Goal: Task Accomplishment & Management: Manage account settings

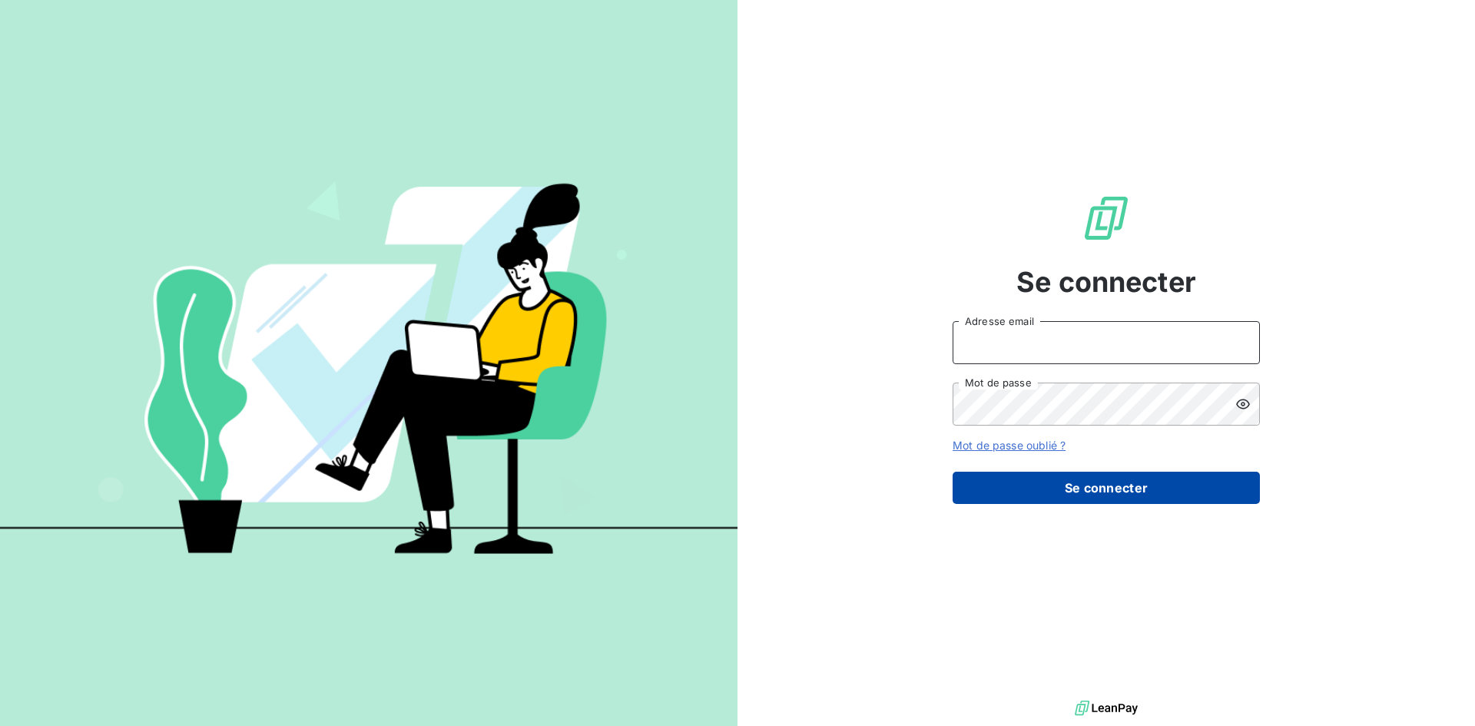
type input "[EMAIL_ADDRESS][DOMAIN_NAME]"
click at [1020, 490] on button "Se connecter" at bounding box center [1106, 488] width 307 height 32
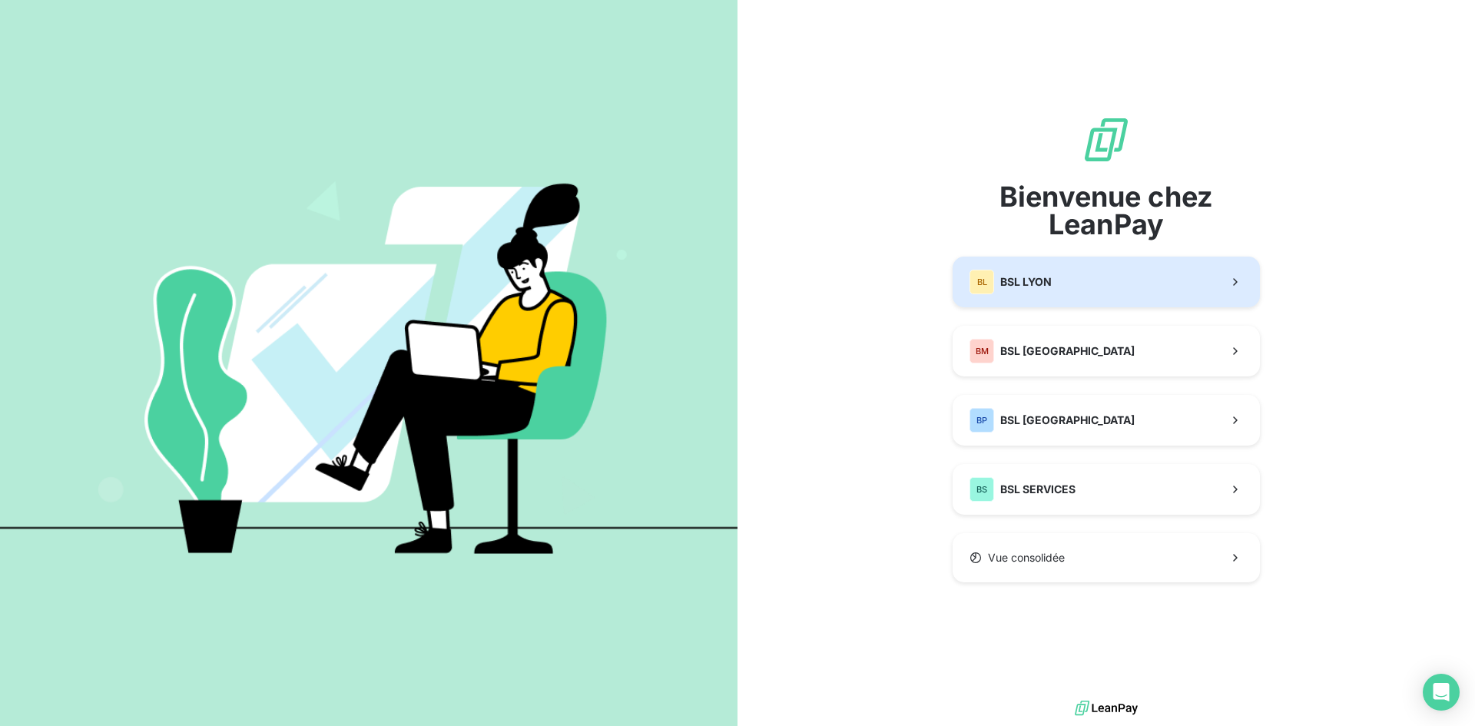
click at [1057, 280] on button "BL BSL LYON" at bounding box center [1106, 282] width 307 height 51
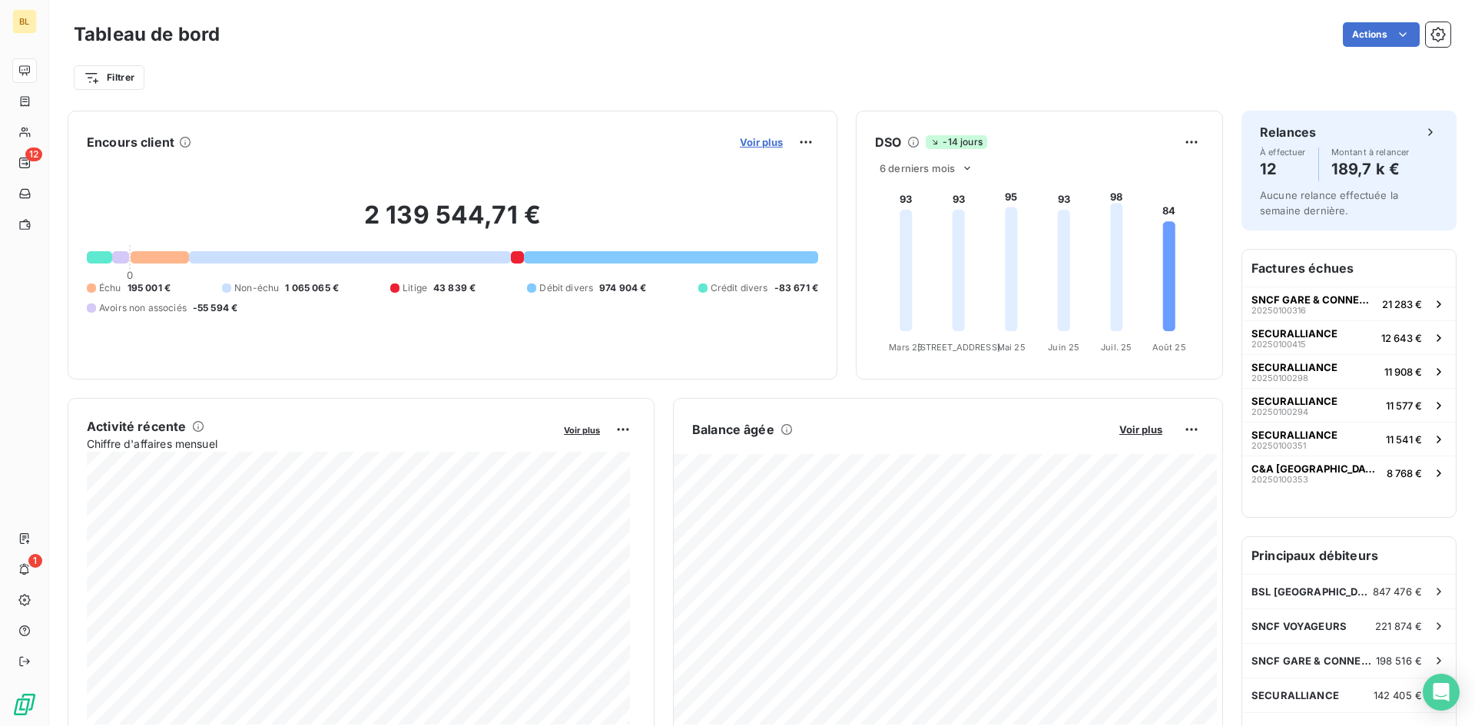
click at [756, 136] on button "Voir plus" at bounding box center [761, 142] width 52 height 14
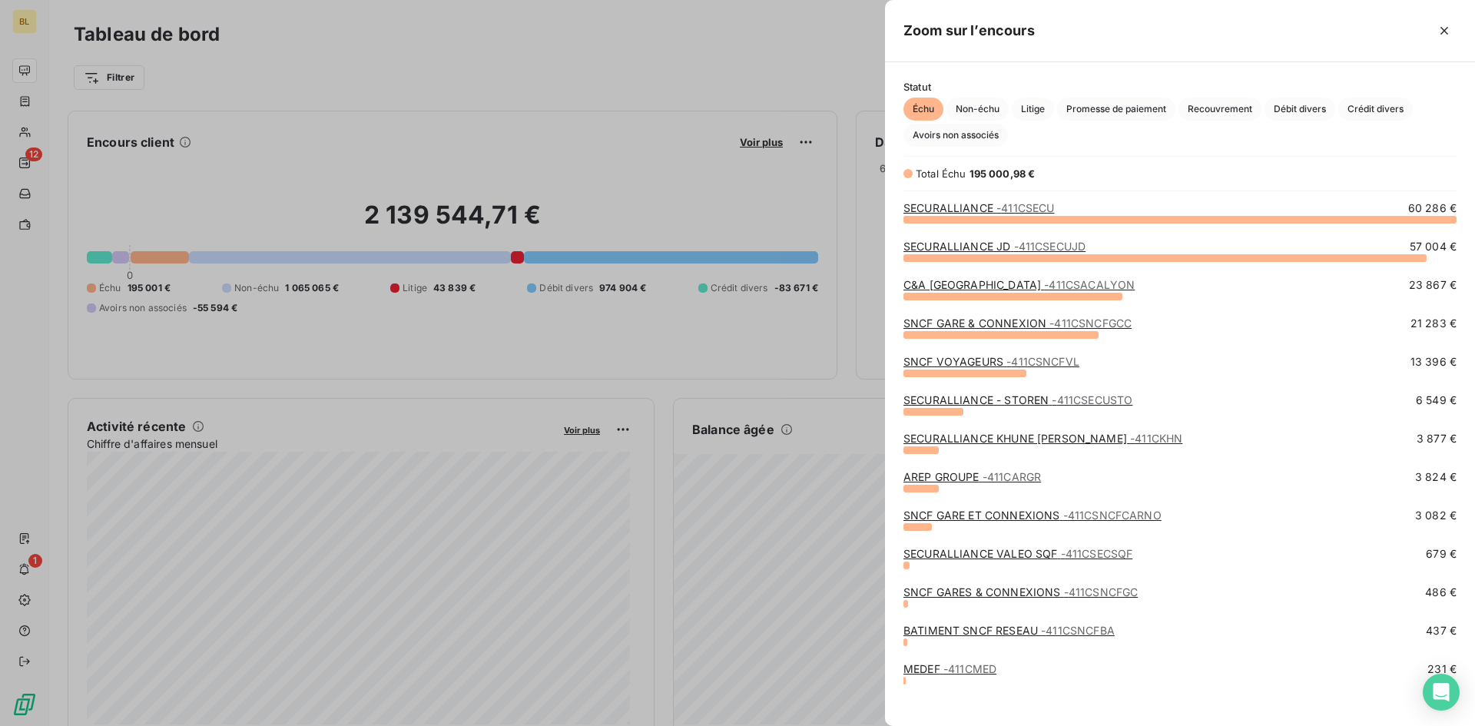
click at [604, 90] on div at bounding box center [737, 363] width 1475 height 726
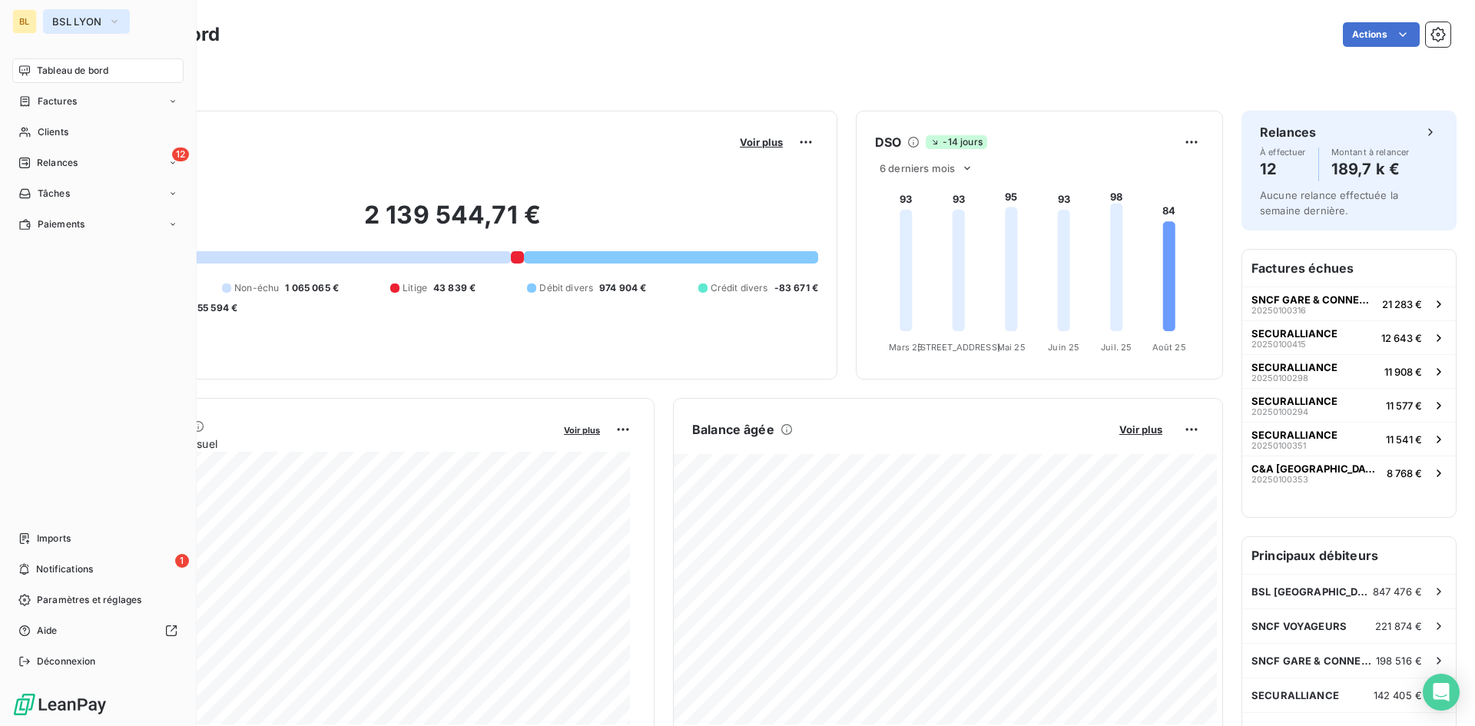
click at [113, 22] on icon "button" at bounding box center [114, 21] width 6 height 3
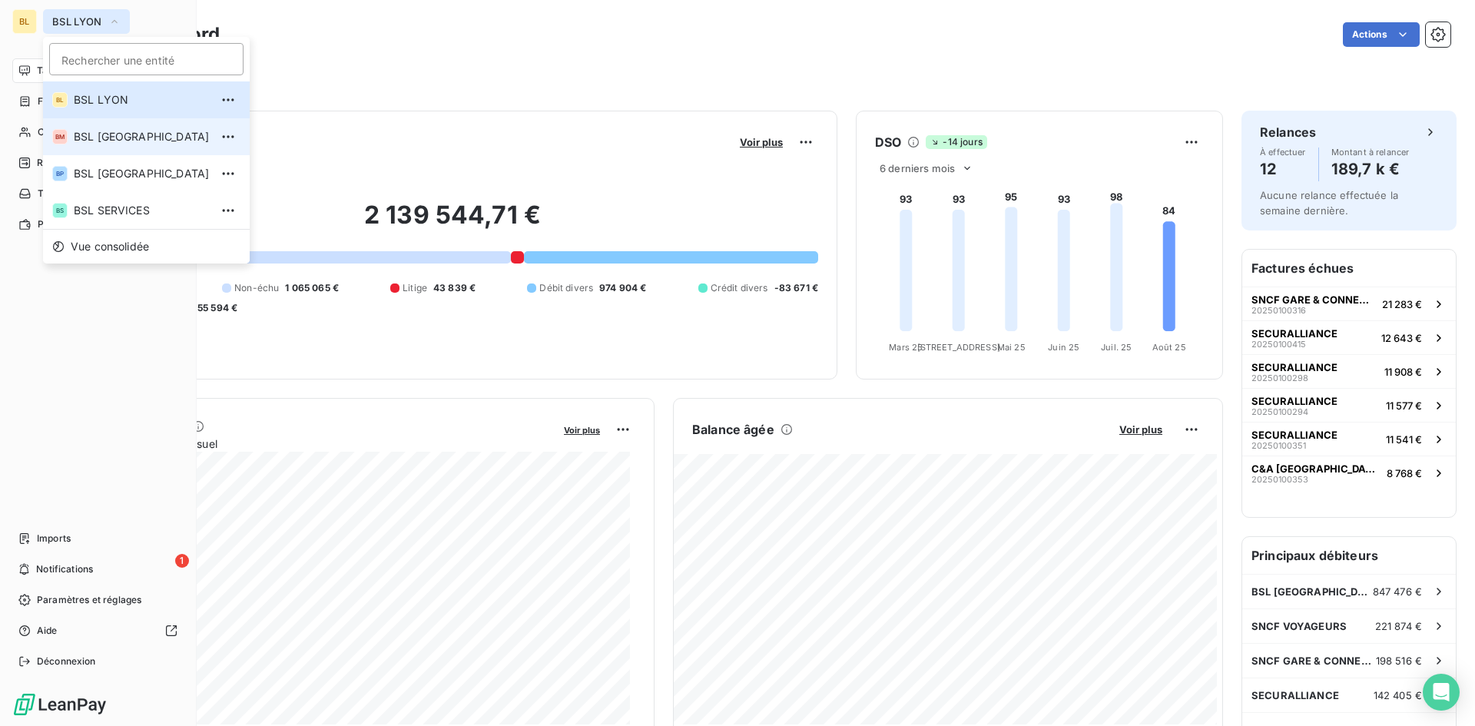
click at [115, 125] on li "BM BSL MARSEILLE" at bounding box center [146, 136] width 207 height 37
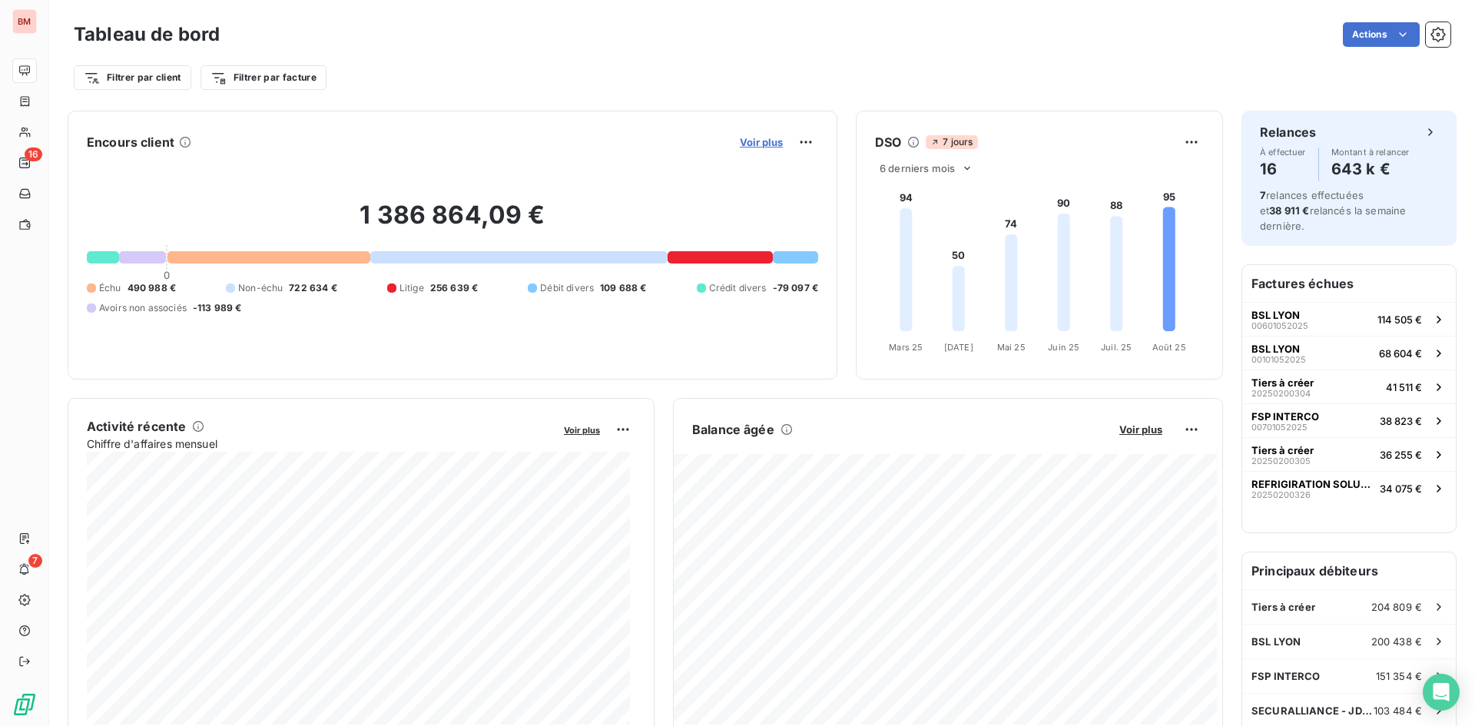
click at [740, 144] on span "Voir plus" at bounding box center [761, 142] width 43 height 12
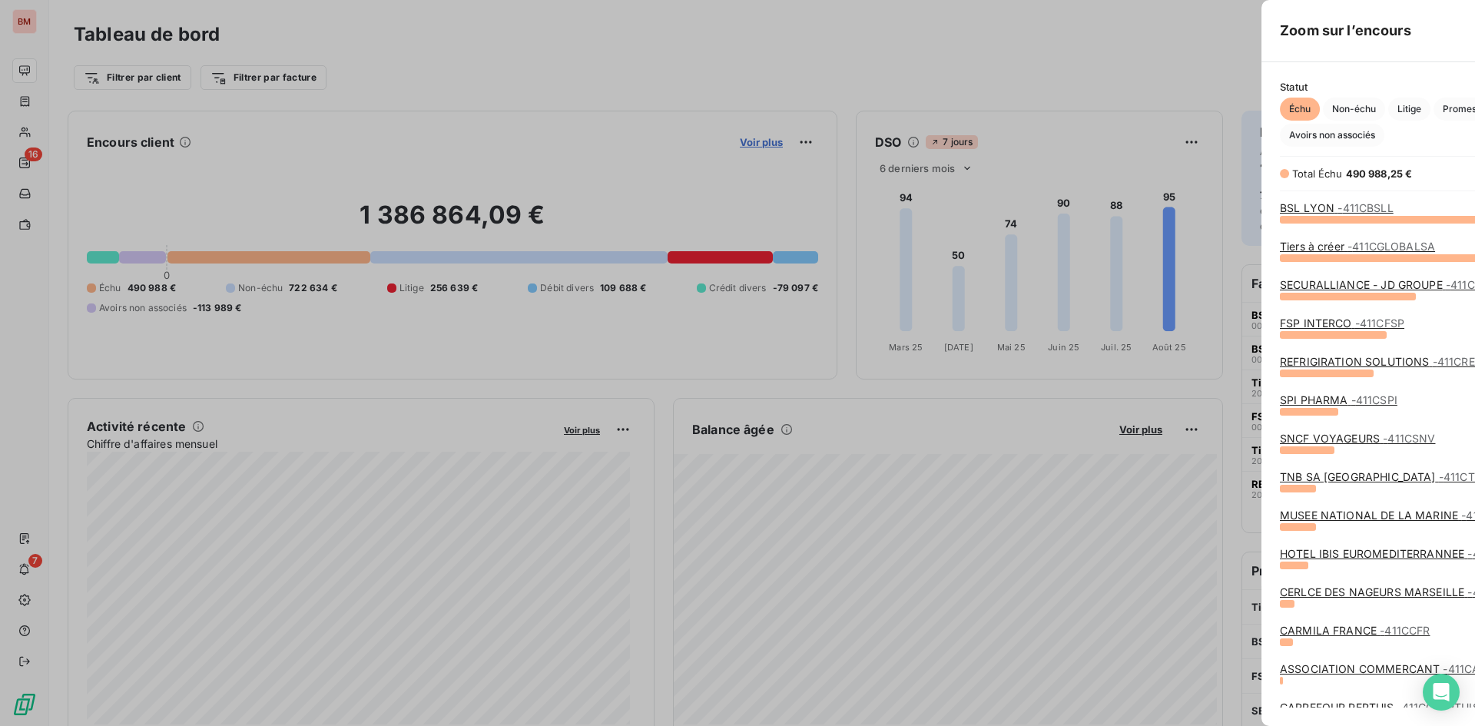
scroll to position [496, 579]
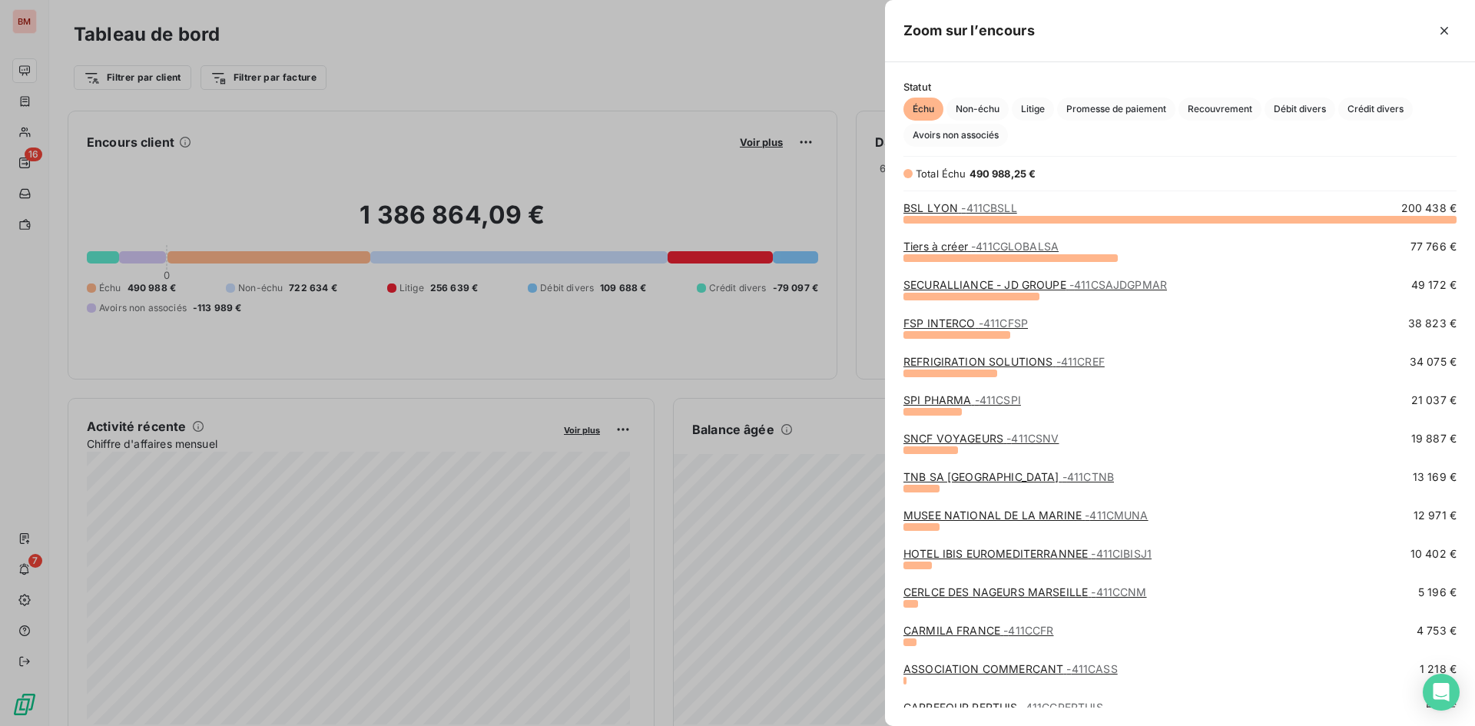
click at [482, 71] on div at bounding box center [737, 363] width 1475 height 726
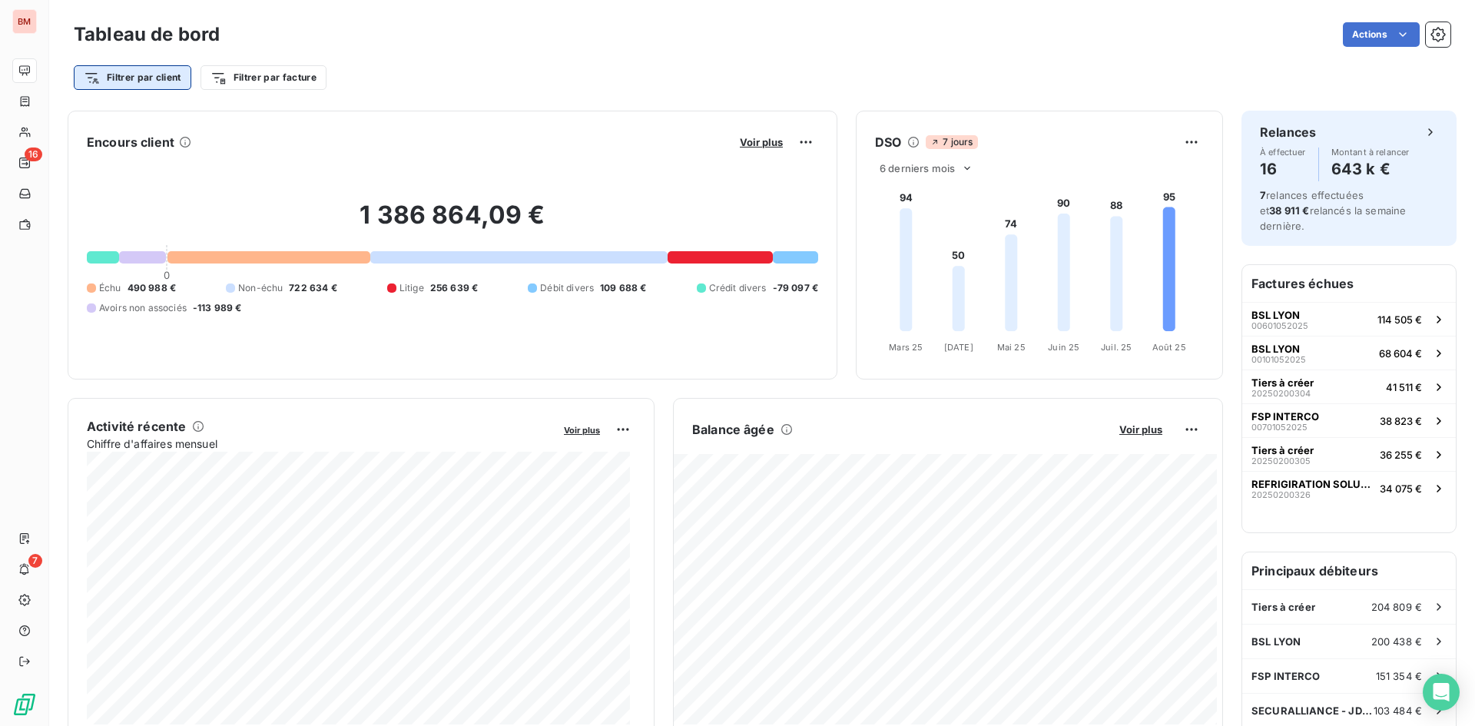
click at [113, 74] on html "BM 16 7 Tableau de bord Actions Filtrer par client Filtrer par facture Encours …" at bounding box center [737, 363] width 1475 height 726
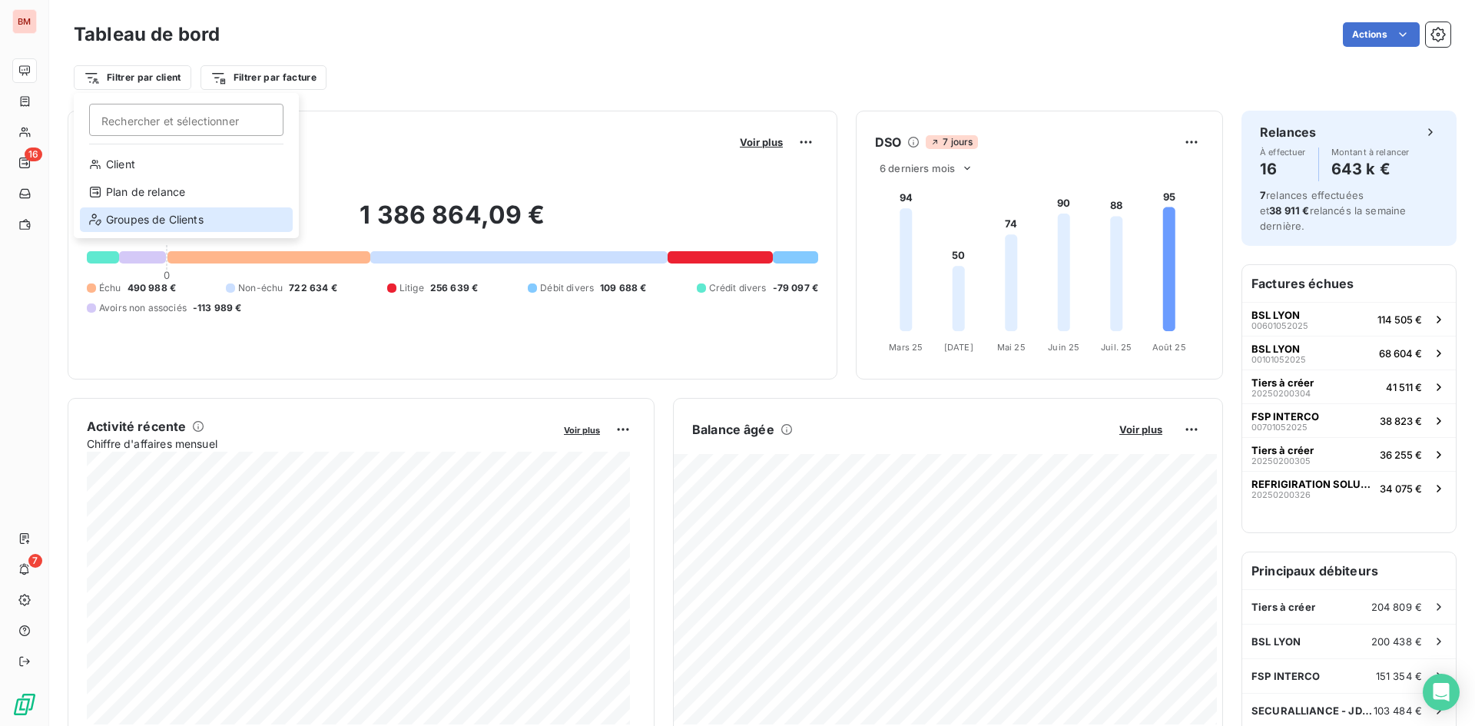
click at [130, 218] on div "Groupes de Clients" at bounding box center [186, 219] width 213 height 25
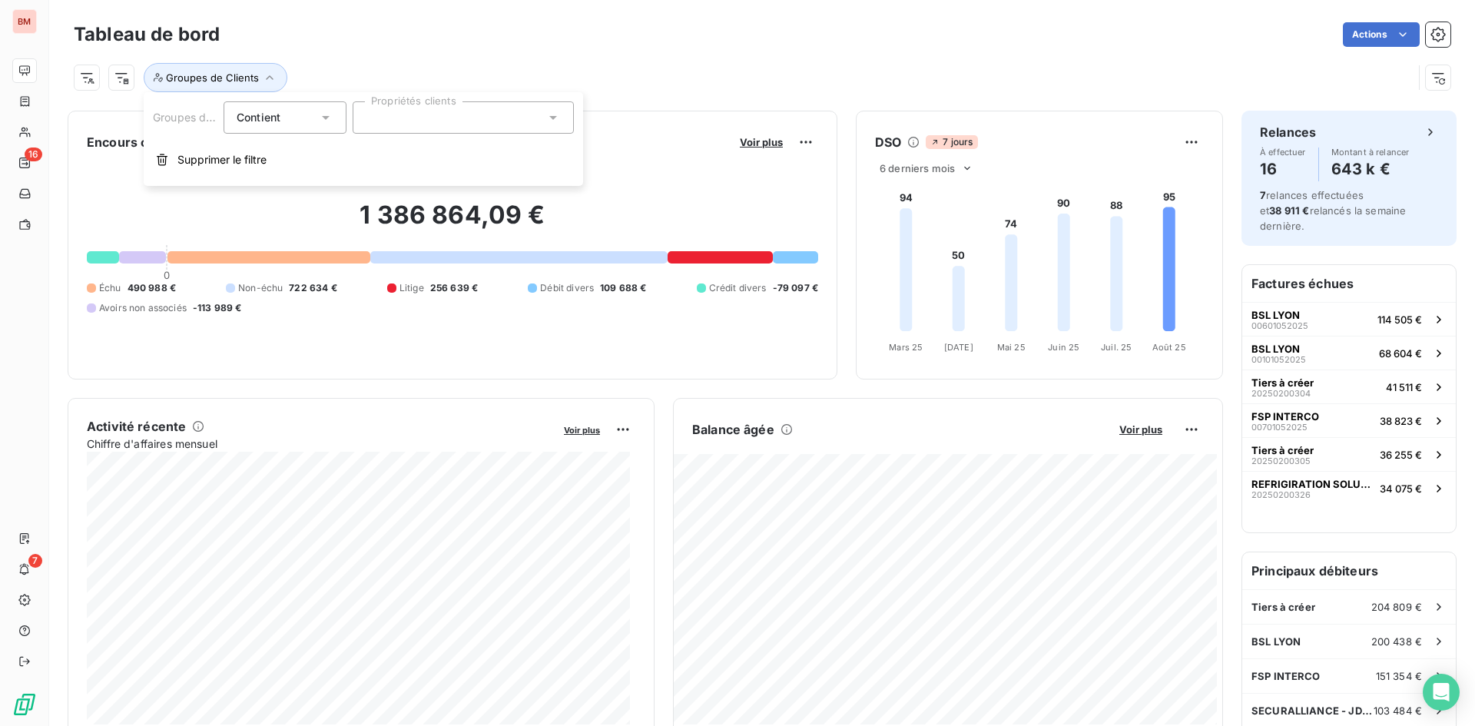
click at [292, 128] on div "Contient is" at bounding box center [285, 117] width 123 height 32
click at [468, 134] on div "Groupes de Clients Contient Contient Ne contient pas Propriétés clients Supprim…" at bounding box center [364, 139] width 440 height 94
click at [483, 121] on div at bounding box center [463, 117] width 221 height 32
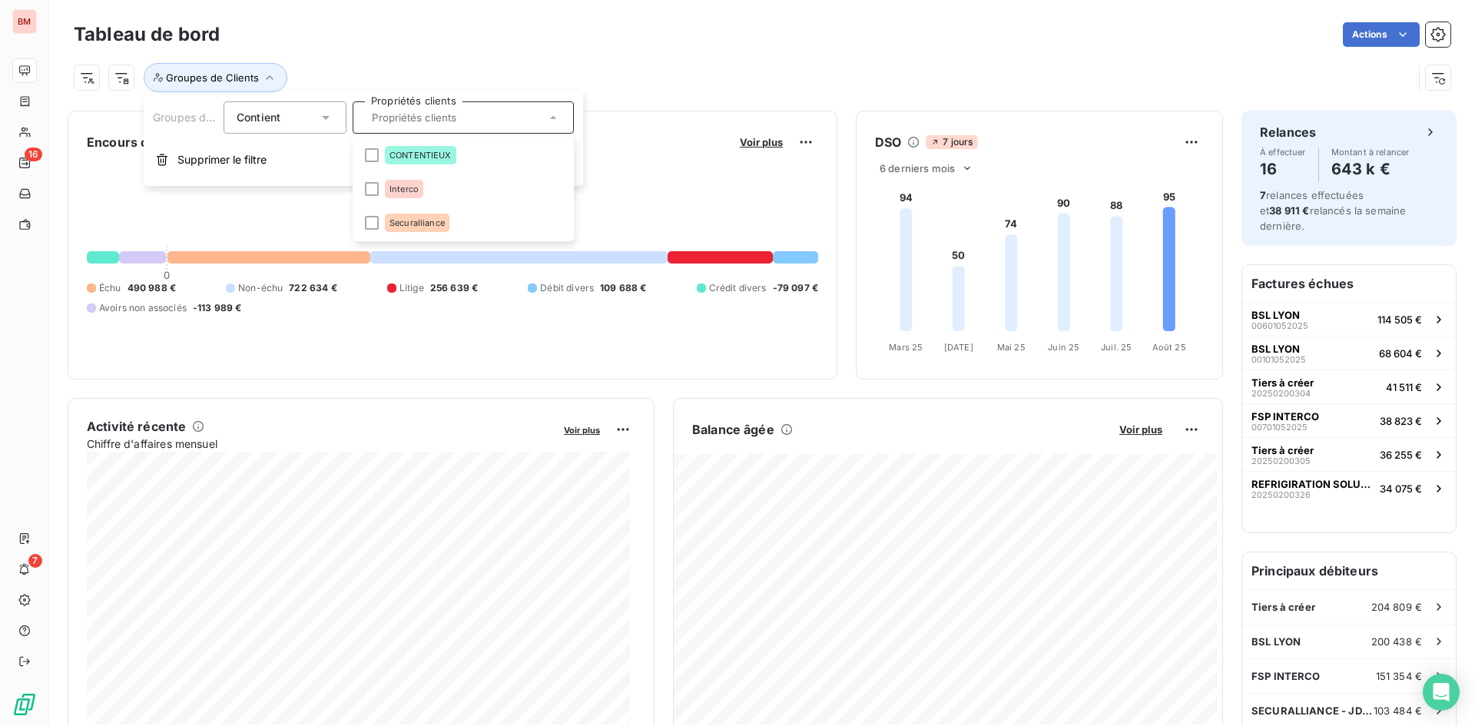
click at [272, 102] on div "Contient" at bounding box center [285, 117] width 123 height 32
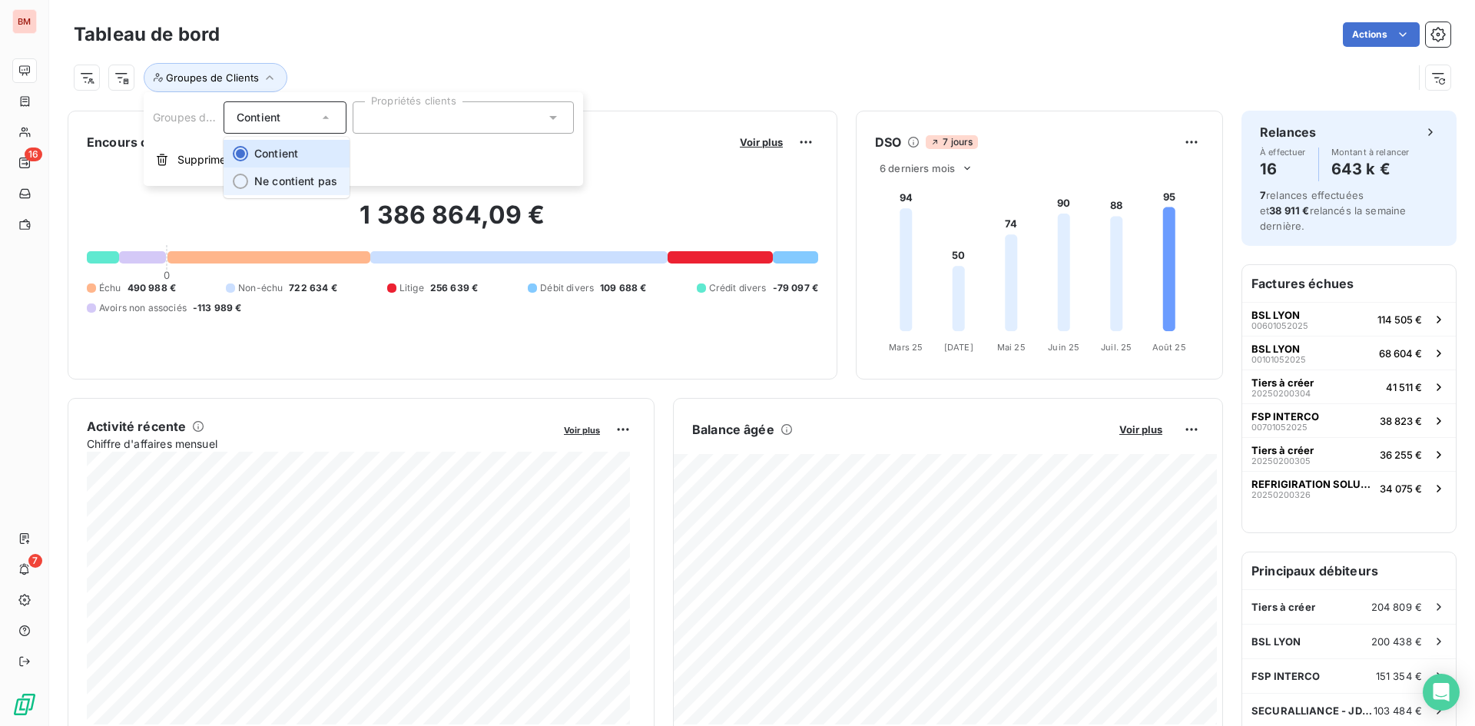
click at [285, 180] on span "Ne contient pas" at bounding box center [295, 180] width 83 height 13
click at [435, 114] on div at bounding box center [463, 117] width 221 height 32
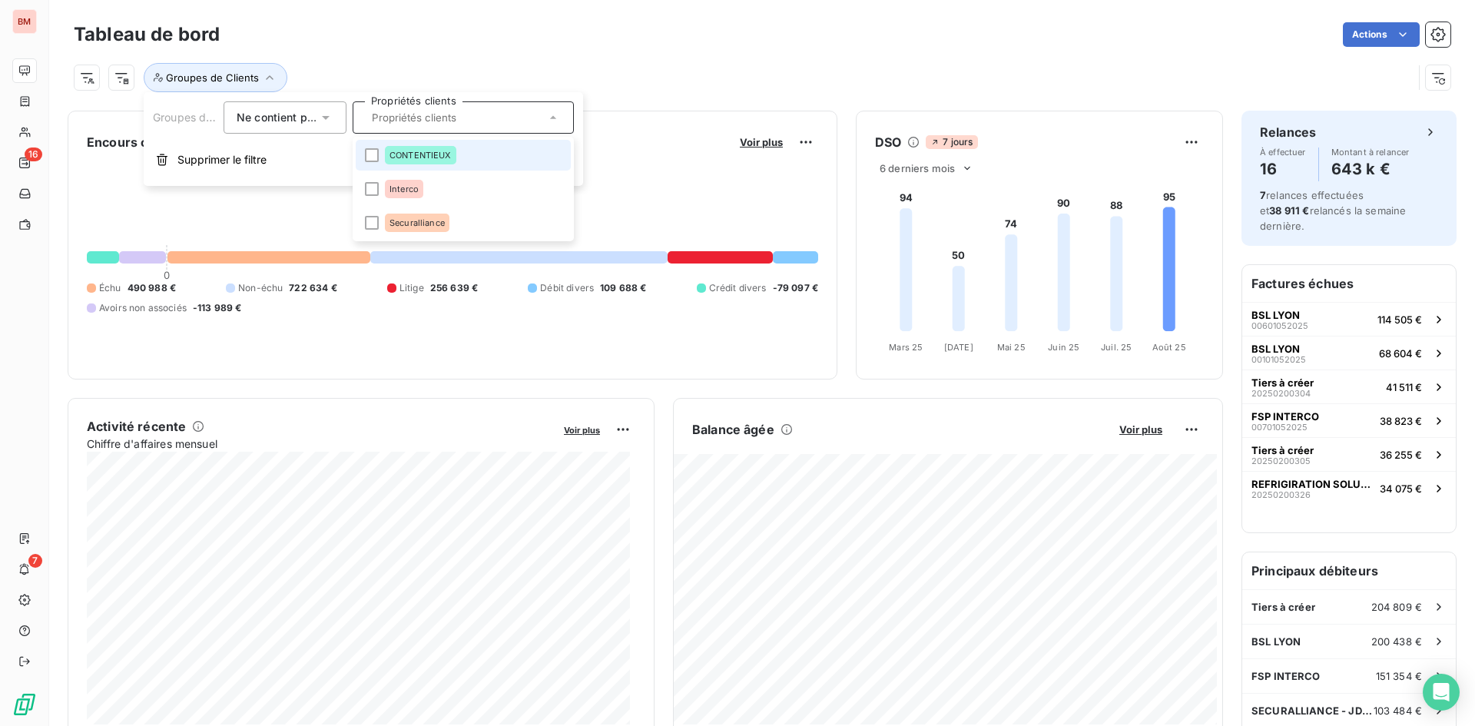
click at [395, 148] on div "CONTENTIEUX" at bounding box center [420, 155] width 71 height 18
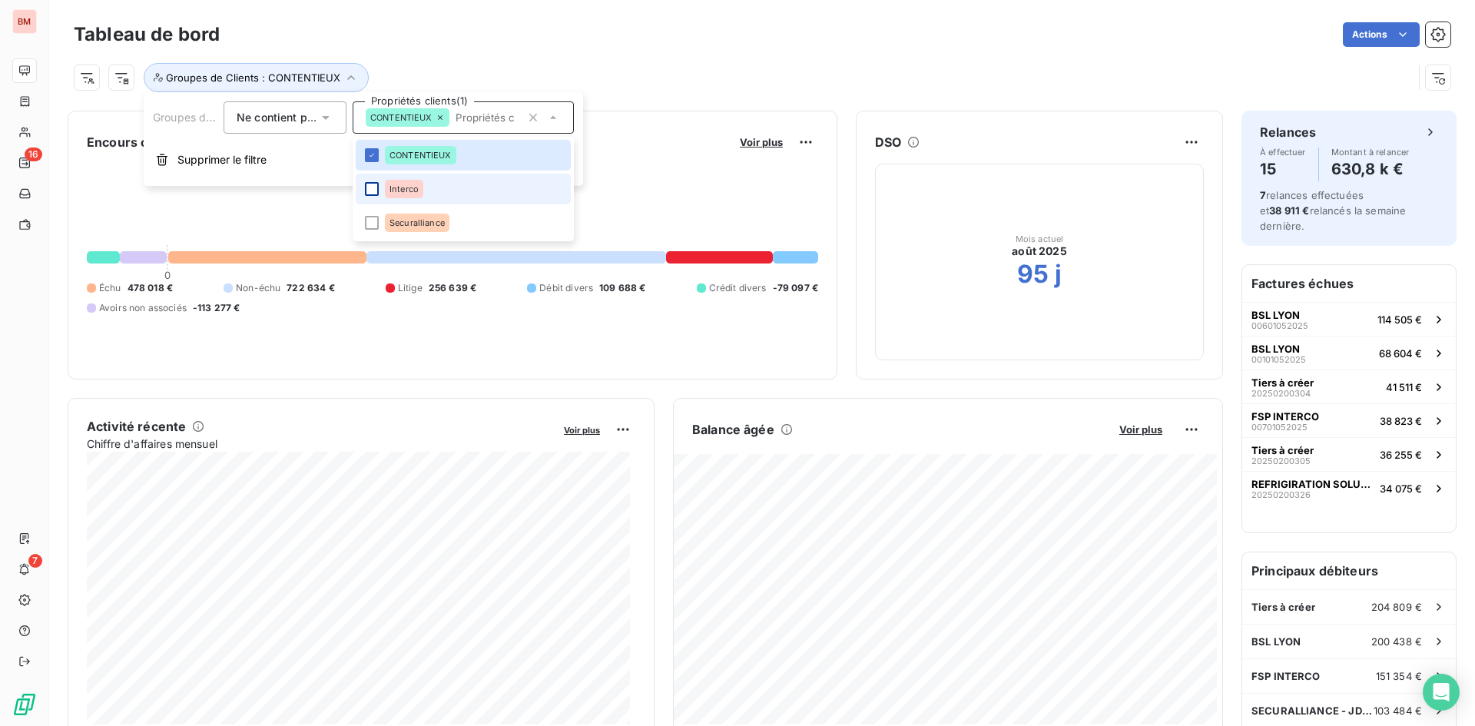
click at [371, 183] on div at bounding box center [372, 189] width 14 height 14
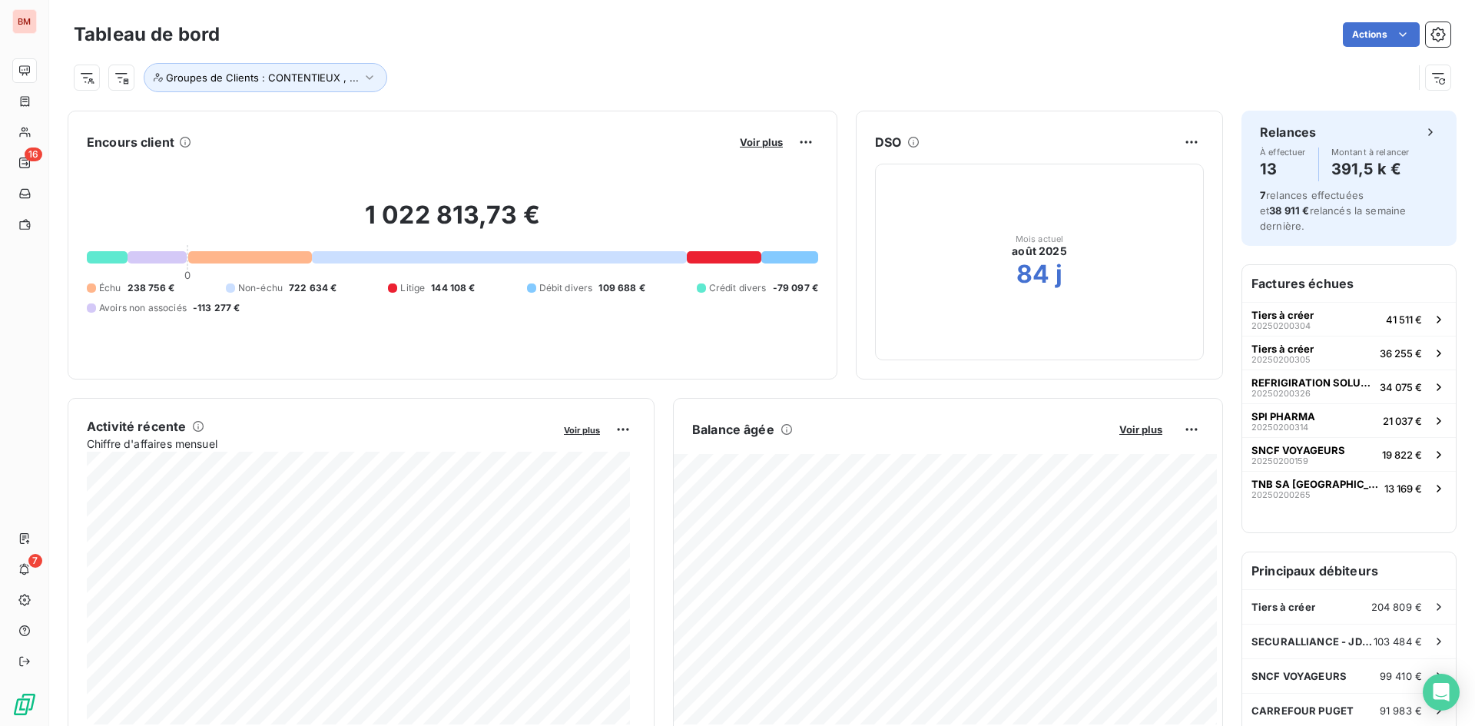
click at [586, 38] on div "Actions" at bounding box center [844, 34] width 1213 height 25
click at [745, 144] on span "Voir plus" at bounding box center [761, 142] width 43 height 12
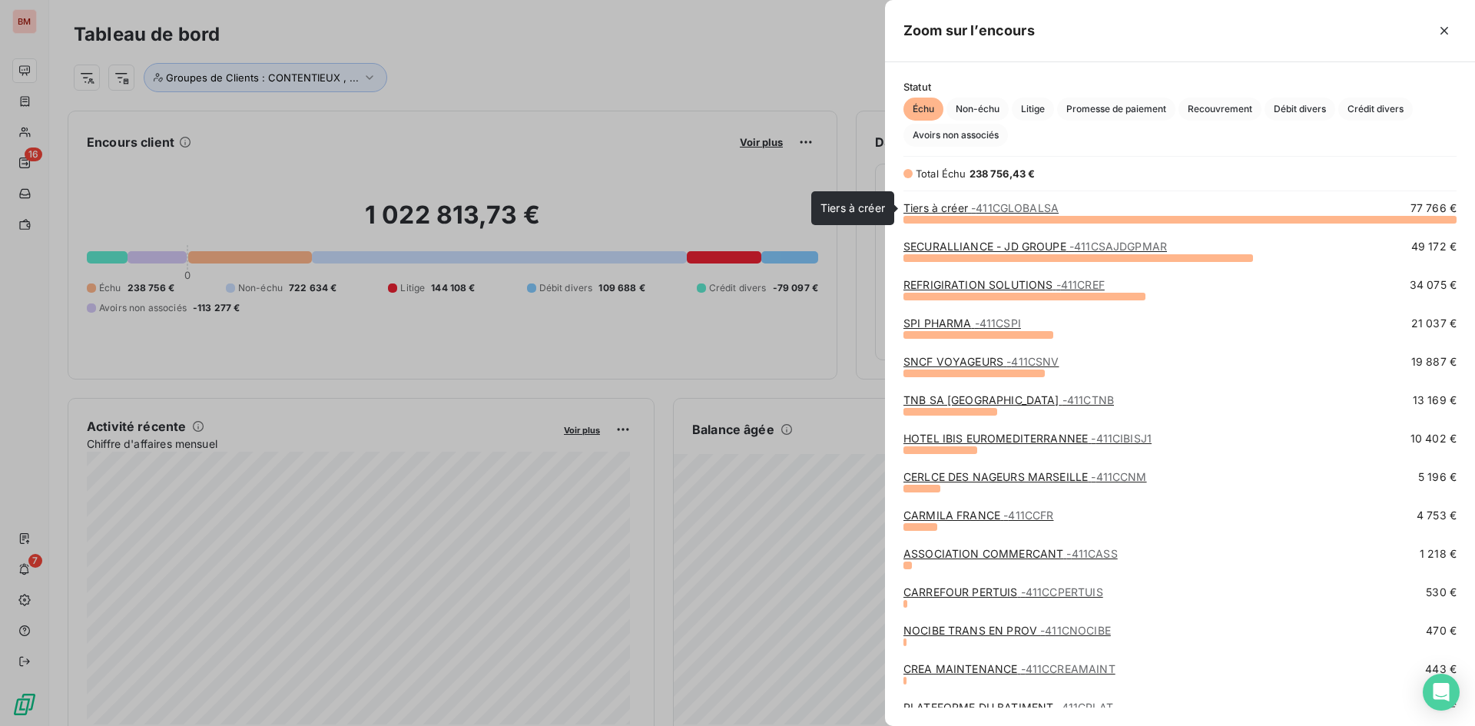
click at [1050, 209] on span "- 411CGLOBALSA" at bounding box center [1015, 207] width 88 height 13
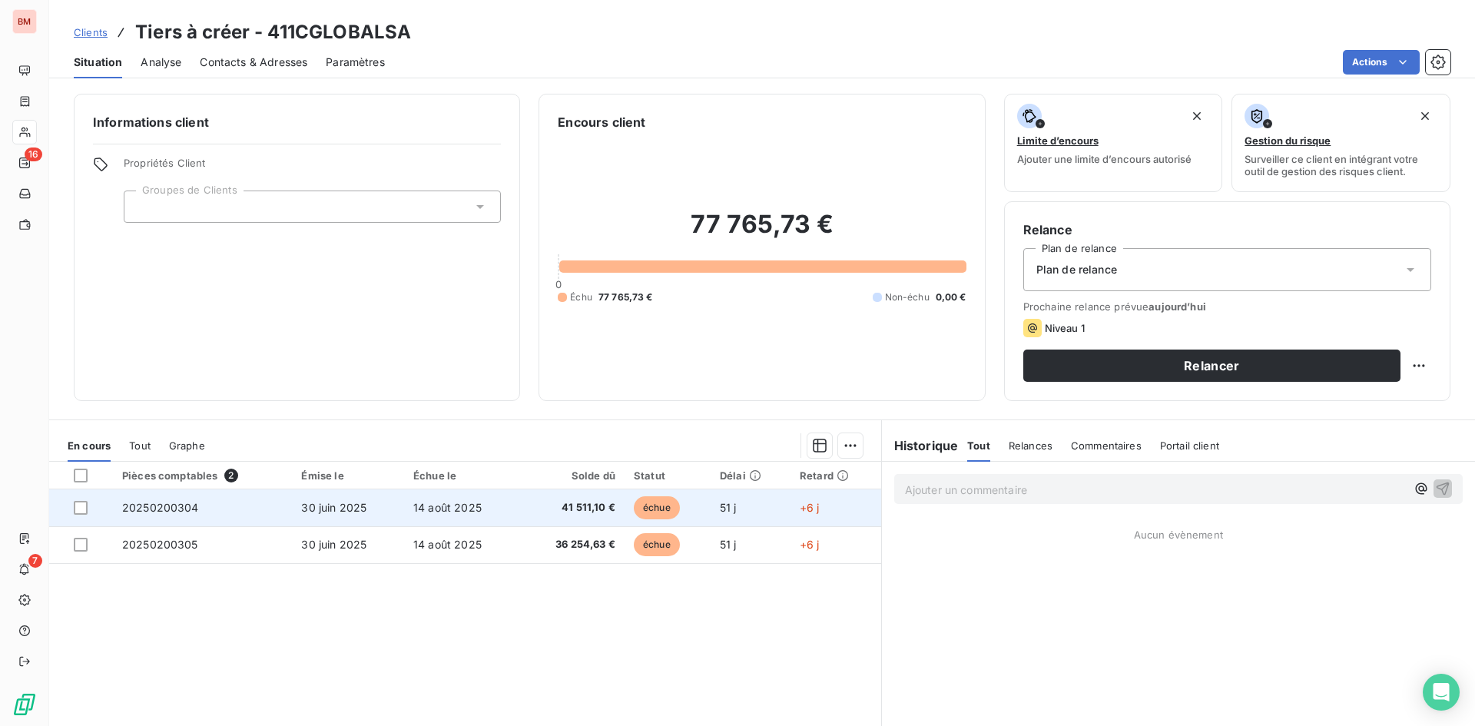
click at [508, 505] on td "14 août 2025" at bounding box center [462, 507] width 116 height 37
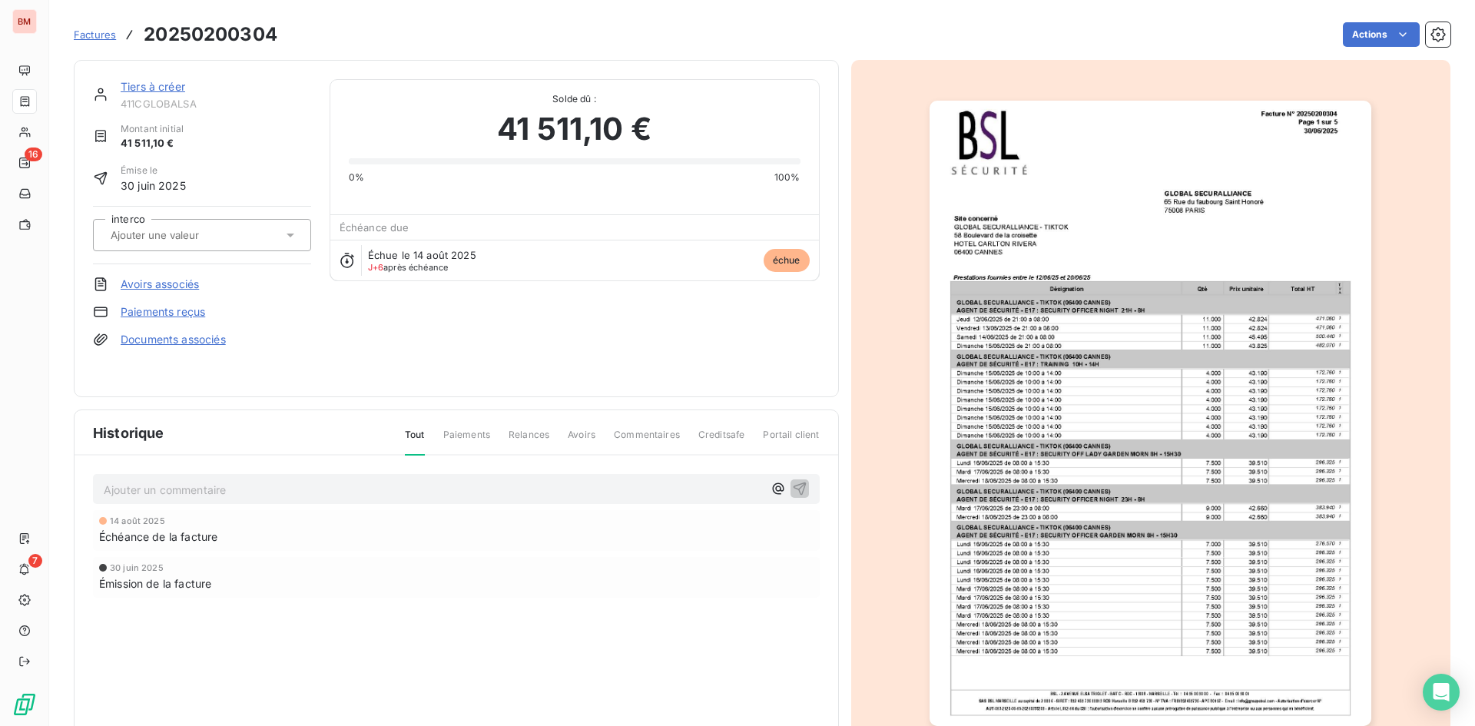
click at [985, 254] on img "button" at bounding box center [1151, 414] width 442 height 626
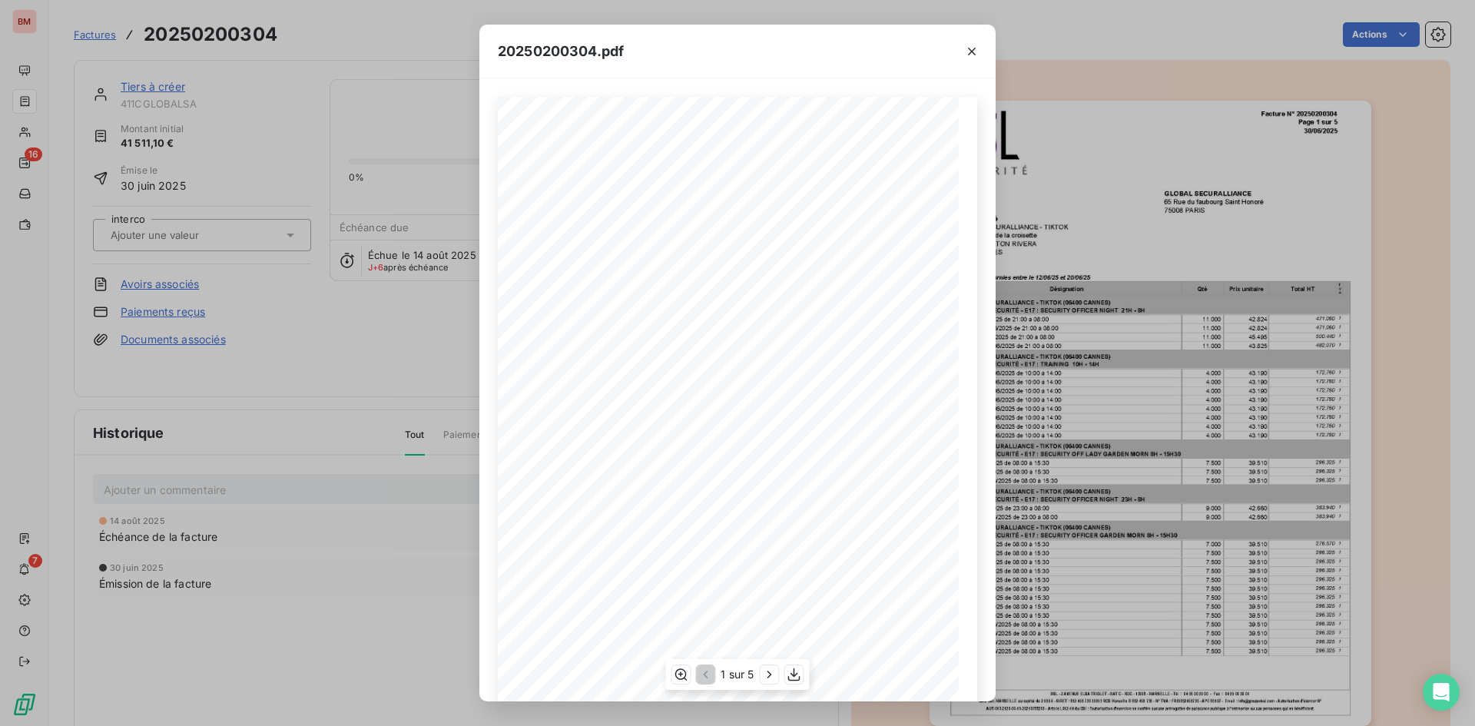
scroll to position [65, 0]
click at [969, 48] on icon "button" at bounding box center [972, 52] width 8 height 8
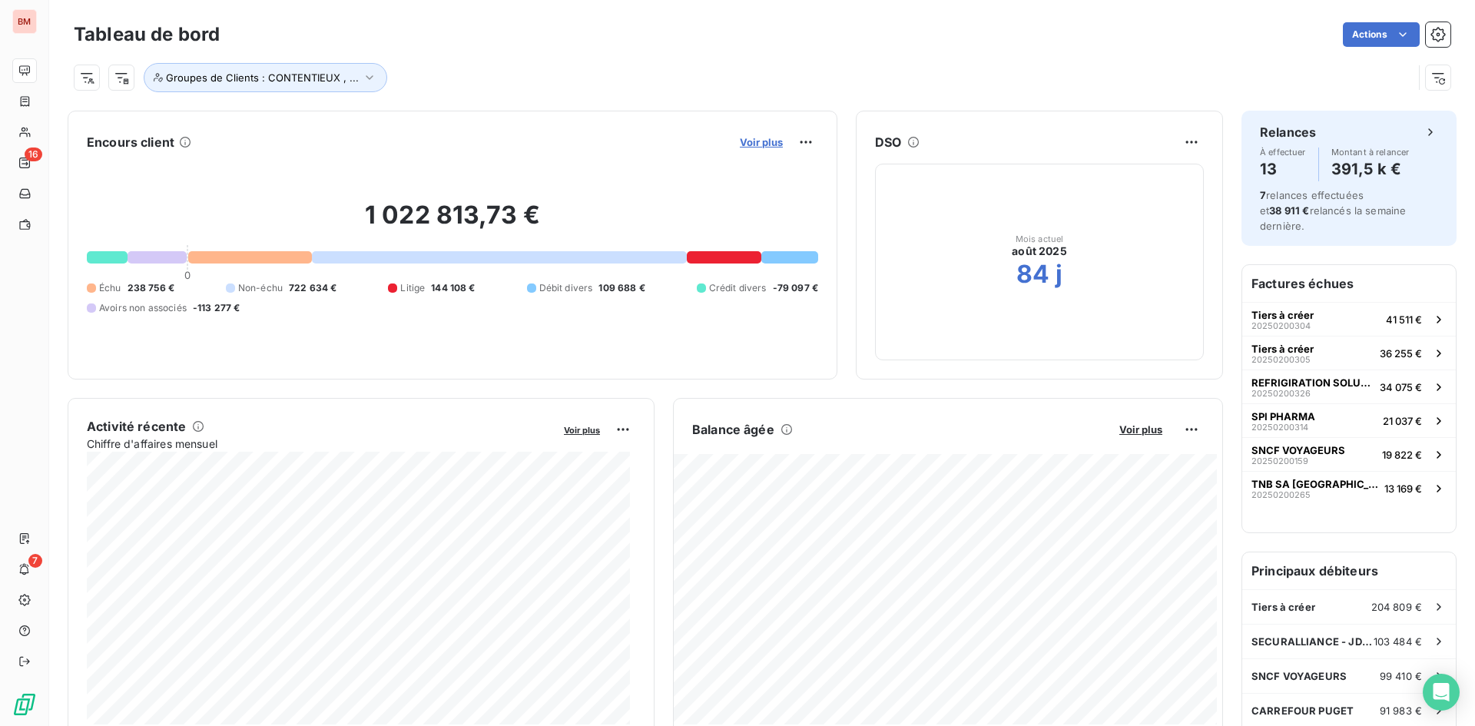
click at [740, 137] on span "Voir plus" at bounding box center [761, 142] width 43 height 12
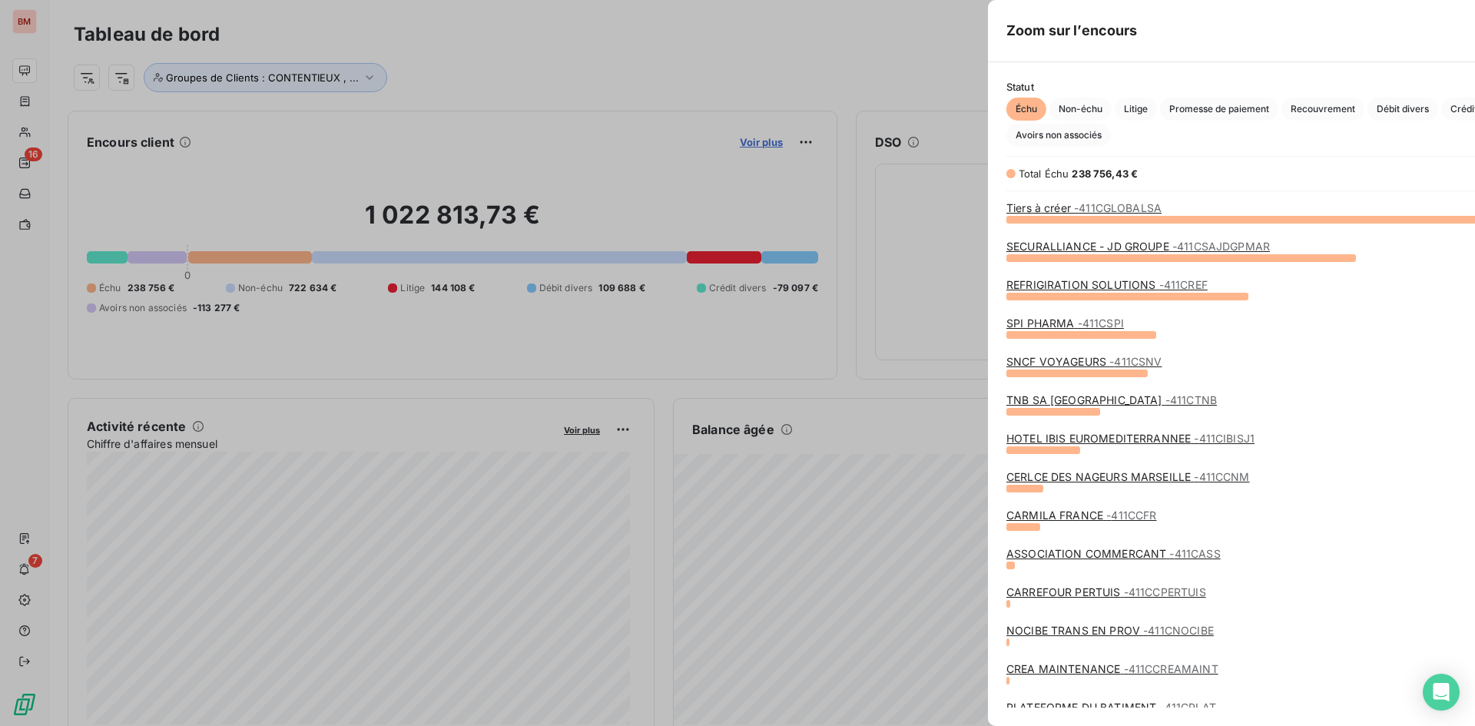
scroll to position [715, 579]
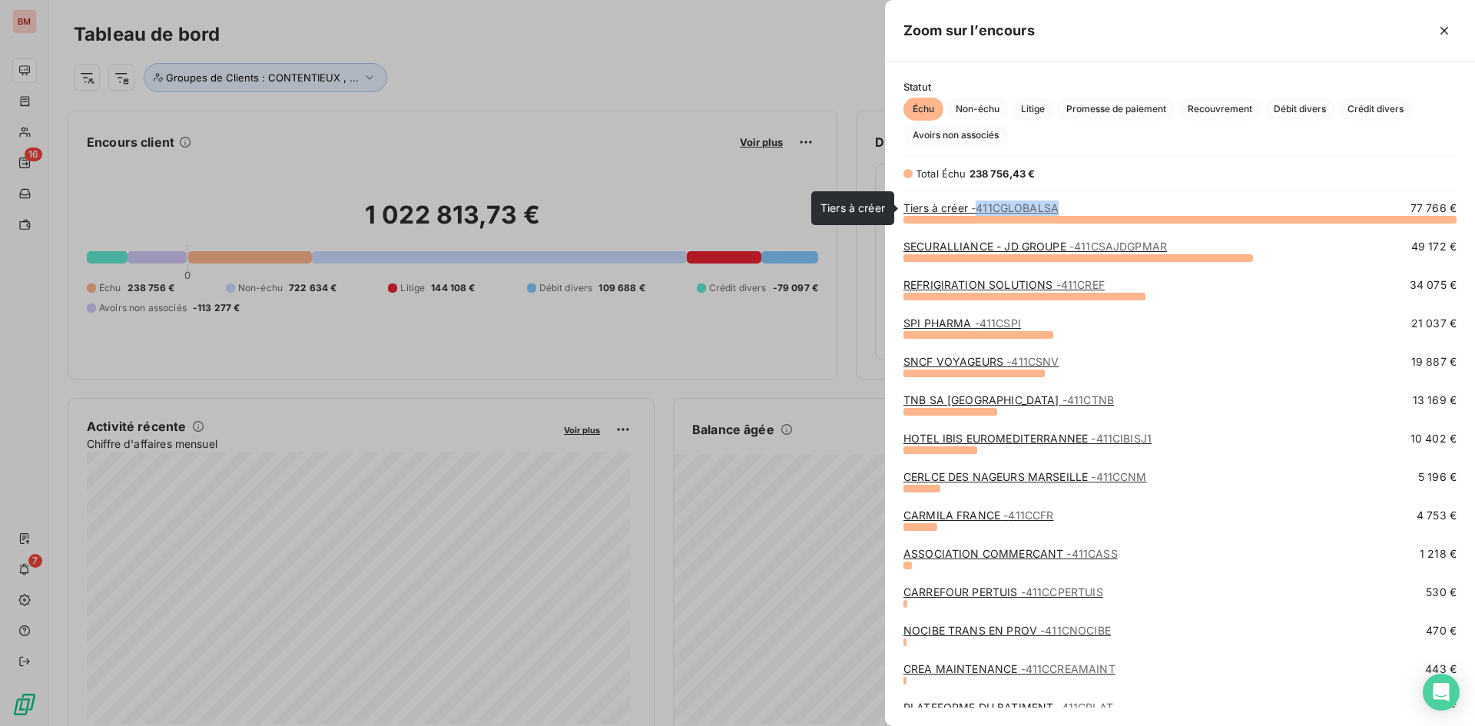
drag, startPoint x: 1071, startPoint y: 207, endPoint x: 982, endPoint y: 211, distance: 89.3
click at [982, 211] on div "Tiers à créer - 411CGLOBALSA 77 766 €" at bounding box center [1180, 208] width 553 height 15
copy span "411CGLOBALSA"
click at [1208, 176] on div "Total Échu 238 756,43 €" at bounding box center [1180, 173] width 553 height 15
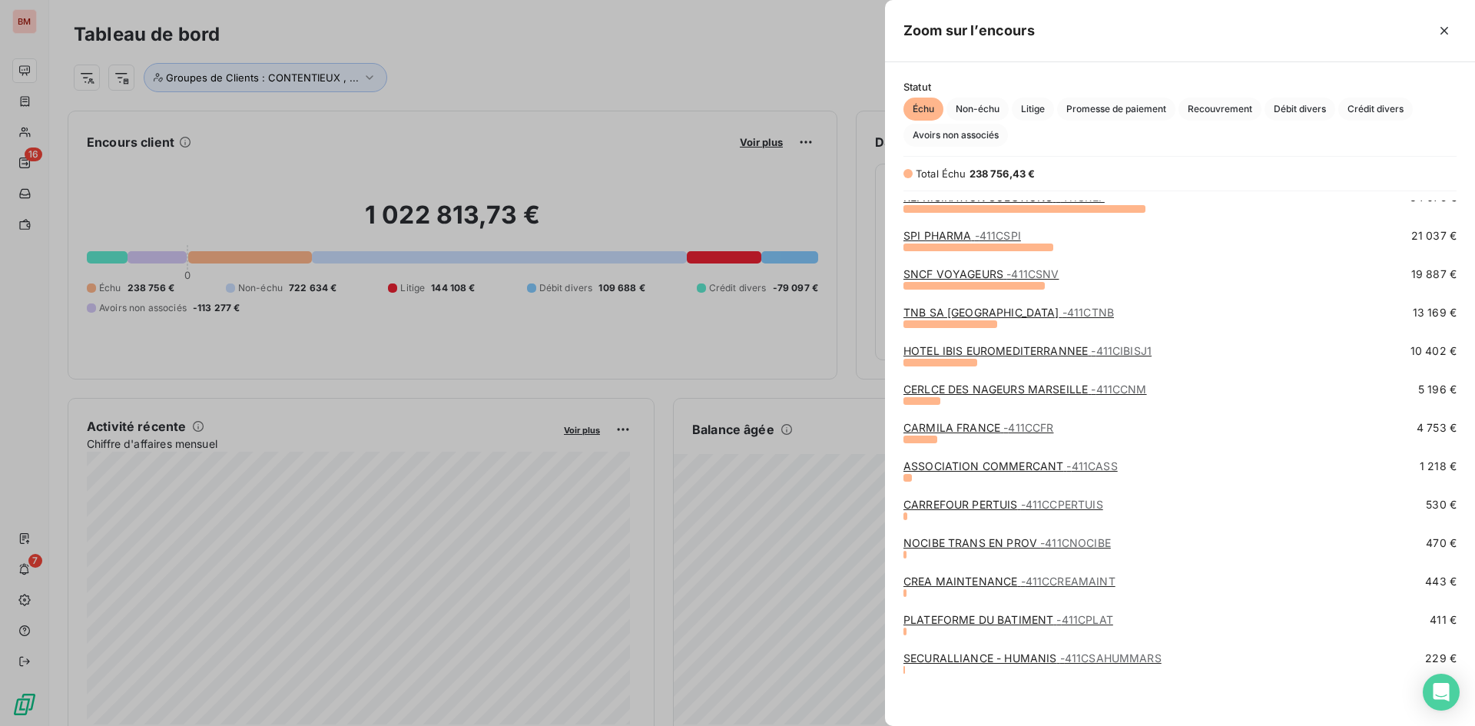
scroll to position [0, 0]
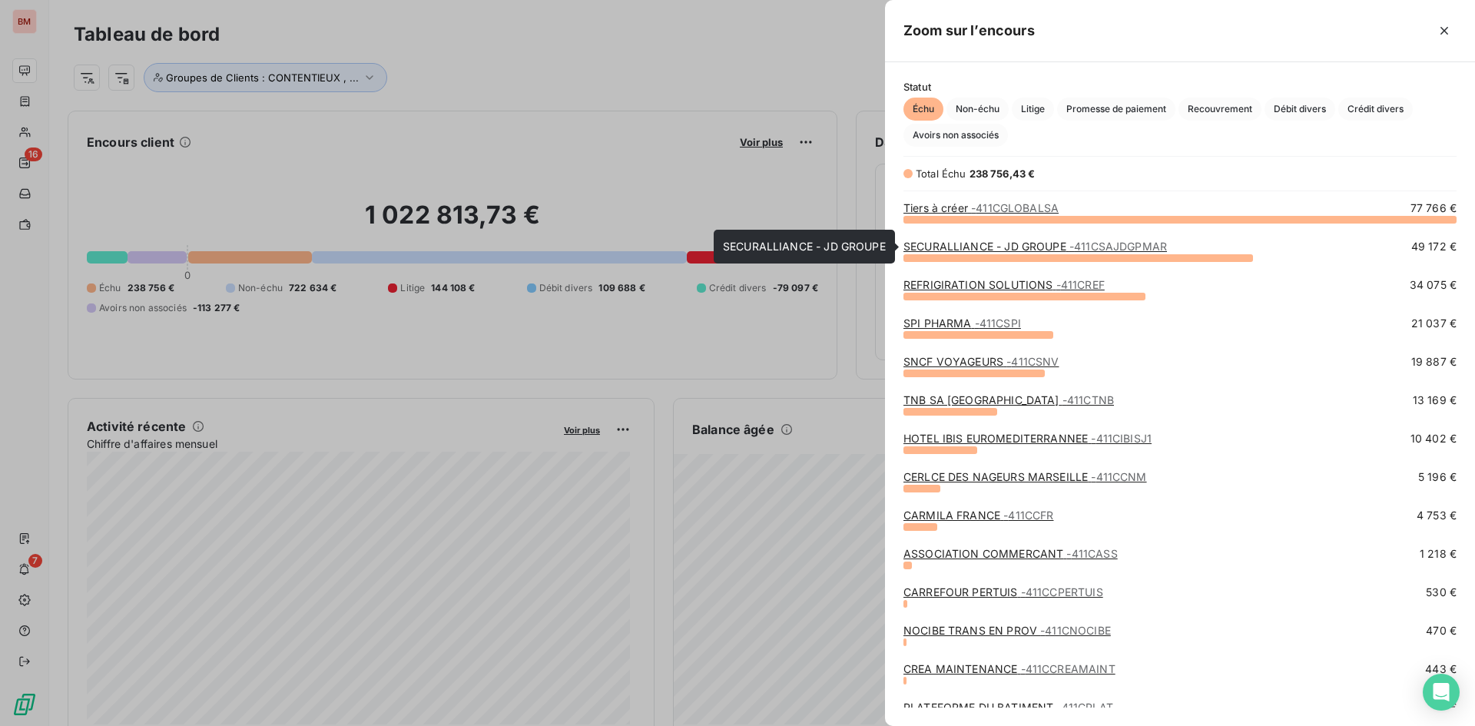
click at [1043, 247] on link "SECURALLIANCE - JD GROUPE - 411CSAJDGPMAR" at bounding box center [1036, 246] width 264 height 13
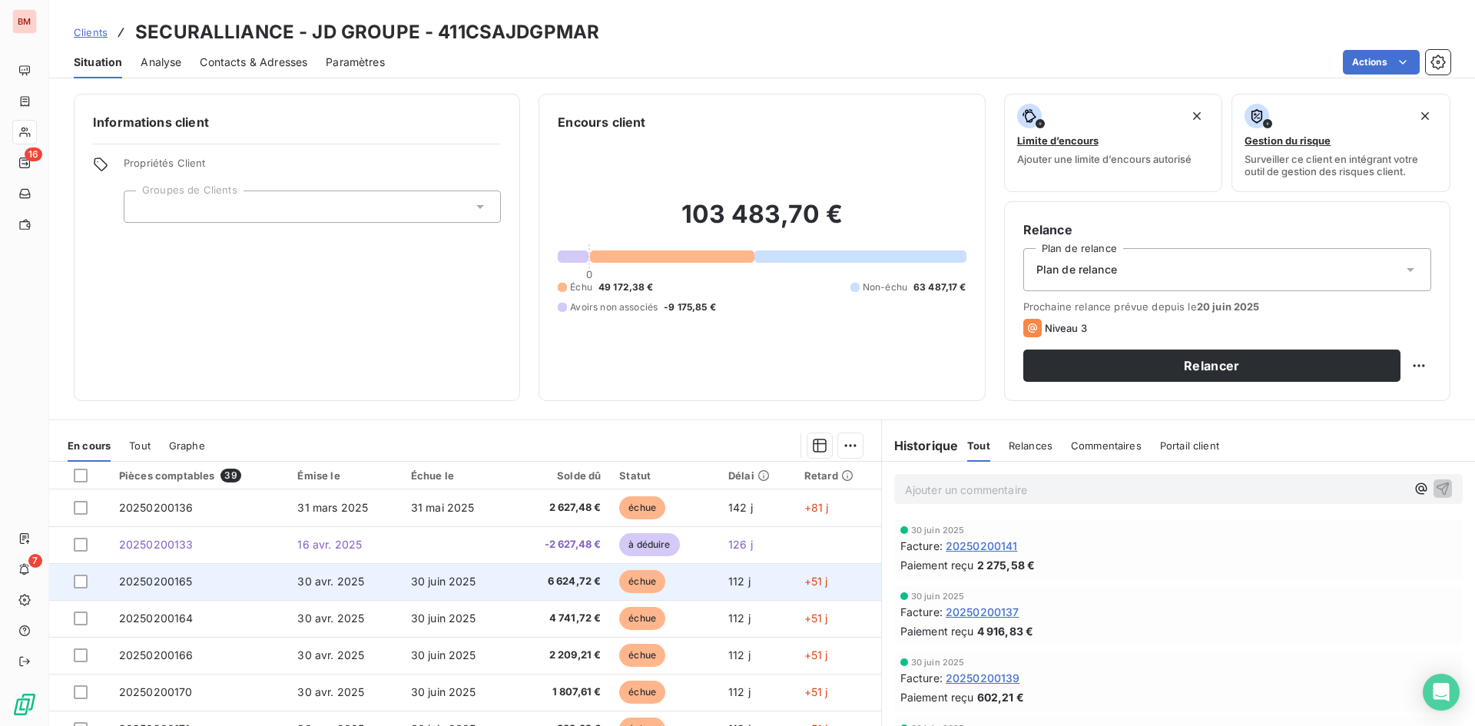
click at [264, 582] on td "20250200165" at bounding box center [199, 581] width 179 height 37
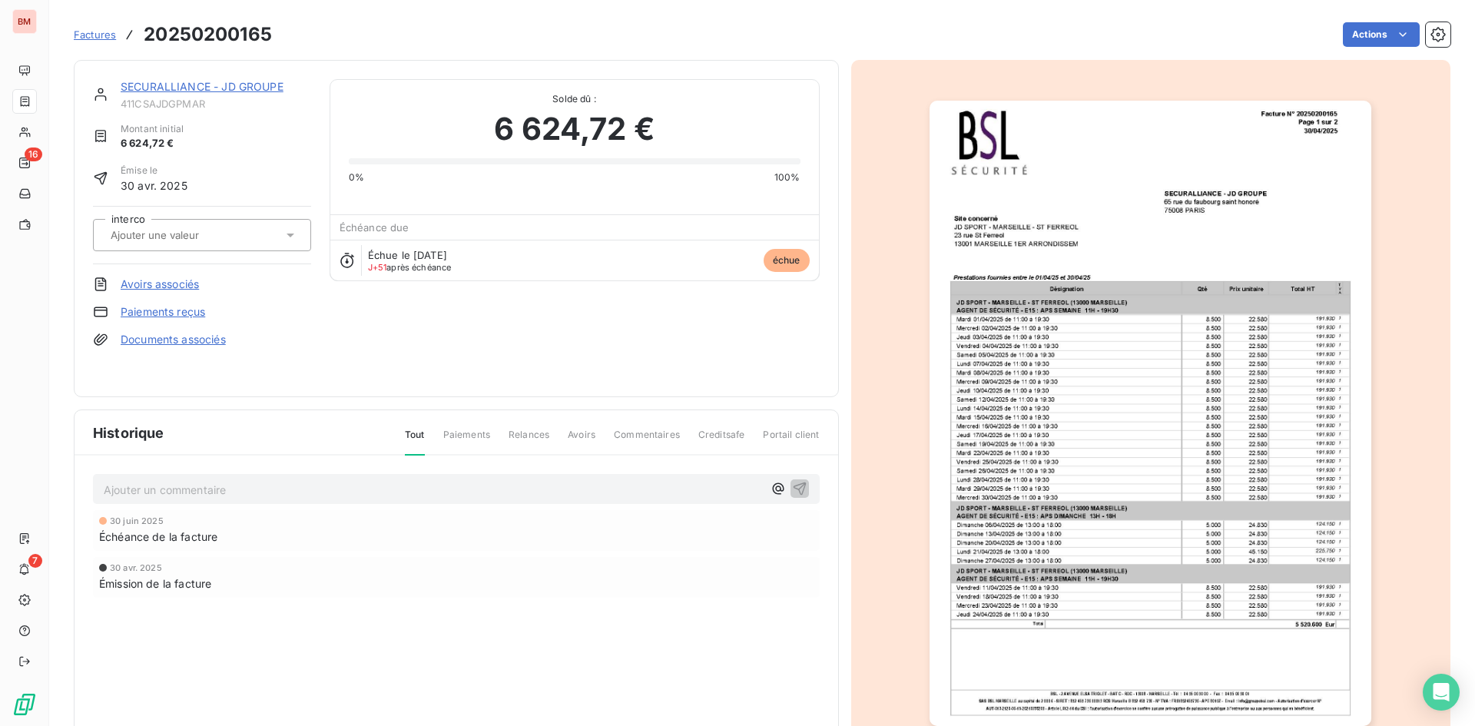
click at [1366, 32] on html "BM 16 7 Factures 20250200165 Actions SECURALLIANCE - JD GROUPE 411CSAJDGPMAR Mo…" at bounding box center [737, 363] width 1475 height 726
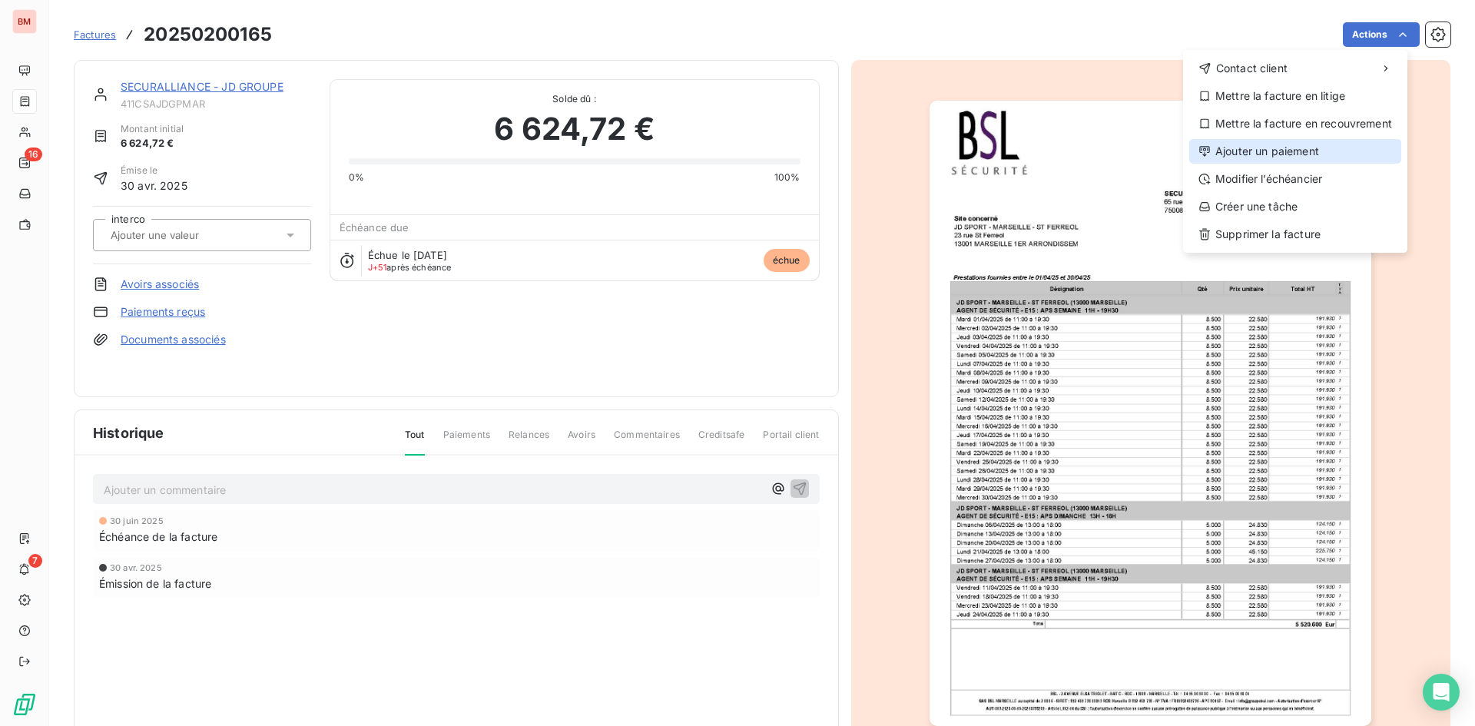
click at [1259, 160] on div "Ajouter un paiement" at bounding box center [1296, 151] width 212 height 25
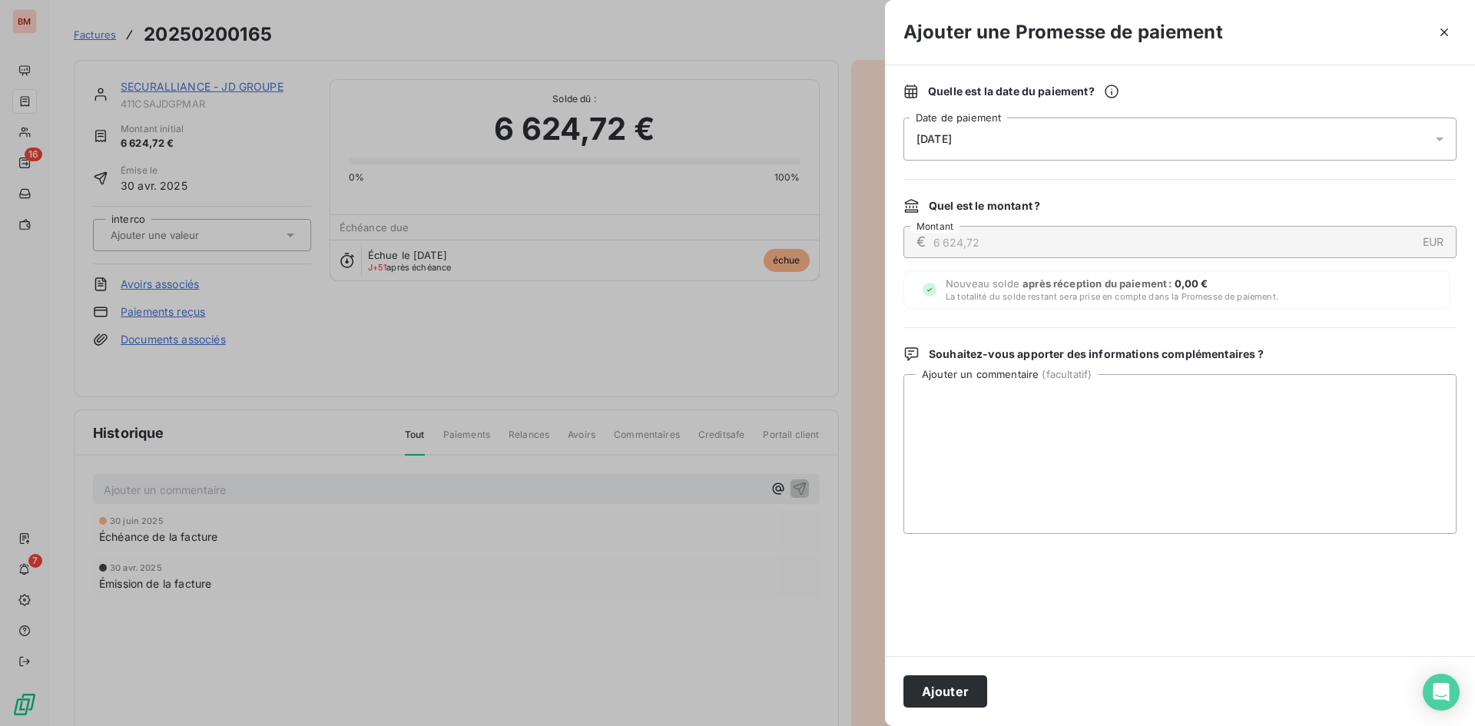
drag, startPoint x: 948, startPoint y: 690, endPoint x: 315, endPoint y: 341, distance: 722.9
click at [947, 691] on button "Ajouter" at bounding box center [946, 691] width 84 height 32
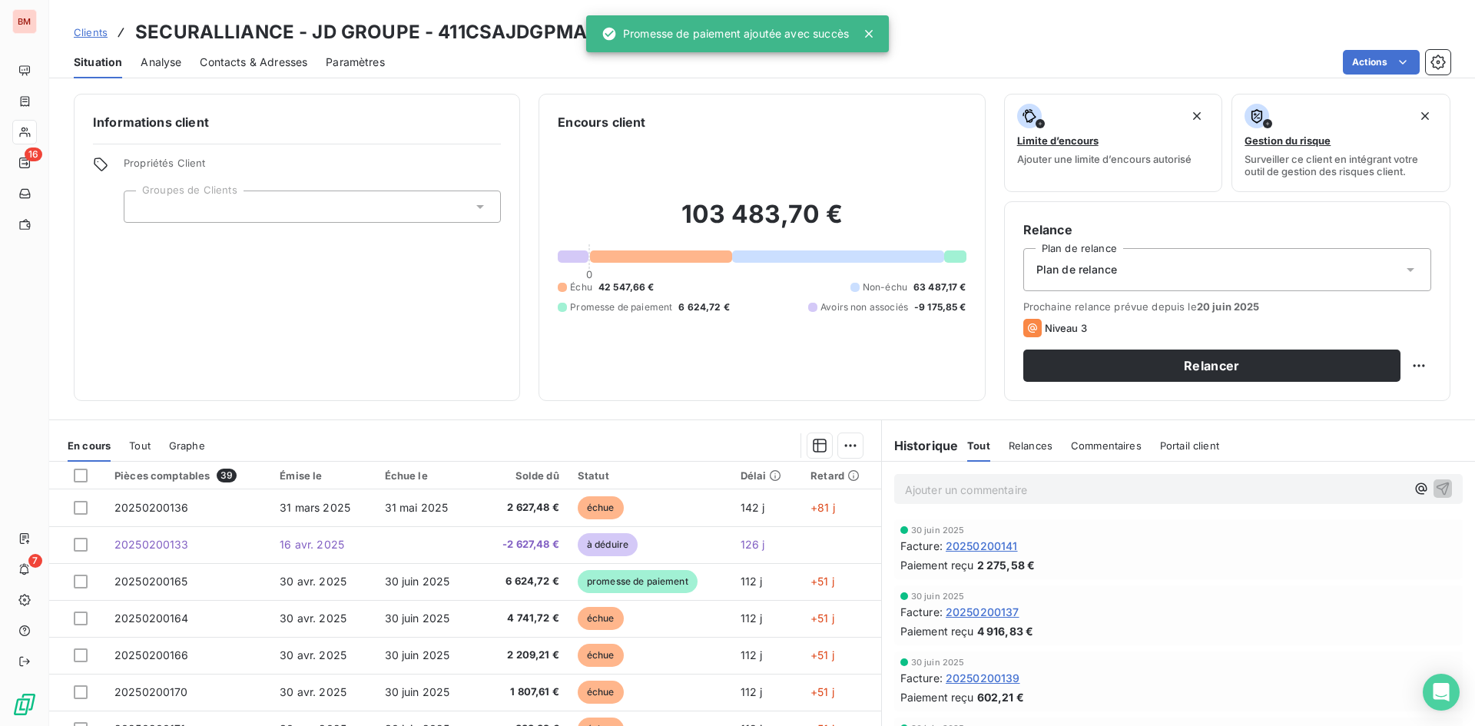
scroll to position [78, 0]
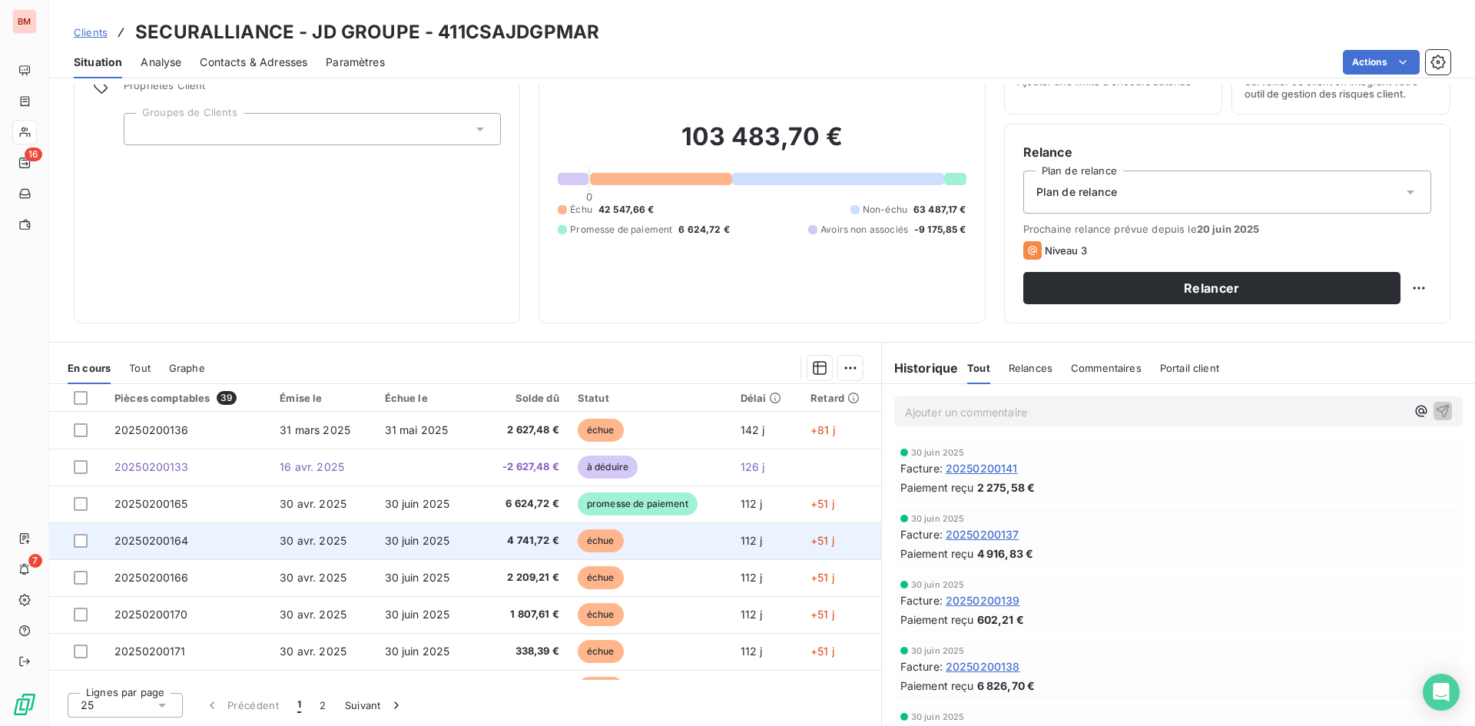
click at [243, 538] on td "20250200164" at bounding box center [187, 541] width 165 height 37
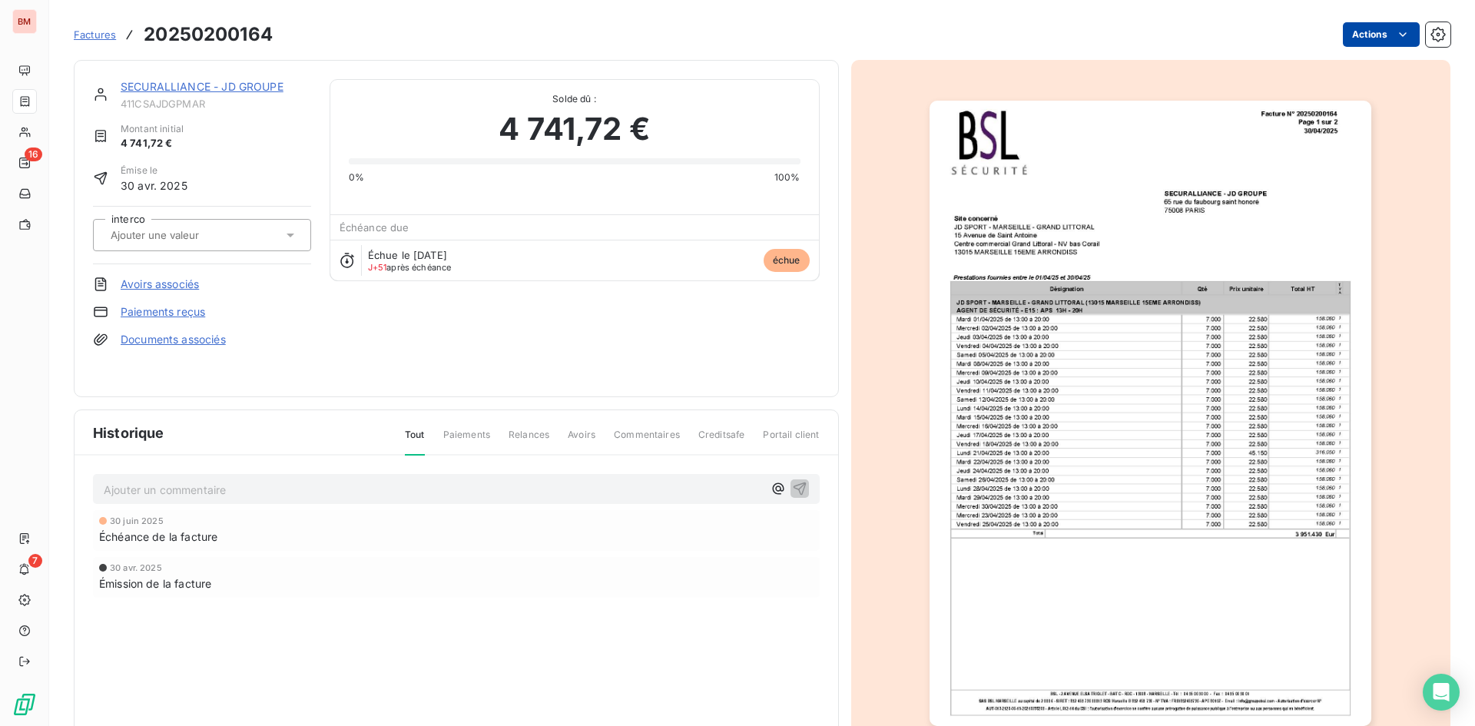
click at [1371, 36] on html "BM 16 7 Factures 20250200164 Actions SECURALLIANCE - JD GROUPE 411CSAJDGPMAR Mo…" at bounding box center [737, 363] width 1475 height 726
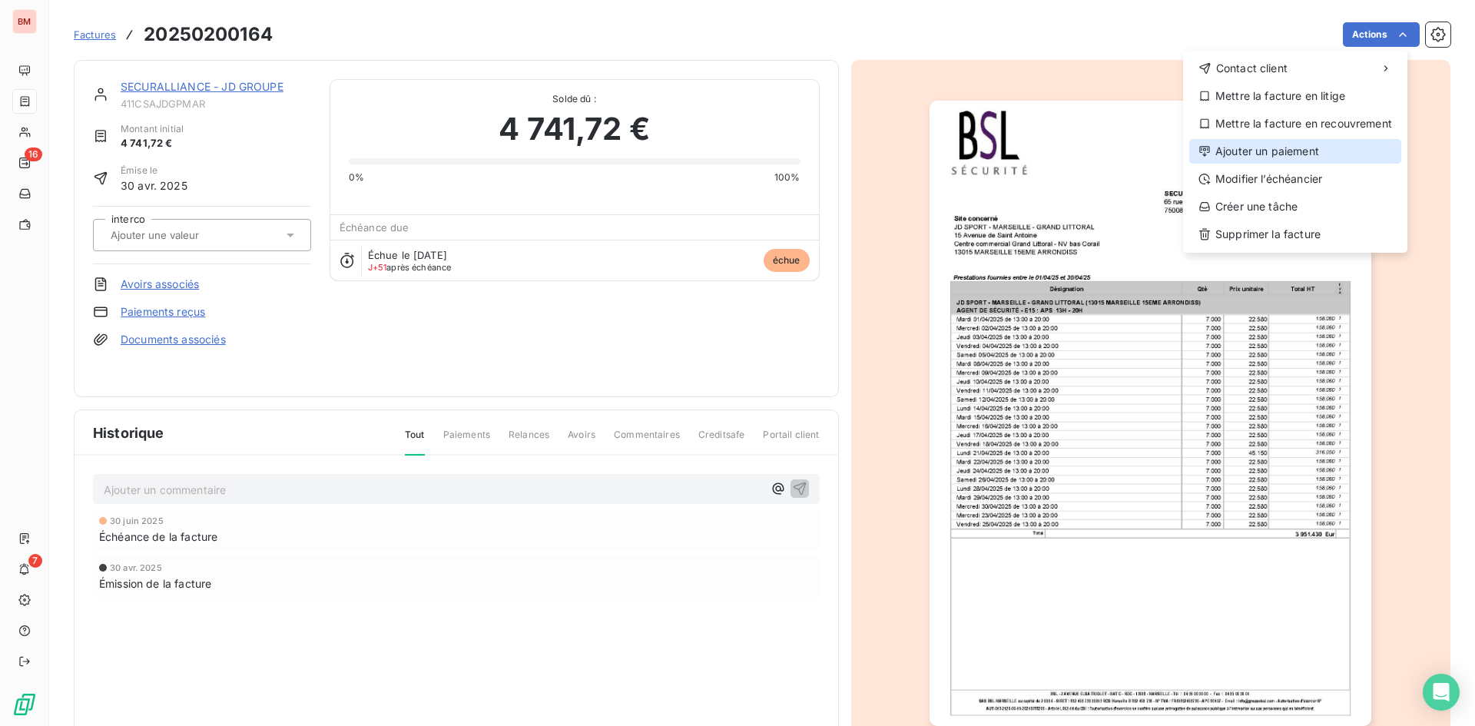
click at [1252, 150] on div "Ajouter un paiement" at bounding box center [1296, 151] width 212 height 25
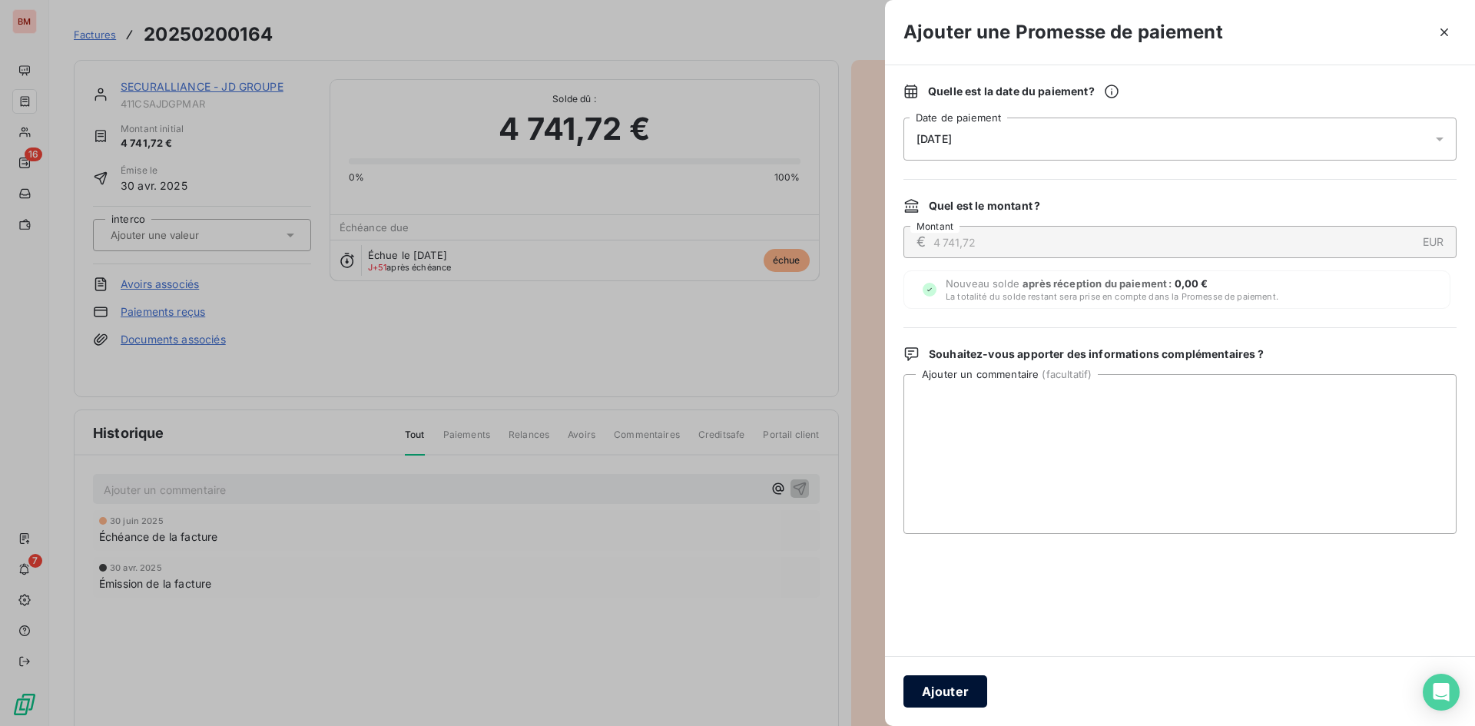
click at [960, 697] on button "Ajouter" at bounding box center [946, 691] width 84 height 32
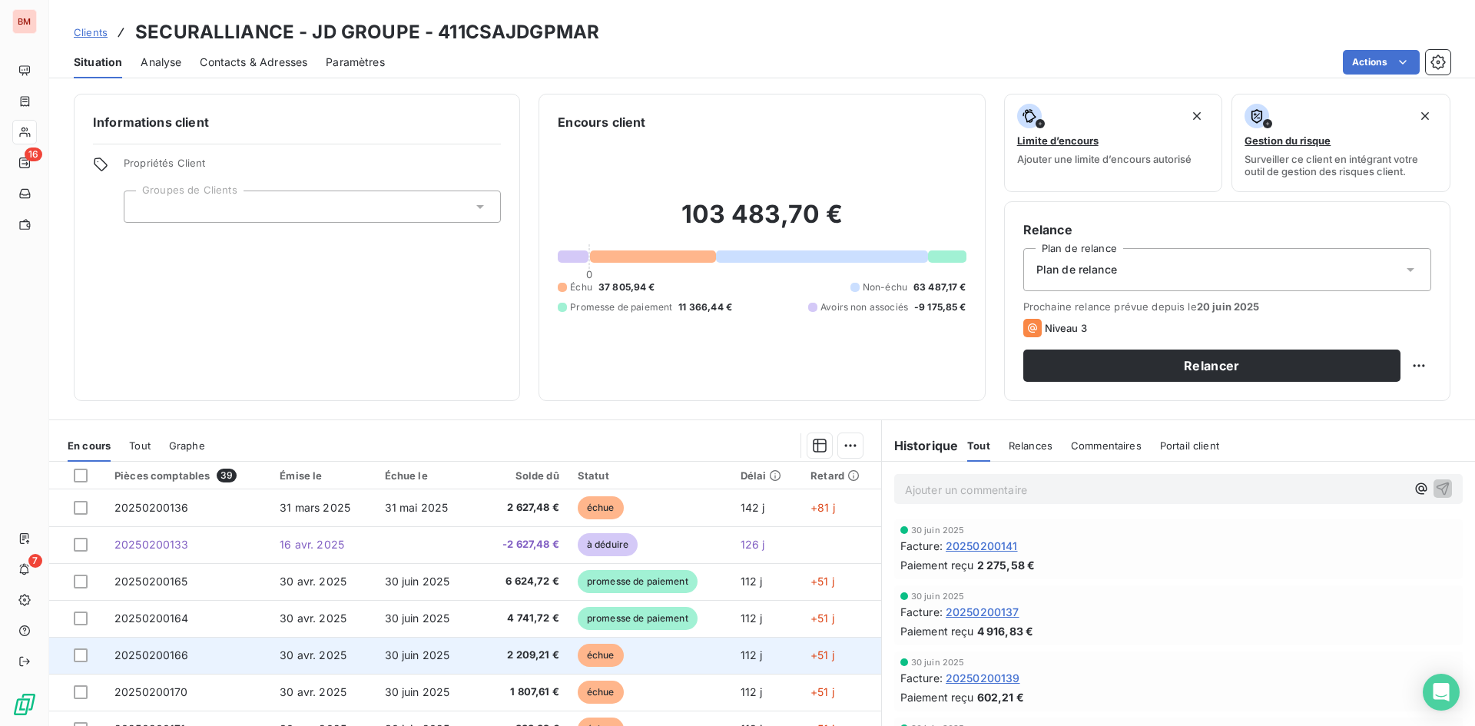
click at [326, 667] on td "30 avr. 2025" at bounding box center [322, 655] width 105 height 37
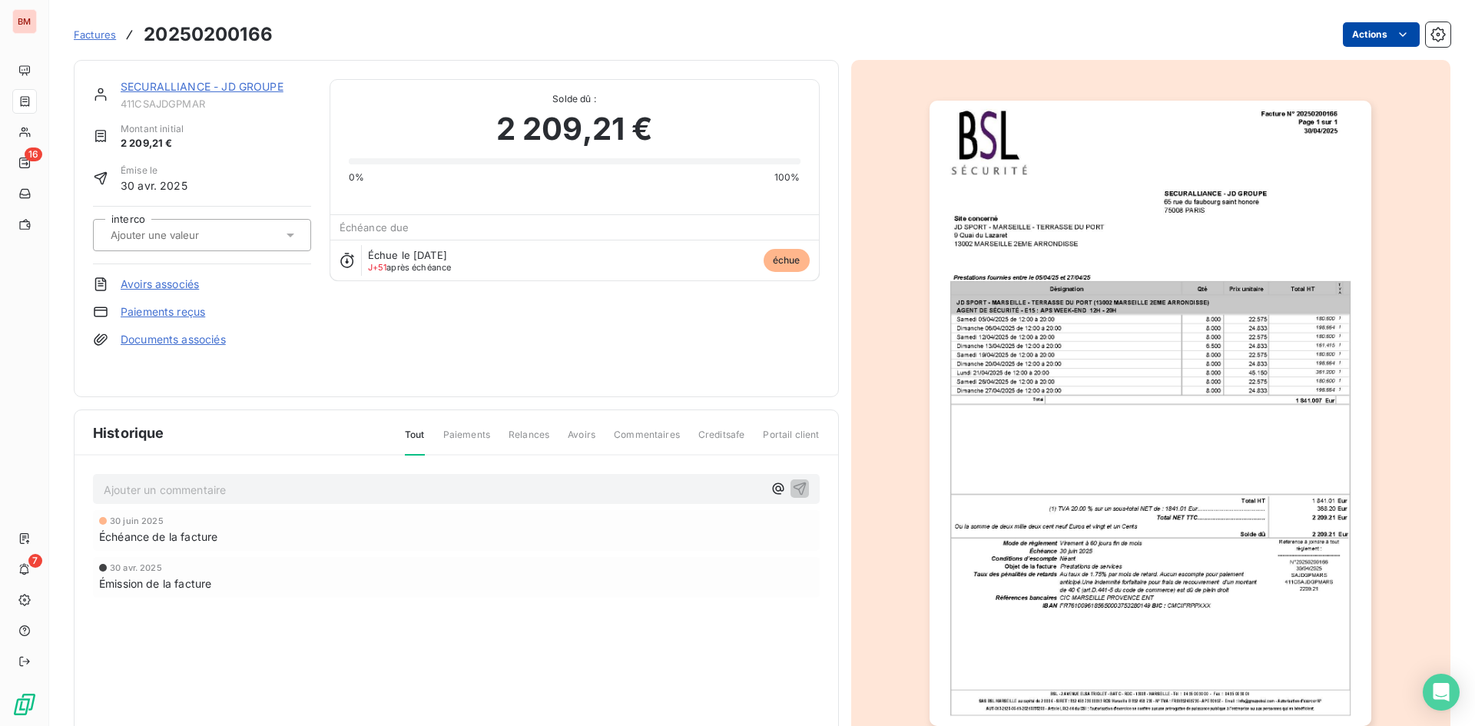
click at [1376, 36] on html "BM 16 7 Factures 20250200166 Actions SECURALLIANCE - JD GROUPE 411CSAJDGPMAR Mo…" at bounding box center [737, 363] width 1475 height 726
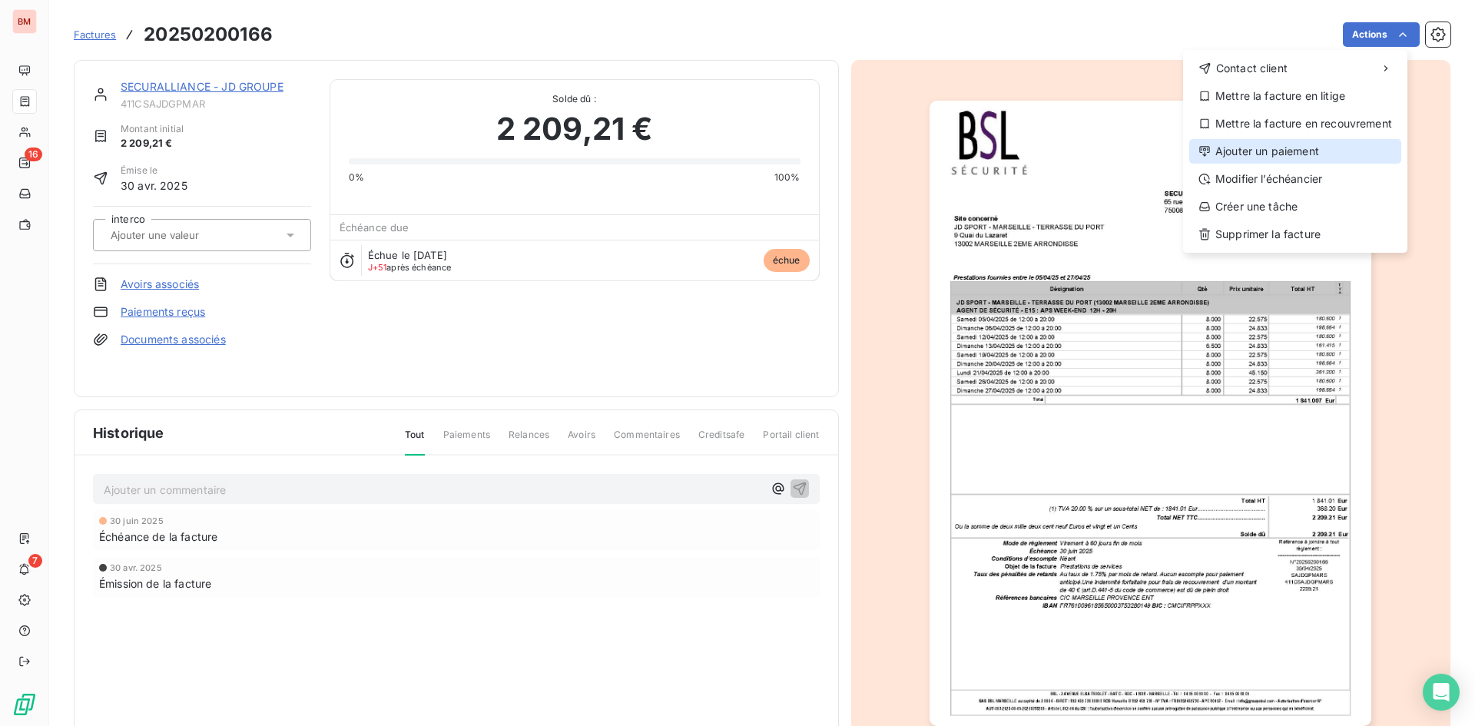
click at [1283, 158] on div "Ajouter un paiement" at bounding box center [1296, 151] width 212 height 25
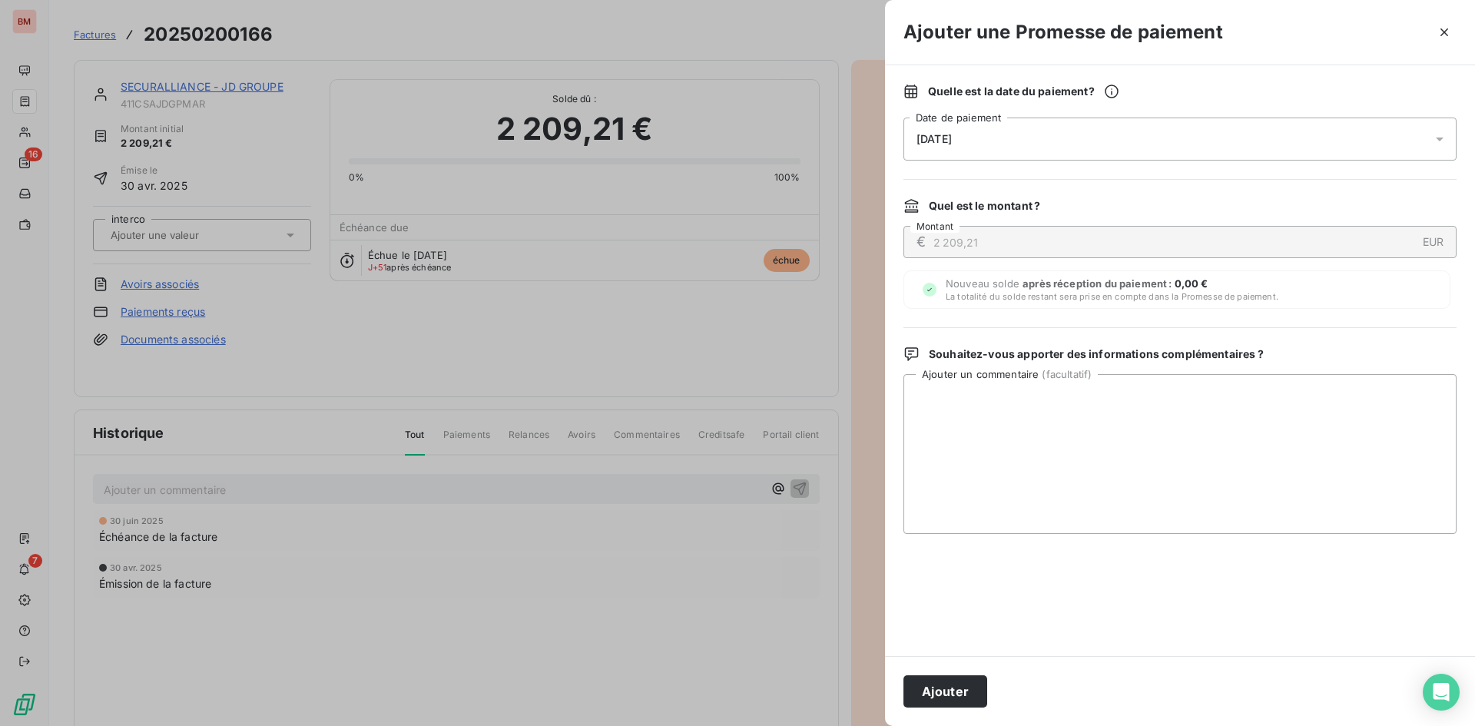
click at [961, 698] on button "Ajouter" at bounding box center [946, 691] width 84 height 32
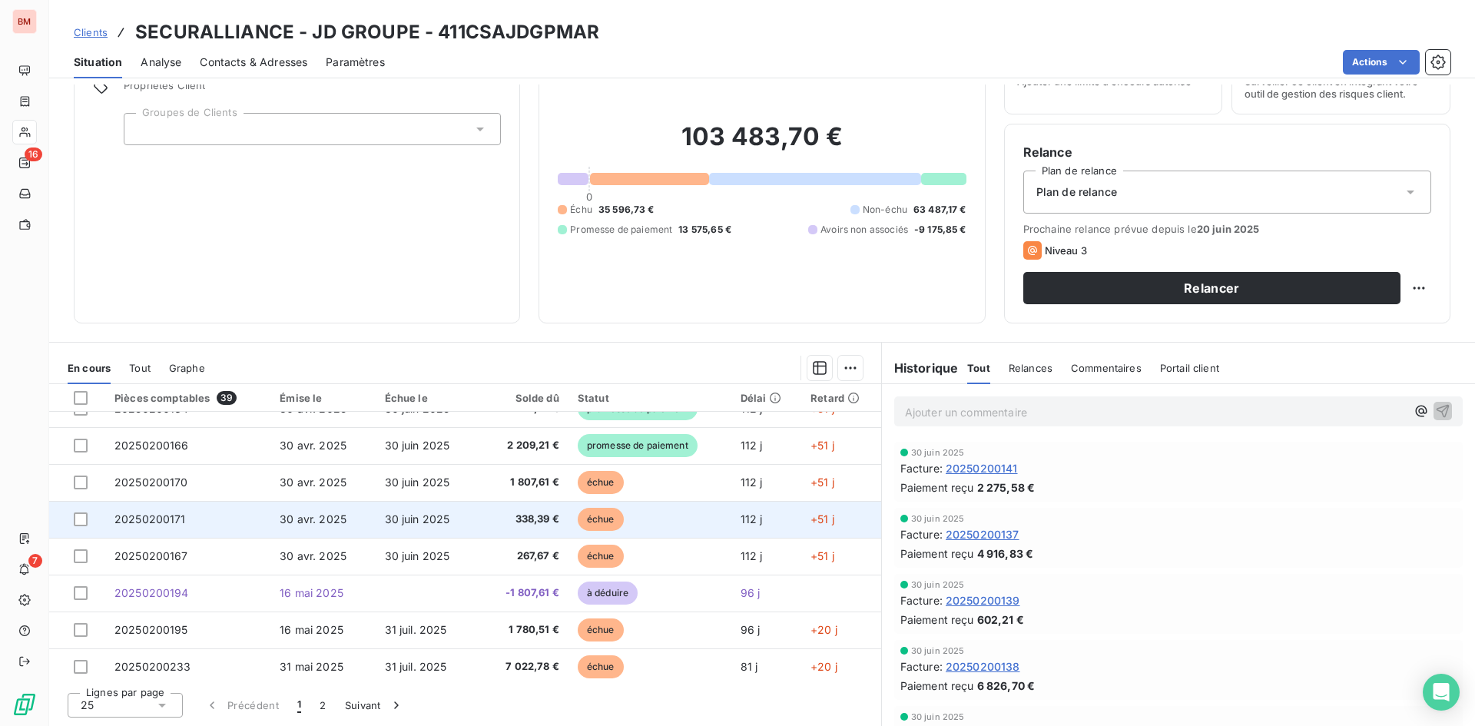
scroll to position [231, 0]
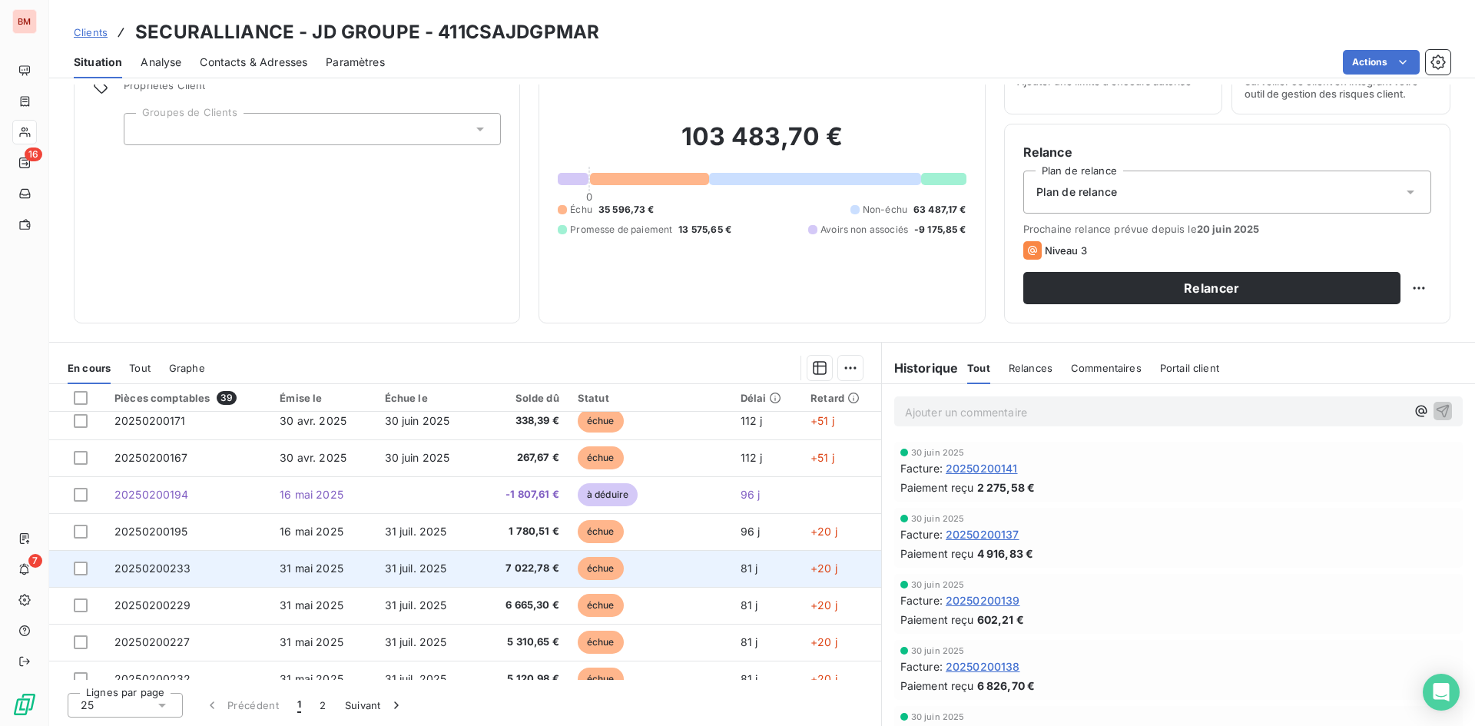
click at [280, 568] on span "31 mai 2025" at bounding box center [312, 568] width 64 height 13
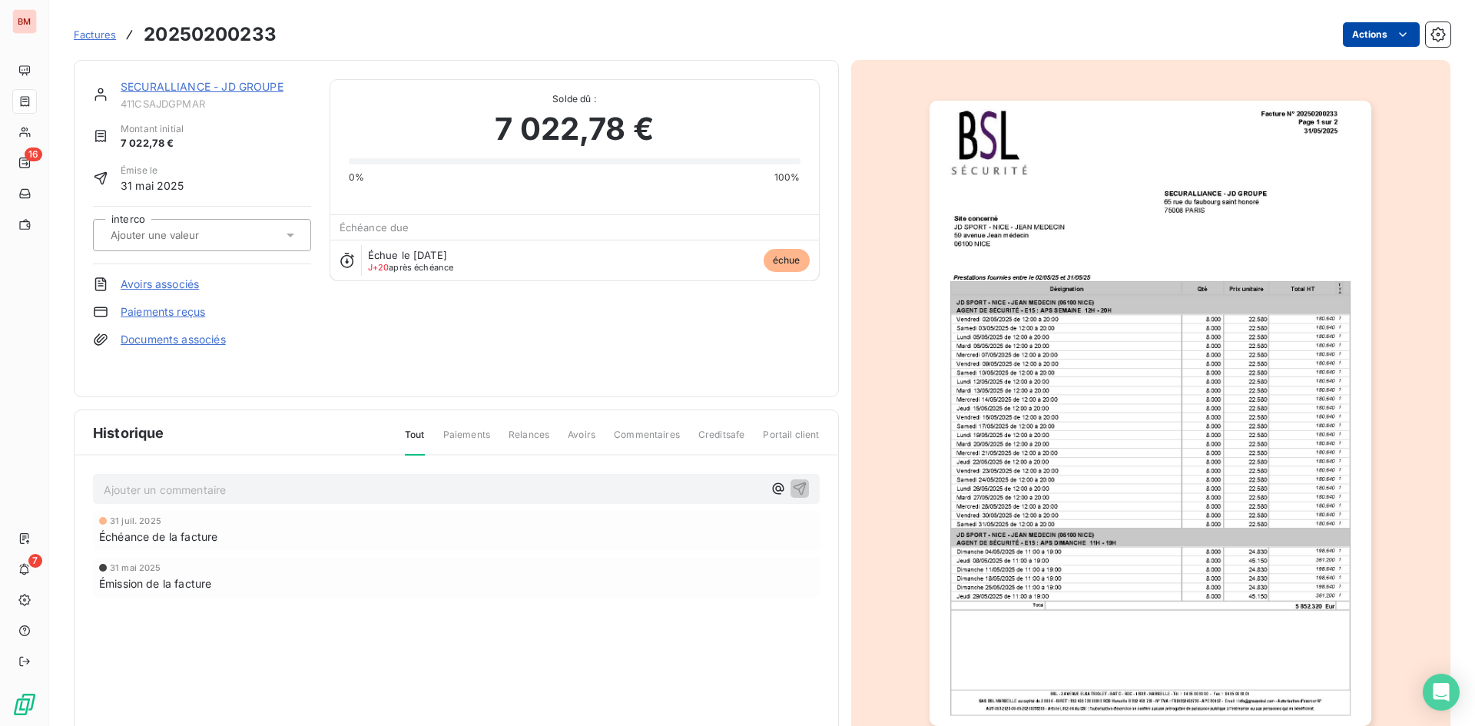
click at [1361, 36] on html "BM 16 7 Factures 20250200233 Actions SECURALLIANCE - JD GROUPE 411CSAJDGPMAR Mo…" at bounding box center [737, 363] width 1475 height 726
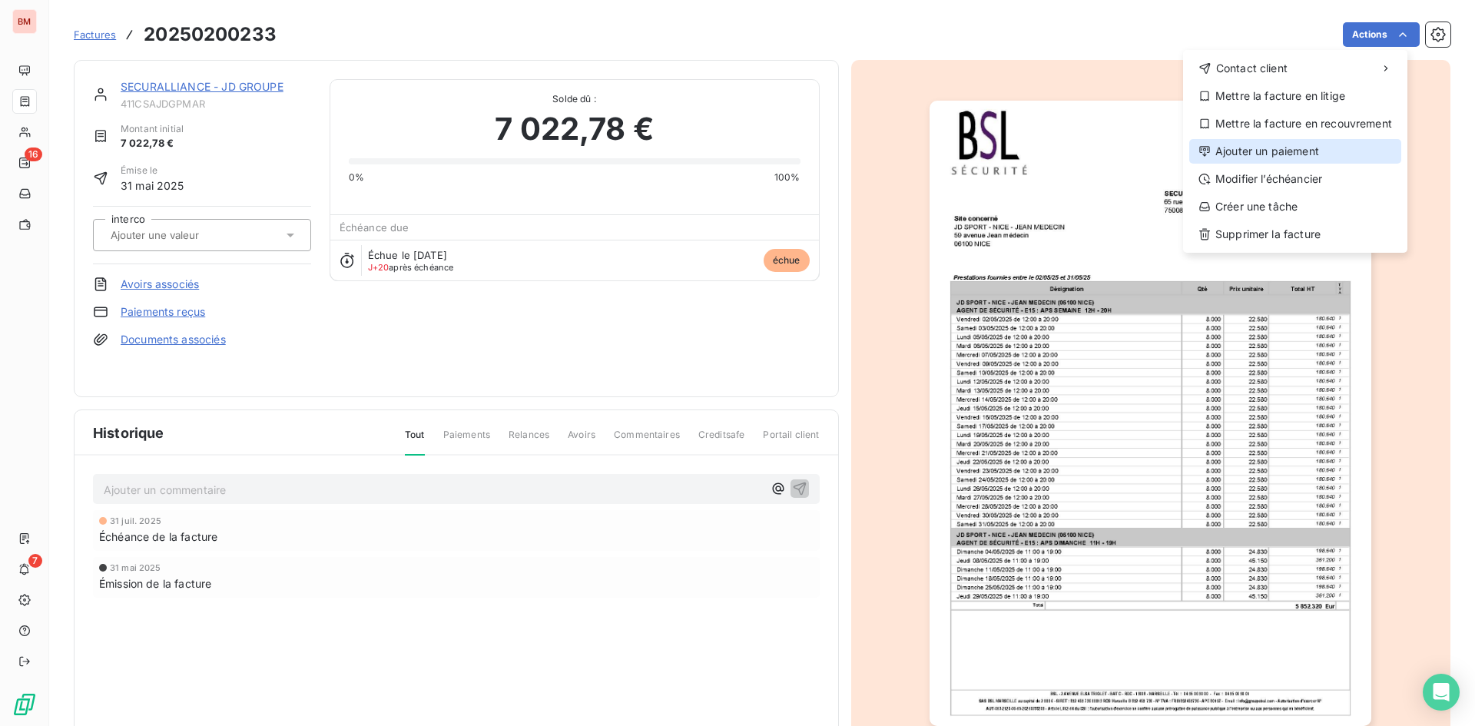
click at [1276, 153] on div "Ajouter un paiement" at bounding box center [1296, 151] width 212 height 25
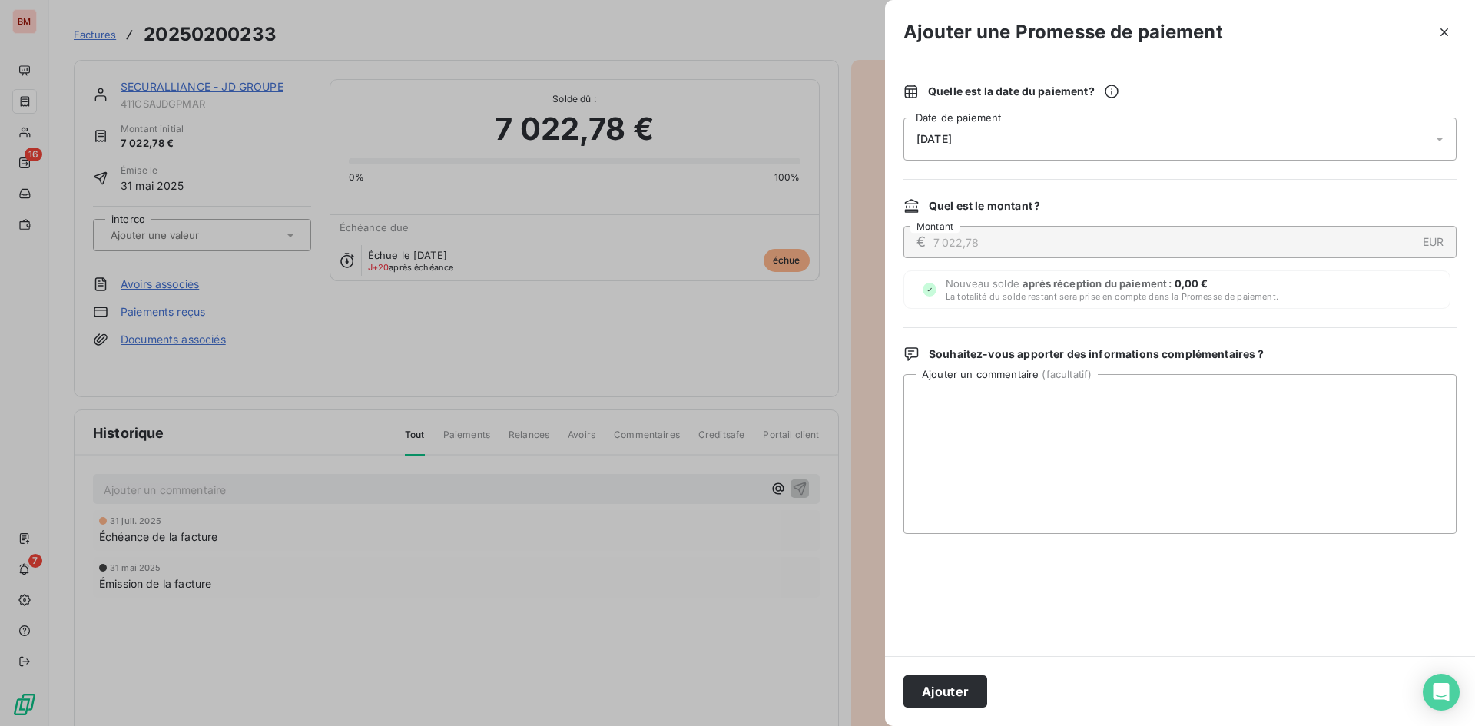
drag, startPoint x: 932, startPoint y: 685, endPoint x: 646, endPoint y: 547, distance: 317.2
click at [932, 684] on button "Ajouter" at bounding box center [946, 691] width 84 height 32
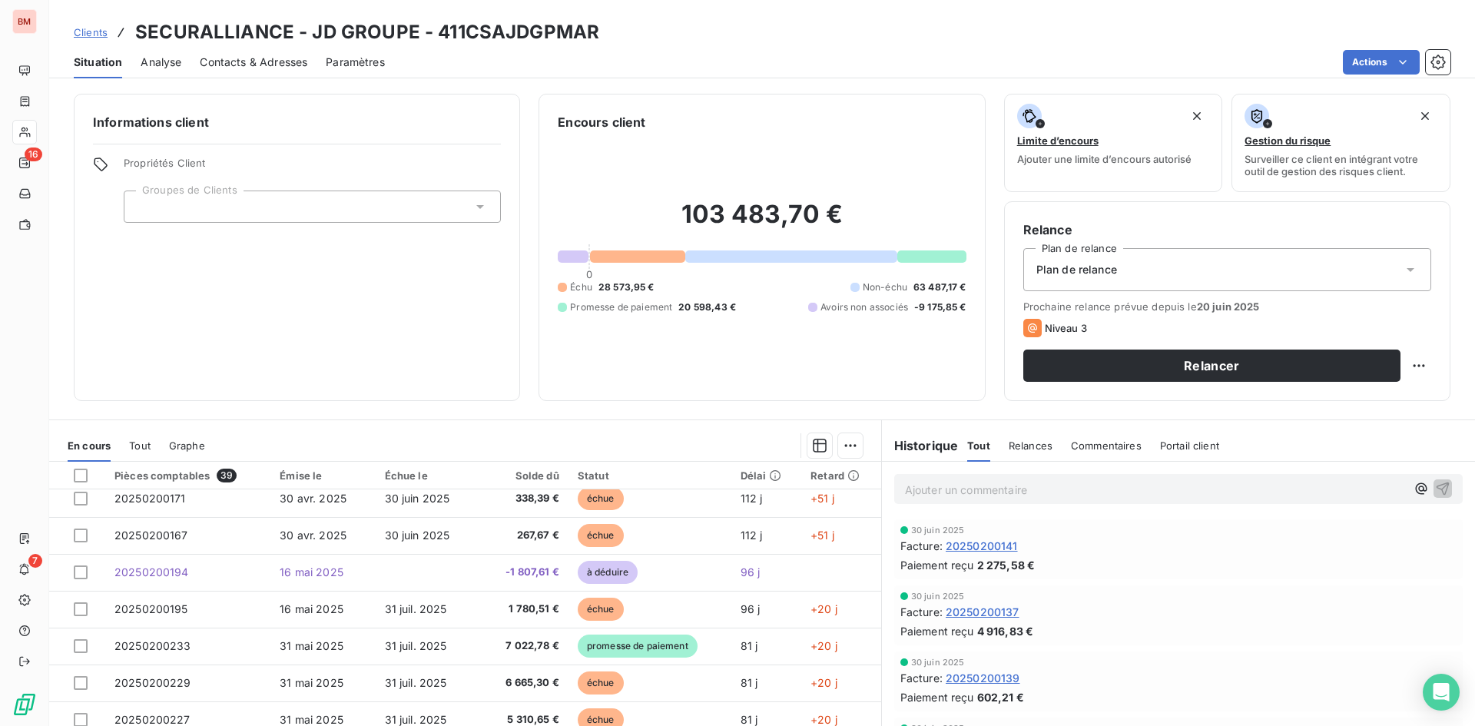
scroll to position [307, 0]
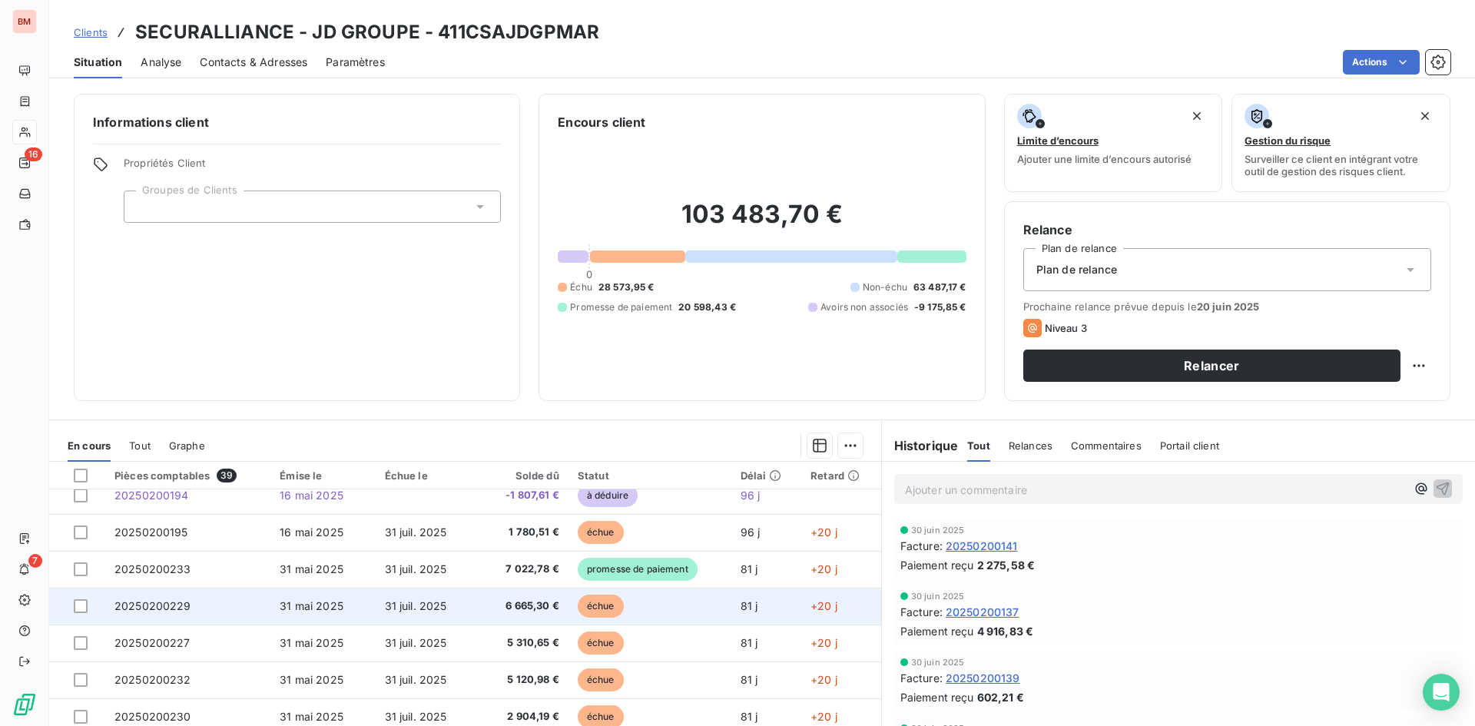
click at [414, 613] on td "31 juil. 2025" at bounding box center [427, 606] width 102 height 37
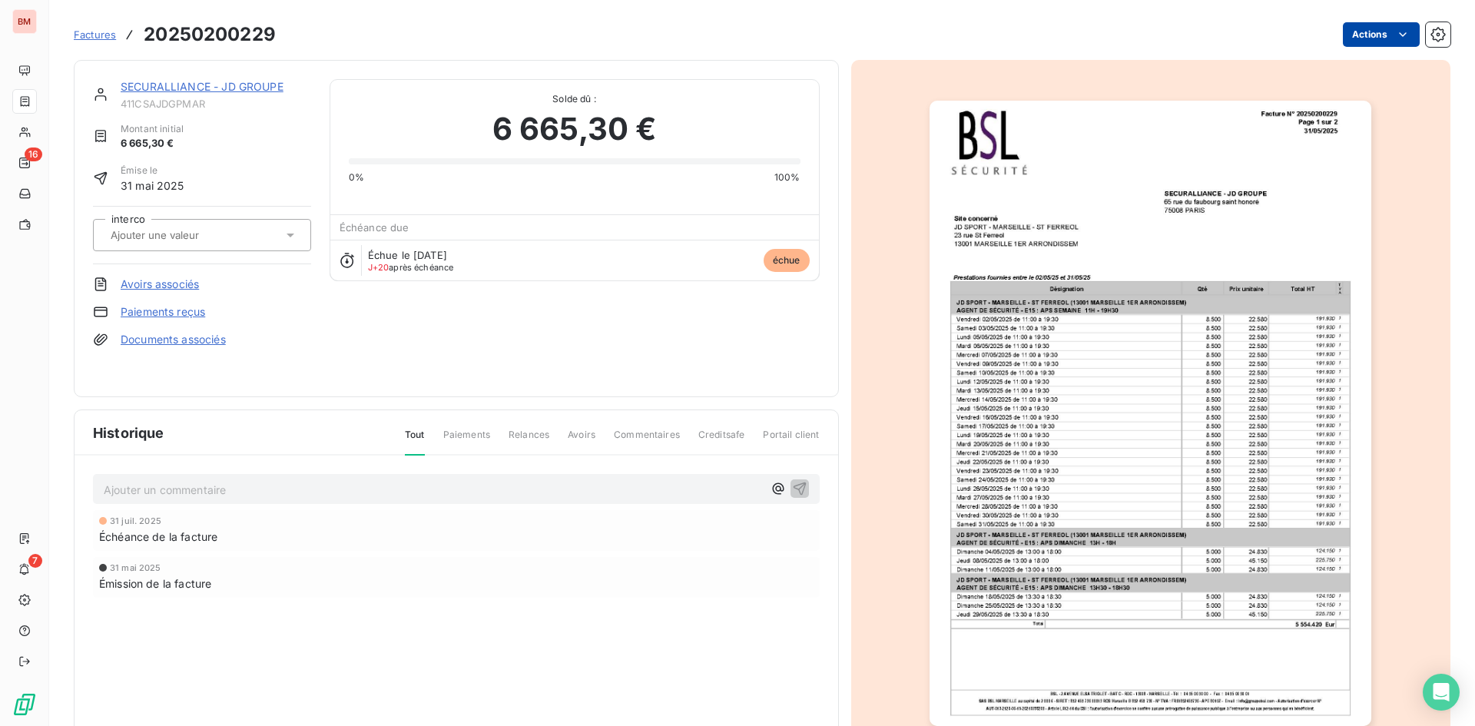
click at [1364, 38] on html "BM 16 7 Factures 20250200229 Actions SECURALLIANCE - JD GROUPE 411CSAJDGPMAR Mo…" at bounding box center [737, 363] width 1475 height 726
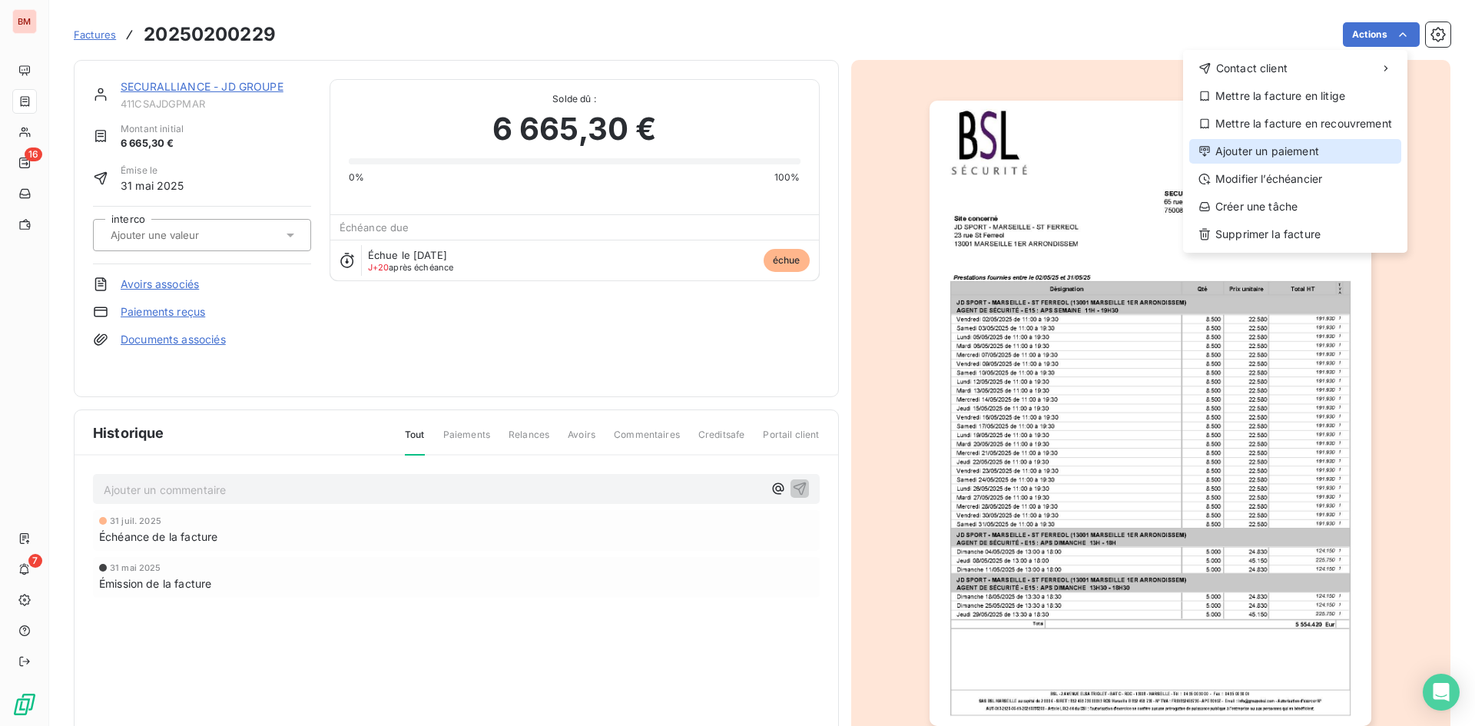
click at [1293, 148] on div "Ajouter un paiement" at bounding box center [1296, 151] width 212 height 25
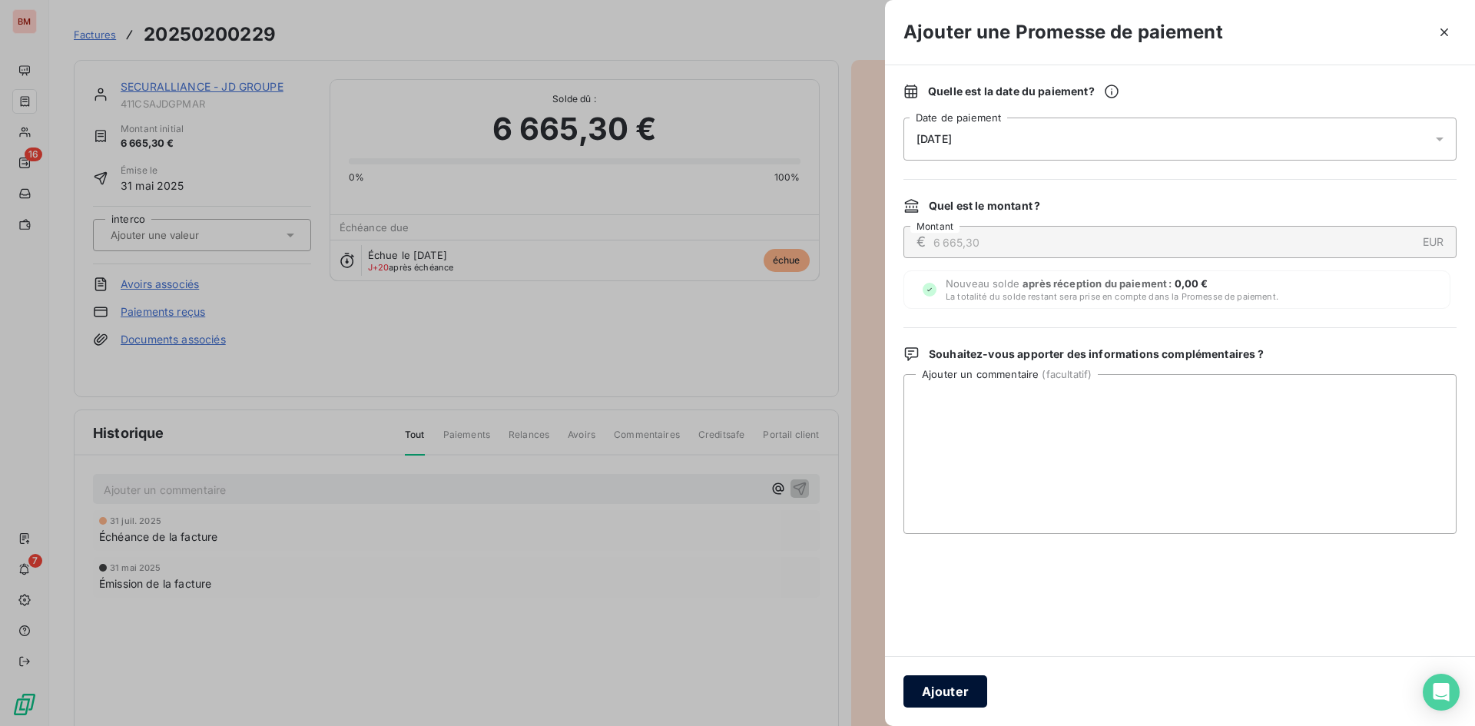
click at [947, 702] on button "Ajouter" at bounding box center [946, 691] width 84 height 32
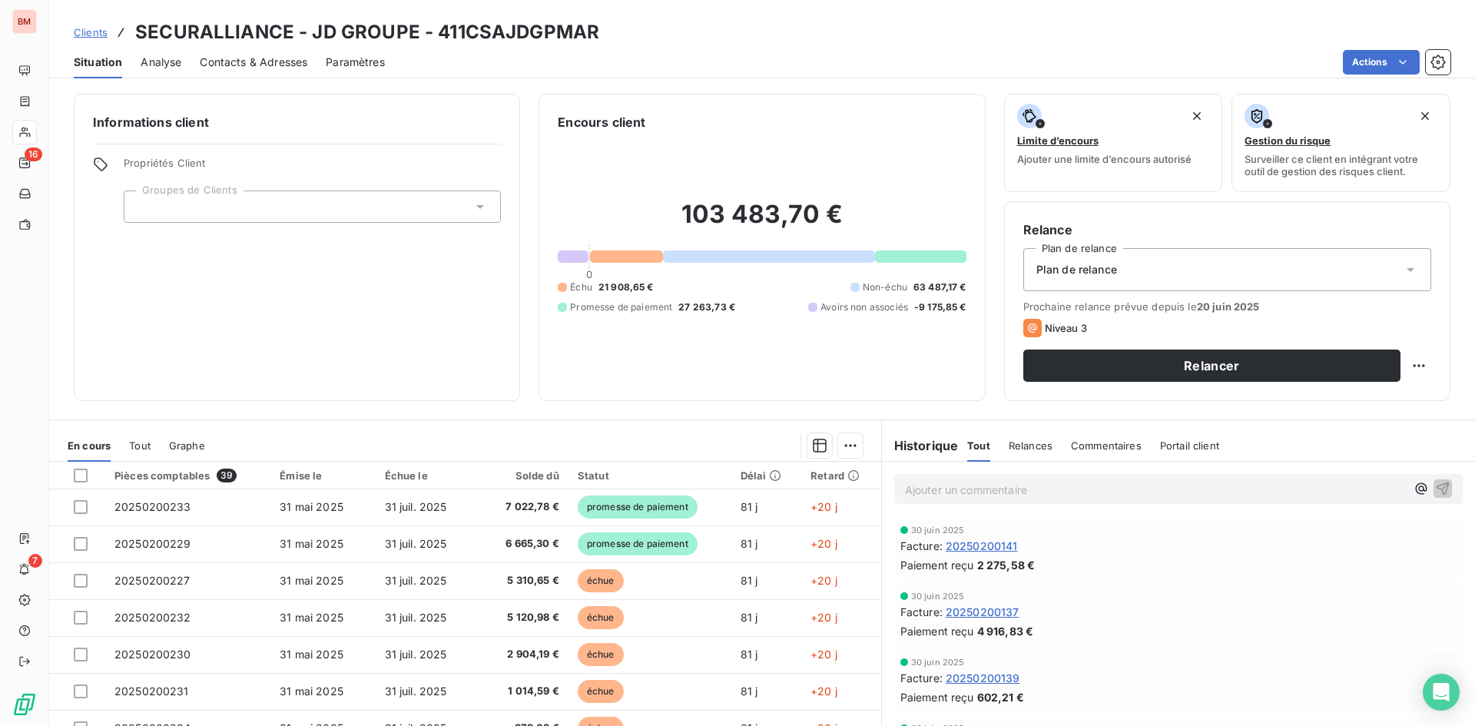
scroll to position [347, 0]
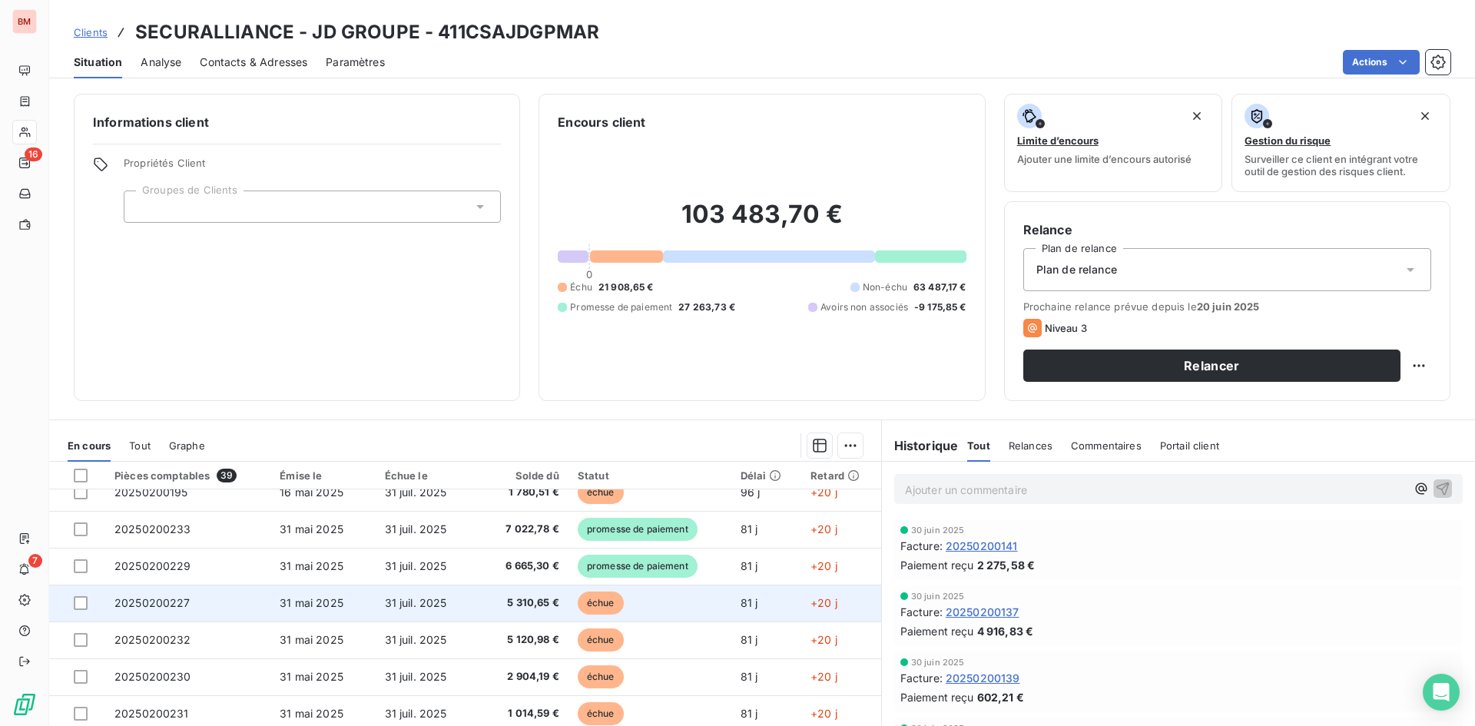
click at [353, 599] on td "31 mai 2025" at bounding box center [322, 603] width 105 height 37
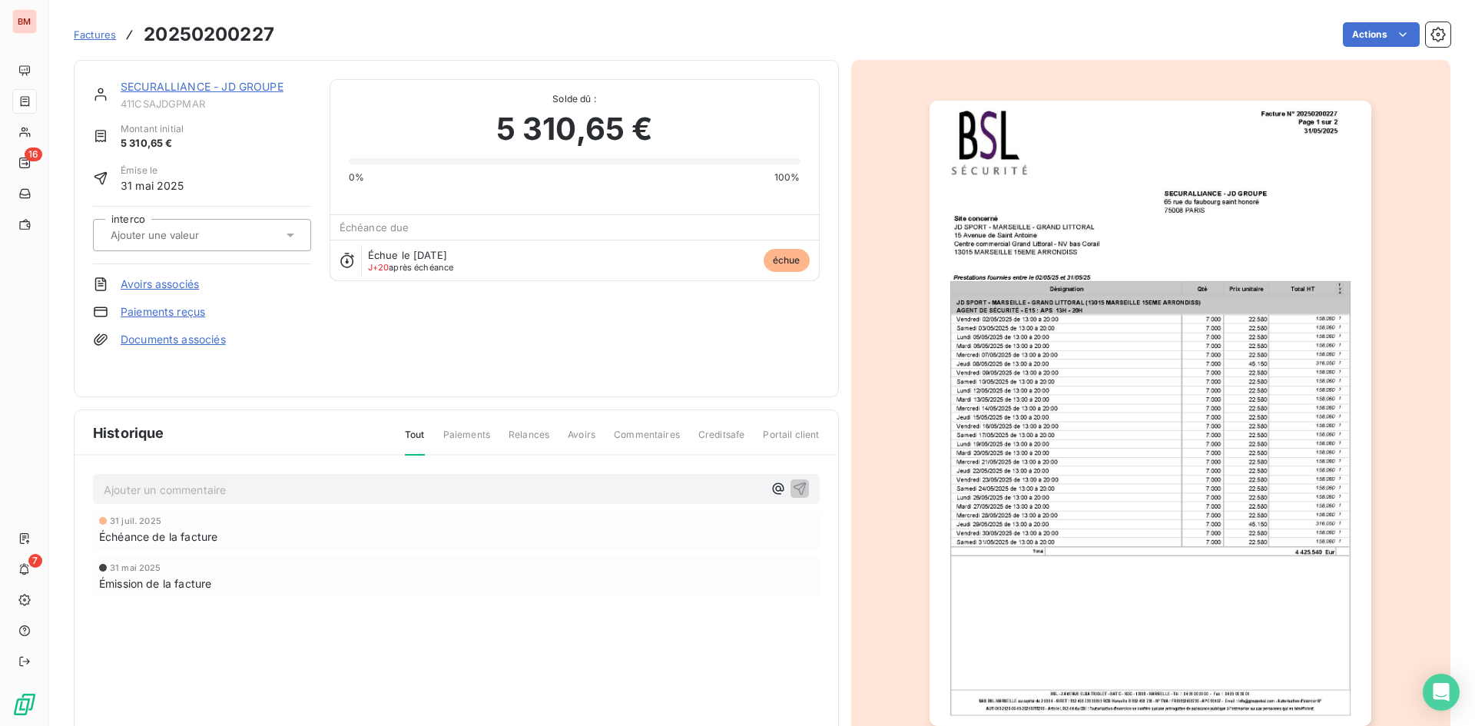
click at [1378, 19] on div "Factures 20250200227 Actions" at bounding box center [762, 34] width 1377 height 32
click at [1376, 37] on html "BM 16 7 Factures 20250200227 Actions SECURALLIANCE - JD GROUPE 411CSAJDGPMAR Mo…" at bounding box center [737, 363] width 1475 height 726
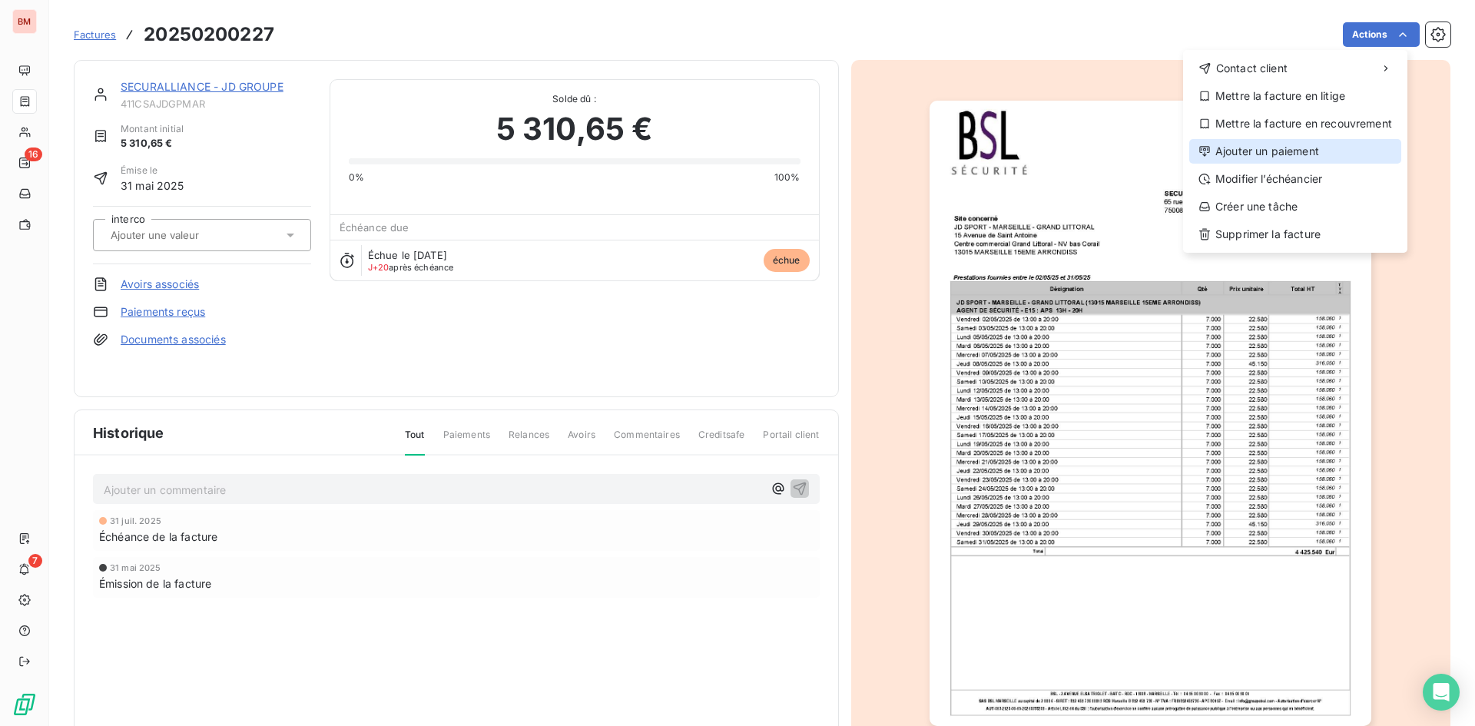
click at [1242, 152] on div "Ajouter un paiement" at bounding box center [1296, 151] width 212 height 25
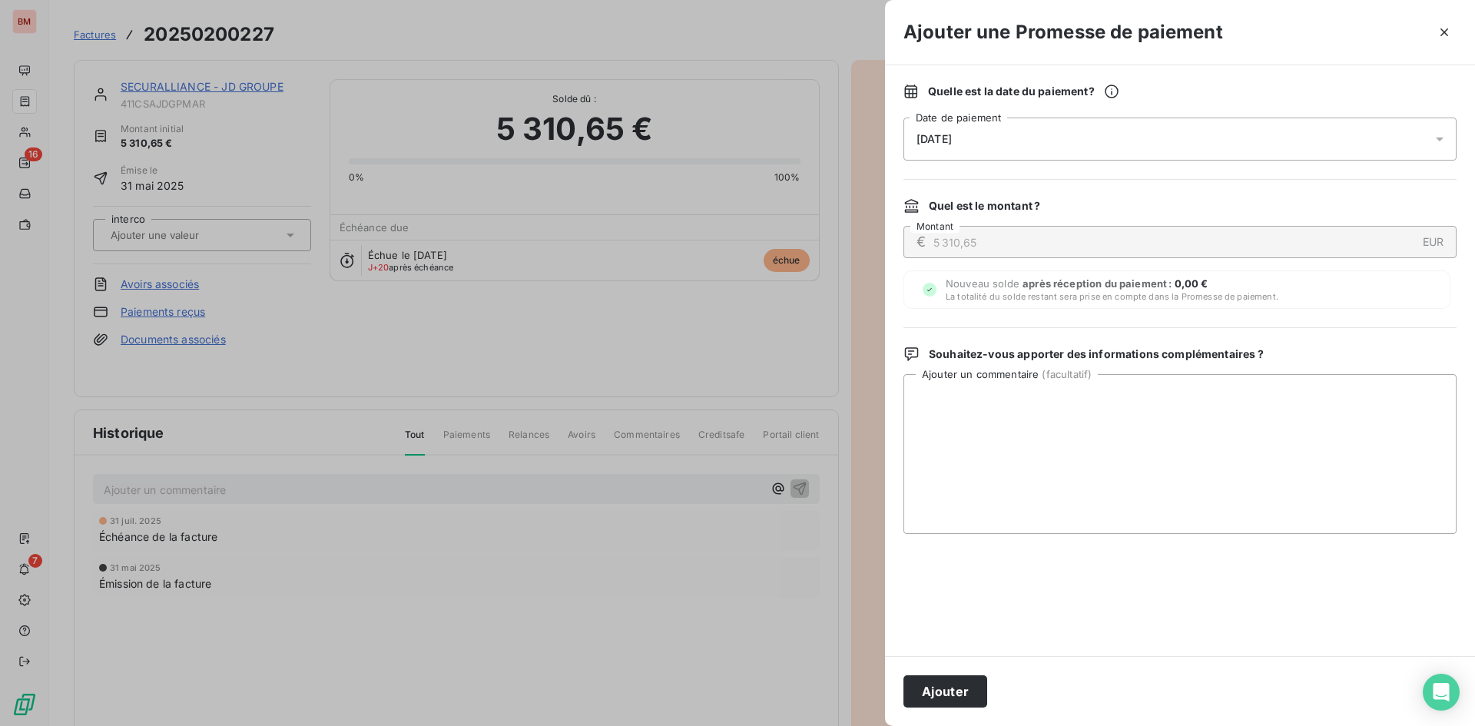
click at [954, 701] on button "Ajouter" at bounding box center [946, 691] width 84 height 32
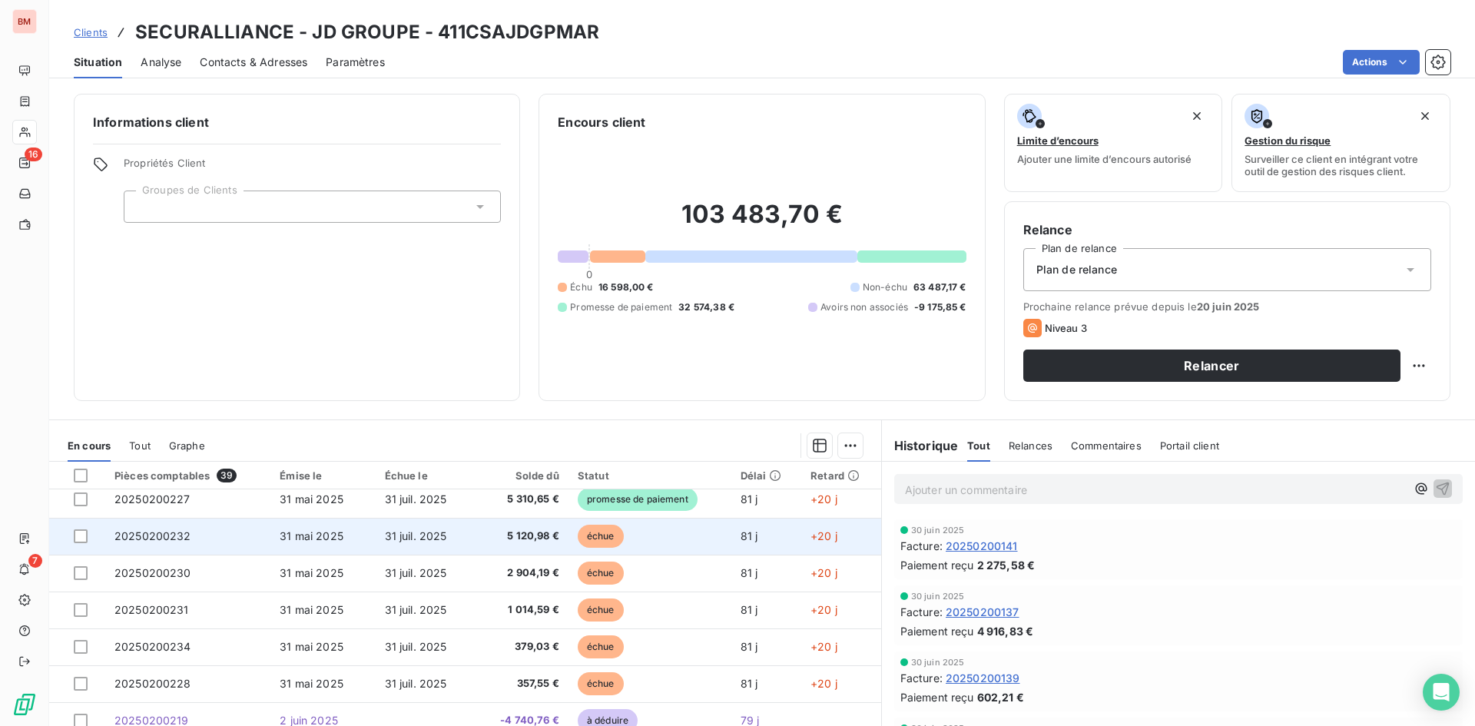
scroll to position [424, 0]
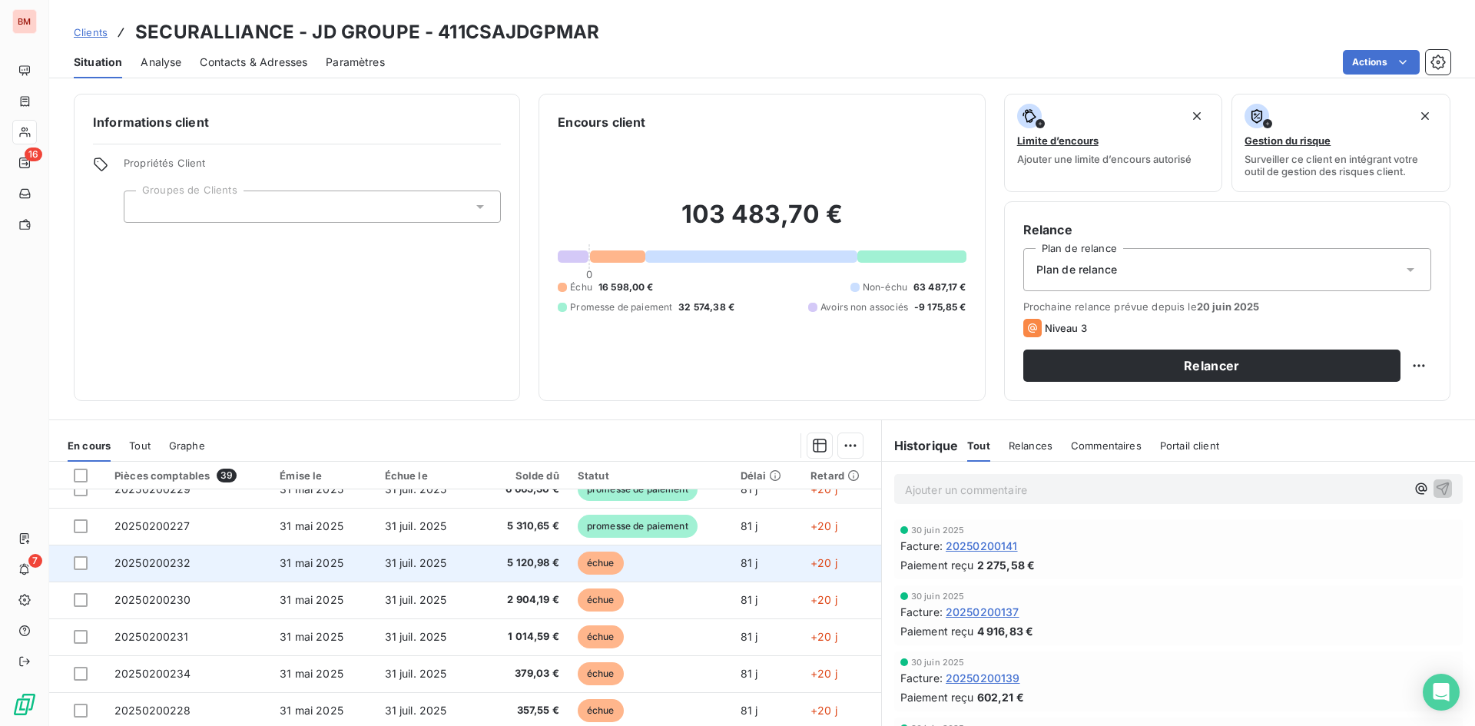
click at [257, 562] on td "20250200232" at bounding box center [187, 563] width 165 height 37
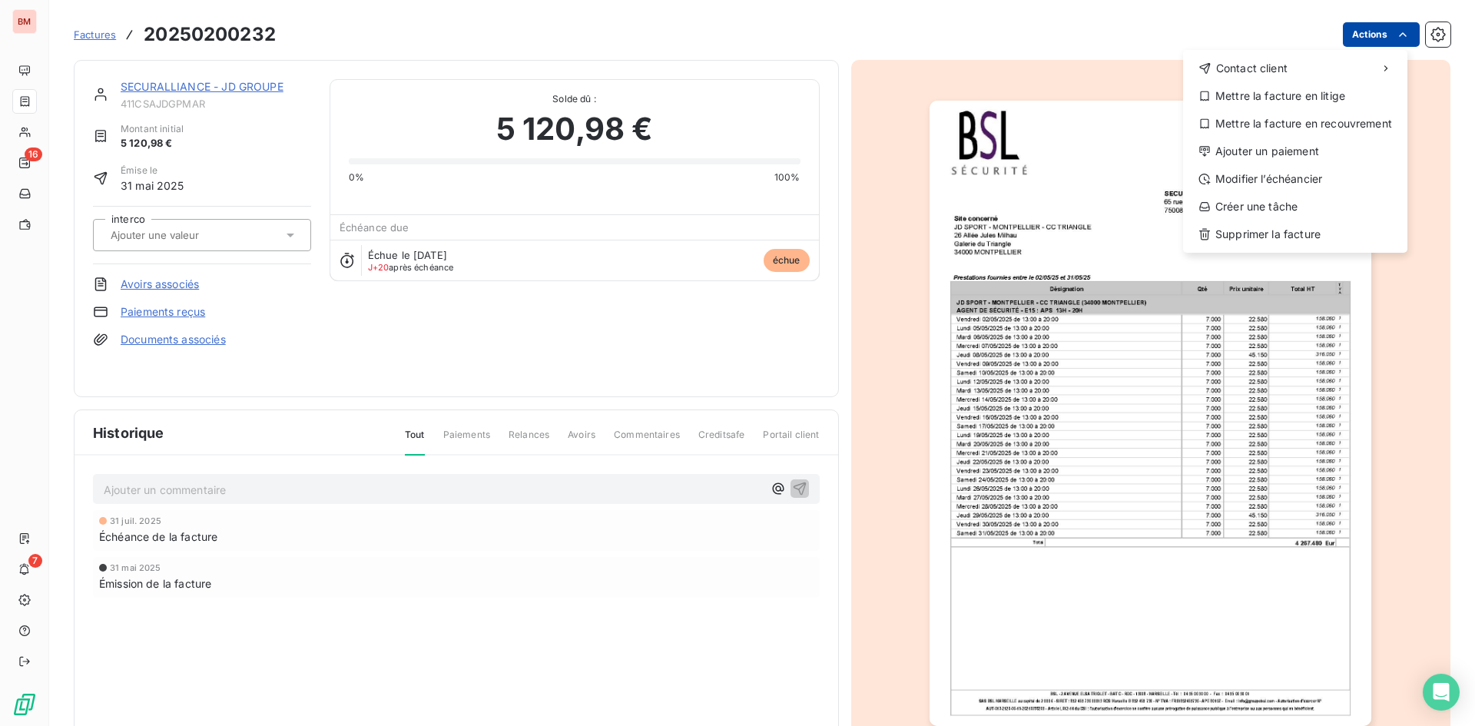
click at [1337, 41] on html "BM 16 7 Factures 20250200232 Actions Contact client Mettre la facture en litige…" at bounding box center [737, 363] width 1475 height 726
click at [1288, 177] on div "Modifier l’échéancier" at bounding box center [1296, 179] width 212 height 25
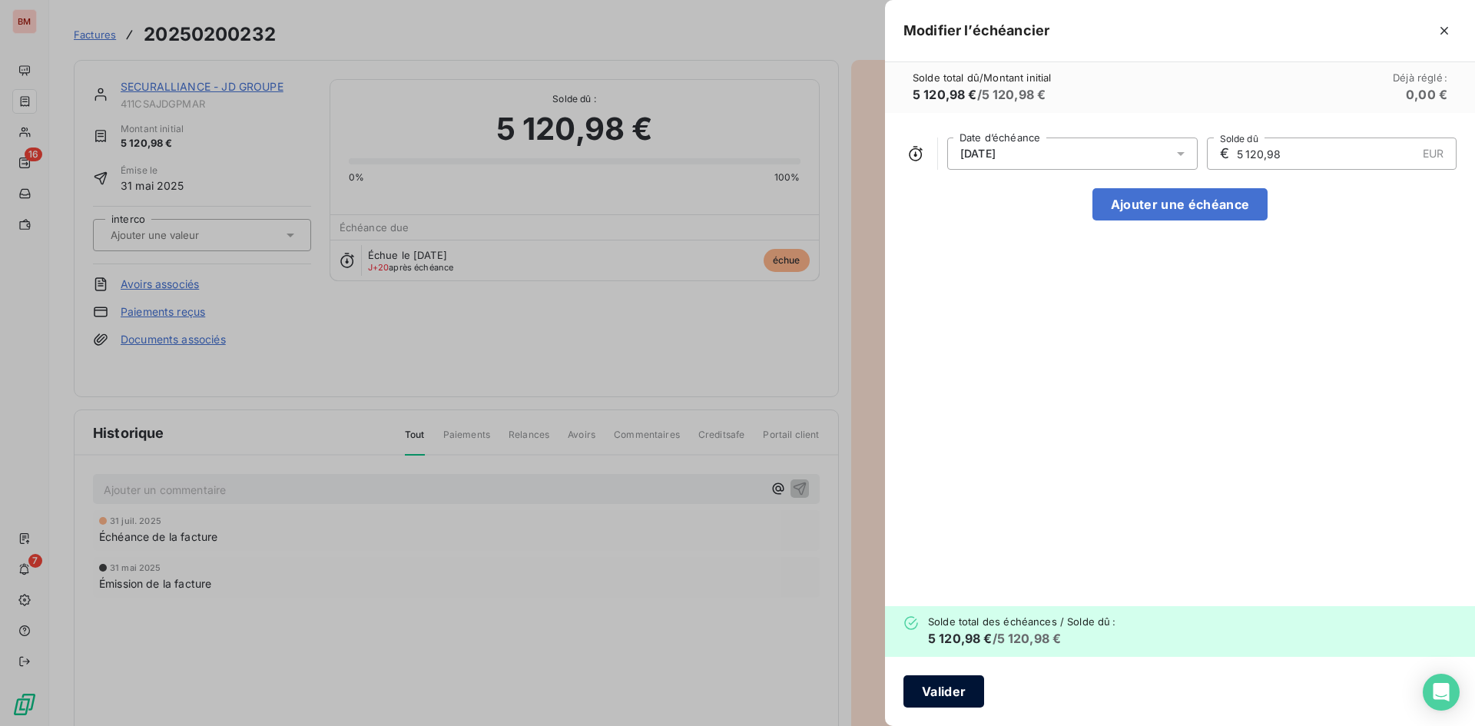
click at [946, 696] on button "Valider" at bounding box center [944, 691] width 81 height 32
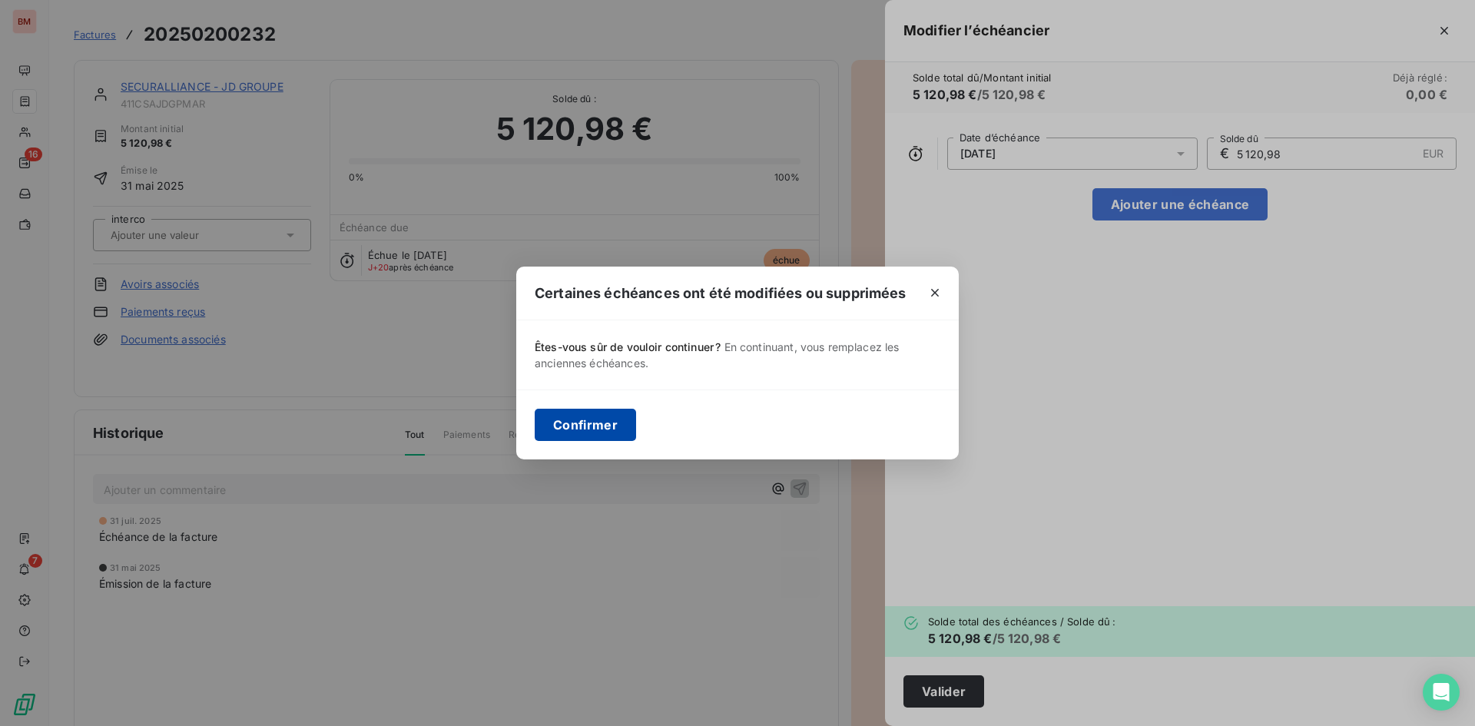
click at [581, 428] on button "Confirmer" at bounding box center [585, 425] width 101 height 32
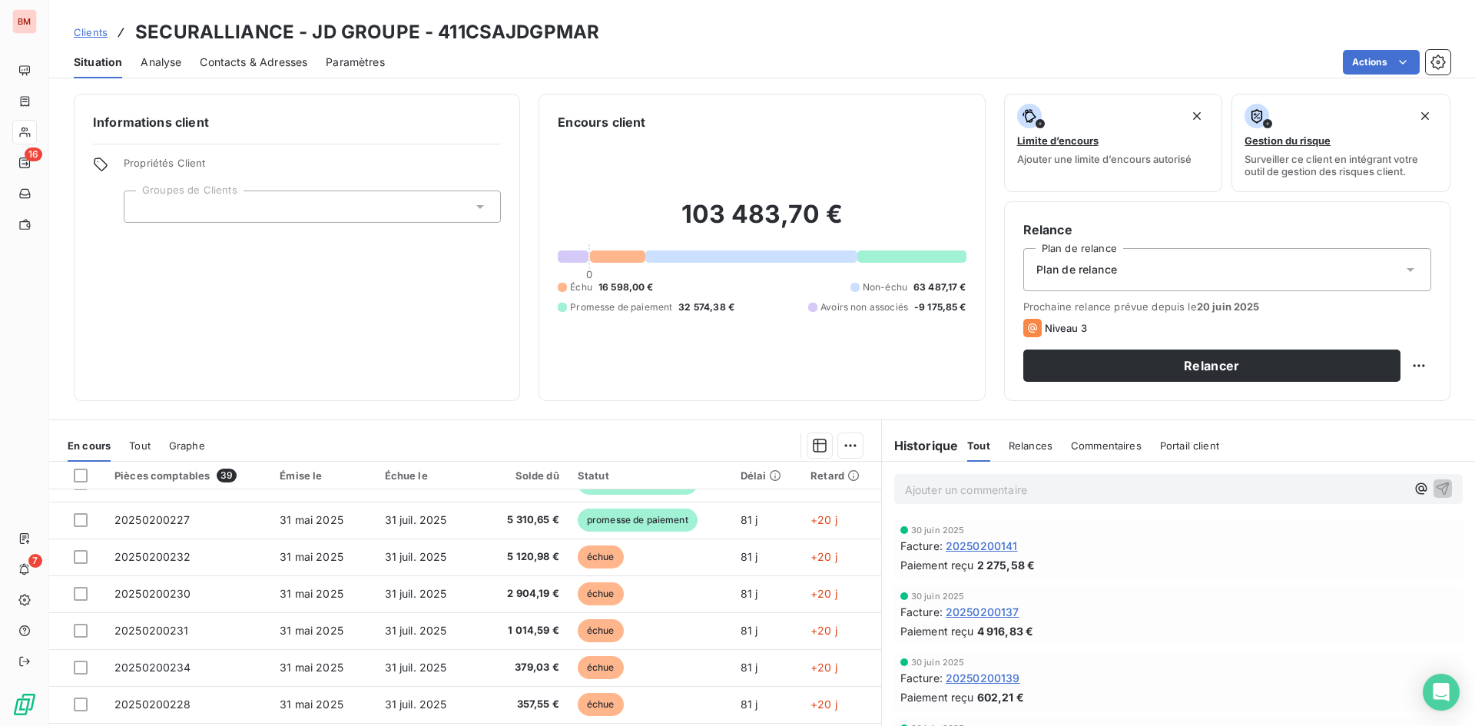
scroll to position [424, 0]
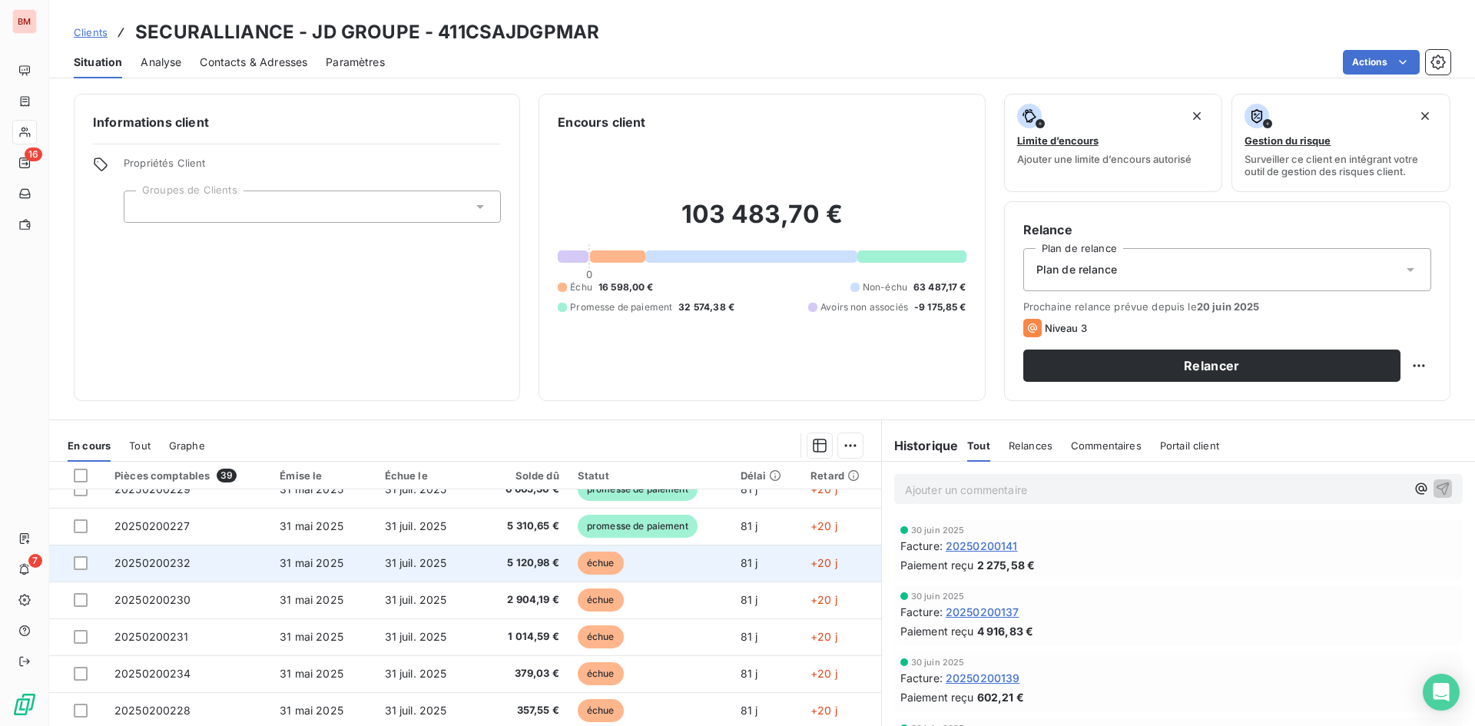
click at [247, 552] on td "20250200232" at bounding box center [187, 563] width 165 height 37
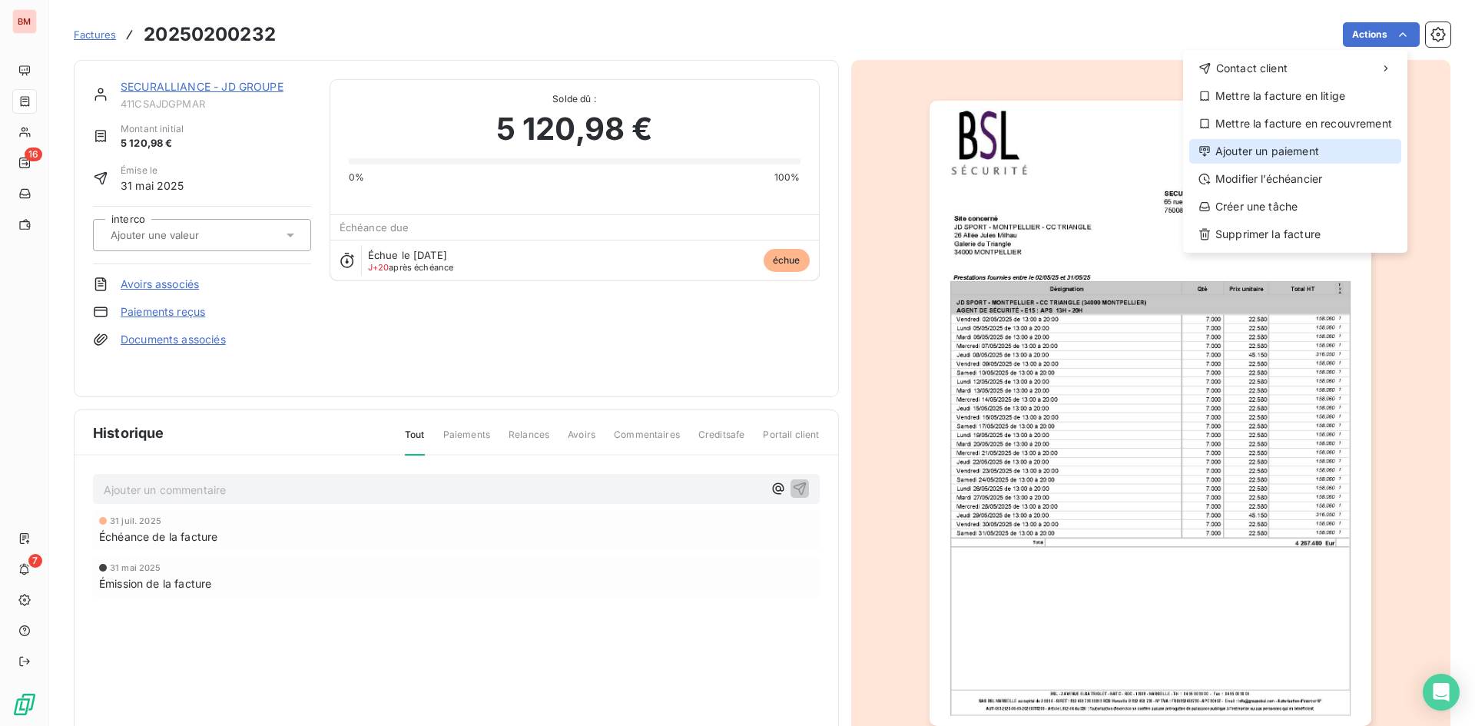
click at [1283, 149] on div "Ajouter un paiement" at bounding box center [1296, 151] width 212 height 25
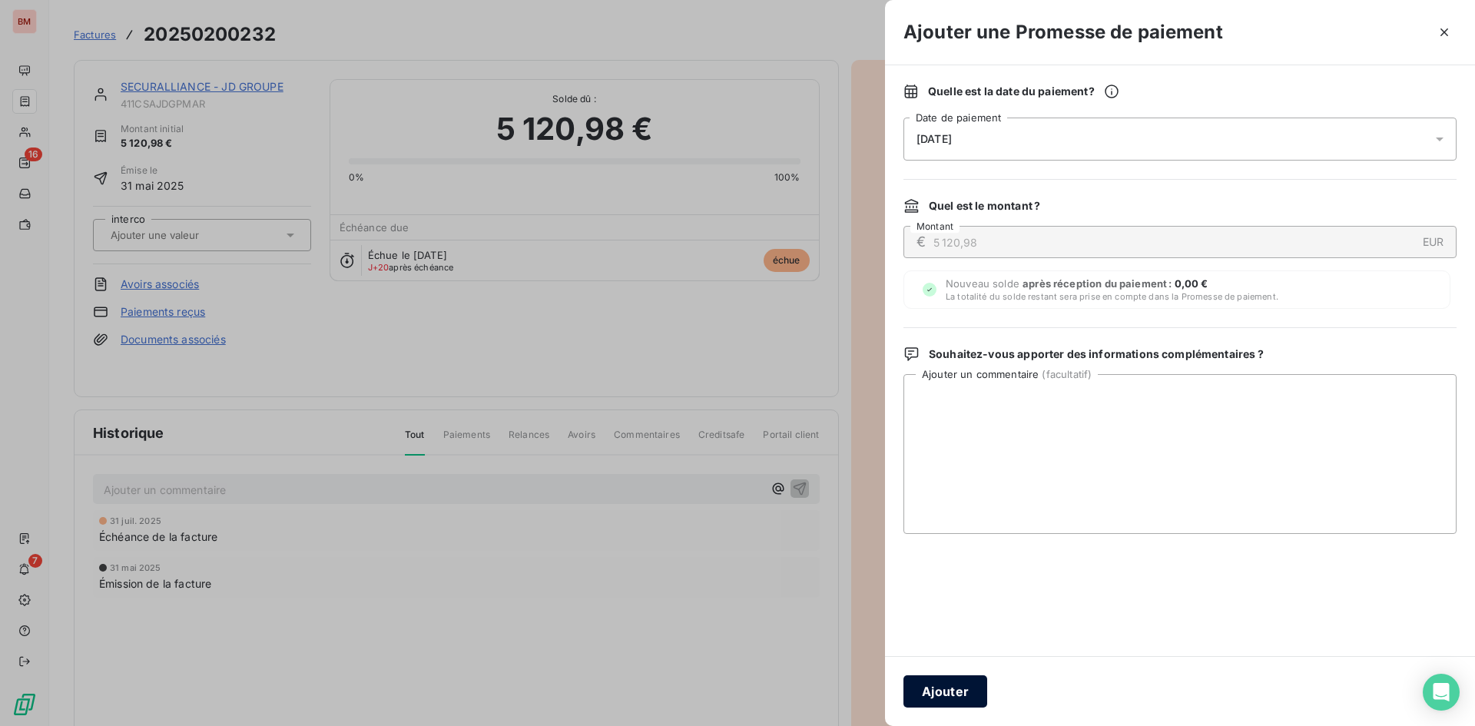
click at [954, 699] on button "Ajouter" at bounding box center [946, 691] width 84 height 32
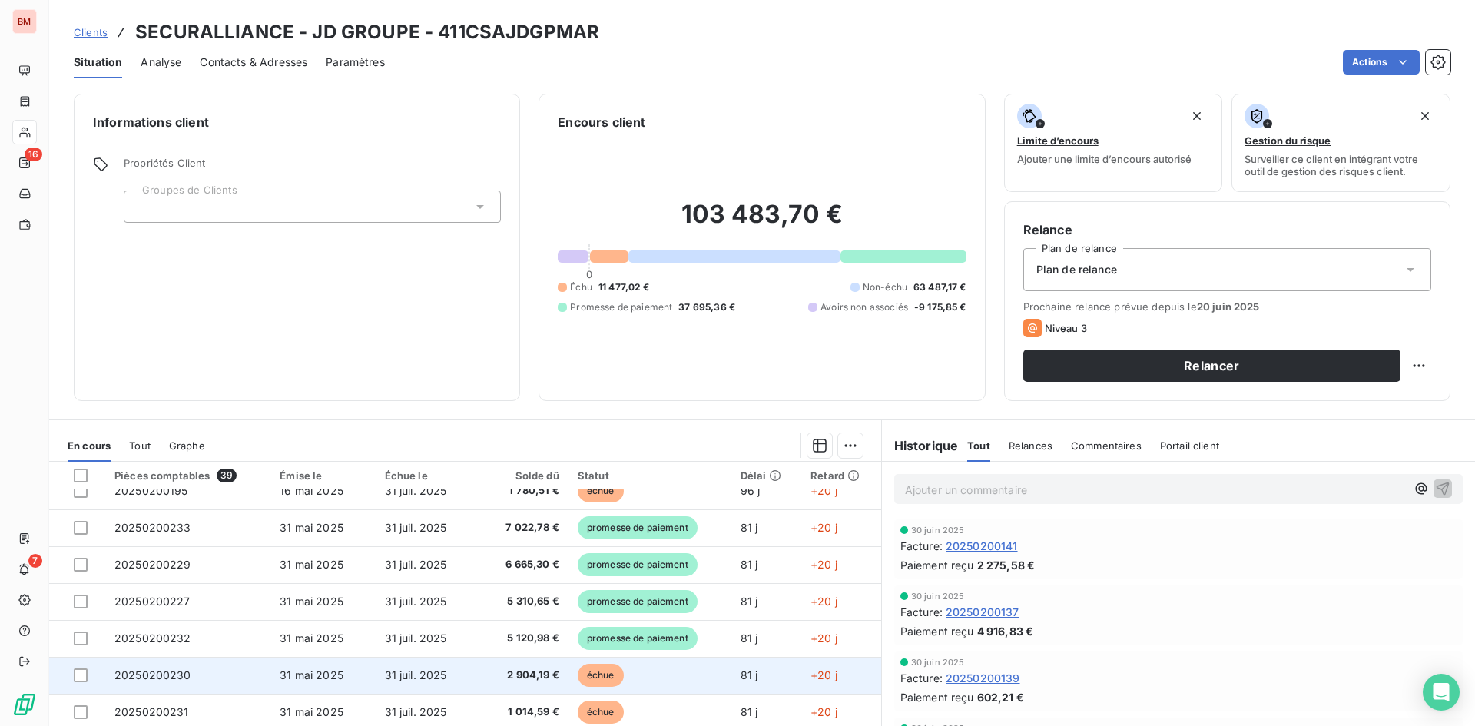
scroll to position [424, 0]
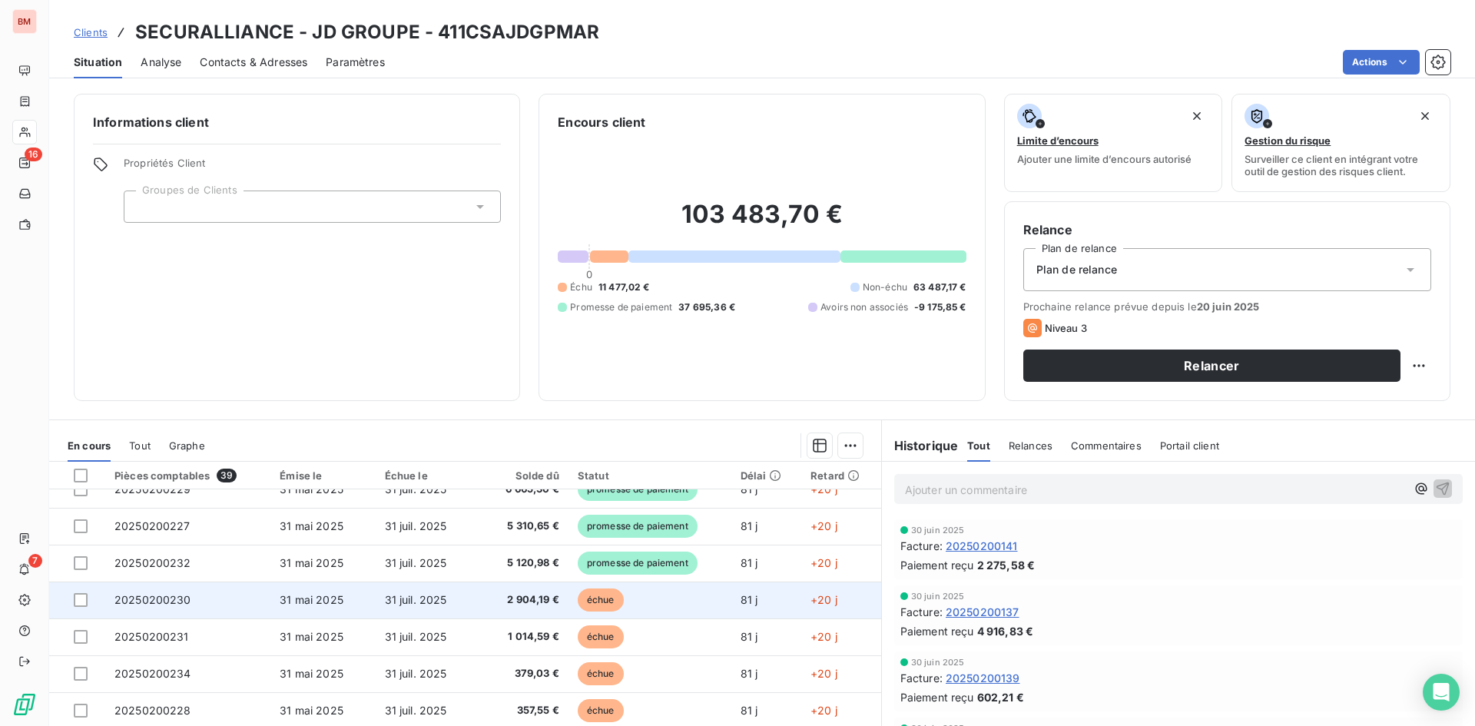
click at [511, 605] on span "2 904,19 €" at bounding box center [522, 599] width 72 height 15
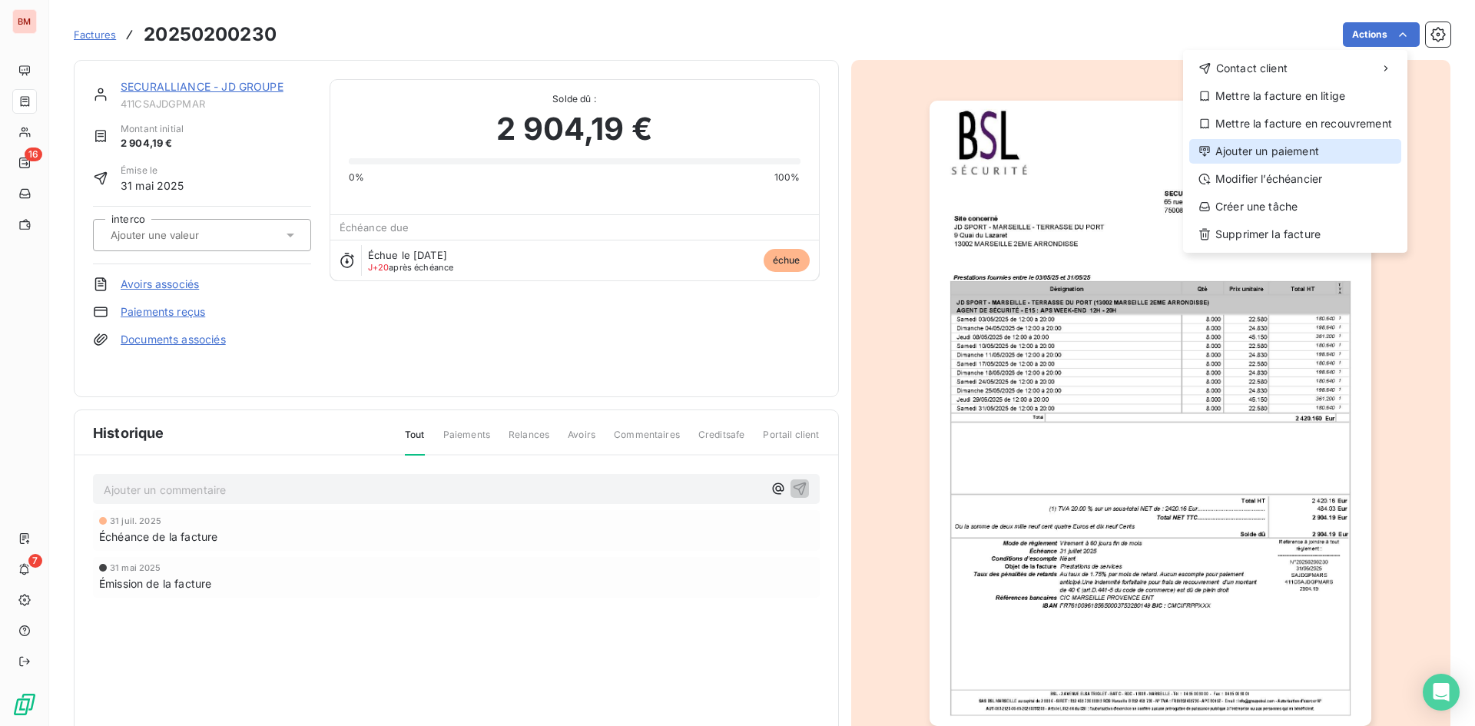
click at [1284, 152] on div "Ajouter un paiement" at bounding box center [1296, 151] width 212 height 25
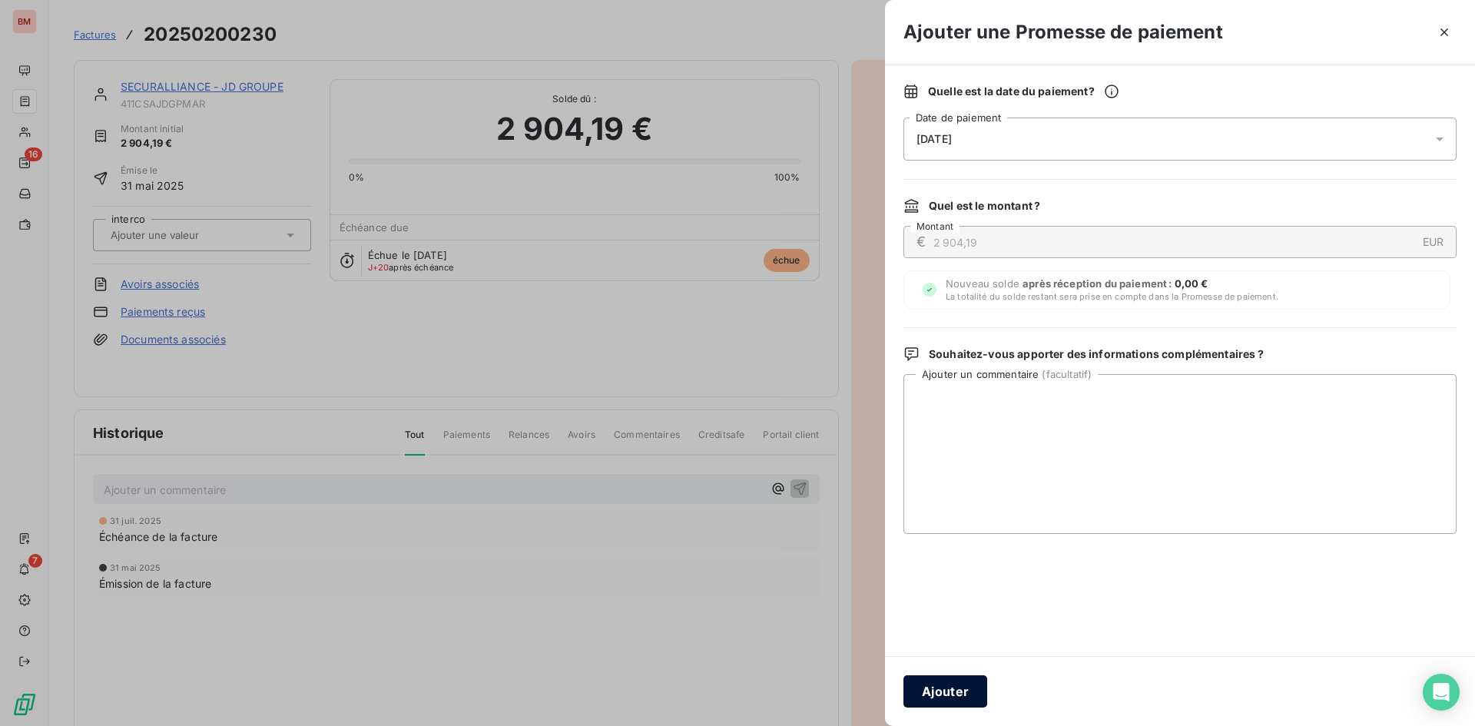
click at [947, 692] on button "Ajouter" at bounding box center [946, 691] width 84 height 32
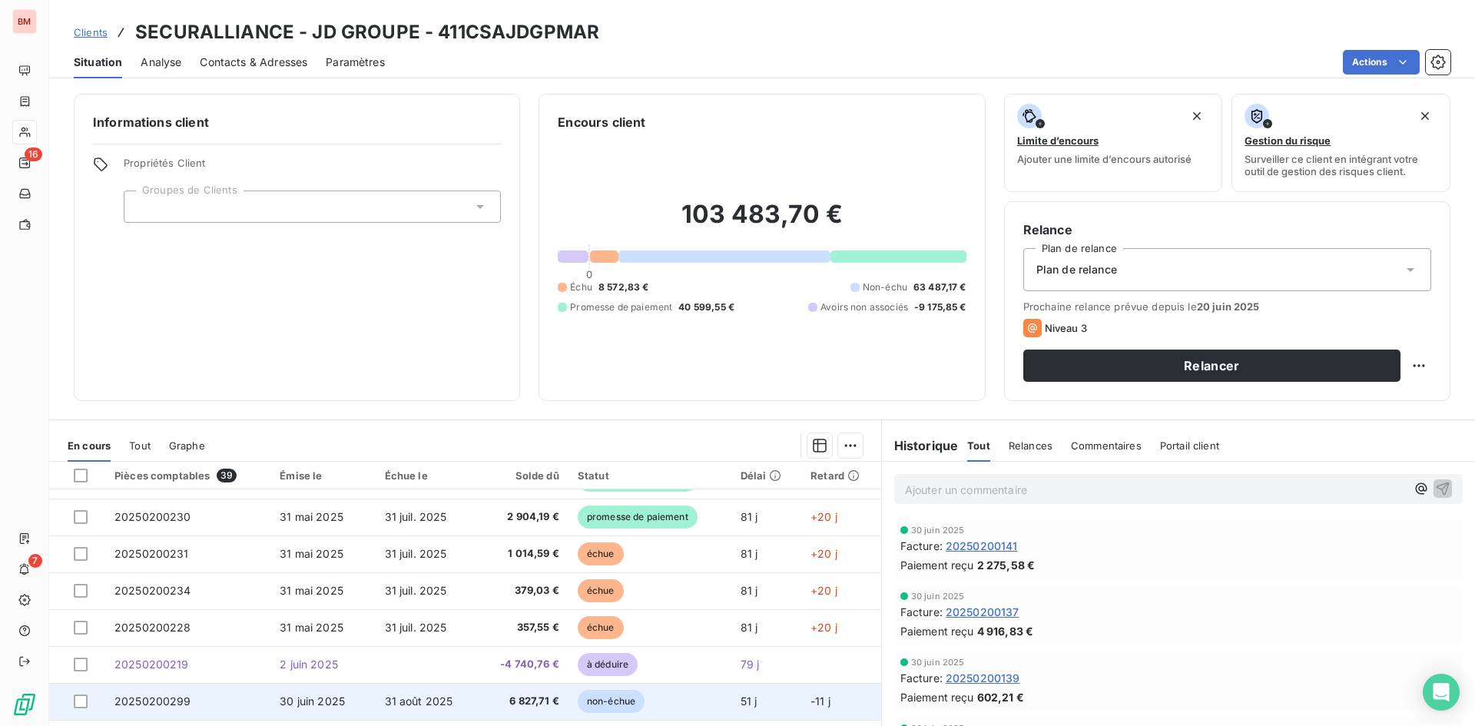
scroll to position [501, 0]
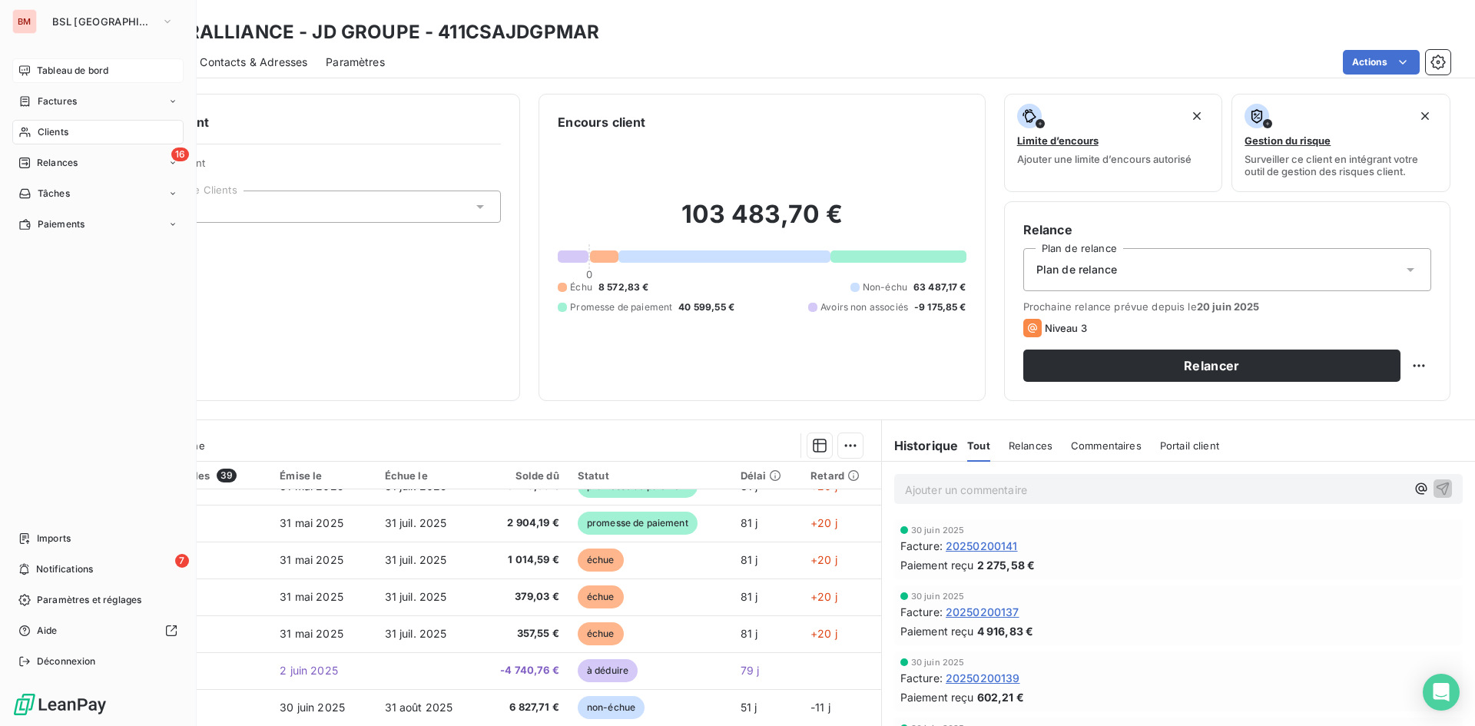
drag, startPoint x: 46, startPoint y: 64, endPoint x: 56, endPoint y: 78, distance: 17.1
click at [47, 64] on span "Tableau de bord" at bounding box center [72, 71] width 71 height 14
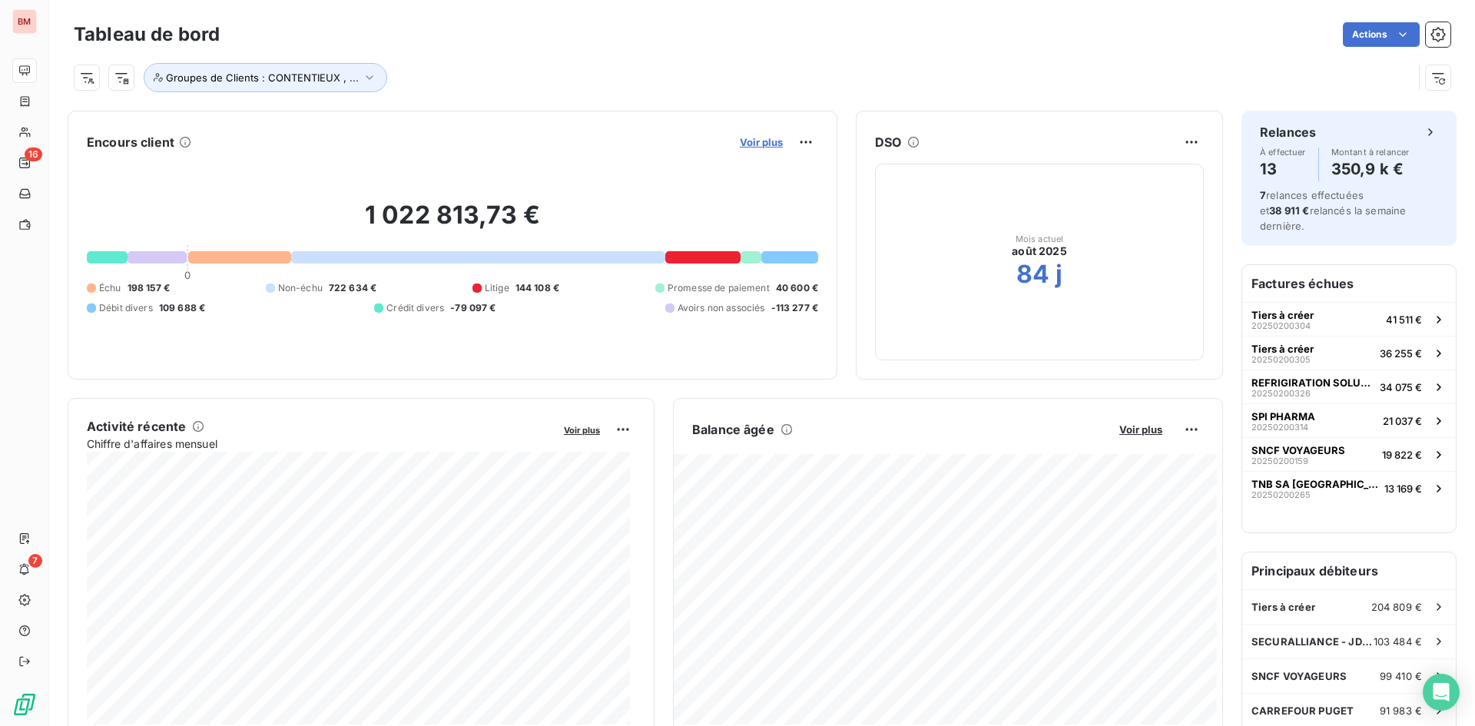
click at [762, 137] on span "Voir plus" at bounding box center [761, 142] width 43 height 12
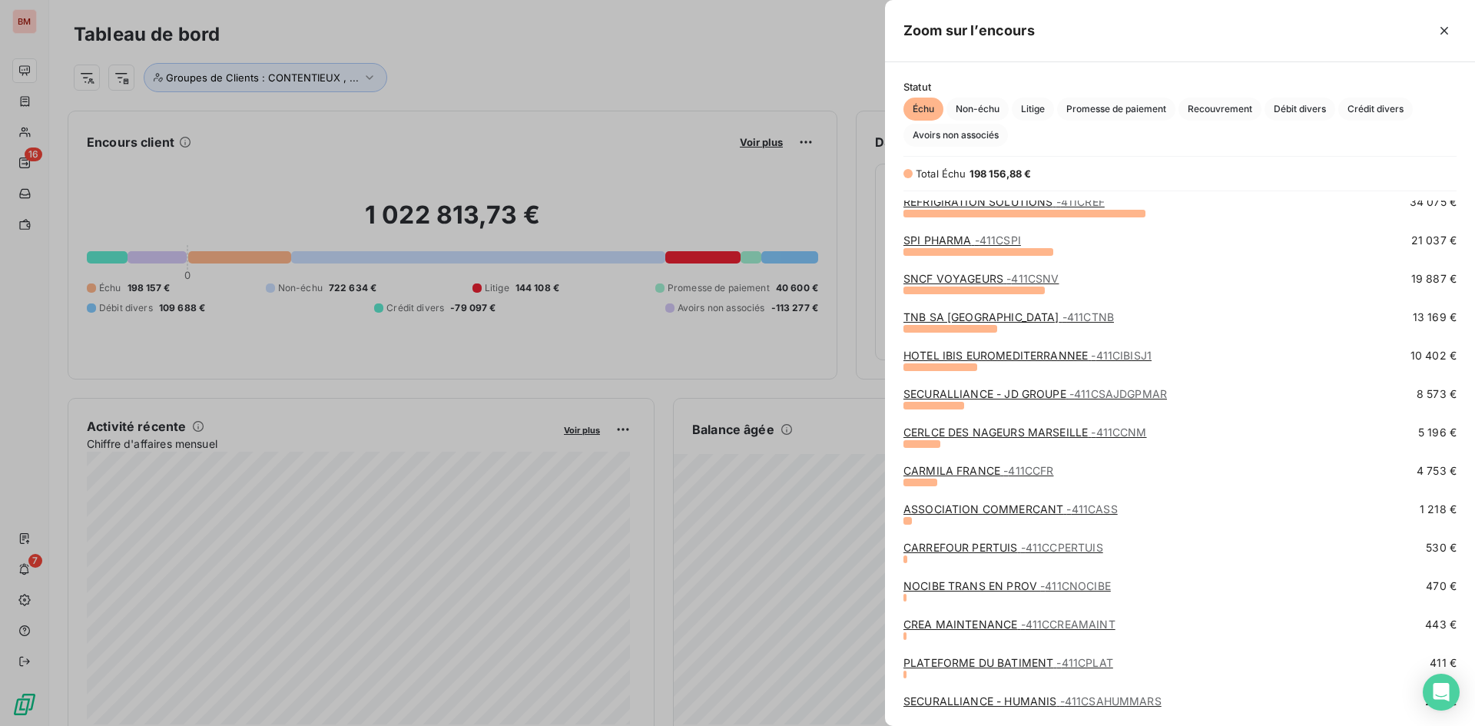
scroll to position [88, 0]
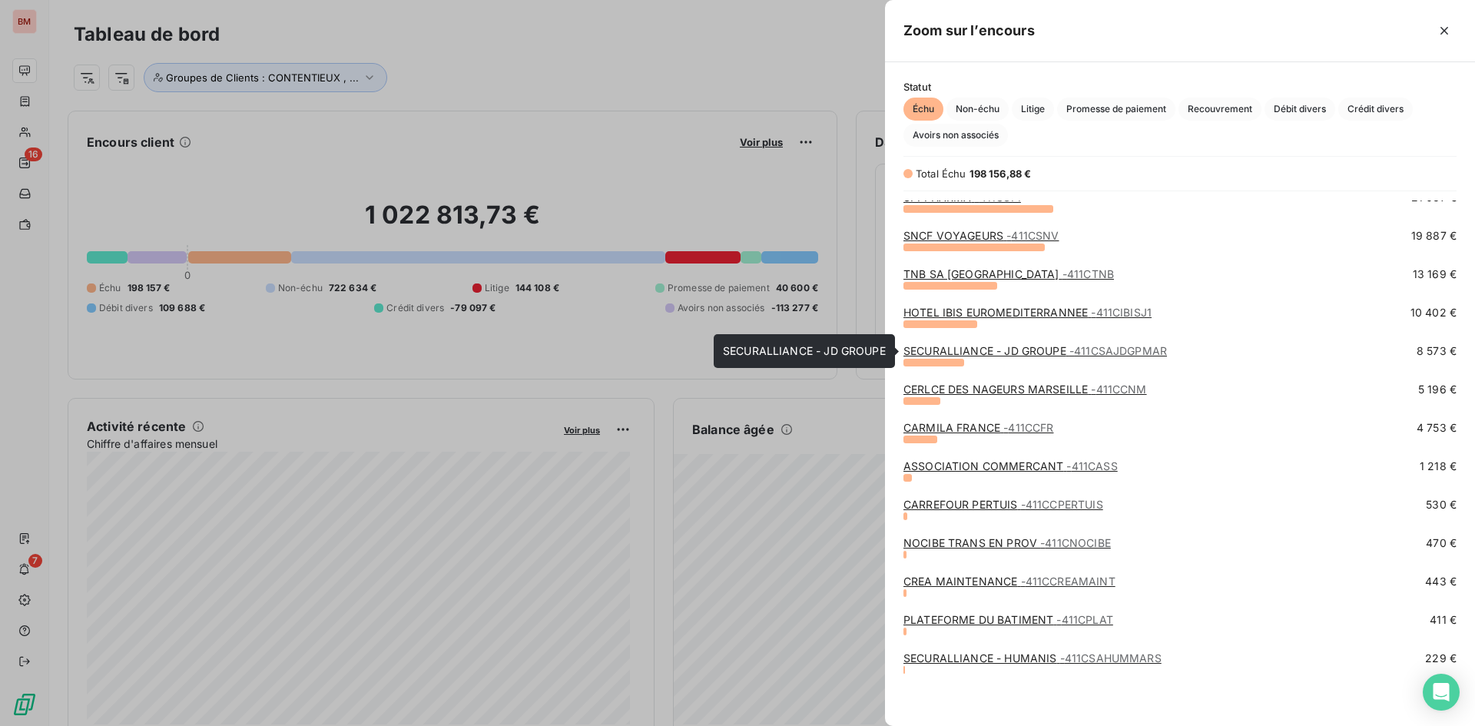
click at [1039, 347] on link "SECURALLIANCE - JD GROUPE - 411CSAJDGPMAR" at bounding box center [1036, 350] width 264 height 13
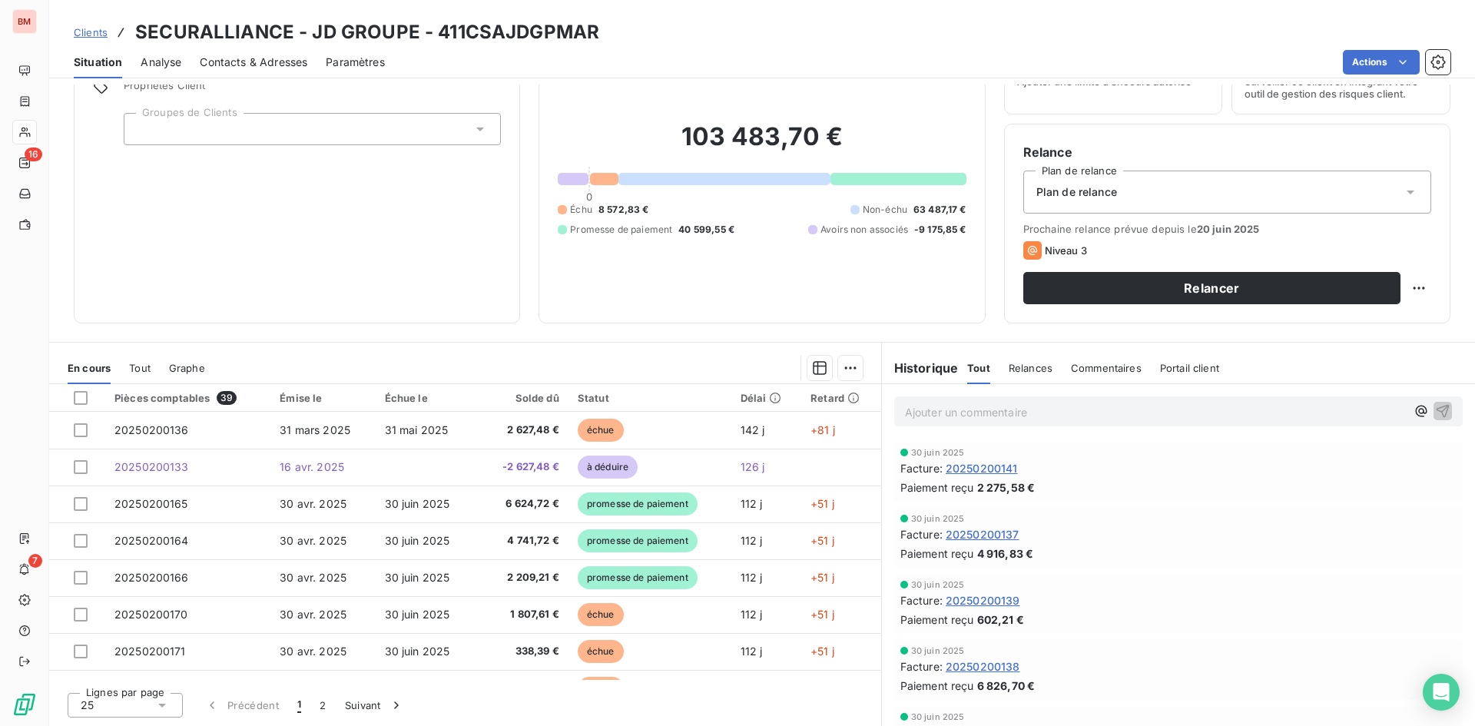
click at [843, 311] on div "Encours client 103 483,70 € 0 Échu 8 572,83 € Non-échu 63 487,17 € Promesse de …" at bounding box center [762, 169] width 446 height 307
drag, startPoint x: 957, startPoint y: 231, endPoint x: 557, endPoint y: 235, distance: 399.6
click at [558, 235] on div "Échu 8 572,83 € Non-échu 63 487,17 € Promesse de paiement 40 599,55 € Avoirs no…" at bounding box center [762, 220] width 408 height 34
click at [596, 249] on div "103 483,70 € 0 Échu 8 572,83 € Non-échu 63 487,17 € Promesse de paiement 40 599…" at bounding box center [762, 179] width 408 height 251
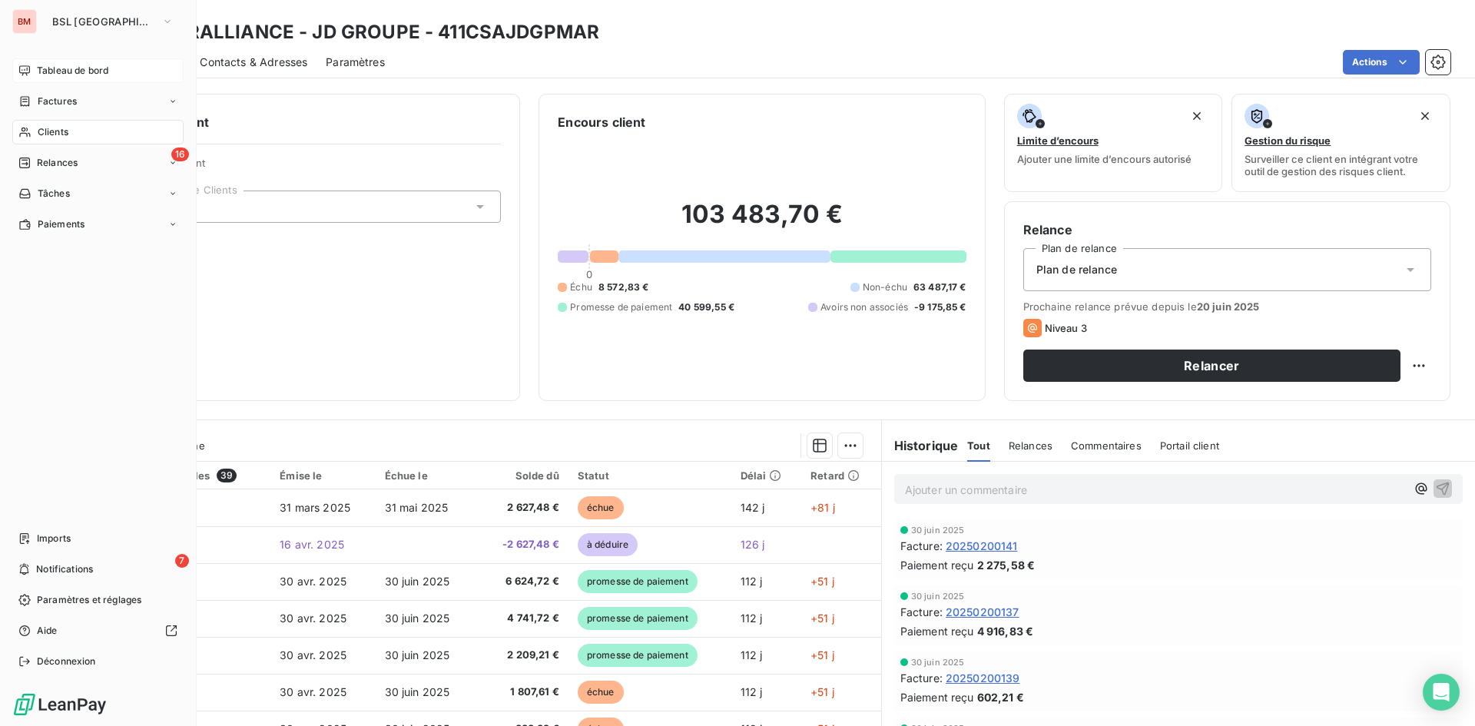
click at [50, 74] on span "Tableau de bord" at bounding box center [72, 71] width 71 height 14
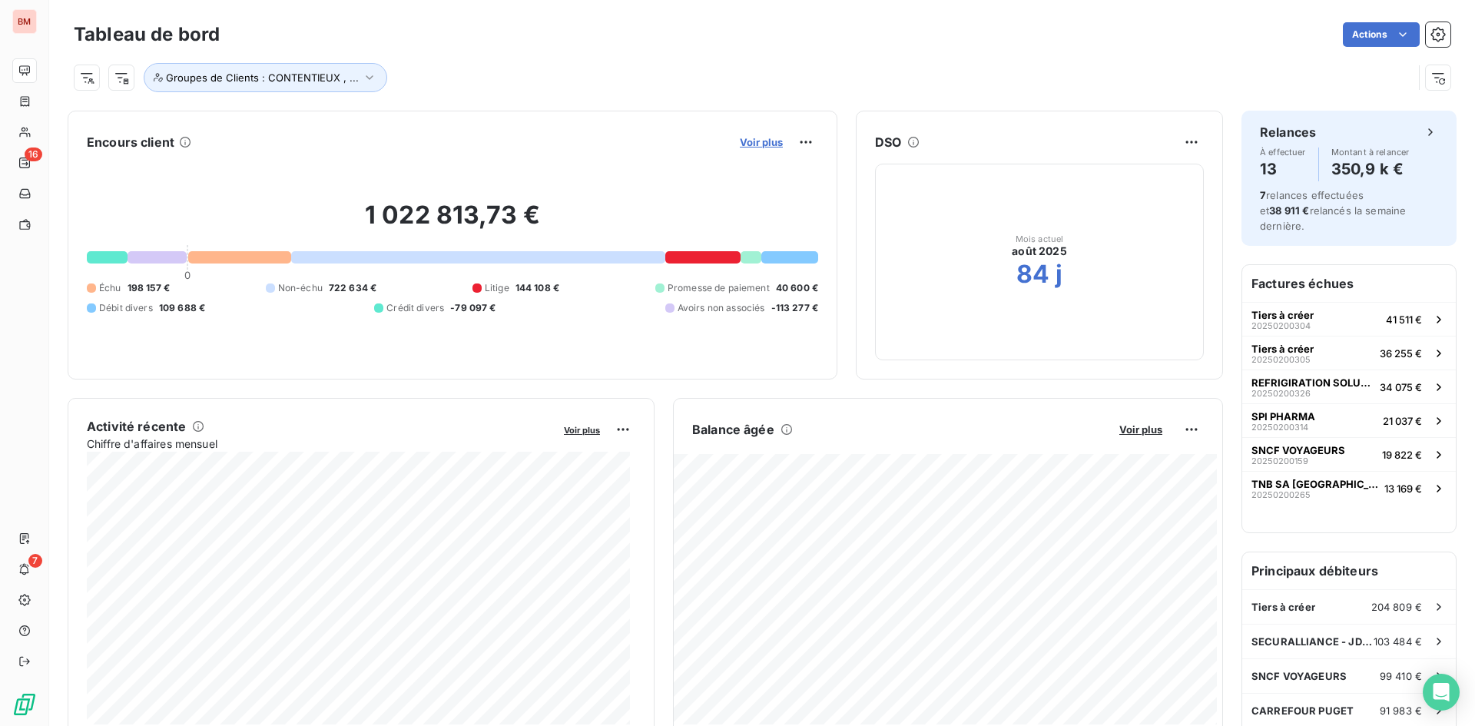
click at [759, 138] on span "Voir plus" at bounding box center [761, 142] width 43 height 12
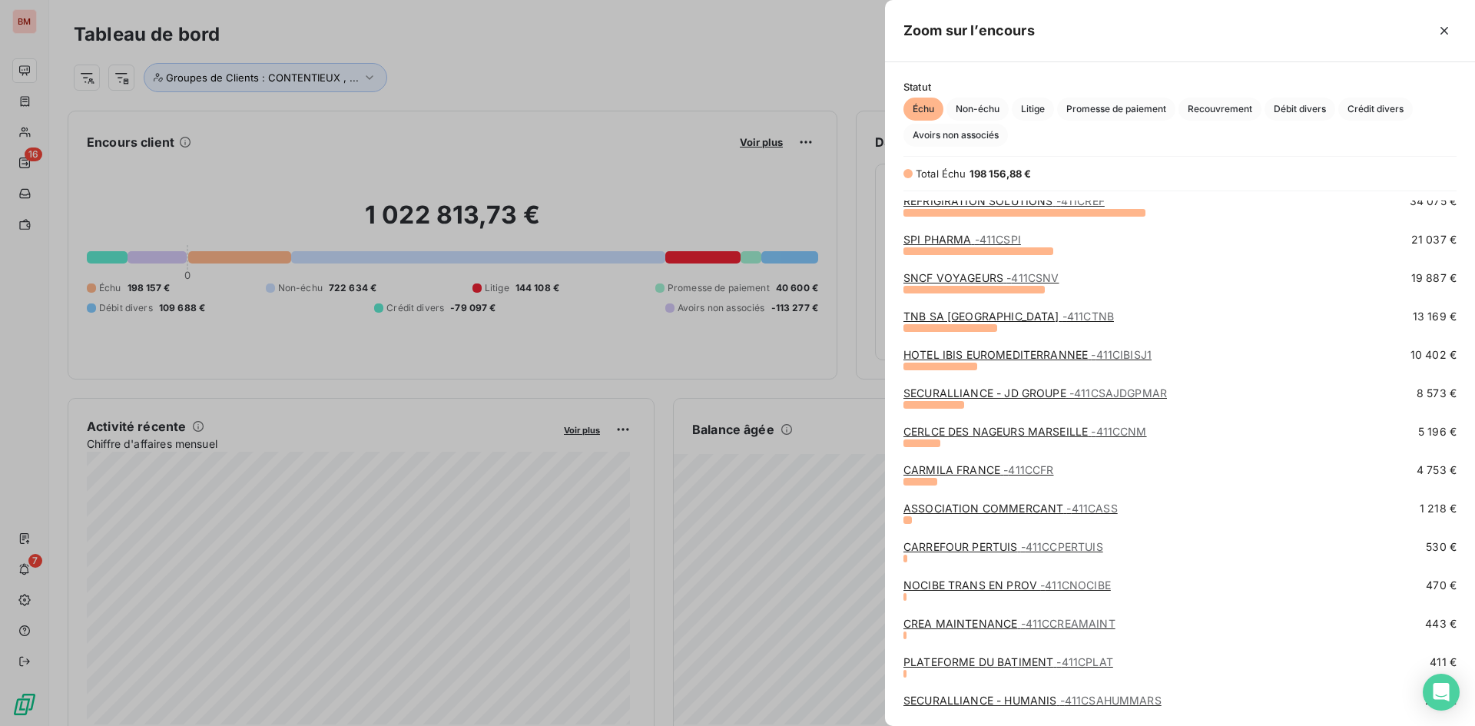
scroll to position [88, 0]
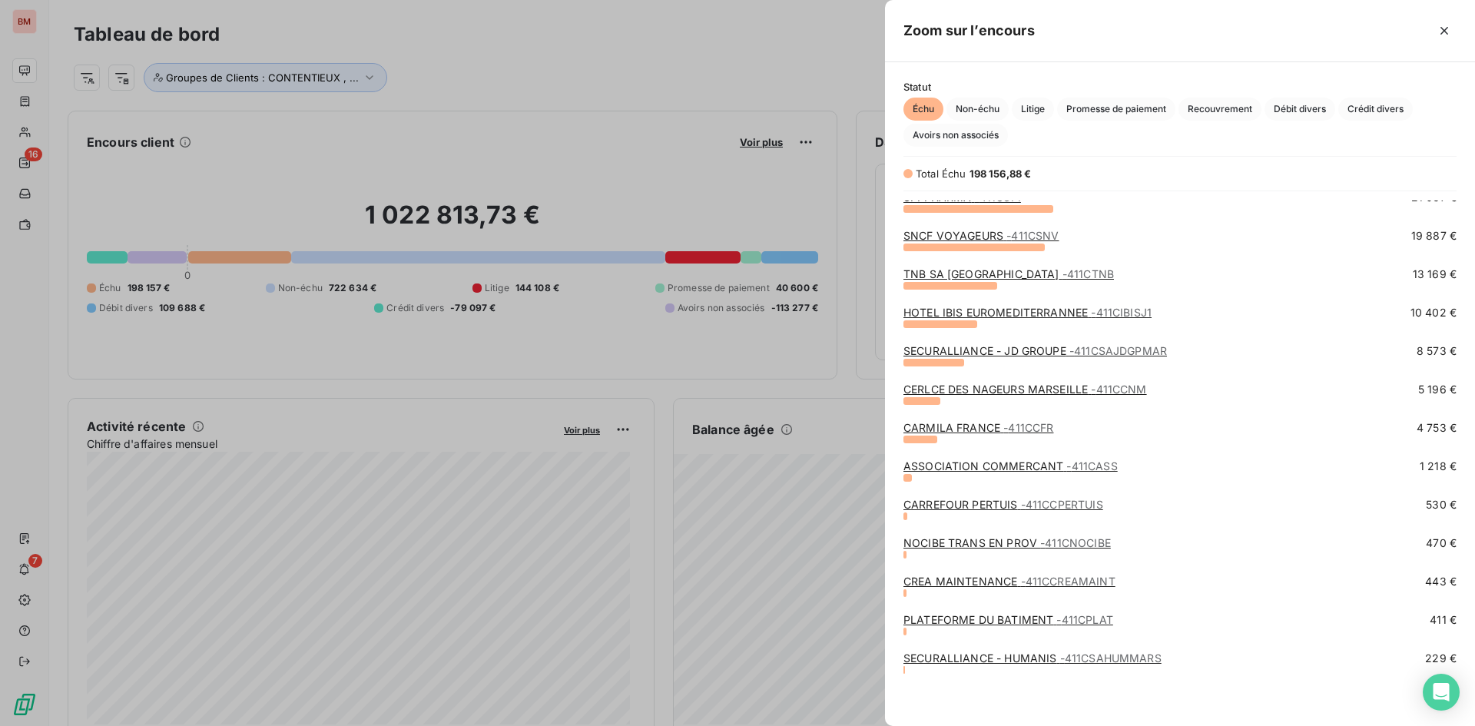
click at [586, 55] on div at bounding box center [737, 363] width 1475 height 726
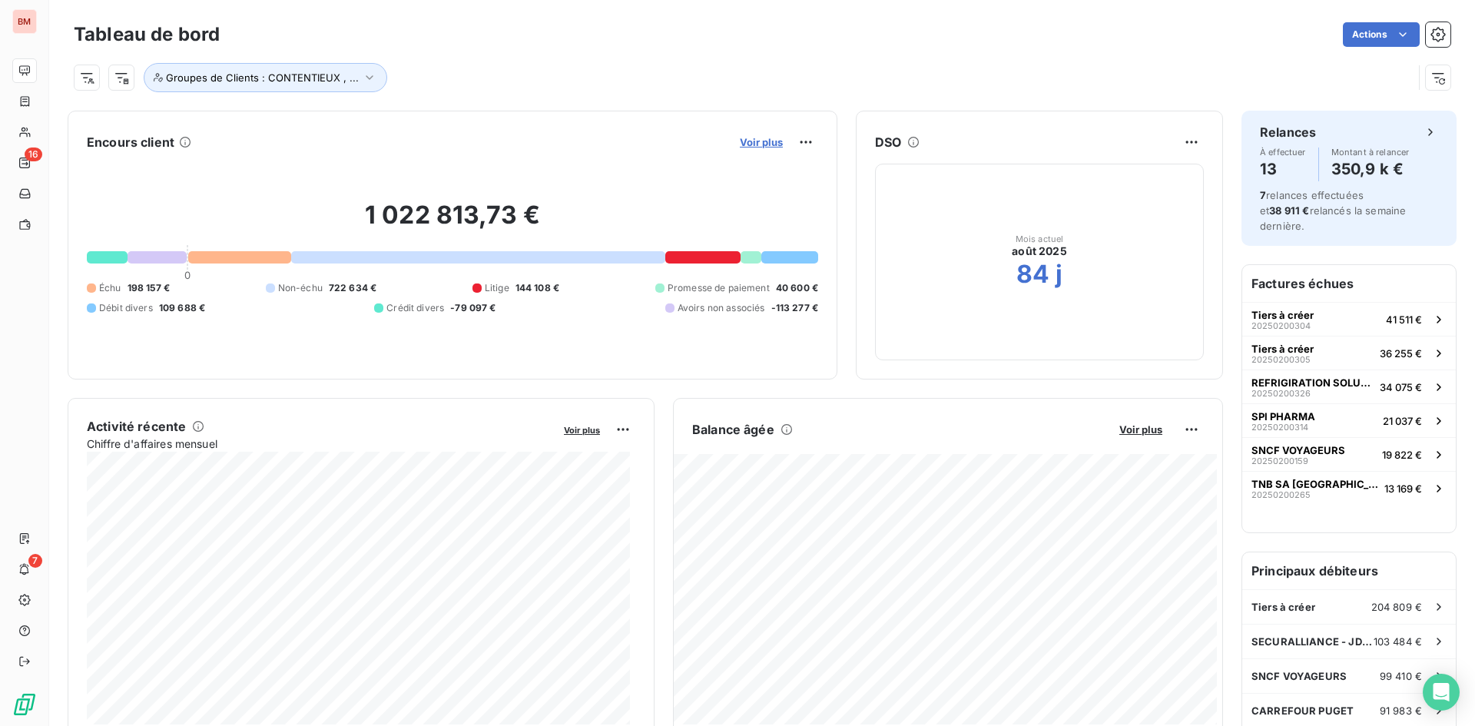
click at [765, 144] on span "Voir plus" at bounding box center [761, 142] width 43 height 12
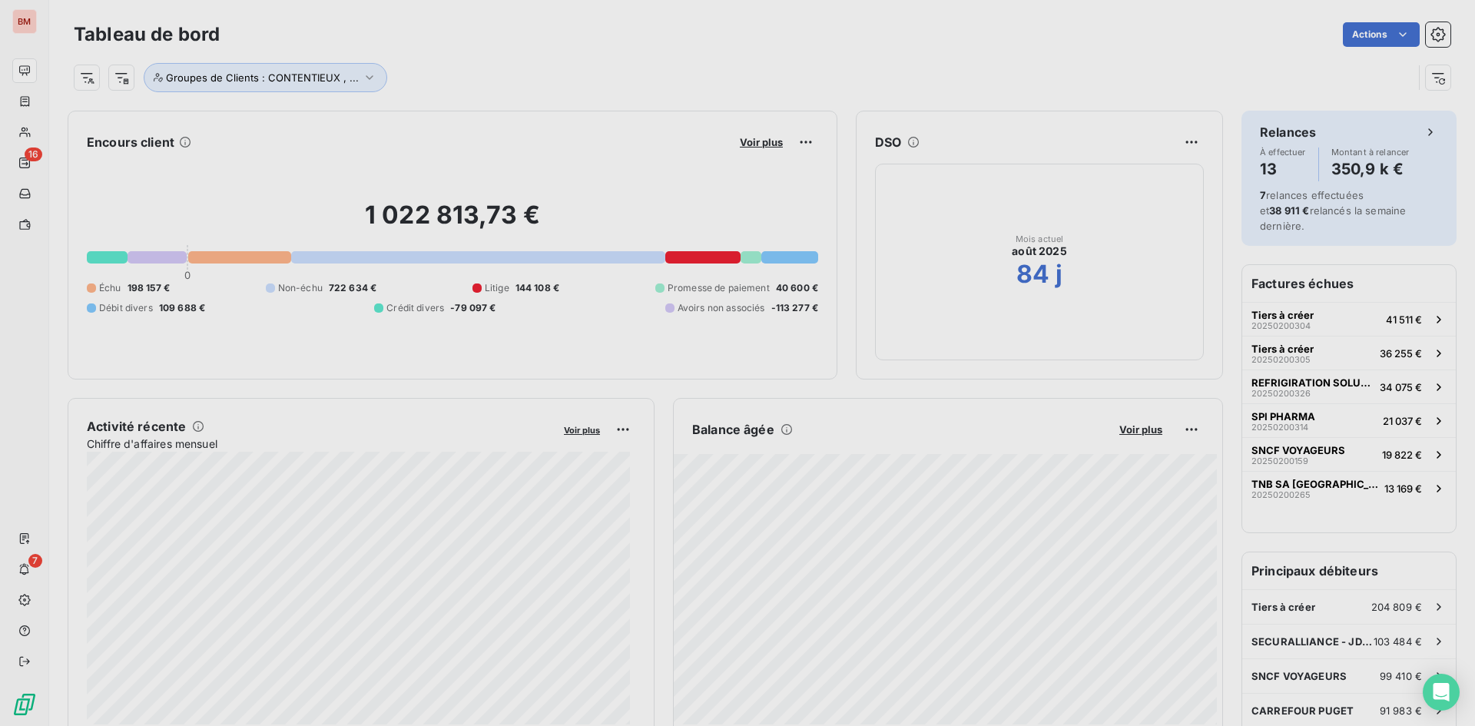
scroll to position [715, 579]
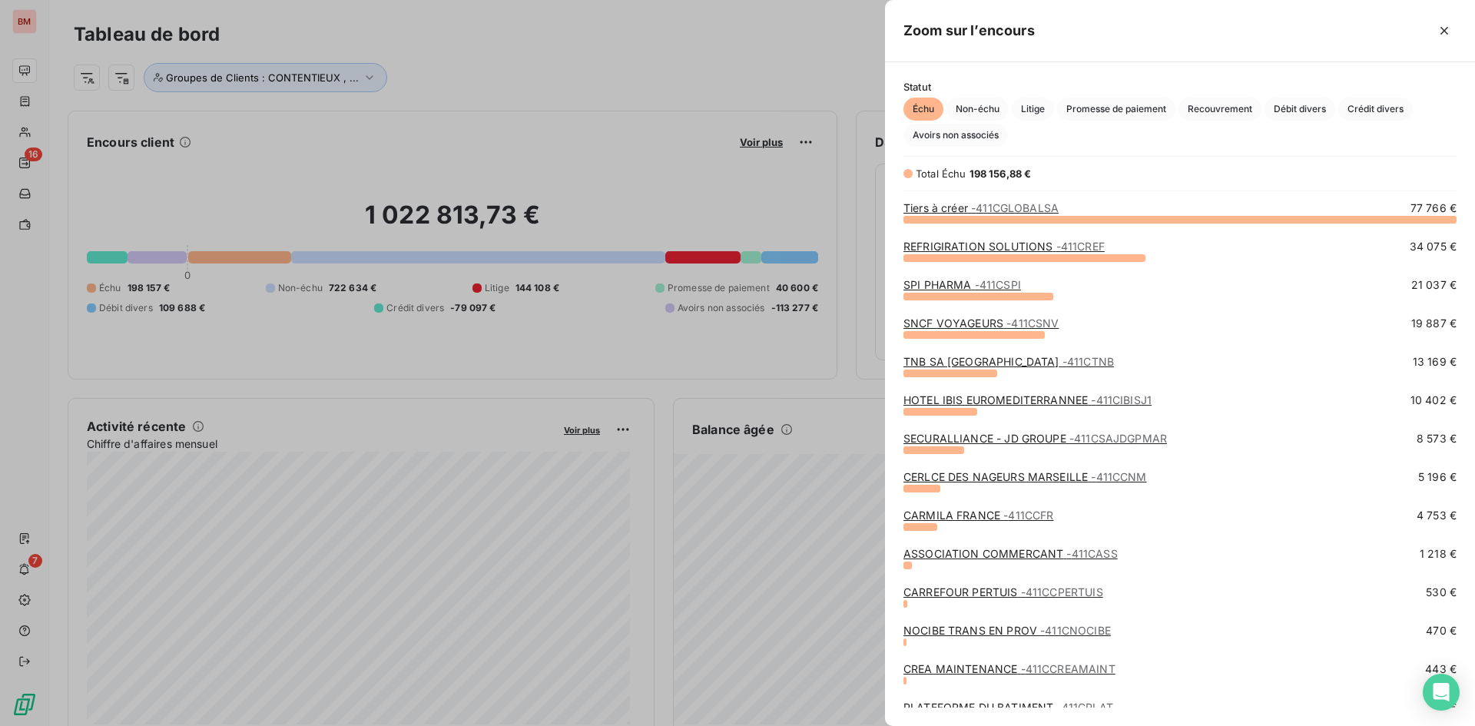
click at [822, 112] on div at bounding box center [737, 363] width 1475 height 726
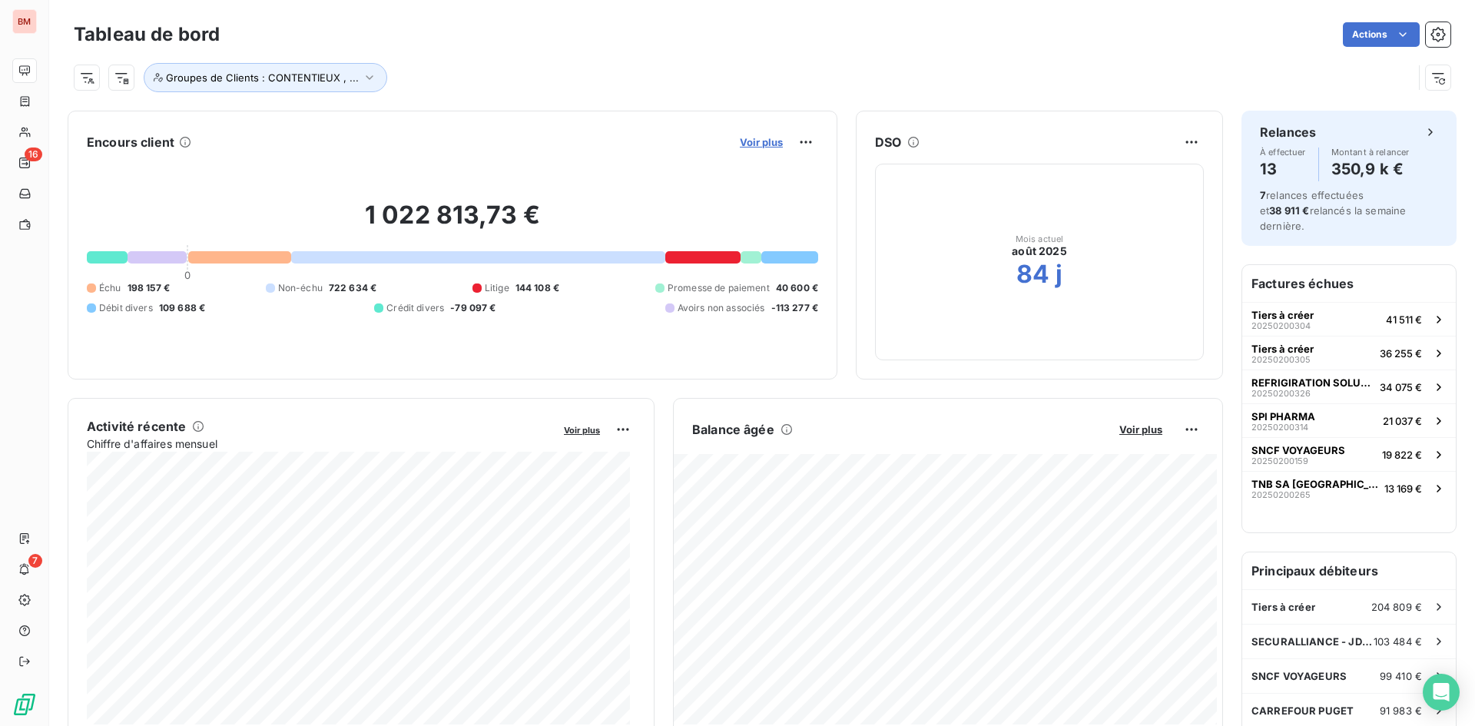
click at [769, 142] on span "Voir plus" at bounding box center [761, 142] width 43 height 12
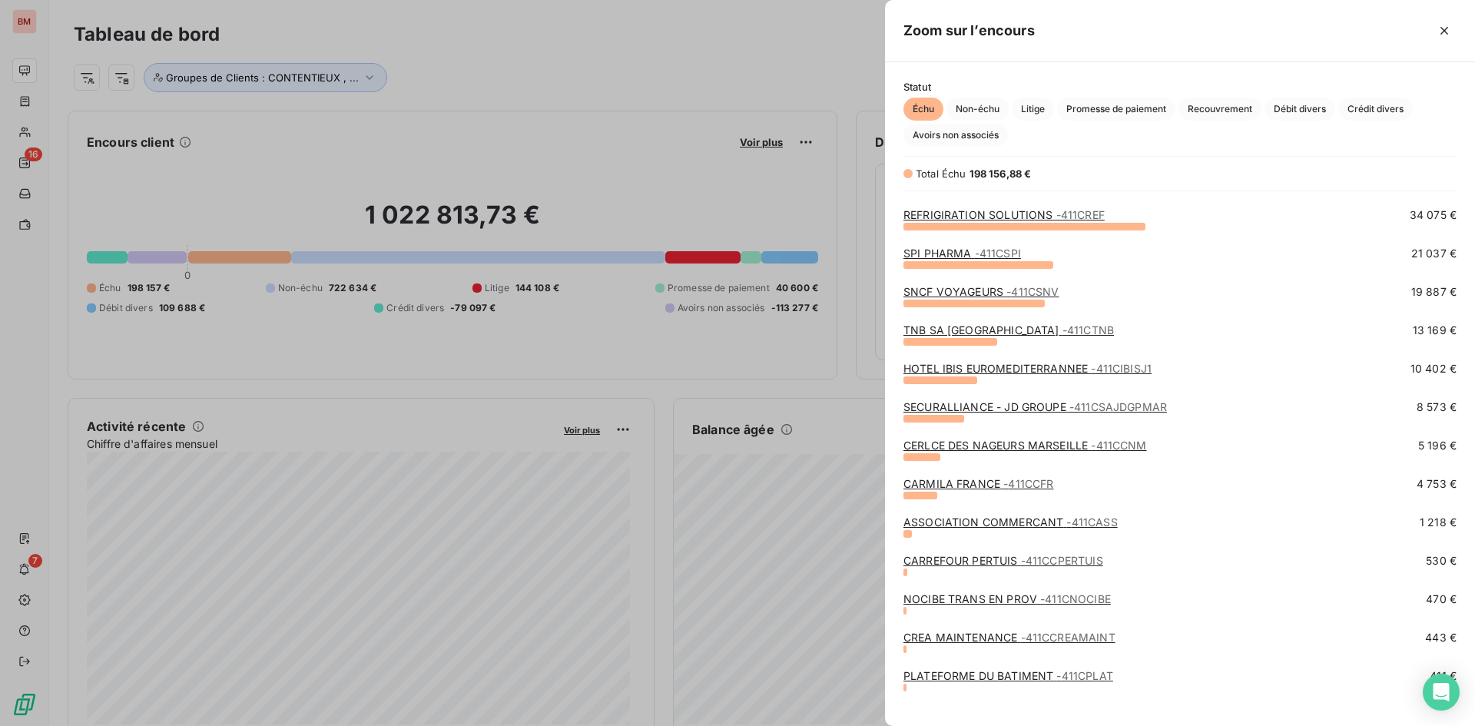
scroll to position [11, 0]
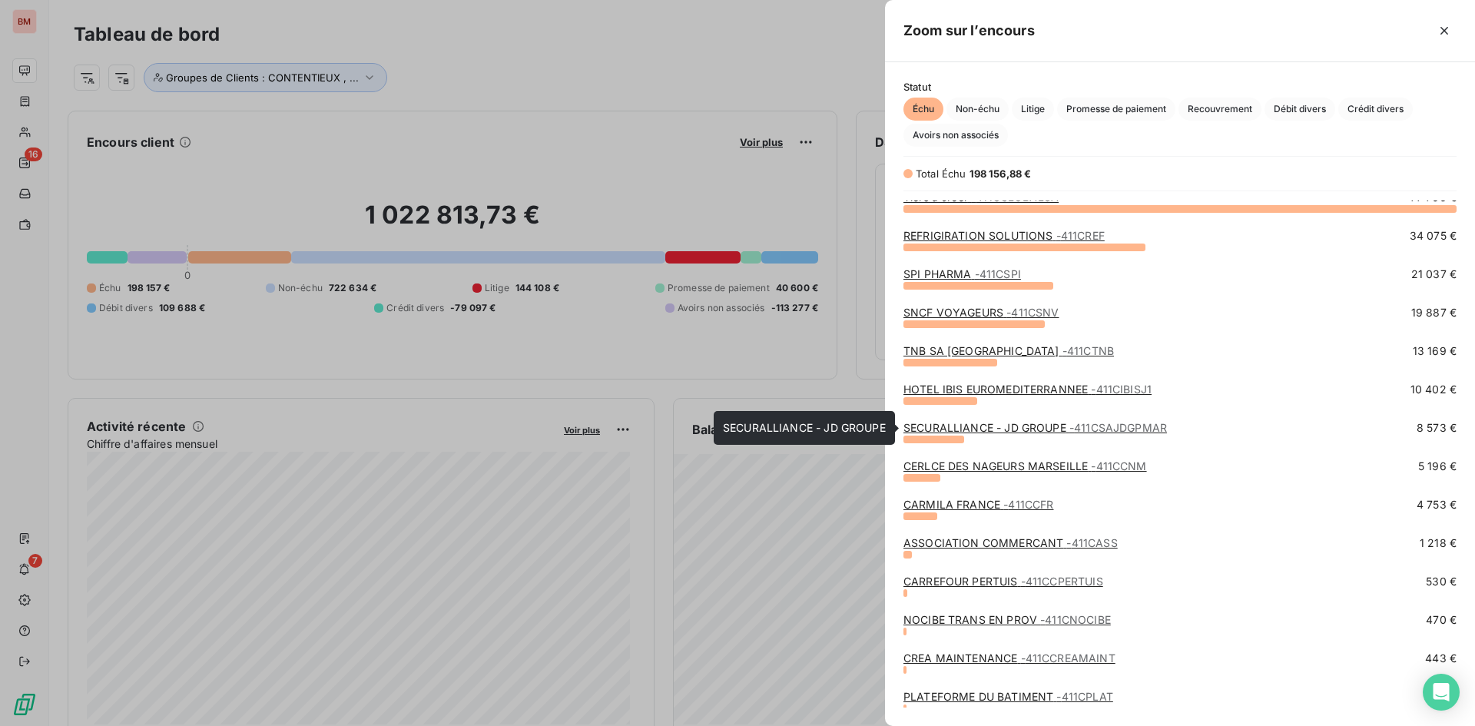
click at [1064, 426] on link "SECURALLIANCE - JD GROUPE - 411CSAJDGPMAR" at bounding box center [1036, 427] width 264 height 13
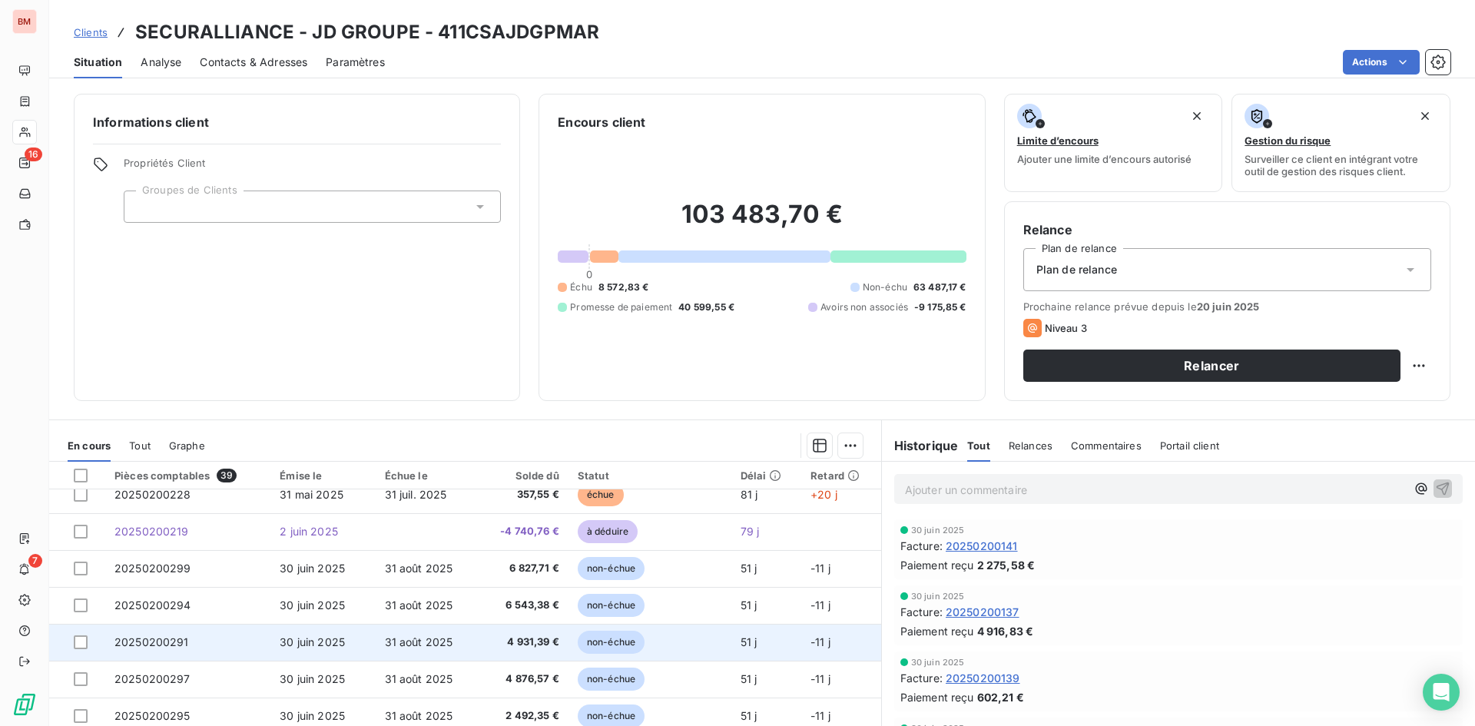
scroll to position [655, 0]
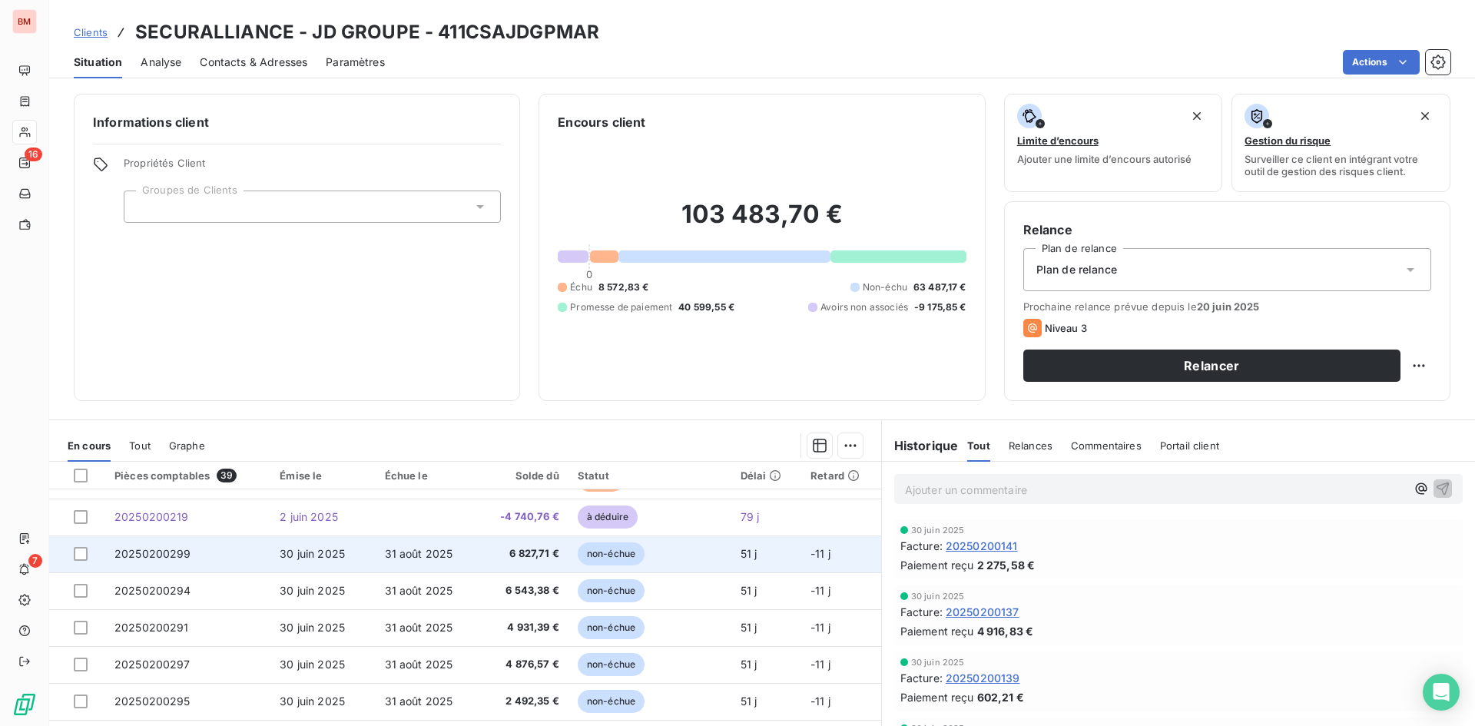
click at [529, 559] on span "6 827,71 €" at bounding box center [522, 553] width 72 height 15
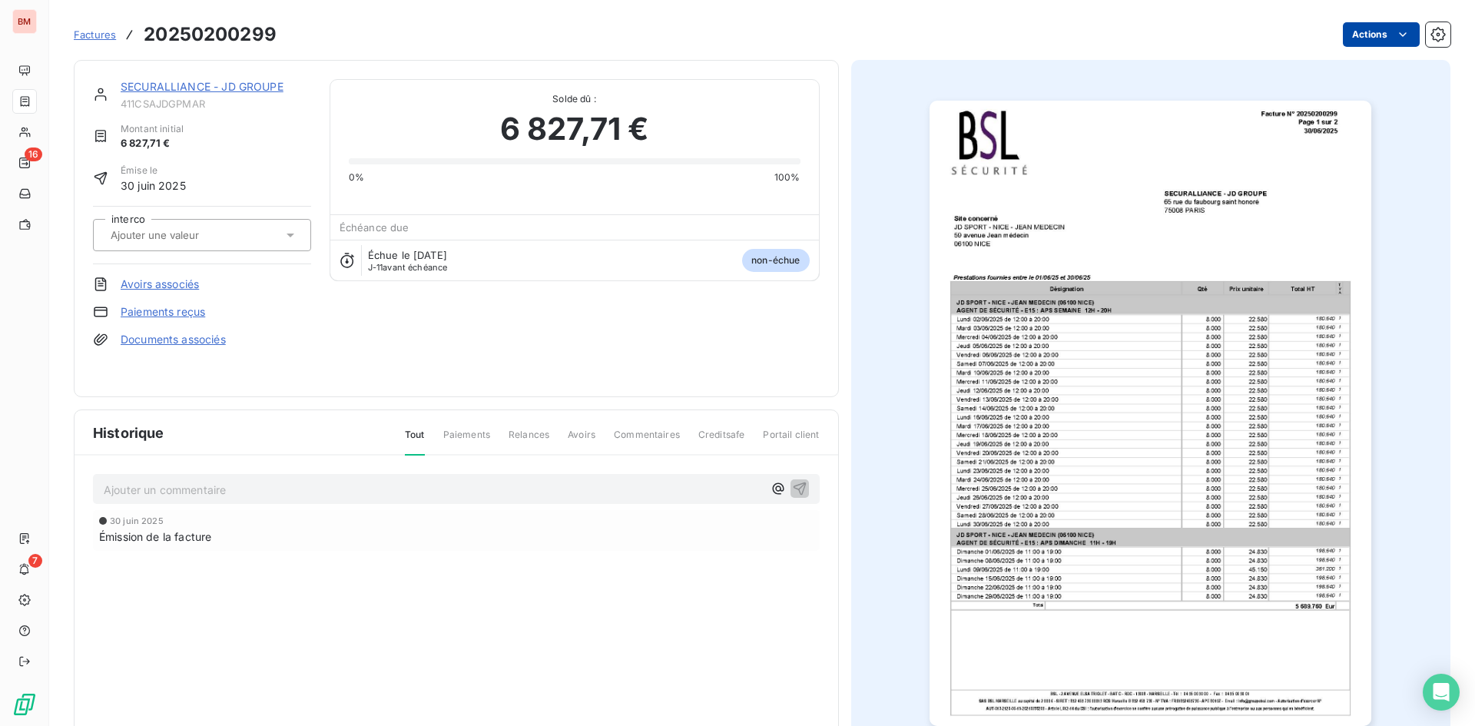
click at [1371, 37] on html "BM 16 7 Factures 20250200299 Actions SECURALLIANCE - JD GROUPE 411CSAJDGPMAR Mo…" at bounding box center [737, 363] width 1475 height 726
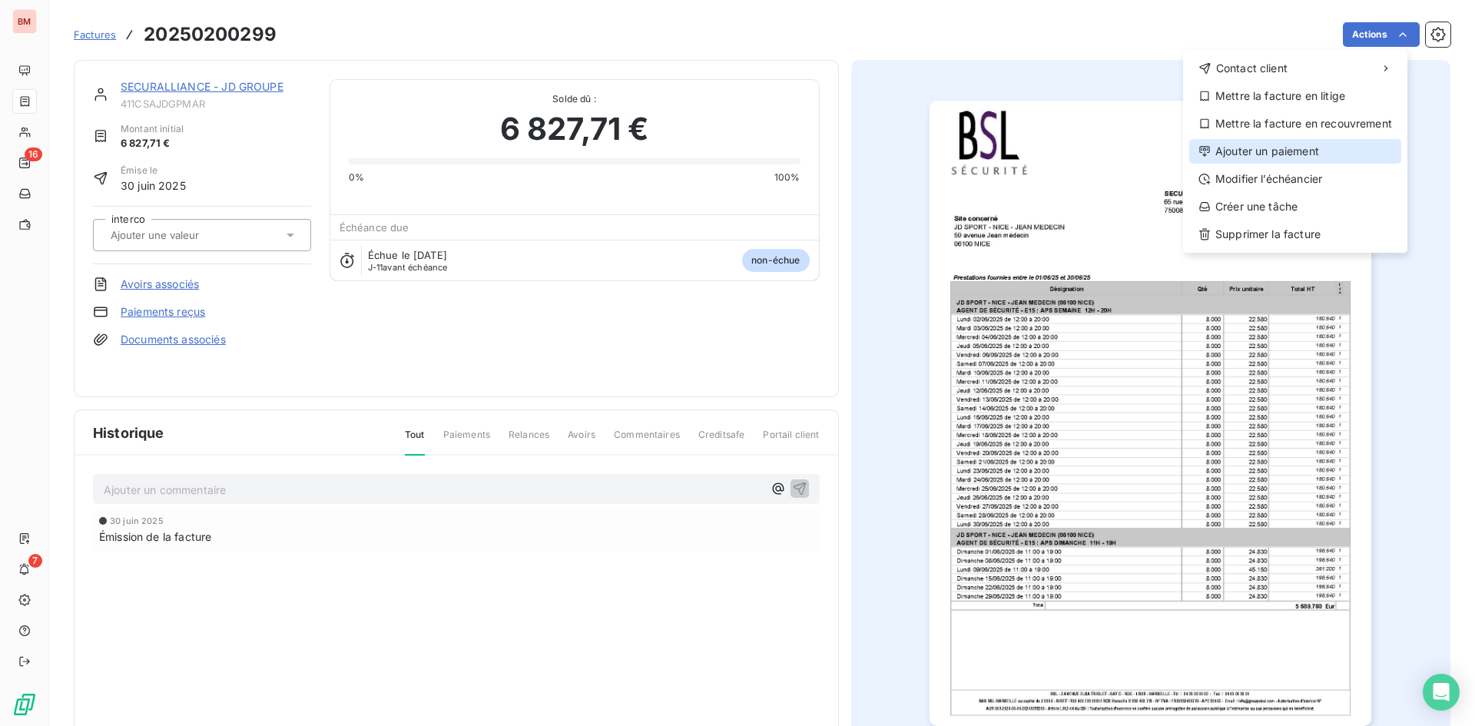
click at [1268, 158] on div "Ajouter un paiement" at bounding box center [1296, 151] width 212 height 25
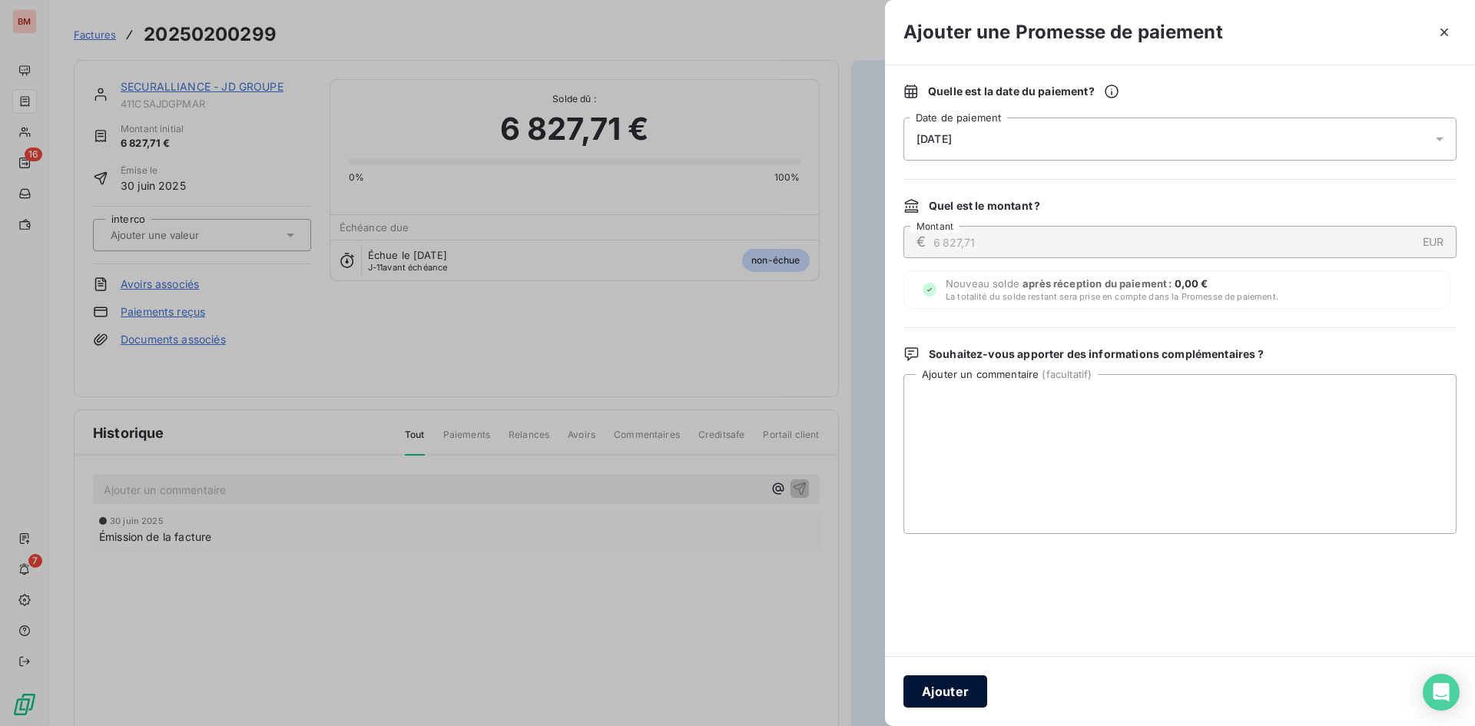
click at [958, 699] on button "Ajouter" at bounding box center [946, 691] width 84 height 32
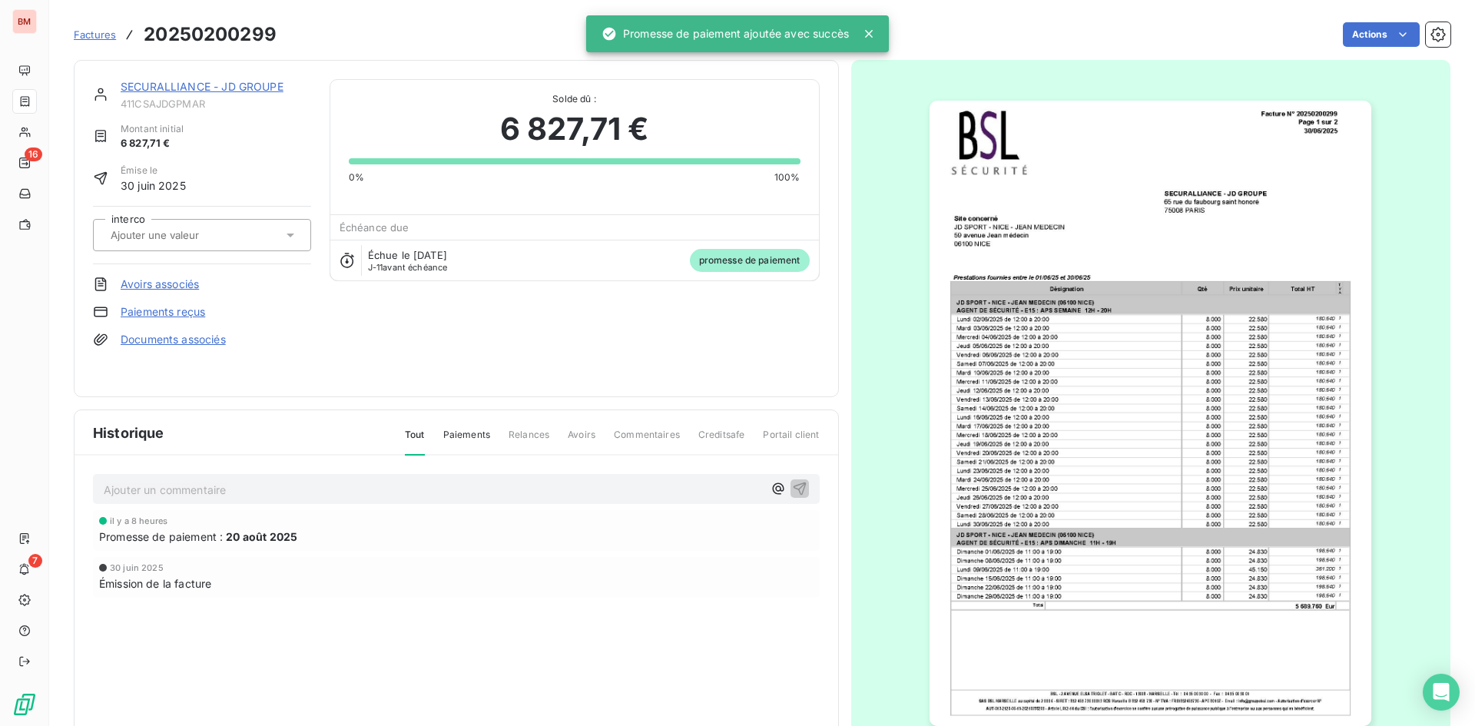
click at [535, 485] on p "Ajouter un commentaire ﻿" at bounding box center [433, 489] width 659 height 19
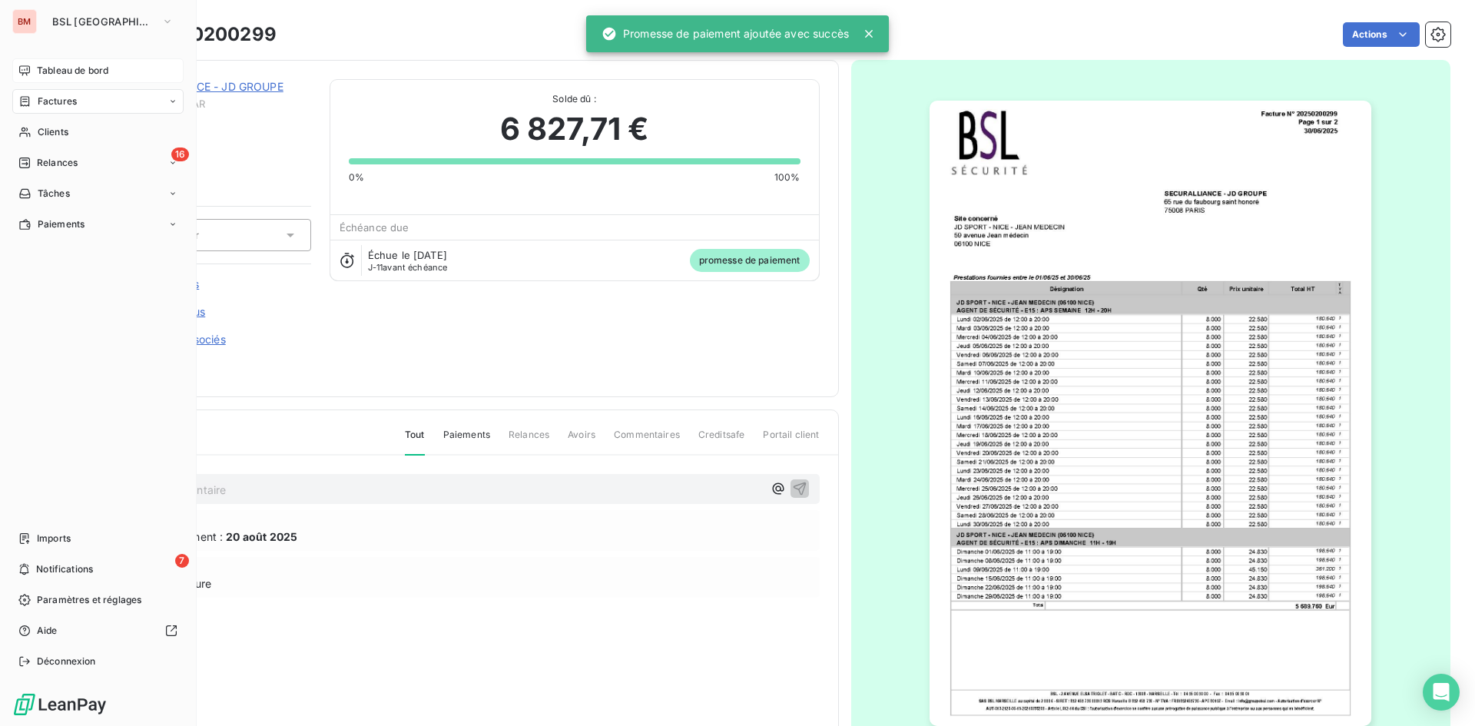
click at [40, 69] on span "Tableau de bord" at bounding box center [72, 71] width 71 height 14
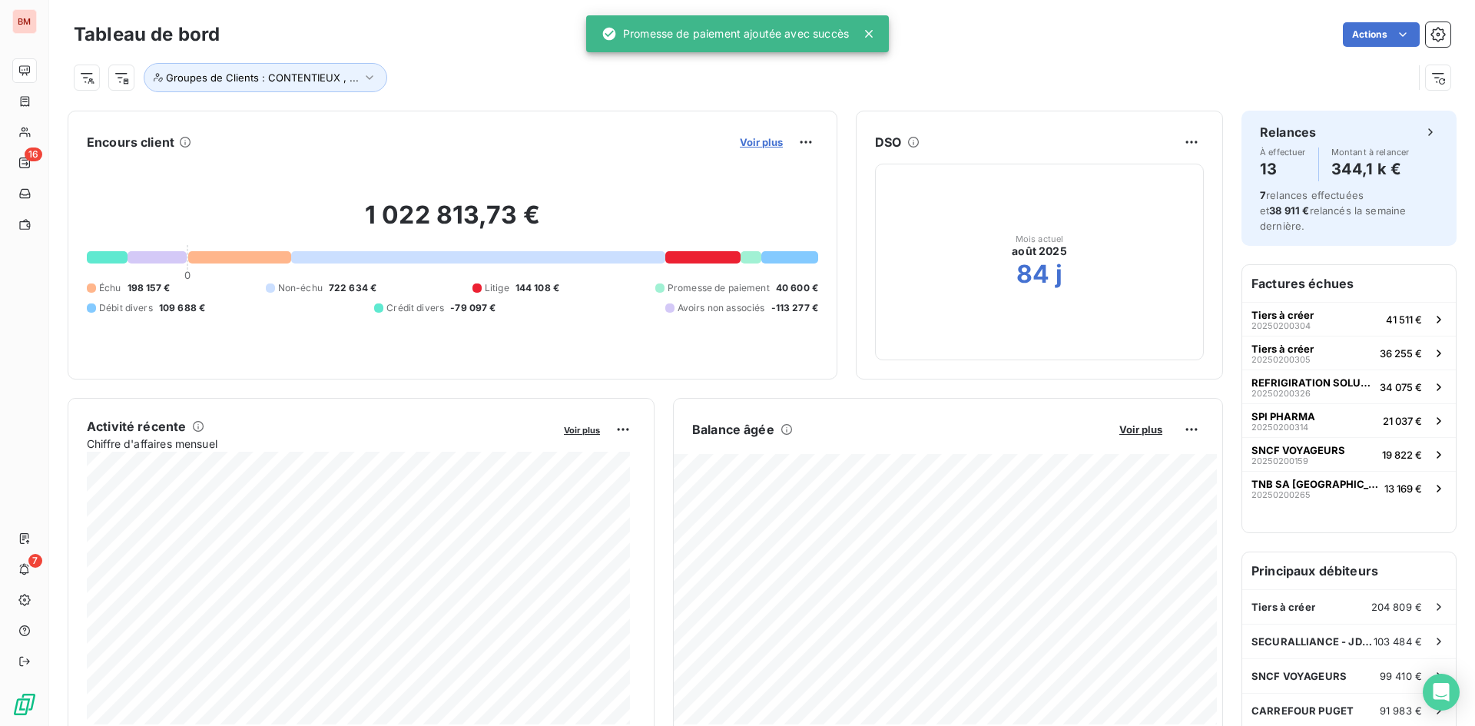
click at [754, 141] on span "Voir plus" at bounding box center [761, 142] width 43 height 12
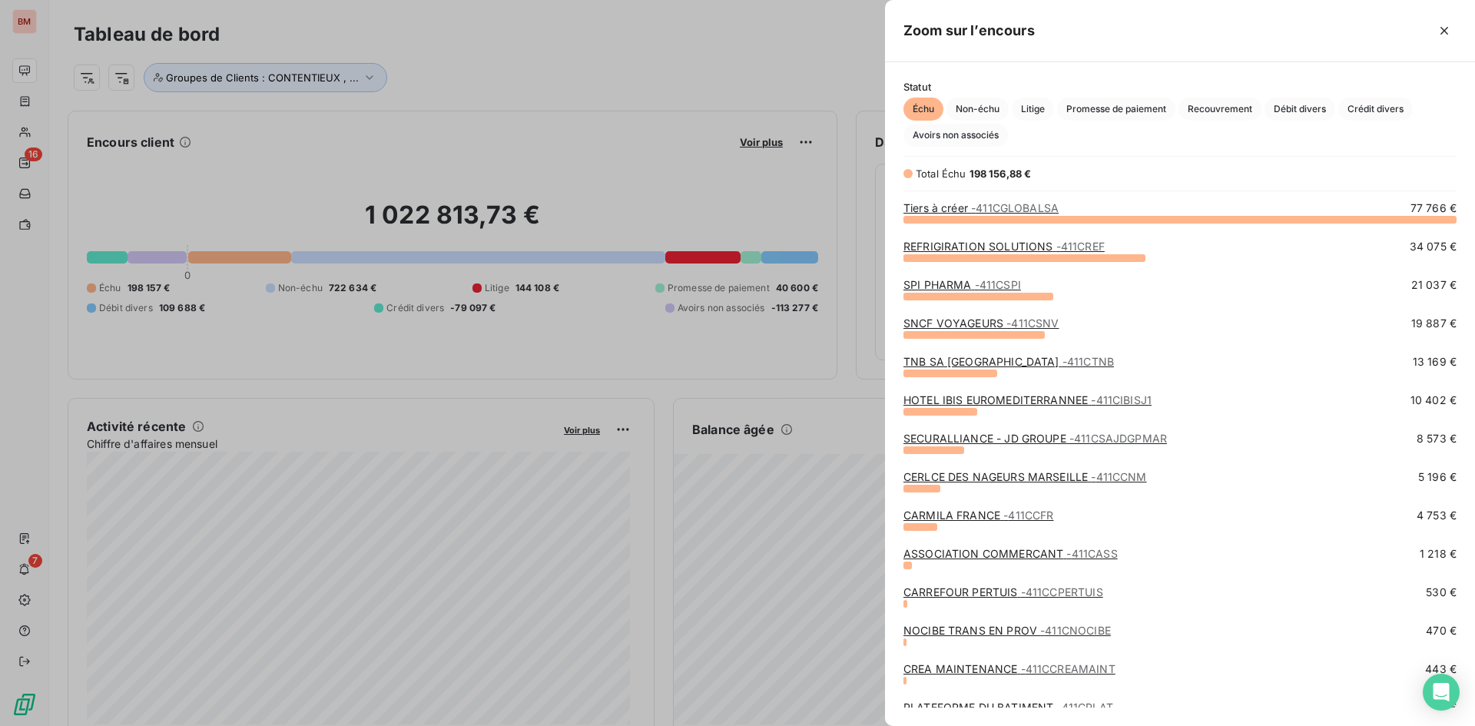
click at [489, 65] on div at bounding box center [737, 363] width 1475 height 726
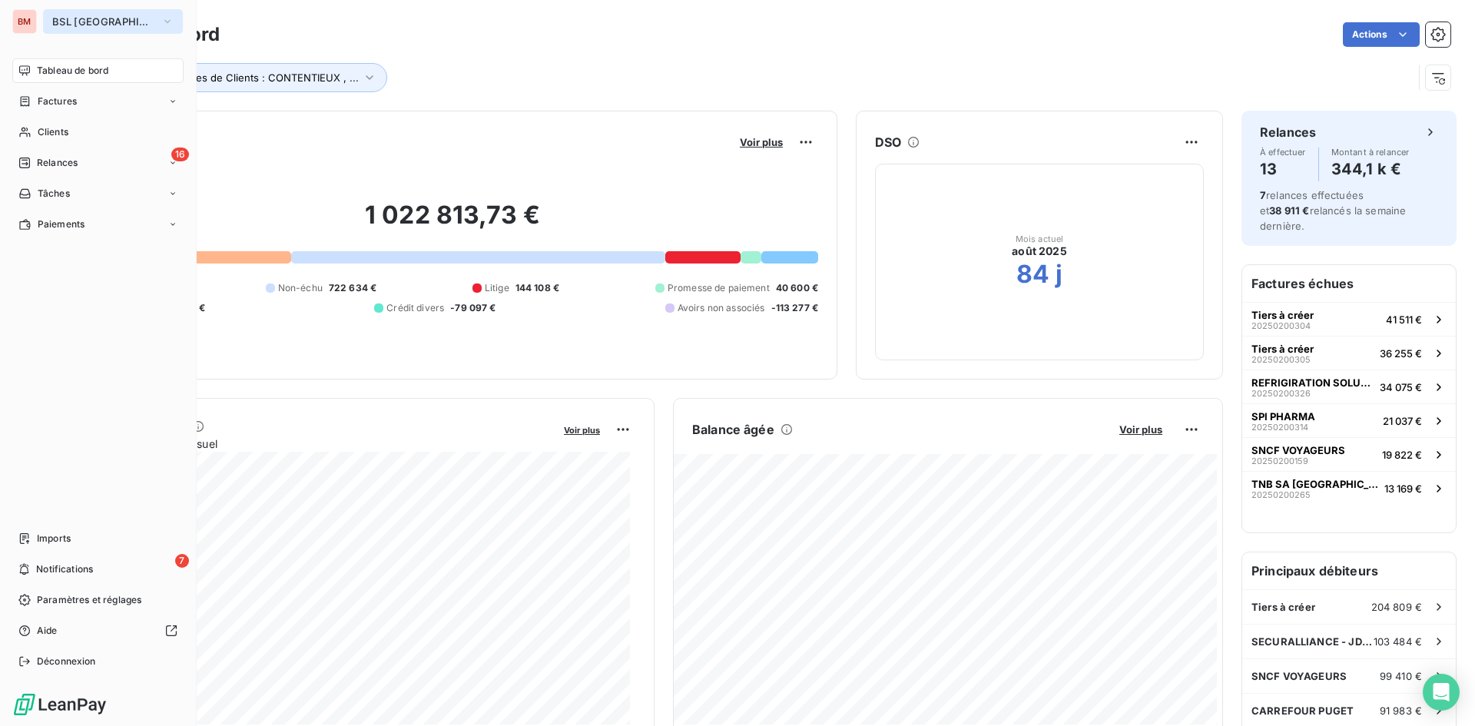
click at [161, 18] on icon "button" at bounding box center [167, 21] width 12 height 15
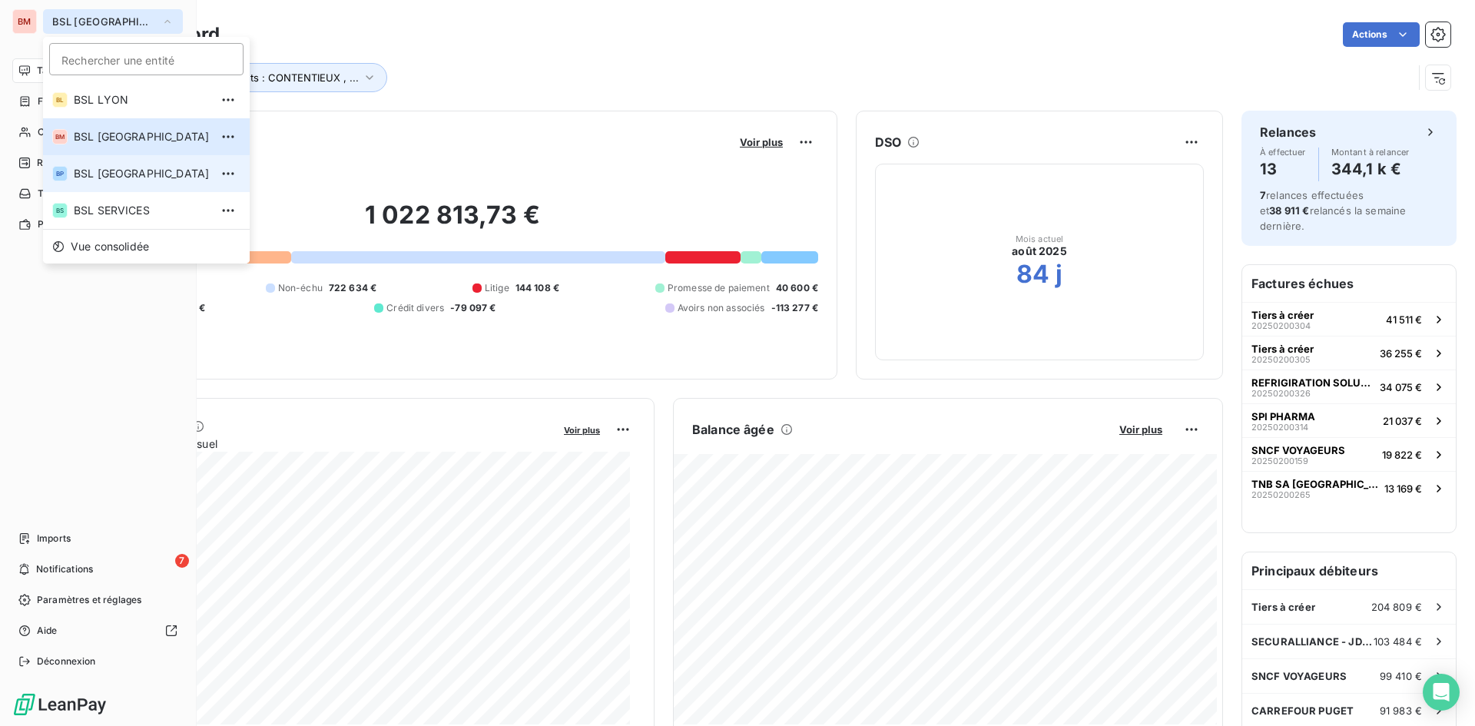
click at [128, 164] on li "BP BSL [GEOGRAPHIC_DATA]" at bounding box center [146, 173] width 207 height 37
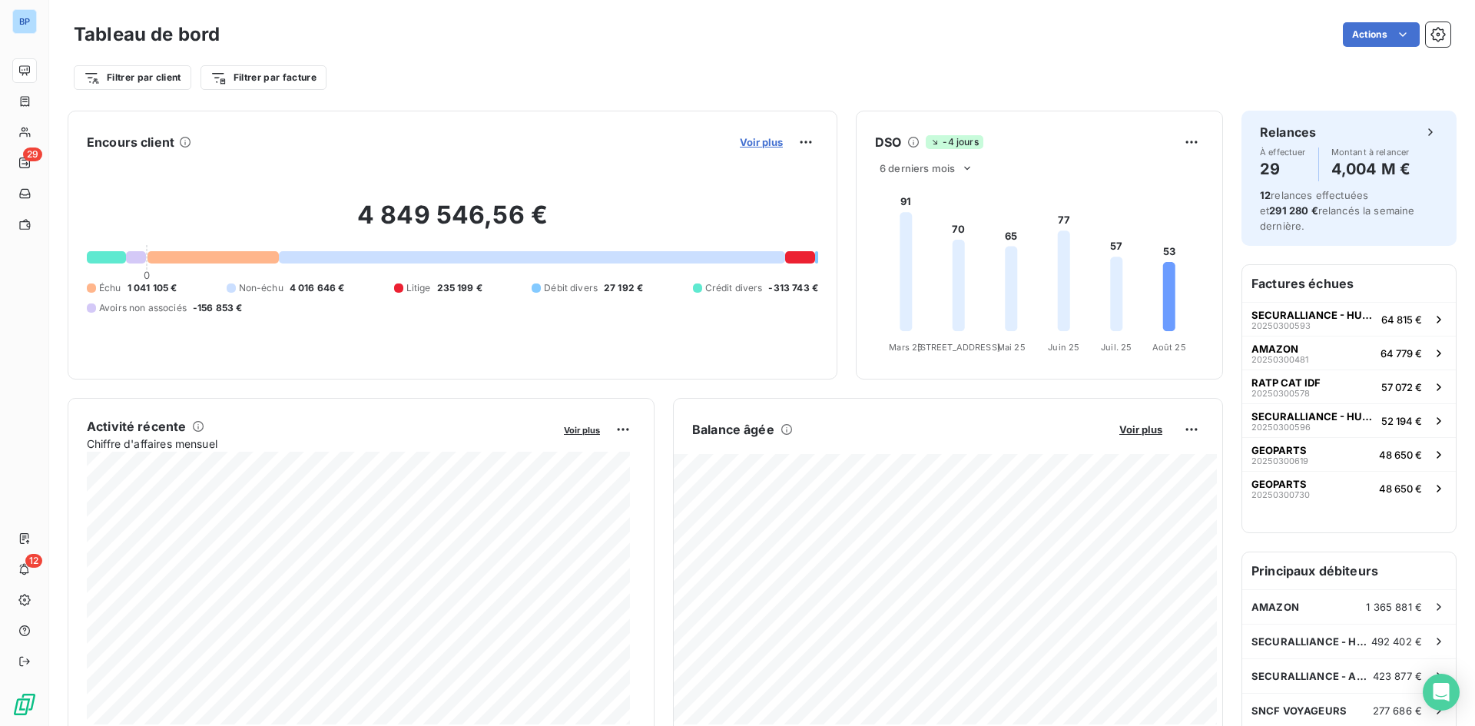
click at [740, 144] on span "Voir plus" at bounding box center [761, 142] width 43 height 12
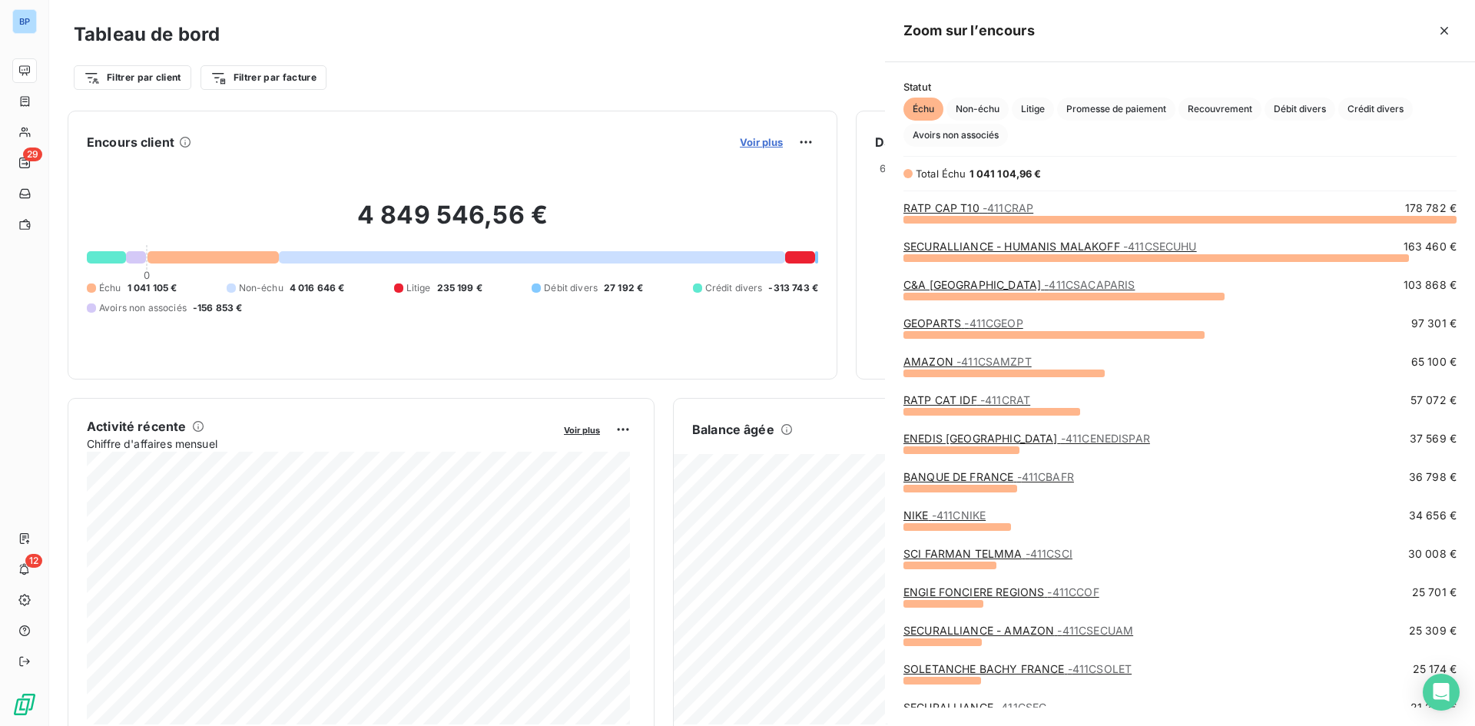
scroll to position [496, 579]
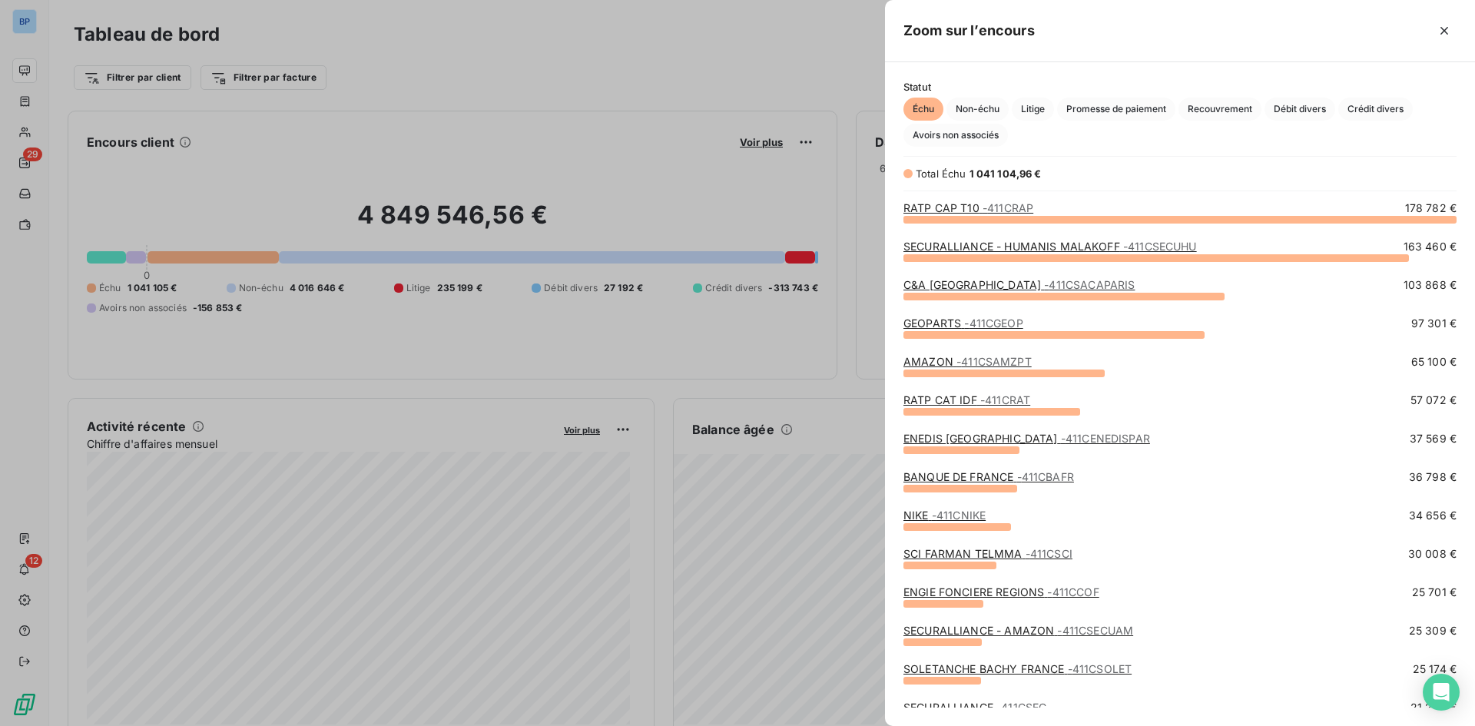
drag, startPoint x: 499, startPoint y: 111, endPoint x: 345, endPoint y: 71, distance: 159.7
click at [499, 111] on div at bounding box center [737, 363] width 1475 height 726
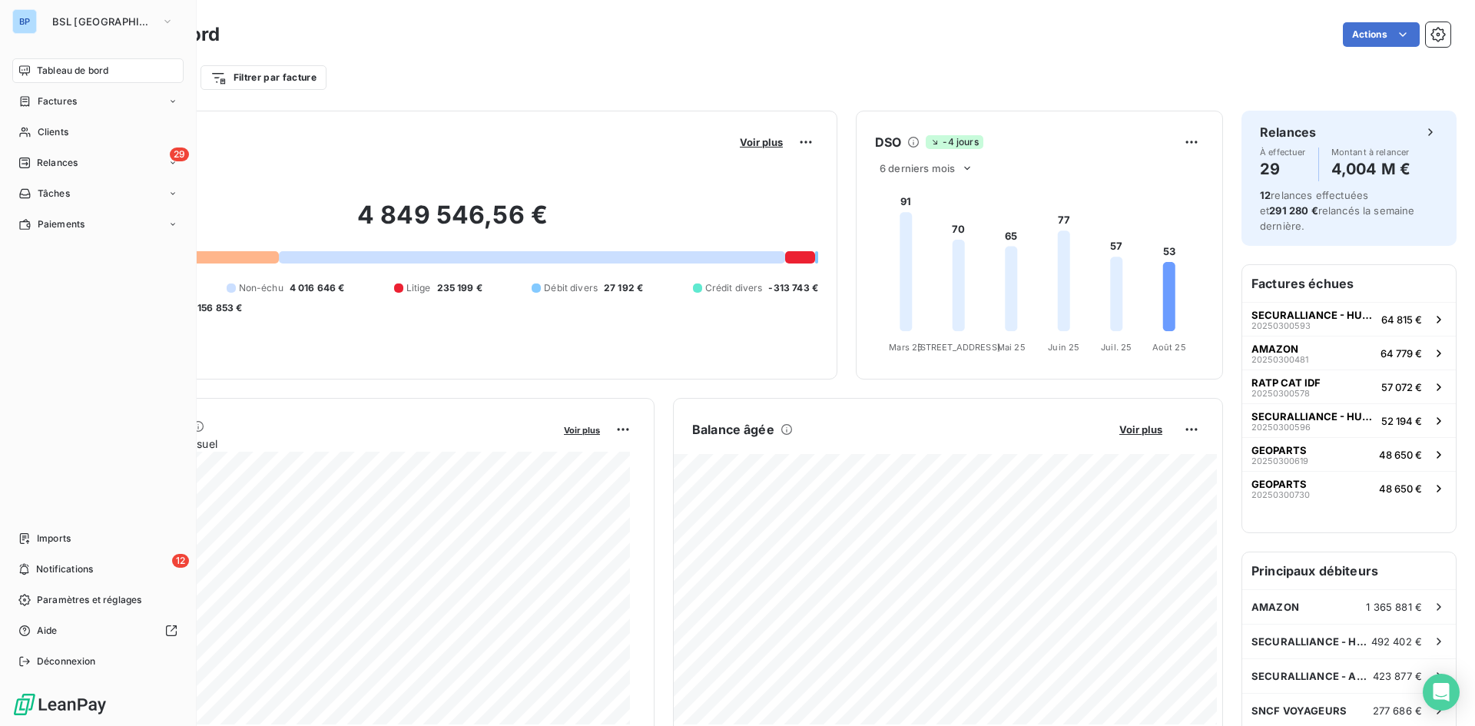
drag, startPoint x: 111, startPoint y: 19, endPoint x: 111, endPoint y: 36, distance: 16.9
click at [161, 19] on icon "button" at bounding box center [167, 21] width 12 height 15
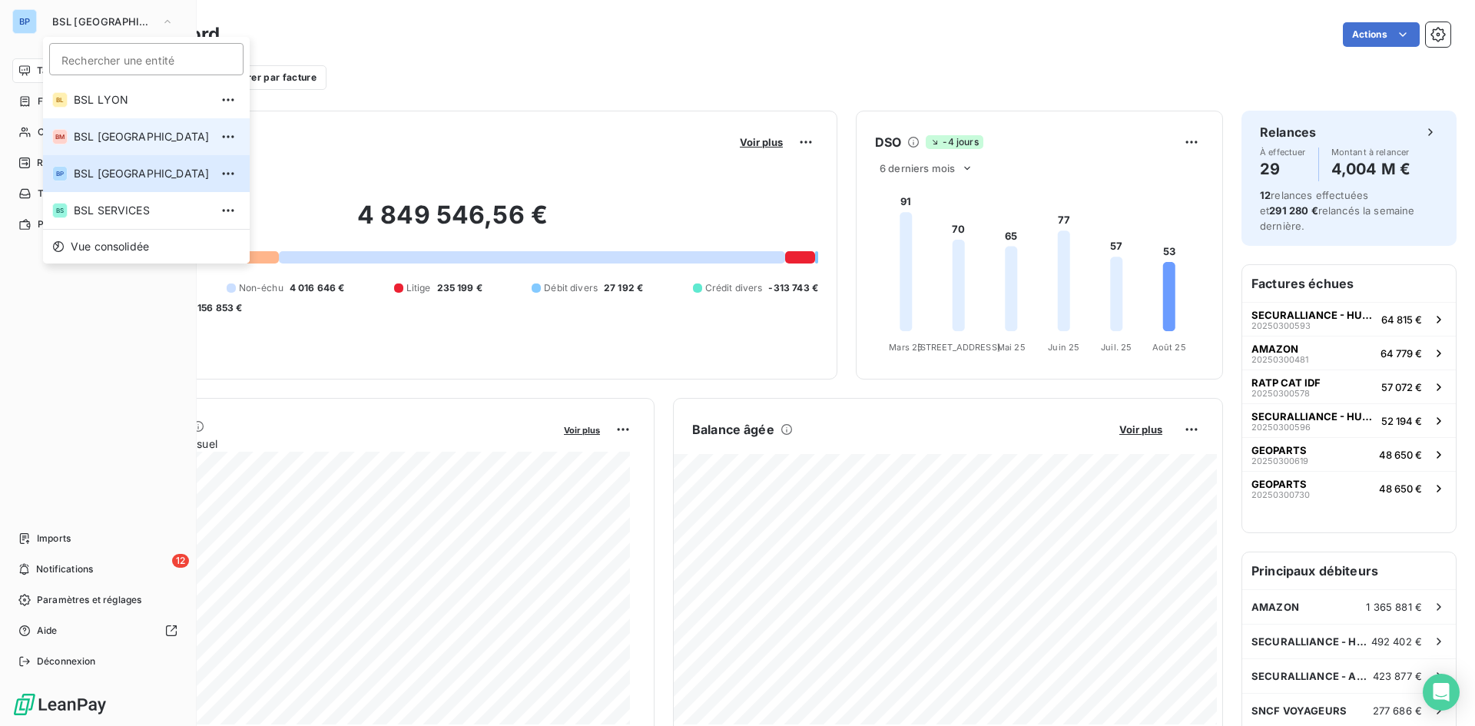
click at [117, 131] on span "BSL [GEOGRAPHIC_DATA]" at bounding box center [142, 136] width 136 height 15
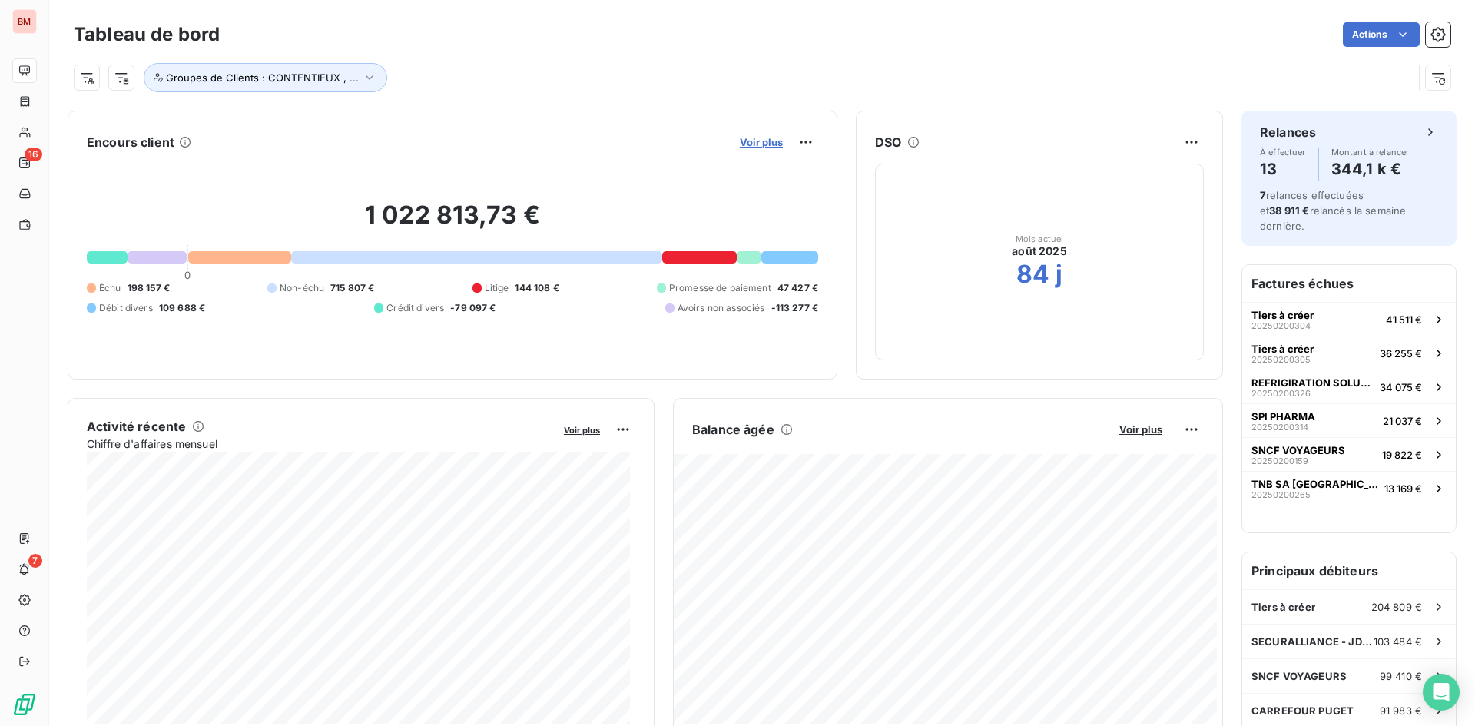
click at [743, 138] on span "Voir plus" at bounding box center [761, 142] width 43 height 12
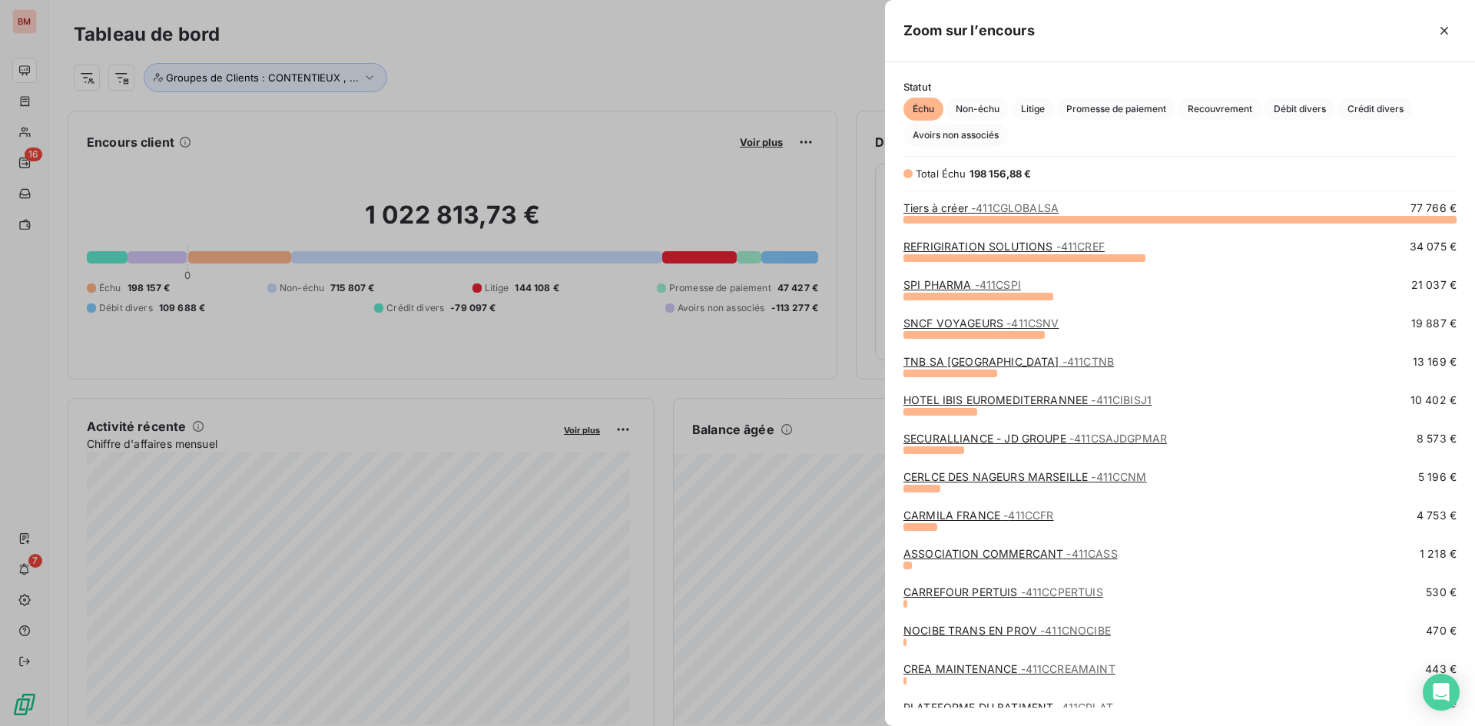
scroll to position [88, 0]
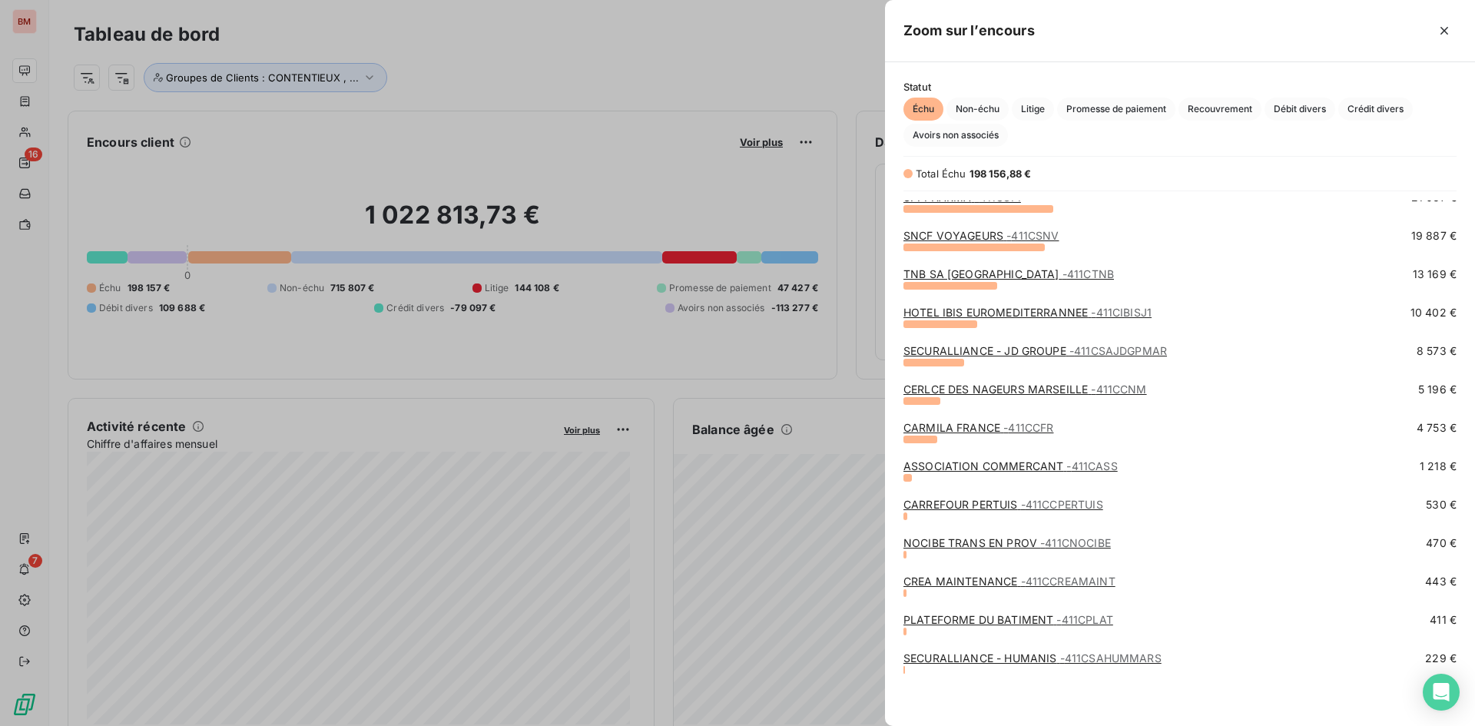
click at [1050, 463] on link "ASSOCIATION COMMERCANT - 411CASS" at bounding box center [1011, 466] width 214 height 13
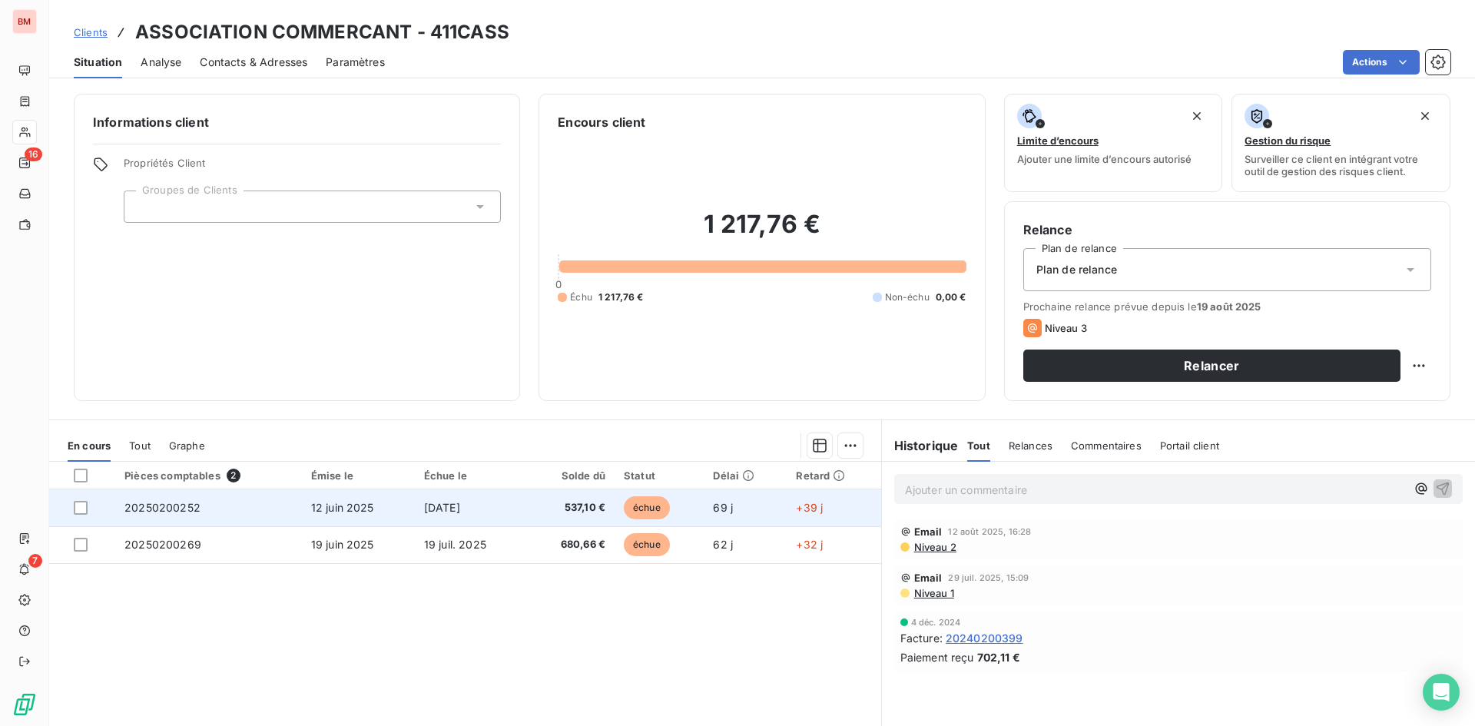
click at [599, 513] on span "537,10 €" at bounding box center [570, 507] width 69 height 15
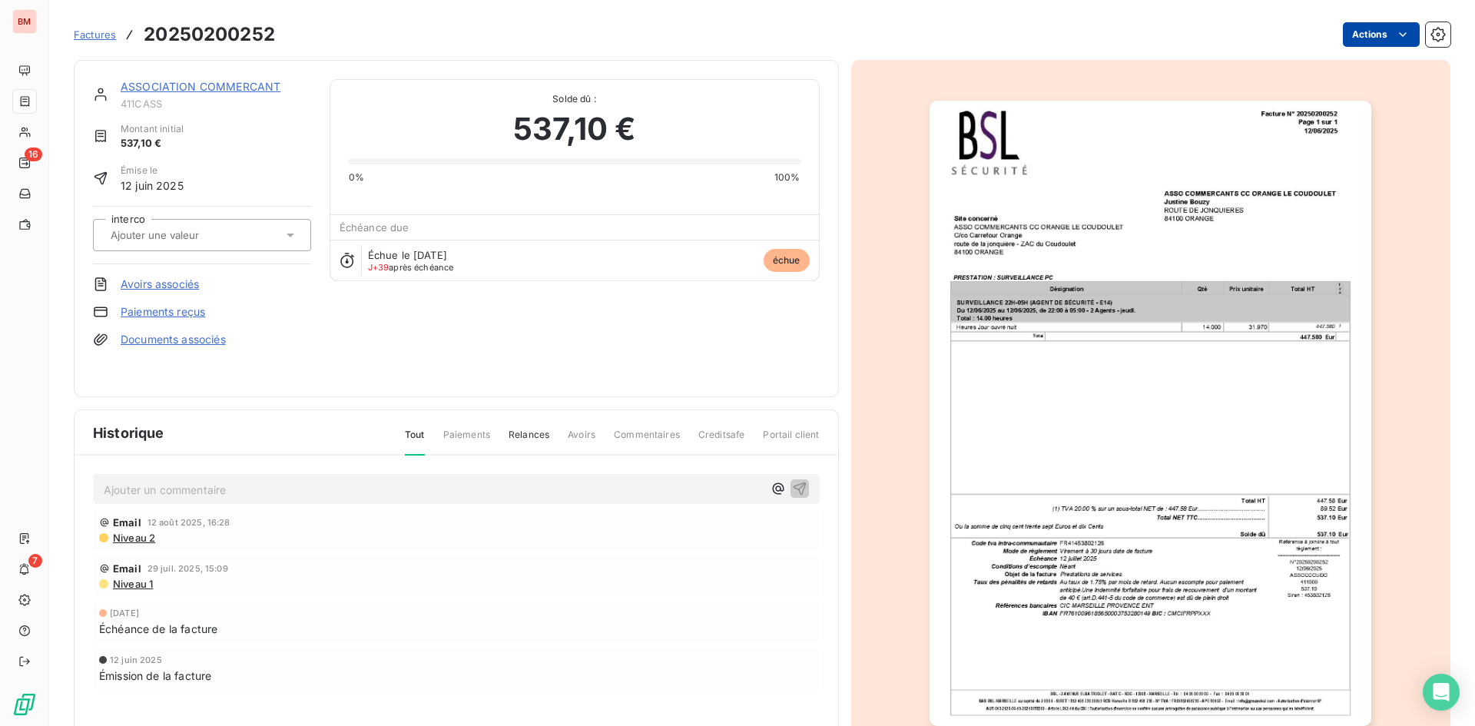
click at [1382, 32] on html "BM 16 7 Factures 20250200252 Actions ASSOCIATION COMMERCANT 411CASS Montant ini…" at bounding box center [737, 363] width 1475 height 726
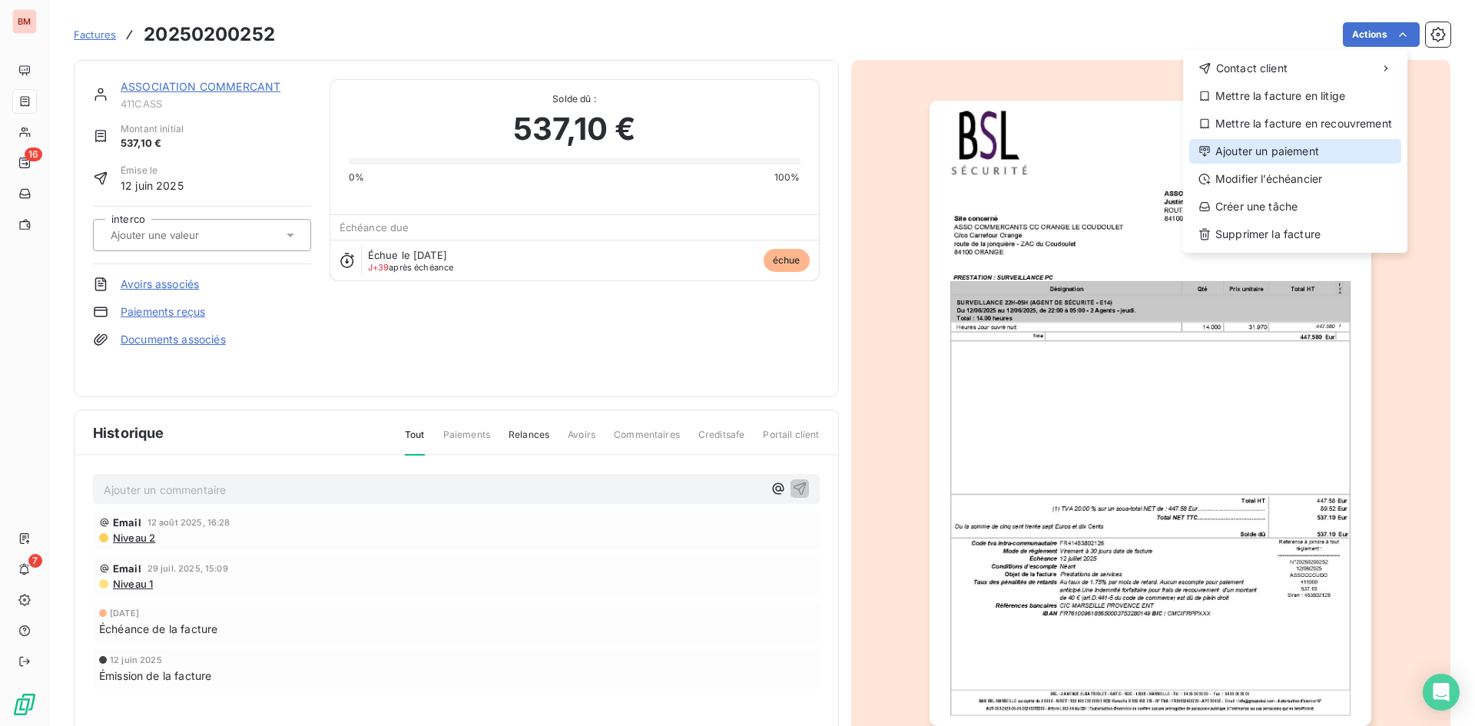
click at [1323, 148] on div "Ajouter un paiement" at bounding box center [1296, 151] width 212 height 25
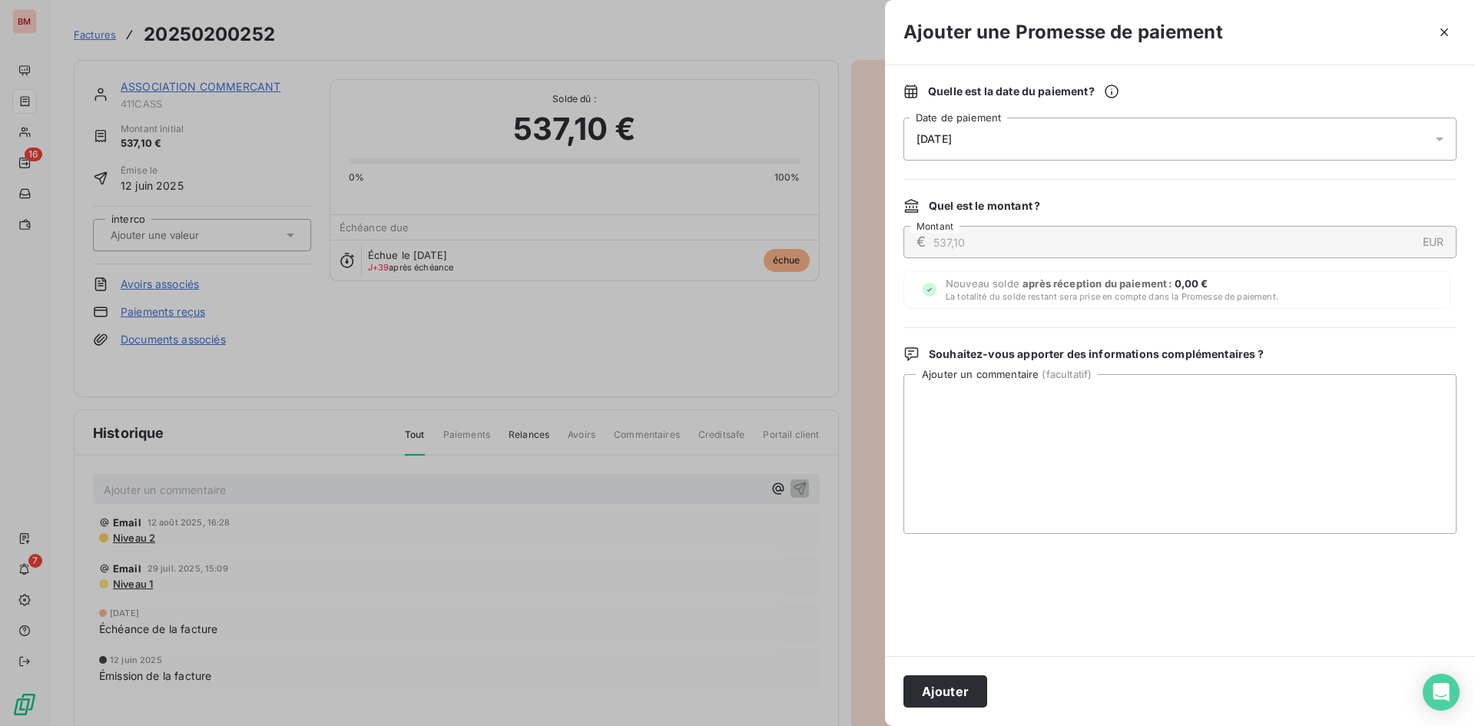
drag, startPoint x: 951, startPoint y: 688, endPoint x: 916, endPoint y: 652, distance: 49.4
click at [951, 688] on button "Ajouter" at bounding box center [946, 691] width 84 height 32
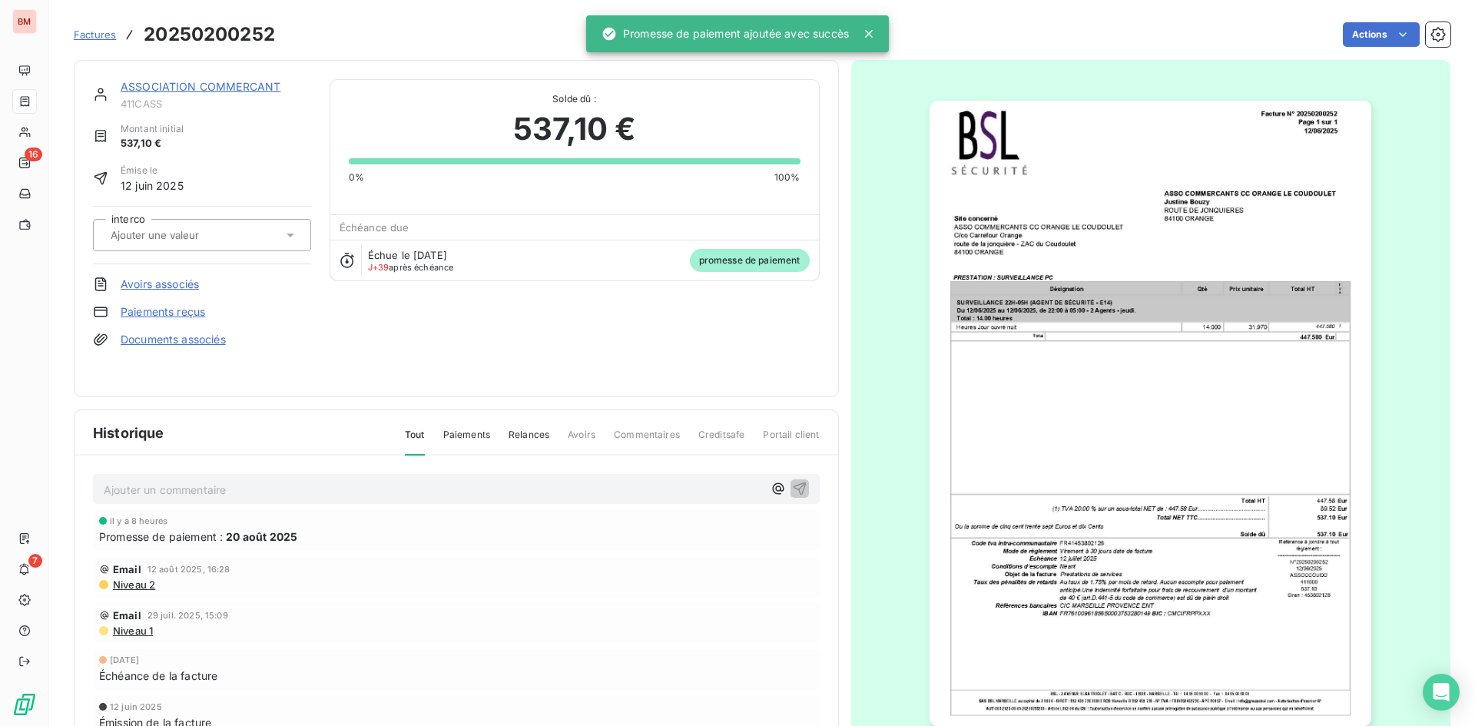
click at [367, 39] on div "Actions" at bounding box center [872, 34] width 1157 height 25
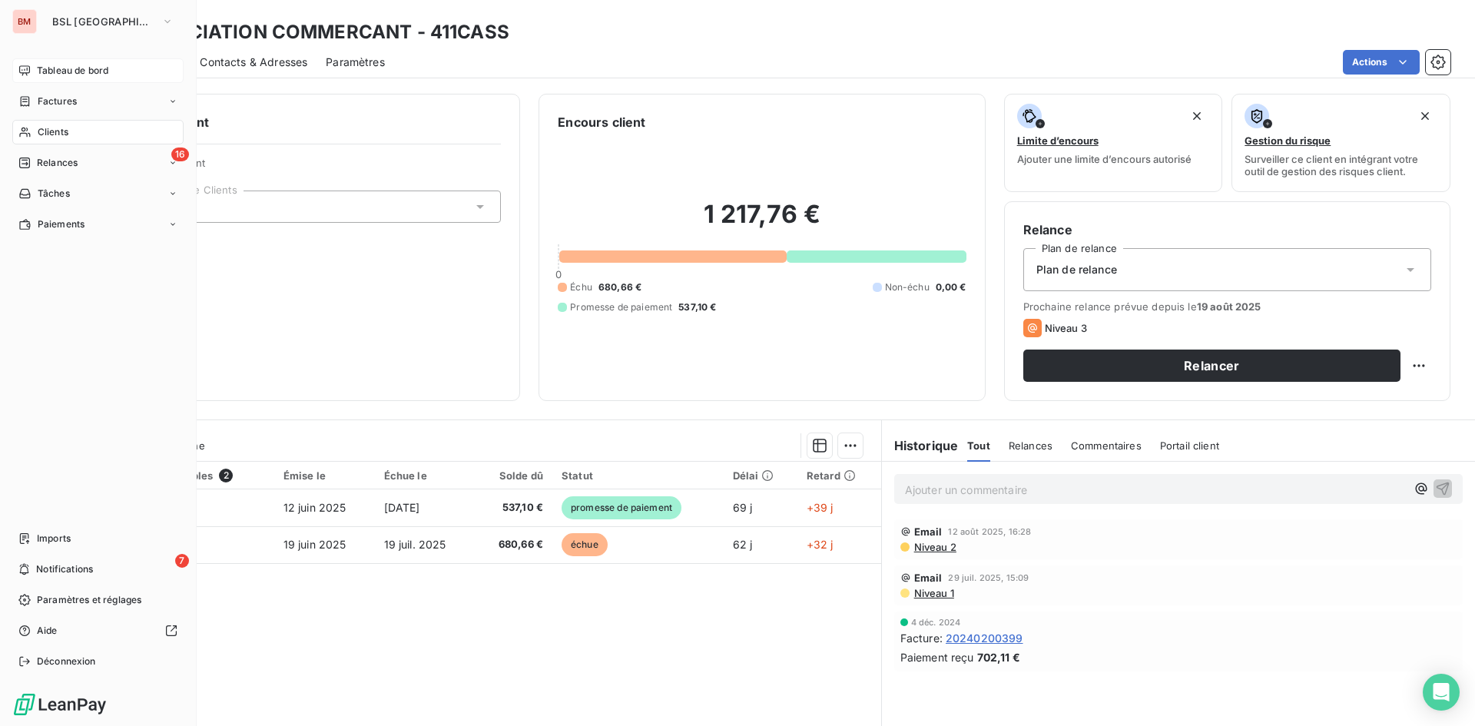
drag, startPoint x: 55, startPoint y: 71, endPoint x: 78, endPoint y: 71, distance: 23.1
click at [55, 71] on span "Tableau de bord" at bounding box center [72, 71] width 71 height 14
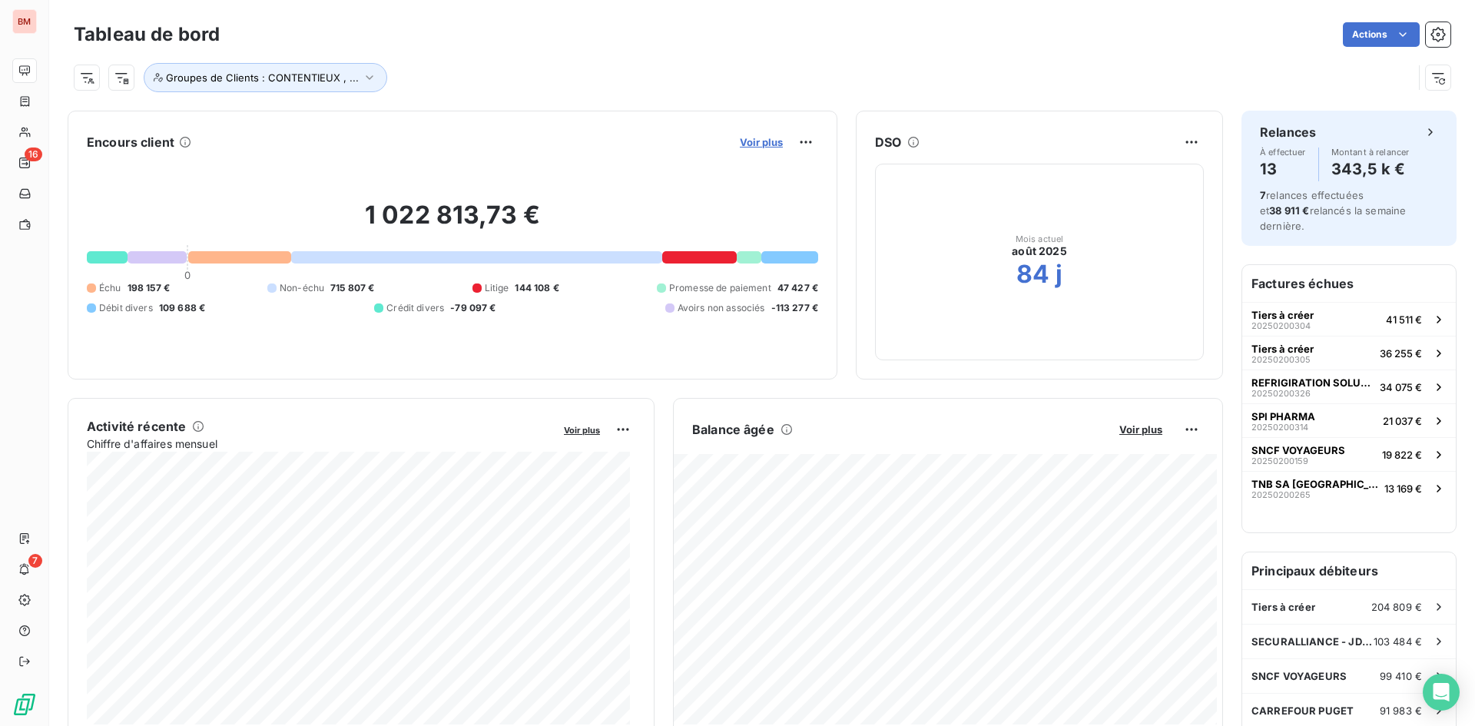
click at [754, 139] on span "Voir plus" at bounding box center [761, 142] width 43 height 12
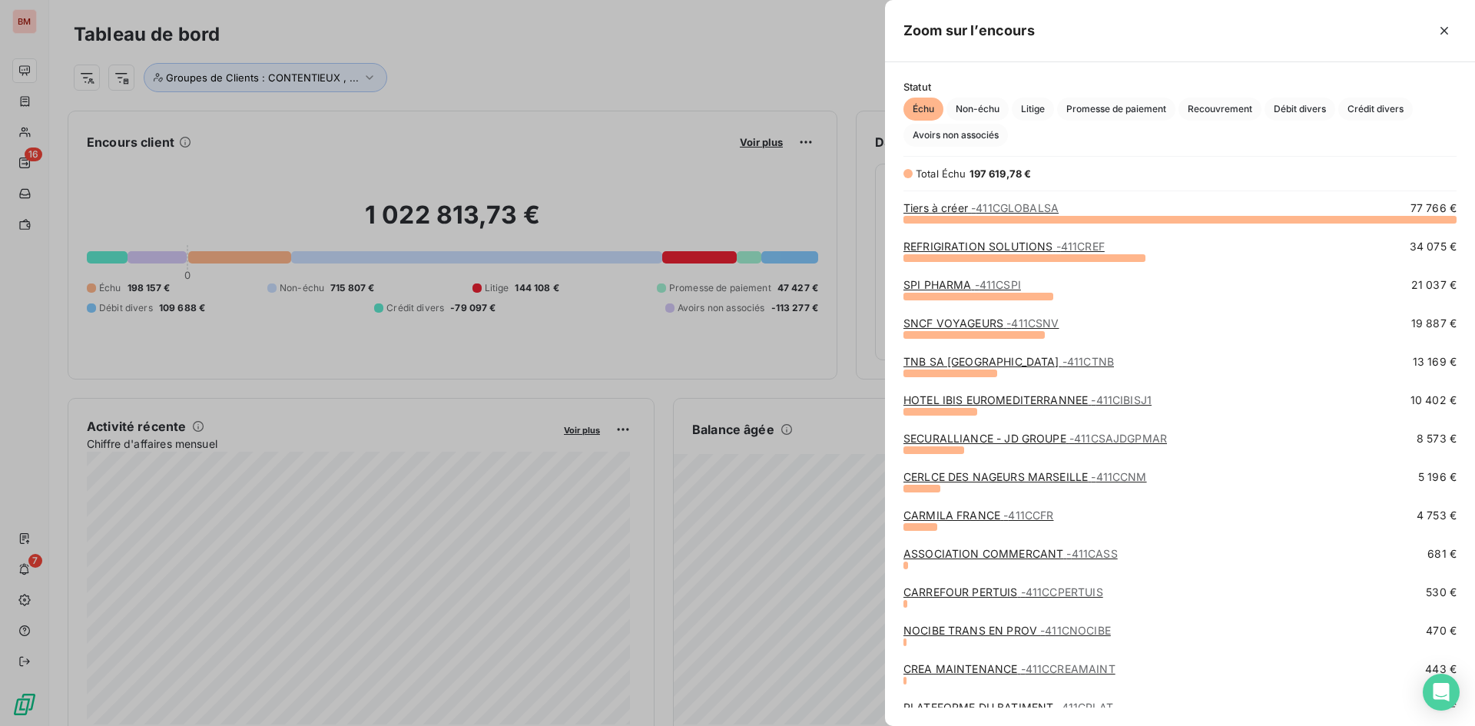
scroll to position [88, 0]
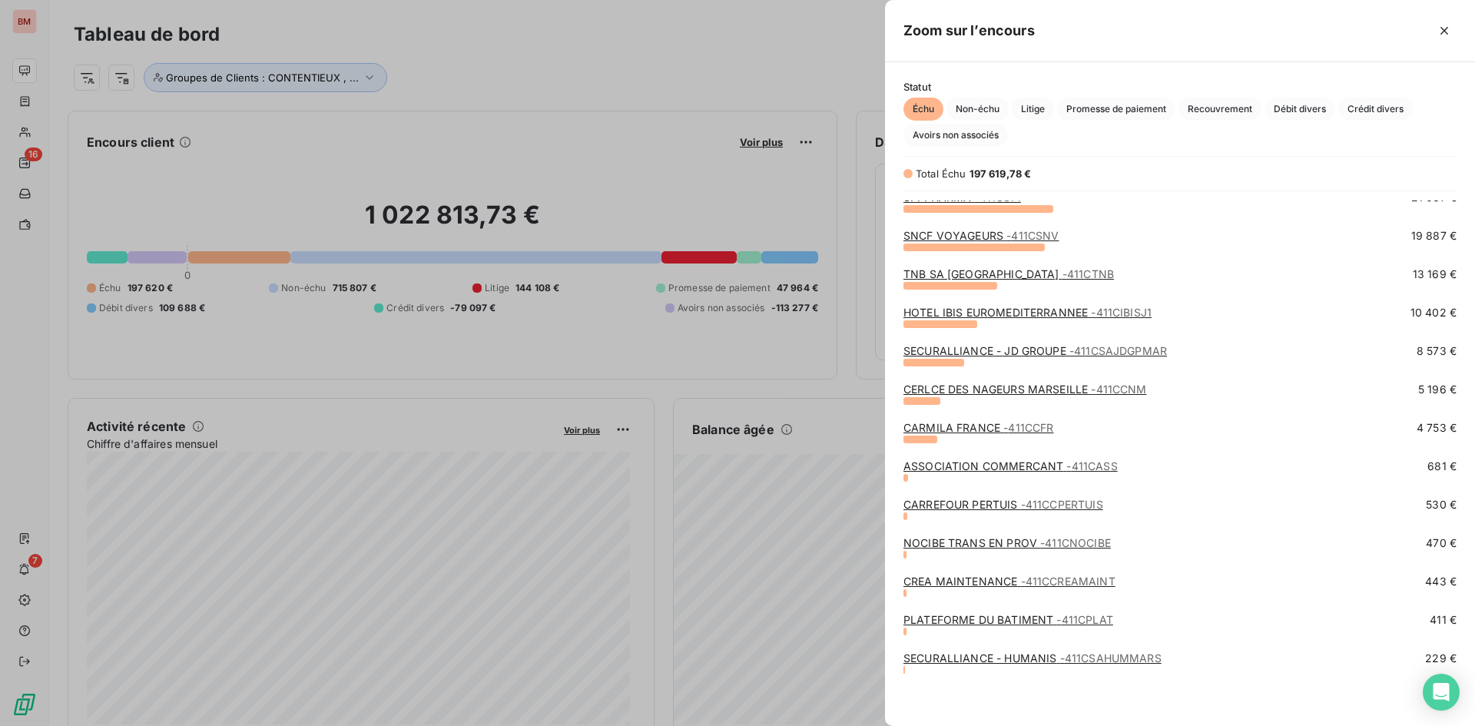
click at [695, 92] on div at bounding box center [737, 363] width 1475 height 726
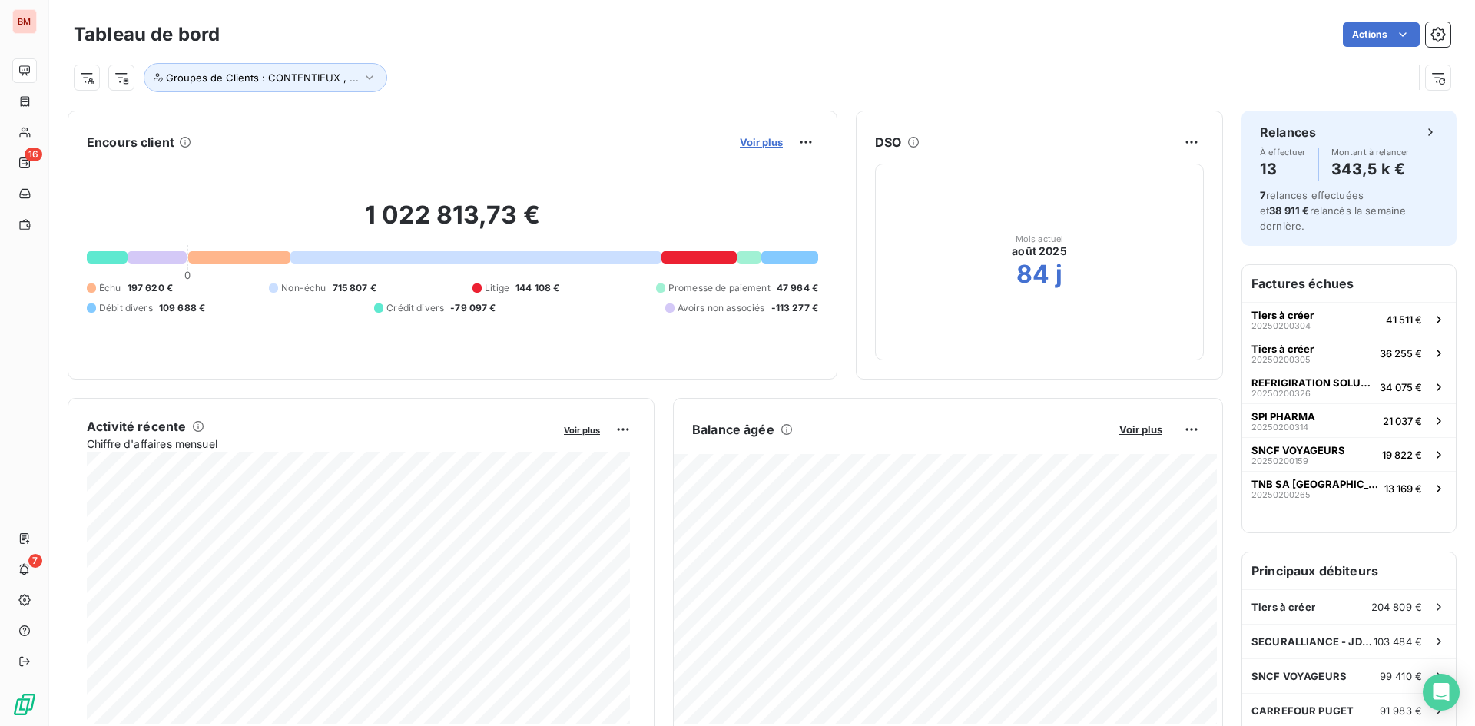
click at [745, 143] on span "Voir plus" at bounding box center [761, 142] width 43 height 12
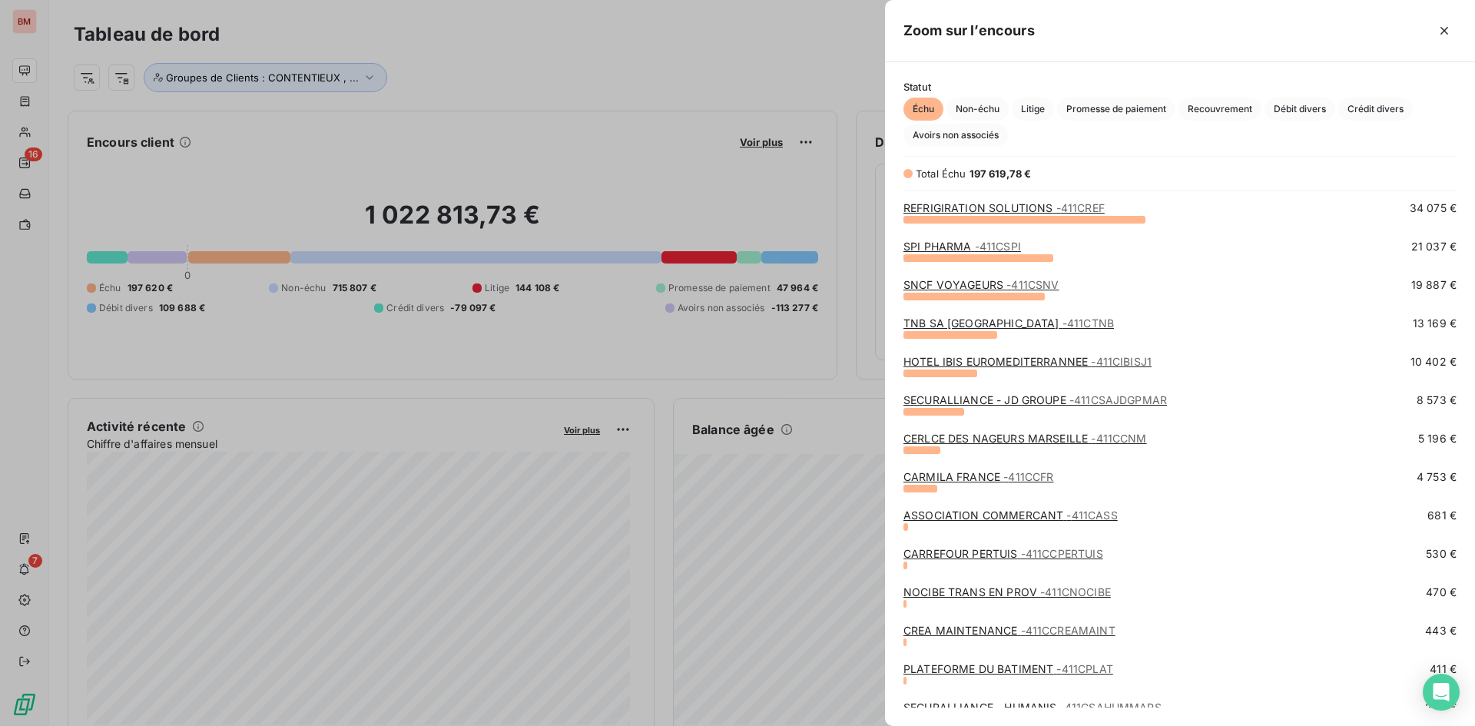
scroll to position [0, 0]
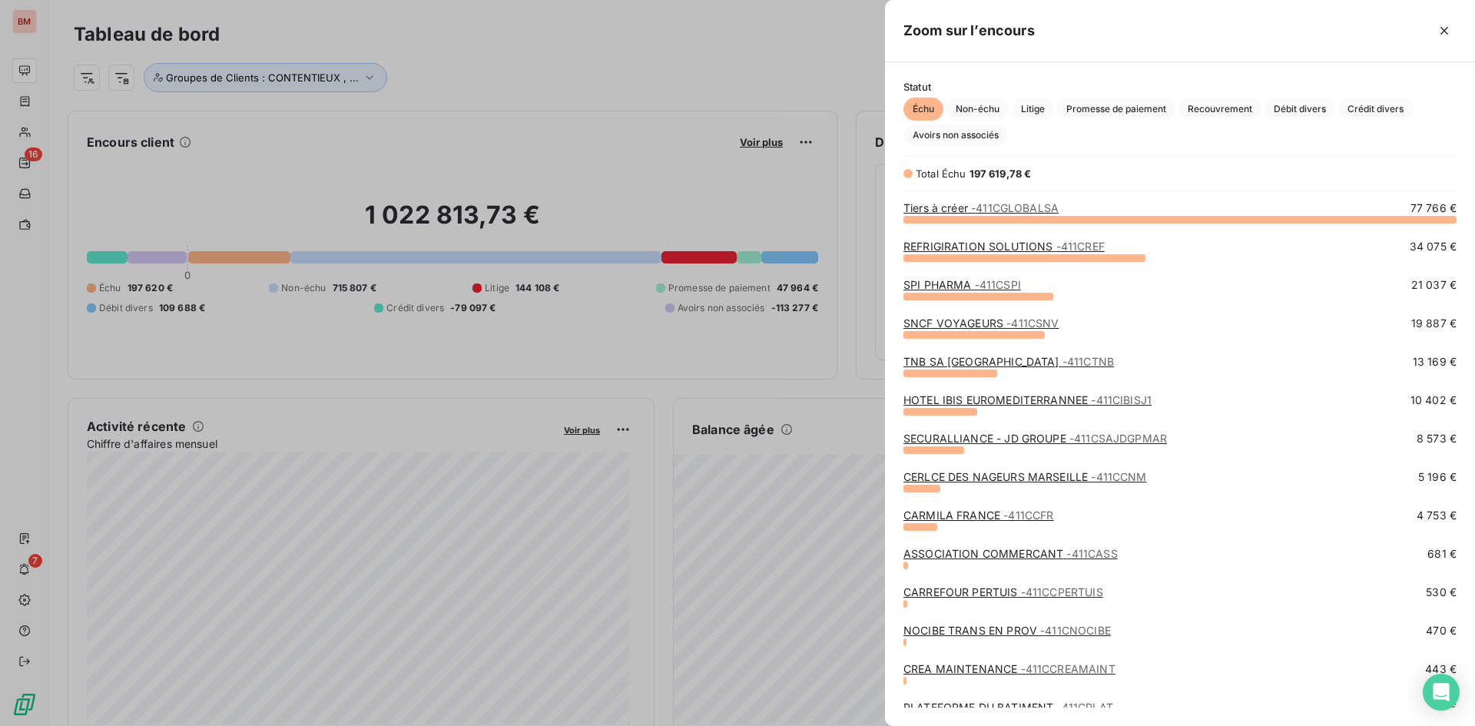
click at [701, 105] on div at bounding box center [737, 363] width 1475 height 726
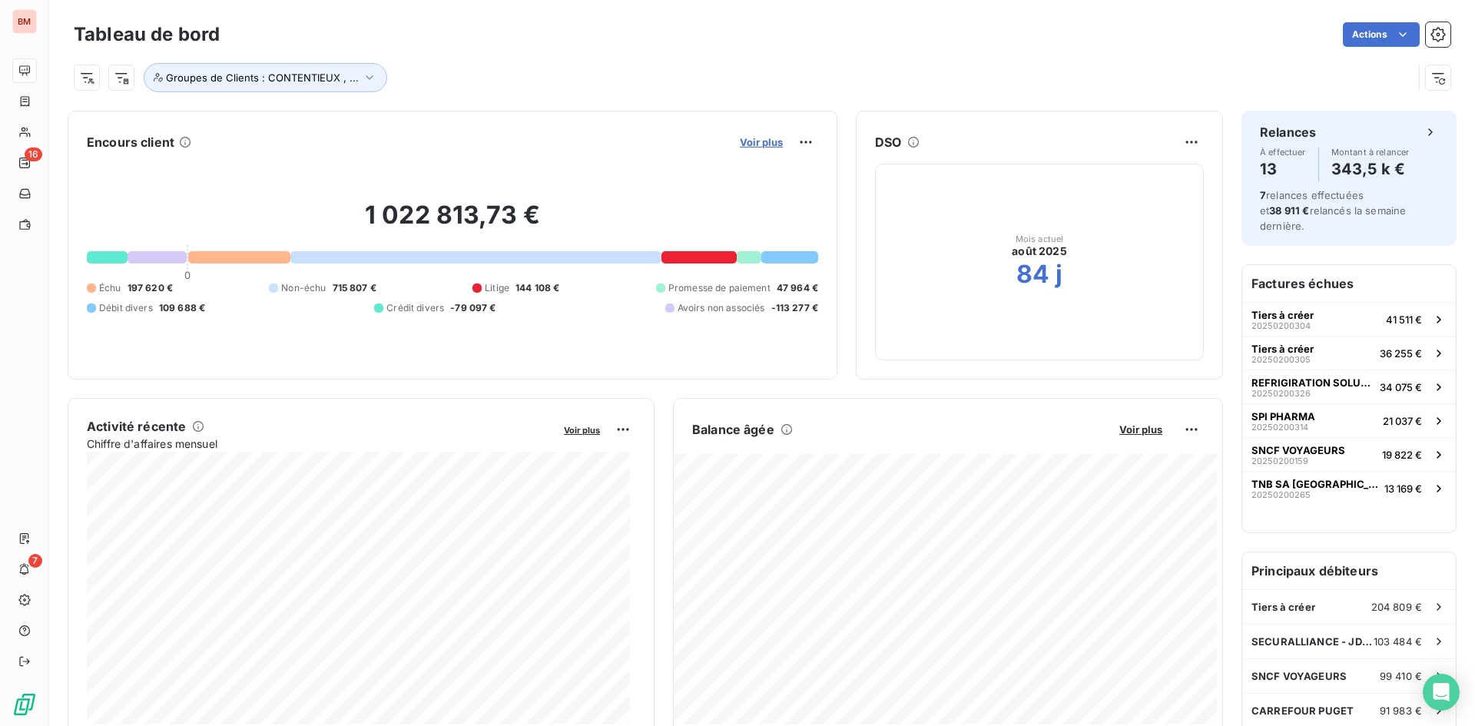
click at [740, 142] on span "Voir plus" at bounding box center [761, 142] width 43 height 12
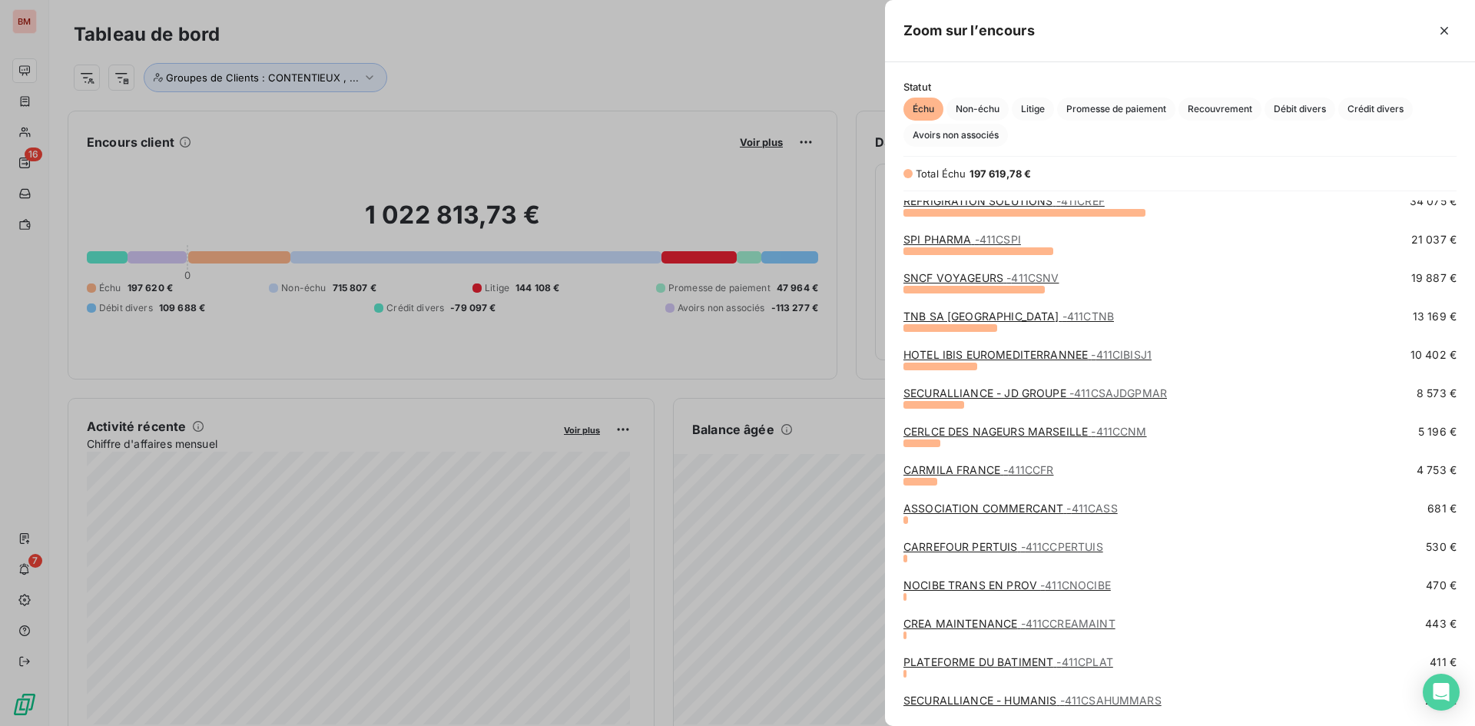
scroll to position [88, 0]
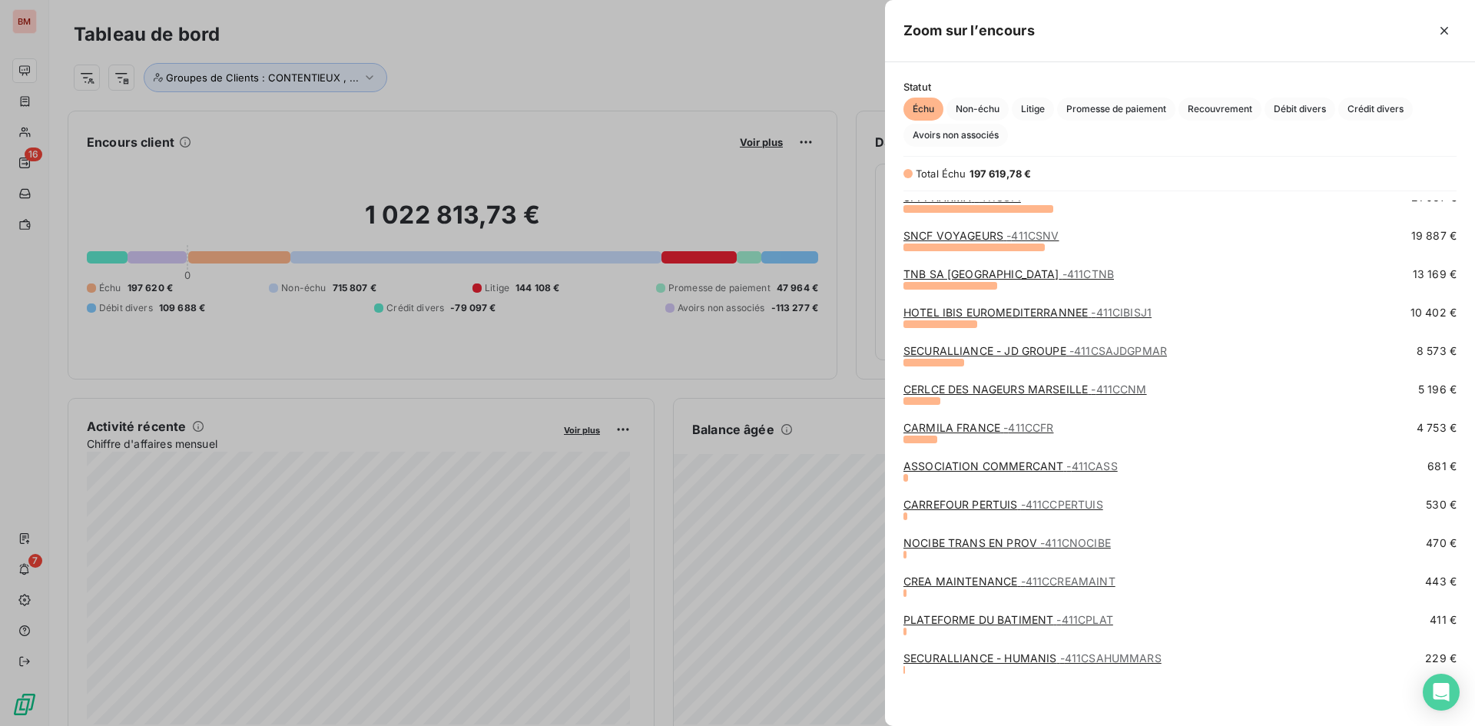
click at [357, 121] on div at bounding box center [737, 363] width 1475 height 726
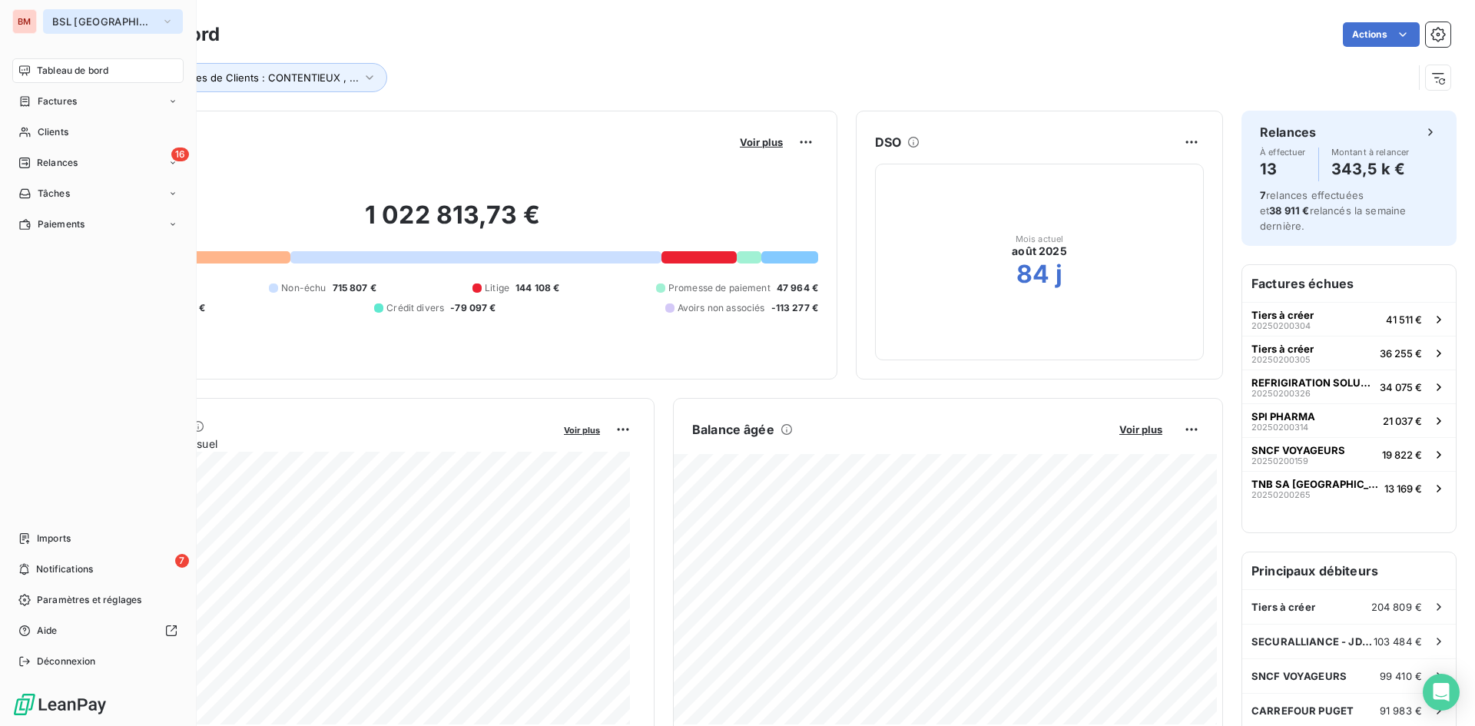
click at [154, 23] on button "BSL [GEOGRAPHIC_DATA]" at bounding box center [113, 21] width 140 height 25
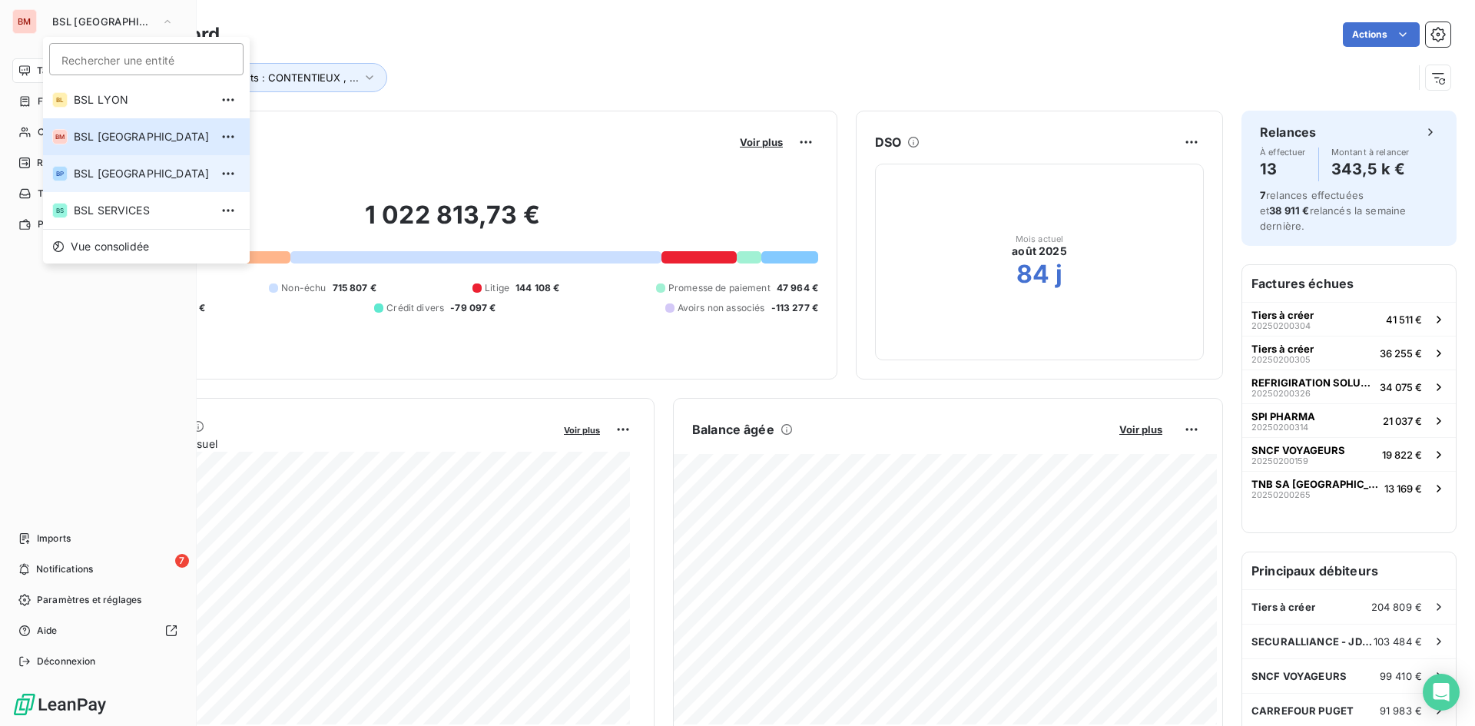
click at [142, 179] on span "BSL [GEOGRAPHIC_DATA]" at bounding box center [142, 173] width 136 height 15
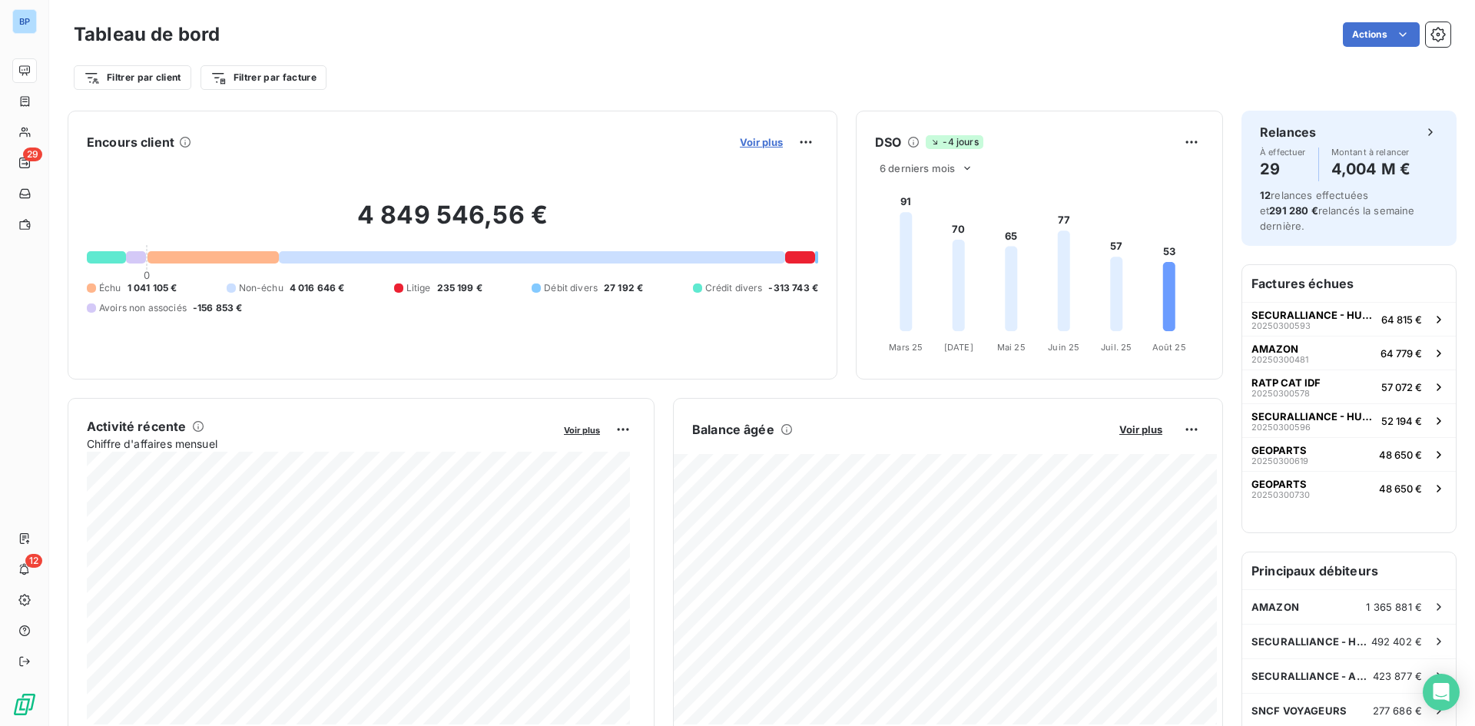
click at [755, 147] on span "Voir plus" at bounding box center [761, 142] width 43 height 12
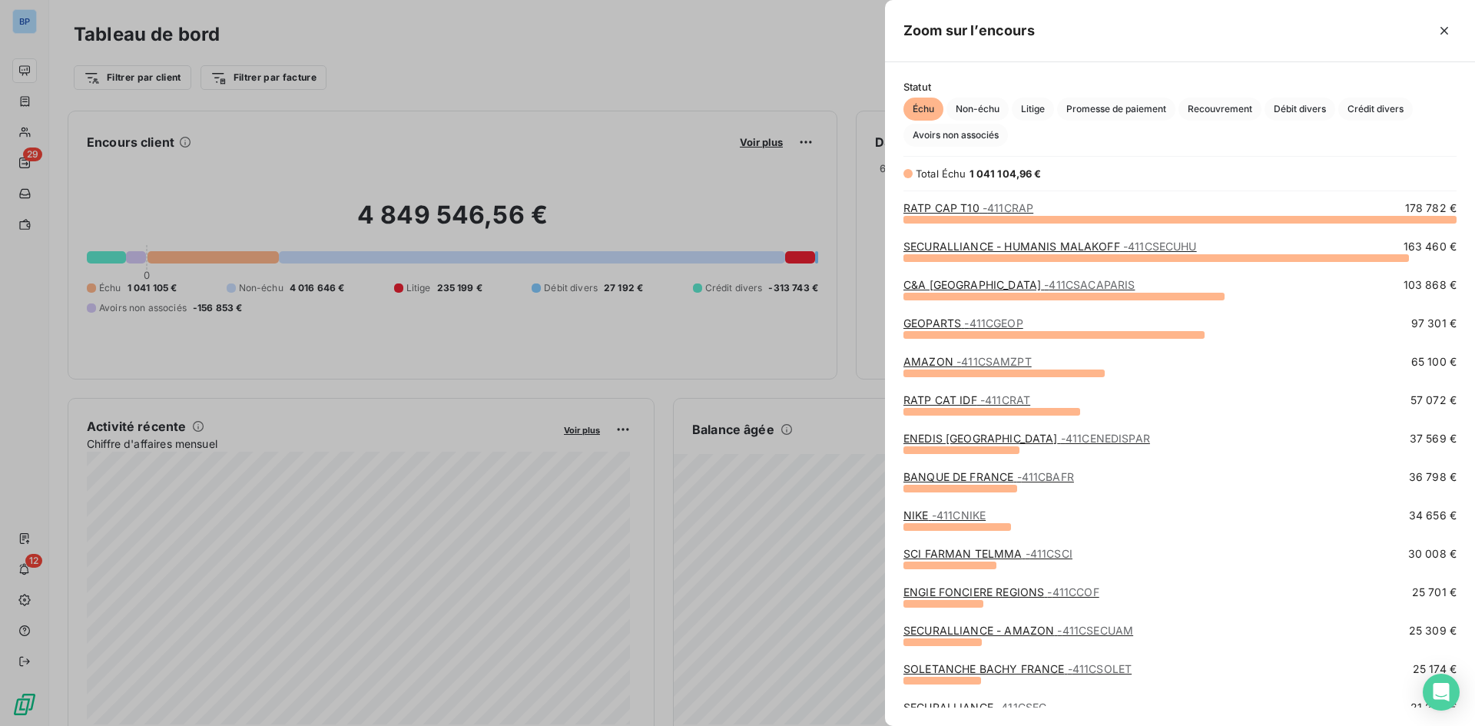
scroll to position [496, 579]
click at [697, 61] on div at bounding box center [737, 363] width 1475 height 726
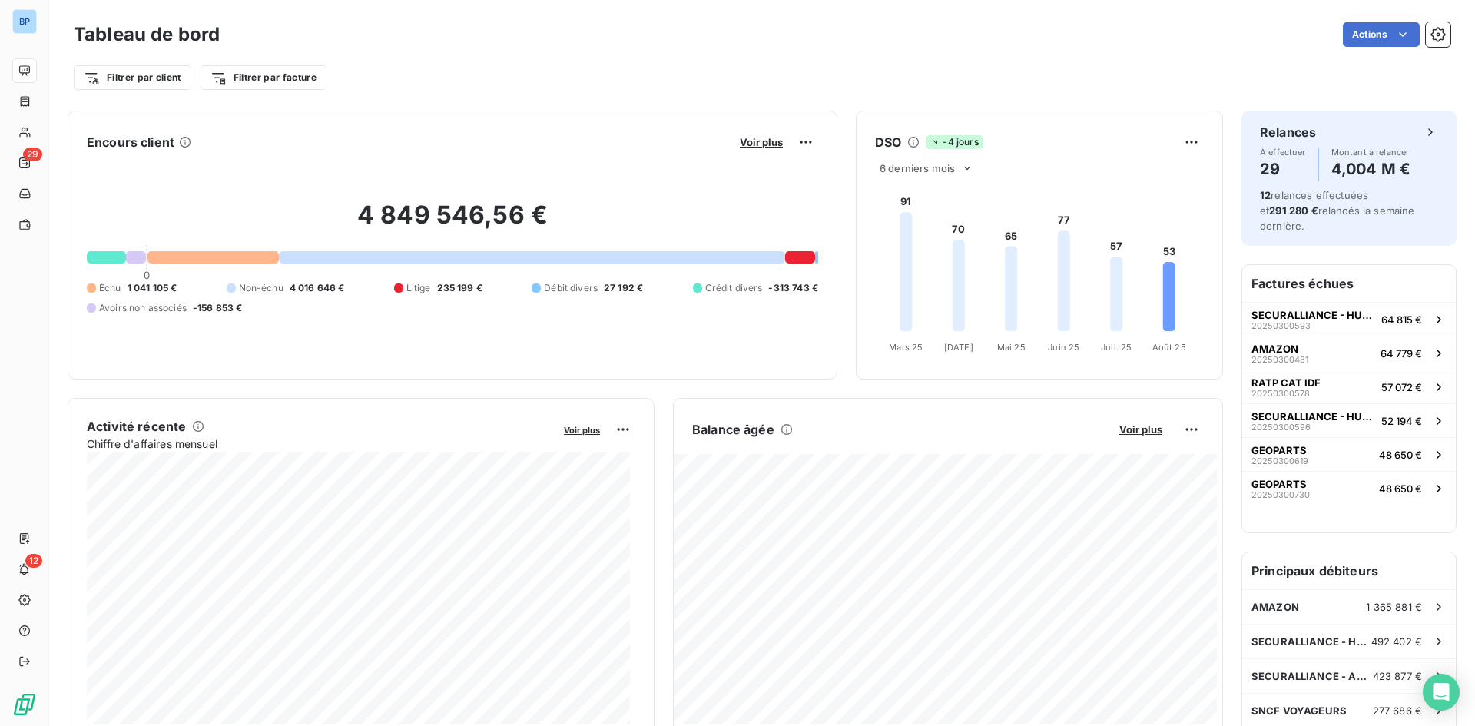
click at [123, 86] on html "BP 29 12 Tableau de bord Actions Filtrer par client Filtrer par facture Encours…" at bounding box center [737, 363] width 1475 height 726
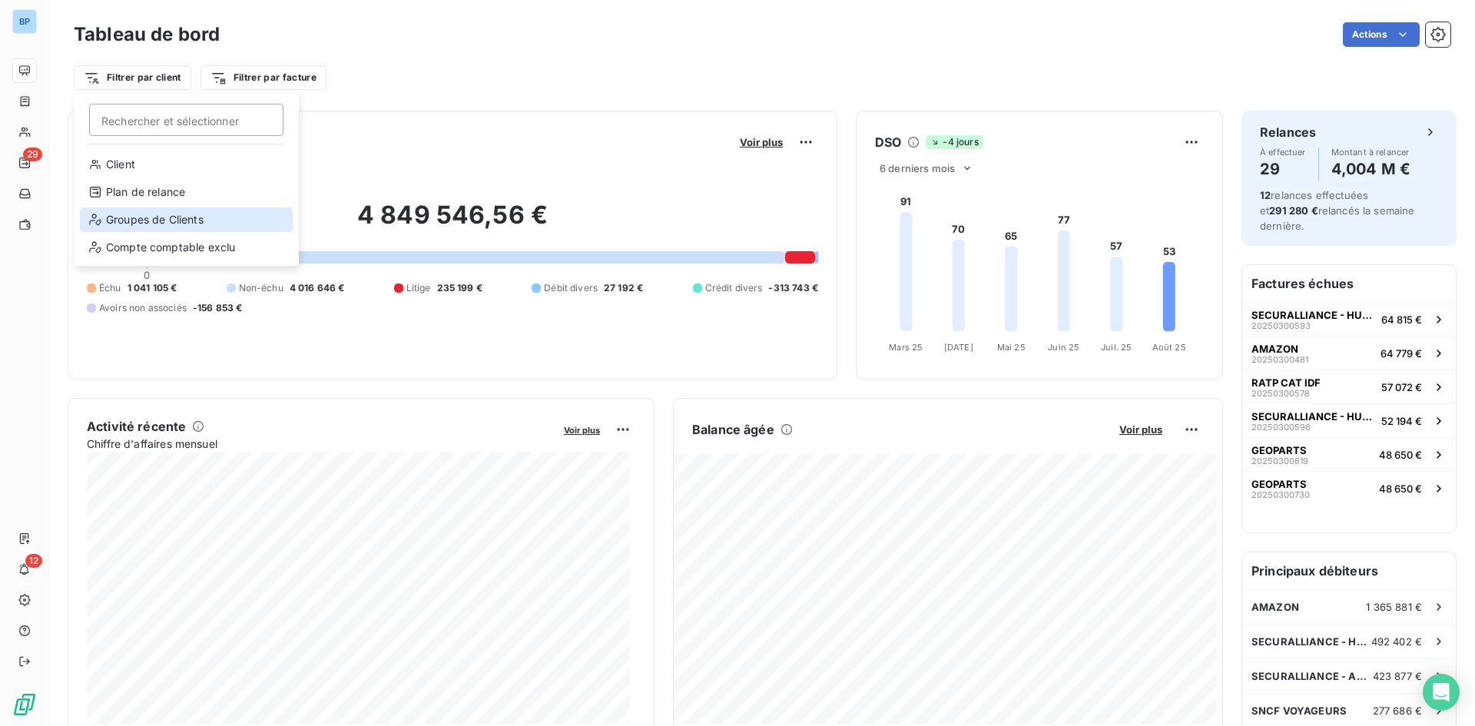
click at [167, 226] on div "Groupes de Clients" at bounding box center [186, 219] width 213 height 25
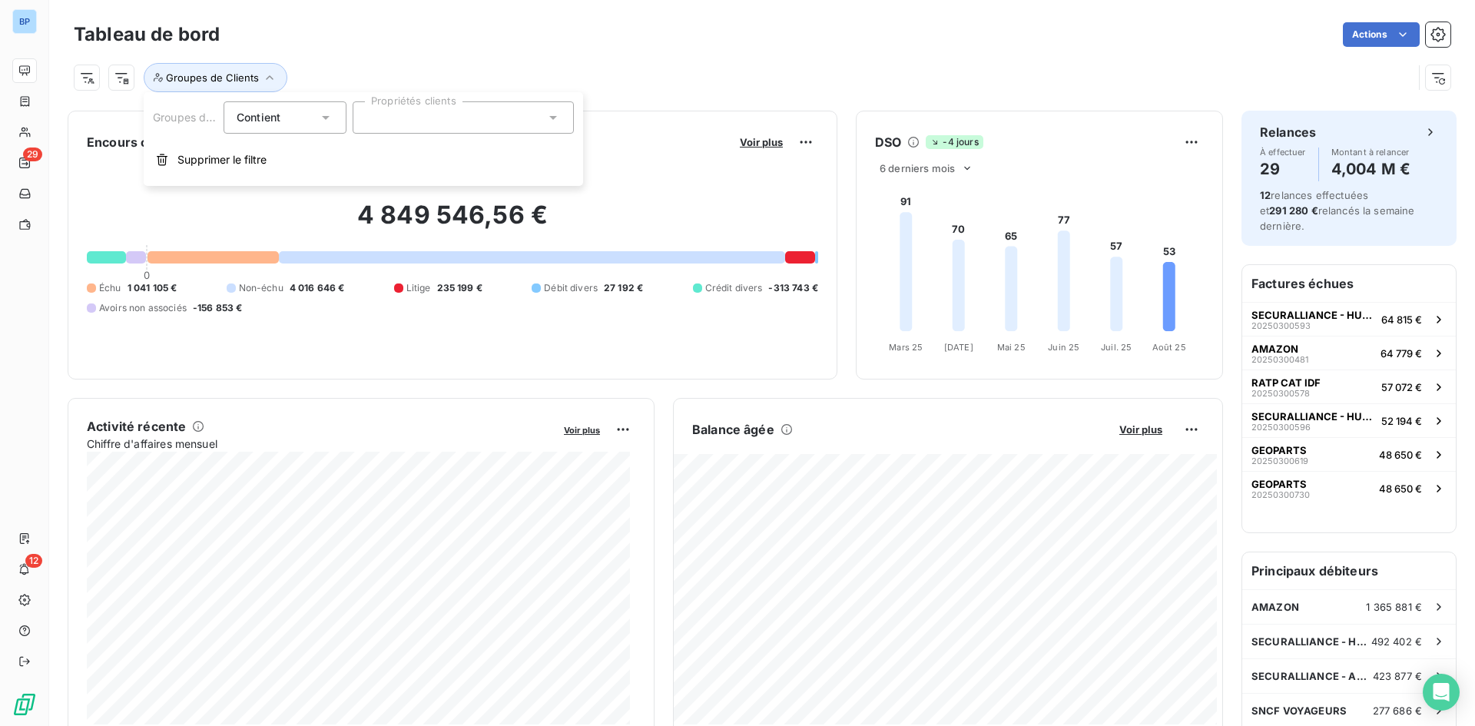
click at [283, 121] on div "Contient is" at bounding box center [277, 118] width 81 height 22
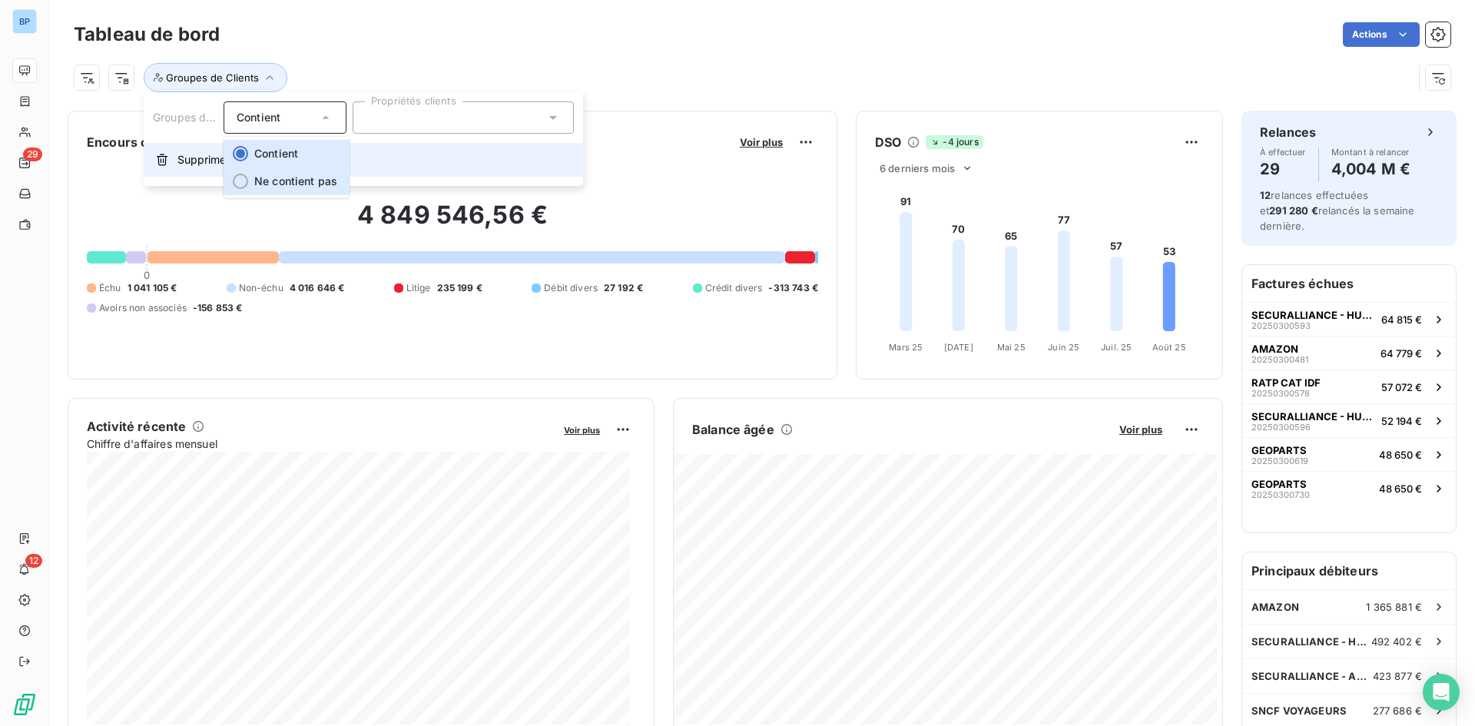
drag, startPoint x: 267, startPoint y: 191, endPoint x: 310, endPoint y: 148, distance: 60.9
click at [267, 187] on li "Ne contient pas" at bounding box center [287, 182] width 126 height 28
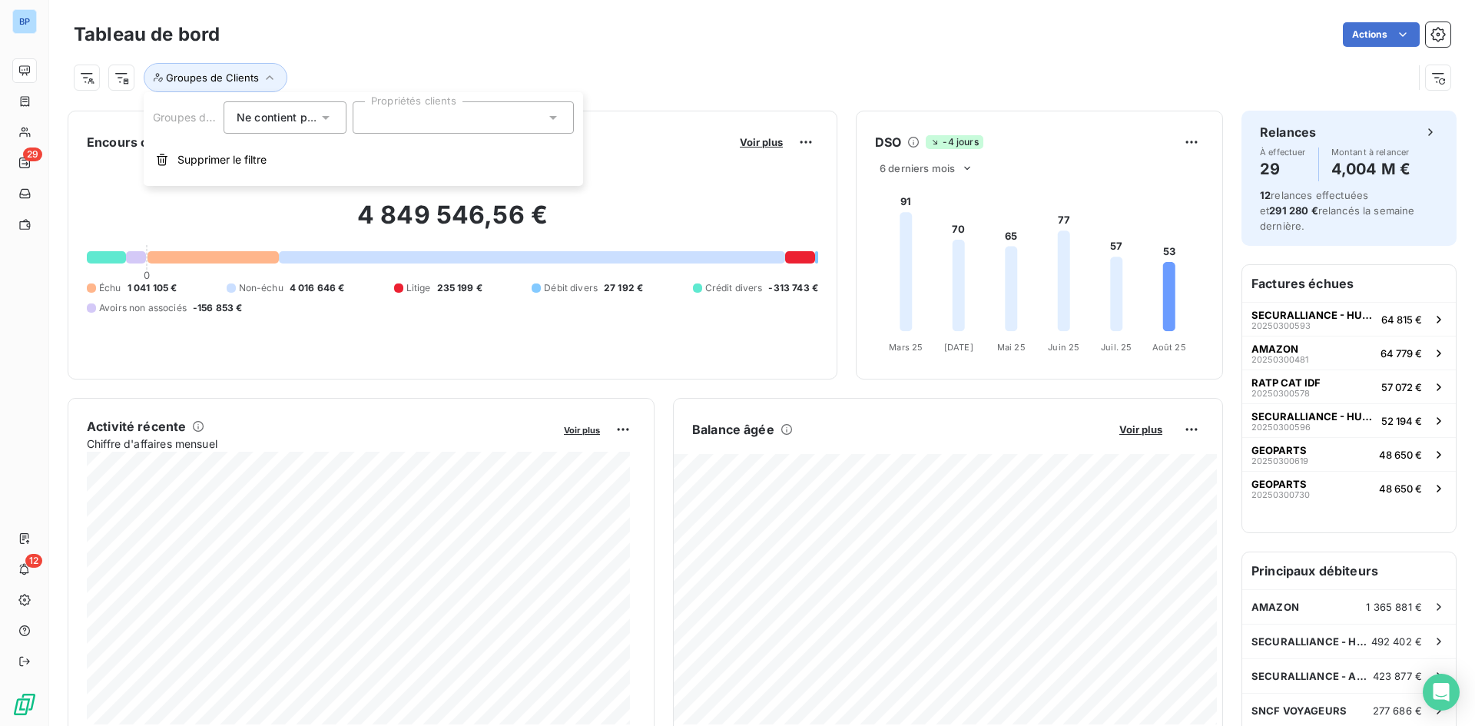
click at [423, 124] on div at bounding box center [463, 117] width 221 height 32
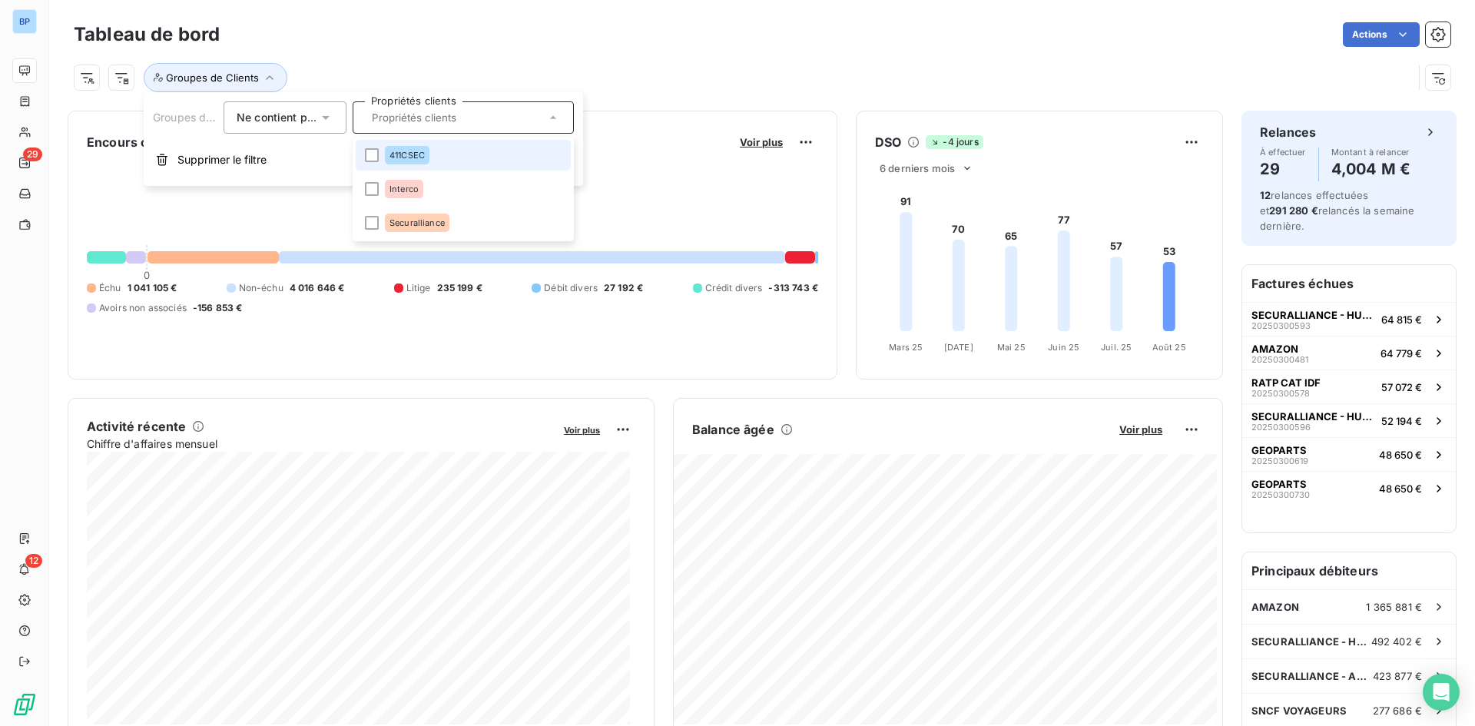
click at [388, 158] on div "411CSEC" at bounding box center [407, 155] width 45 height 18
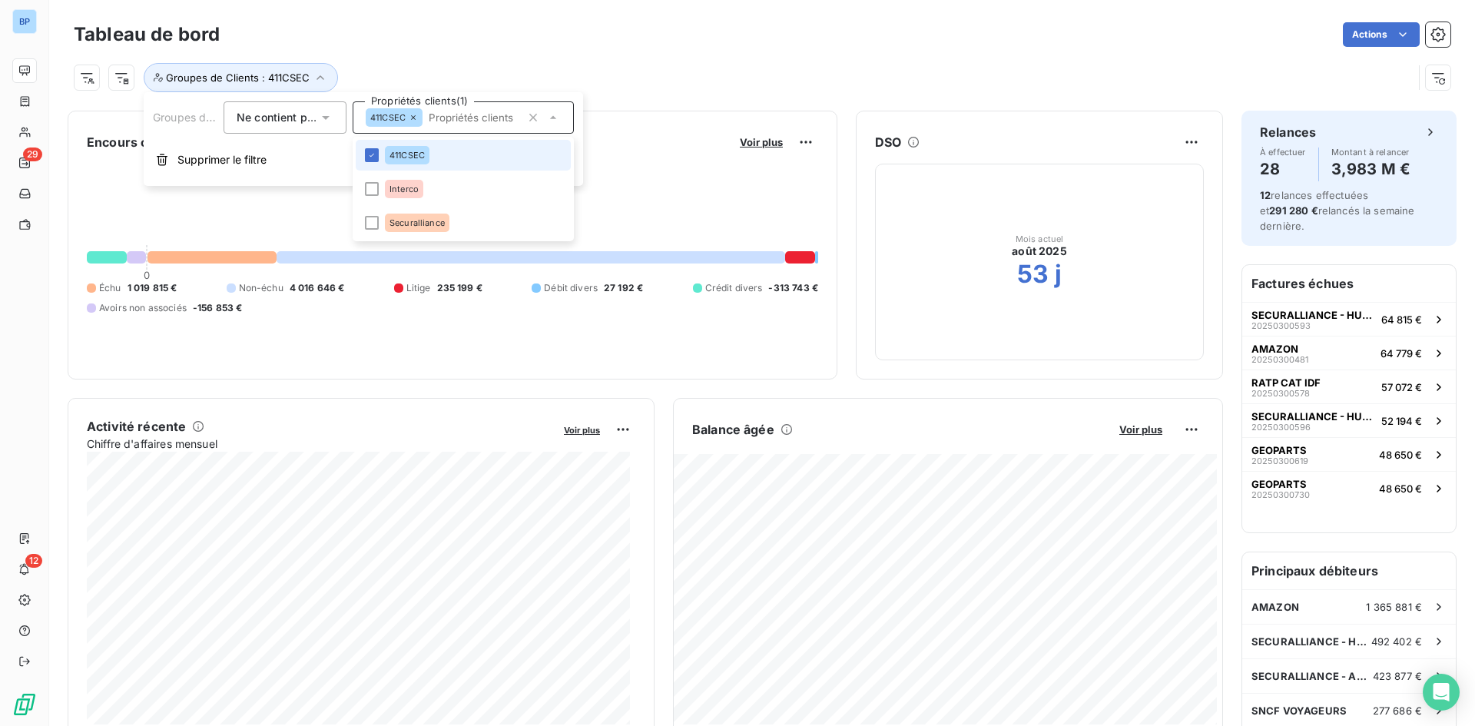
click at [391, 165] on li "411CSEC" at bounding box center [463, 155] width 215 height 31
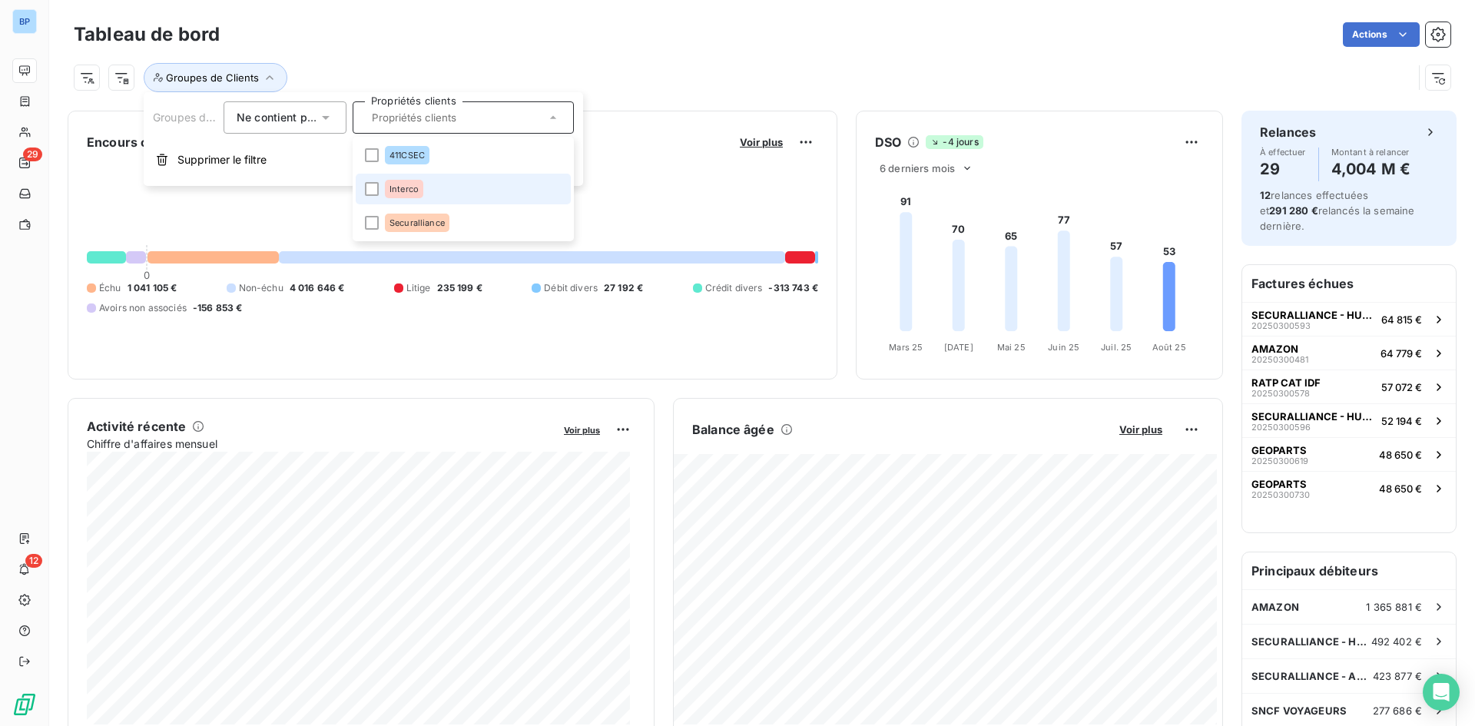
click at [393, 193] on span "Interco" at bounding box center [404, 188] width 29 height 9
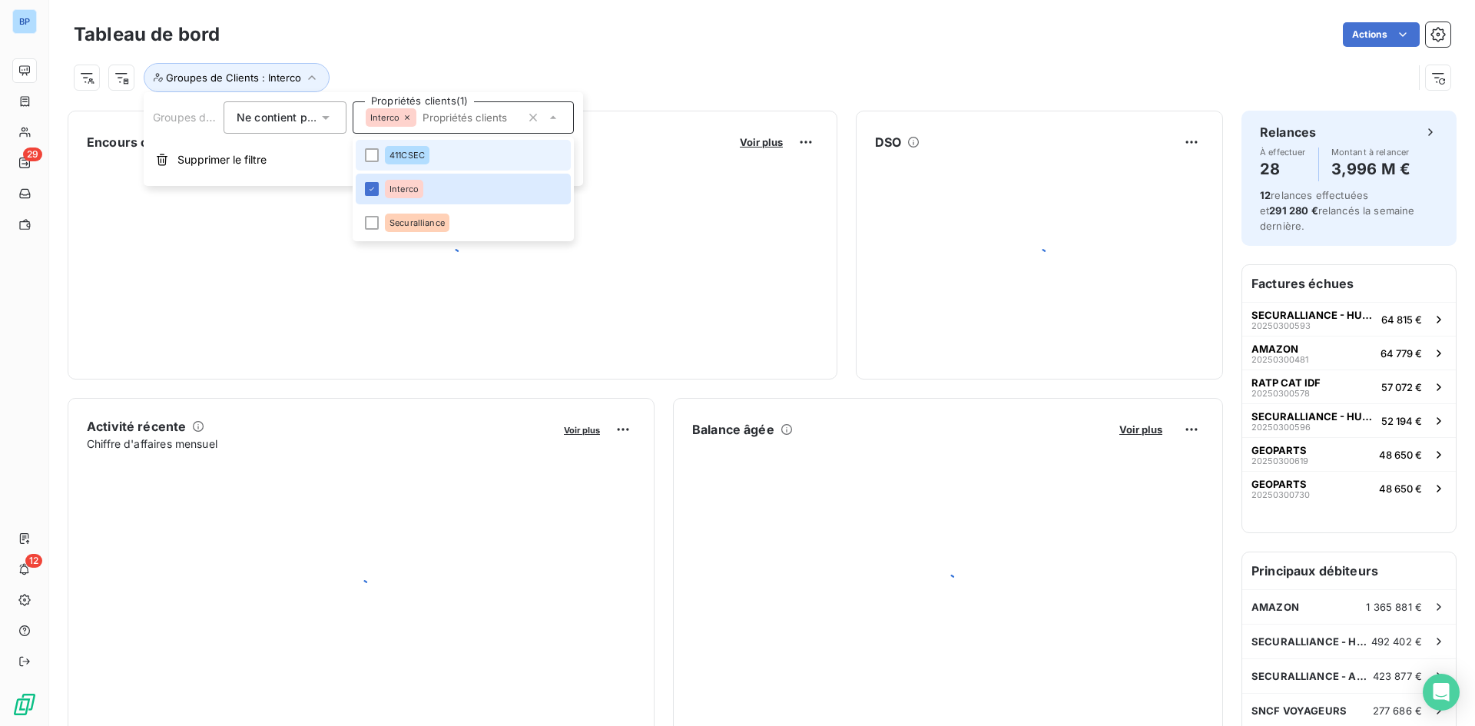
click at [400, 154] on span "411CSEC" at bounding box center [407, 155] width 35 height 9
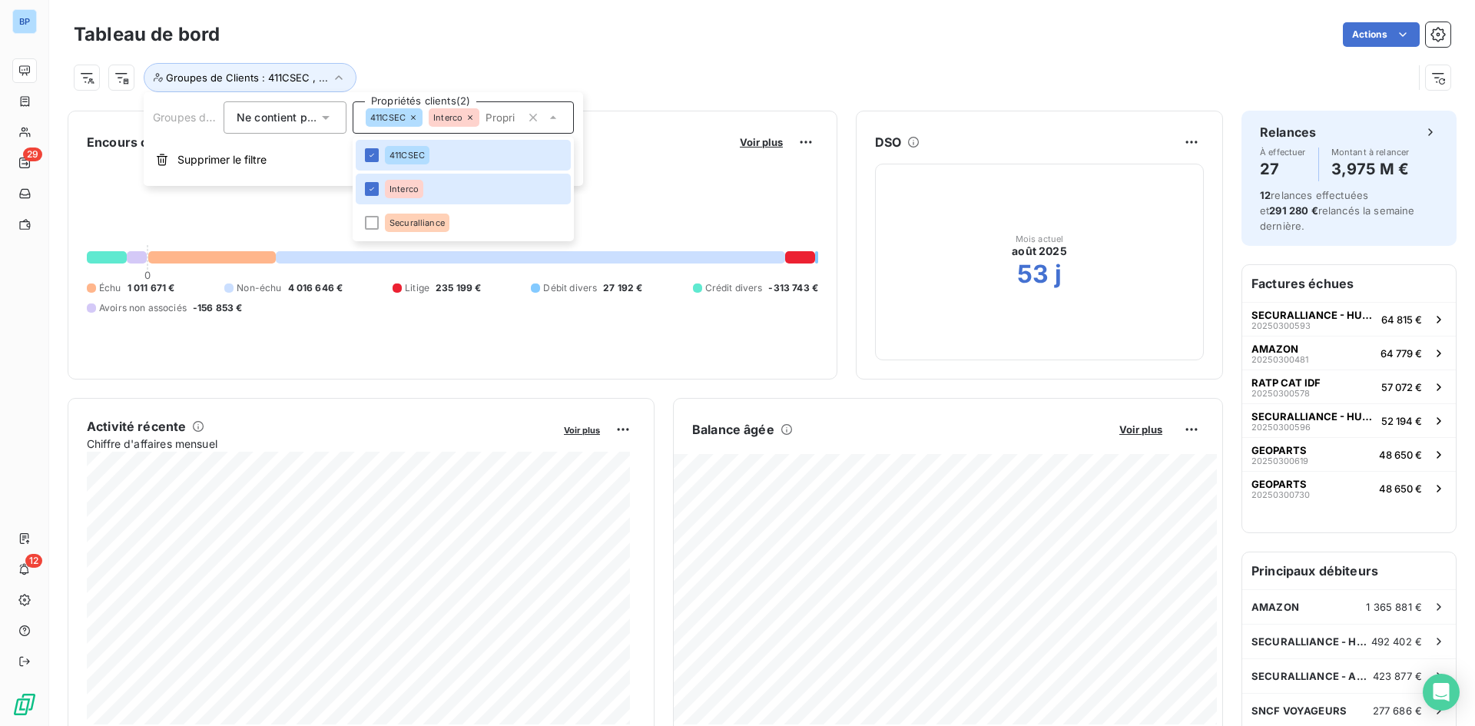
click at [466, 35] on div "Actions" at bounding box center [844, 34] width 1213 height 25
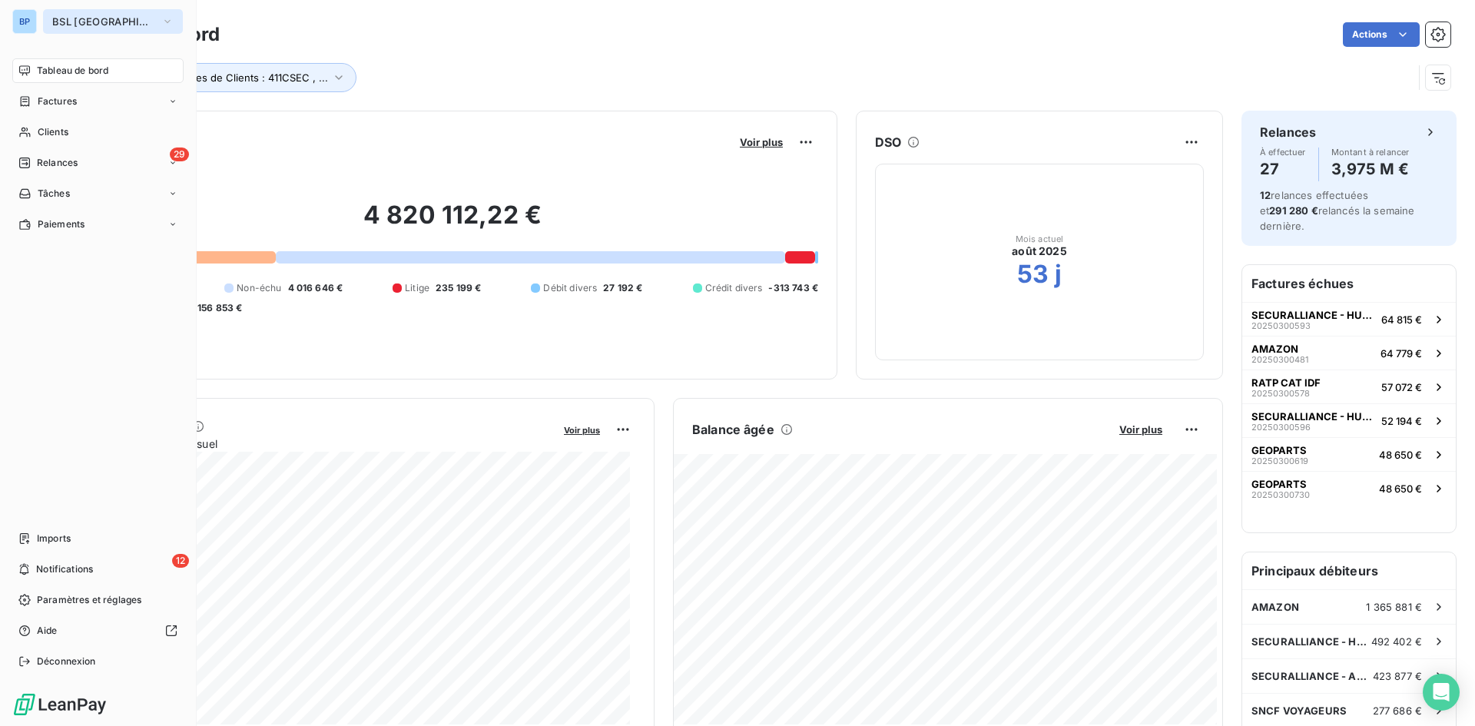
click at [131, 12] on button "BSL [GEOGRAPHIC_DATA]" at bounding box center [113, 21] width 140 height 25
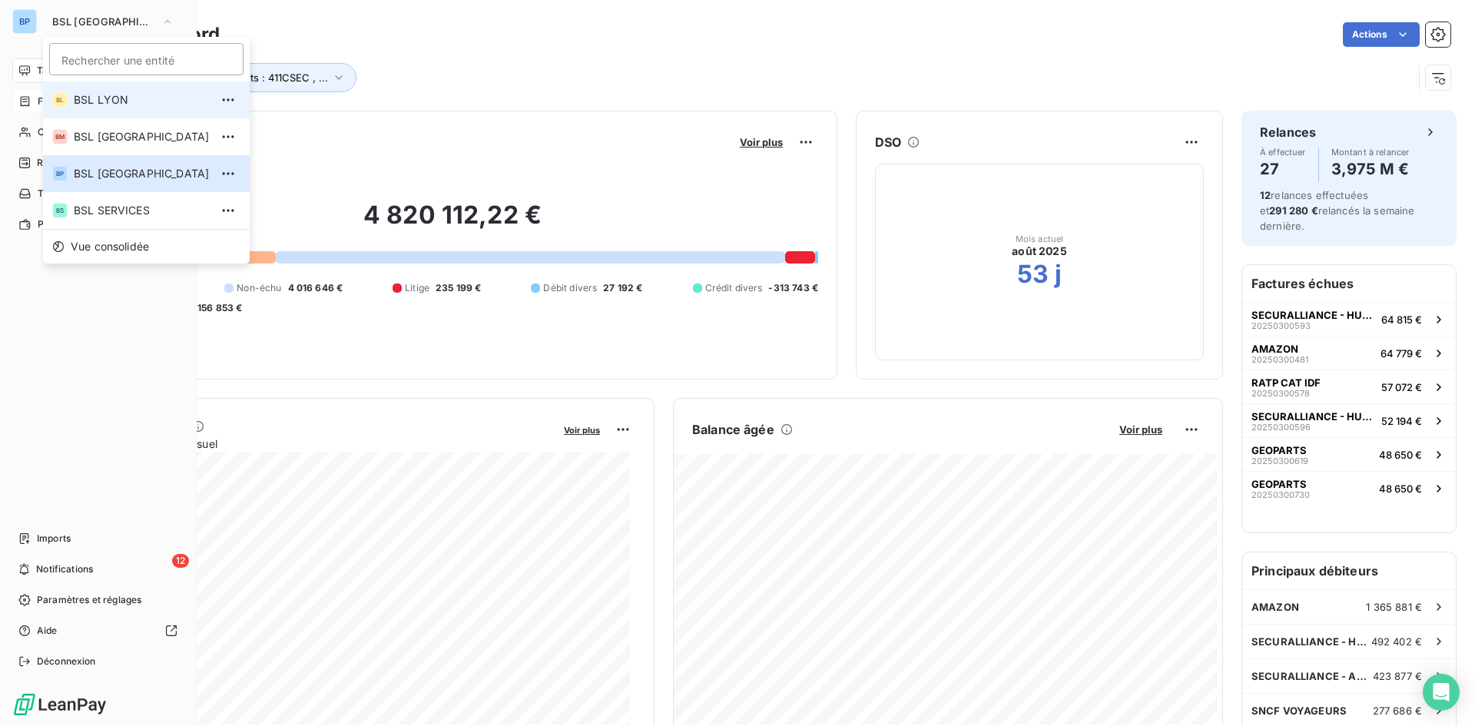
click at [103, 107] on span "BSL LYON" at bounding box center [142, 99] width 136 height 15
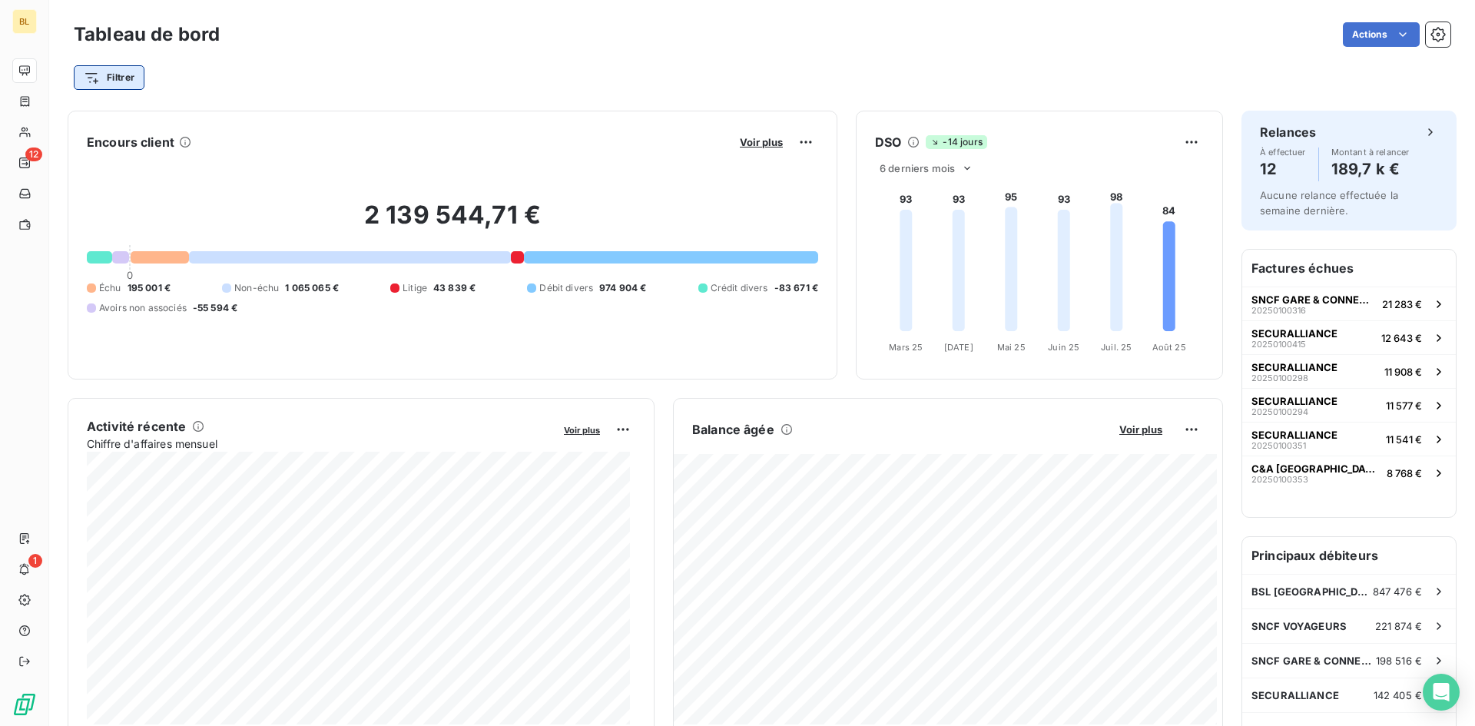
click at [96, 78] on html "BL 12 1 Tableau de bord Actions Filtrer Encours client Voir plus 2 139 544,71 €…" at bounding box center [737, 363] width 1475 height 726
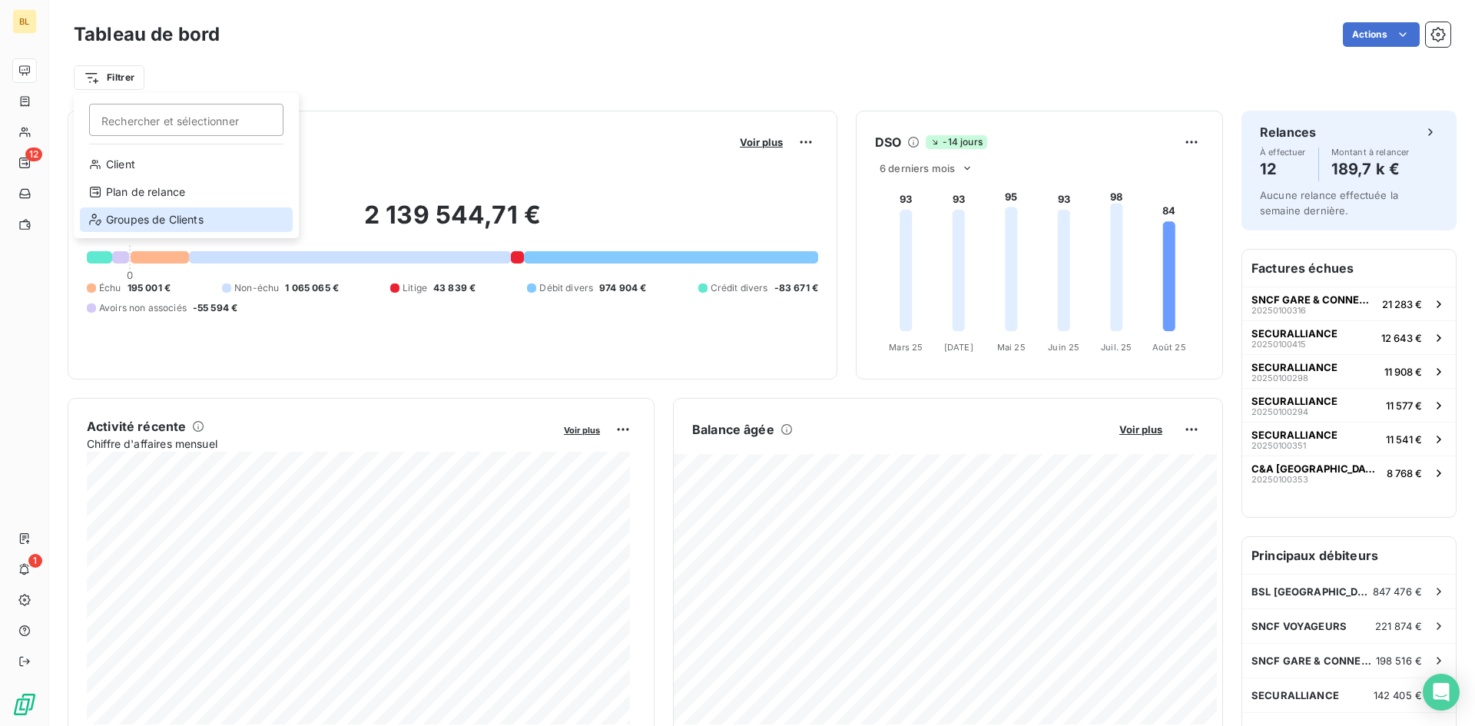
click at [142, 213] on div "Groupes de Clients" at bounding box center [186, 219] width 213 height 25
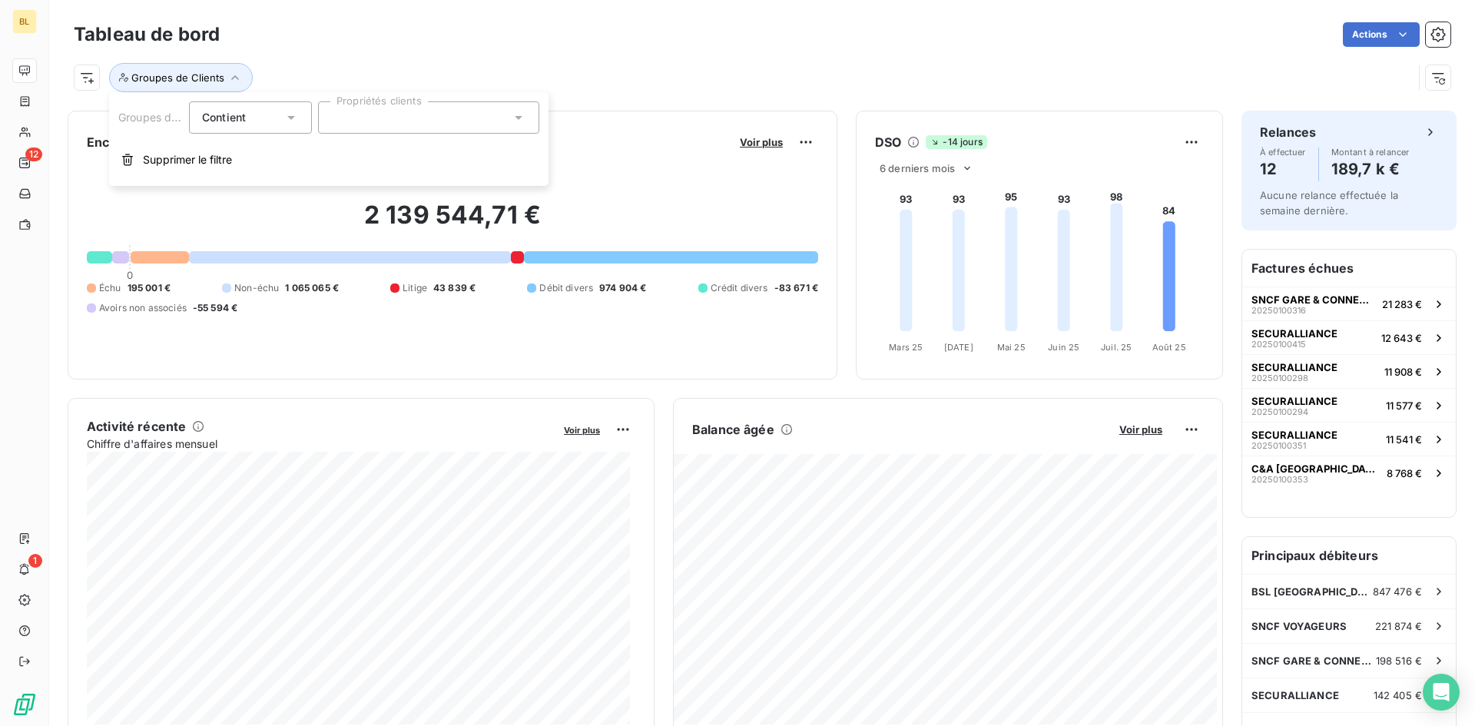
click at [245, 118] on span "Contient" at bounding box center [224, 117] width 44 height 13
click at [233, 187] on span "Ne contient pas" at bounding box center [261, 180] width 83 height 13
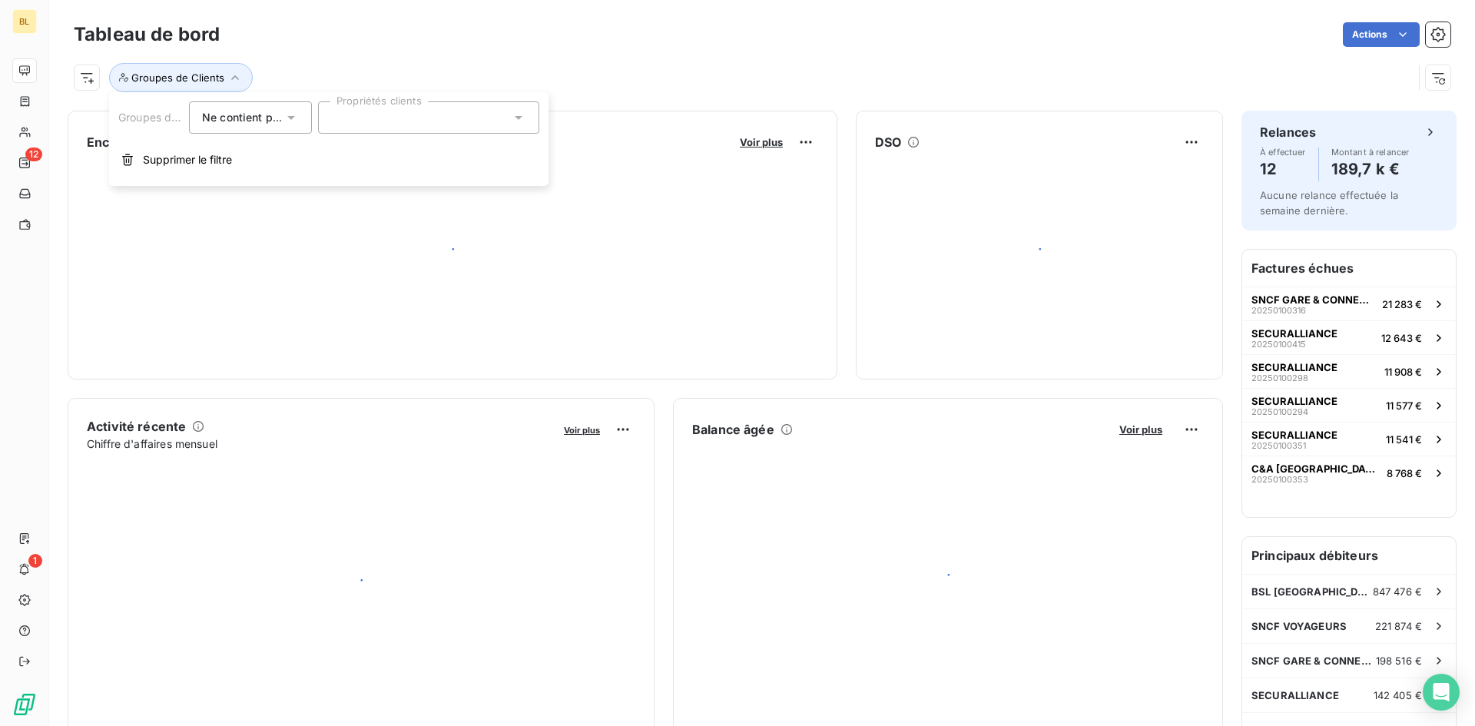
click at [355, 118] on div at bounding box center [428, 117] width 221 height 32
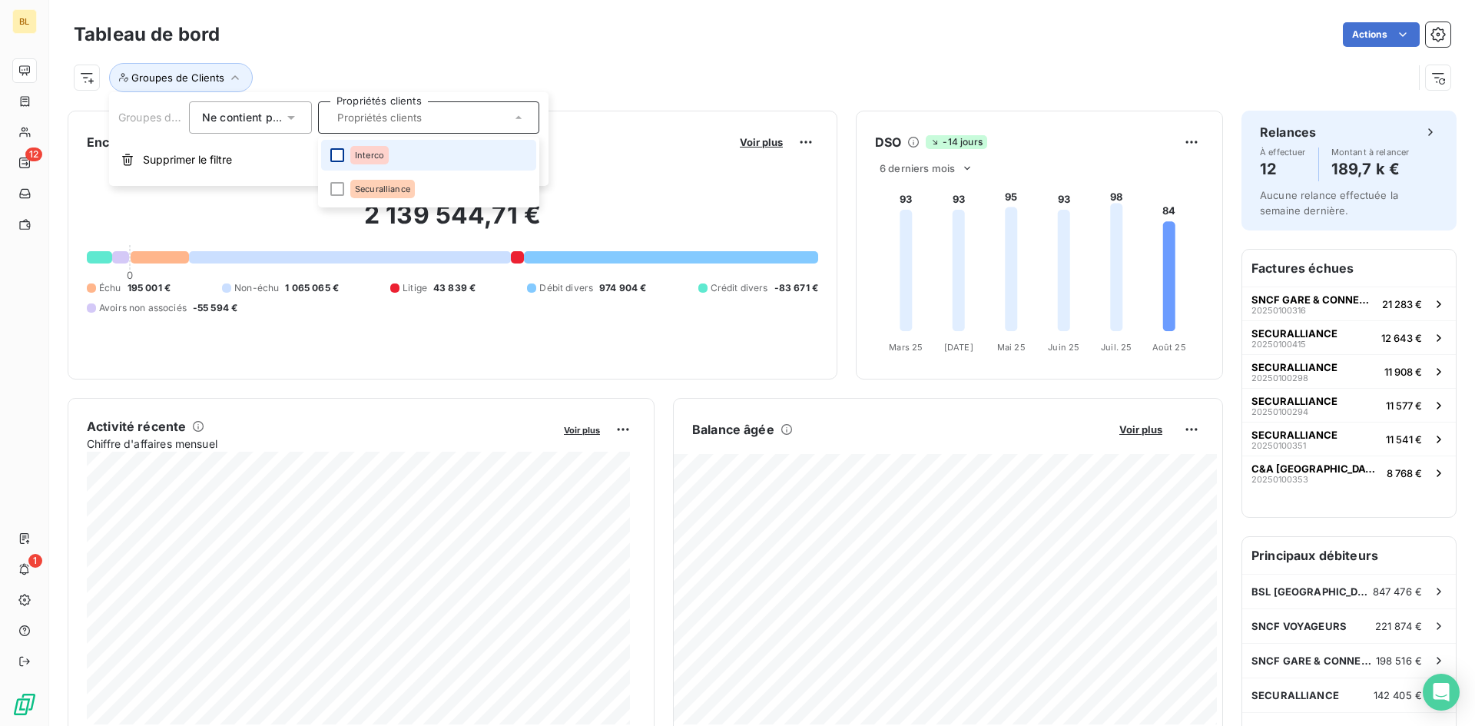
click at [340, 154] on div at bounding box center [337, 155] width 14 height 14
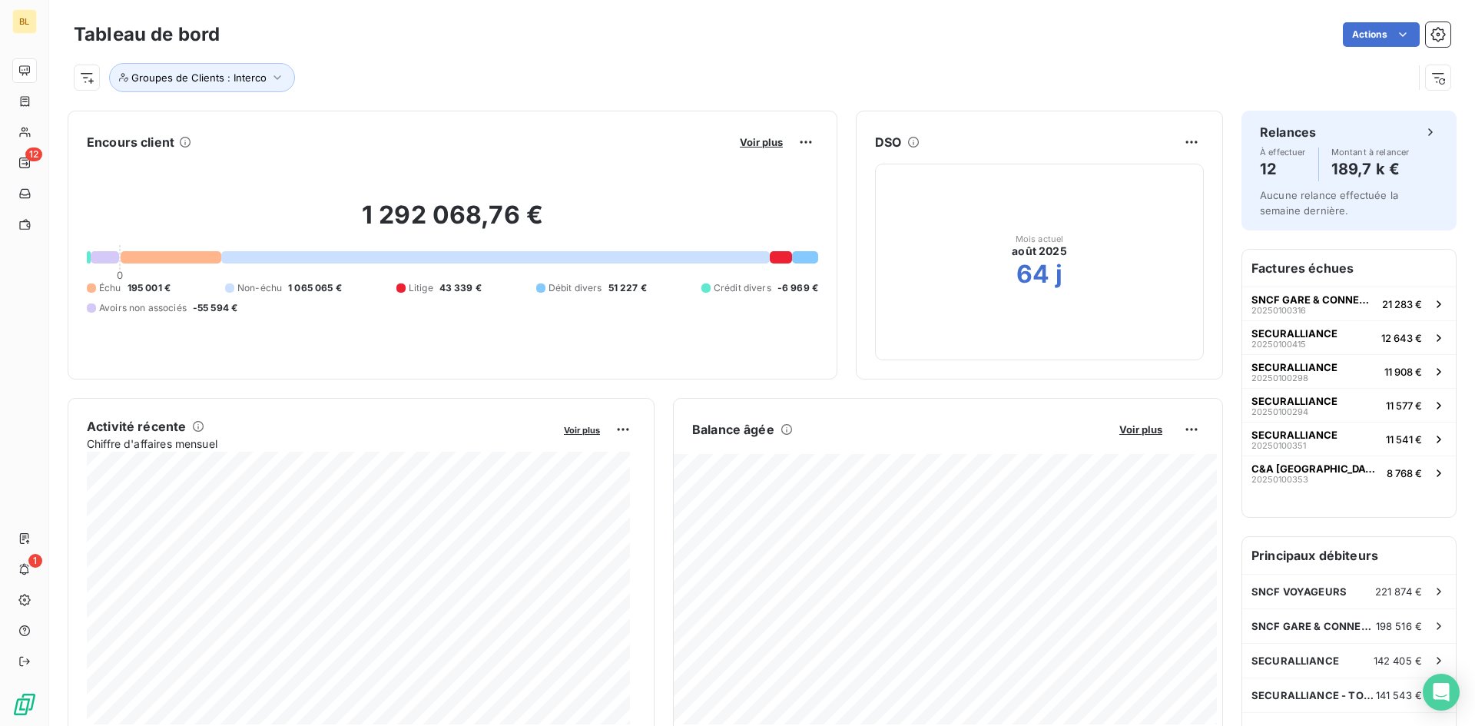
click at [474, 76] on div "Groupes de Clients : Interco" at bounding box center [743, 77] width 1339 height 29
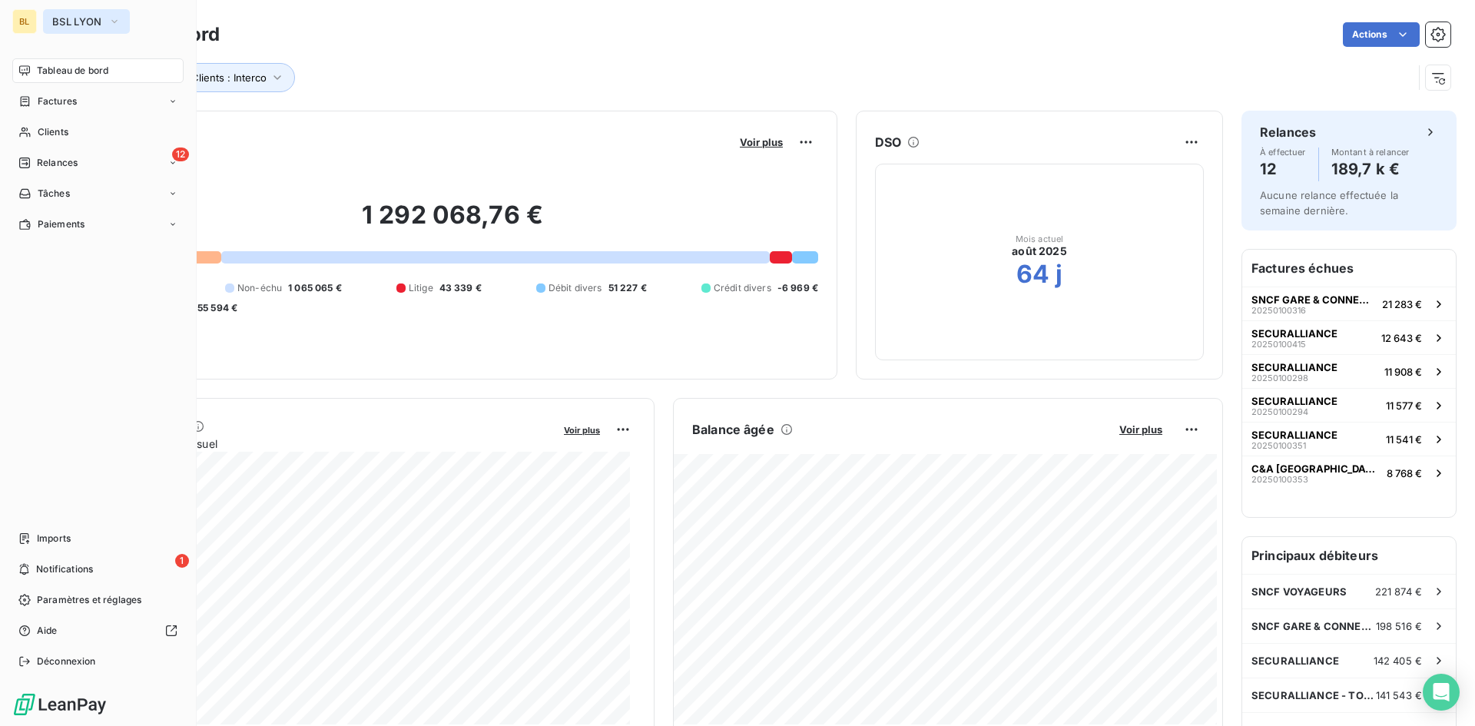
click at [109, 21] on icon "button" at bounding box center [114, 21] width 12 height 15
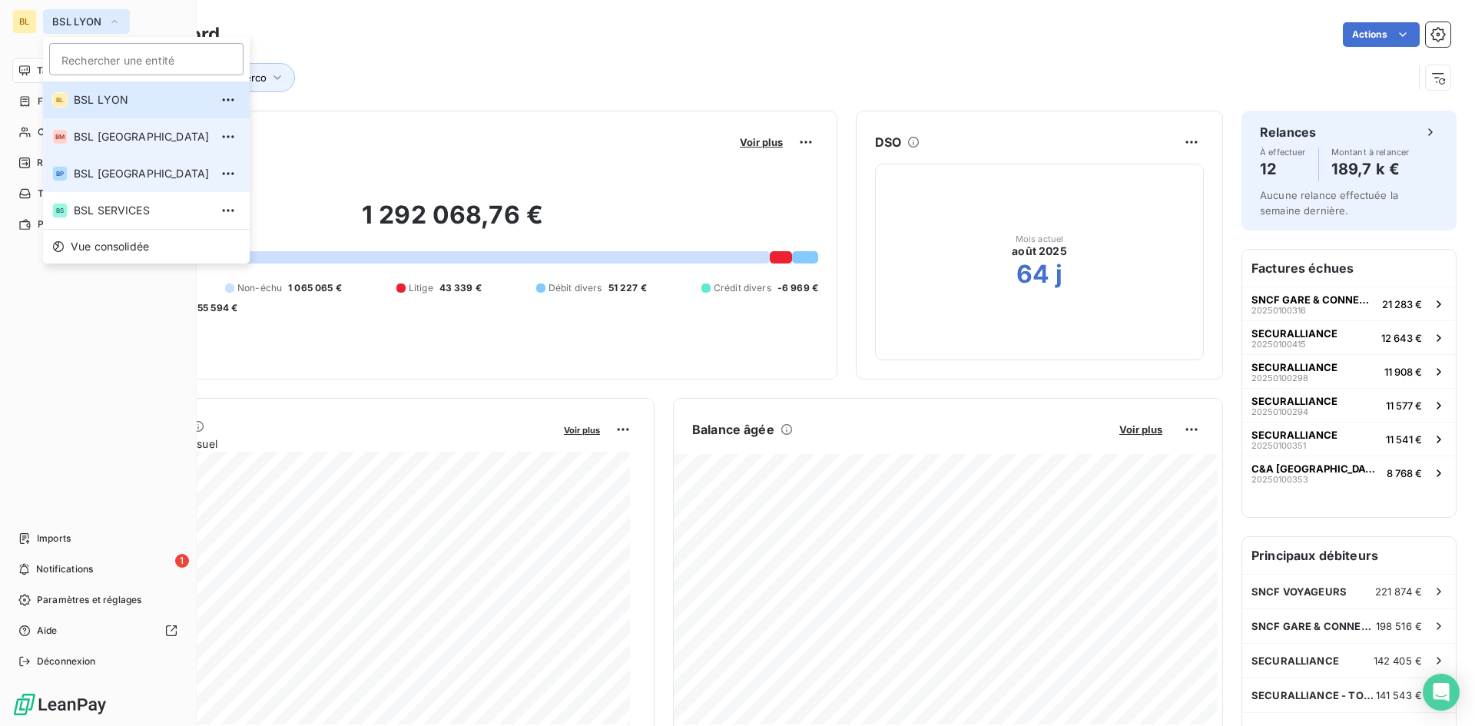
click at [85, 163] on li "BP BSL [GEOGRAPHIC_DATA]" at bounding box center [146, 173] width 207 height 37
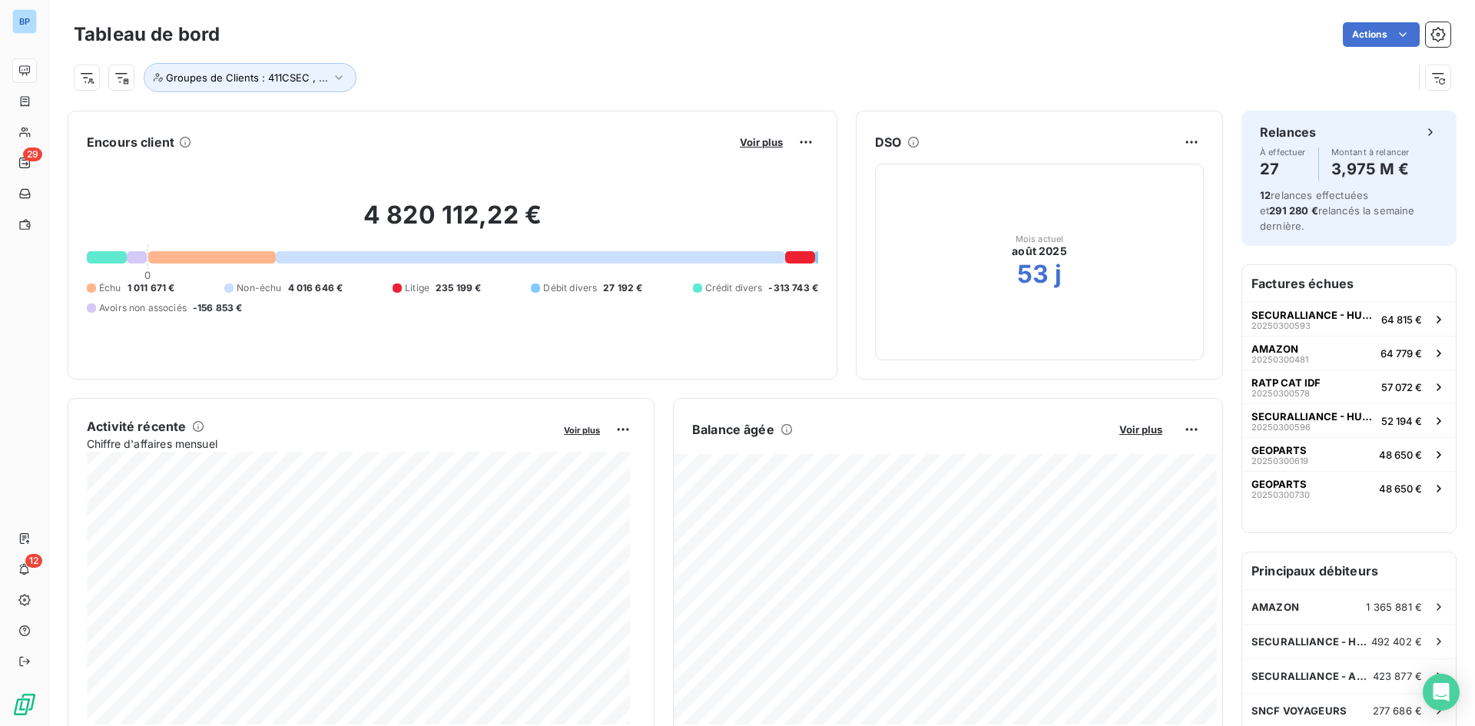
click at [746, 151] on div "Voir plus" at bounding box center [776, 142] width 83 height 25
click at [320, 78] on span "Groupes de Clients : 411CSEC , ..." at bounding box center [247, 77] width 162 height 12
click at [637, 53] on div "Groupes de Clients : 411CSEC , ..." at bounding box center [762, 71] width 1377 height 41
click at [744, 141] on span "Voir plus" at bounding box center [761, 142] width 43 height 12
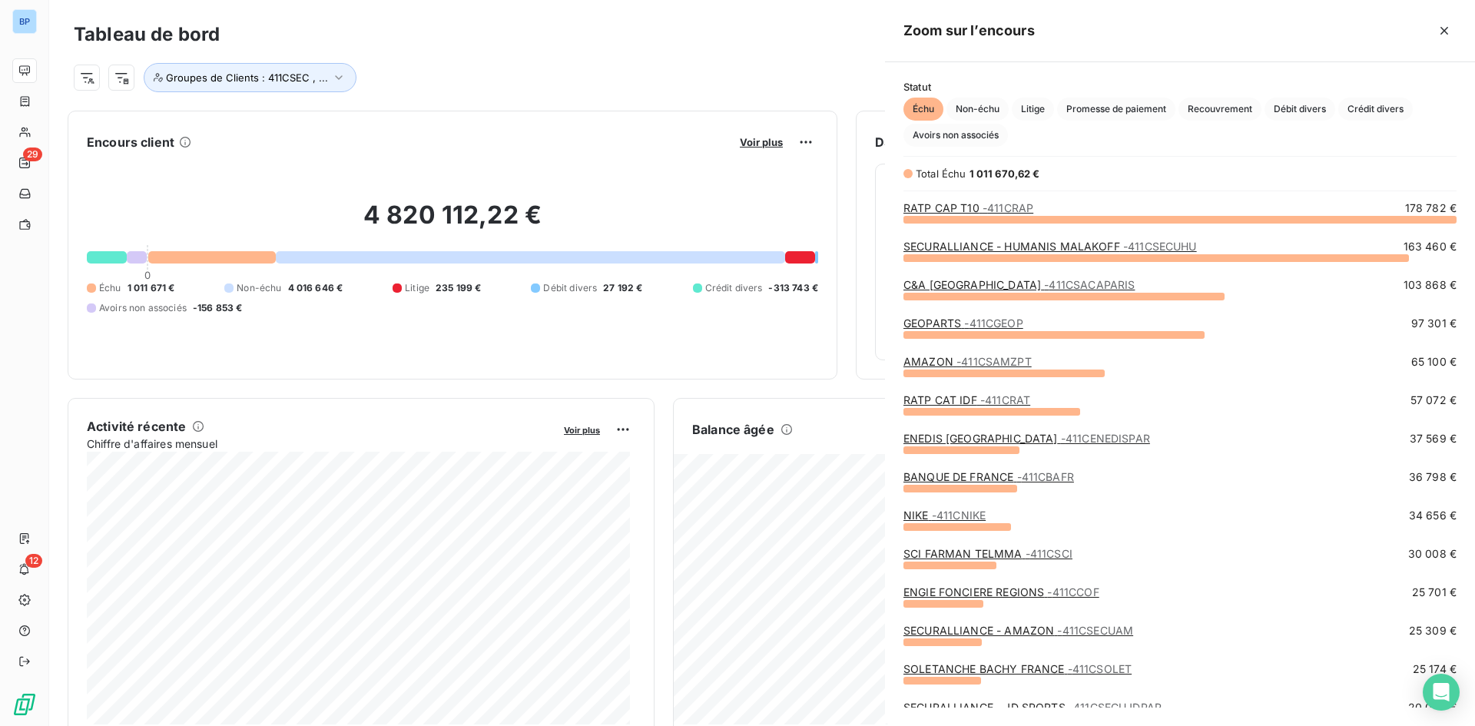
scroll to position [496, 579]
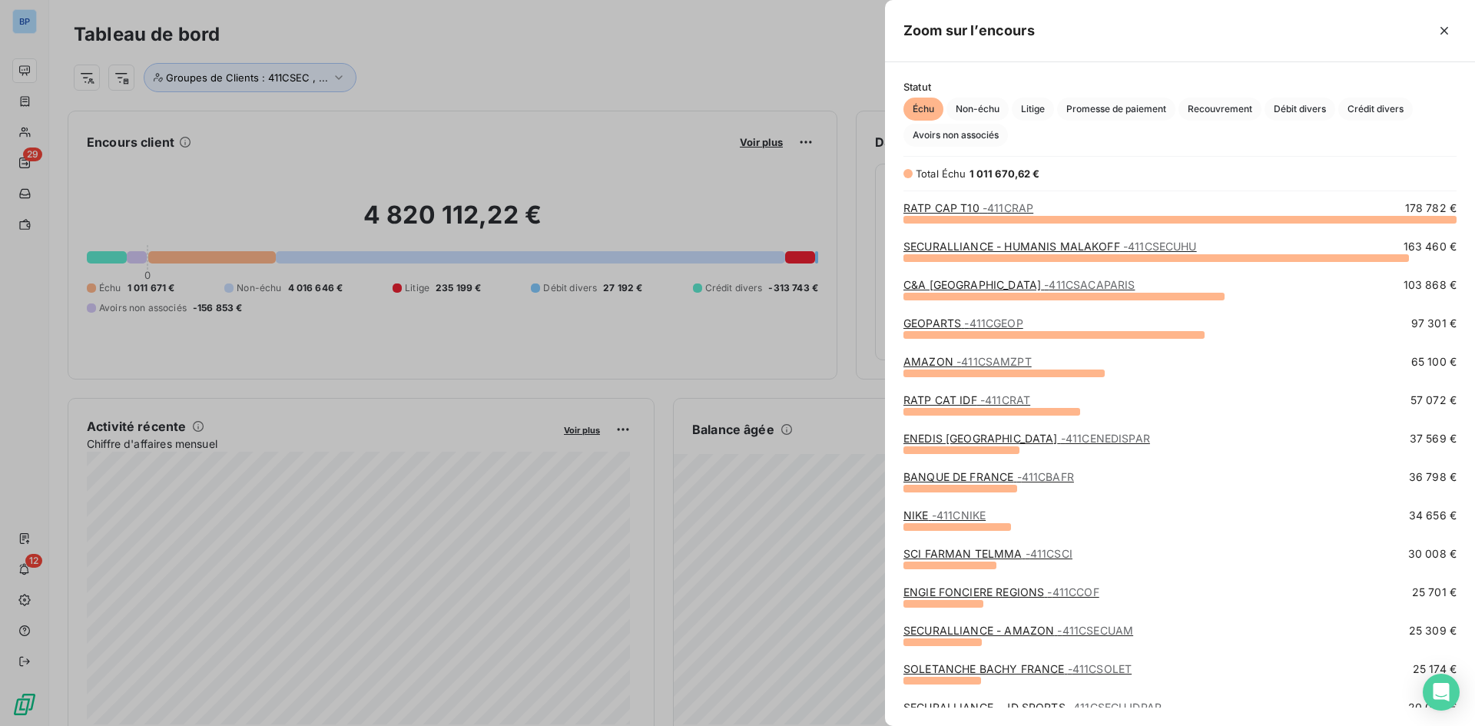
drag, startPoint x: 743, startPoint y: 141, endPoint x: 642, endPoint y: 132, distance: 101.9
click at [742, 141] on div at bounding box center [737, 363] width 1475 height 726
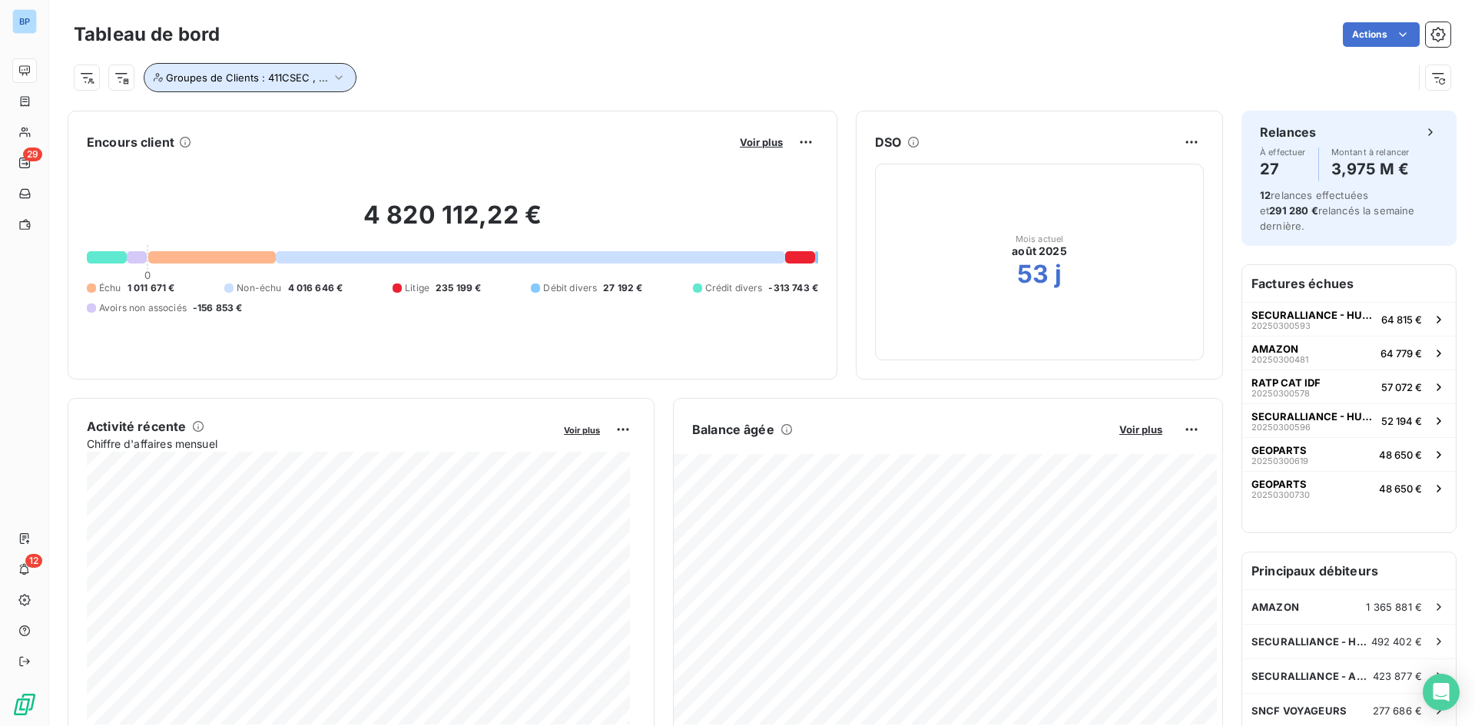
click at [312, 80] on span "Groupes de Clients : 411CSEC , ..." at bounding box center [247, 77] width 162 height 12
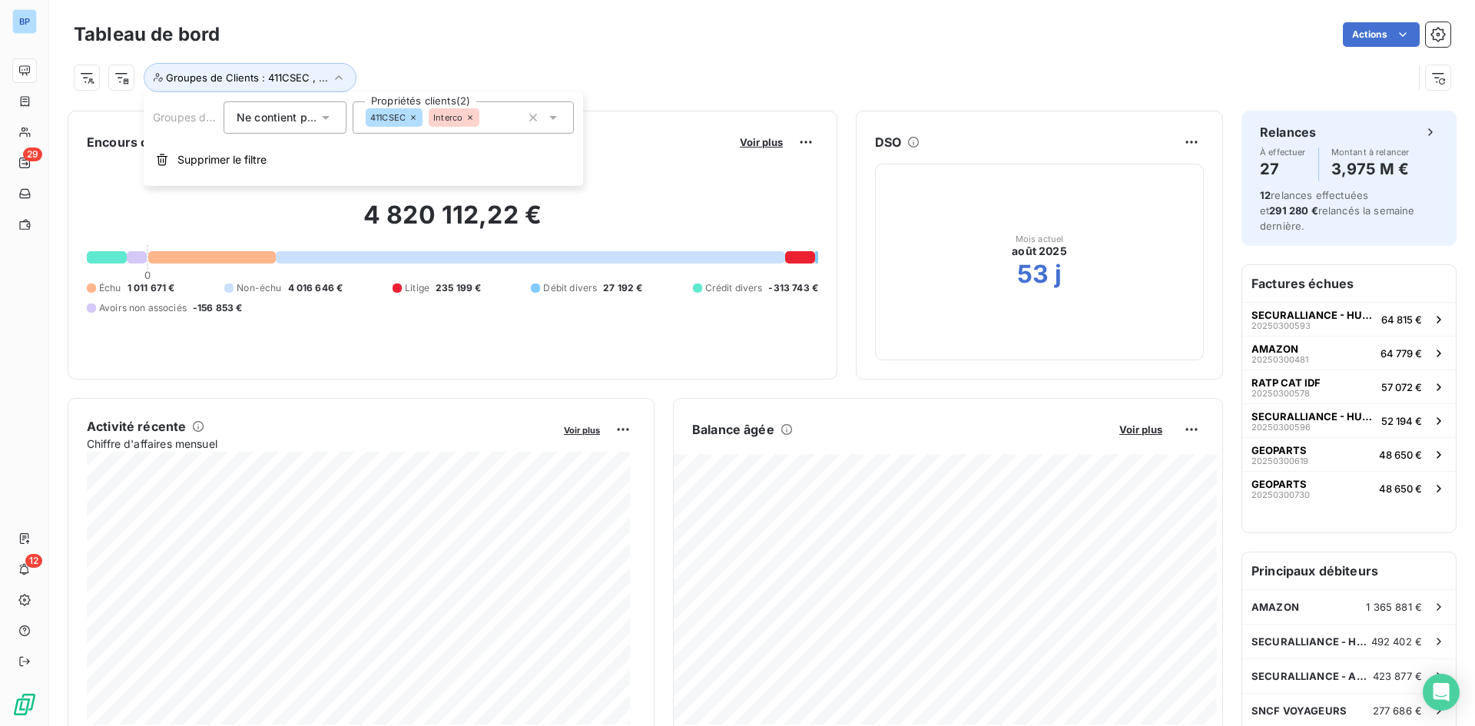
click at [416, 116] on icon at bounding box center [413, 117] width 5 height 5
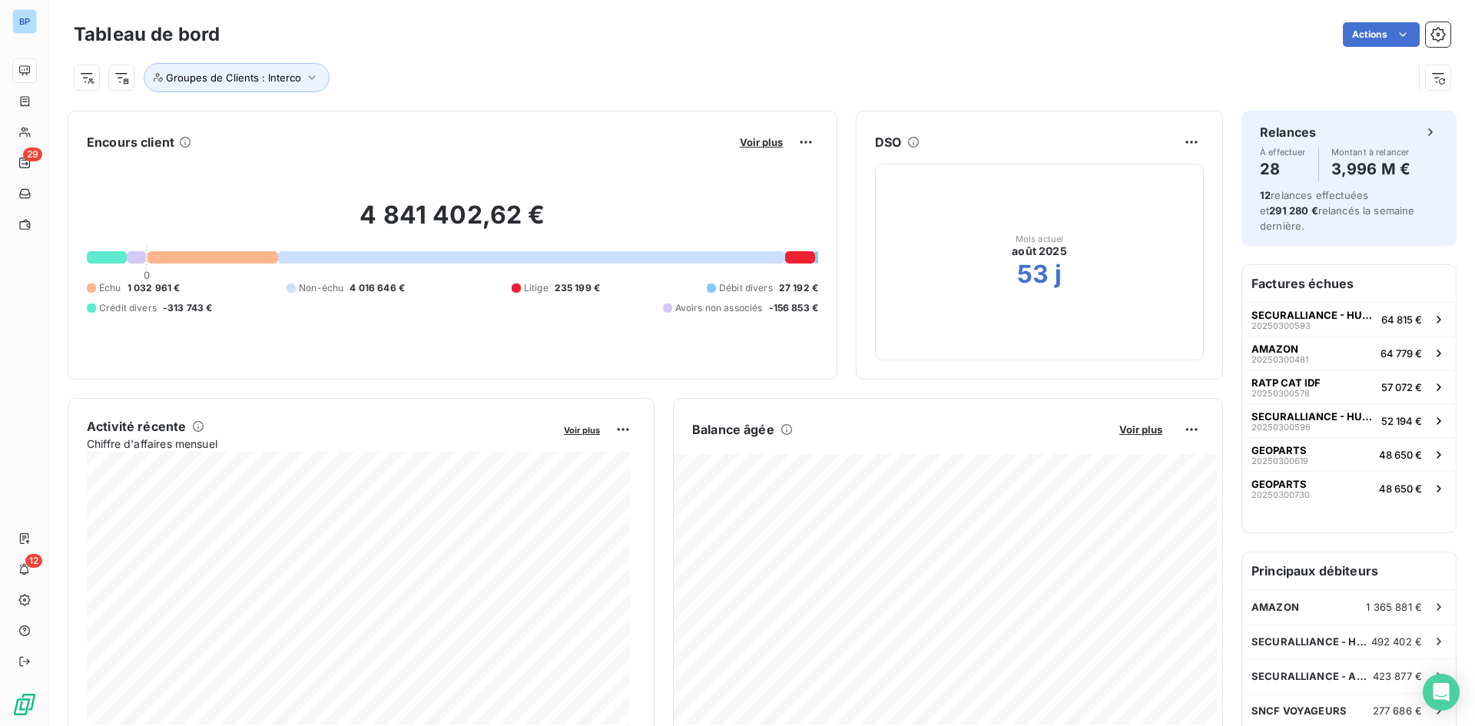
click at [513, 40] on div "Actions" at bounding box center [844, 34] width 1213 height 25
click at [757, 139] on span "Voir plus" at bounding box center [761, 142] width 43 height 12
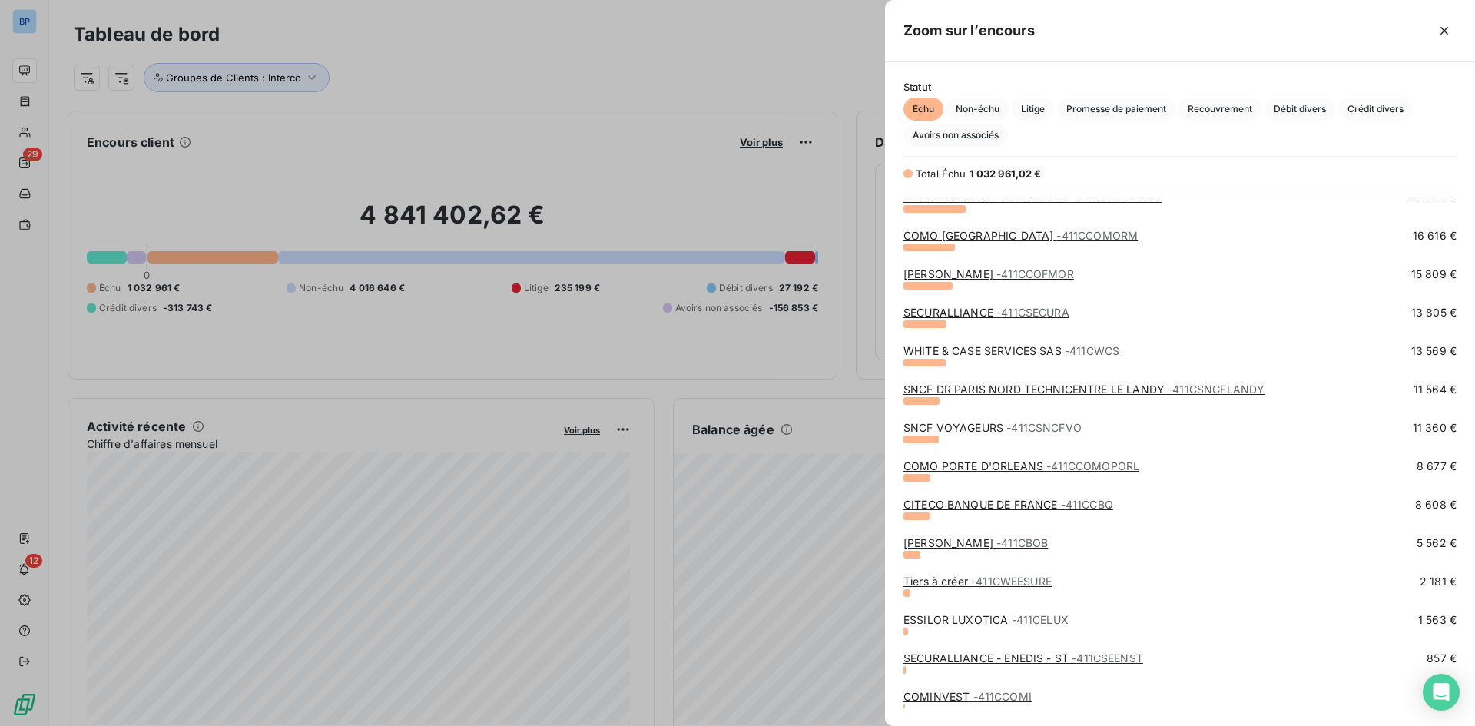
scroll to position [472, 0]
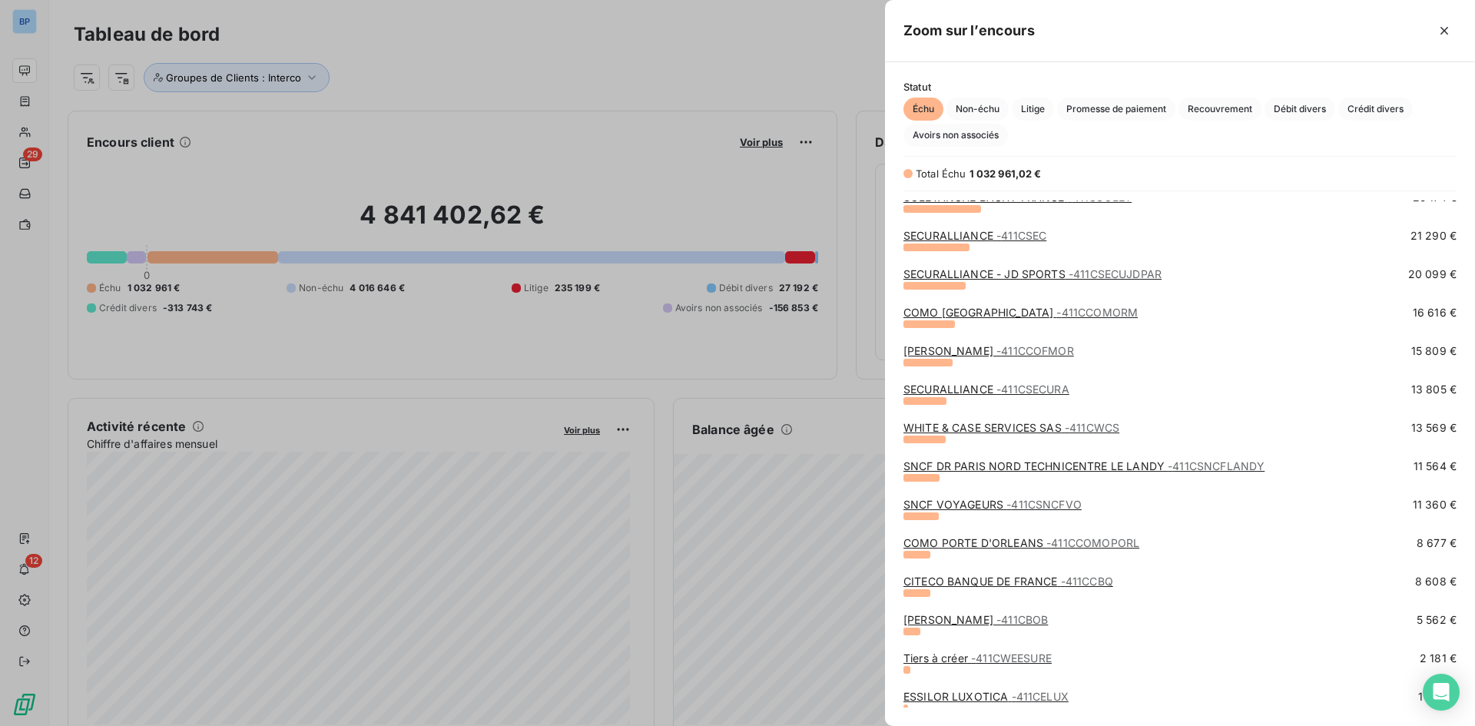
click at [1015, 234] on span "- 411CSEC" at bounding box center [1022, 235] width 50 height 13
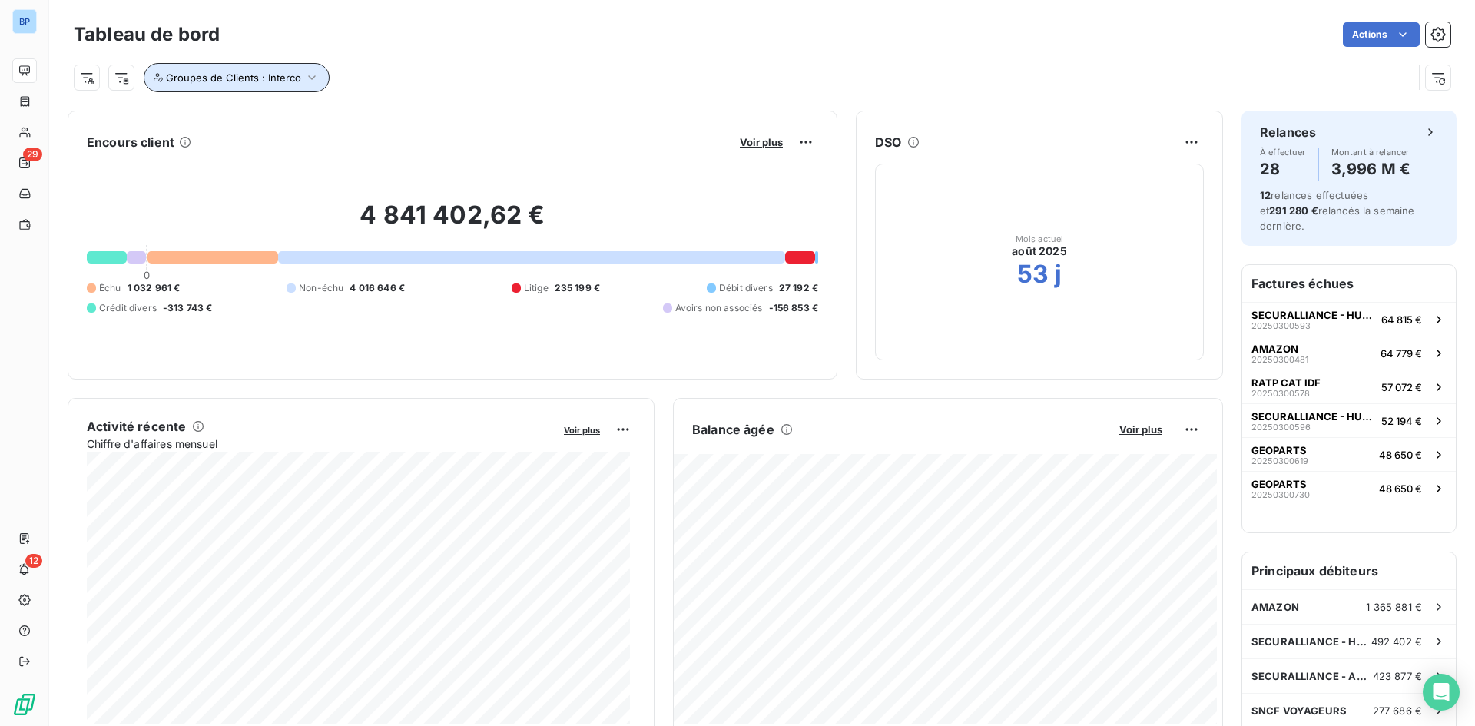
click at [278, 72] on span "Groupes de Clients : Interco" at bounding box center [233, 77] width 135 height 12
click at [430, 111] on div "Interco" at bounding box center [463, 117] width 221 height 32
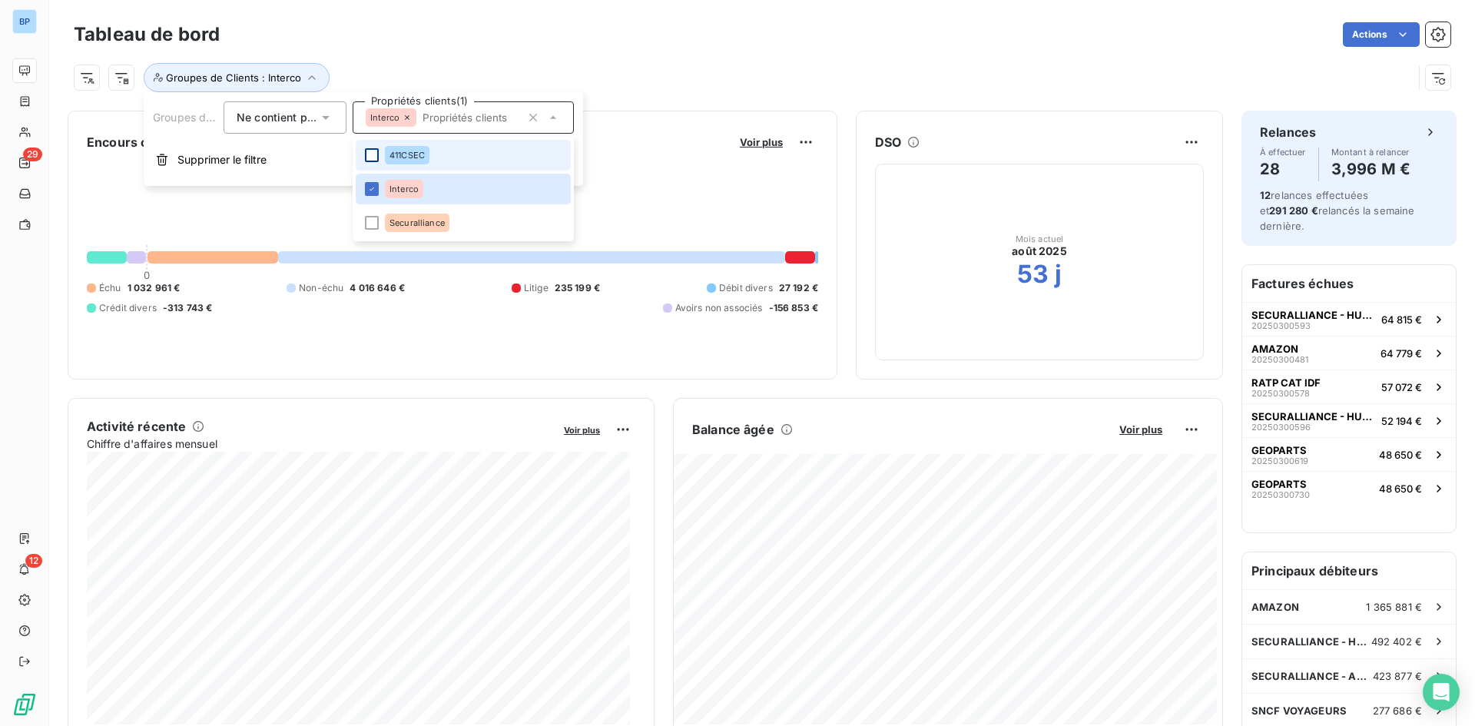
click at [372, 150] on div at bounding box center [372, 155] width 14 height 14
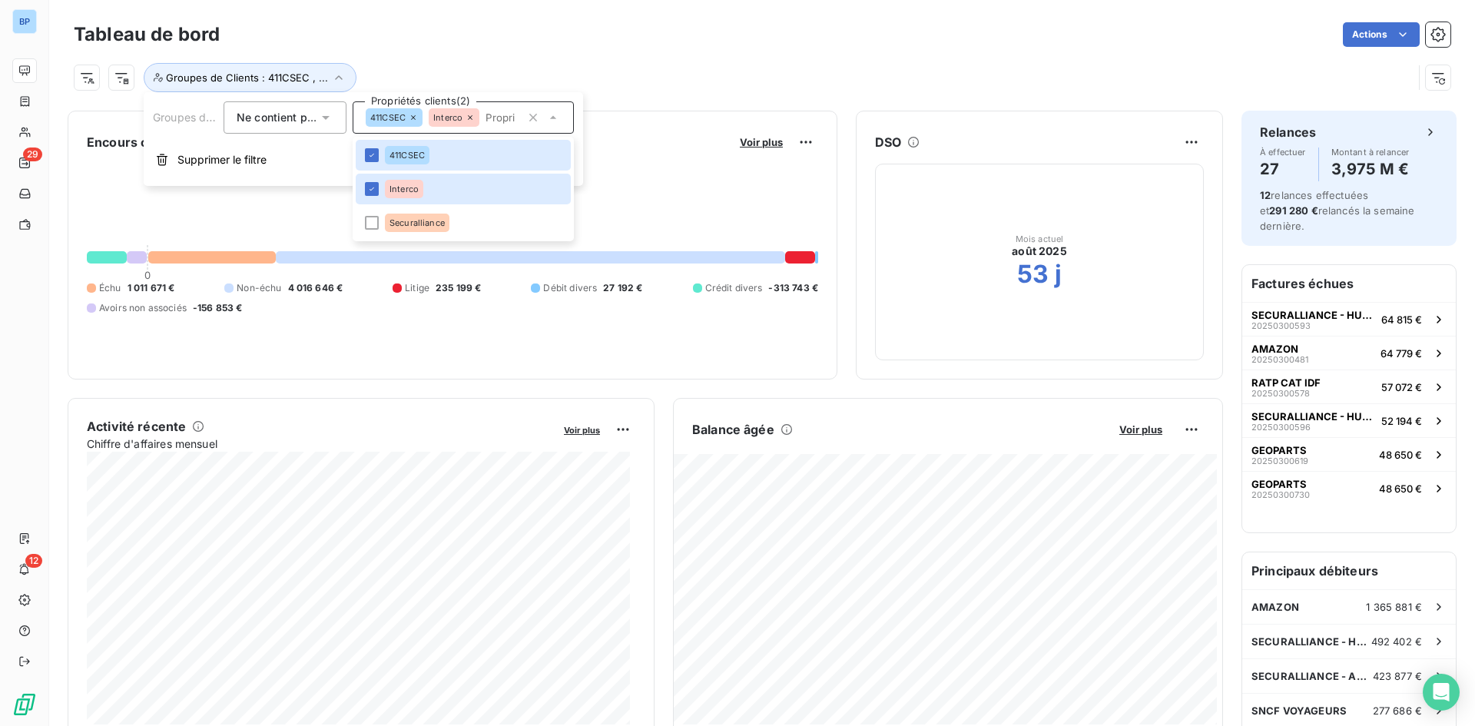
click at [632, 22] on div "Tableau de bord Actions" at bounding box center [762, 34] width 1377 height 32
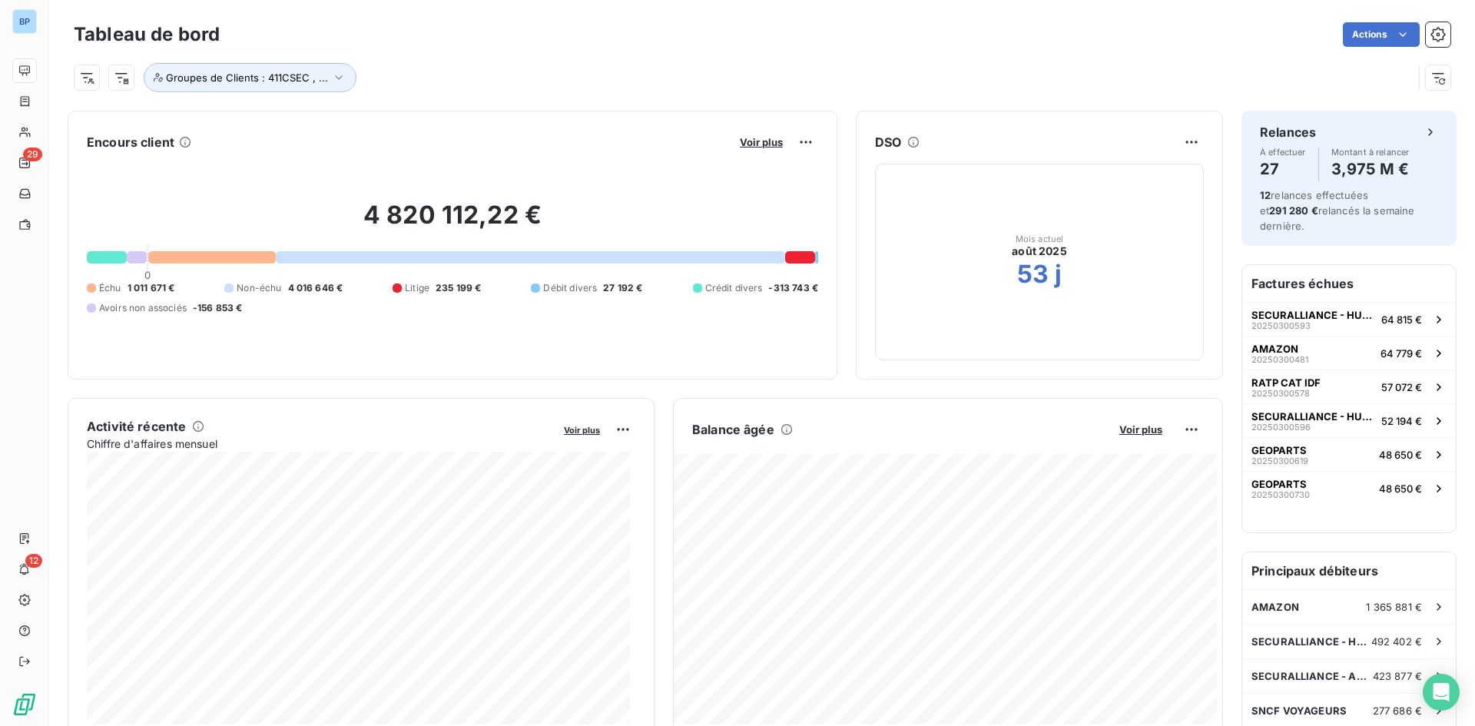
click at [801, 62] on div "Groupes de Clients : 411CSEC , ..." at bounding box center [762, 71] width 1377 height 41
click at [759, 145] on span "Voir plus" at bounding box center [761, 142] width 43 height 12
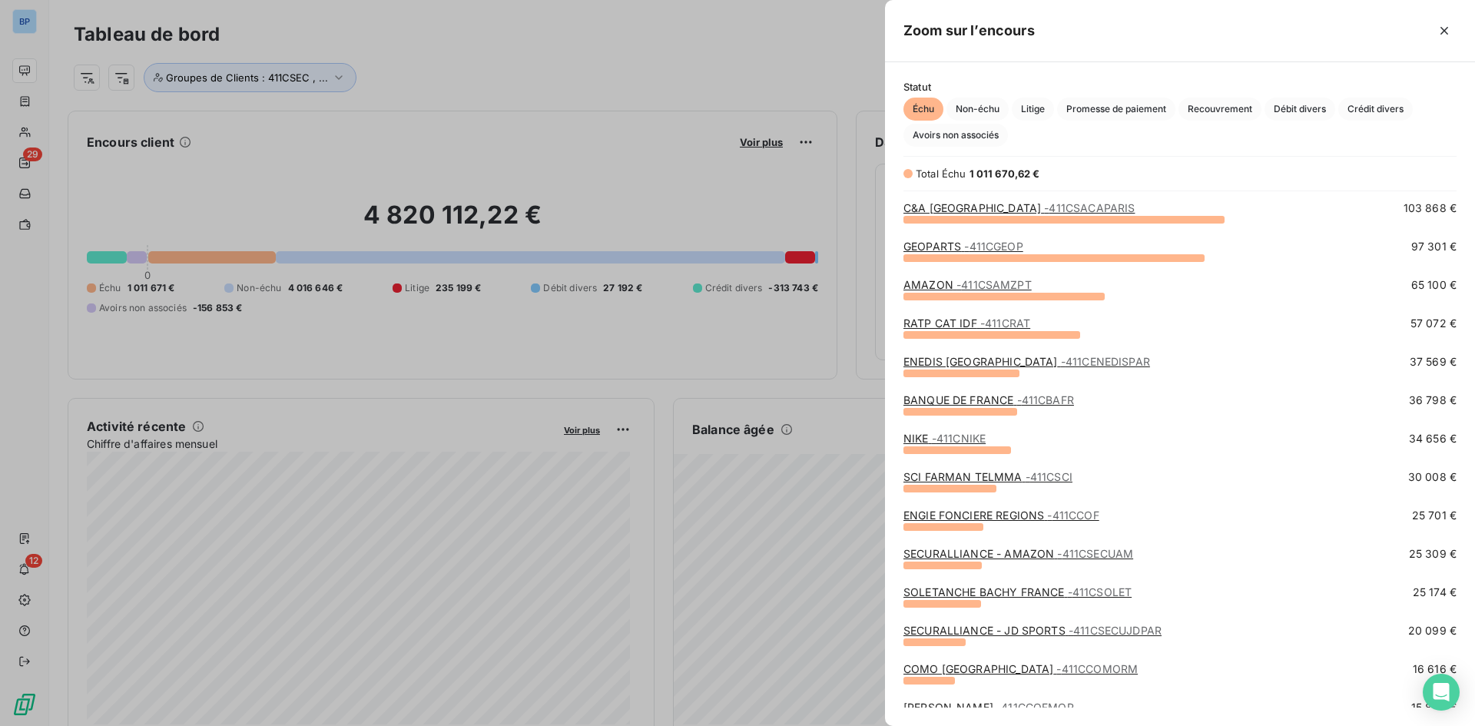
scroll to position [154, 0]
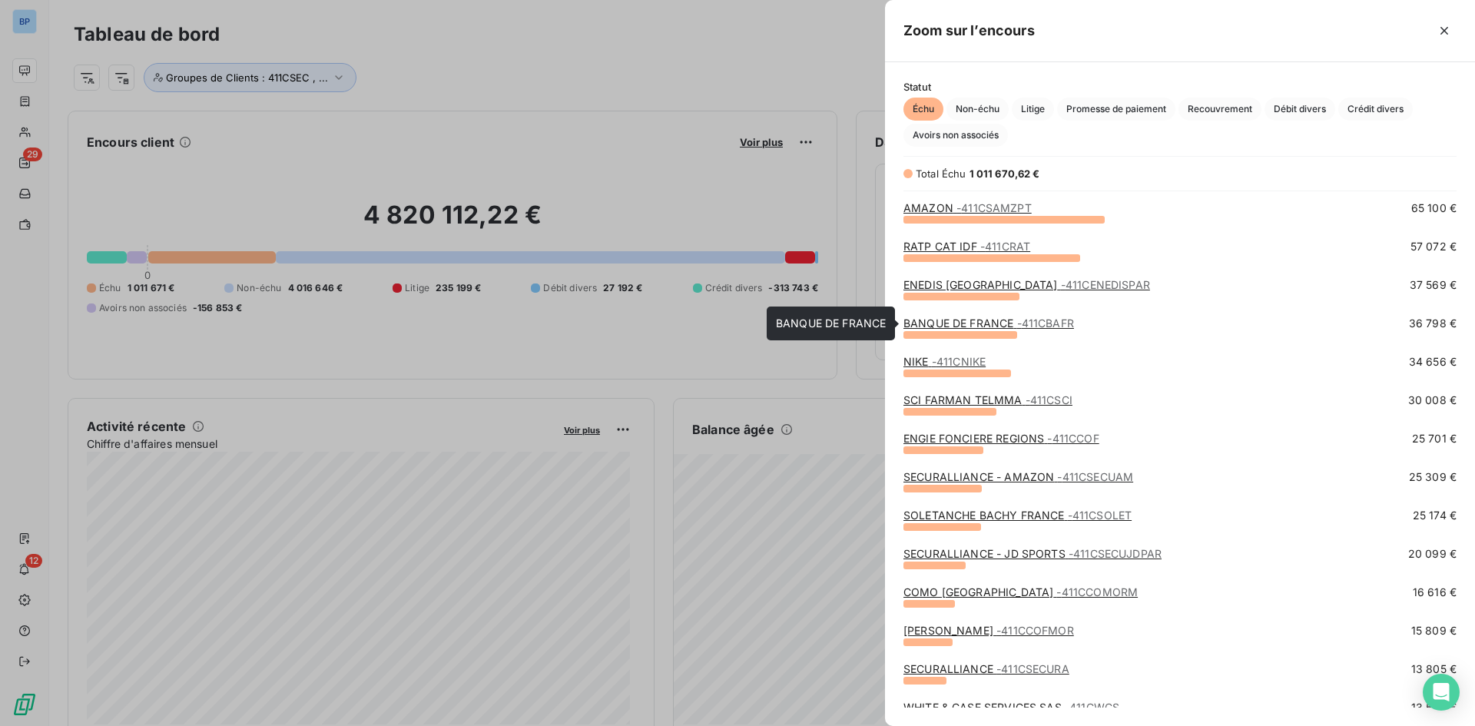
click at [1018, 323] on span "- 411CBAFR" at bounding box center [1045, 323] width 57 height 13
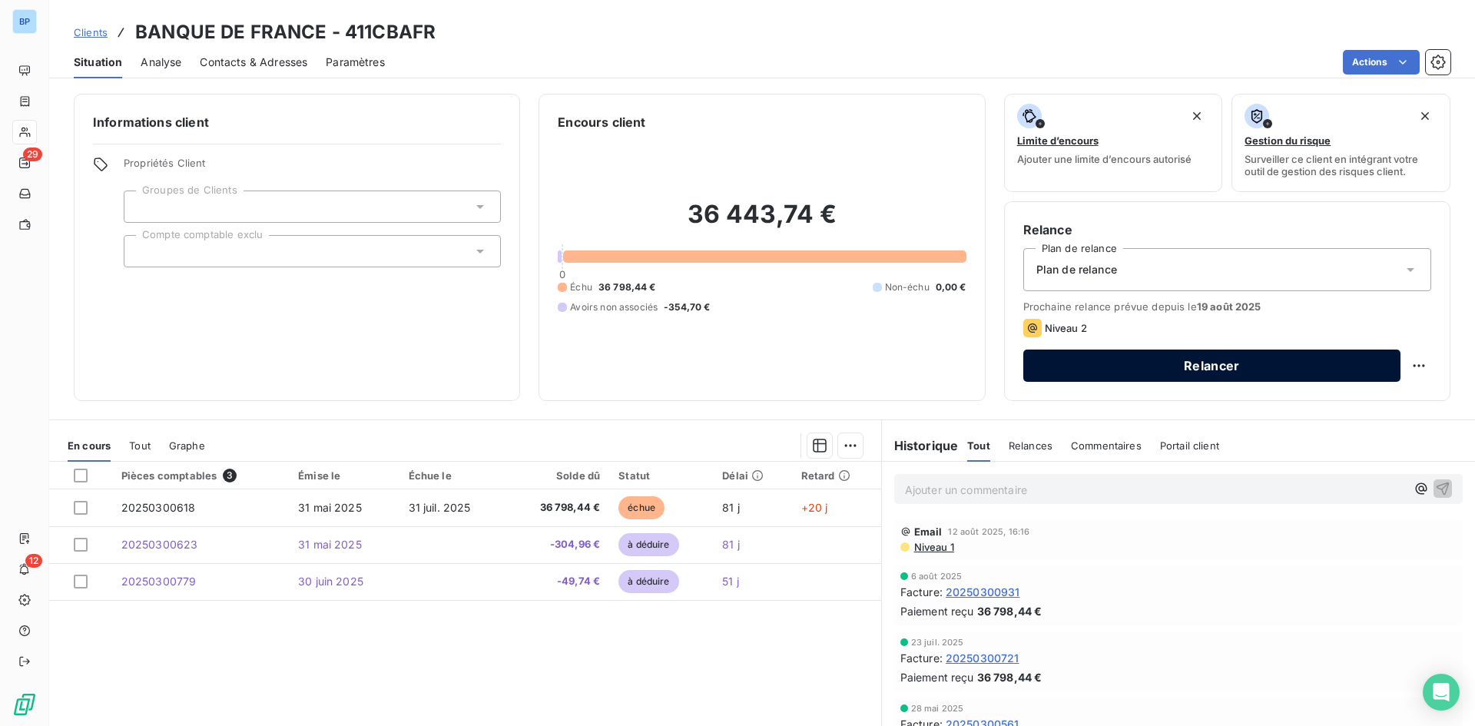
click at [1155, 372] on button "Relancer" at bounding box center [1212, 366] width 377 height 32
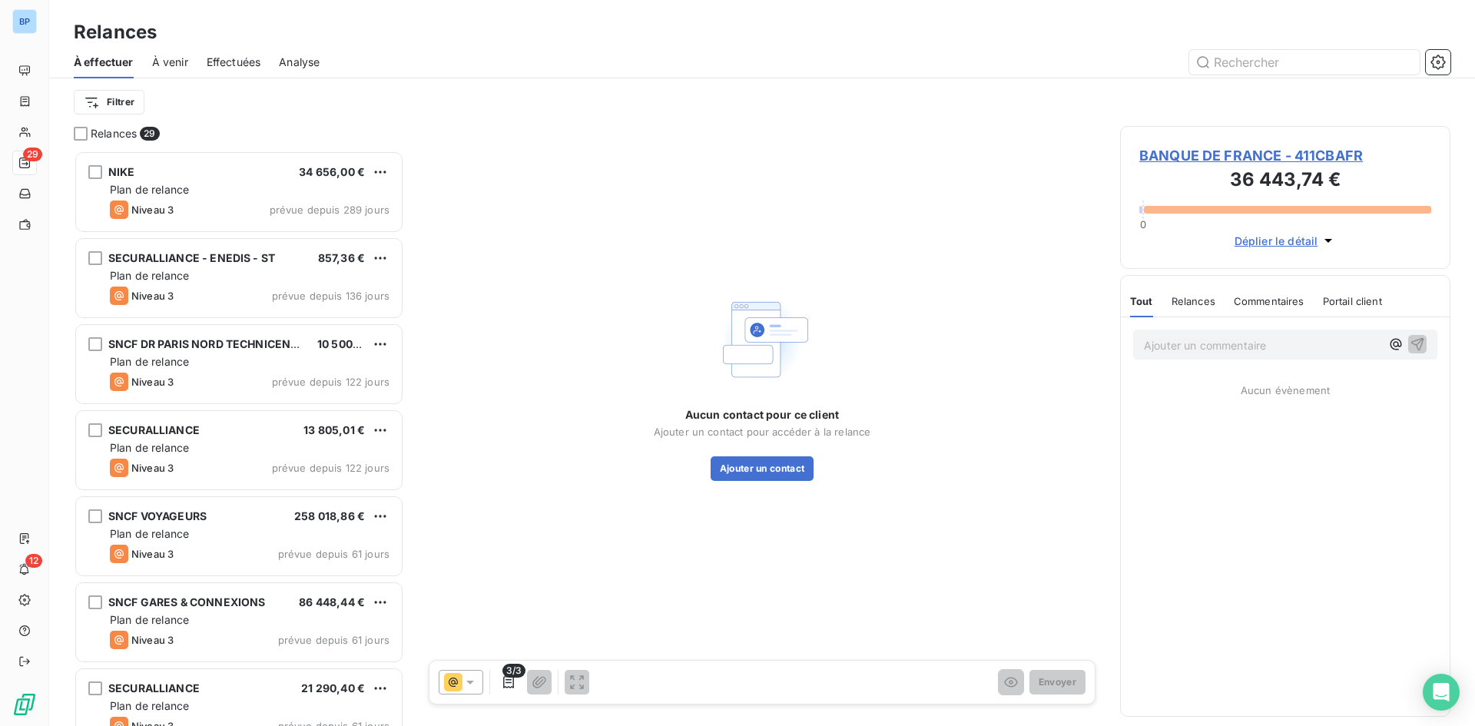
scroll to position [564, 319]
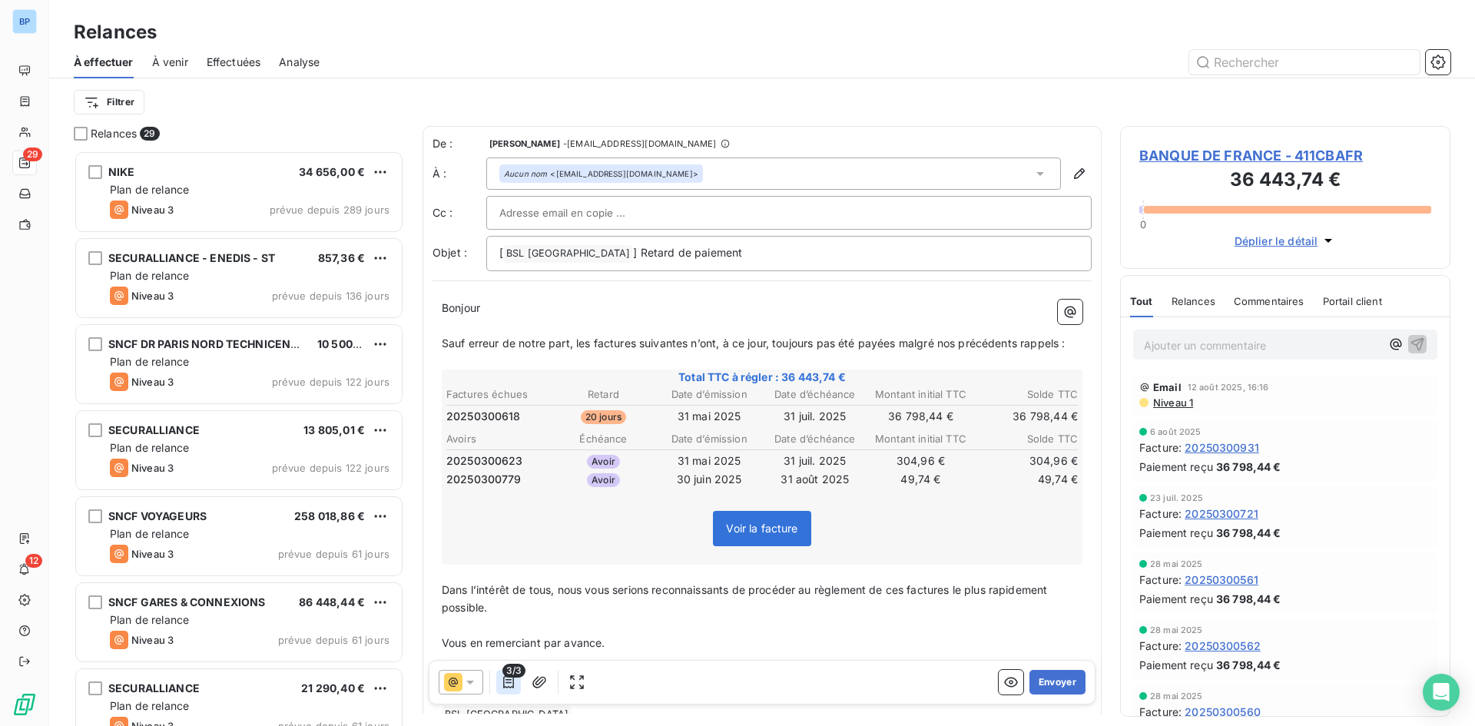
click at [508, 679] on icon "button" at bounding box center [508, 682] width 11 height 12
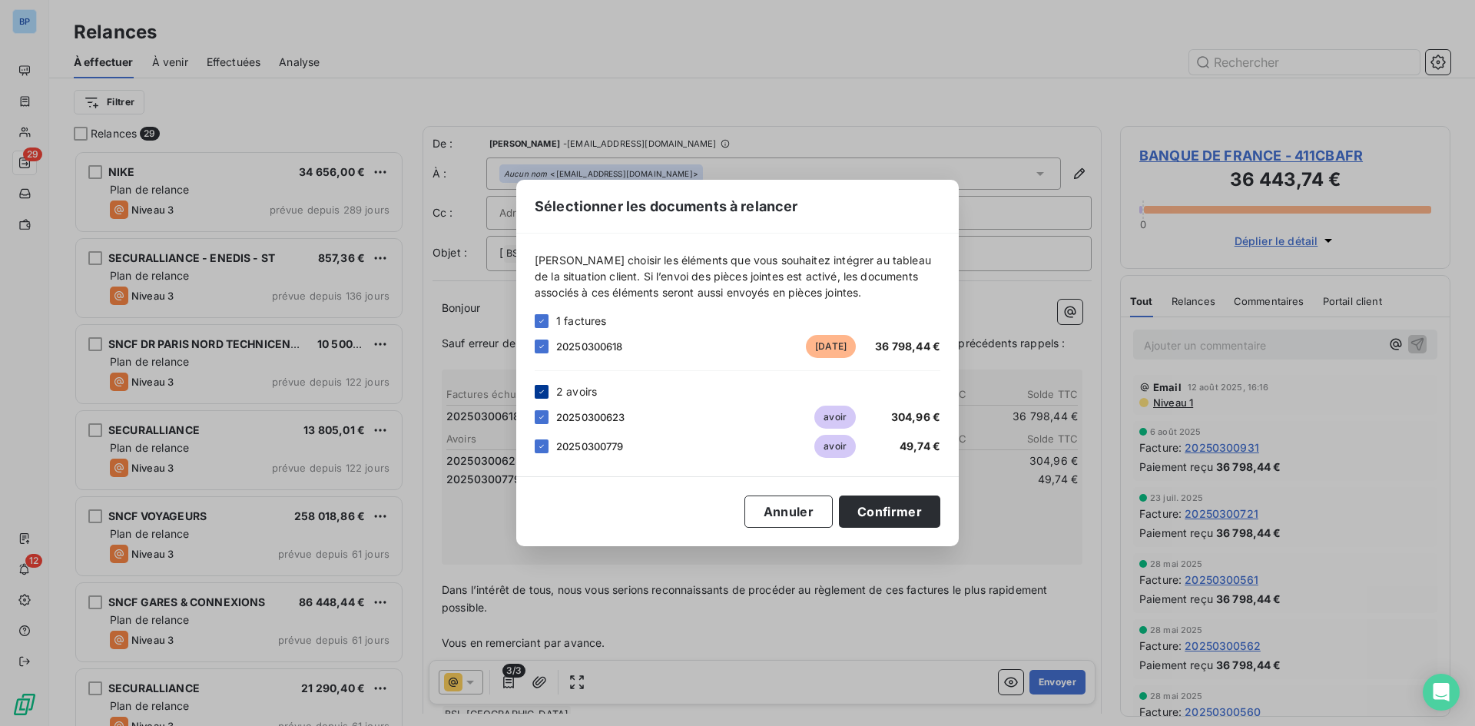
click at [543, 395] on icon at bounding box center [541, 391] width 9 height 9
click at [924, 517] on button "Confirmer" at bounding box center [889, 512] width 101 height 32
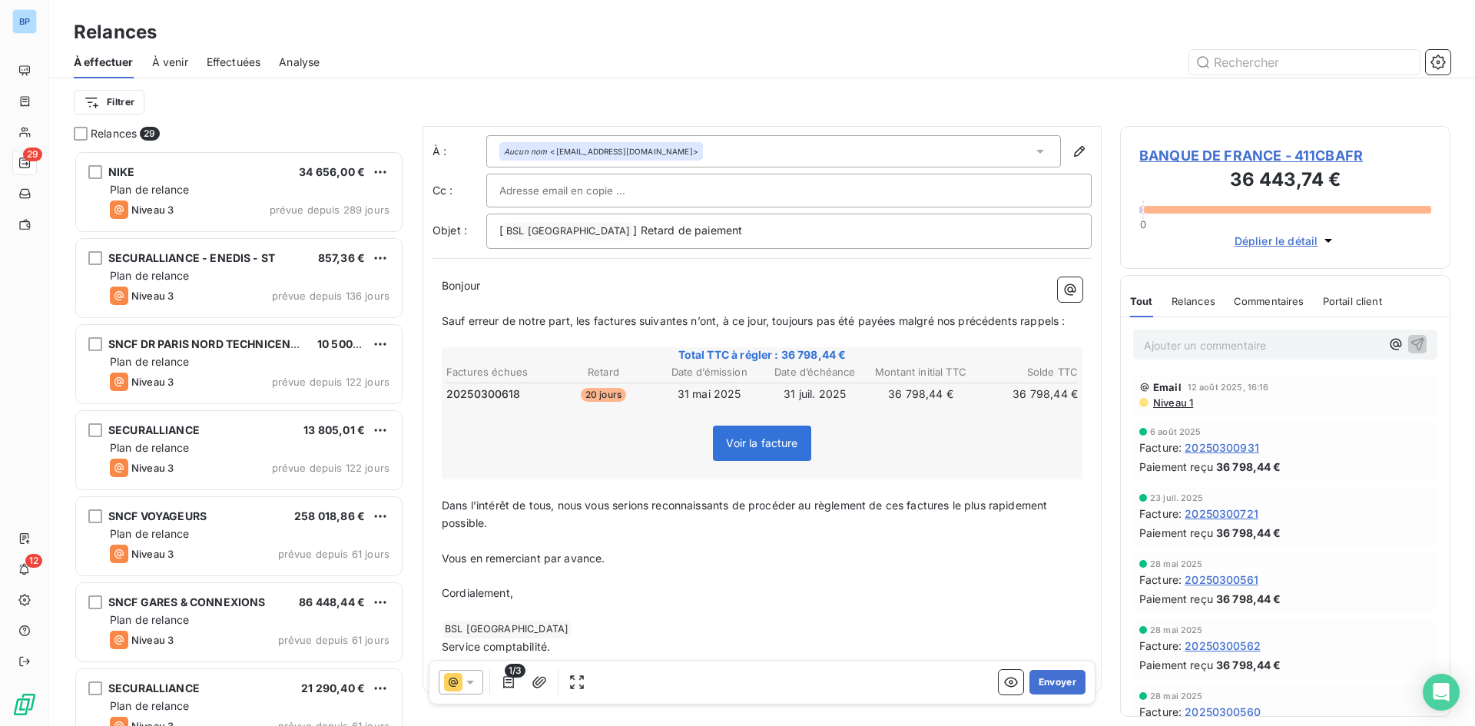
scroll to position [0, 0]
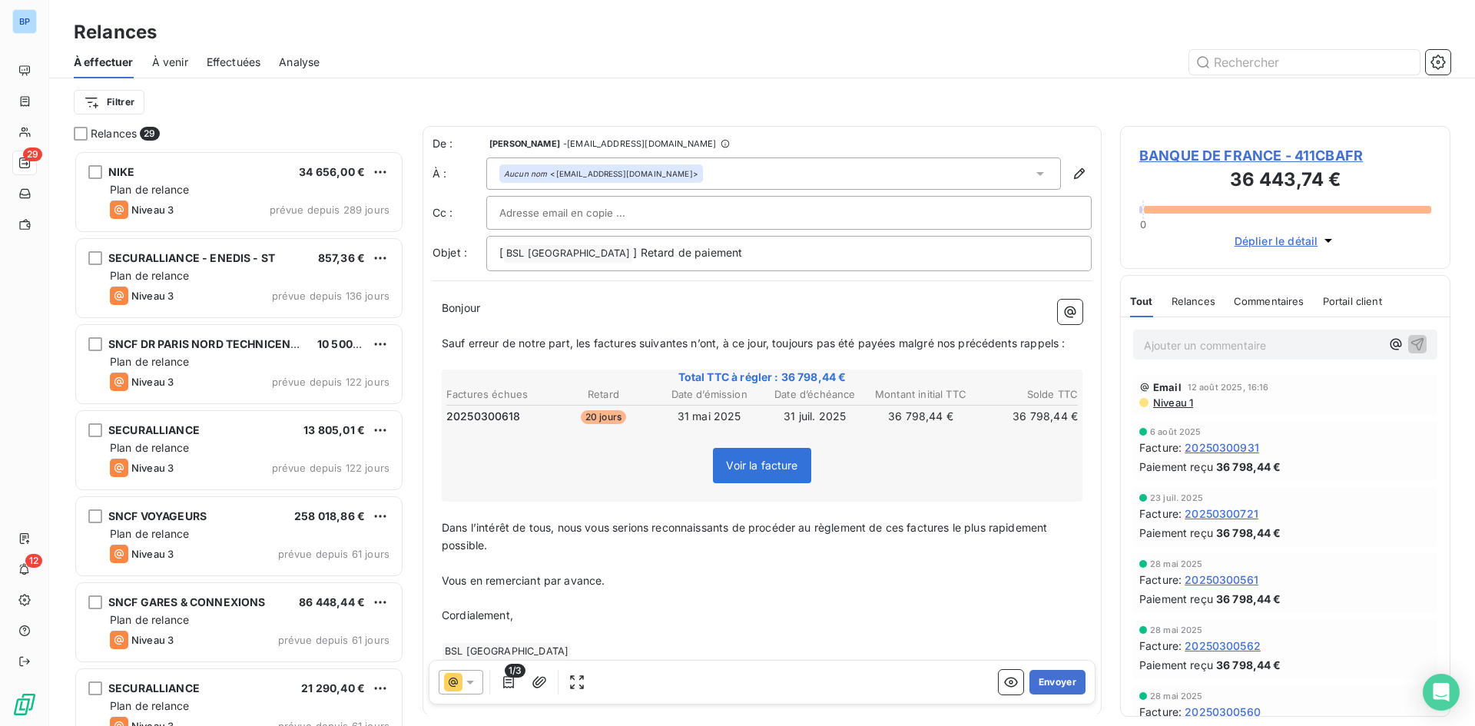
click at [536, 218] on input "text" at bounding box center [581, 212] width 165 height 23
click at [530, 218] on input "comm" at bounding box center [581, 212] width 165 height 23
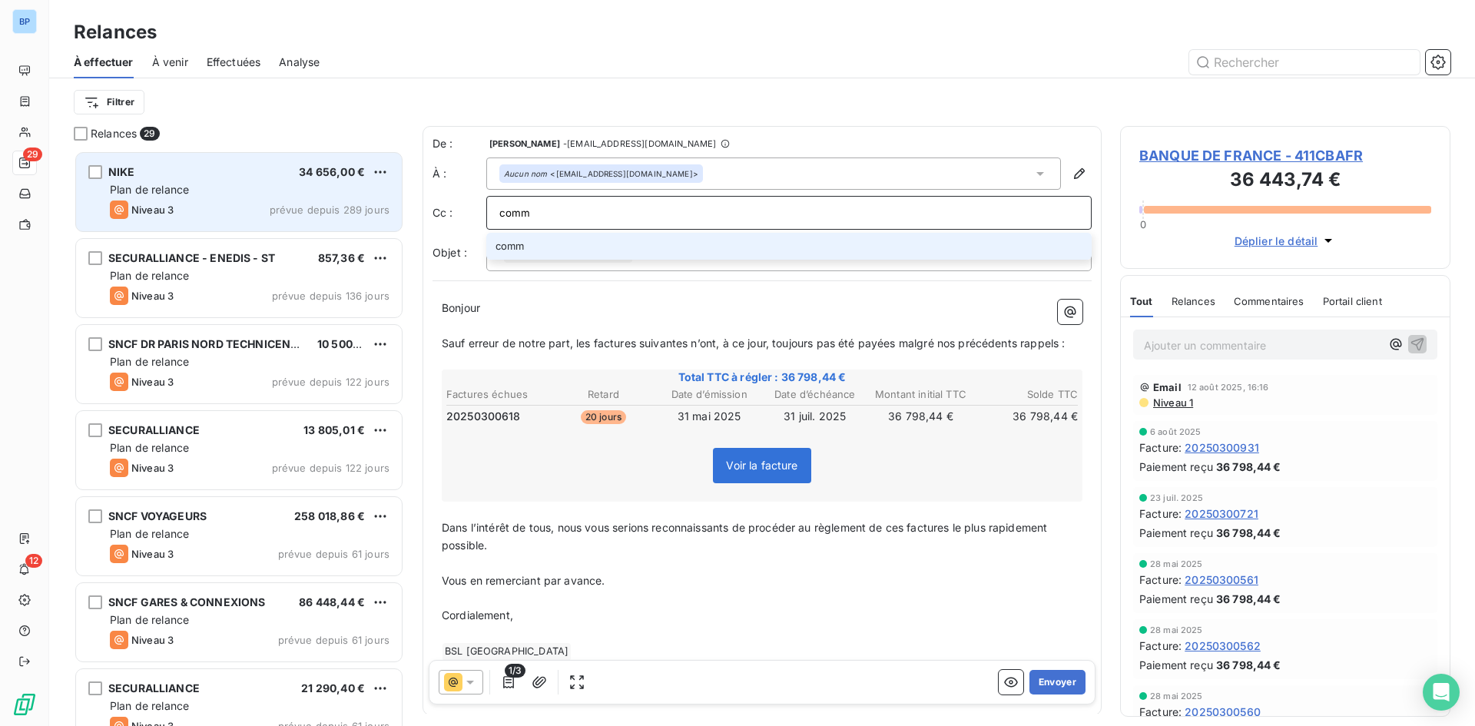
drag, startPoint x: 547, startPoint y: 212, endPoint x: 121, endPoint y: 174, distance: 428.1
click at [126, 176] on div "Relances 29 NIKE 34 656,00 € Plan de relance Niveau 3 prévue depuis 289 jours S…" at bounding box center [762, 426] width 1426 height 600
paste input "ercial@groupebsl.com"
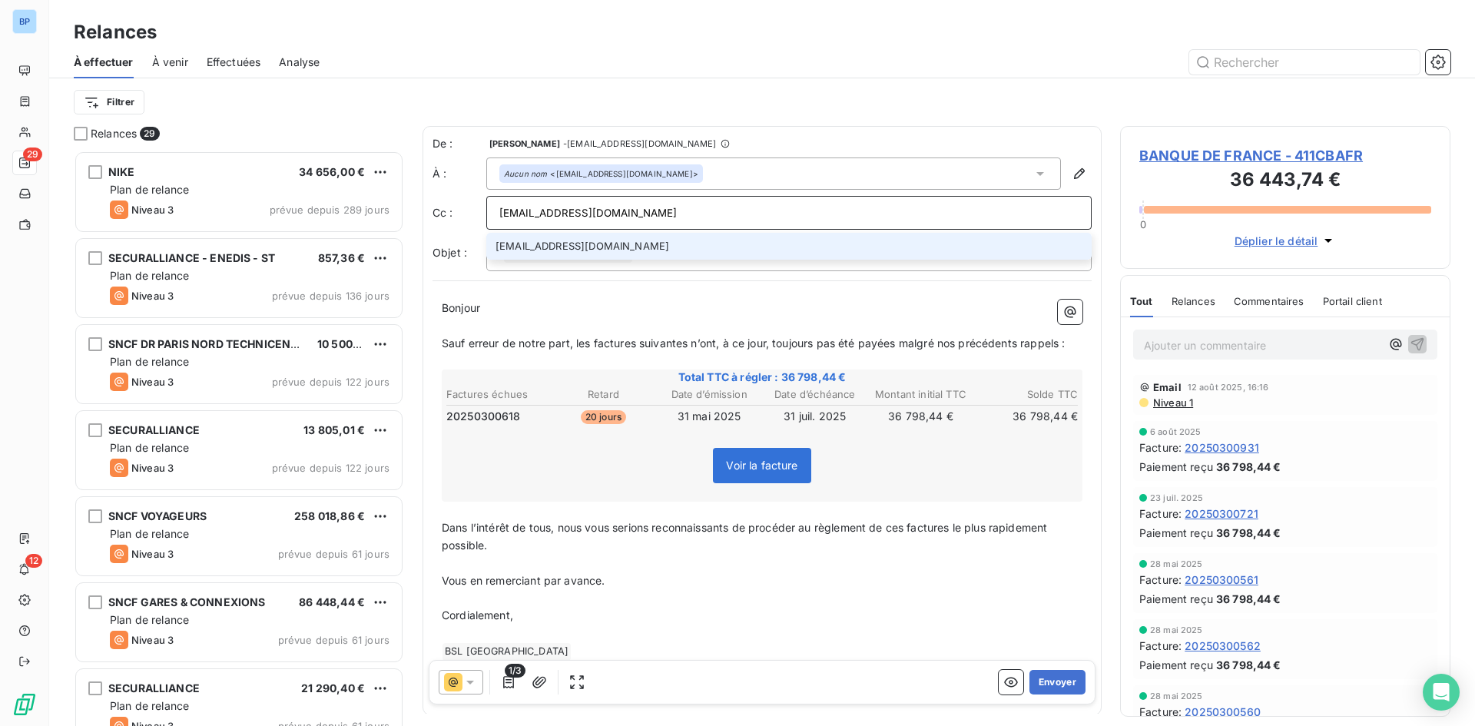
type input "commercial@groupebsl.com"
click at [728, 295] on div "Bonjour ﻿ ﻿ ﻿ ﻿ Sauf erreur de notre part, les factures suivantes n’ont, à ce j…" at bounding box center [762, 497] width 659 height 415
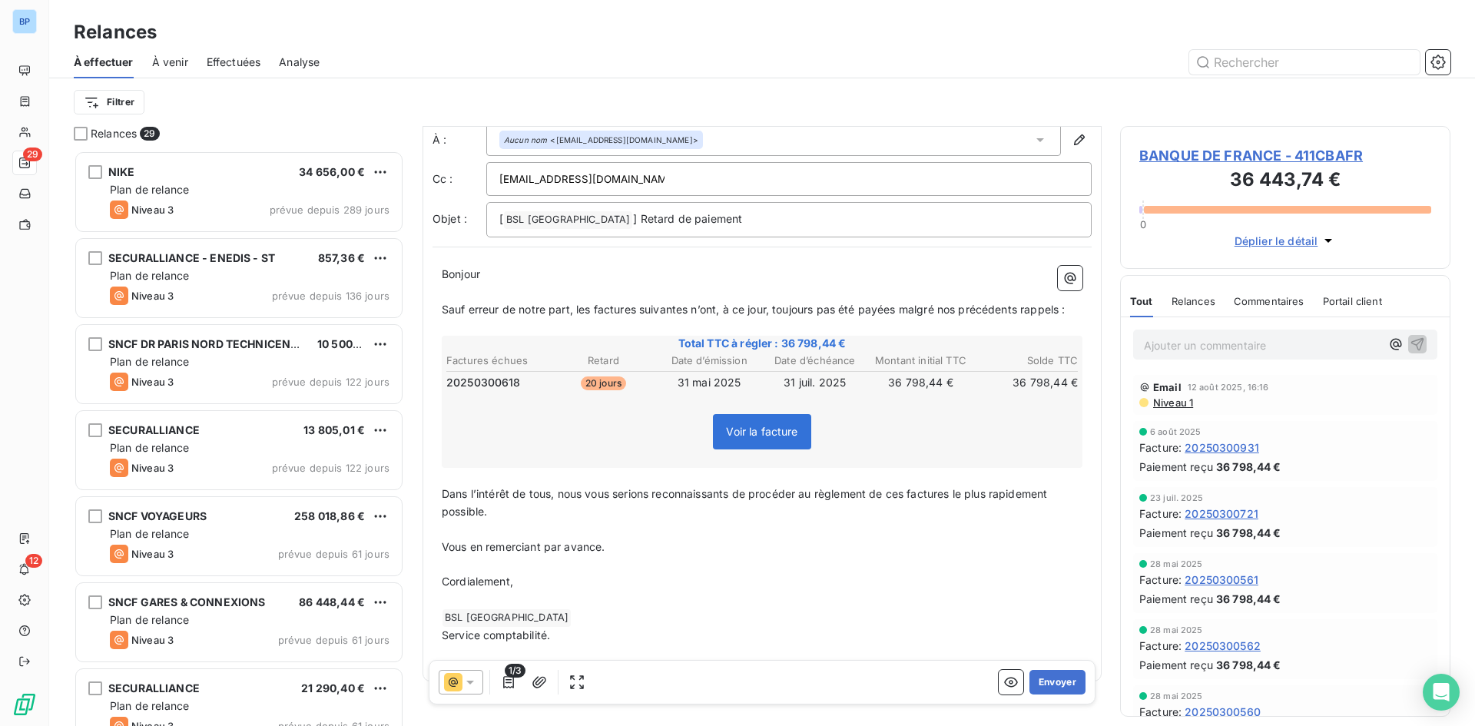
scroll to position [65, 0]
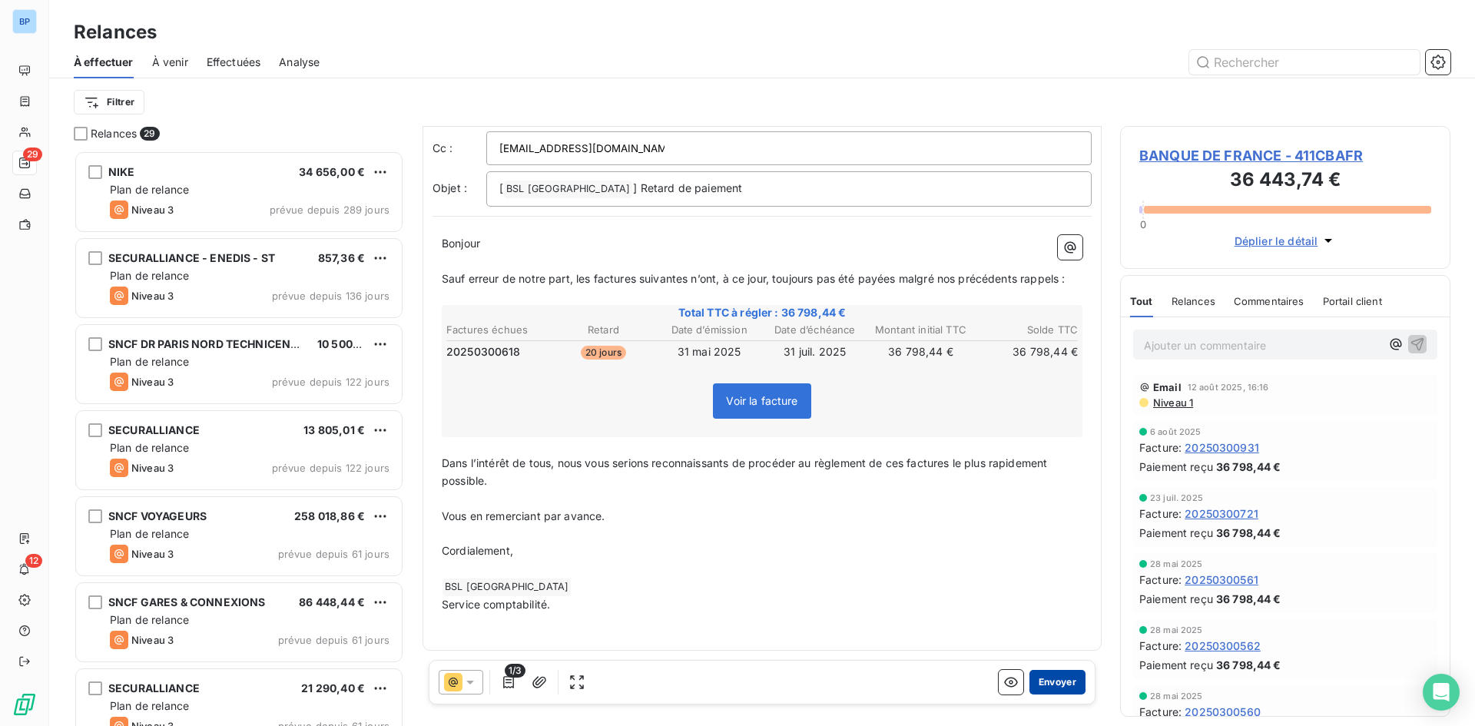
click at [1063, 681] on button "Envoyer" at bounding box center [1058, 682] width 56 height 25
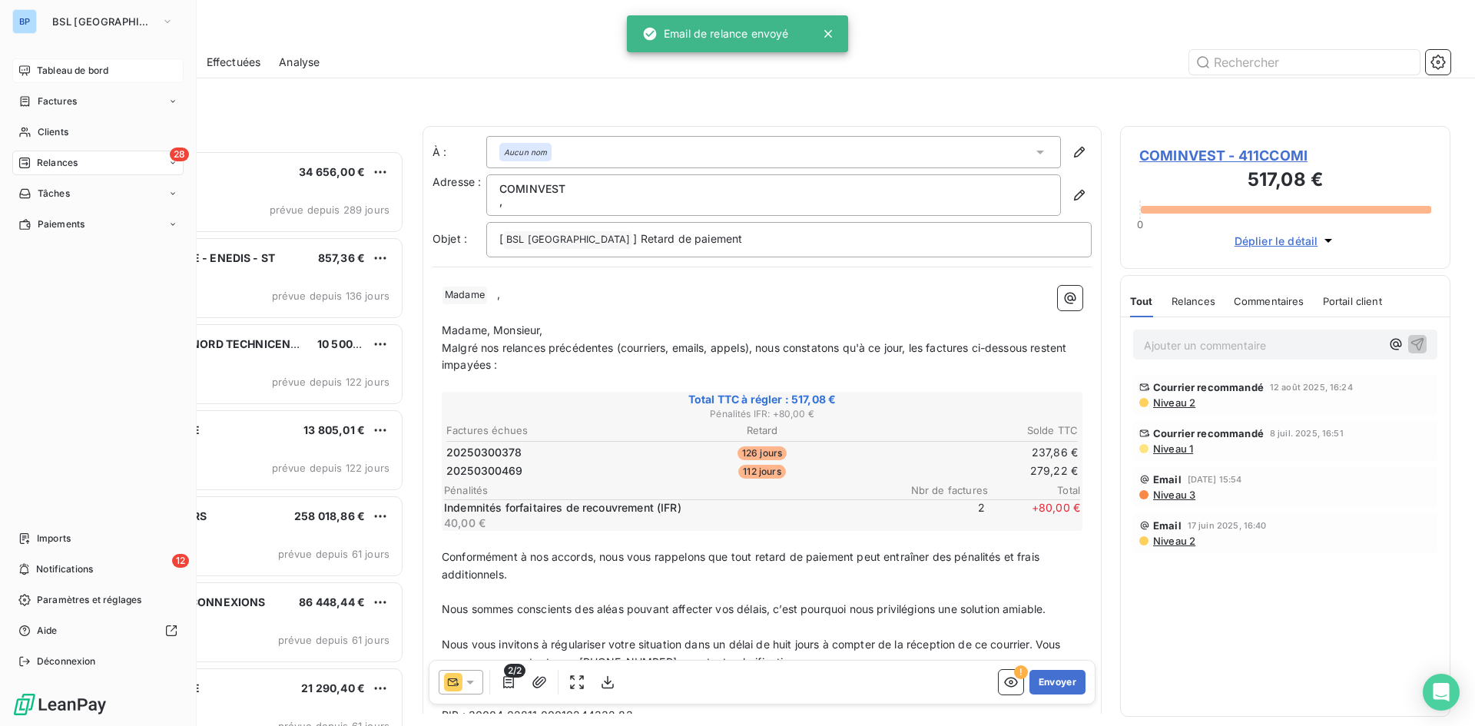
click at [35, 68] on div "Tableau de bord" at bounding box center [97, 70] width 171 height 25
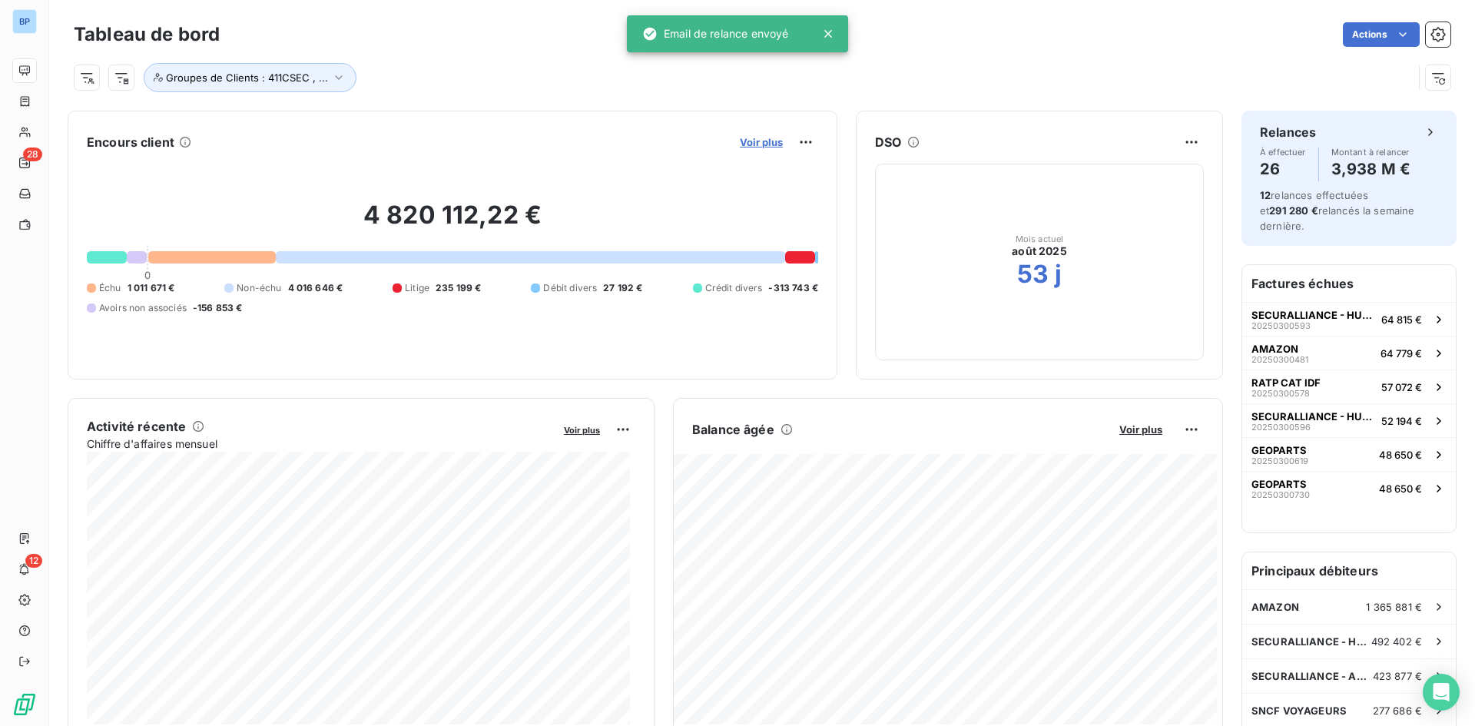
click at [755, 144] on span "Voir plus" at bounding box center [761, 142] width 43 height 12
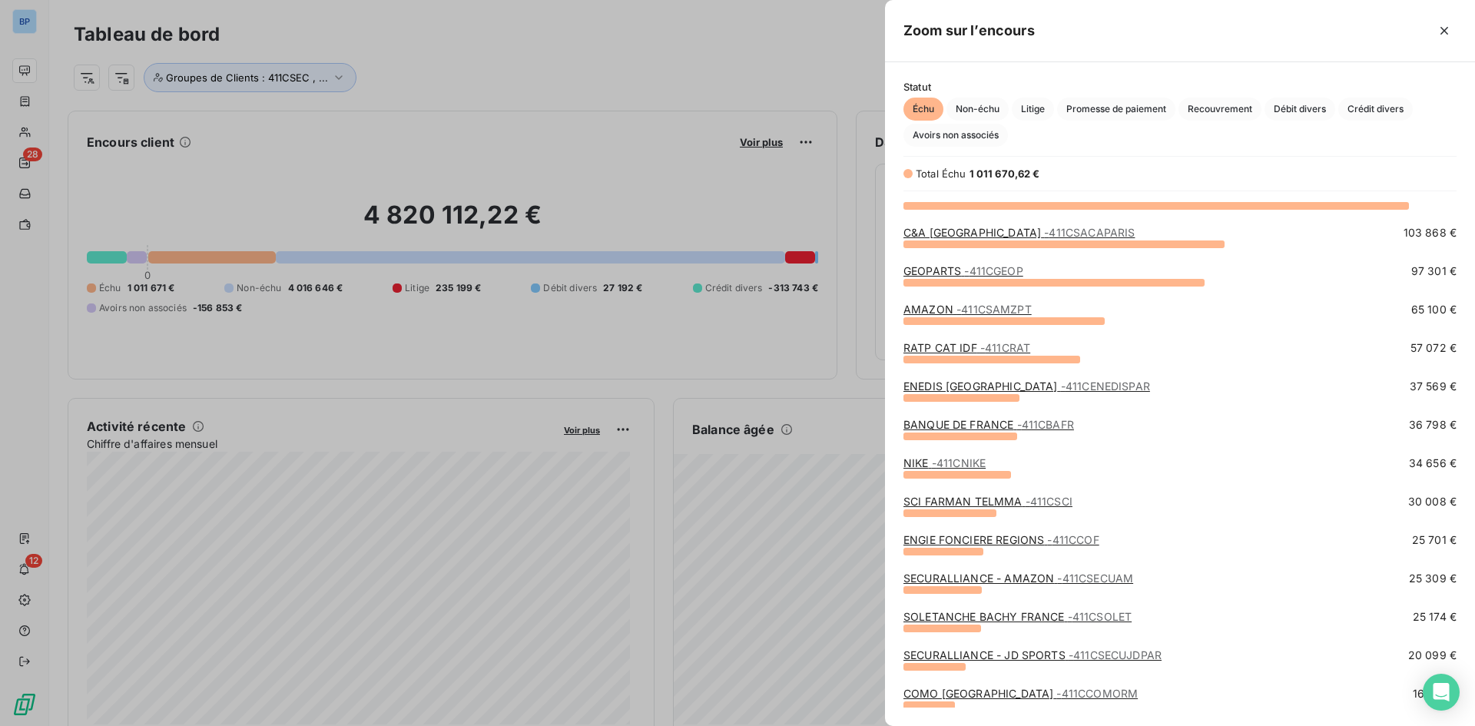
scroll to position [77, 0]
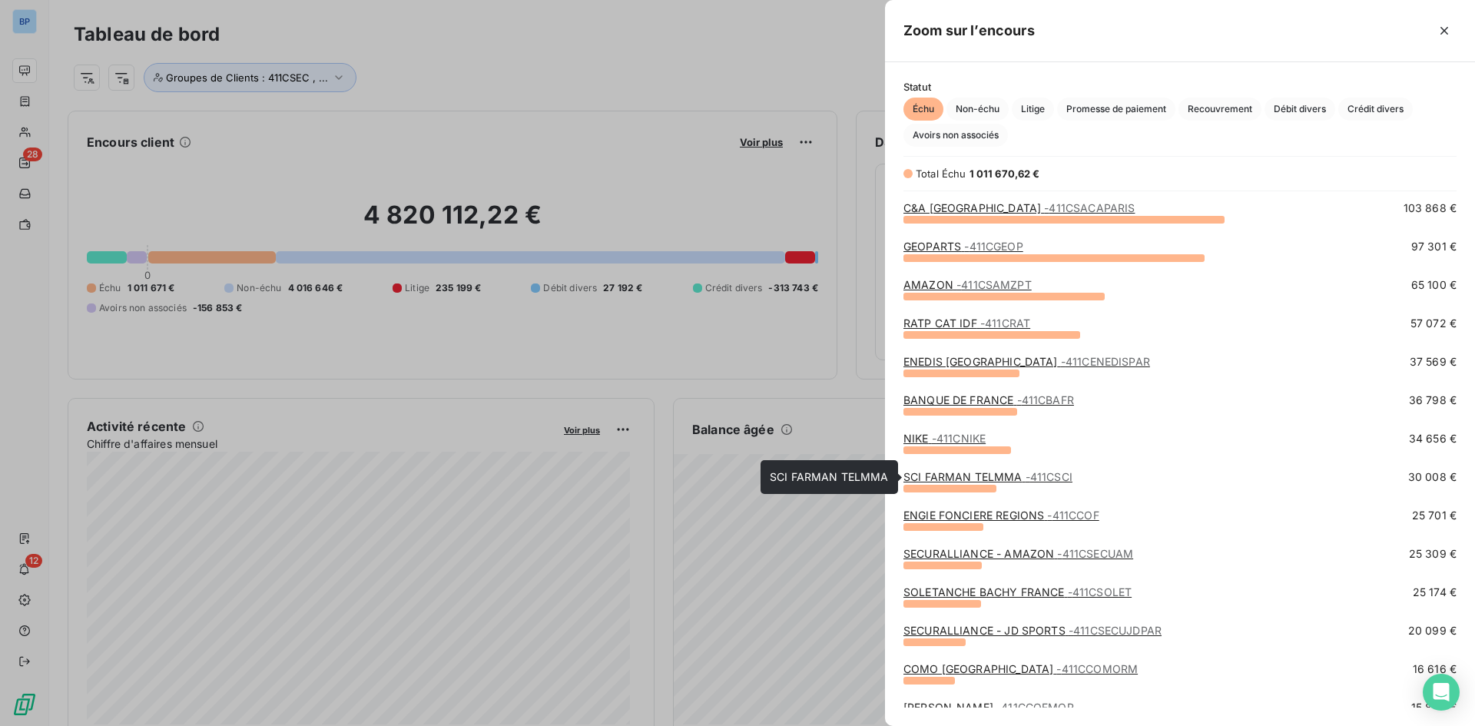
click at [1027, 479] on span "- 411CSCI" at bounding box center [1049, 476] width 47 height 13
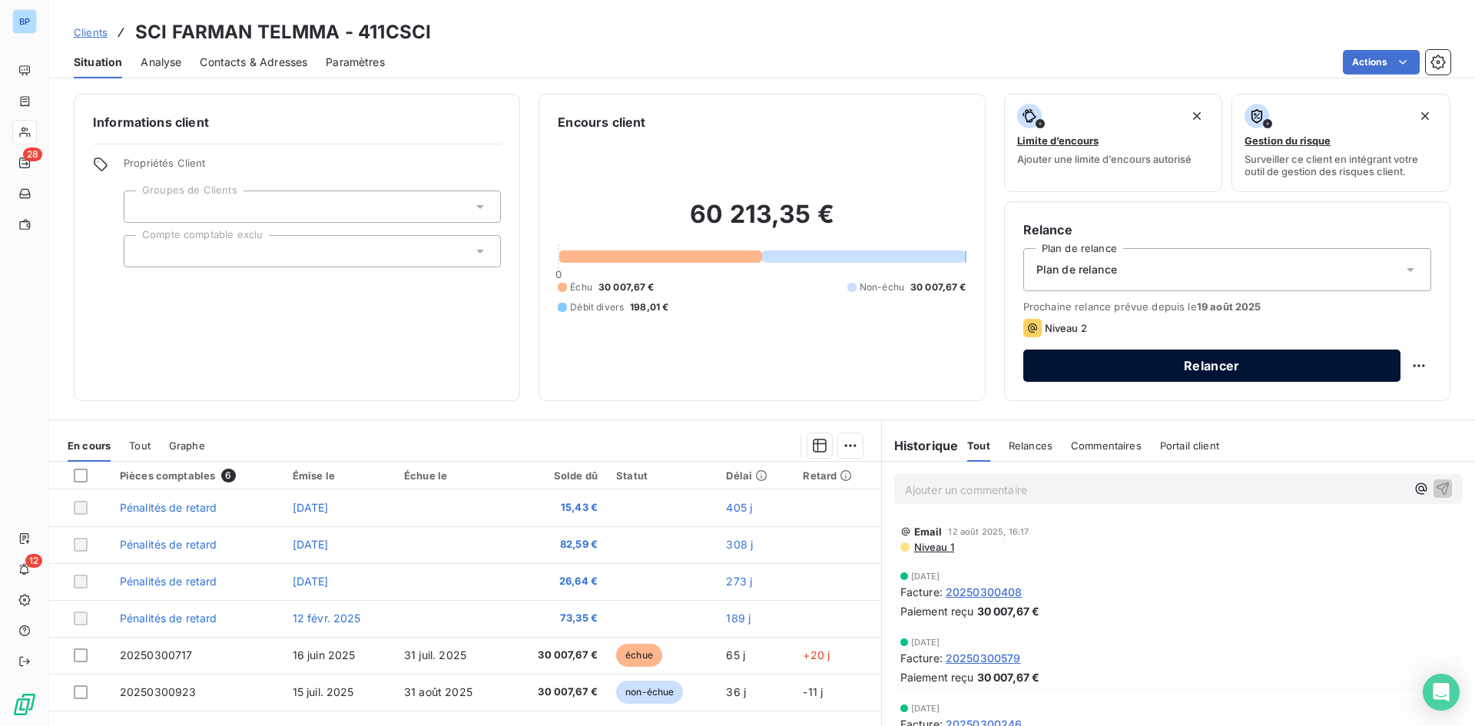
click at [1193, 372] on button "Relancer" at bounding box center [1212, 366] width 377 height 32
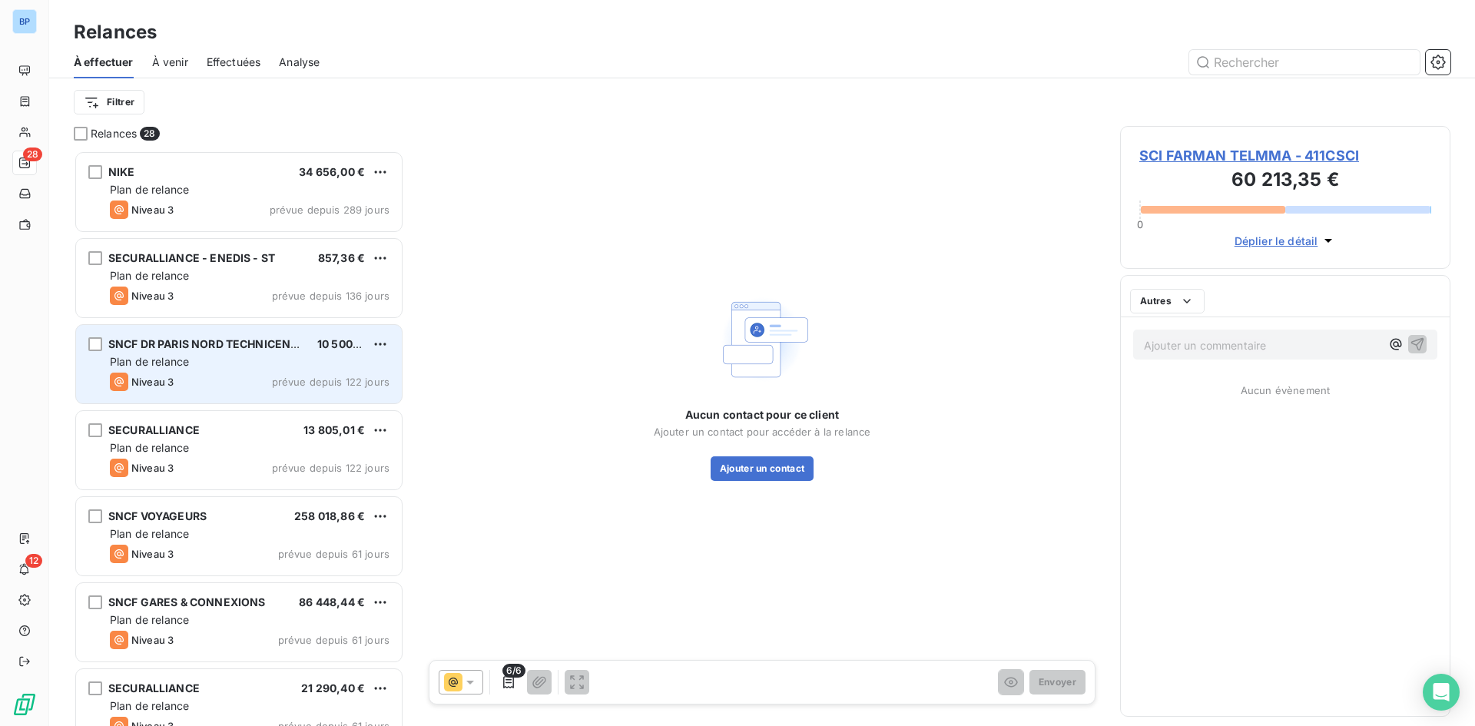
scroll to position [564, 319]
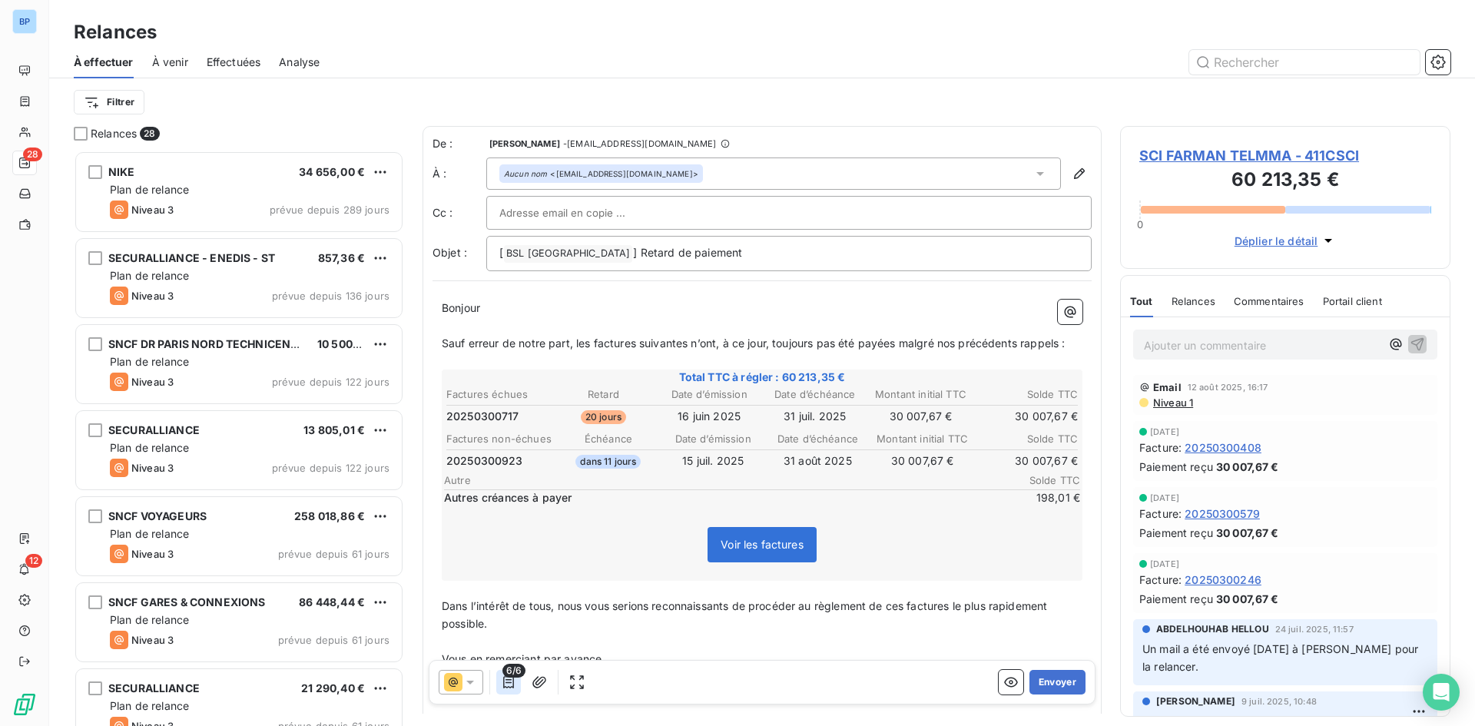
click at [501, 677] on icon "button" at bounding box center [508, 682] width 15 height 15
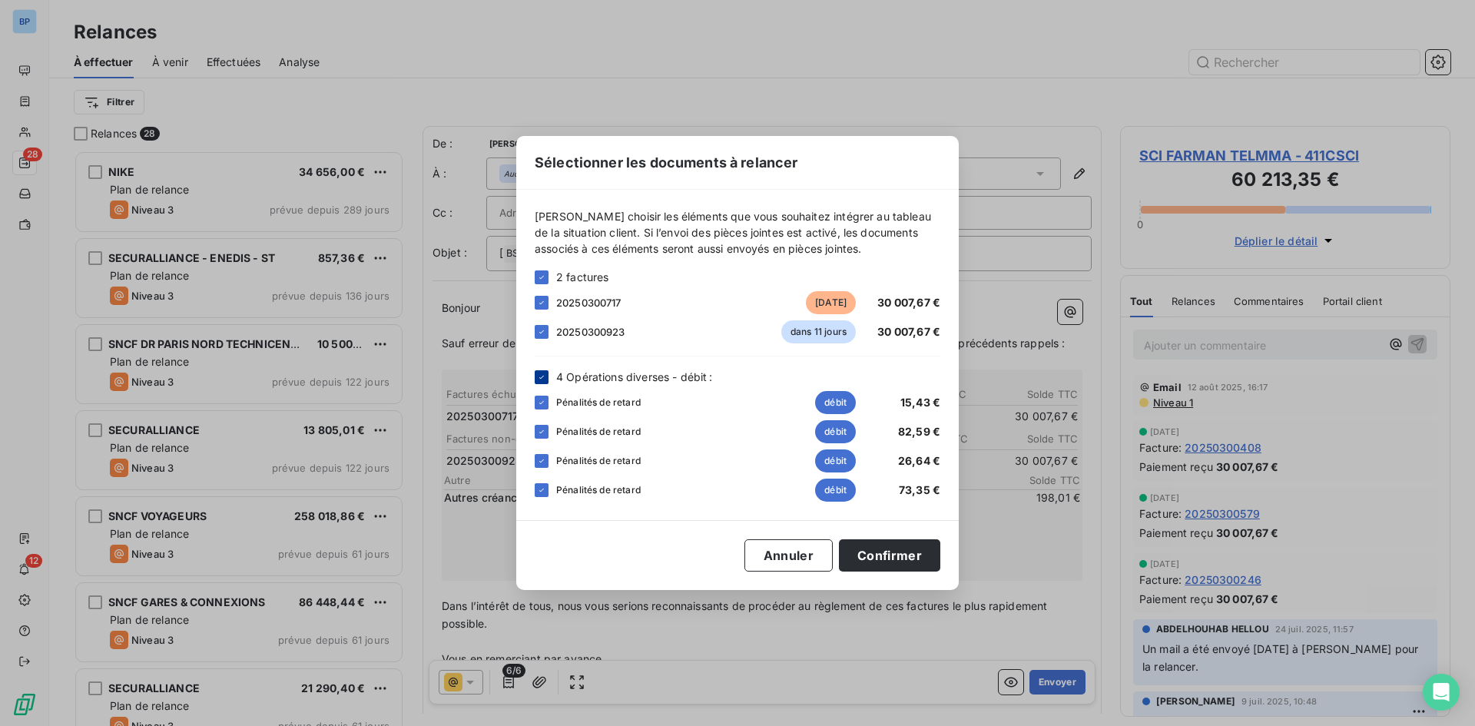
click at [539, 378] on icon at bounding box center [541, 377] width 9 height 9
click at [539, 337] on div at bounding box center [542, 332] width 14 height 14
click at [913, 556] on button "Confirmer" at bounding box center [889, 555] width 101 height 32
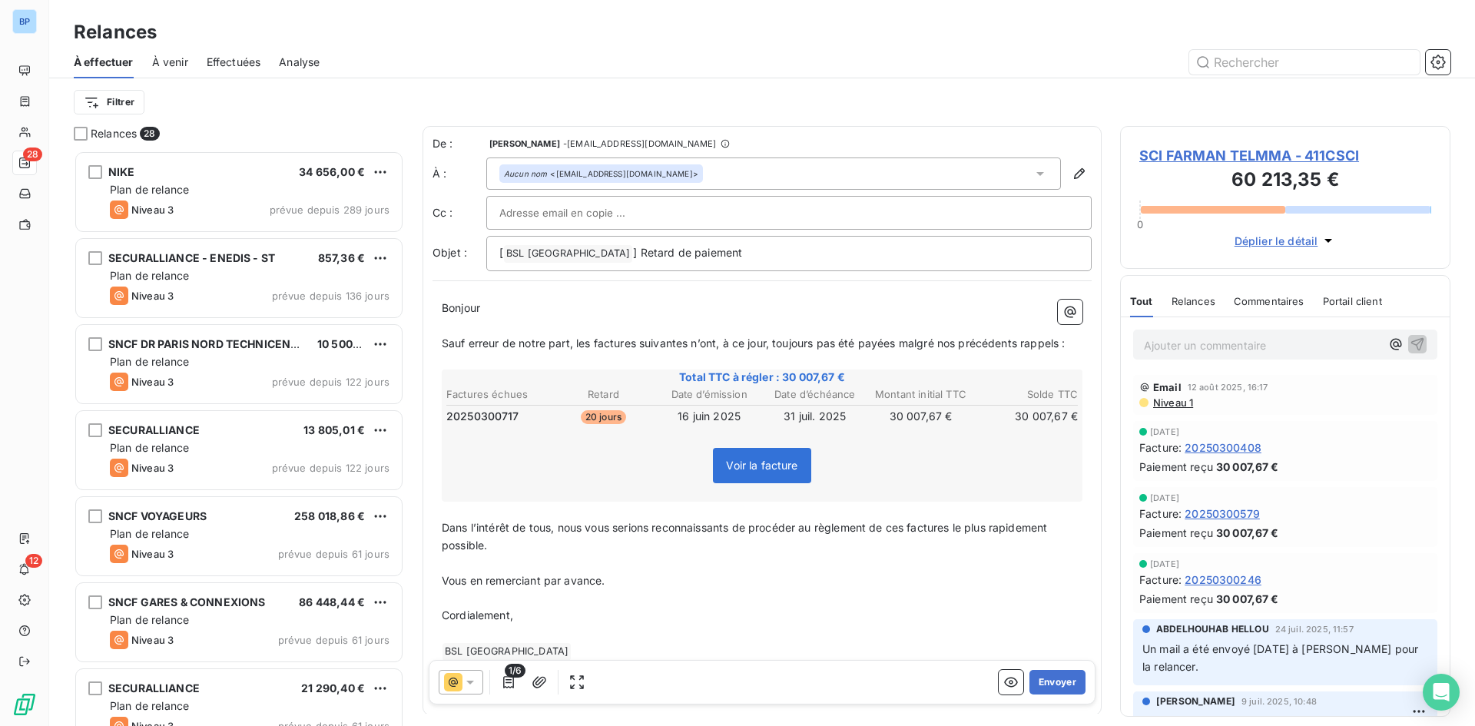
click at [546, 212] on input "text" at bounding box center [581, 212] width 165 height 23
paste input "commercial@groupebsl.com"
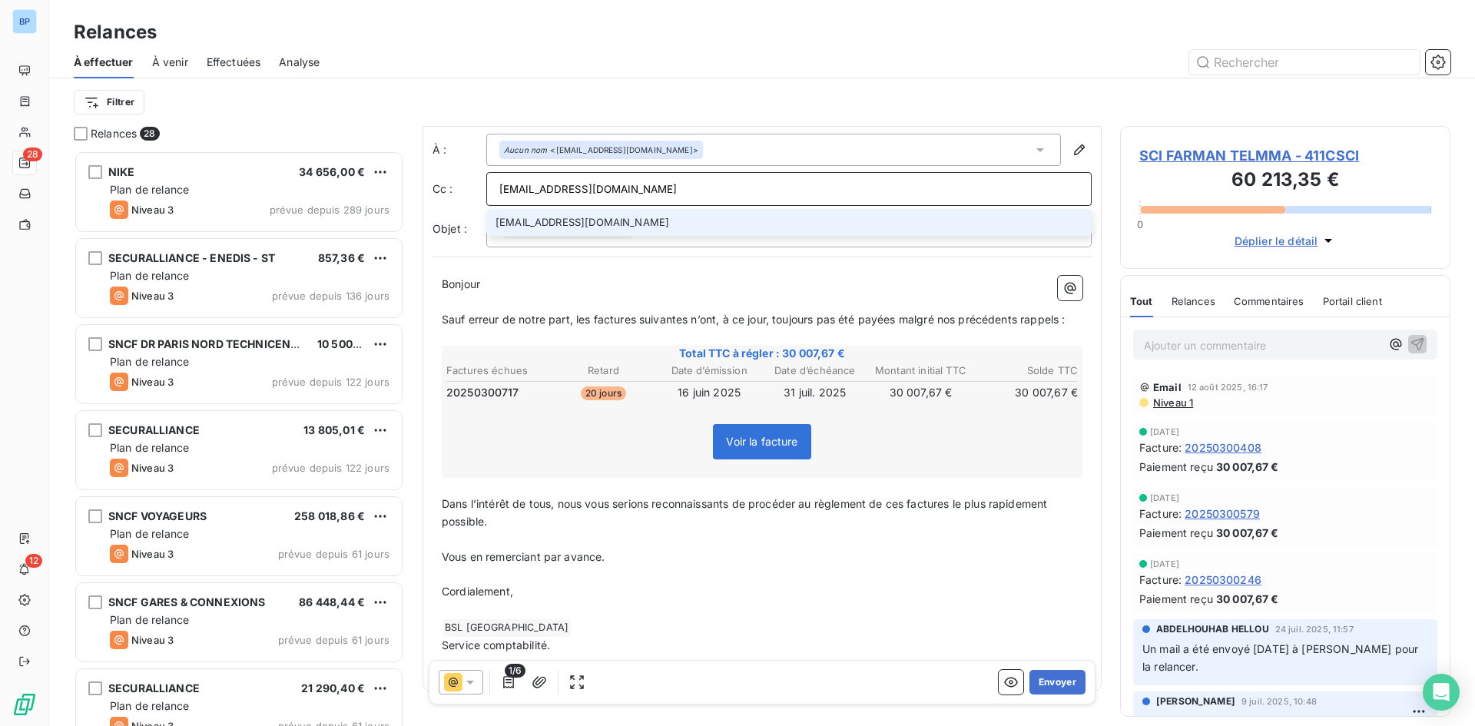
scroll to position [65, 0]
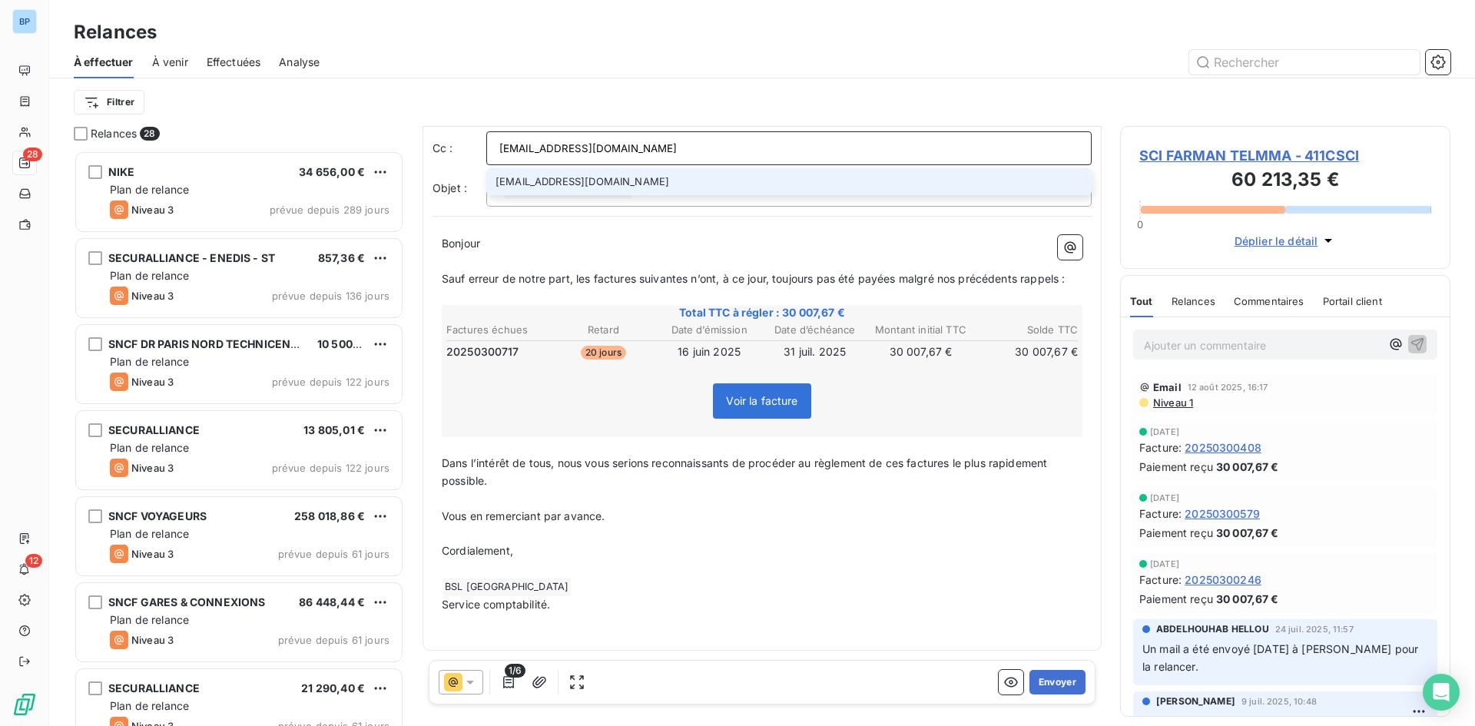
type input "commercial@groupebsl.com"
click at [612, 175] on li "commercial@groupebsl.com" at bounding box center [789, 181] width 606 height 27
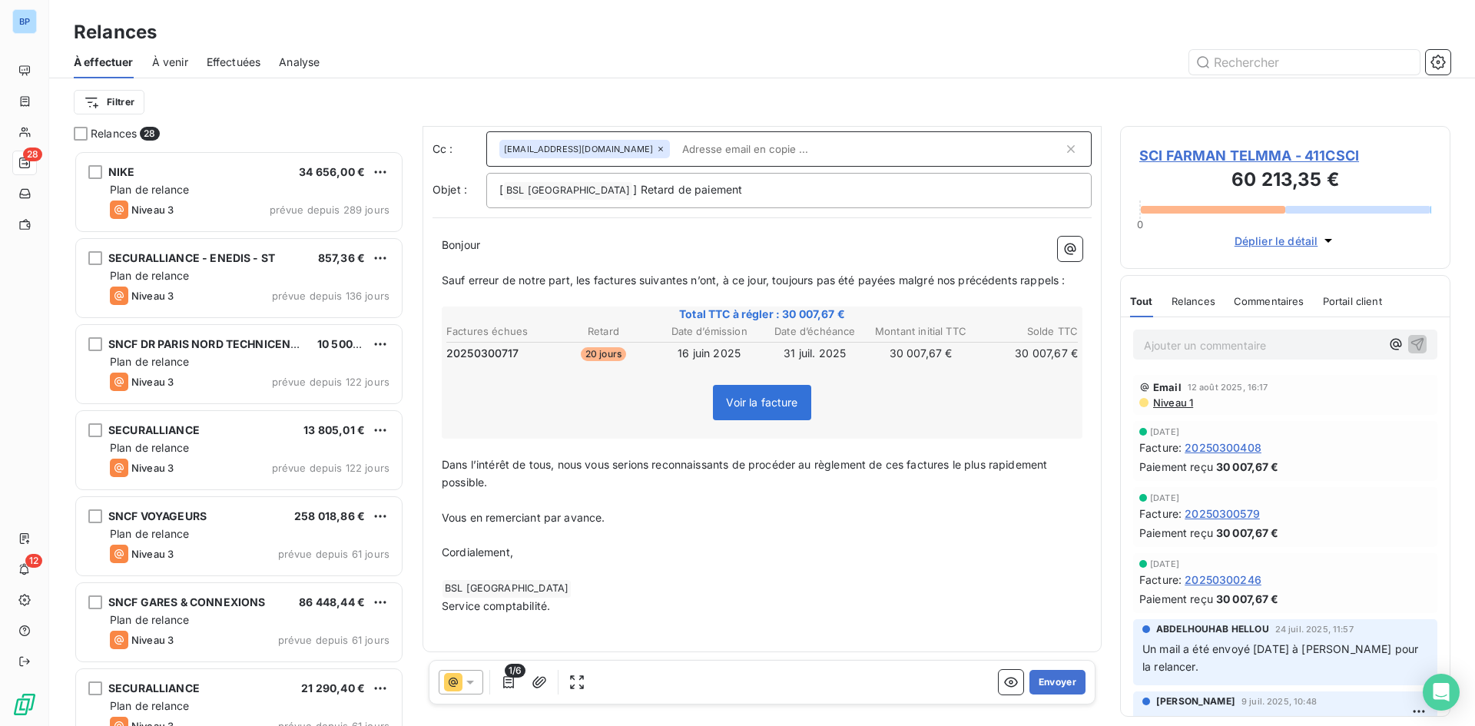
scroll to position [67, 0]
click at [1060, 685] on button "Envoyer" at bounding box center [1058, 682] width 56 height 25
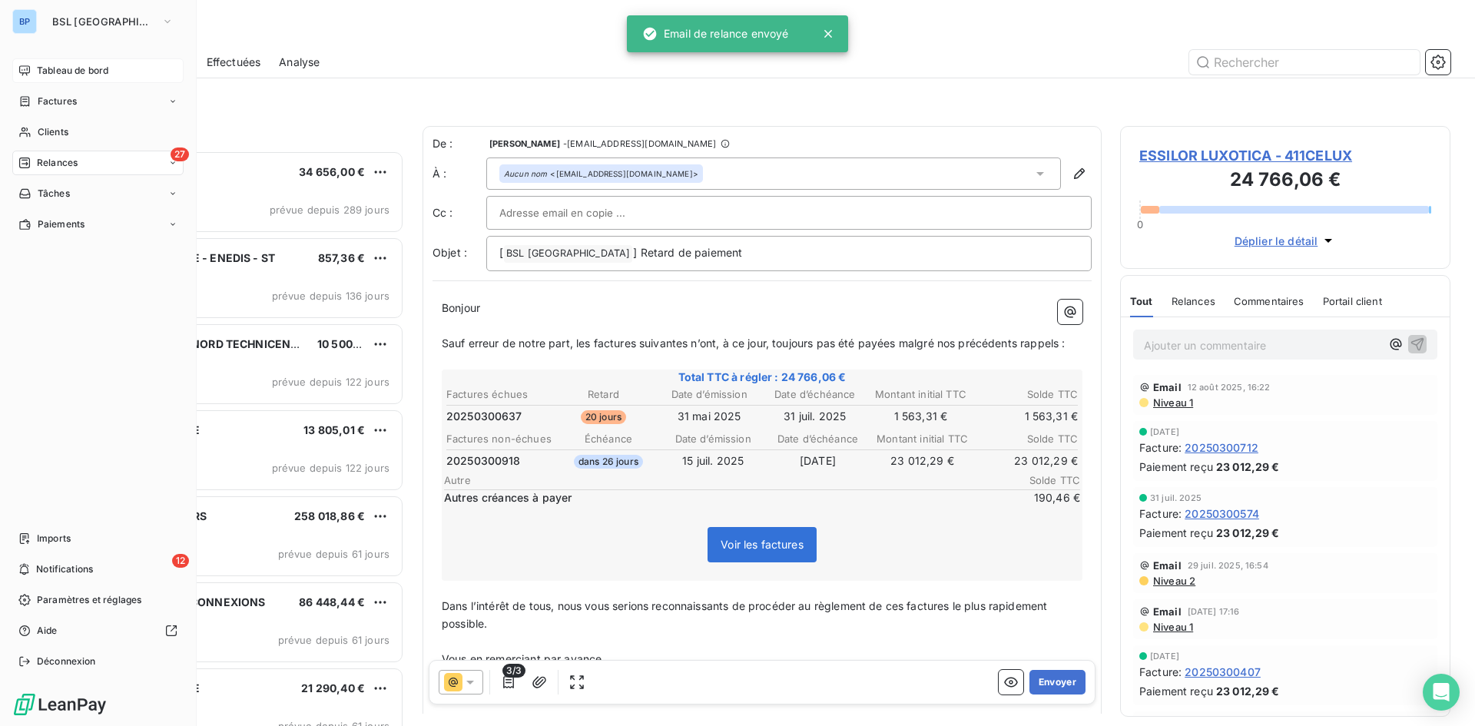
click at [41, 72] on span "Tableau de bord" at bounding box center [72, 71] width 71 height 14
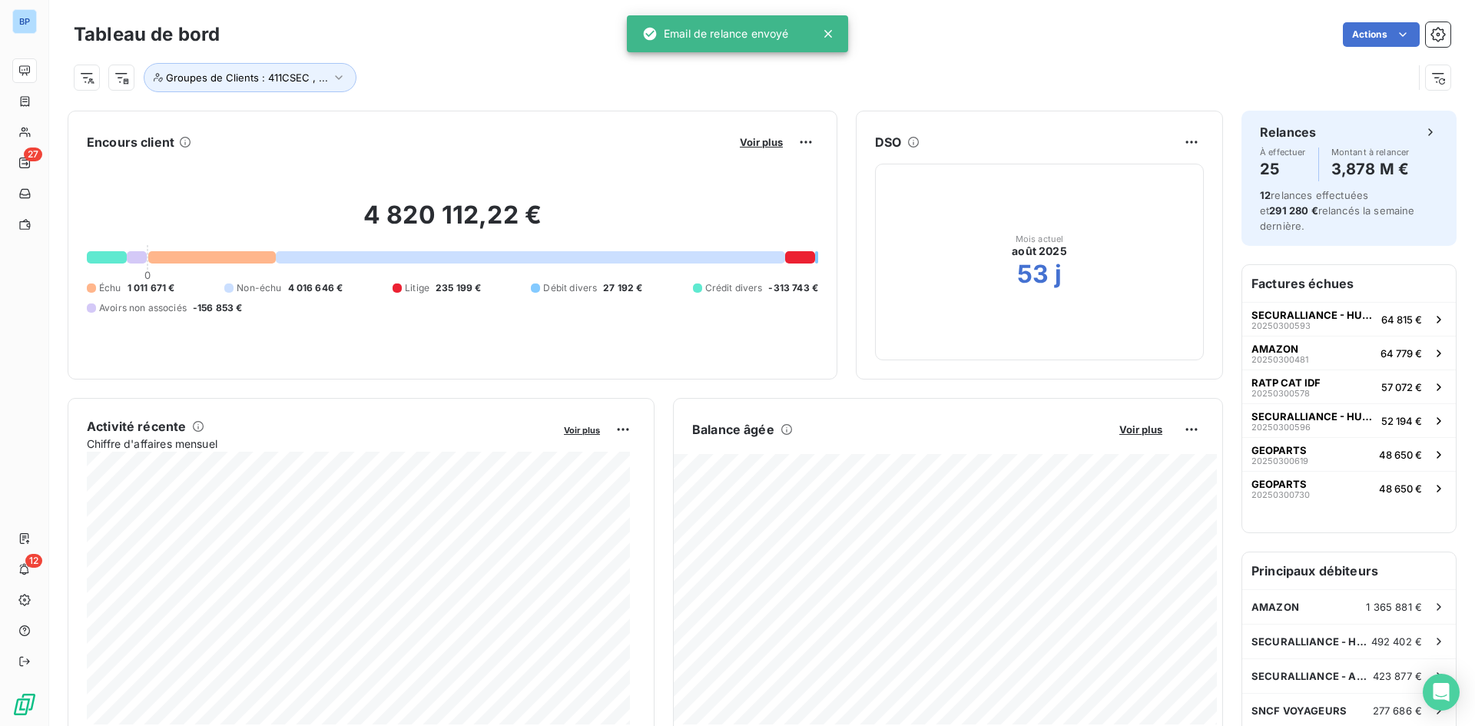
click at [745, 135] on button "Voir plus" at bounding box center [761, 142] width 52 height 14
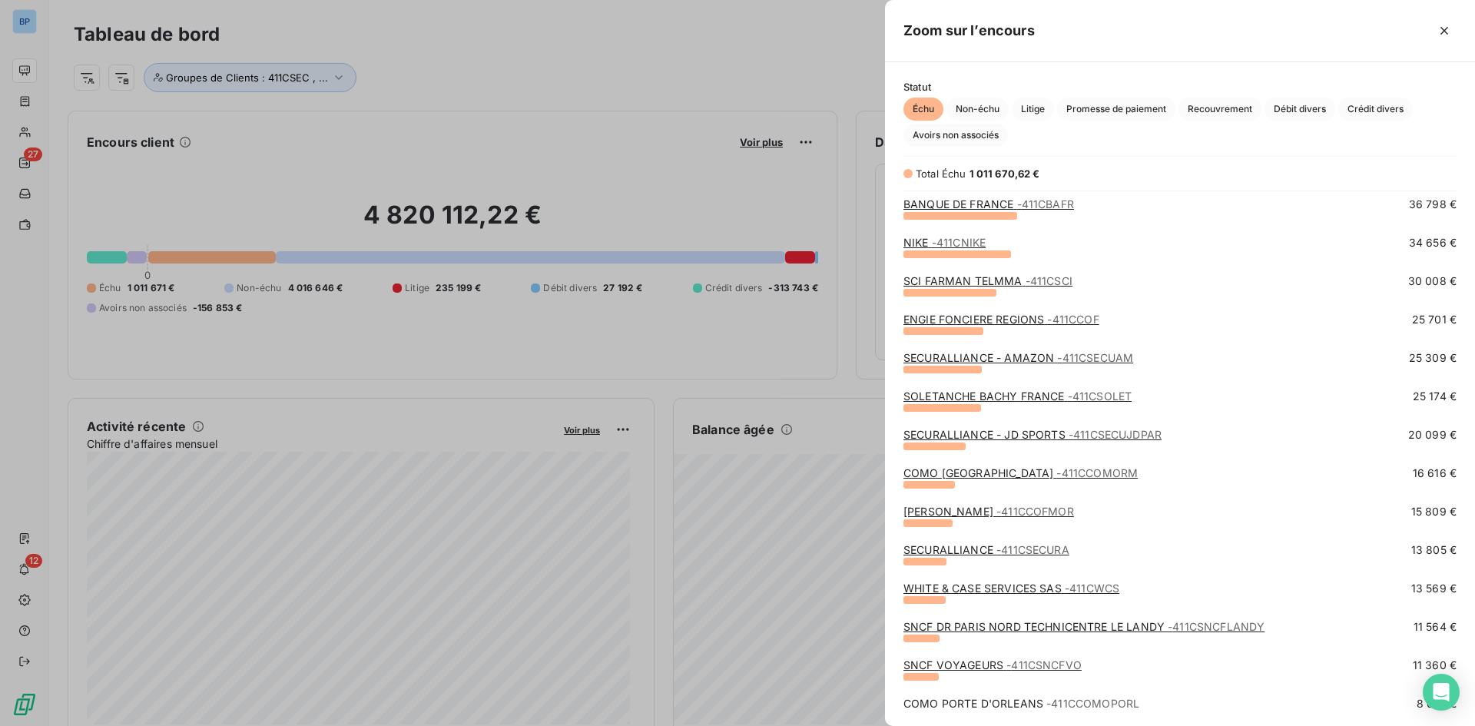
scroll to position [307, 0]
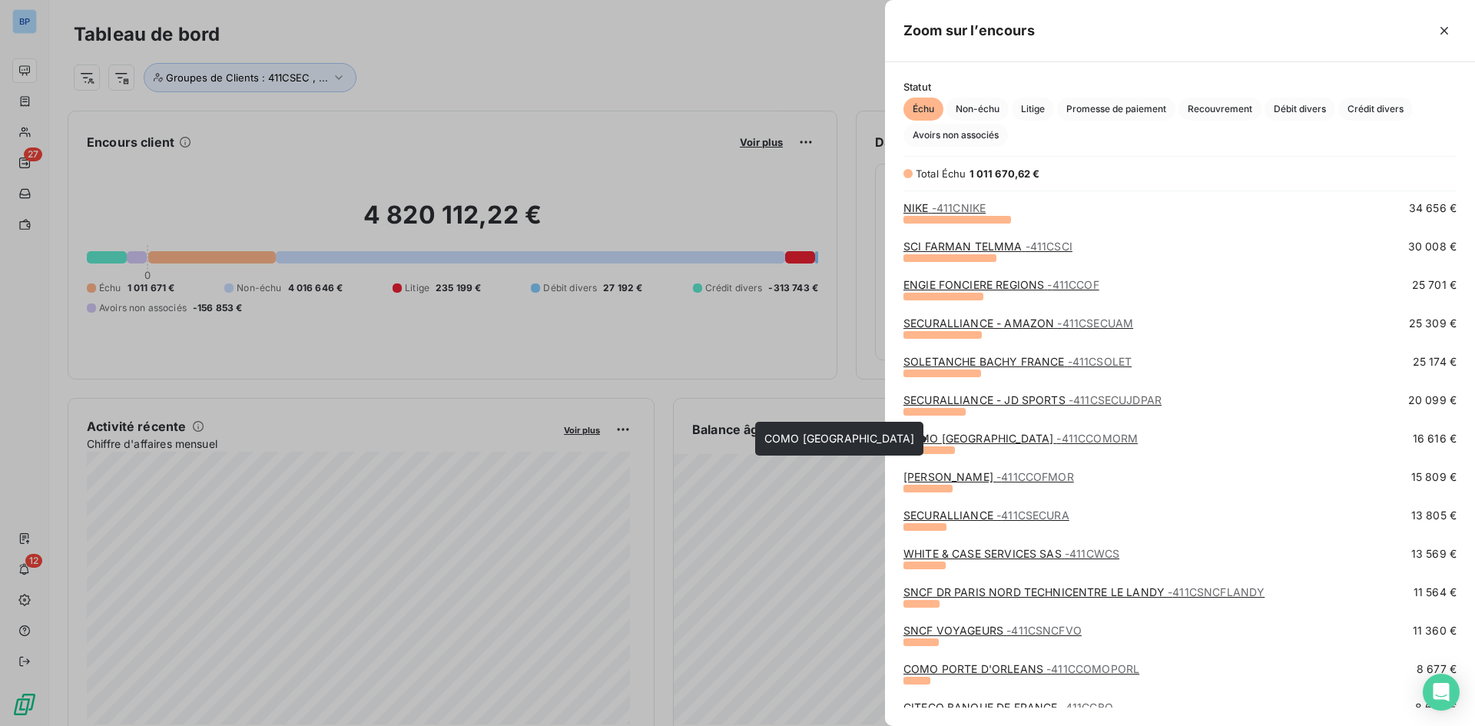
click at [966, 436] on link "COMO BRAND CENTER - 411CCOMORM" at bounding box center [1021, 438] width 234 height 13
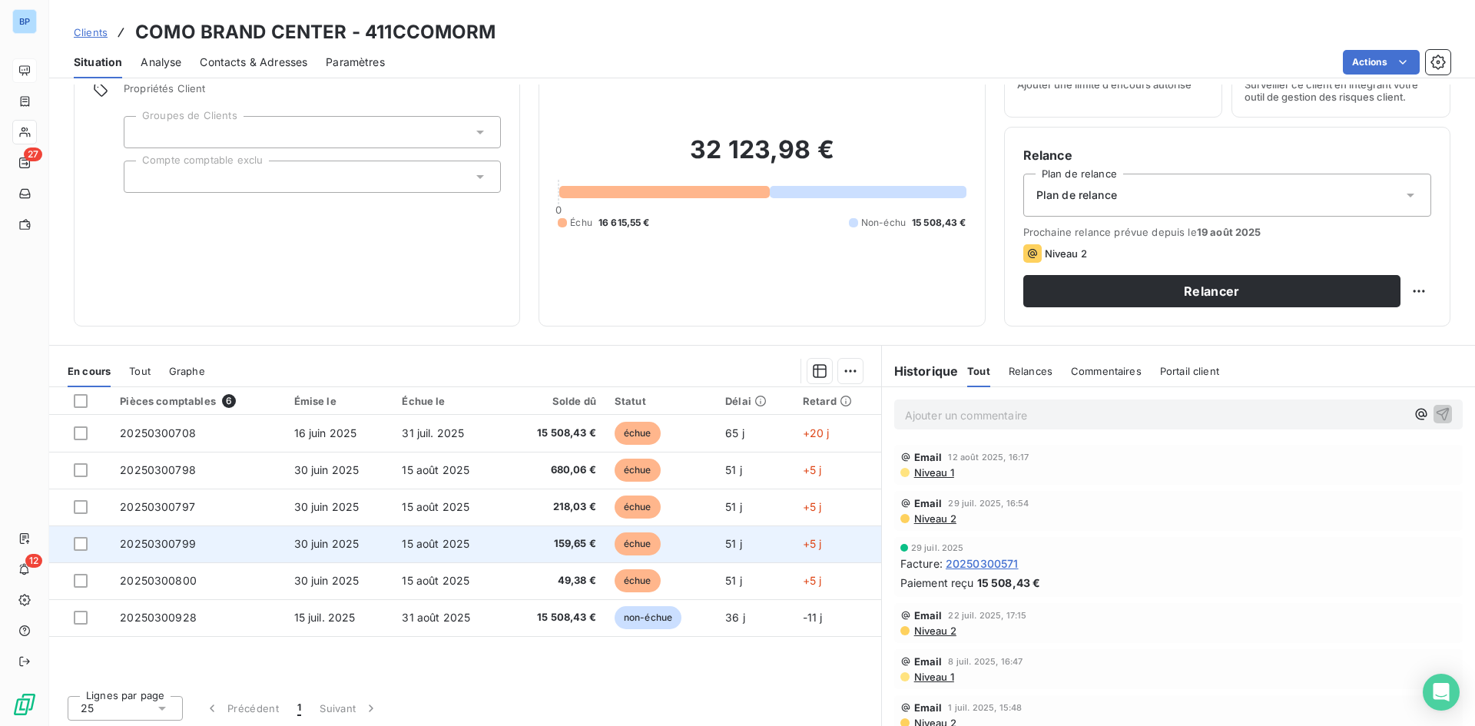
scroll to position [78, 0]
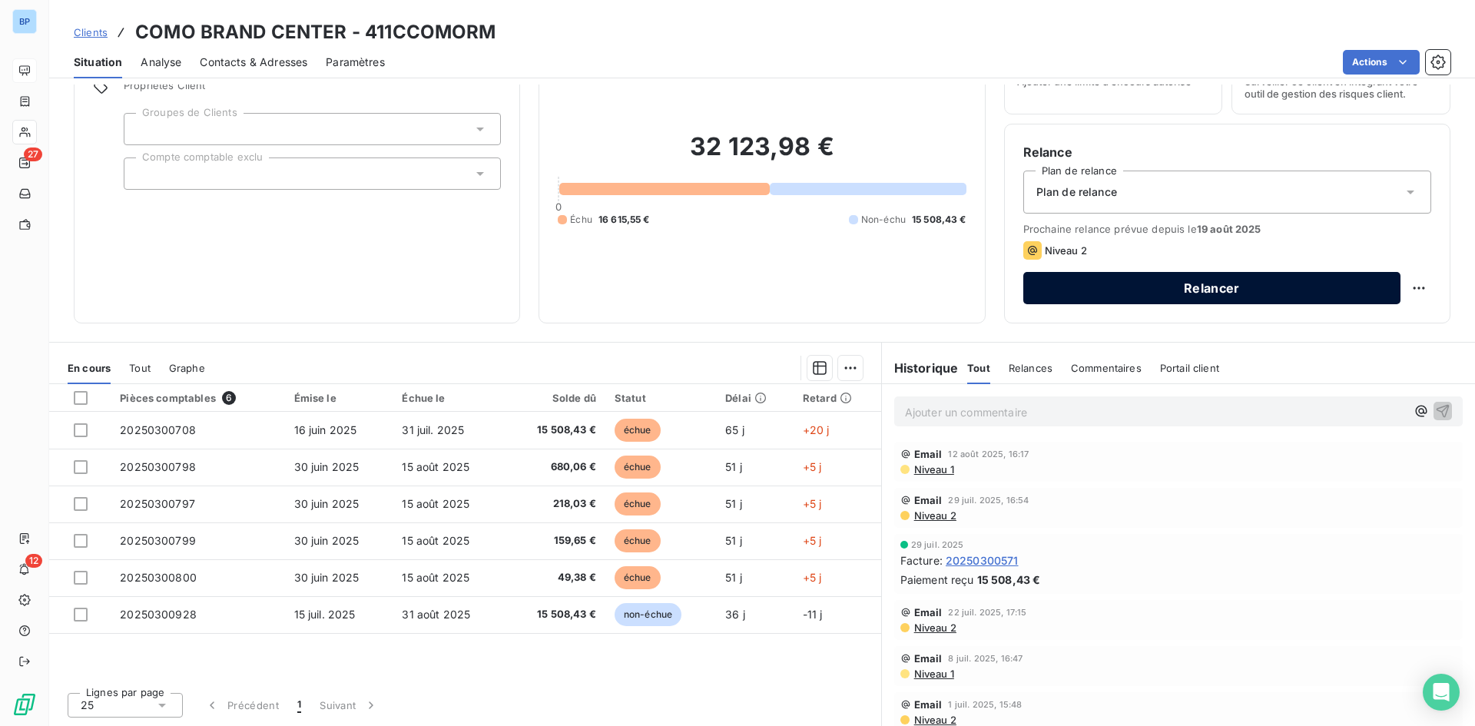
click at [1163, 284] on button "Relancer" at bounding box center [1212, 288] width 377 height 32
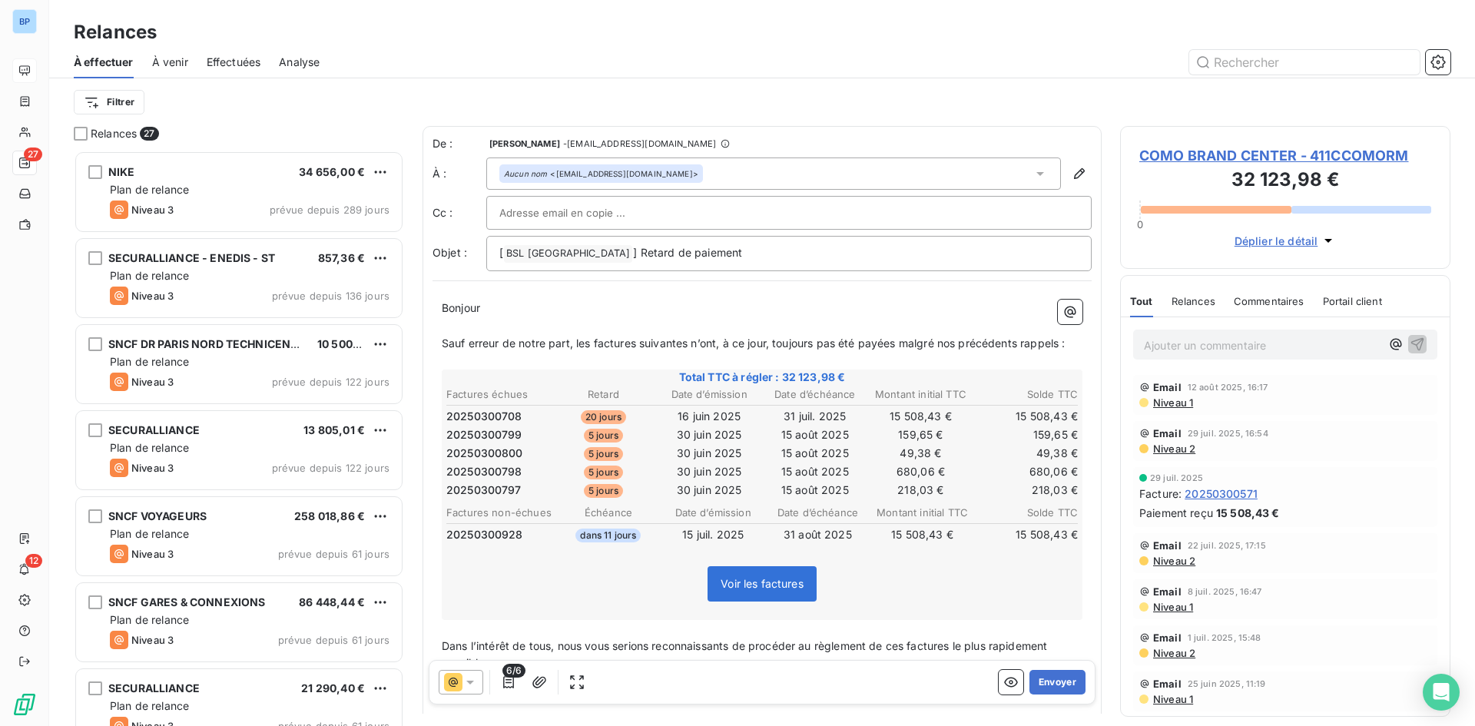
scroll to position [564, 319]
click at [506, 687] on icon "button" at bounding box center [508, 682] width 11 height 12
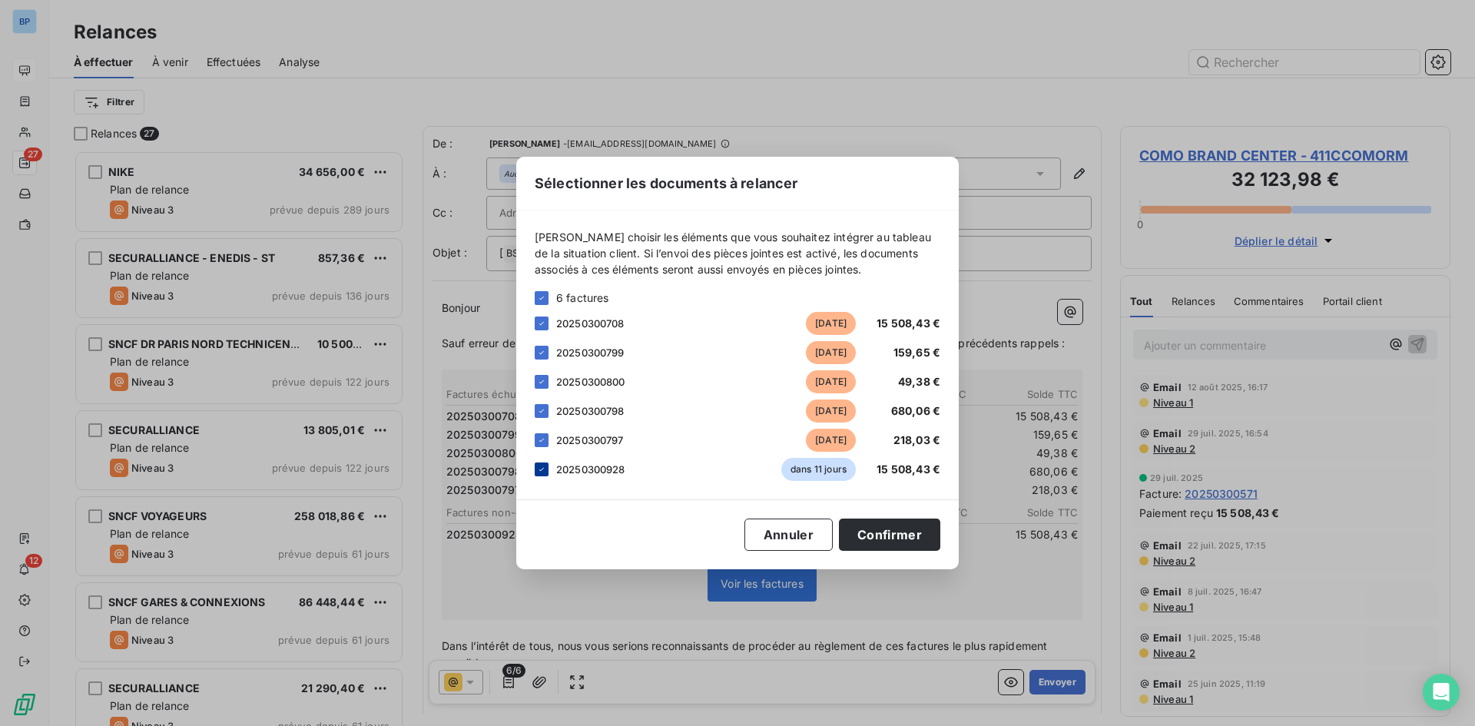
click at [541, 467] on icon at bounding box center [541, 469] width 9 height 9
click at [926, 533] on button "Confirmer" at bounding box center [889, 535] width 101 height 32
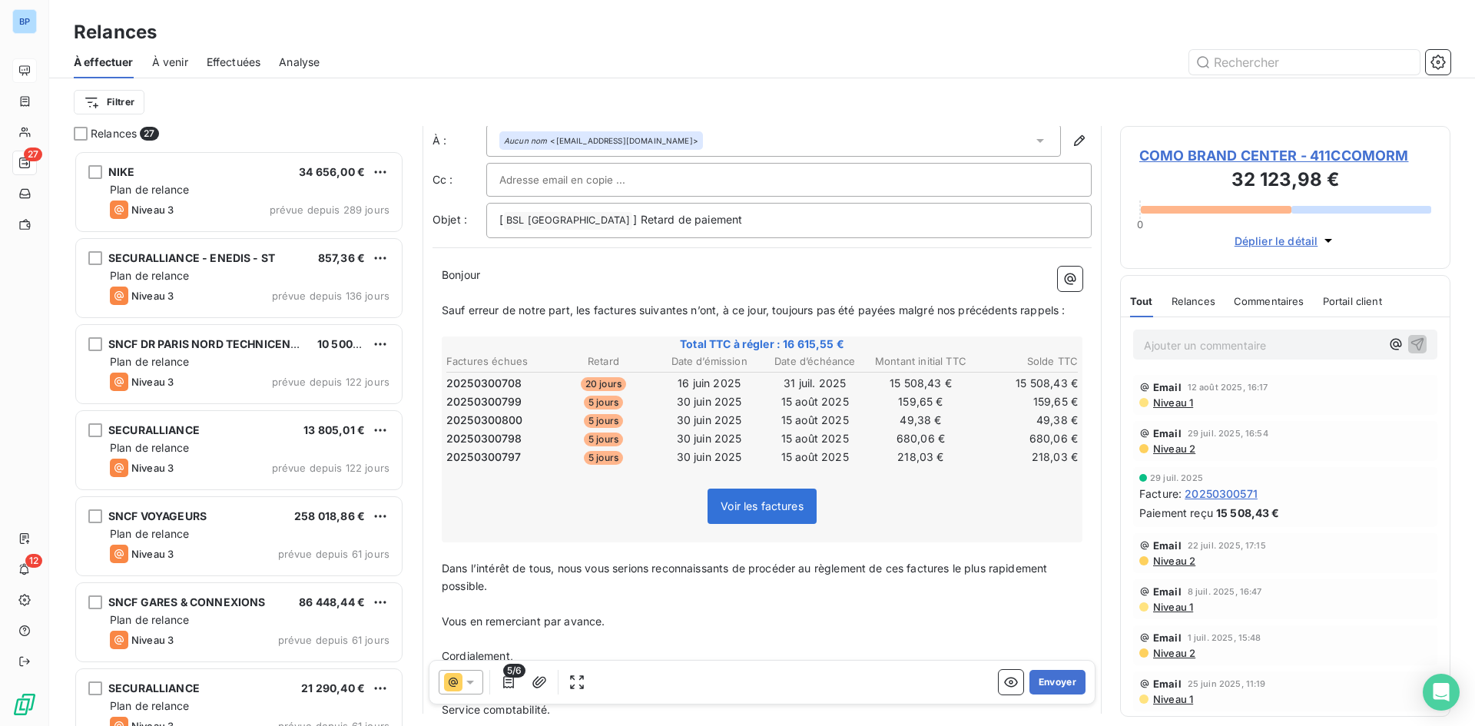
scroll to position [0, 0]
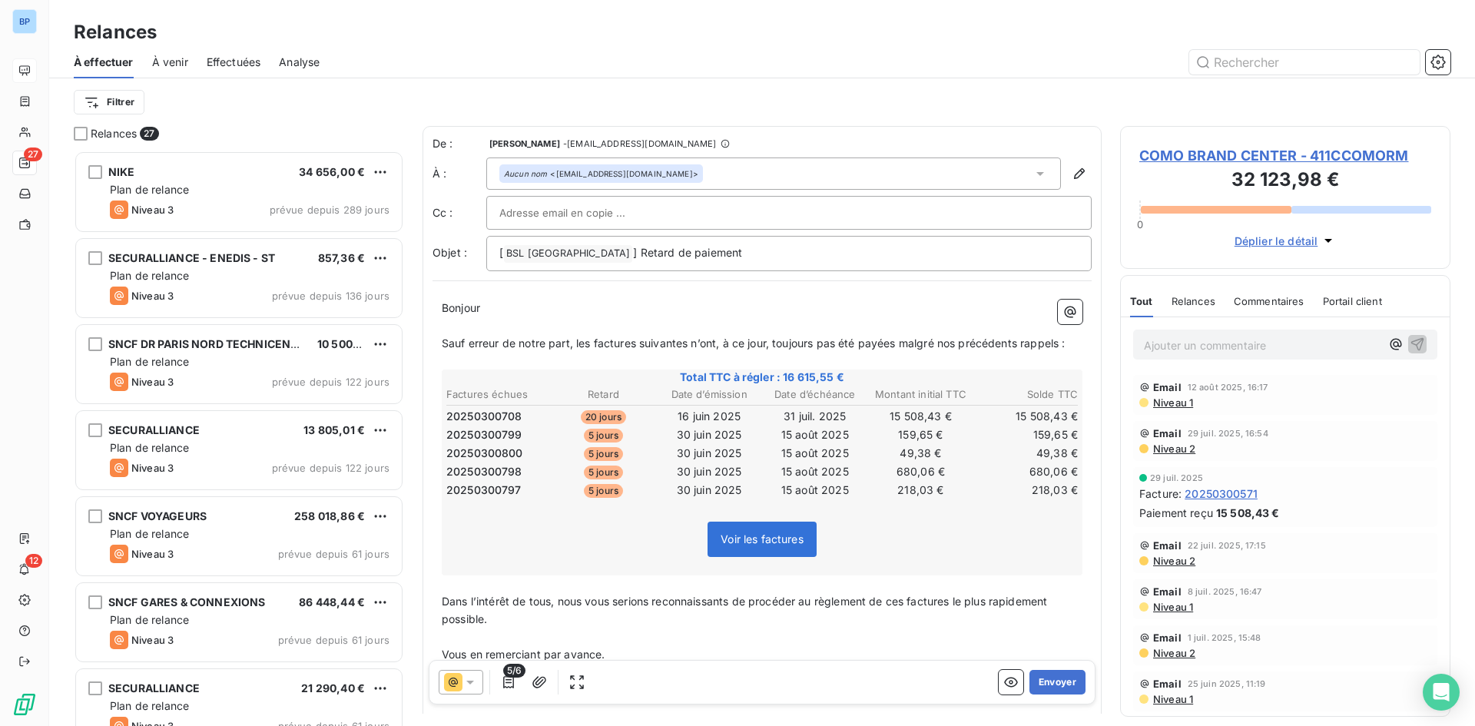
click at [613, 200] on div at bounding box center [789, 213] width 606 height 34
paste input "commercial@groupebsl.com"
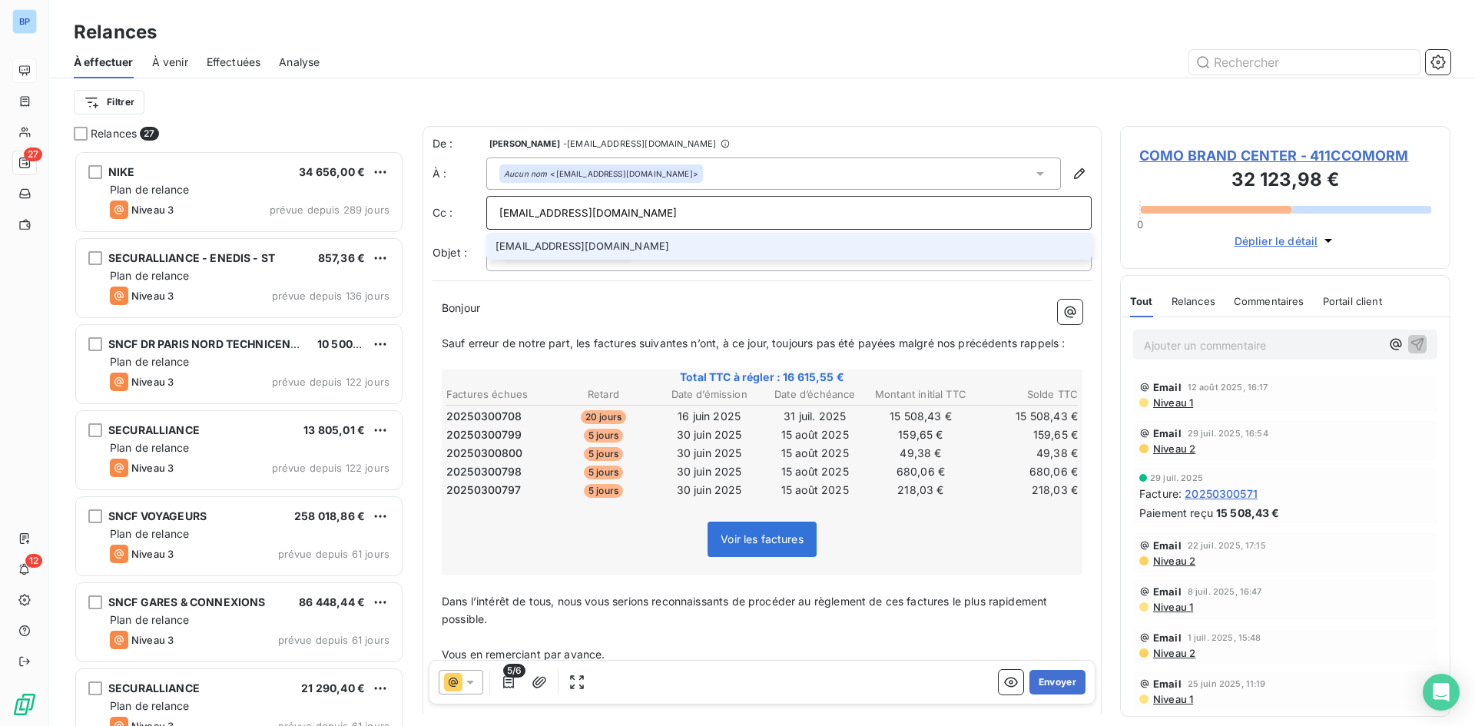
type input "commercial@groupebsl.com"
click at [629, 246] on li "commercial@groupebsl.com" at bounding box center [789, 246] width 606 height 27
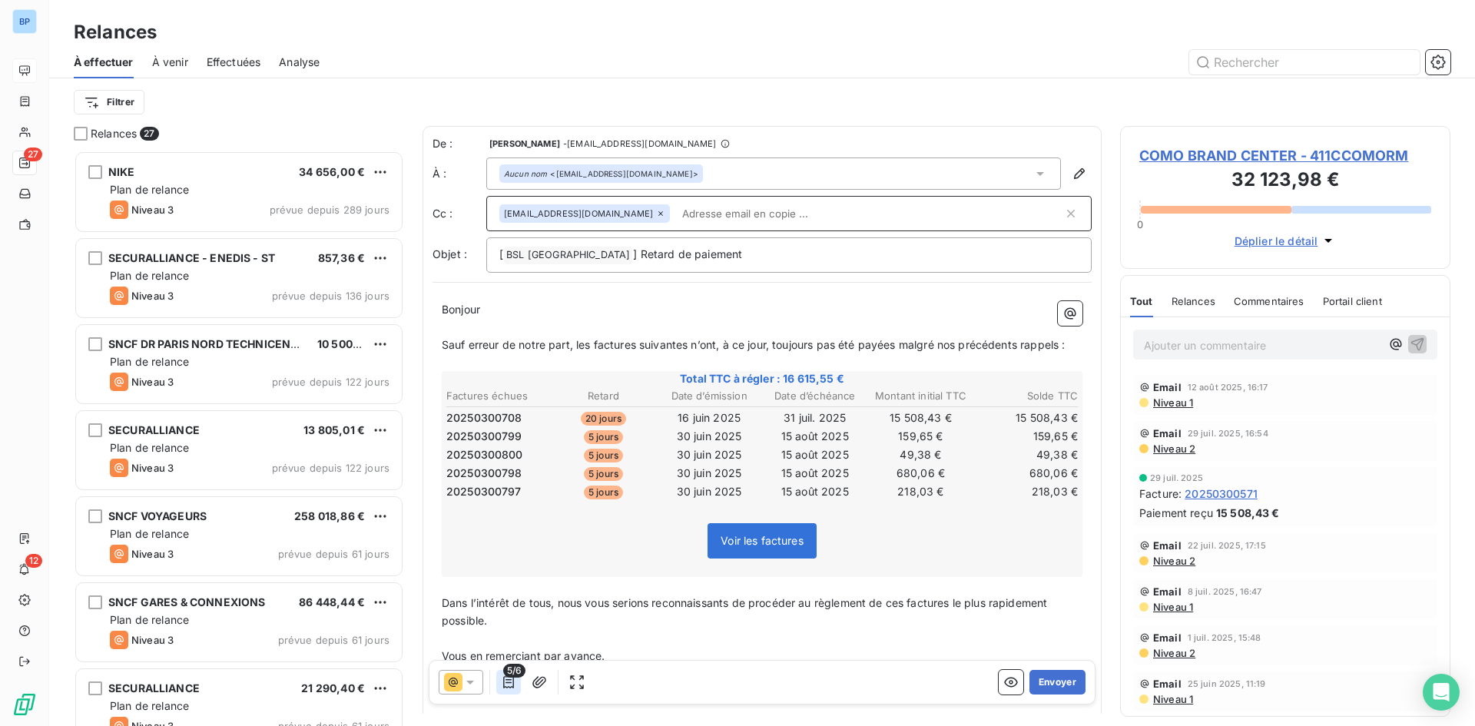
click at [513, 682] on icon "button" at bounding box center [508, 682] width 11 height 12
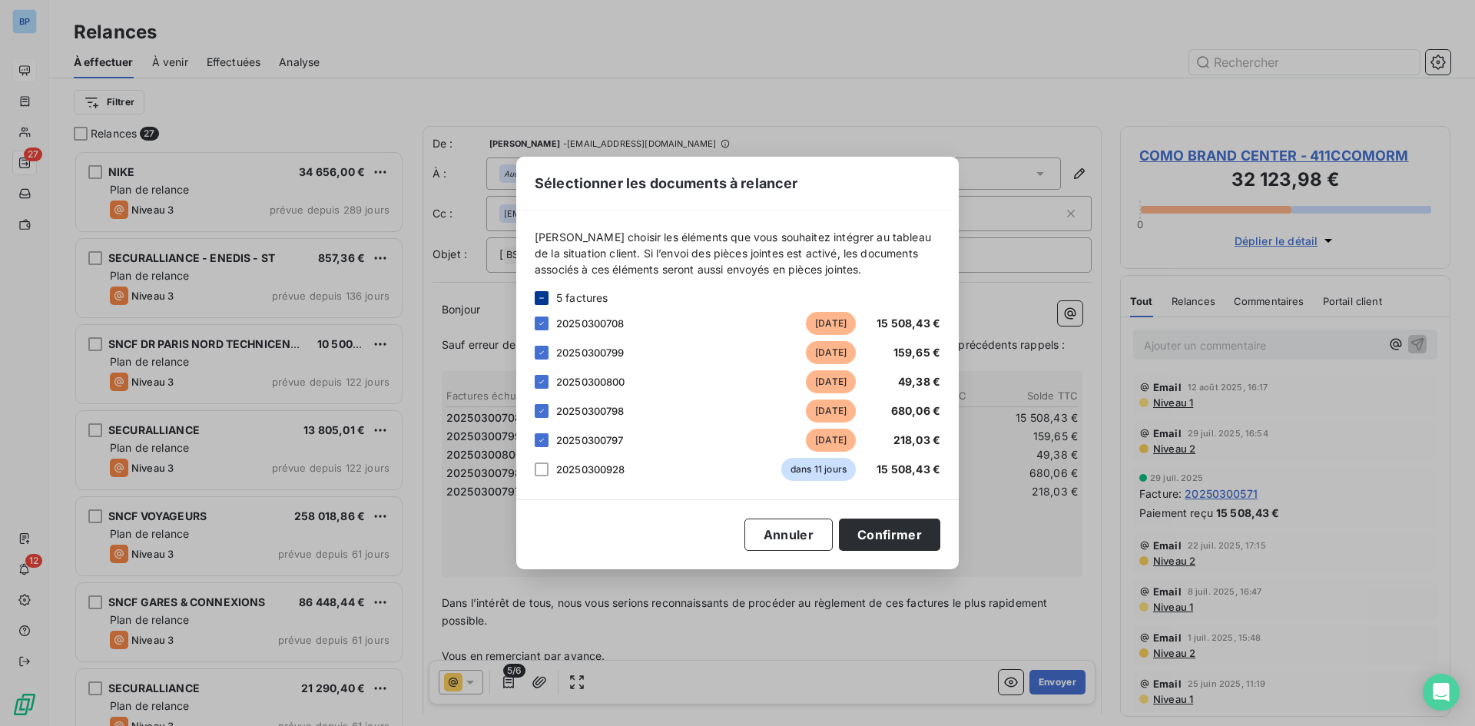
click at [540, 291] on div at bounding box center [542, 298] width 14 height 14
click at [552, 302] on div "6 factures" at bounding box center [738, 298] width 406 height 16
click at [546, 297] on icon at bounding box center [541, 298] width 9 height 9
click at [541, 319] on div at bounding box center [542, 324] width 14 height 14
drag, startPoint x: 903, startPoint y: 538, endPoint x: 861, endPoint y: 477, distance: 73.5
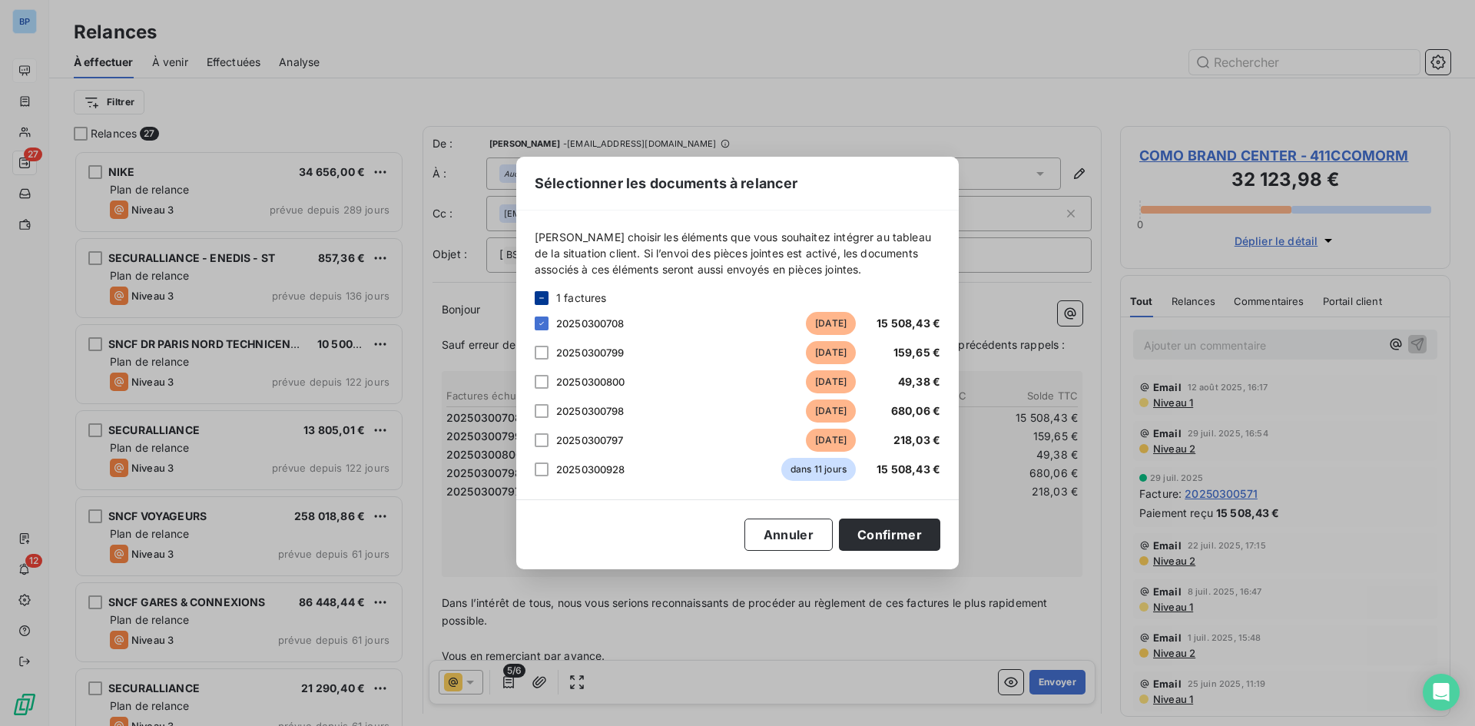
click at [903, 537] on button "Confirmer" at bounding box center [889, 535] width 101 height 32
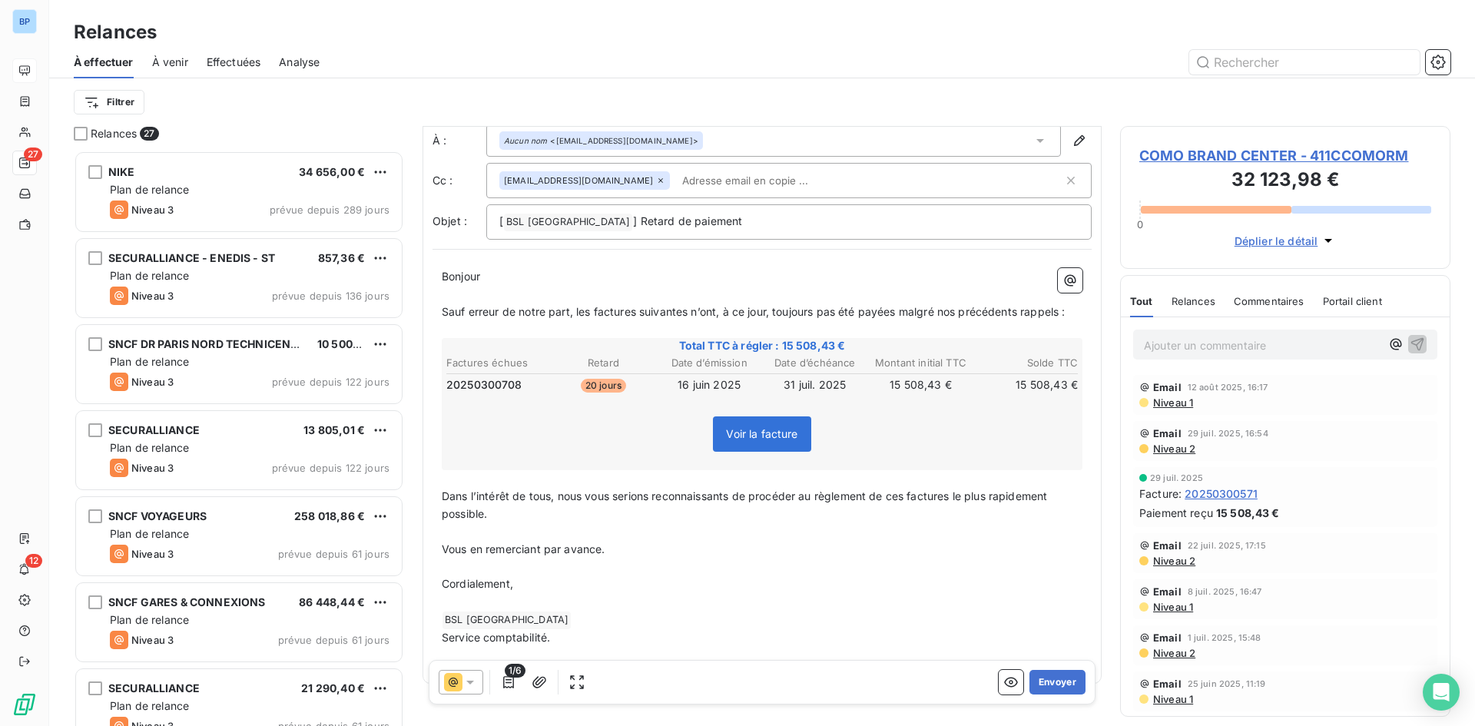
scroll to position [67, 0]
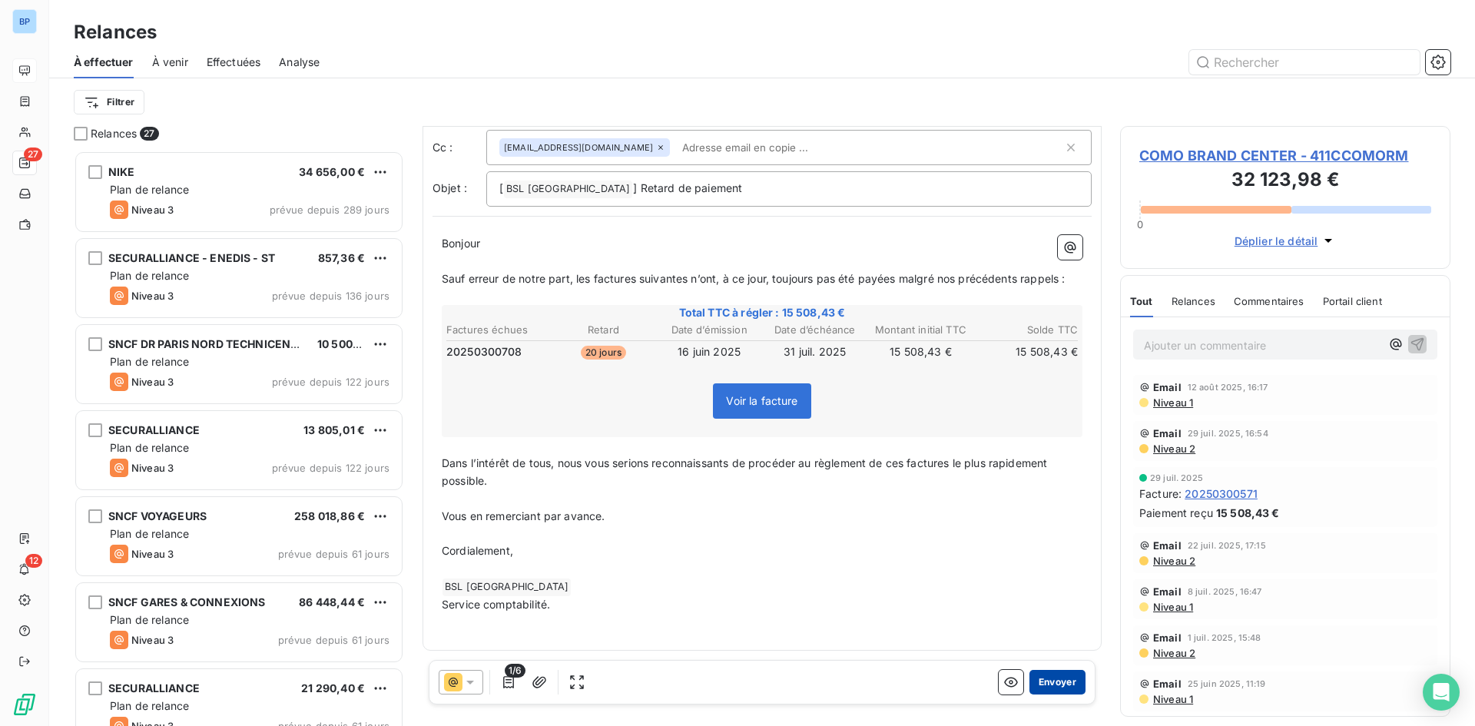
click at [1049, 679] on button "Envoyer" at bounding box center [1058, 682] width 56 height 25
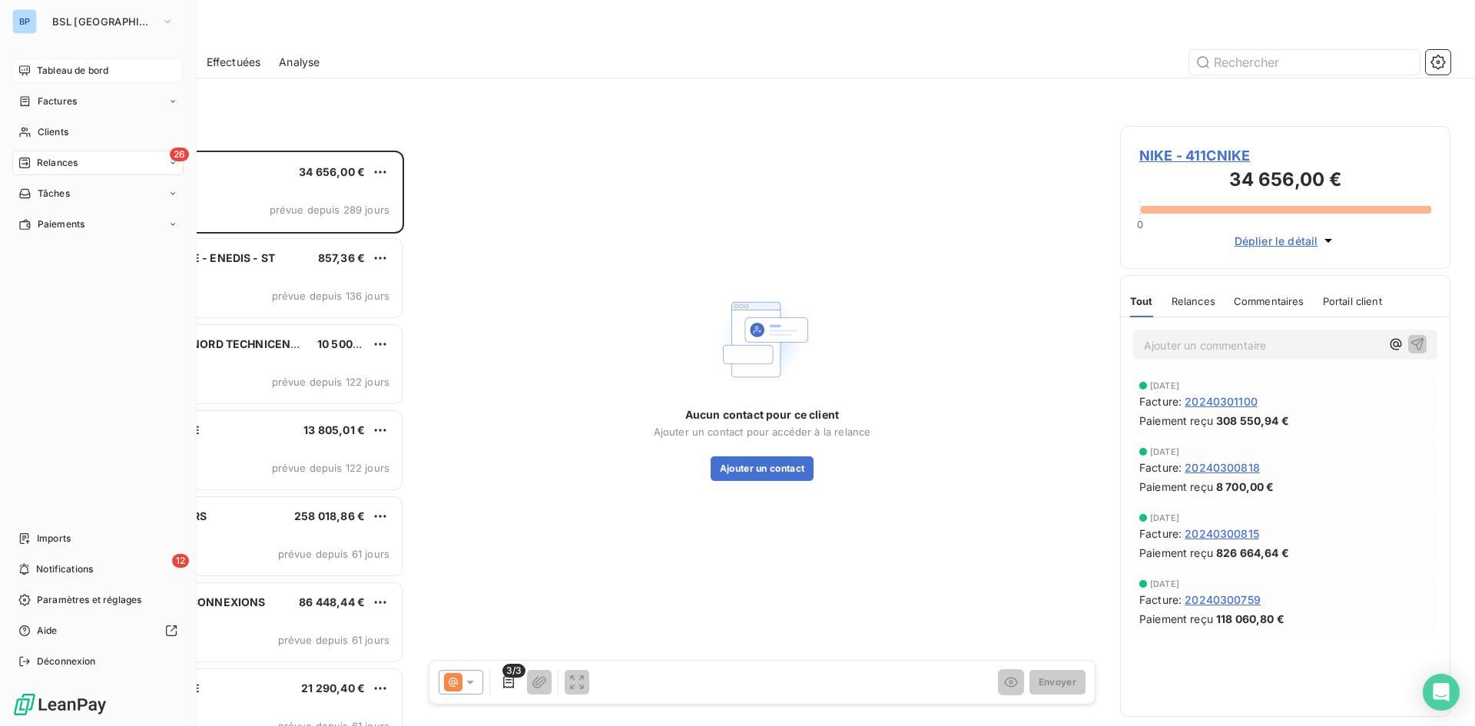
click at [46, 72] on span "Tableau de bord" at bounding box center [72, 71] width 71 height 14
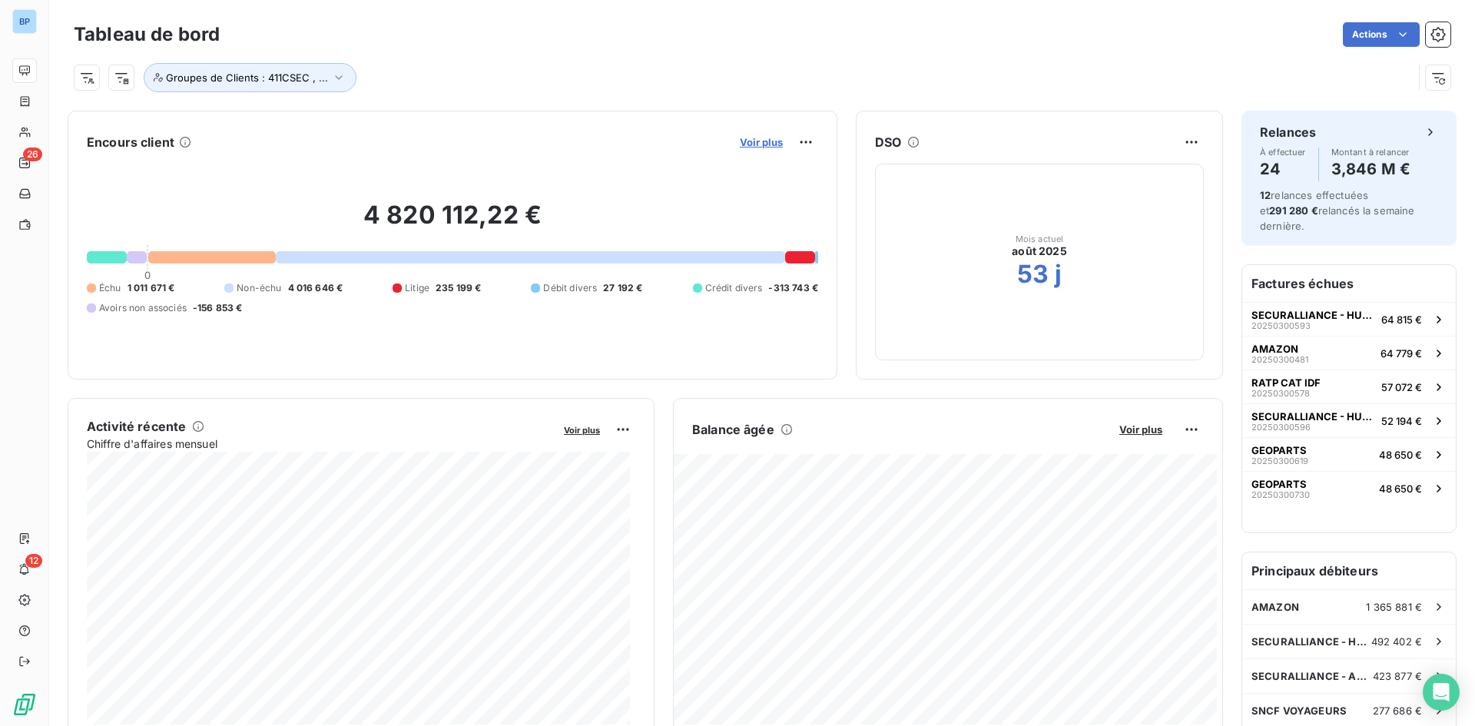
click at [762, 144] on span "Voir plus" at bounding box center [761, 142] width 43 height 12
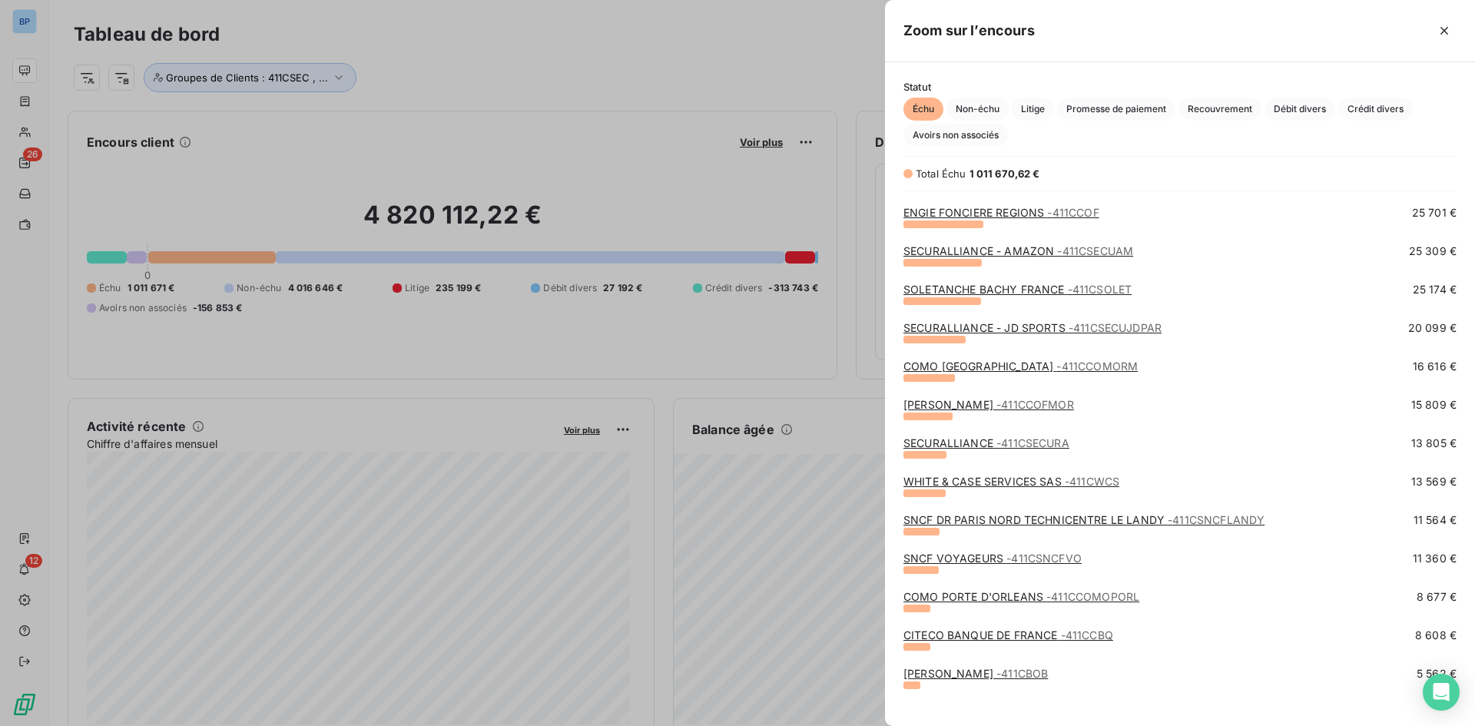
scroll to position [384, 0]
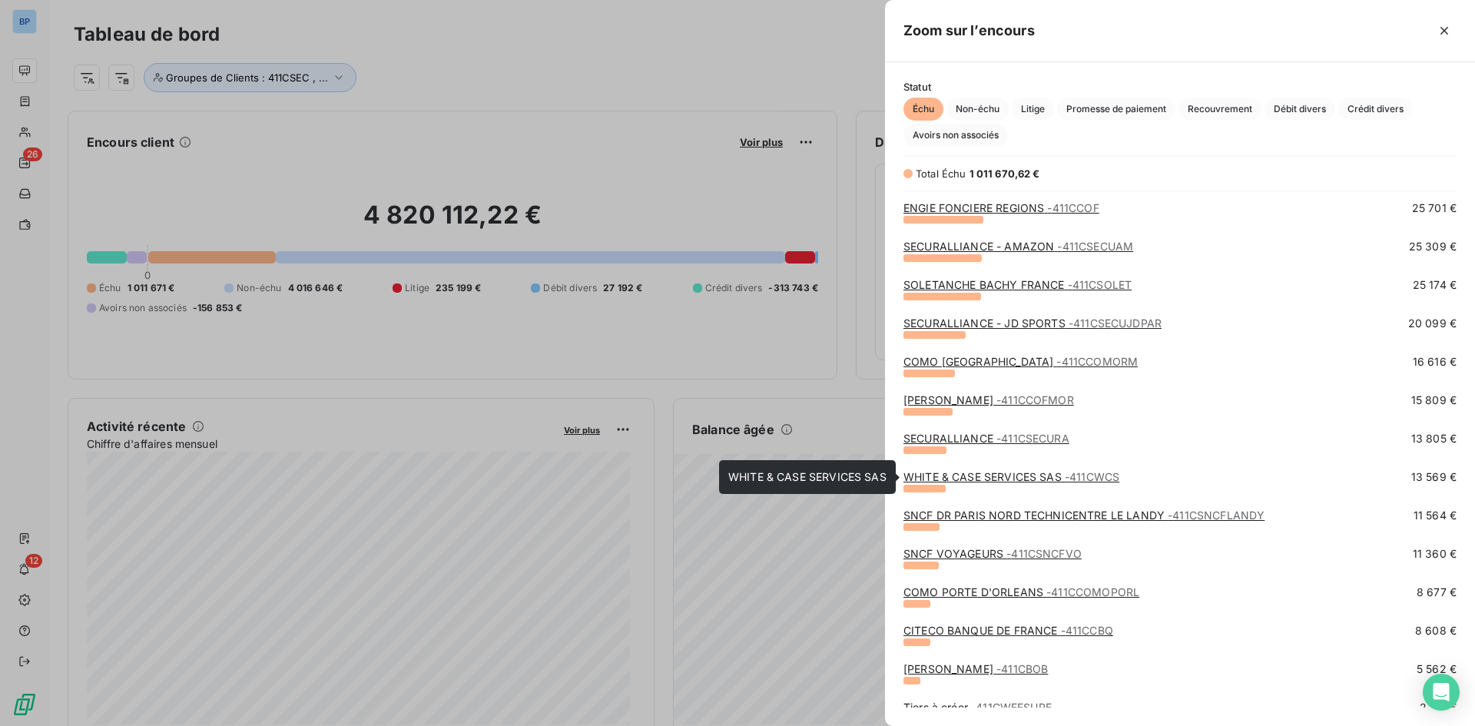
click at [1000, 473] on link "WHITE & CASE SERVICES SAS - 411CWCS" at bounding box center [1012, 476] width 216 height 13
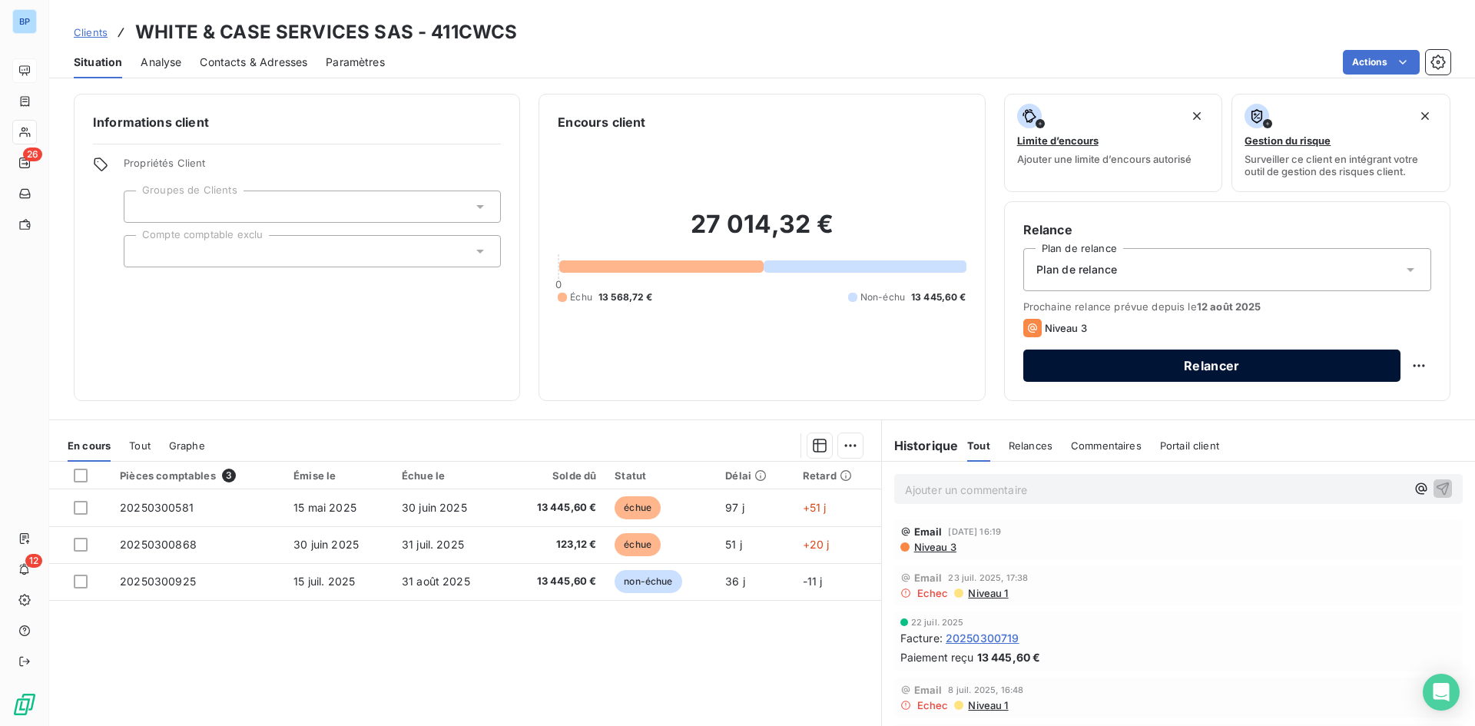
click at [1133, 369] on button "Relancer" at bounding box center [1212, 366] width 377 height 32
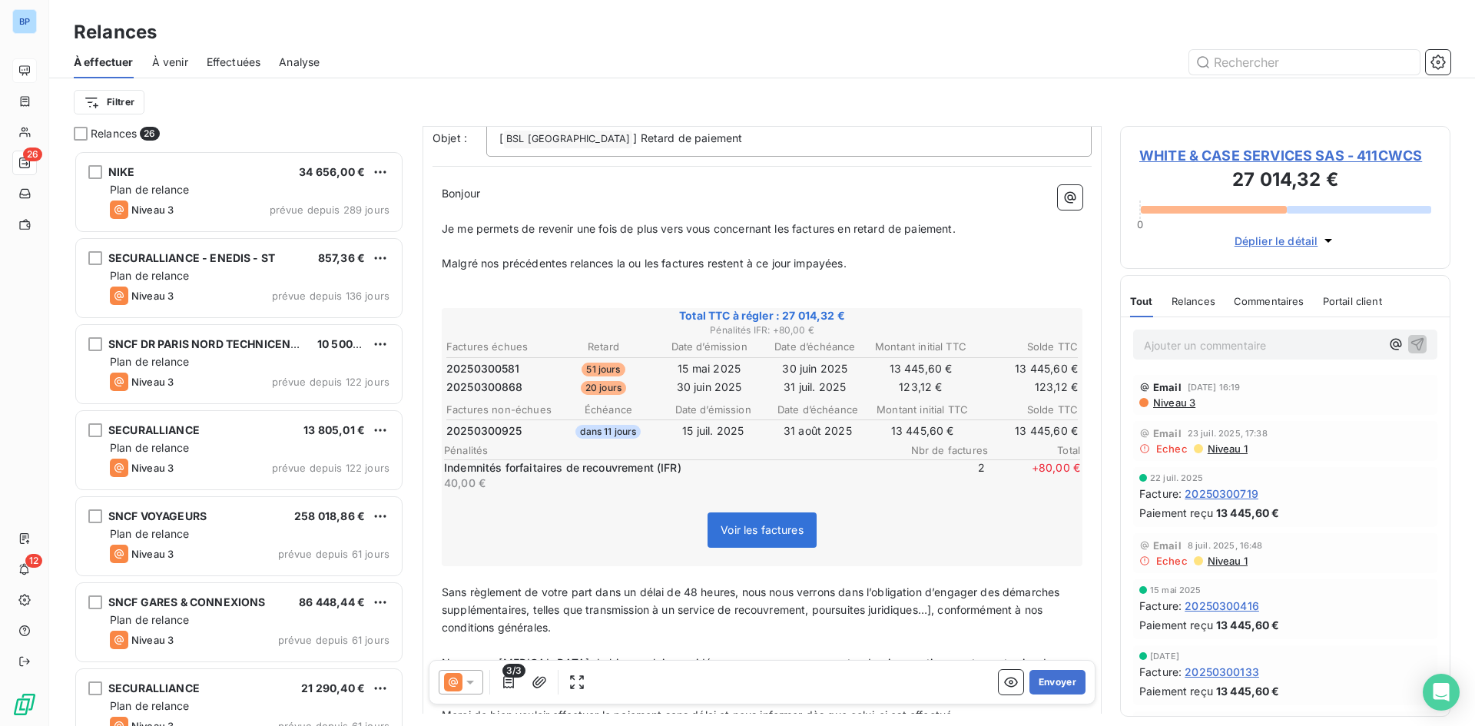
scroll to position [314, 0]
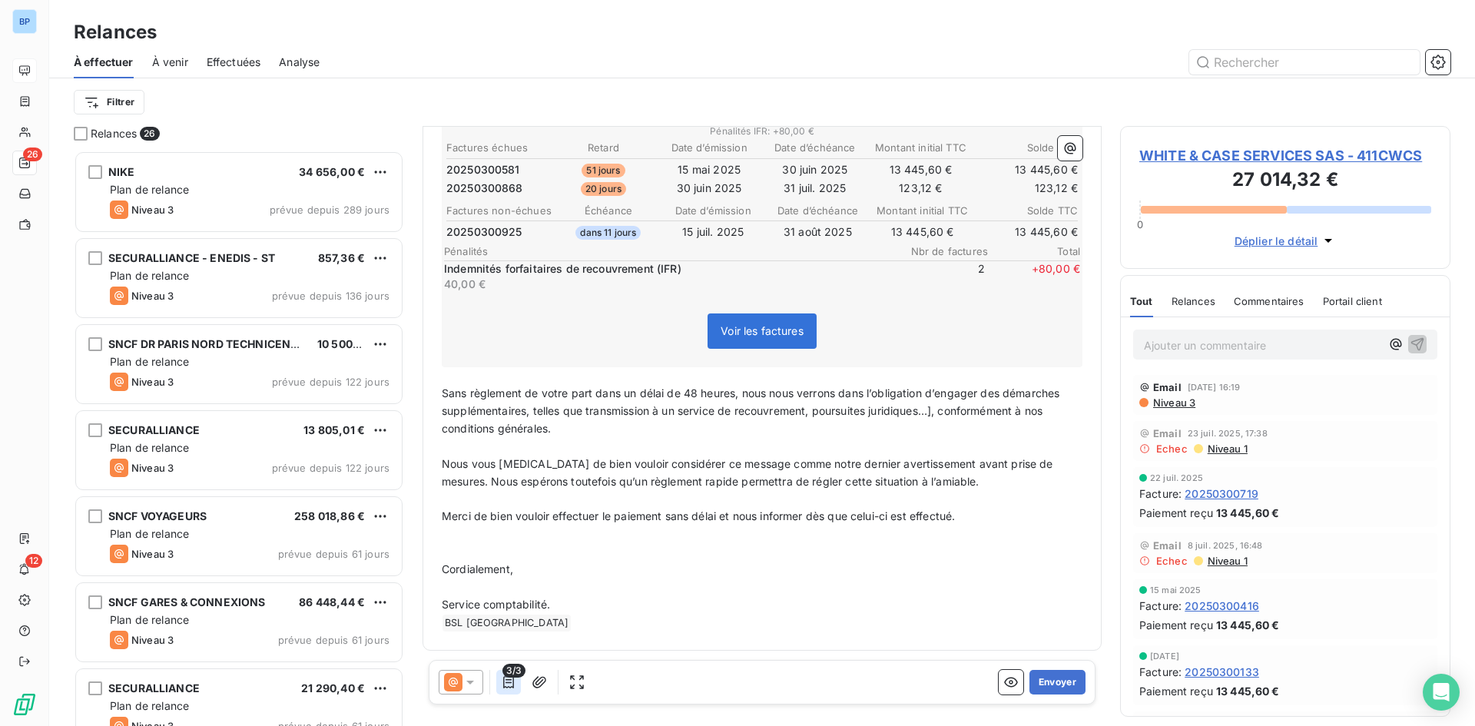
click at [516, 682] on icon "button" at bounding box center [508, 682] width 15 height 15
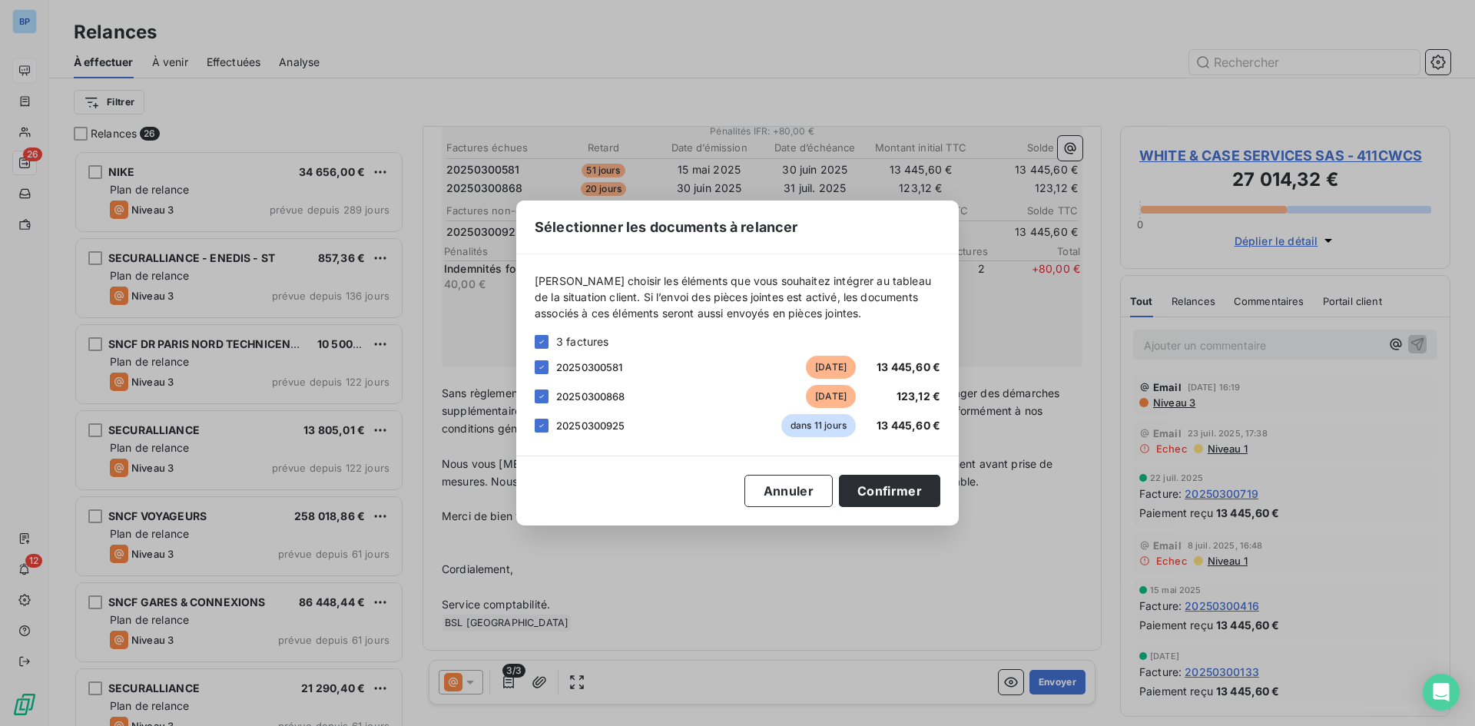
drag, startPoint x: 541, startPoint y: 427, endPoint x: 556, endPoint y: 427, distance: 15.4
click at [540, 427] on icon at bounding box center [541, 425] width 9 height 9
click at [899, 485] on button "Confirmer" at bounding box center [889, 491] width 101 height 32
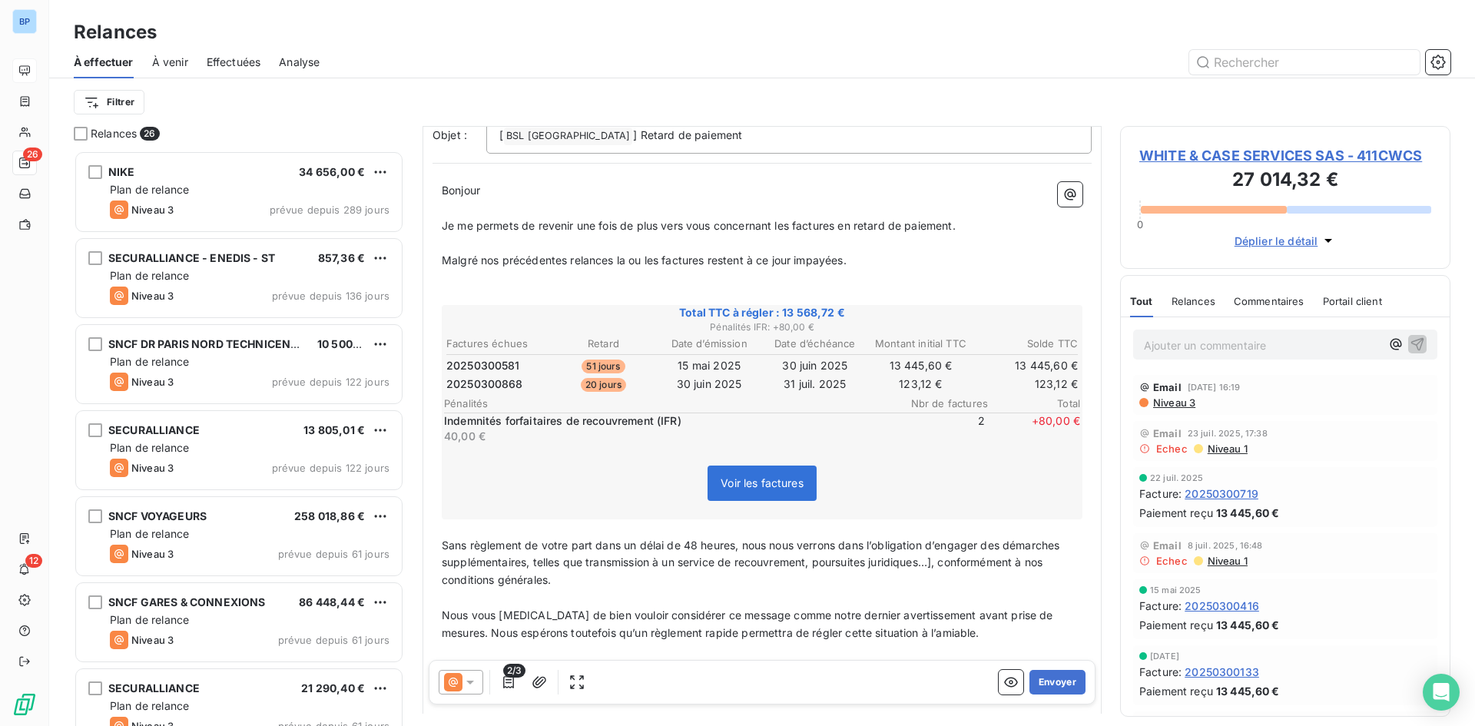
scroll to position [0, 0]
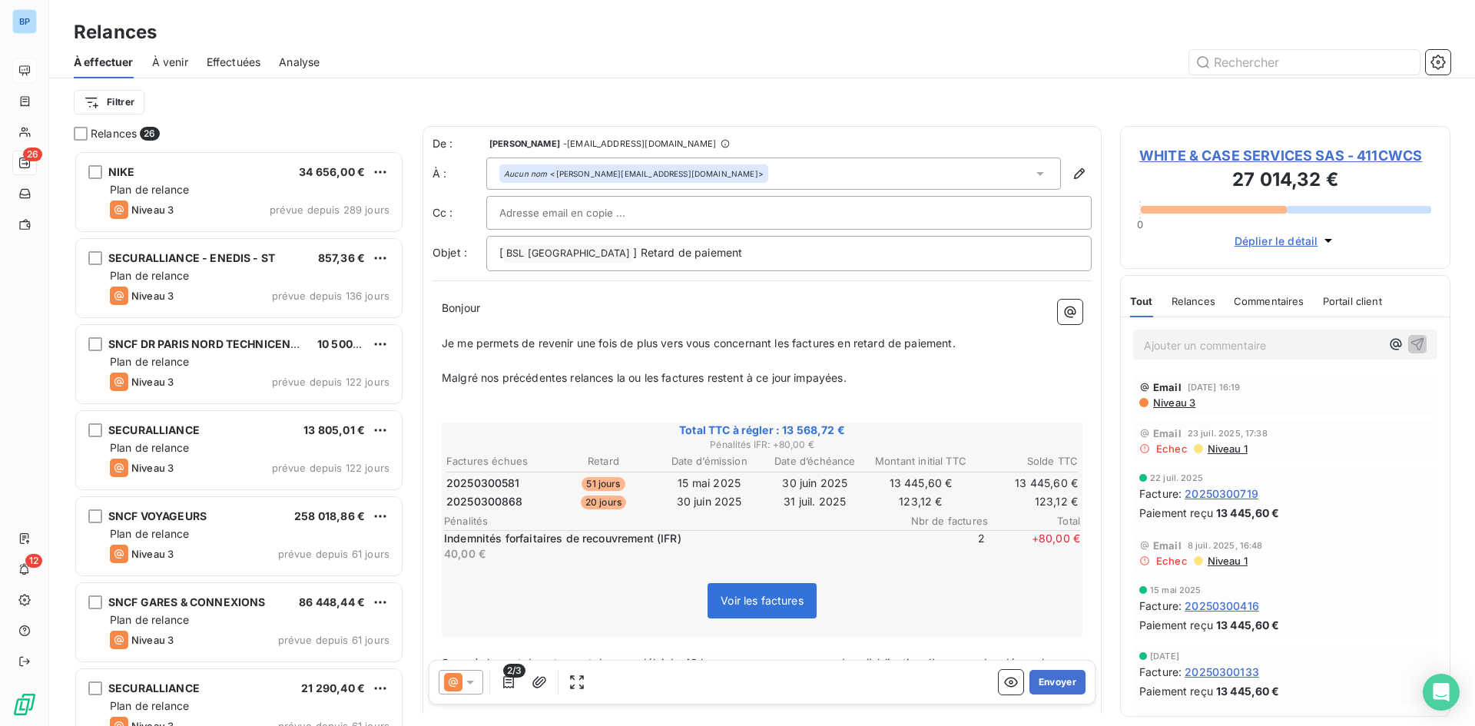
click at [638, 214] on div at bounding box center [788, 212] width 579 height 23
paste input "commercial@groupebsl.com"
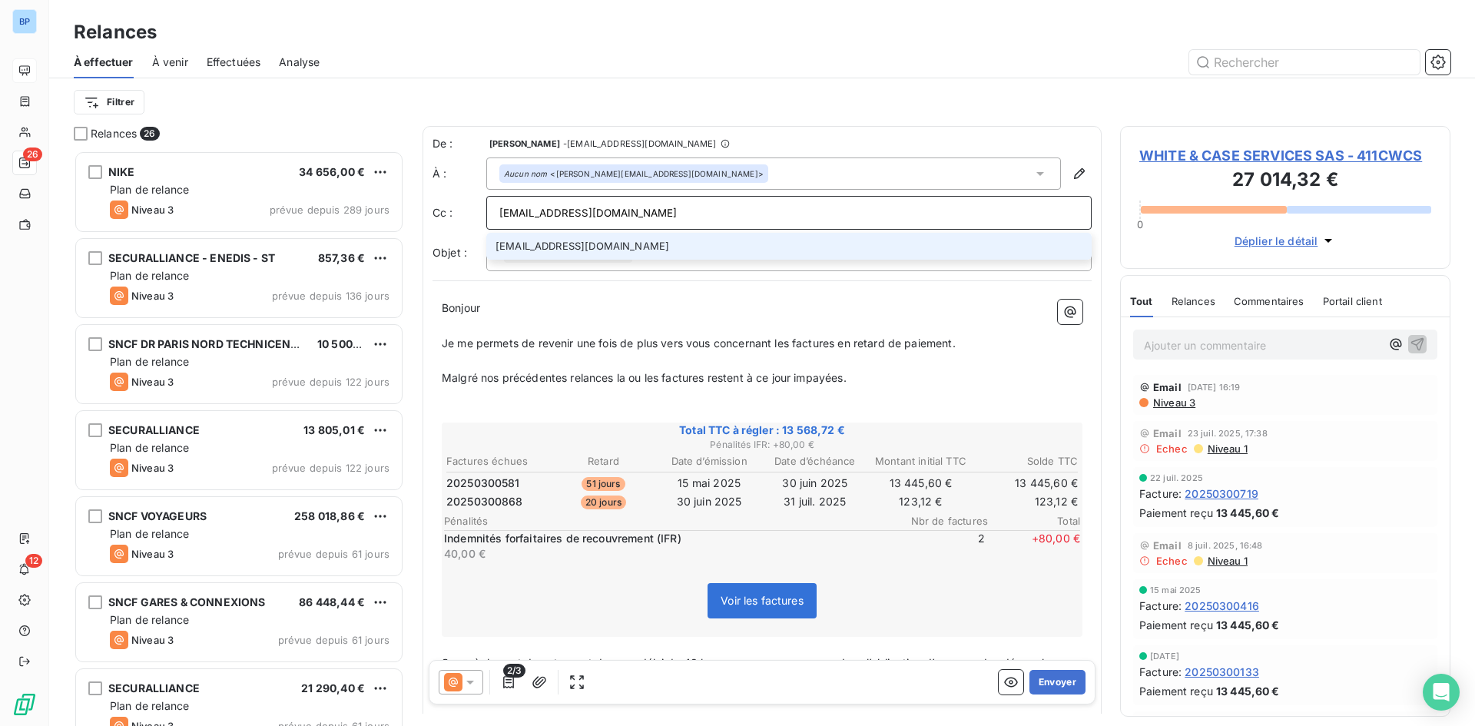
type input "commercial@groupebsl.com"
click at [640, 245] on li "commercial@groupebsl.com" at bounding box center [789, 246] width 606 height 27
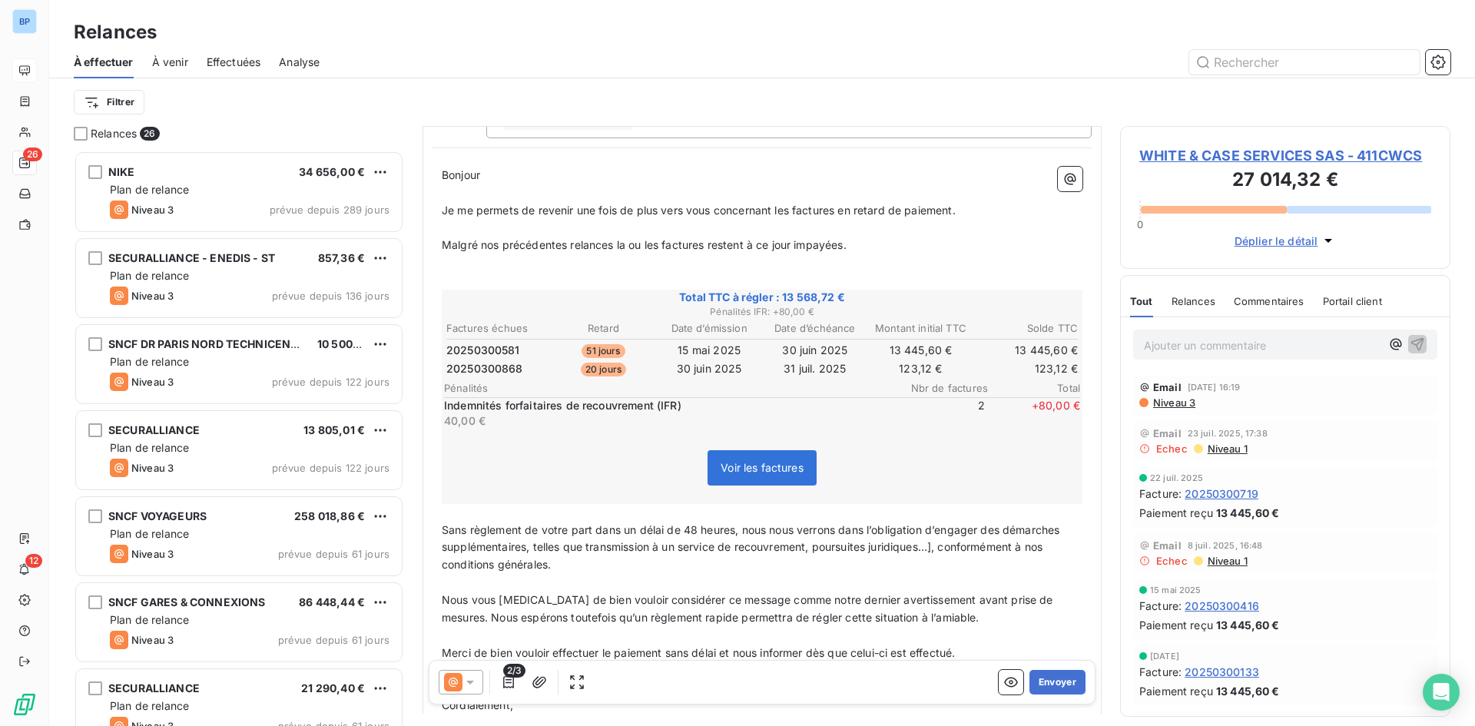
scroll to position [272, 0]
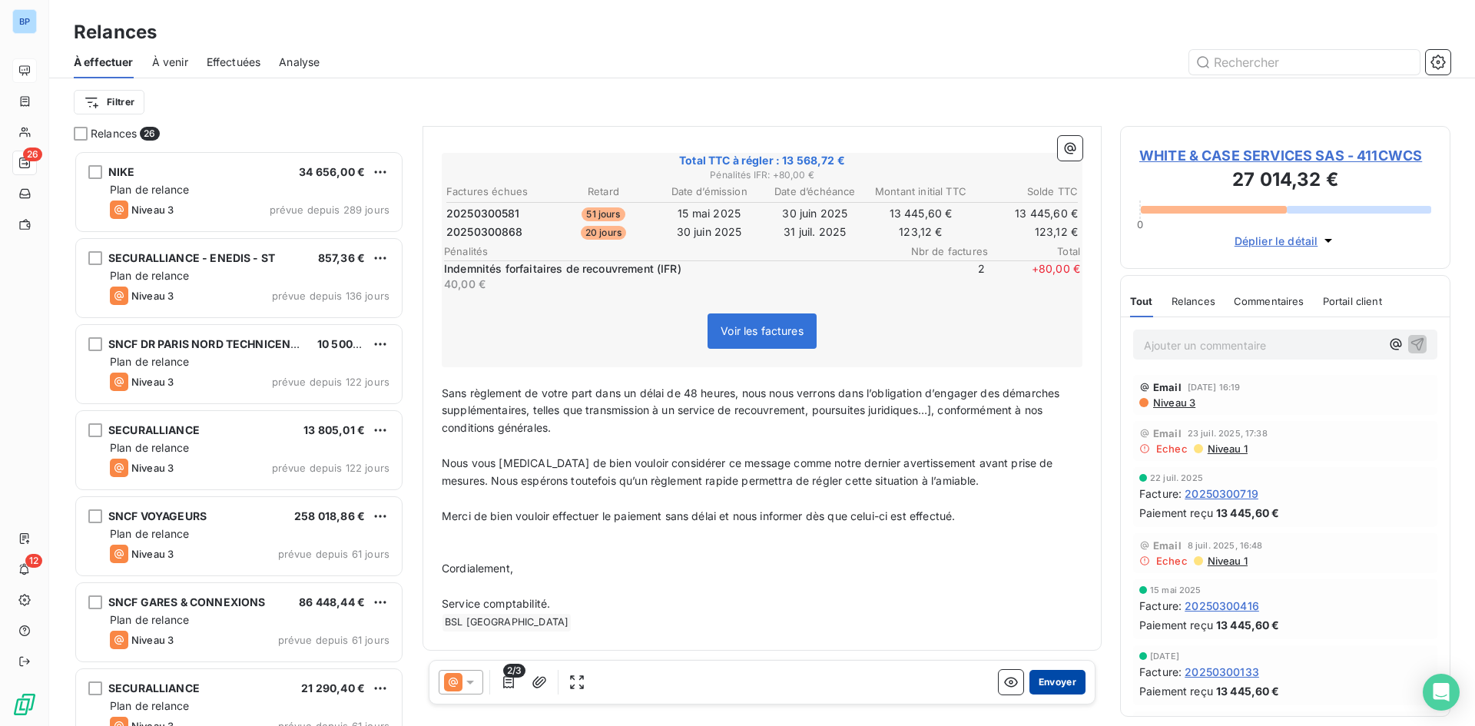
click at [1047, 684] on button "Envoyer" at bounding box center [1058, 682] width 56 height 25
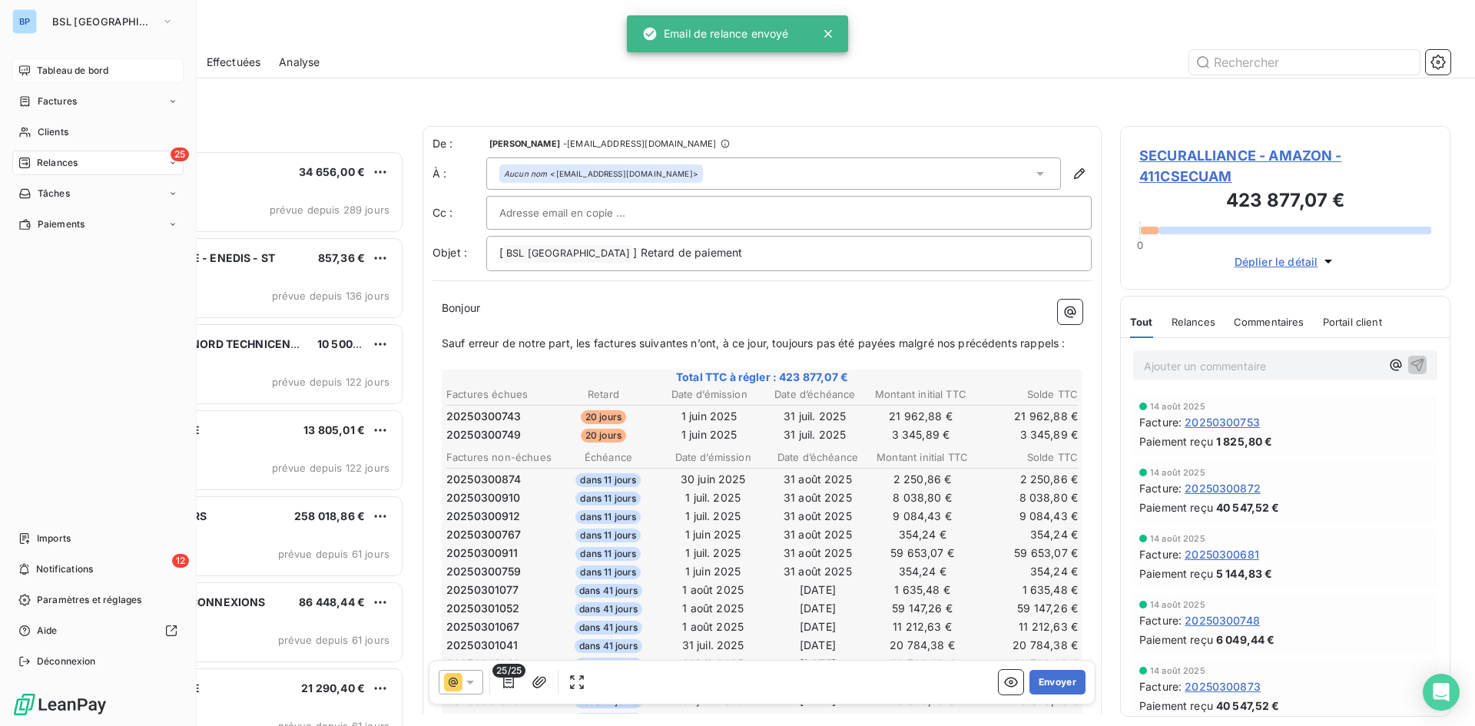
click at [50, 78] on div "Tableau de bord" at bounding box center [97, 70] width 171 height 25
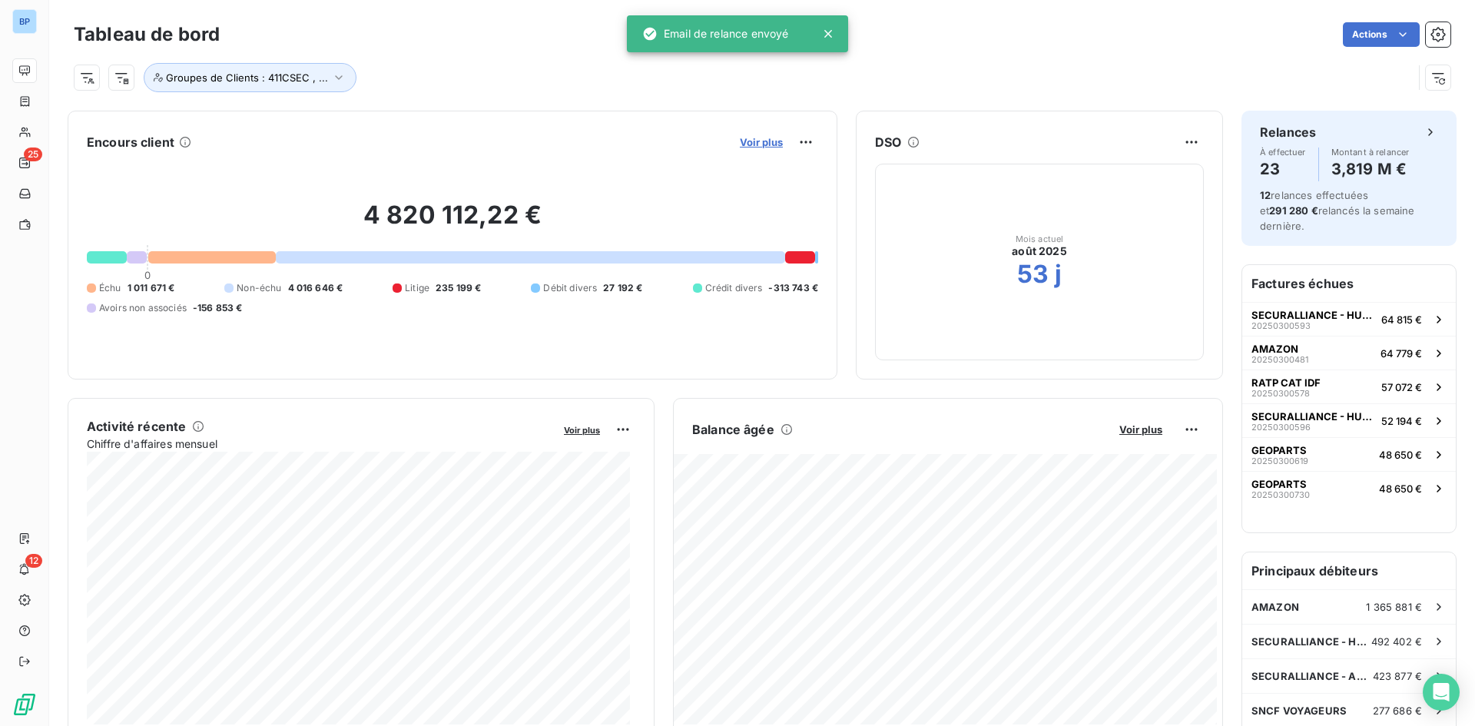
click at [741, 139] on span "Voir plus" at bounding box center [761, 142] width 43 height 12
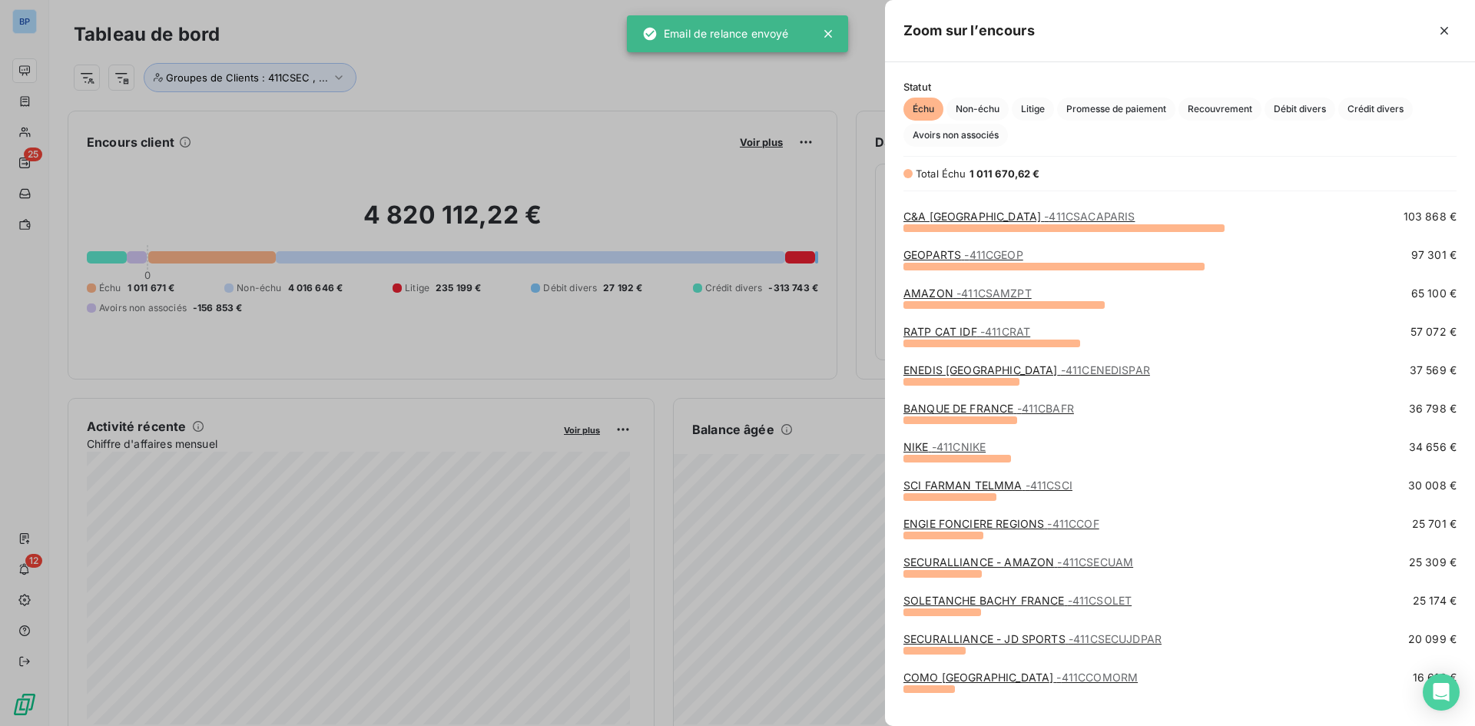
scroll to position [461, 0]
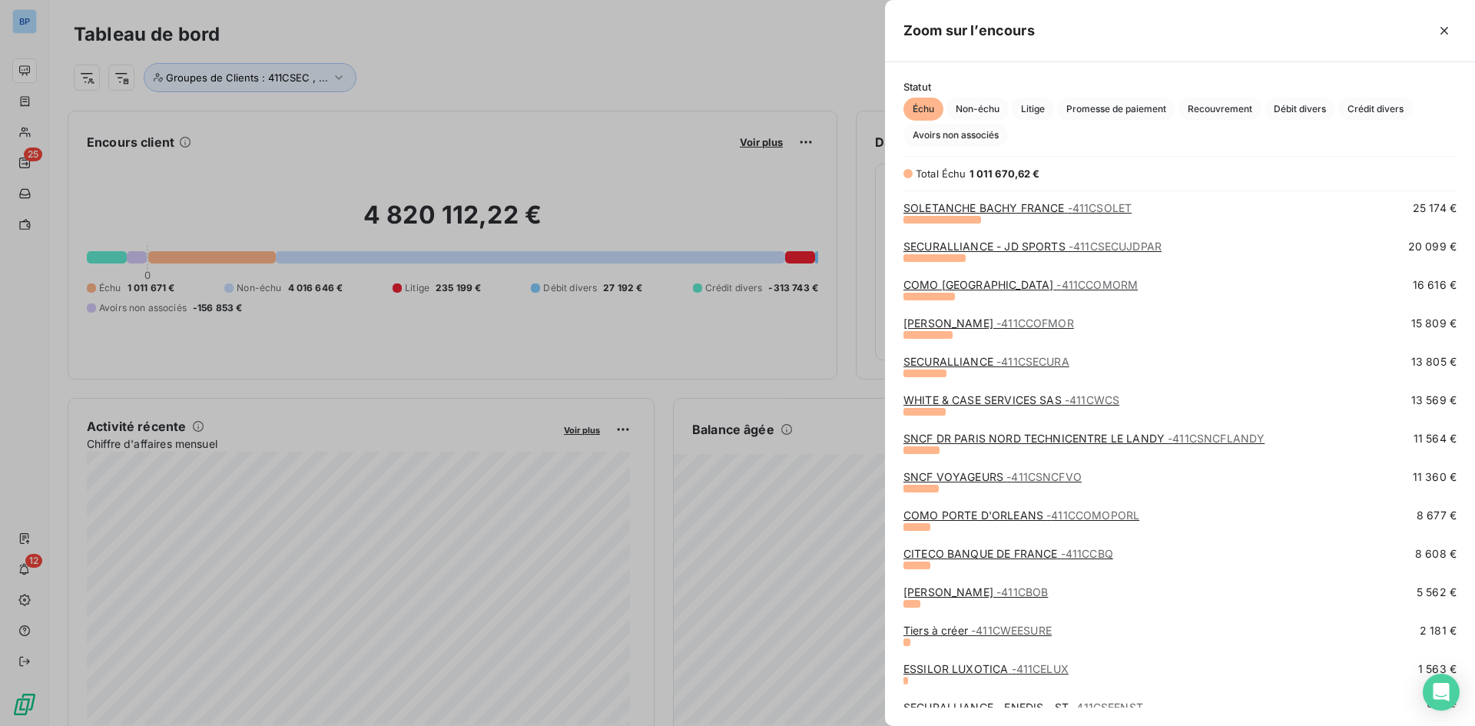
click at [1061, 515] on span "- 411CCOMOPORL" at bounding box center [1093, 515] width 93 height 13
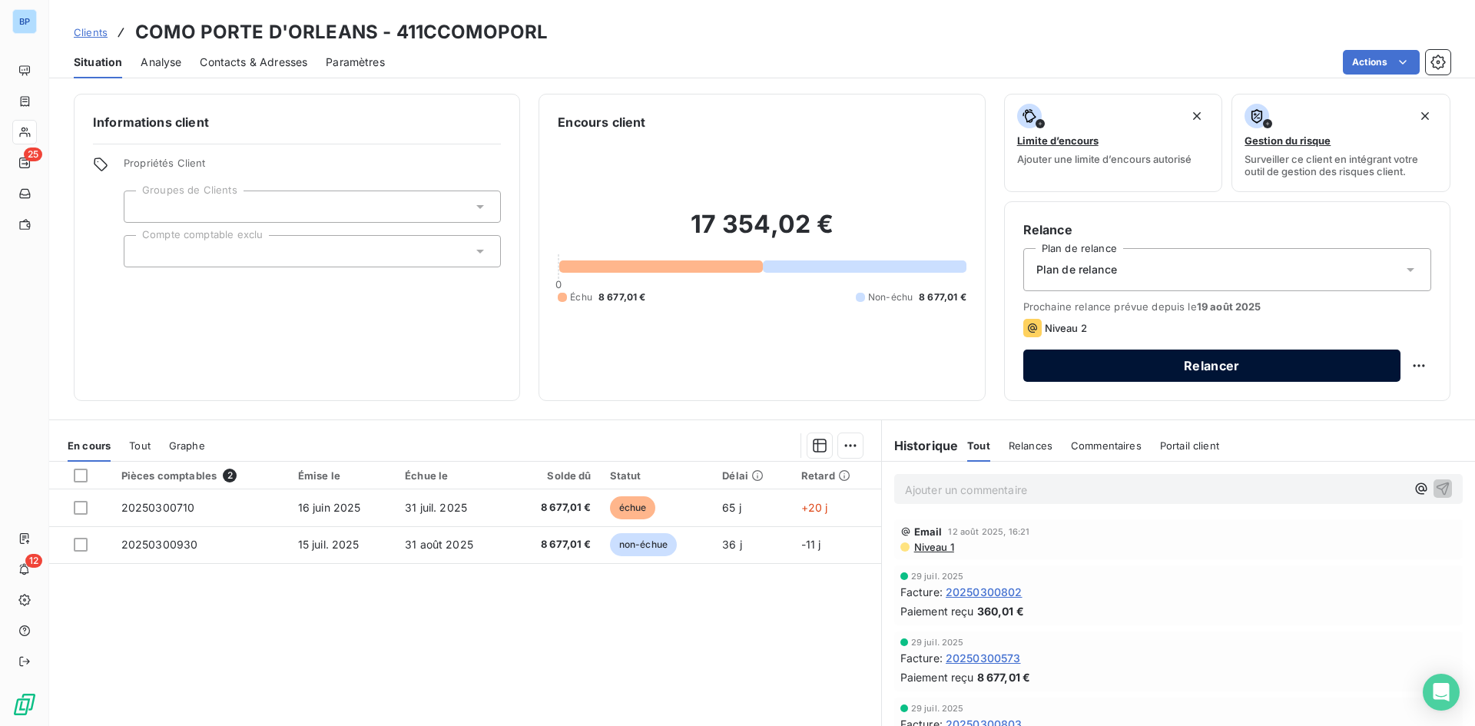
click at [1132, 370] on button "Relancer" at bounding box center [1212, 366] width 377 height 32
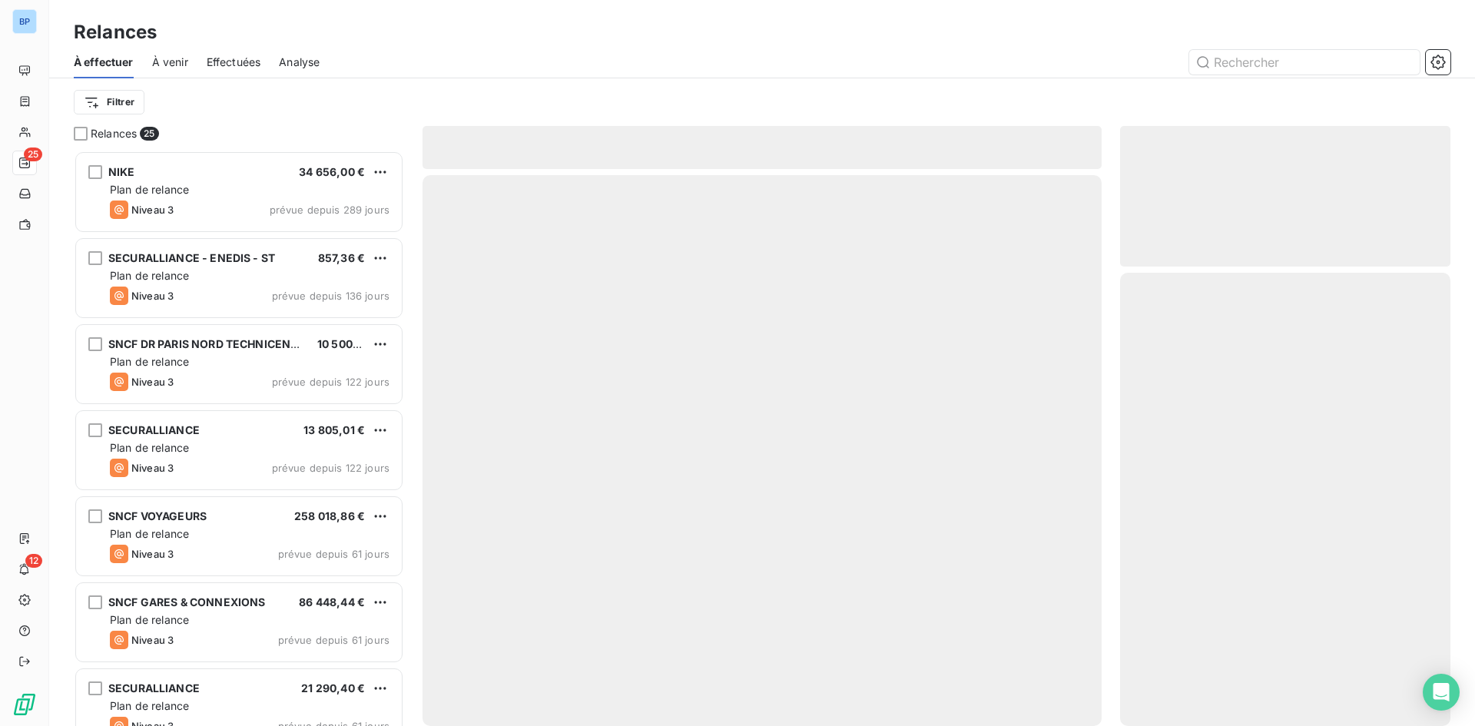
scroll to position [564, 319]
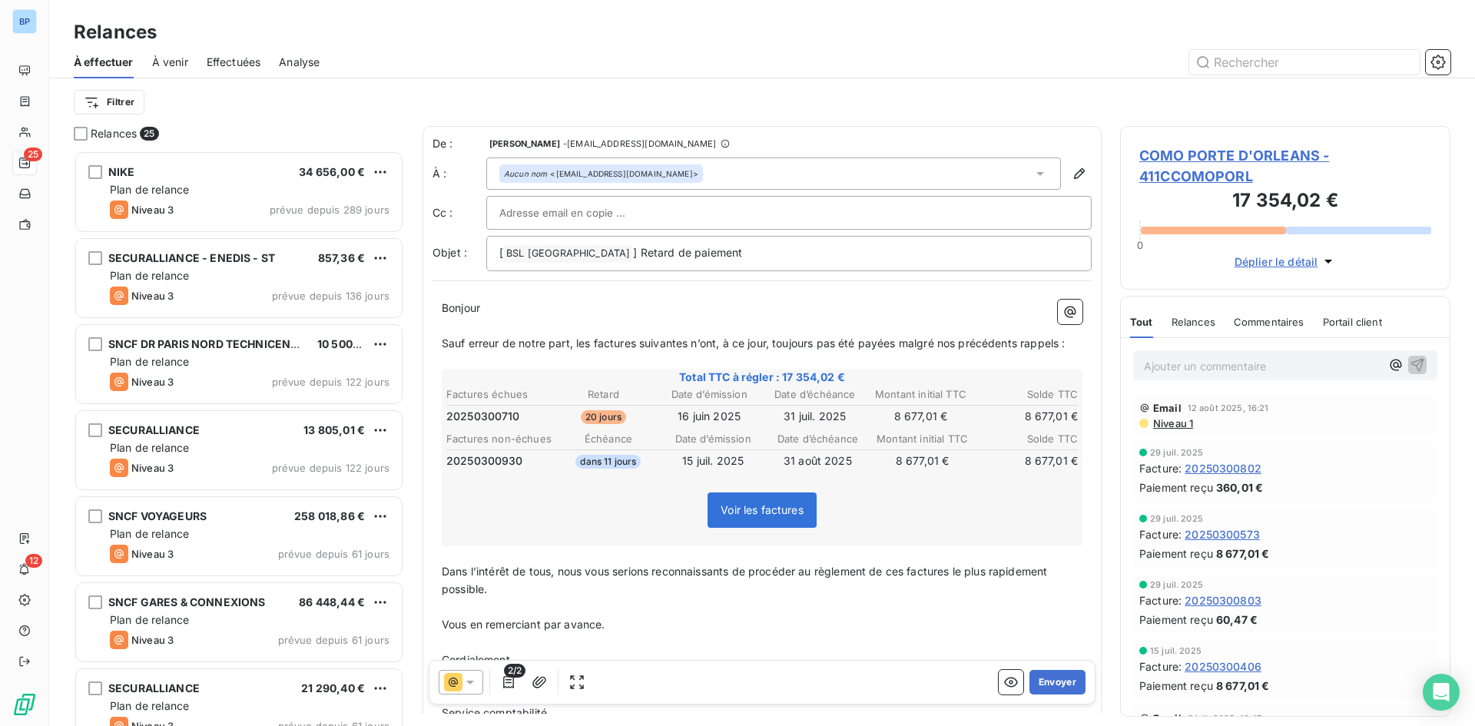
click at [642, 201] on div at bounding box center [789, 213] width 606 height 34
paste input "commercial@groupebsl.com"
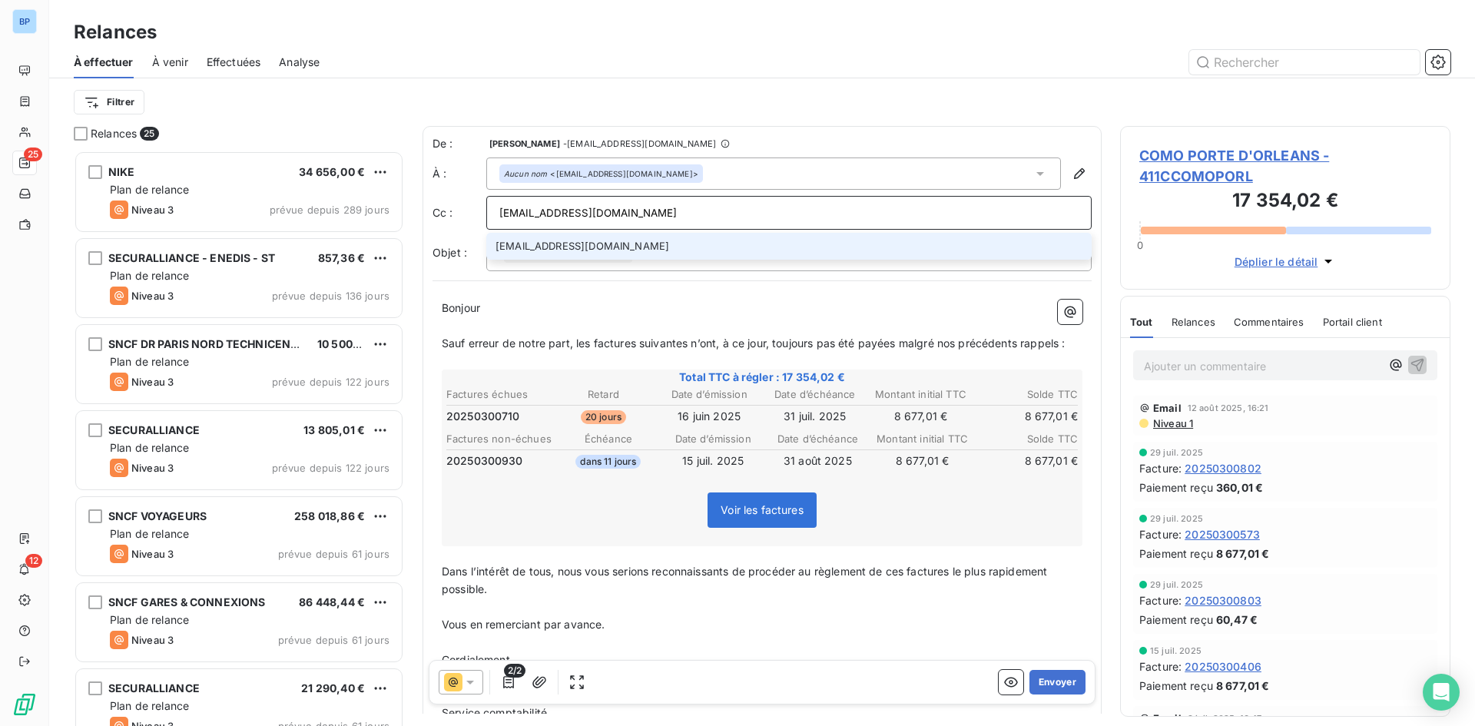
type input "commercial@groupebsl.com"
click at [635, 250] on li "commercial@groupebsl.com" at bounding box center [789, 246] width 606 height 27
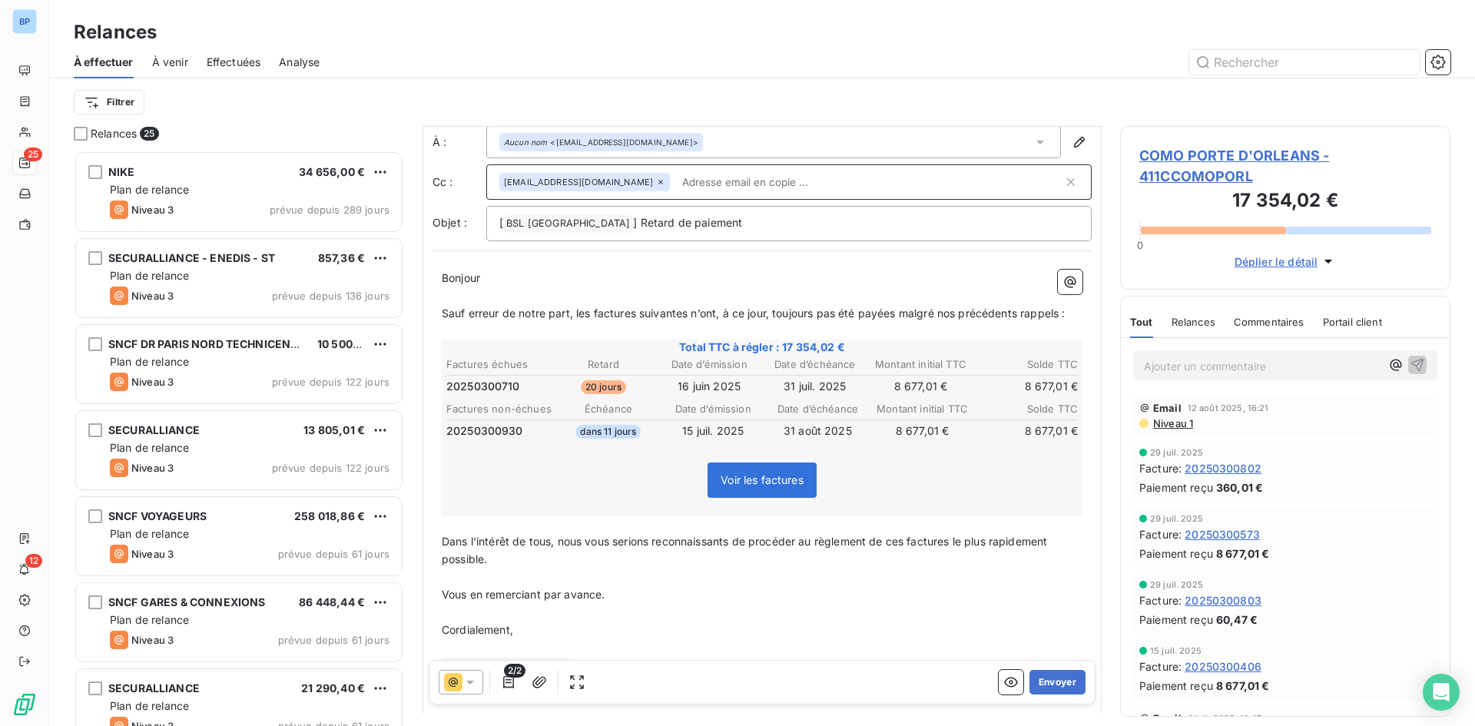
scroll to position [111, 0]
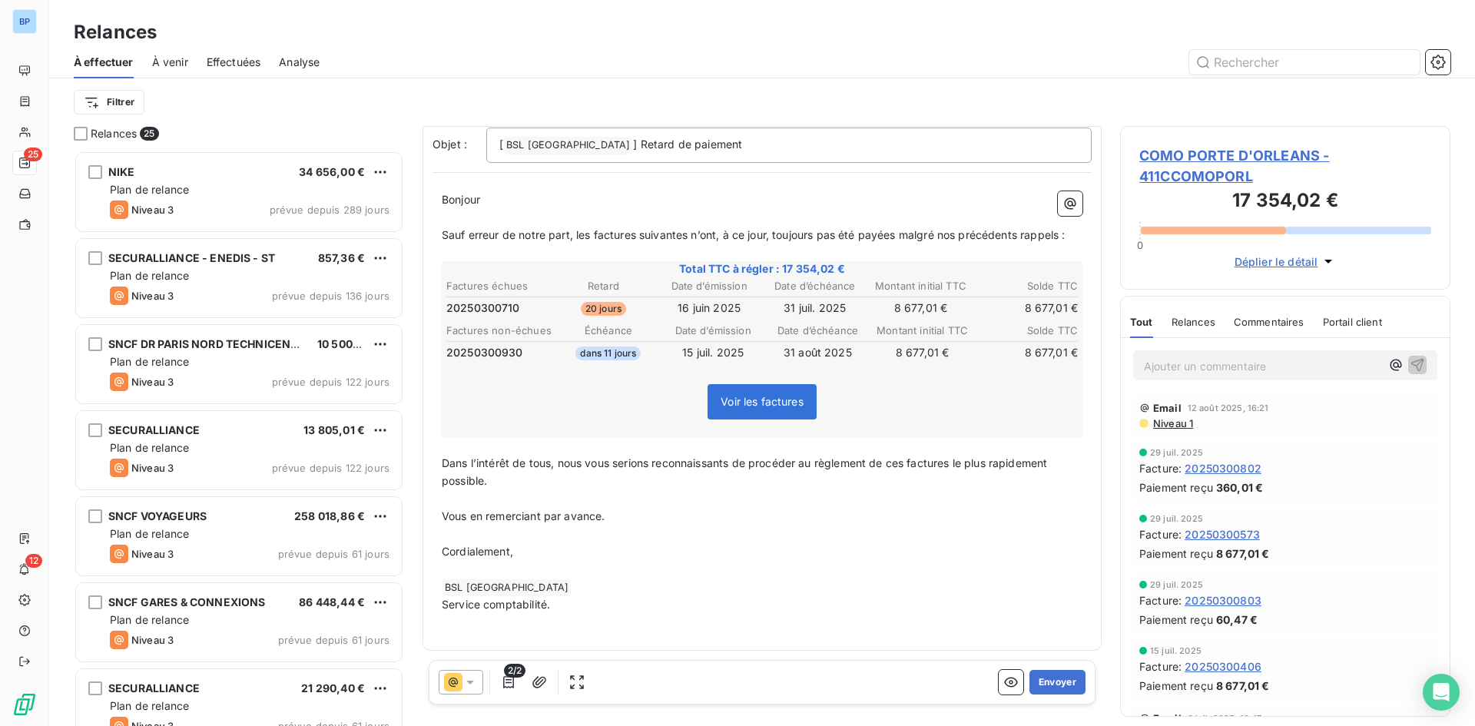
drag, startPoint x: 504, startPoint y: 677, endPoint x: 503, endPoint y: 632, distance: 44.6
click at [504, 677] on span "2/2" at bounding box center [515, 671] width 22 height 14
click at [511, 682] on icon "button" at bounding box center [508, 682] width 11 height 12
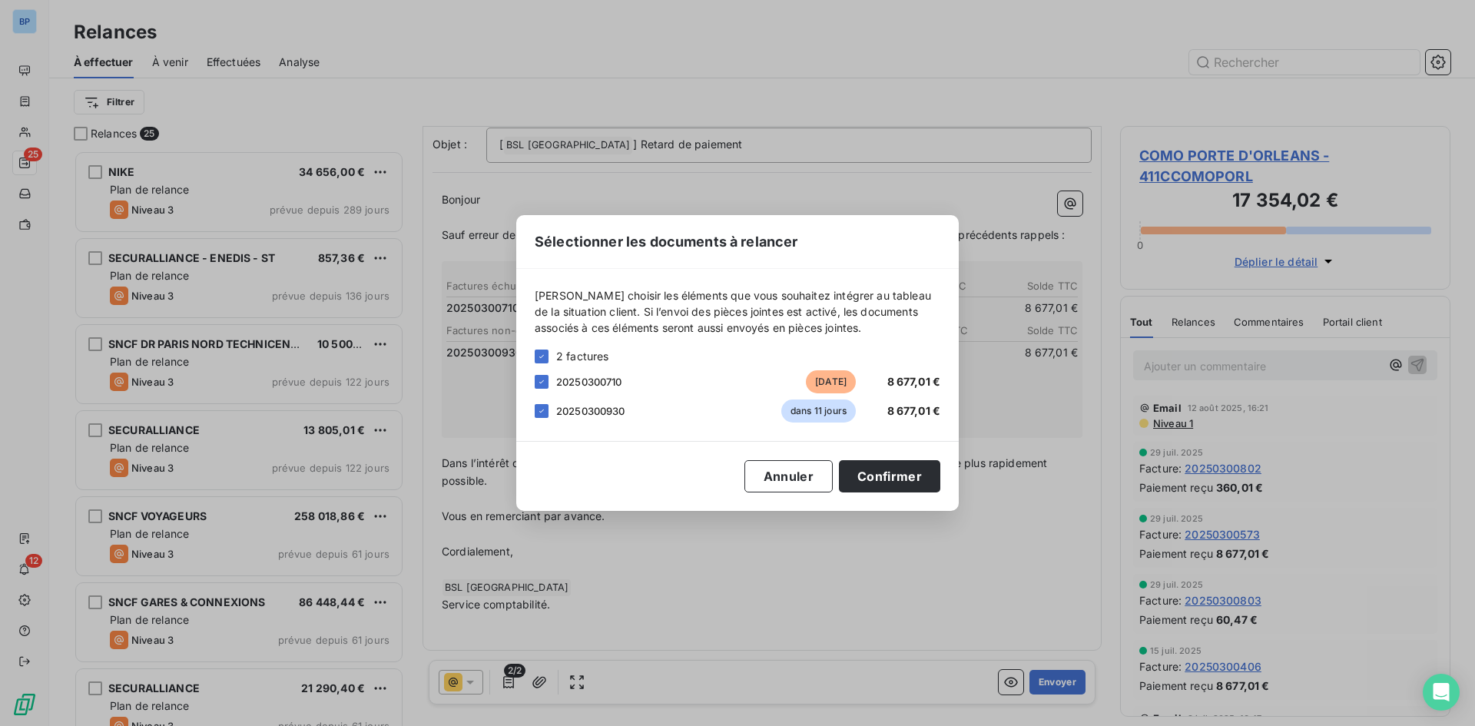
click at [557, 415] on span "20250300930" at bounding box center [590, 411] width 69 height 12
click at [596, 412] on span "20250300930" at bounding box center [590, 411] width 69 height 12
click at [543, 402] on div "20250300930 dans 11 jours 8 677,01 €" at bounding box center [738, 411] width 406 height 23
click at [543, 408] on icon at bounding box center [541, 411] width 9 height 9
click at [908, 486] on button "Confirmer" at bounding box center [889, 476] width 101 height 32
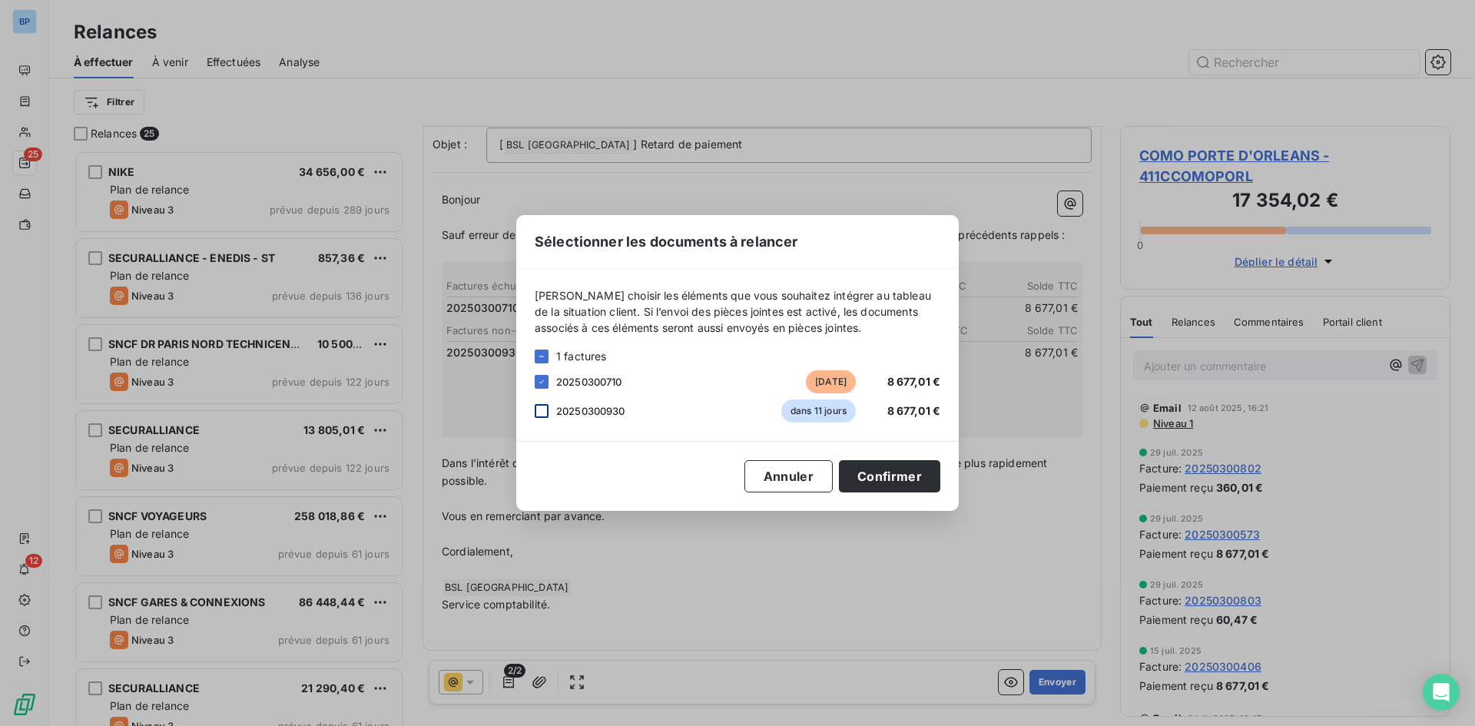
scroll to position [67, 0]
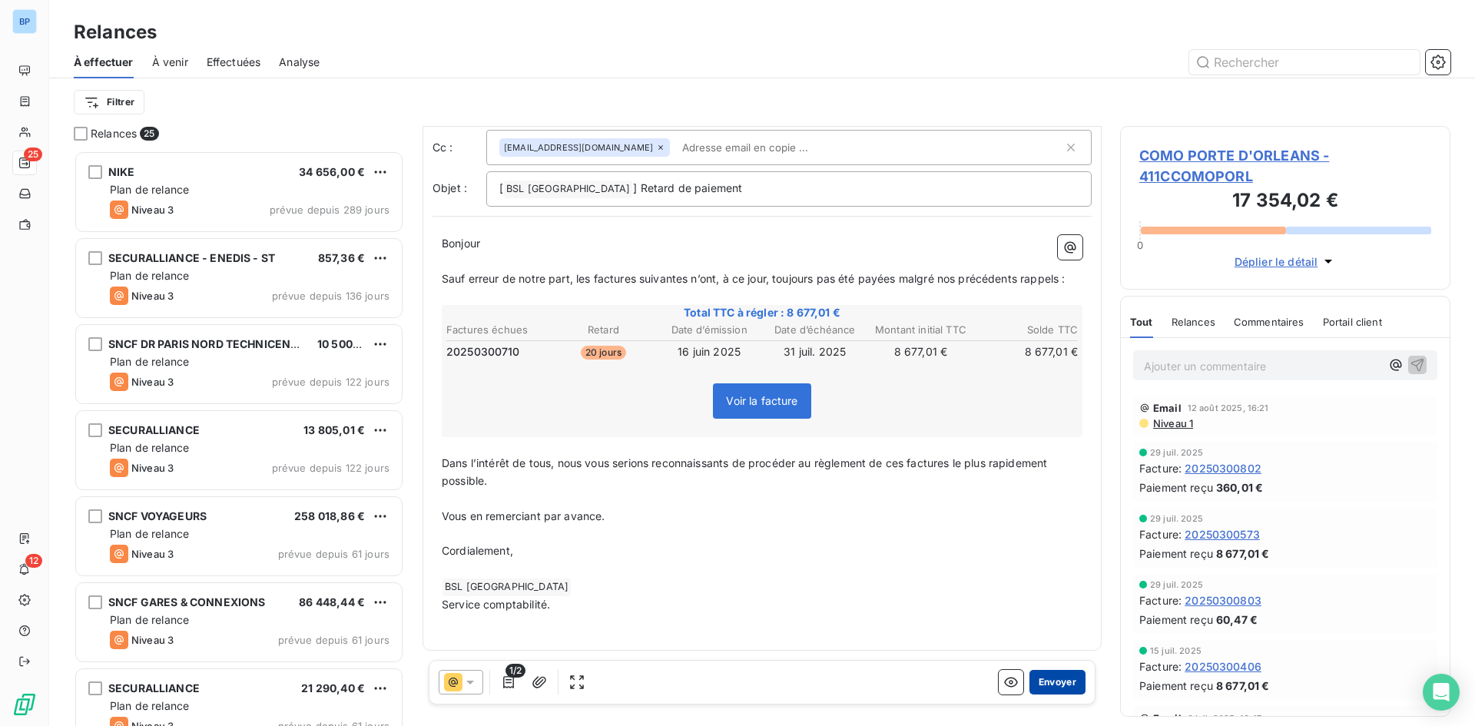
click at [1054, 679] on button "Envoyer" at bounding box center [1058, 682] width 56 height 25
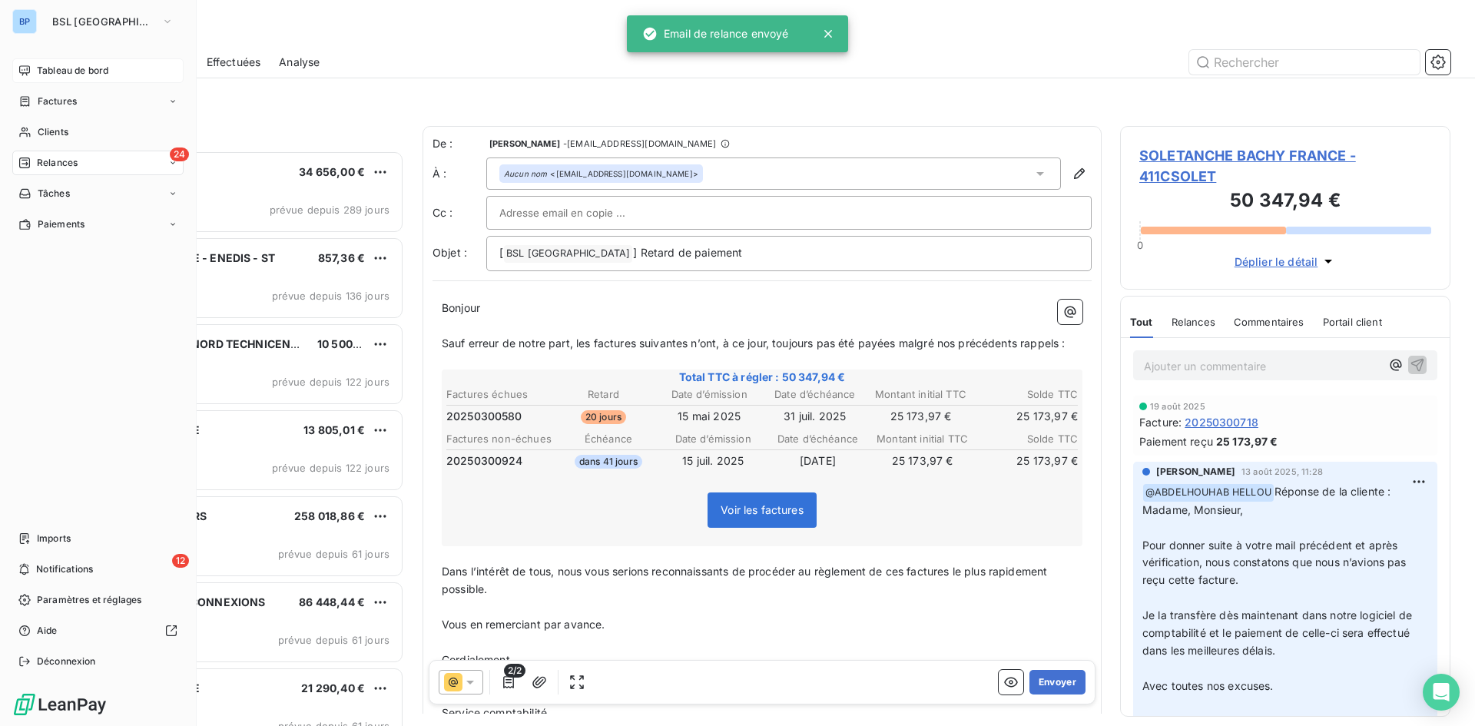
click at [32, 70] on div "Tableau de bord" at bounding box center [97, 70] width 171 height 25
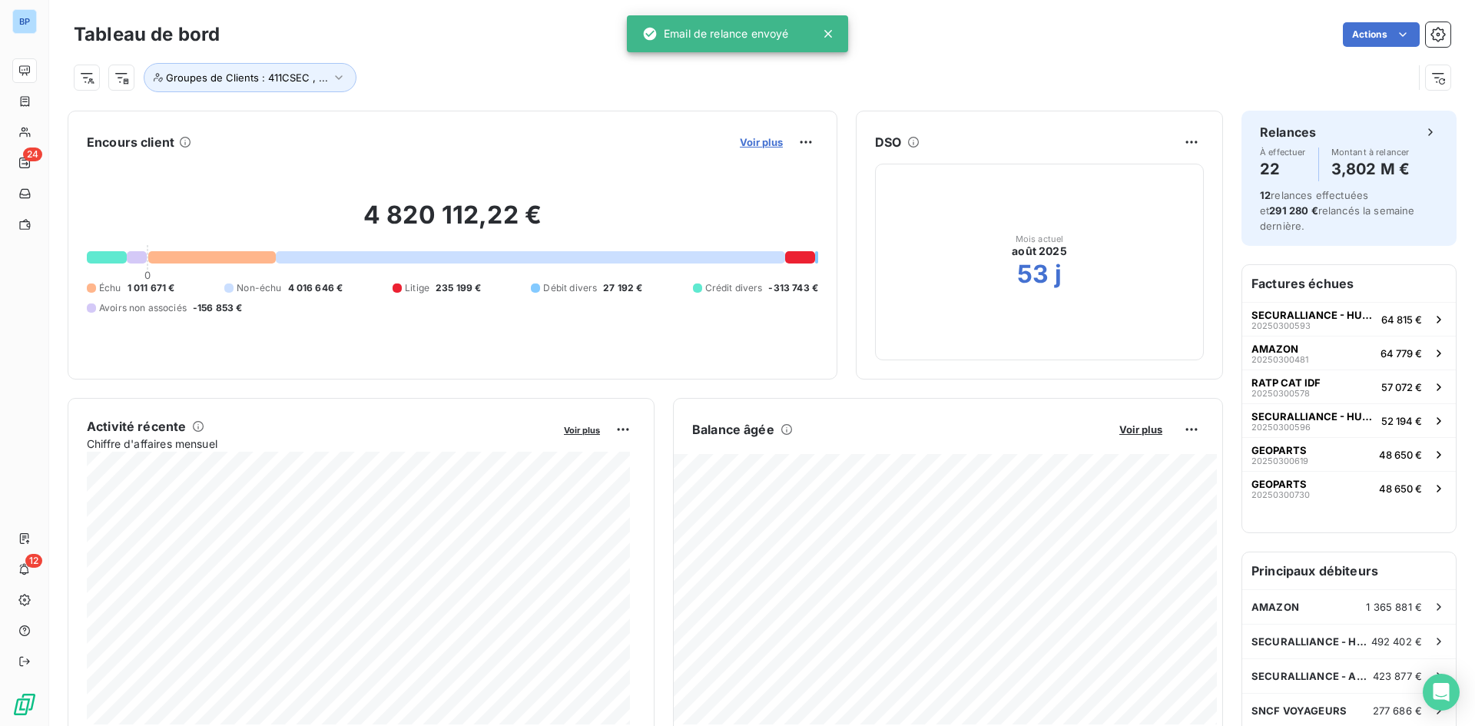
click at [766, 141] on span "Voir plus" at bounding box center [761, 142] width 43 height 12
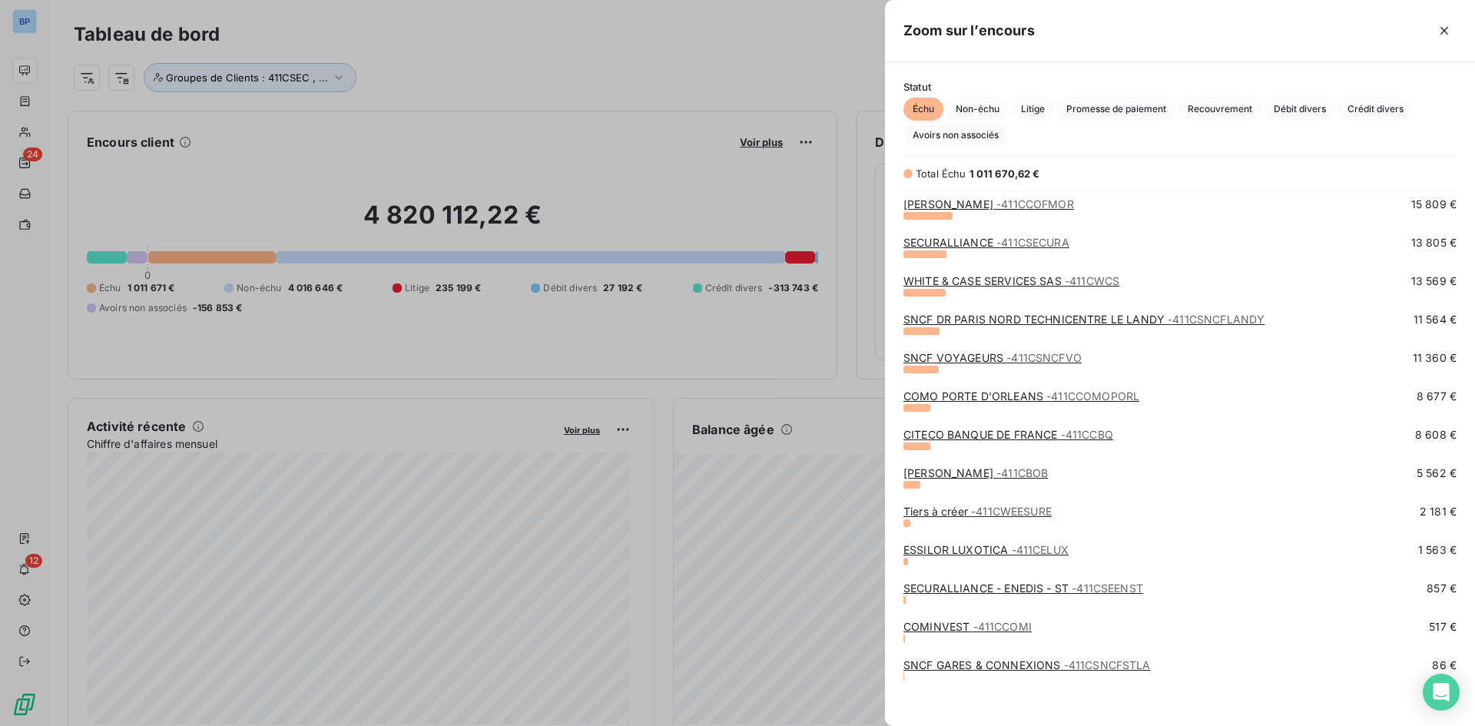
scroll to position [587, 0]
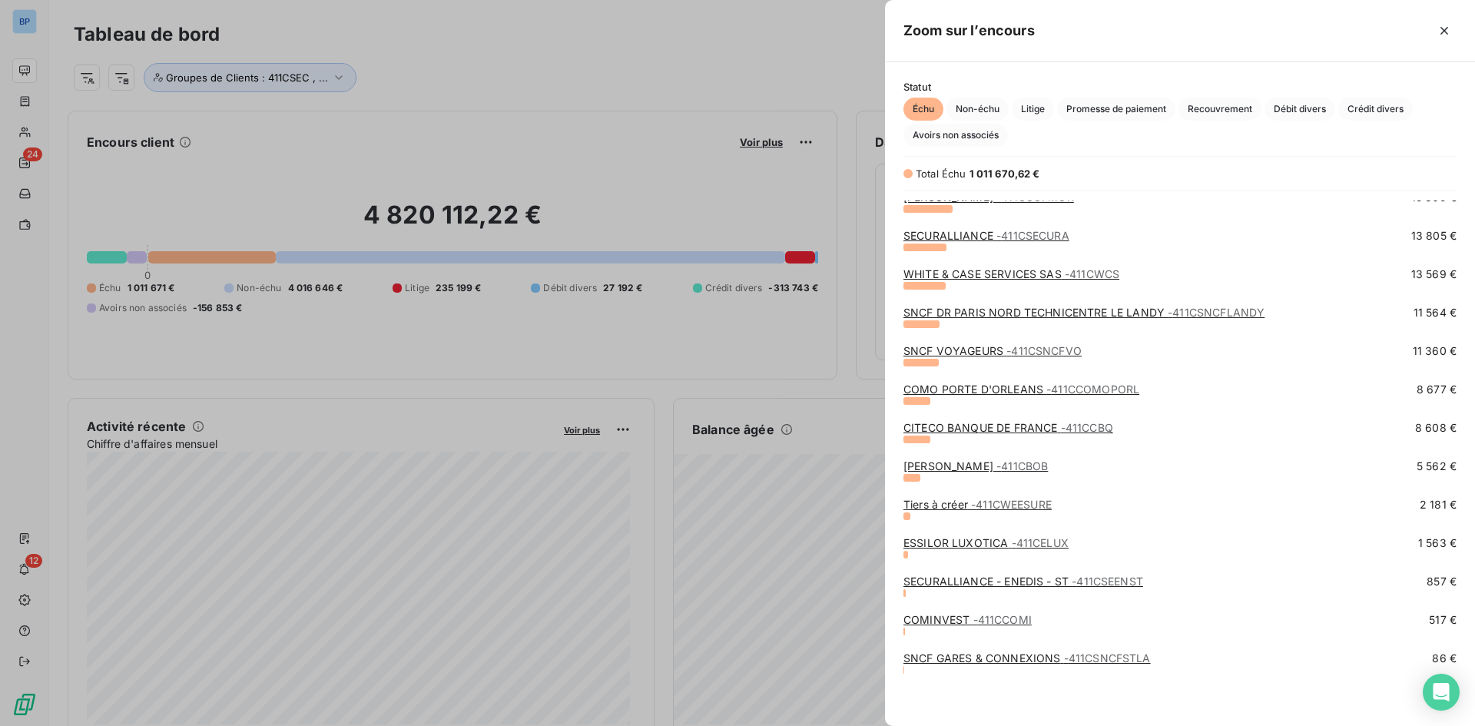
click at [1019, 543] on span "- 411CELUX" at bounding box center [1040, 542] width 57 height 13
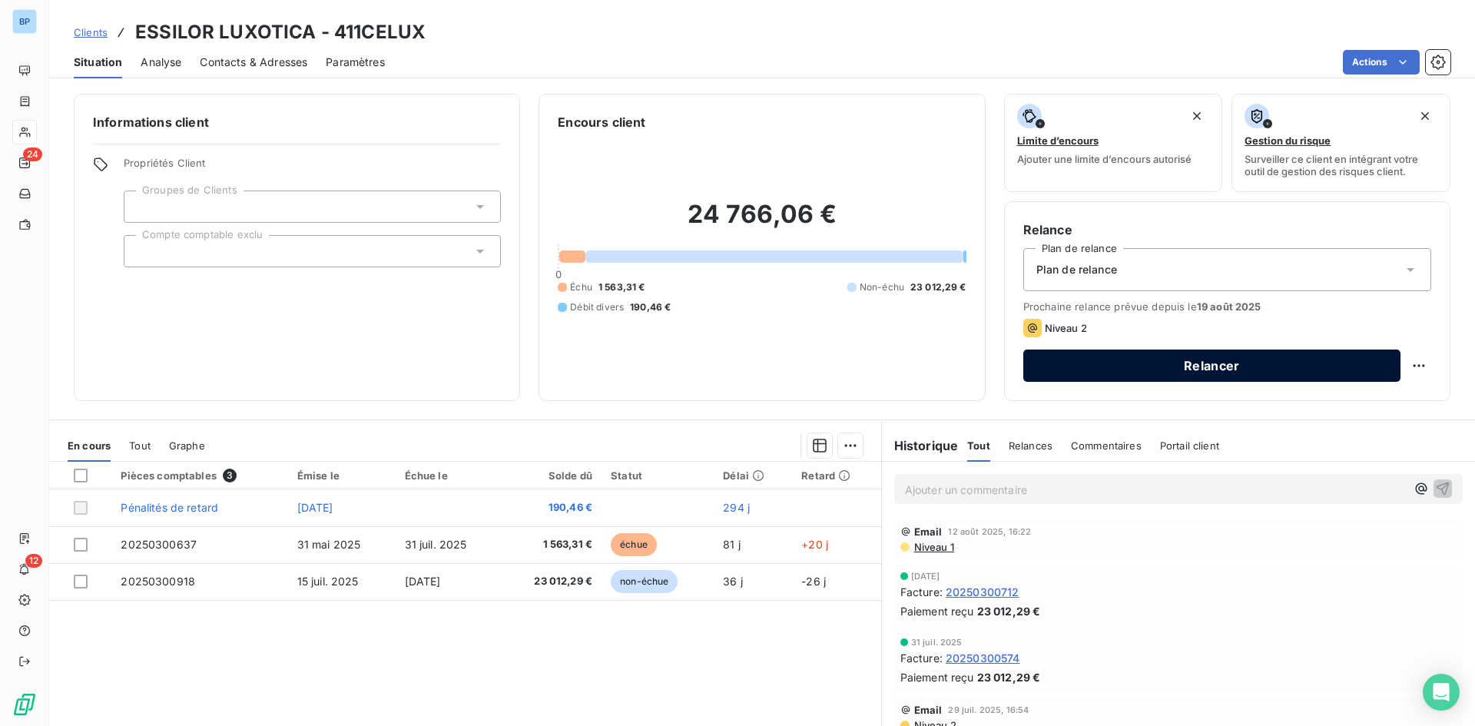
click at [1120, 374] on button "Relancer" at bounding box center [1212, 366] width 377 height 32
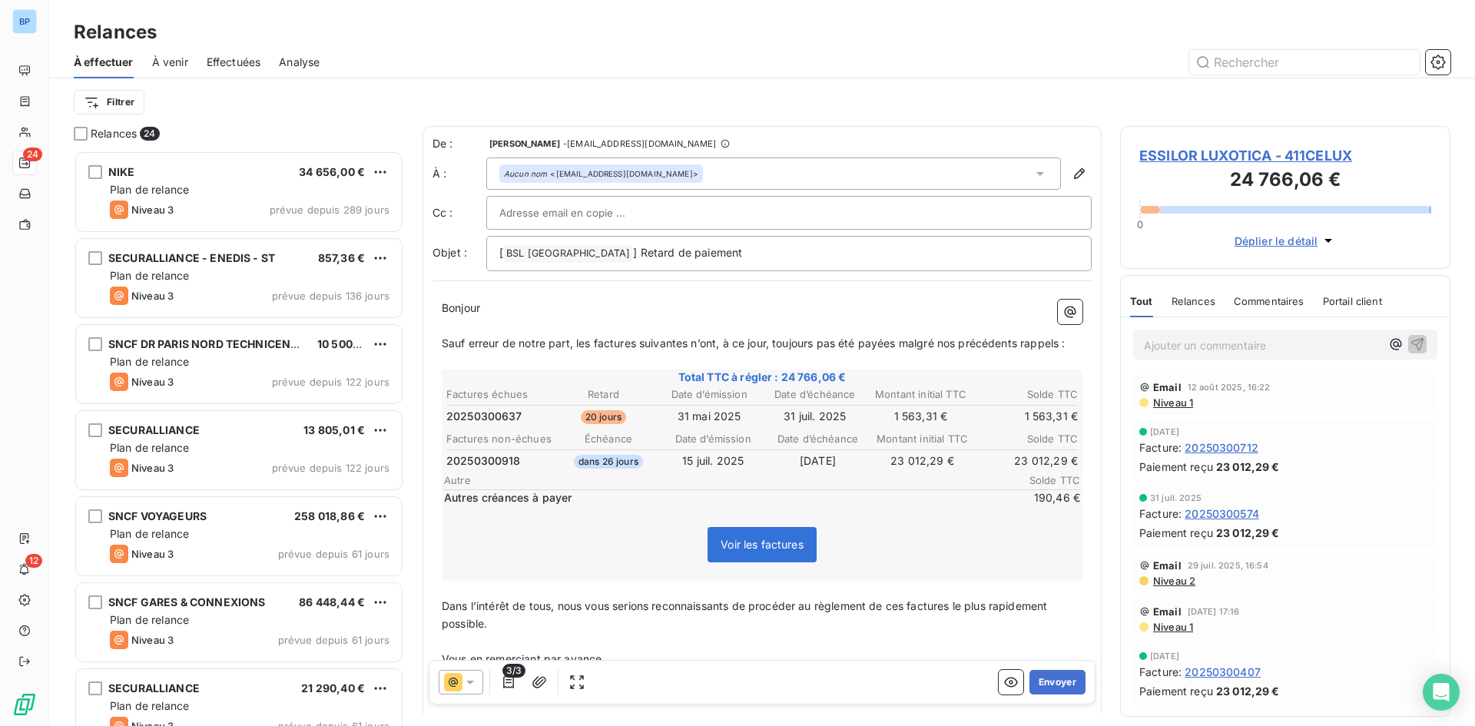
scroll to position [564, 319]
click at [543, 203] on input "text" at bounding box center [581, 212] width 165 height 23
paste input "commercial@groupebsl.com"
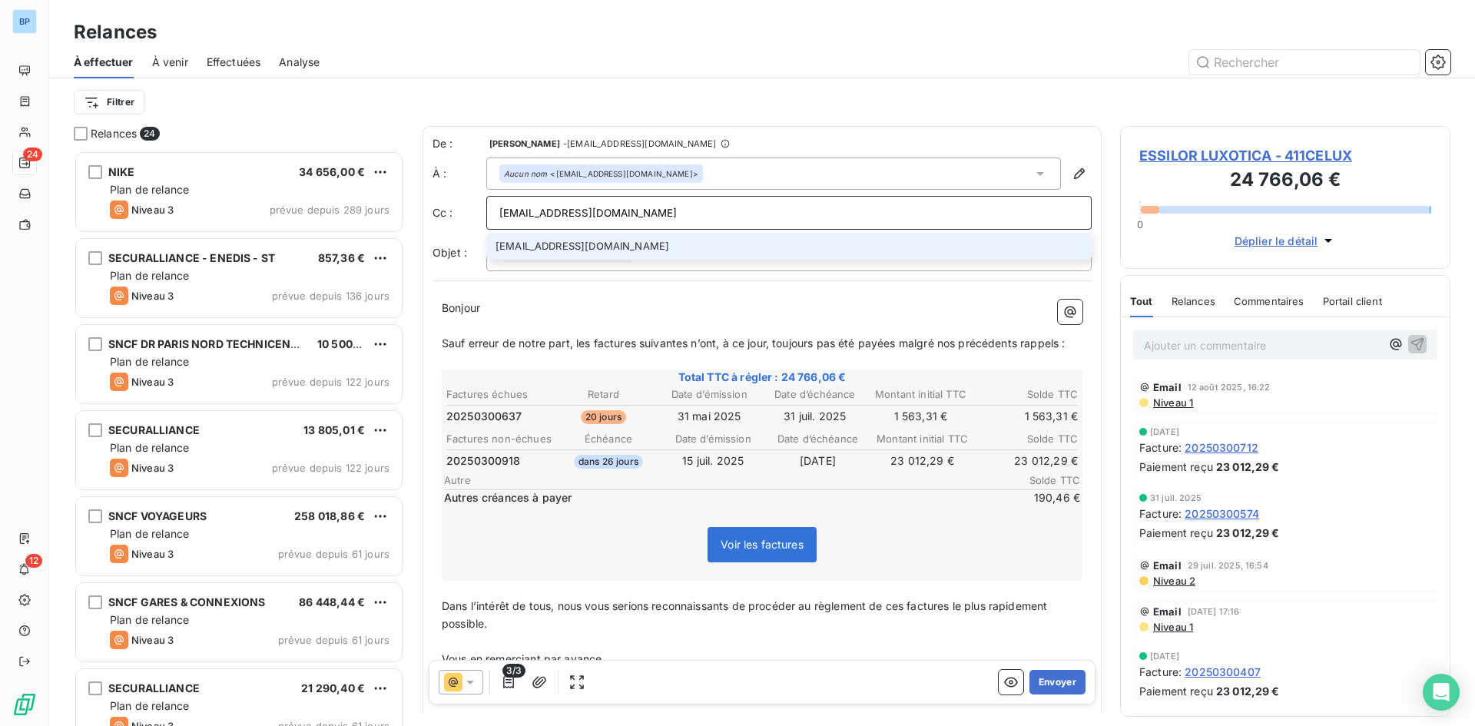
type input "commercial@groupebsl.com"
click at [606, 251] on li "commercial@groupebsl.com" at bounding box center [789, 246] width 606 height 27
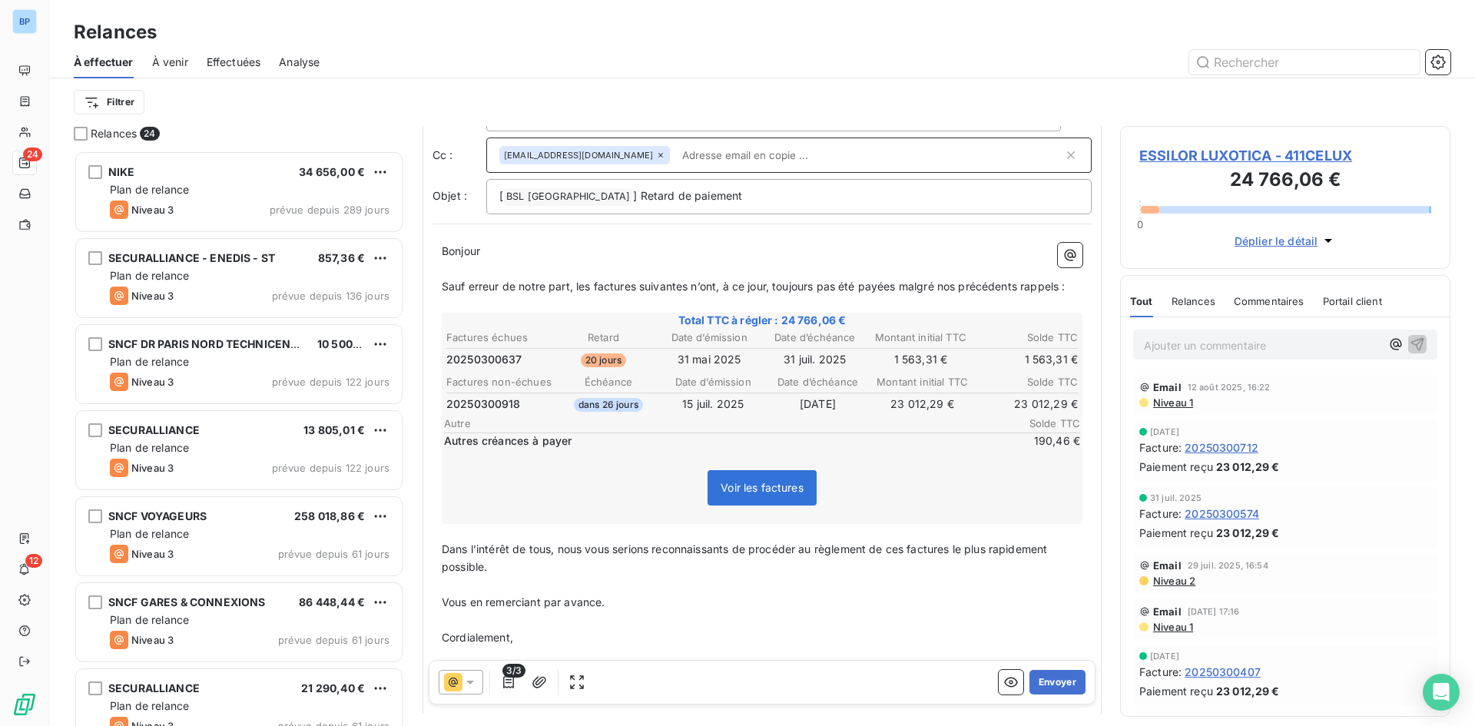
scroll to position [145, 0]
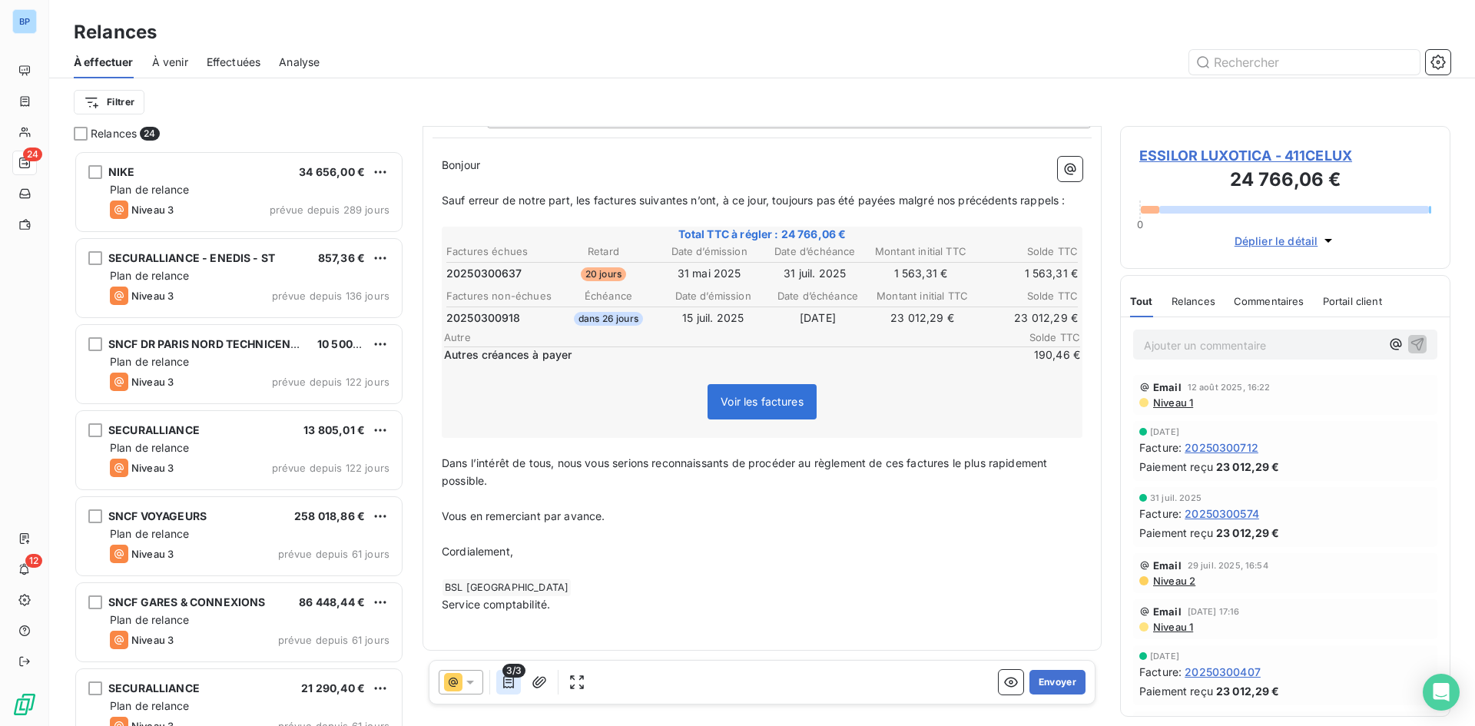
click at [501, 679] on icon "button" at bounding box center [508, 682] width 15 height 15
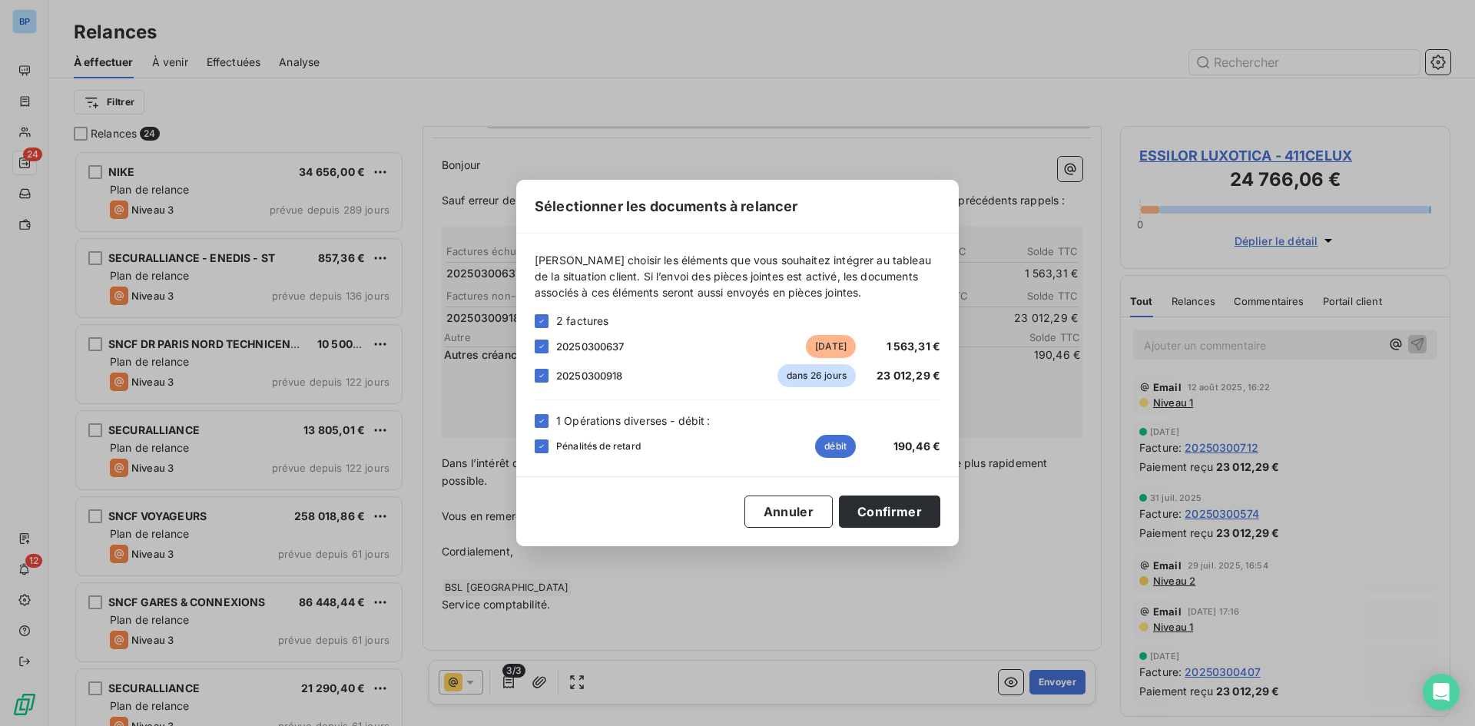
drag, startPoint x: 546, startPoint y: 420, endPoint x: 541, endPoint y: 413, distance: 8.8
click at [546, 420] on div at bounding box center [542, 421] width 14 height 14
click at [536, 368] on div "20250300918 dans 26 jours 23 012,29 €" at bounding box center [738, 375] width 406 height 23
click at [539, 378] on icon at bounding box center [541, 375] width 9 height 9
click at [928, 511] on button "Confirmer" at bounding box center [889, 512] width 101 height 32
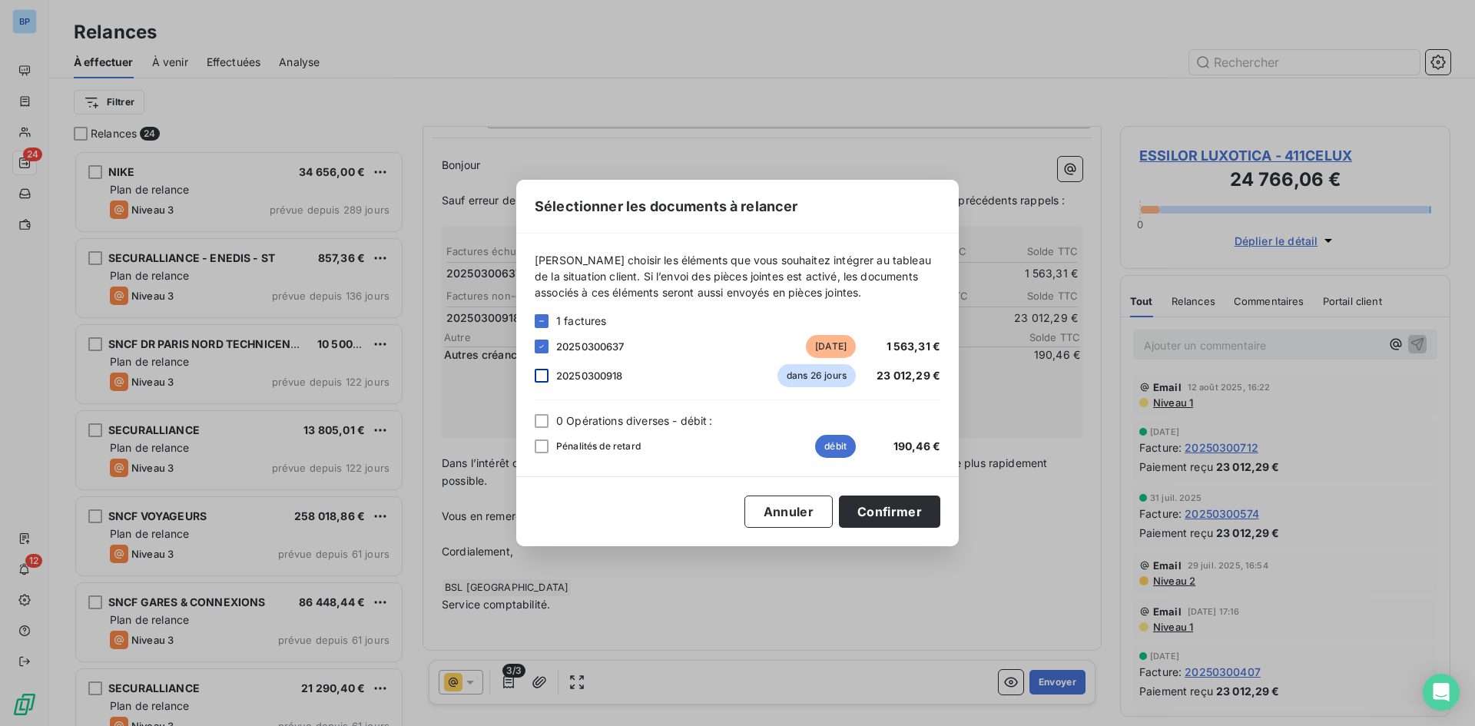
scroll to position [67, 0]
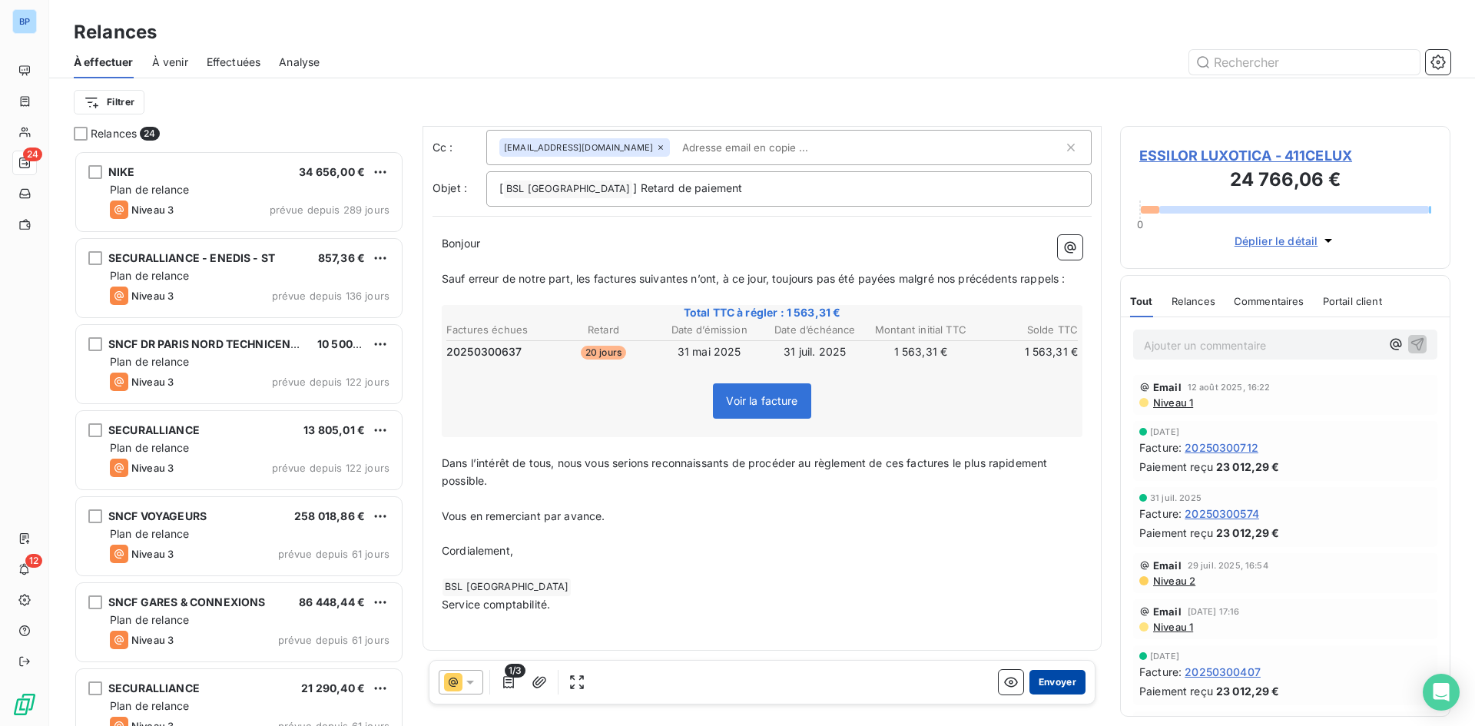
click at [1050, 678] on button "Envoyer" at bounding box center [1058, 682] width 56 height 25
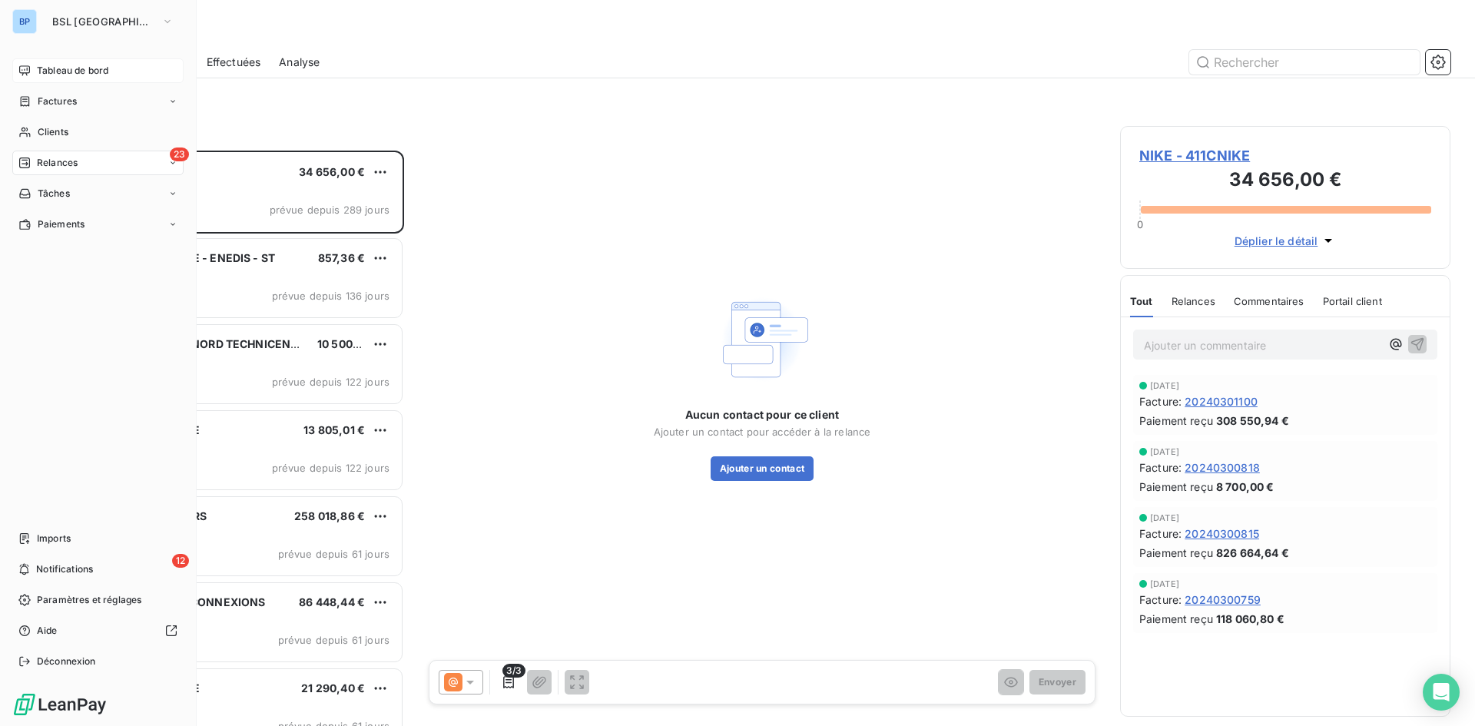
click at [75, 68] on span "Tableau de bord" at bounding box center [72, 71] width 71 height 14
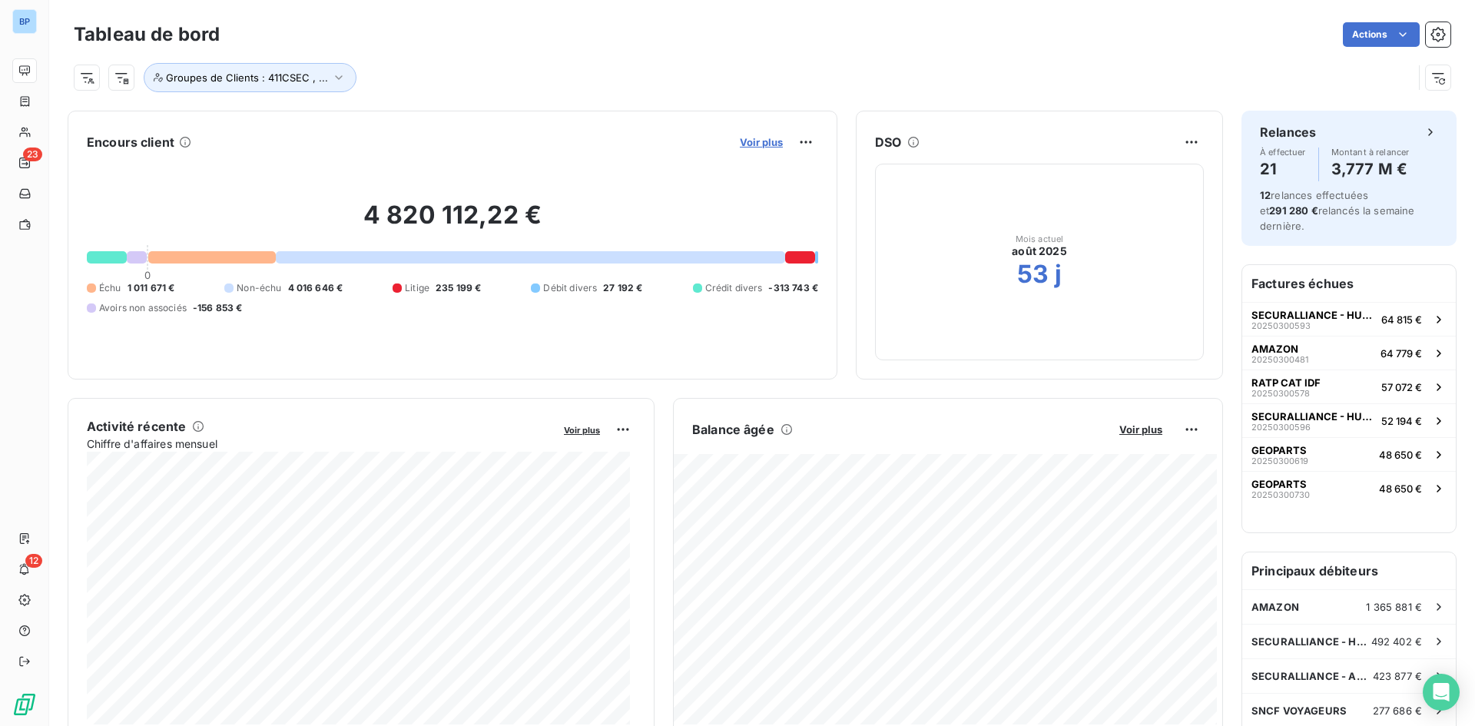
click at [745, 138] on span "Voir plus" at bounding box center [761, 142] width 43 height 12
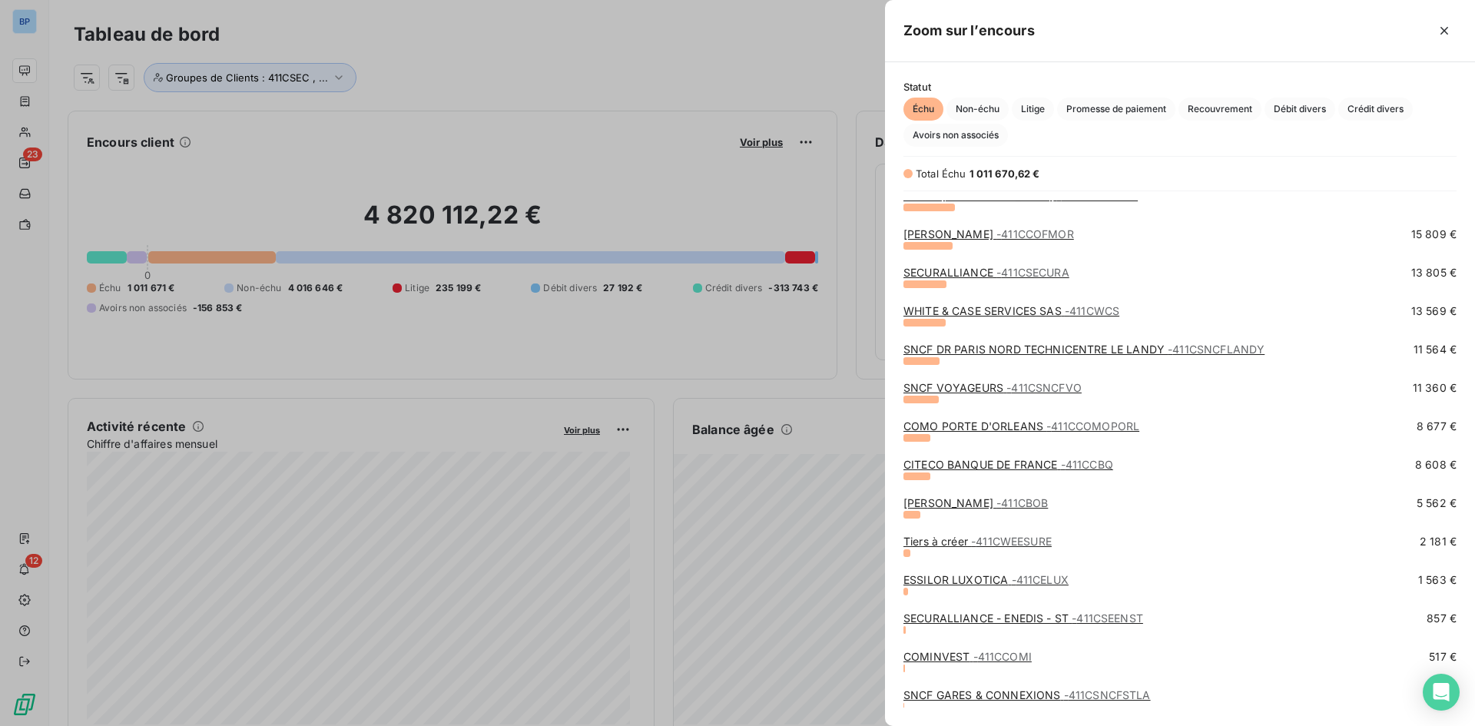
scroll to position [587, 0]
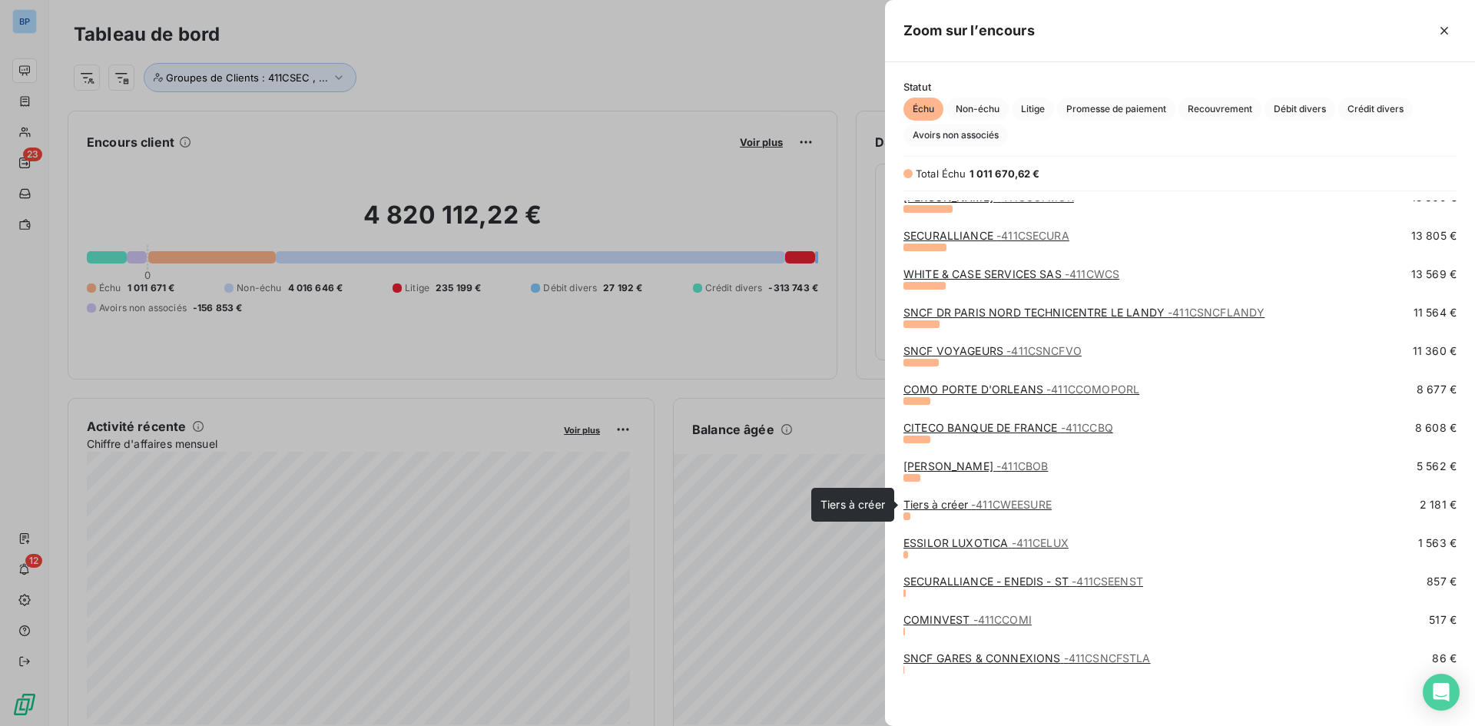
click at [996, 505] on span "- 411CWEESURE" at bounding box center [1011, 504] width 81 height 13
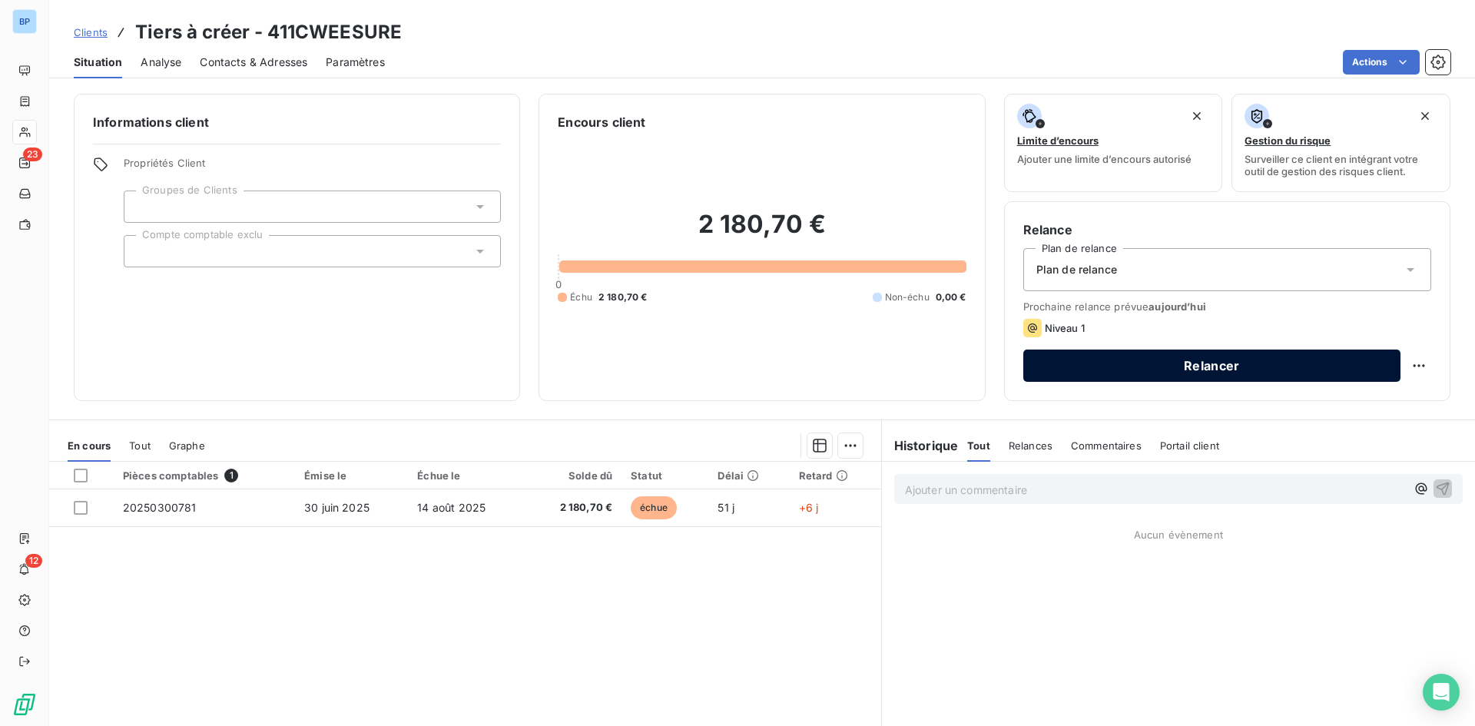
click at [1110, 360] on button "Relancer" at bounding box center [1212, 366] width 377 height 32
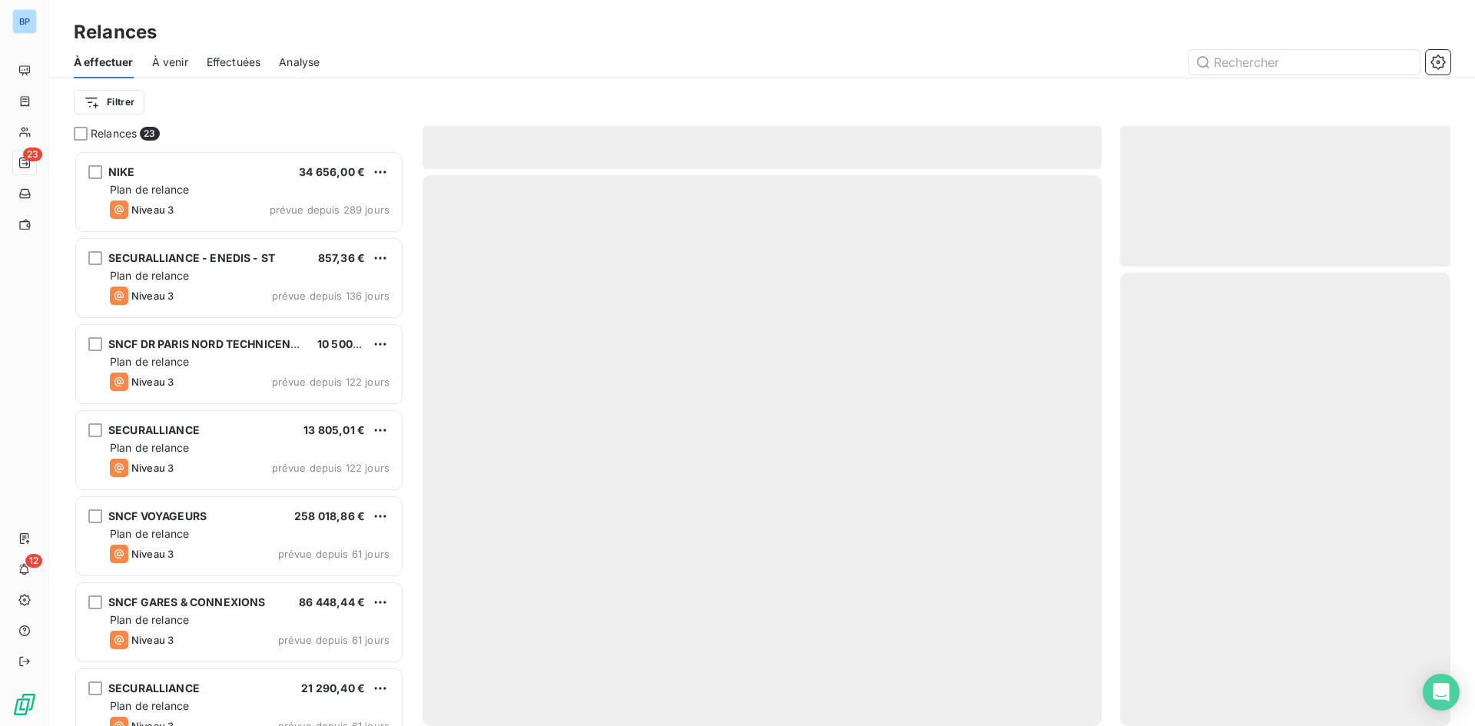
scroll to position [564, 319]
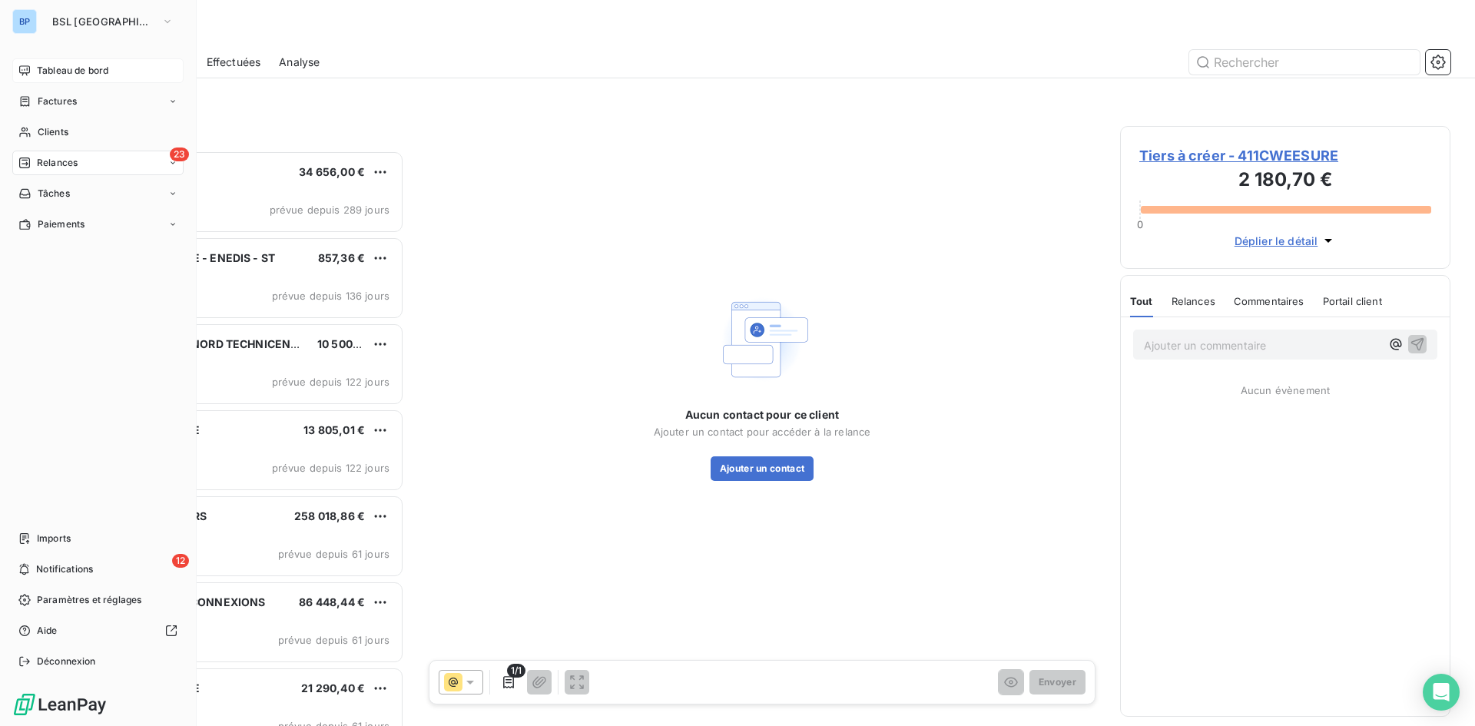
click at [50, 62] on div "Tableau de bord" at bounding box center [97, 70] width 171 height 25
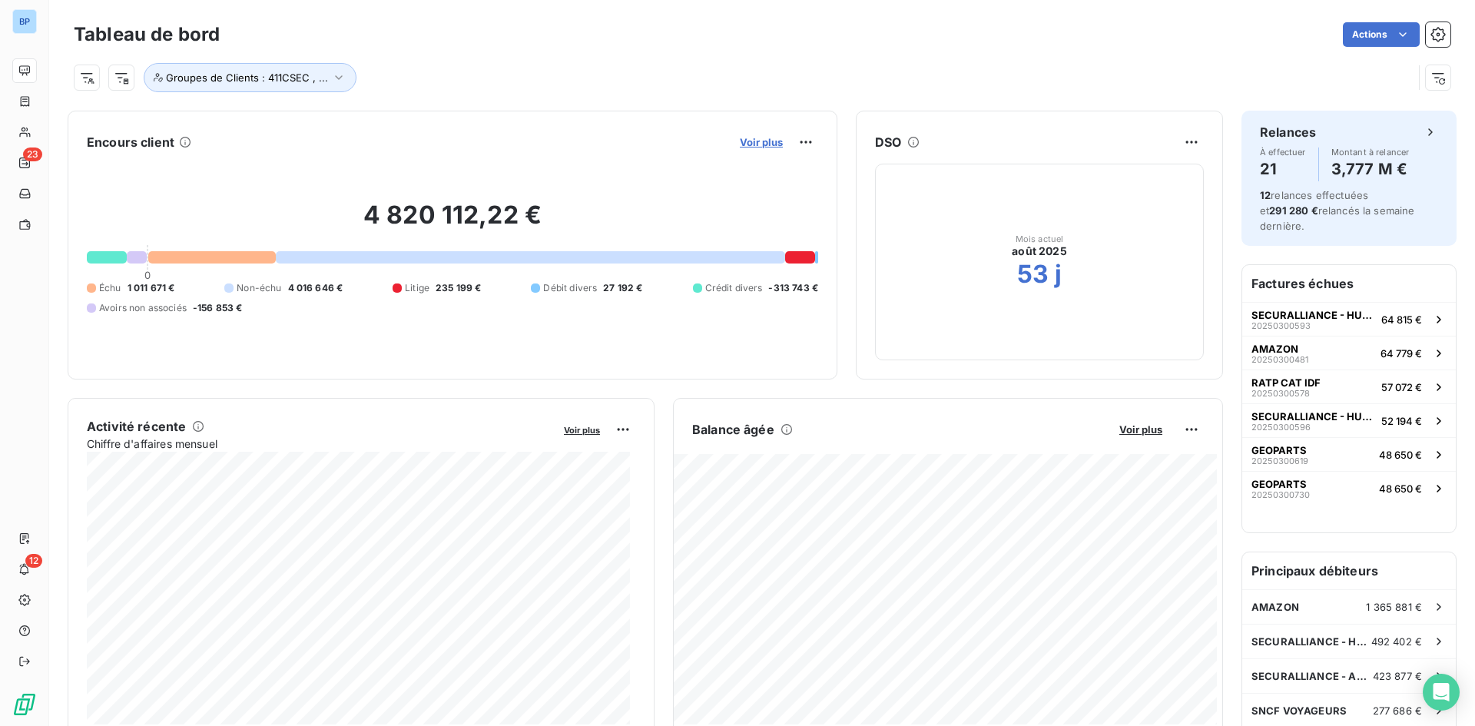
click at [755, 139] on span "Voir plus" at bounding box center [761, 142] width 43 height 12
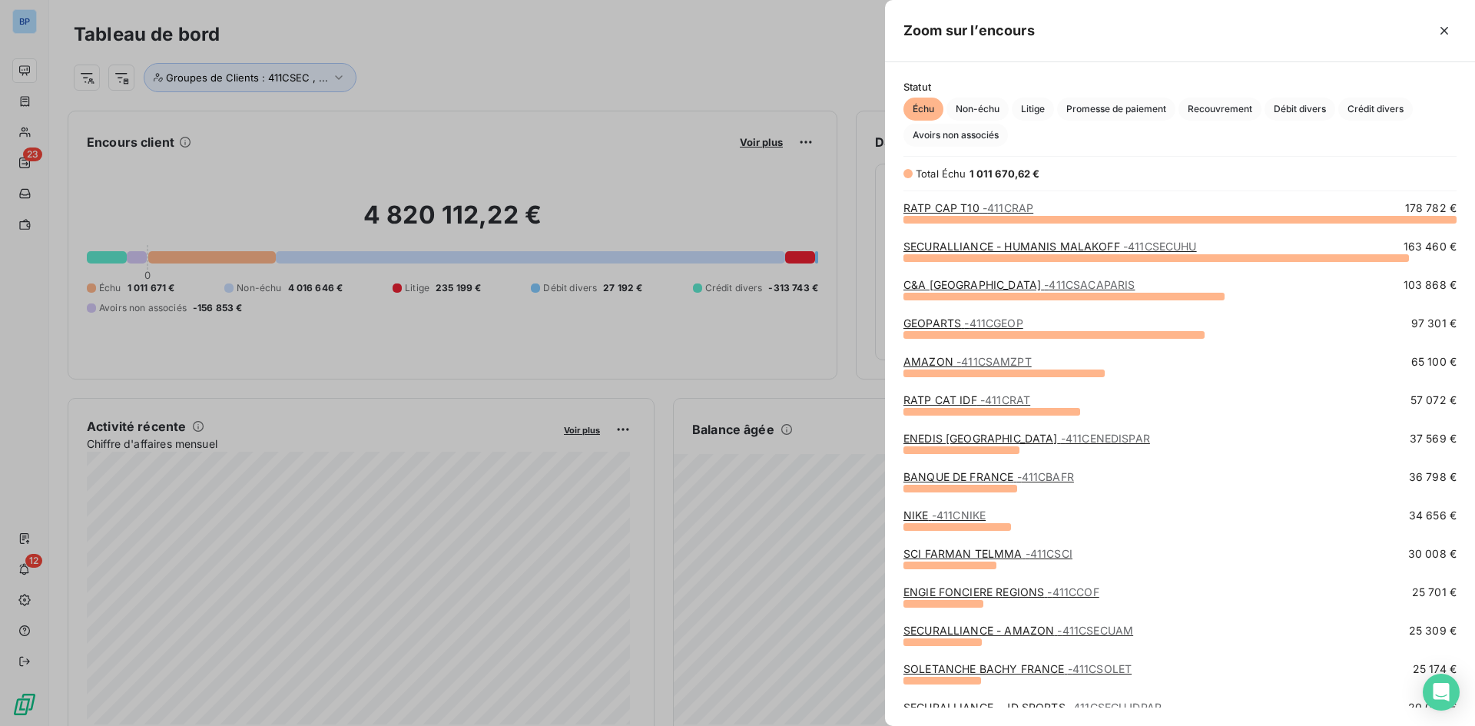
click at [497, 83] on div at bounding box center [737, 363] width 1475 height 726
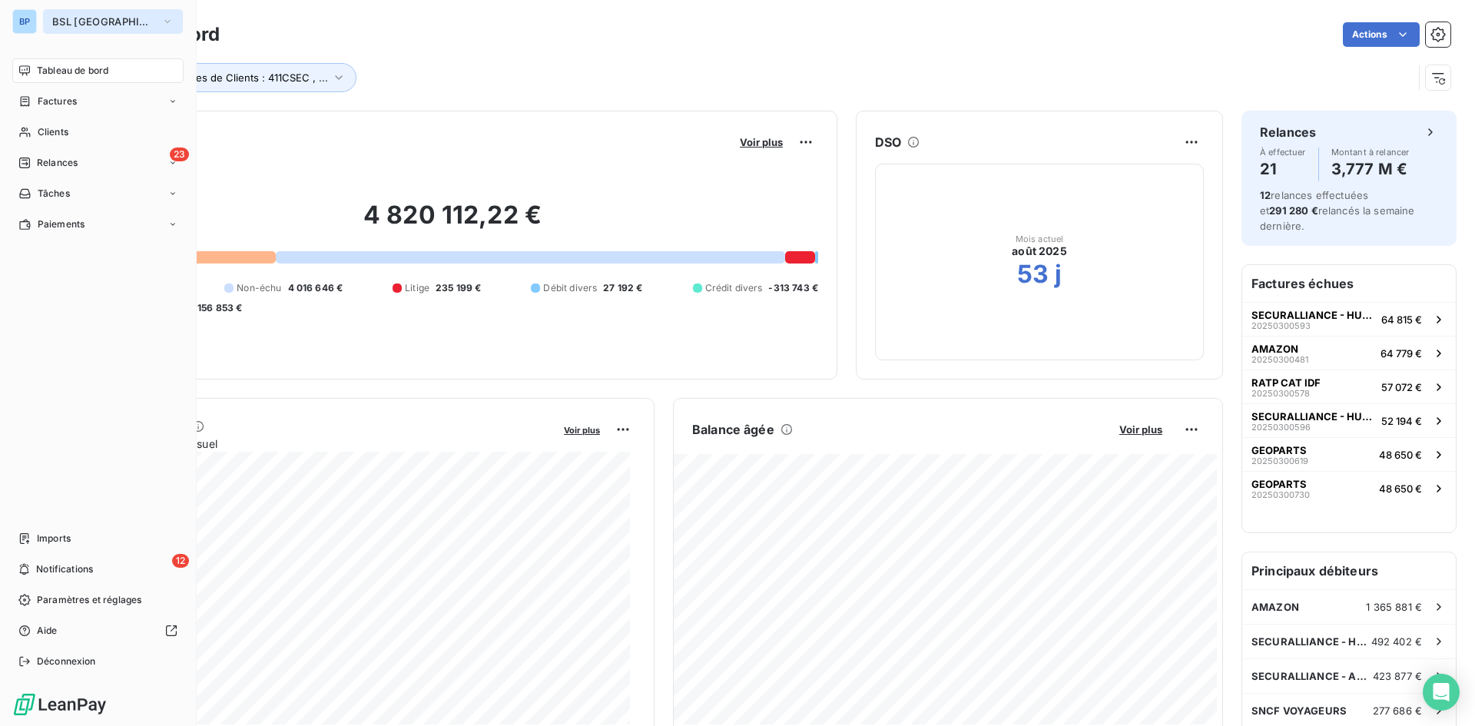
click at [164, 22] on icon "button" at bounding box center [167, 21] width 6 height 3
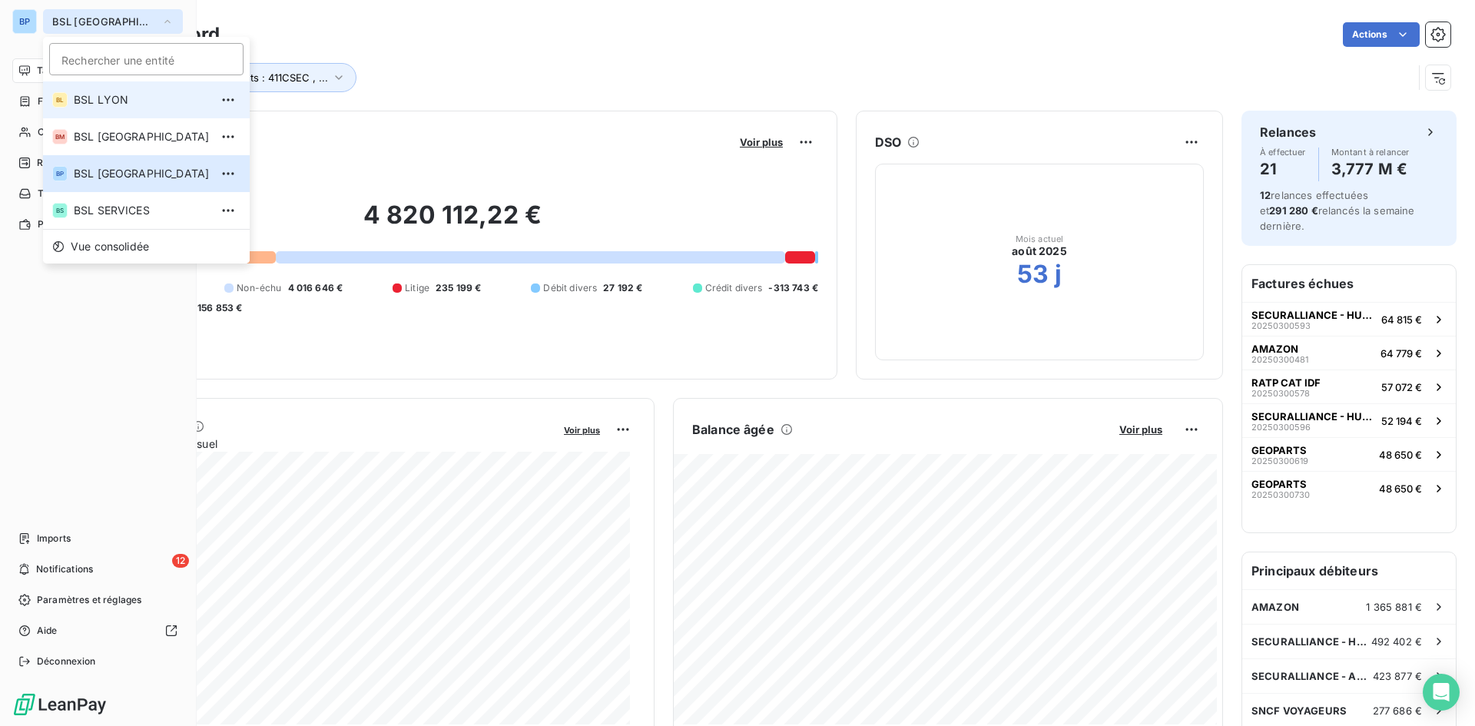
click at [127, 100] on span "BSL LYON" at bounding box center [142, 99] width 136 height 15
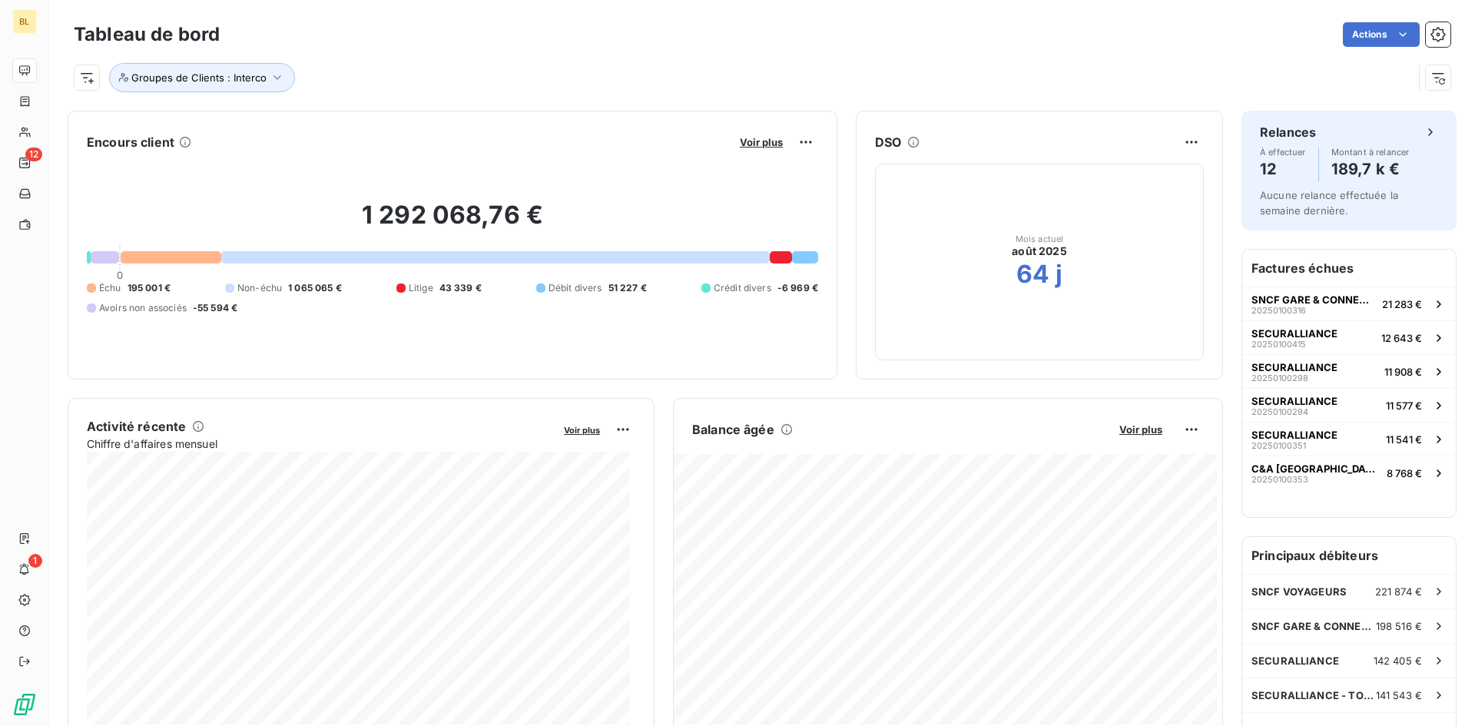
click at [747, 133] on div "Voir plus" at bounding box center [776, 142] width 83 height 25
click at [747, 138] on span "Voir plus" at bounding box center [761, 142] width 43 height 12
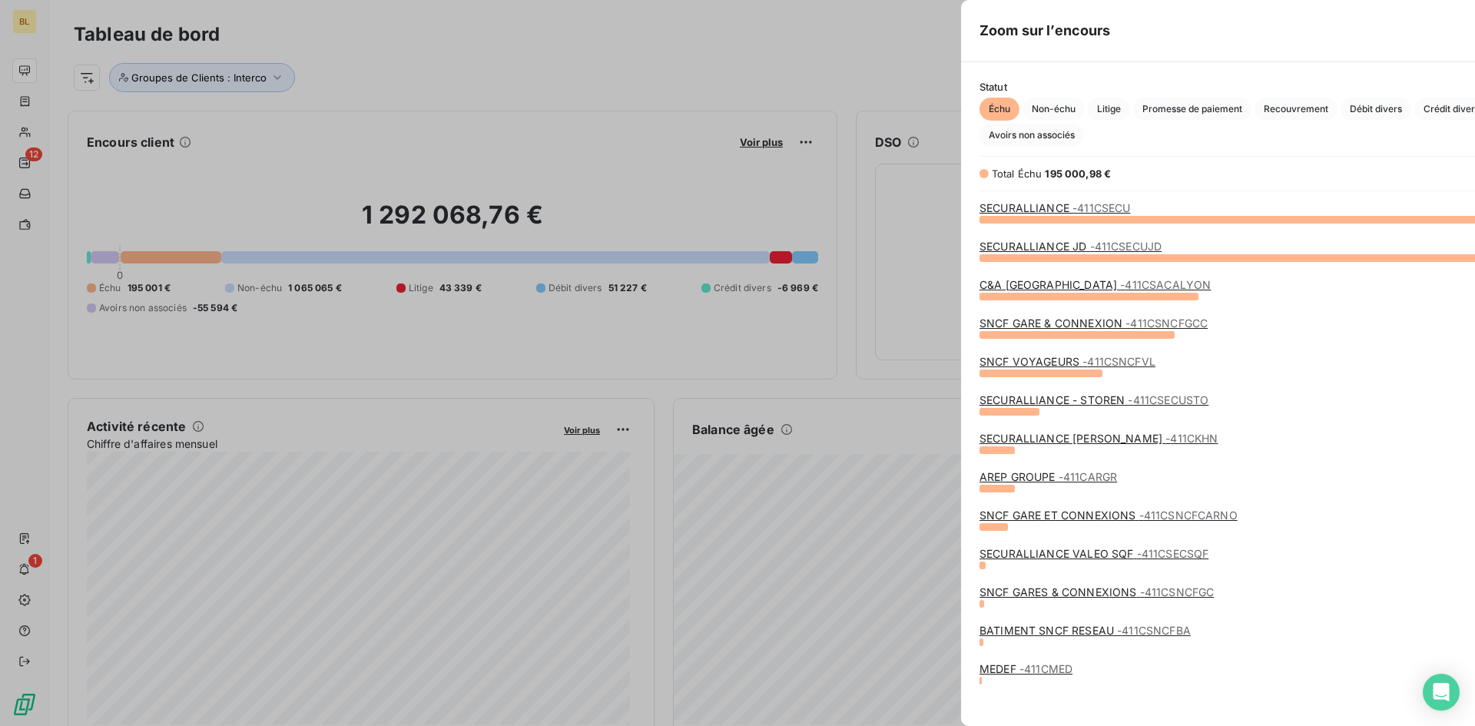
scroll to position [496, 579]
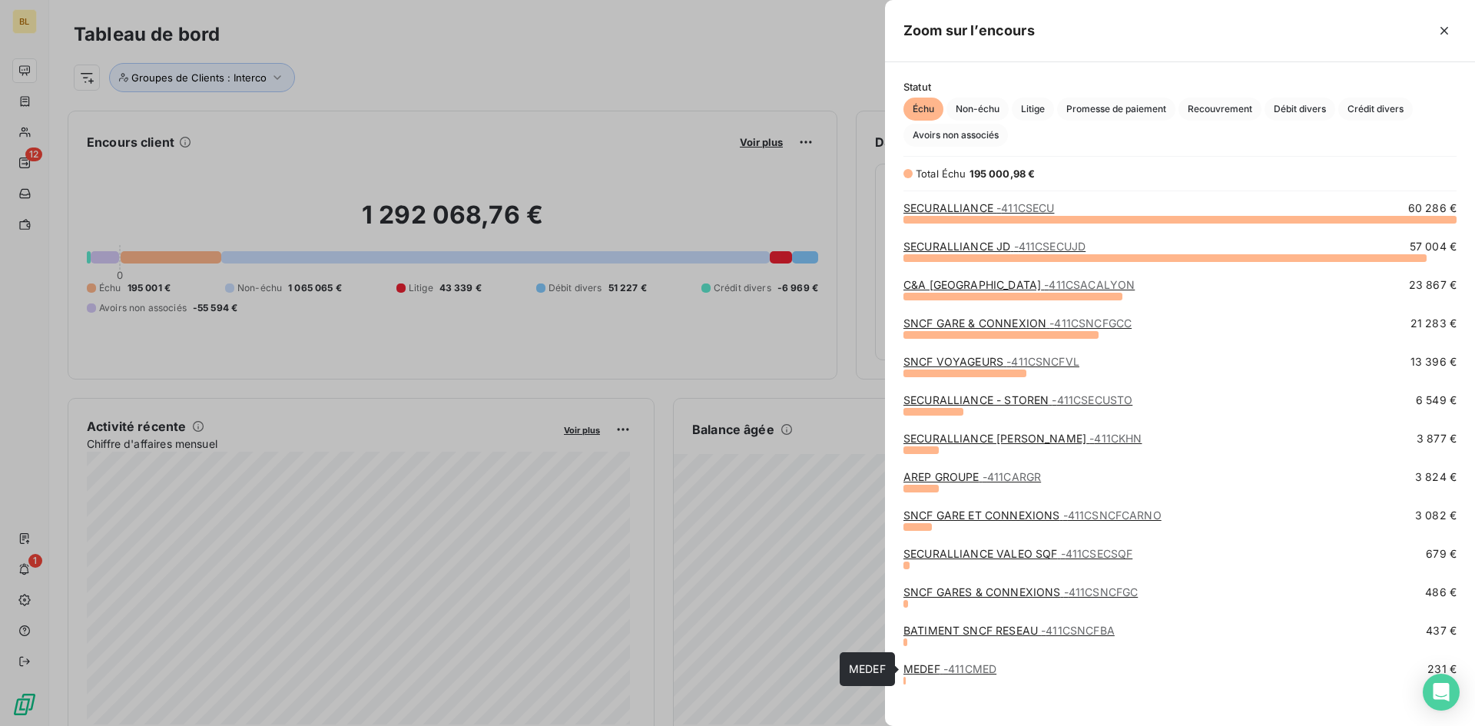
click at [977, 669] on span "- 411CMED" at bounding box center [970, 668] width 53 height 13
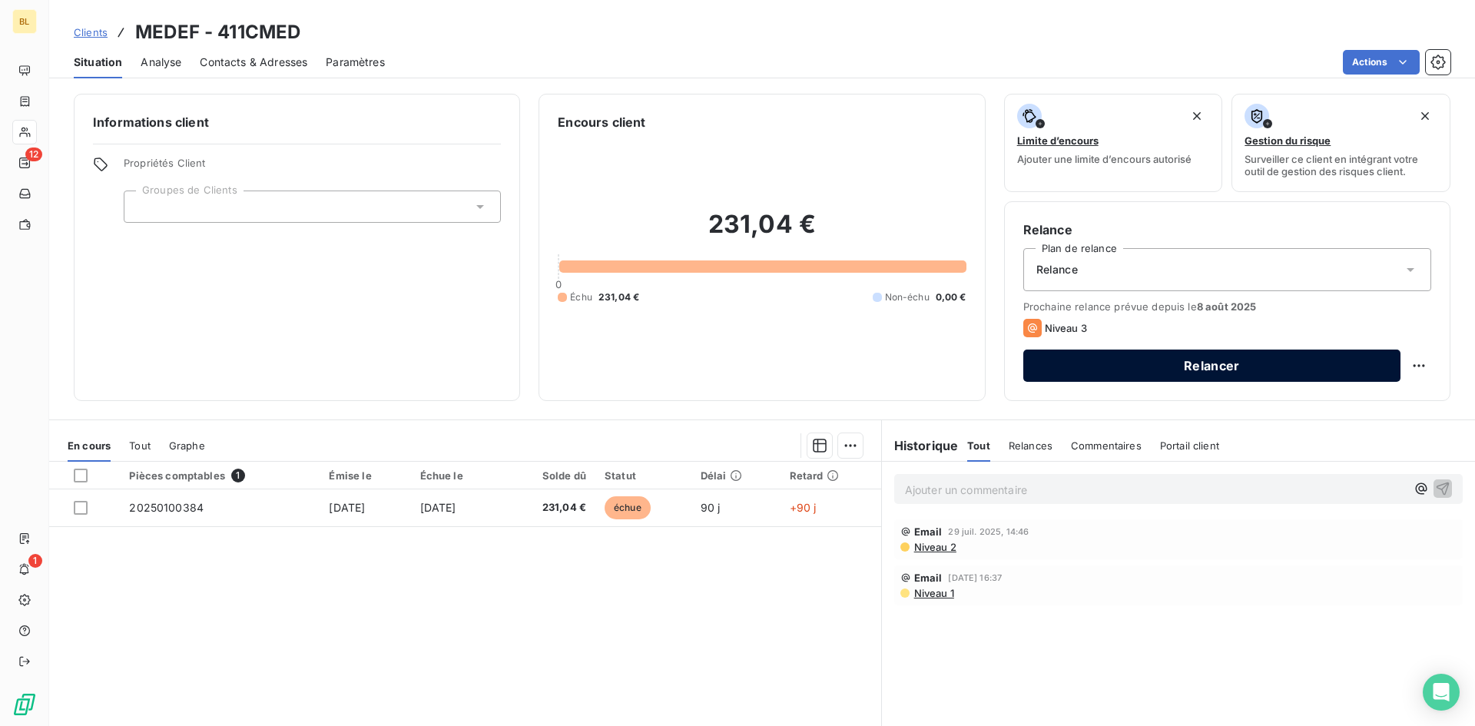
click at [1200, 374] on button "Relancer" at bounding box center [1212, 366] width 377 height 32
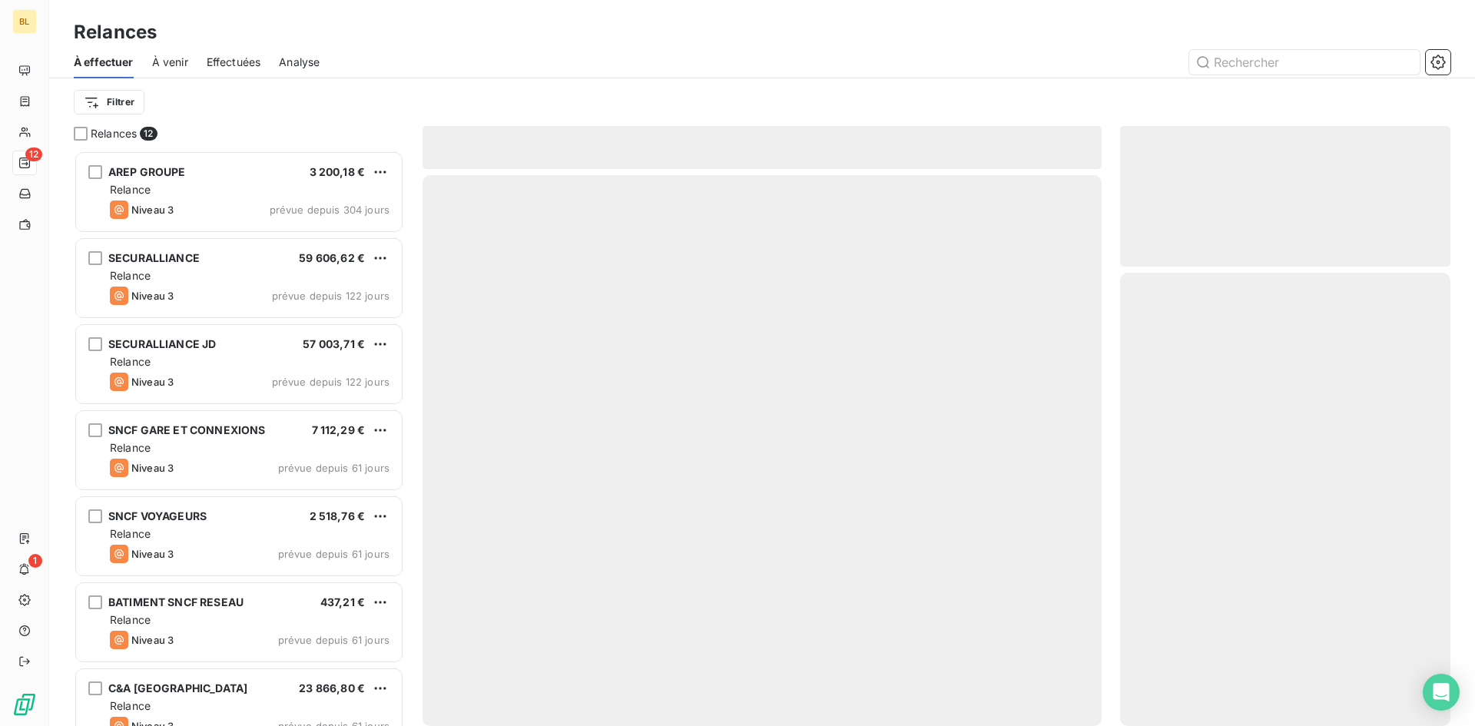
scroll to position [564, 319]
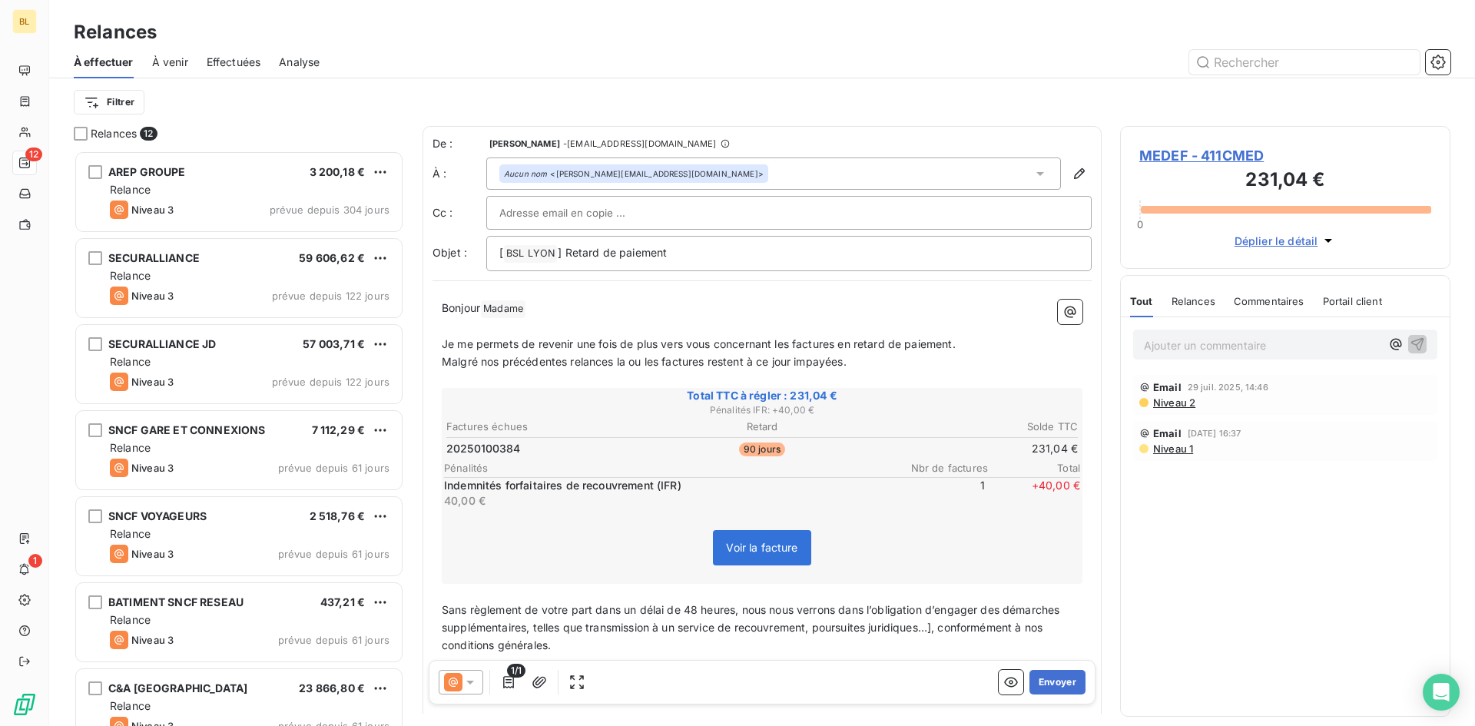
click at [606, 214] on input "text" at bounding box center [581, 212] width 165 height 23
paste input "[EMAIL_ADDRESS][DOMAIN_NAME]"
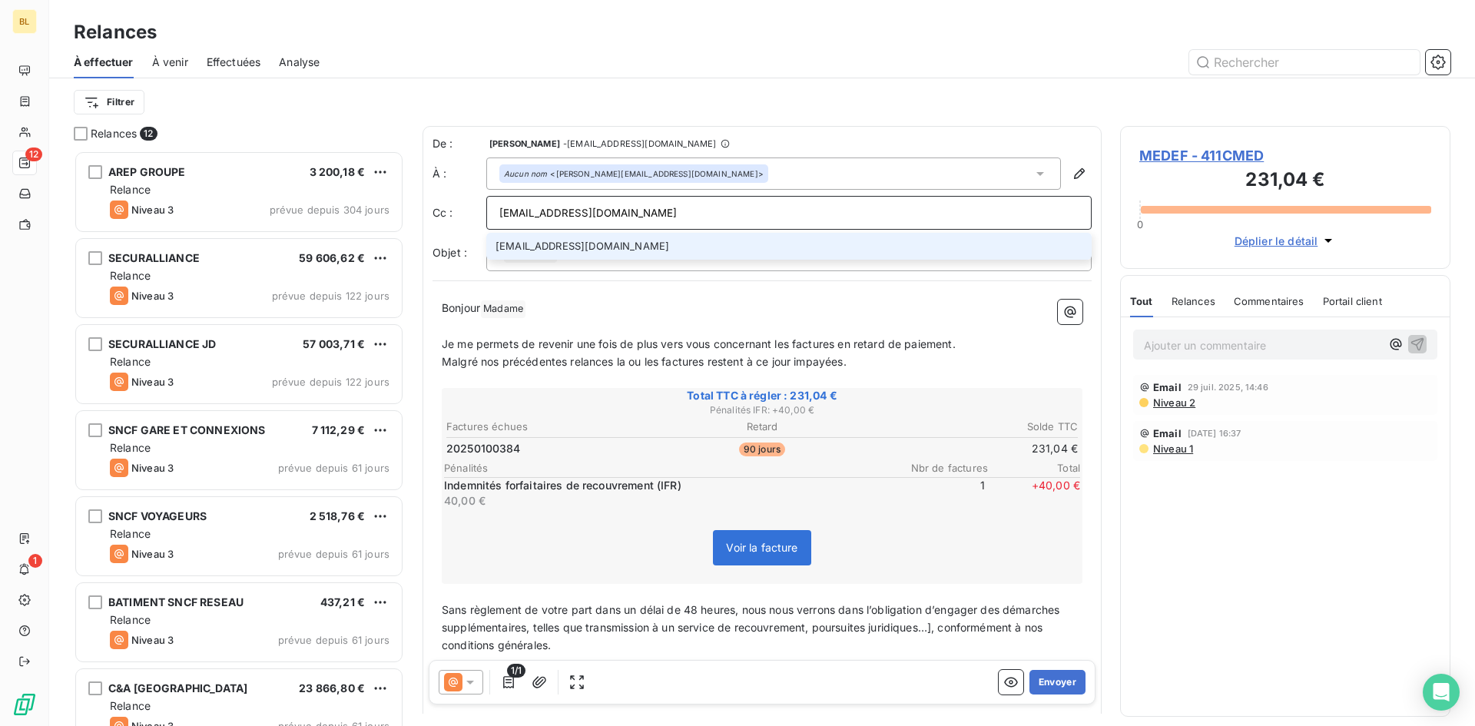
type input "[EMAIL_ADDRESS][DOMAIN_NAME]"
click at [611, 244] on li "[EMAIL_ADDRESS][DOMAIN_NAME]" at bounding box center [789, 246] width 606 height 27
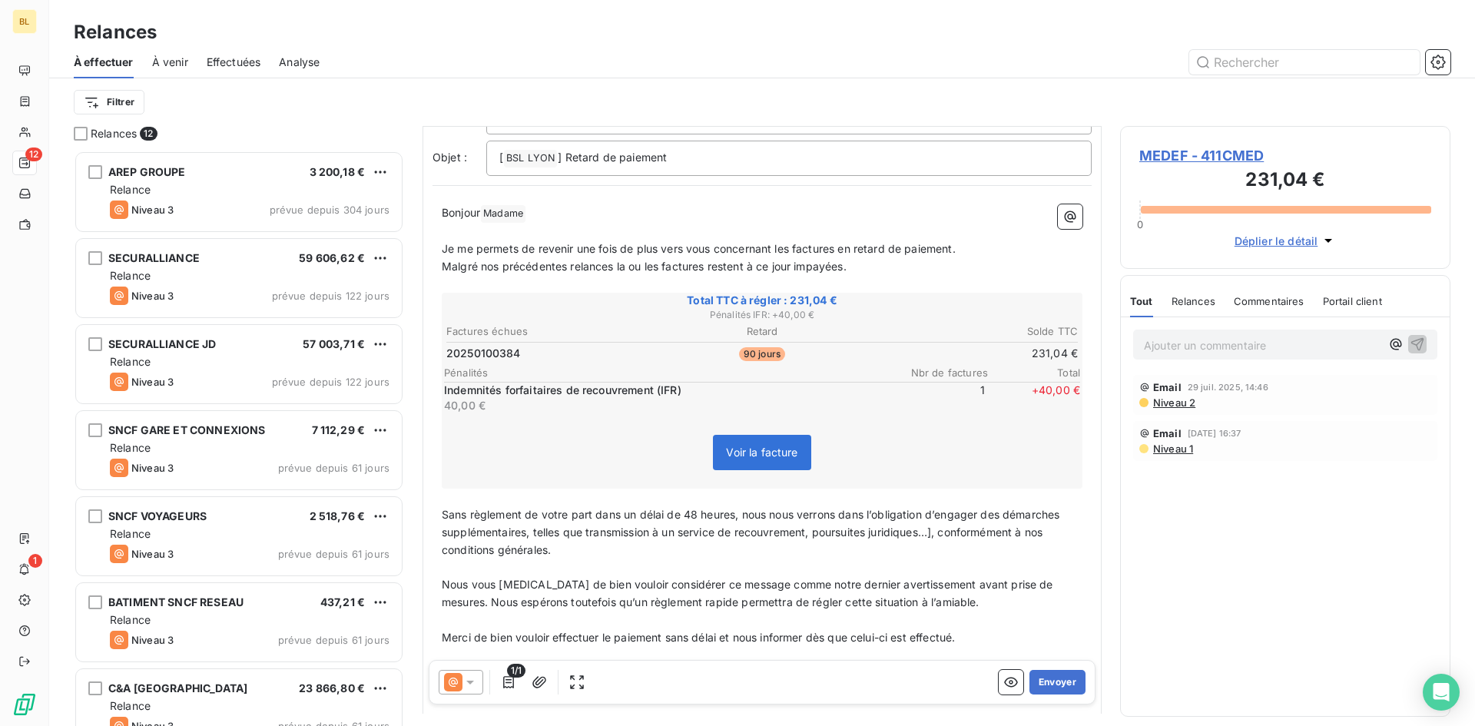
scroll to position [216, 0]
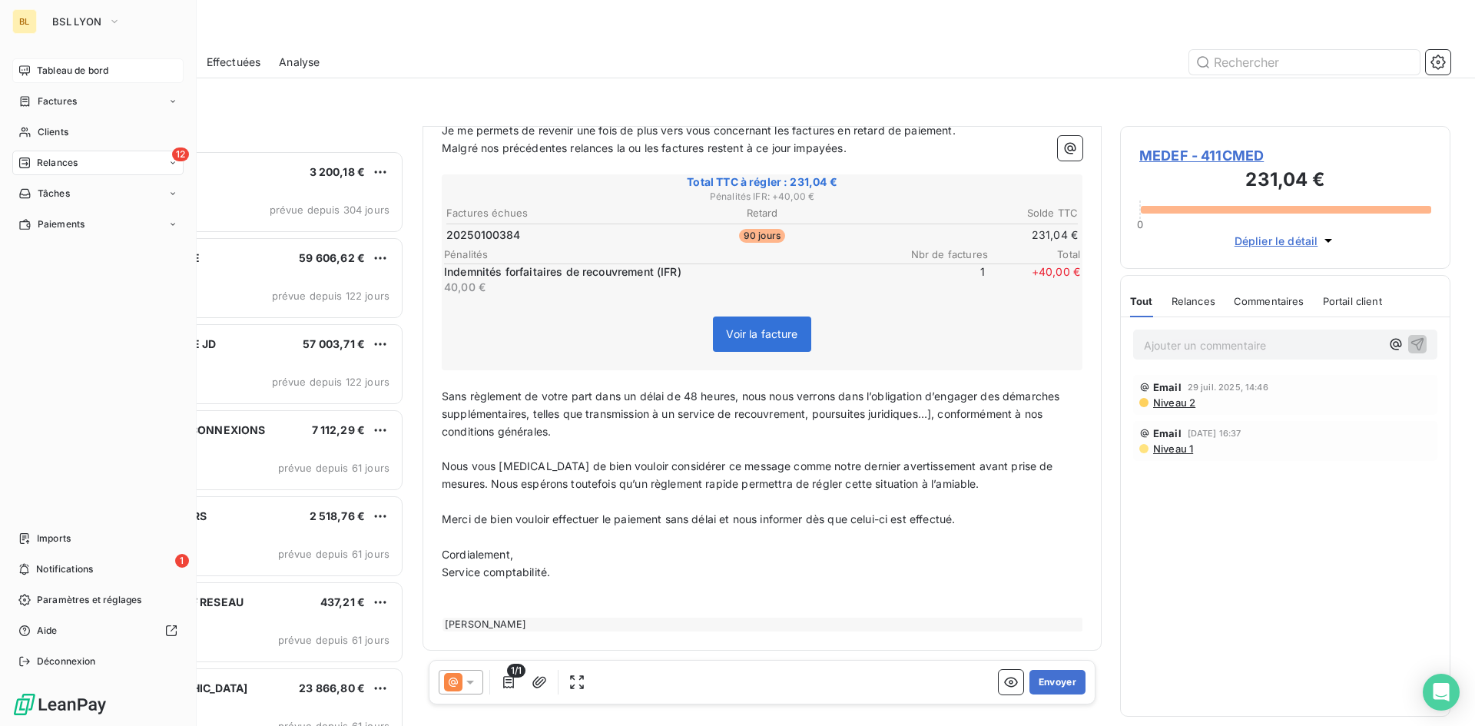
click at [68, 80] on div "Tableau de bord" at bounding box center [97, 70] width 171 height 25
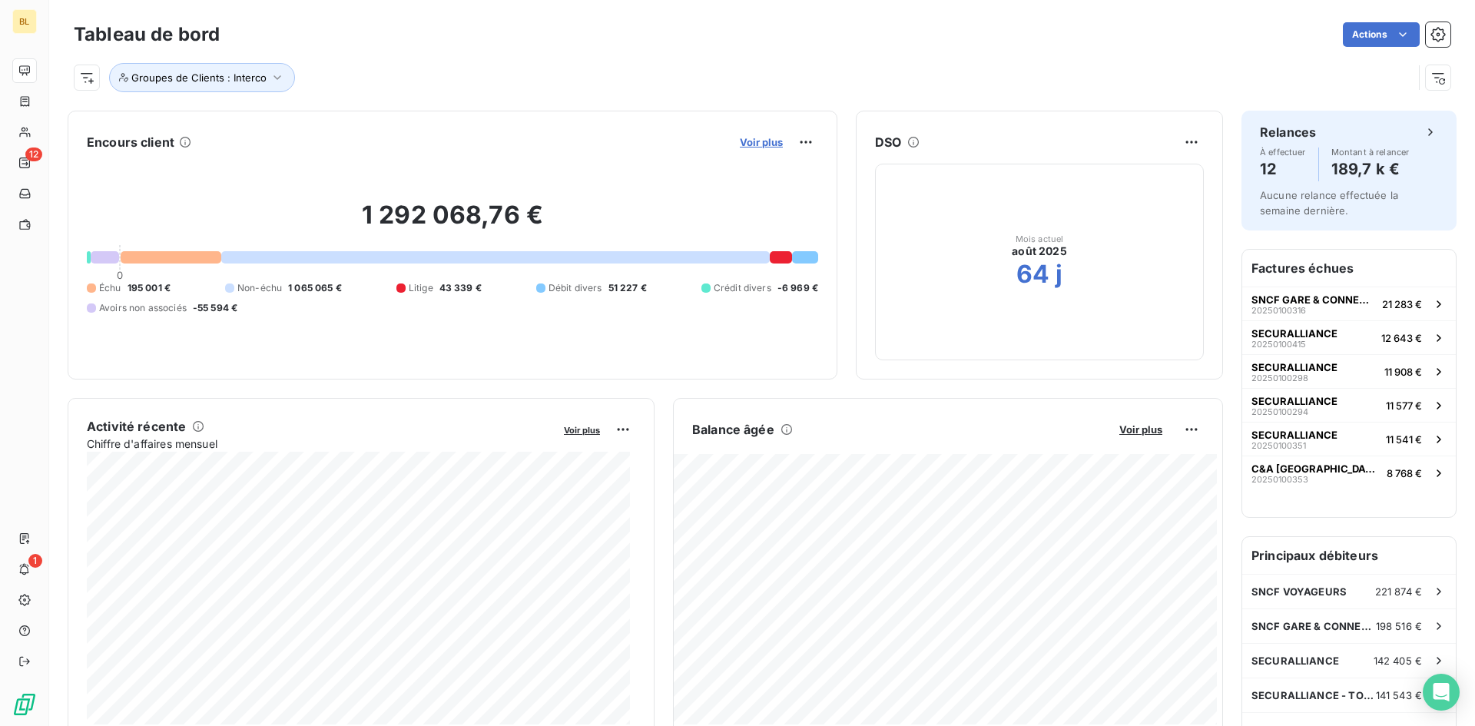
click at [765, 142] on span "Voir plus" at bounding box center [761, 142] width 43 height 12
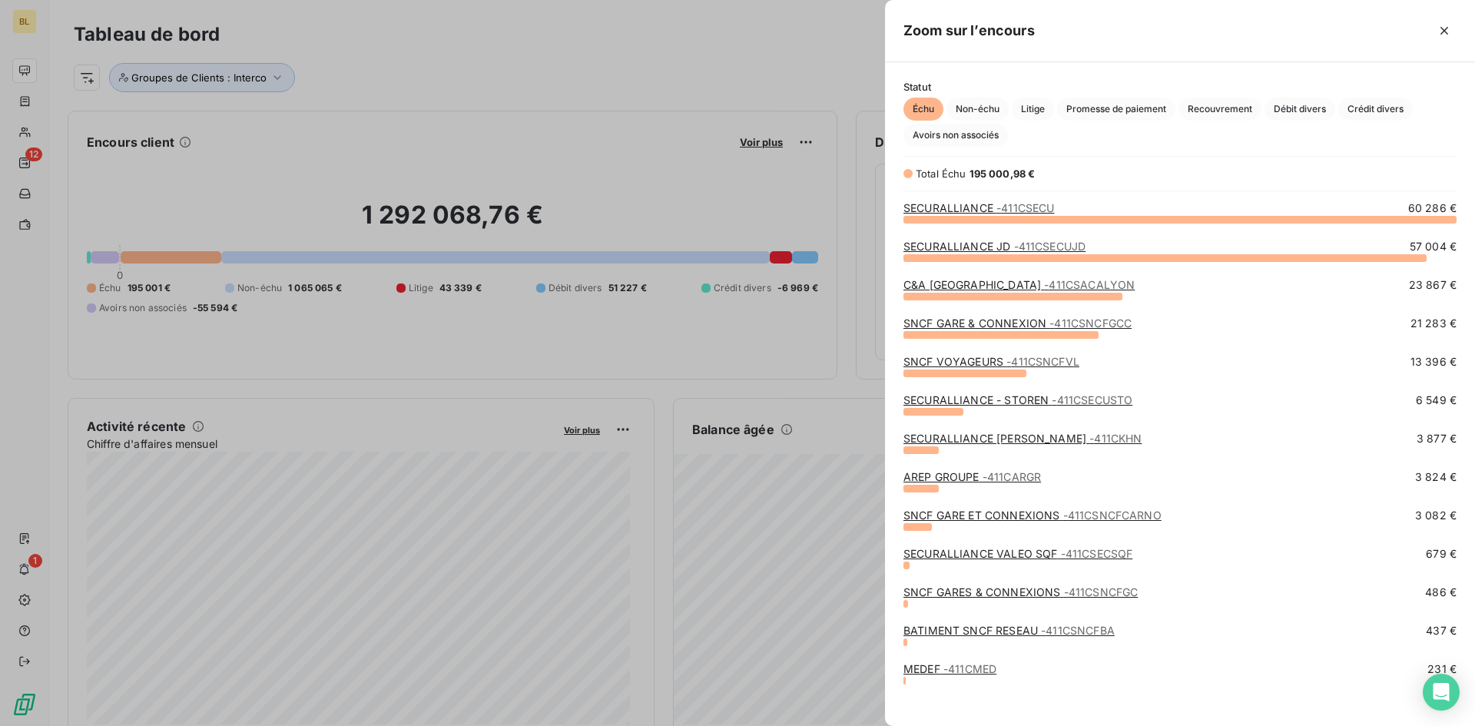
click at [535, 47] on div at bounding box center [737, 363] width 1475 height 726
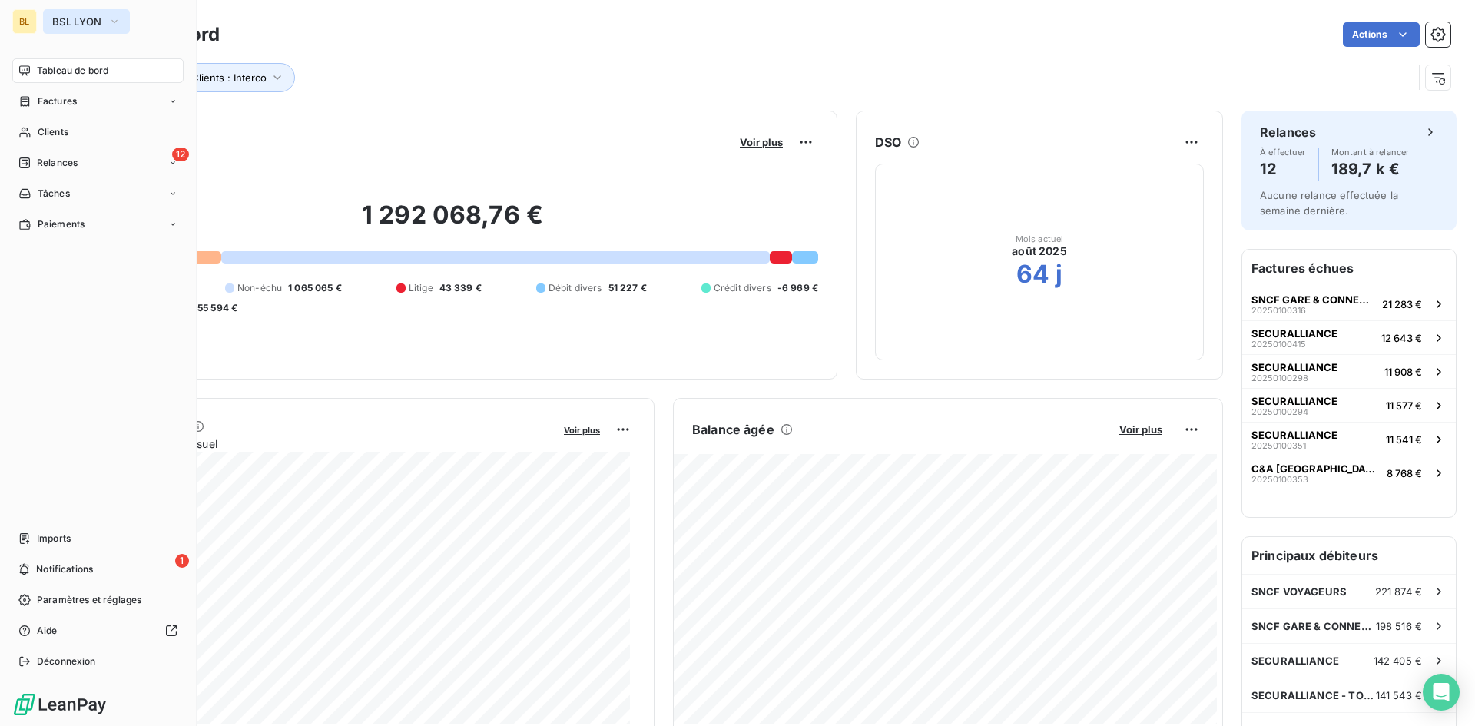
click at [123, 22] on button "BSL LYON" at bounding box center [86, 21] width 87 height 25
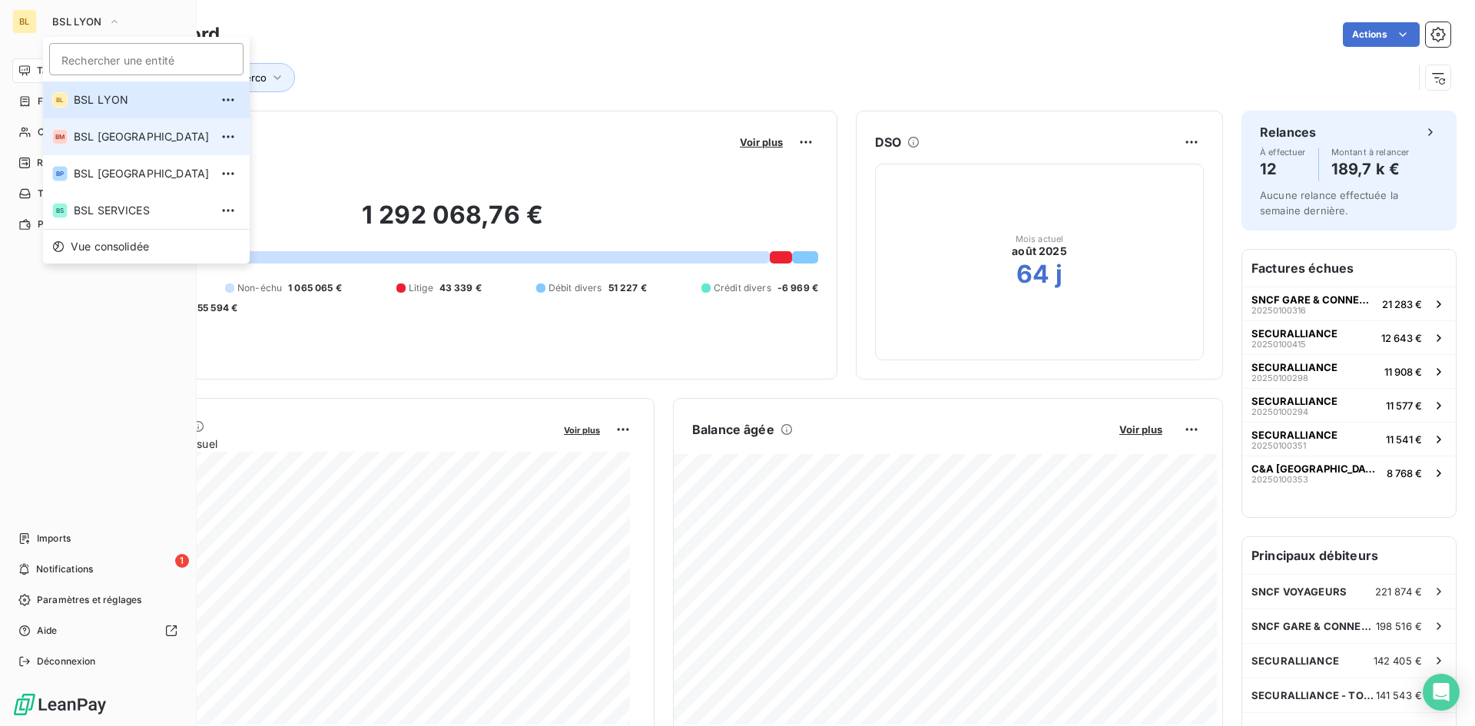
click at [128, 141] on span "BSL [GEOGRAPHIC_DATA]" at bounding box center [142, 136] width 136 height 15
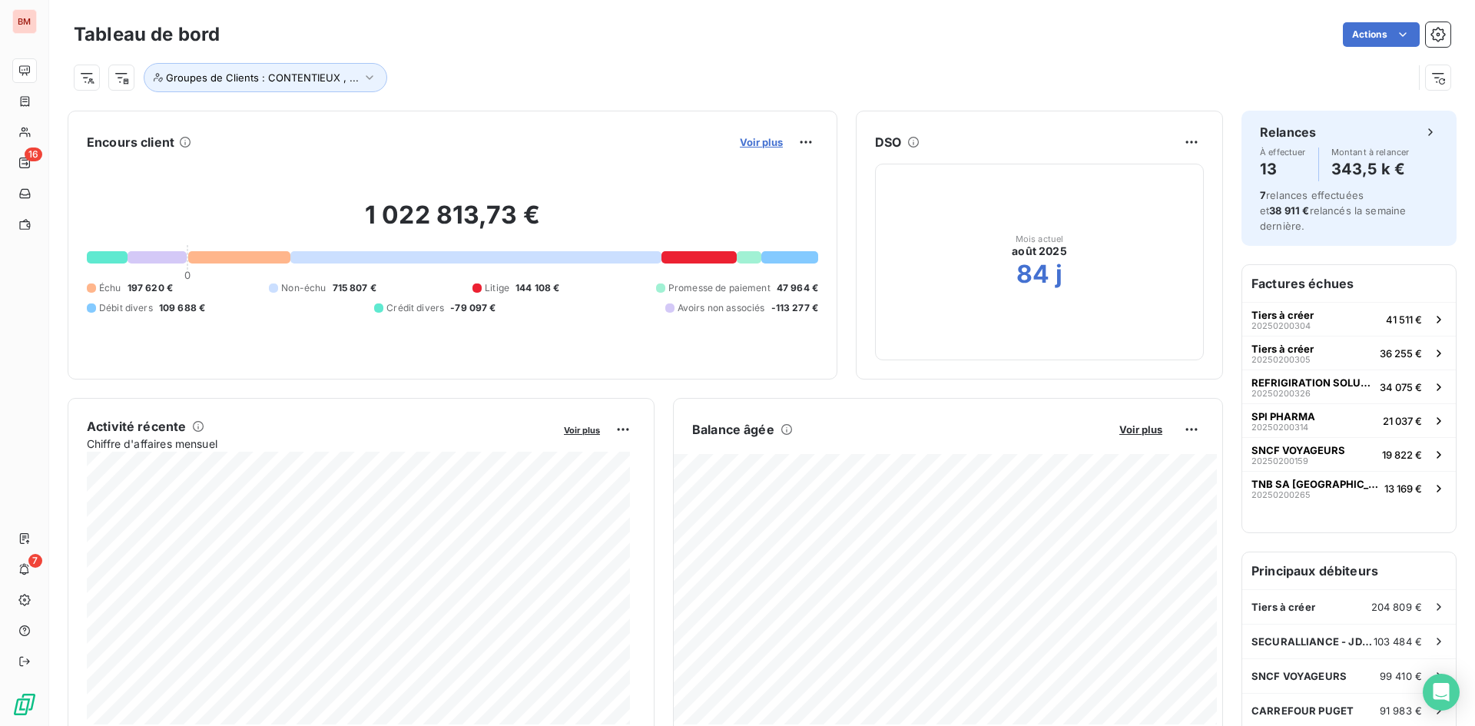
click at [758, 143] on span "Voir plus" at bounding box center [761, 142] width 43 height 12
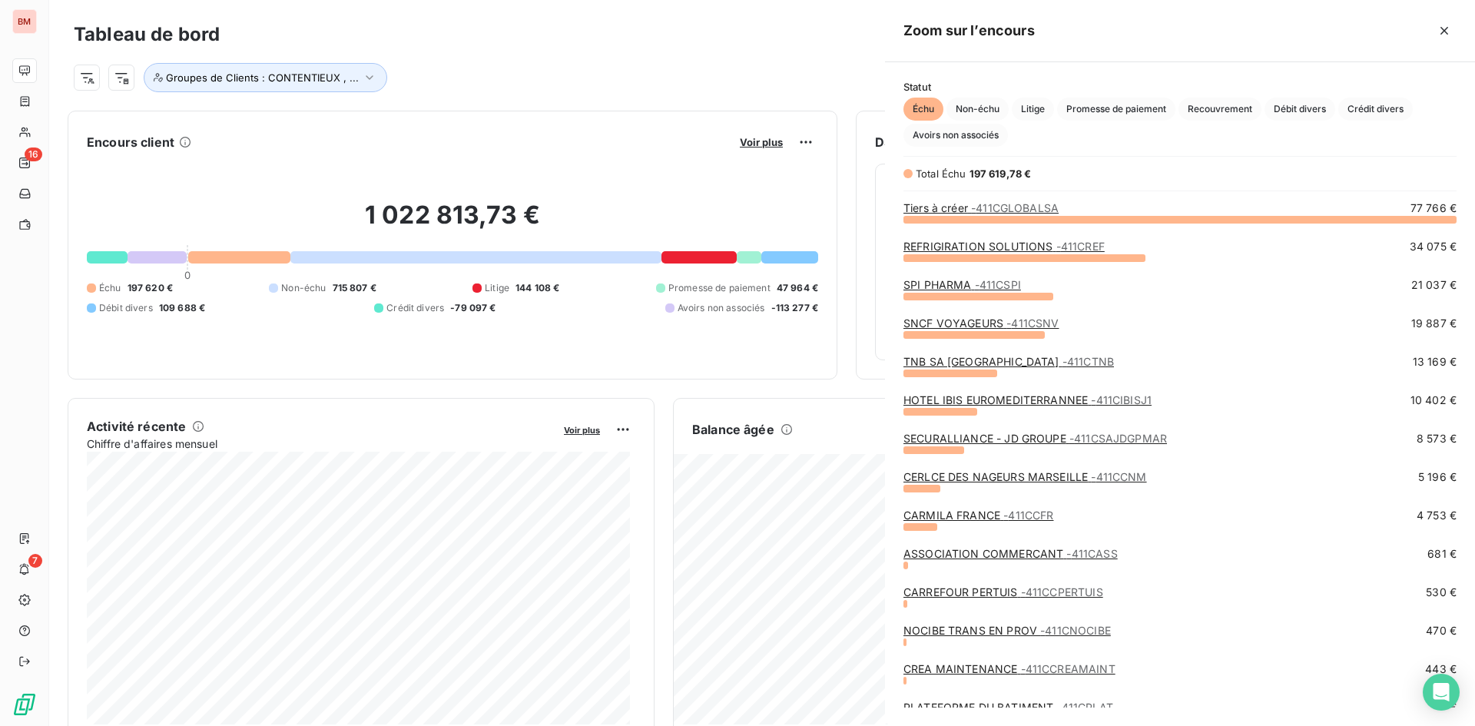
scroll to position [496, 579]
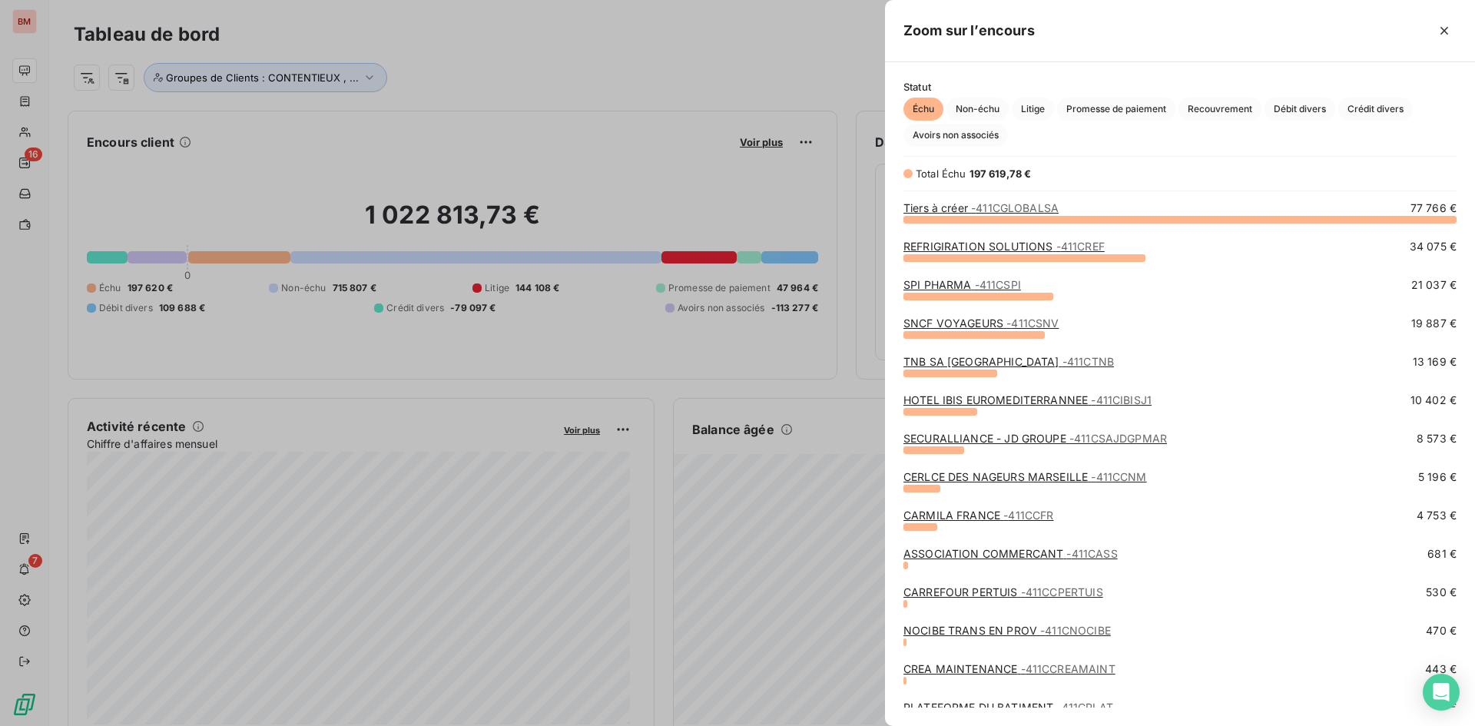
click at [1003, 247] on link "REFRIGIRATION SOLUTIONS - 411CREF" at bounding box center [1004, 246] width 201 height 13
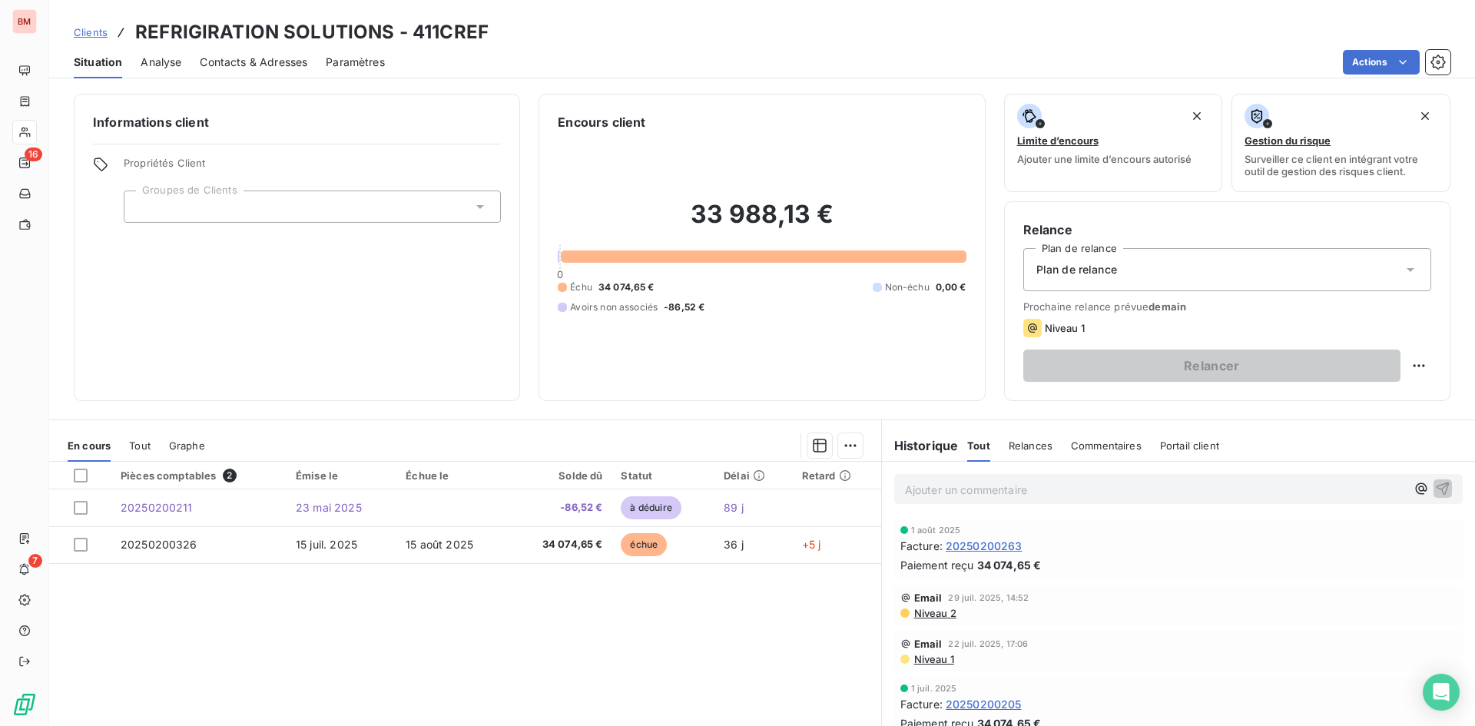
click at [139, 446] on span "Tout" at bounding box center [140, 446] width 22 height 12
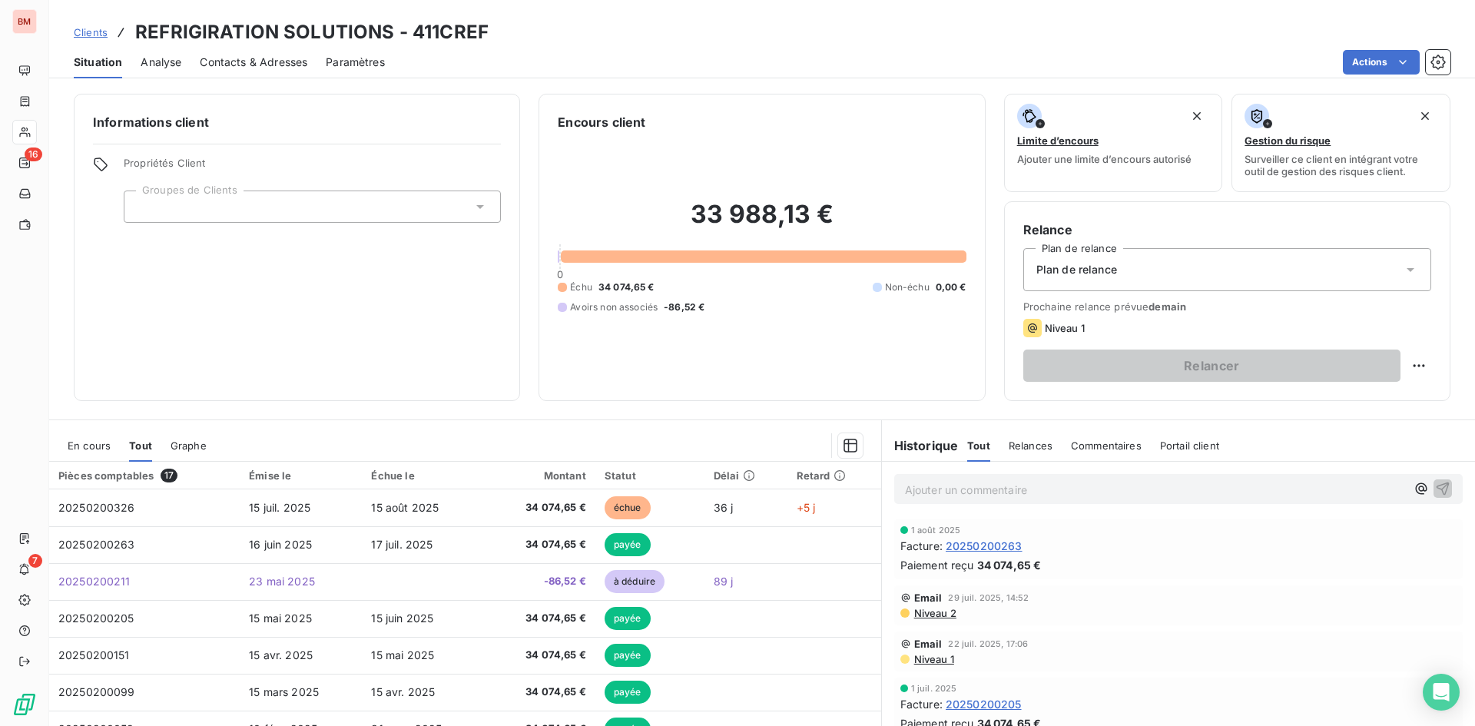
click at [92, 440] on span "En cours" at bounding box center [89, 446] width 43 height 12
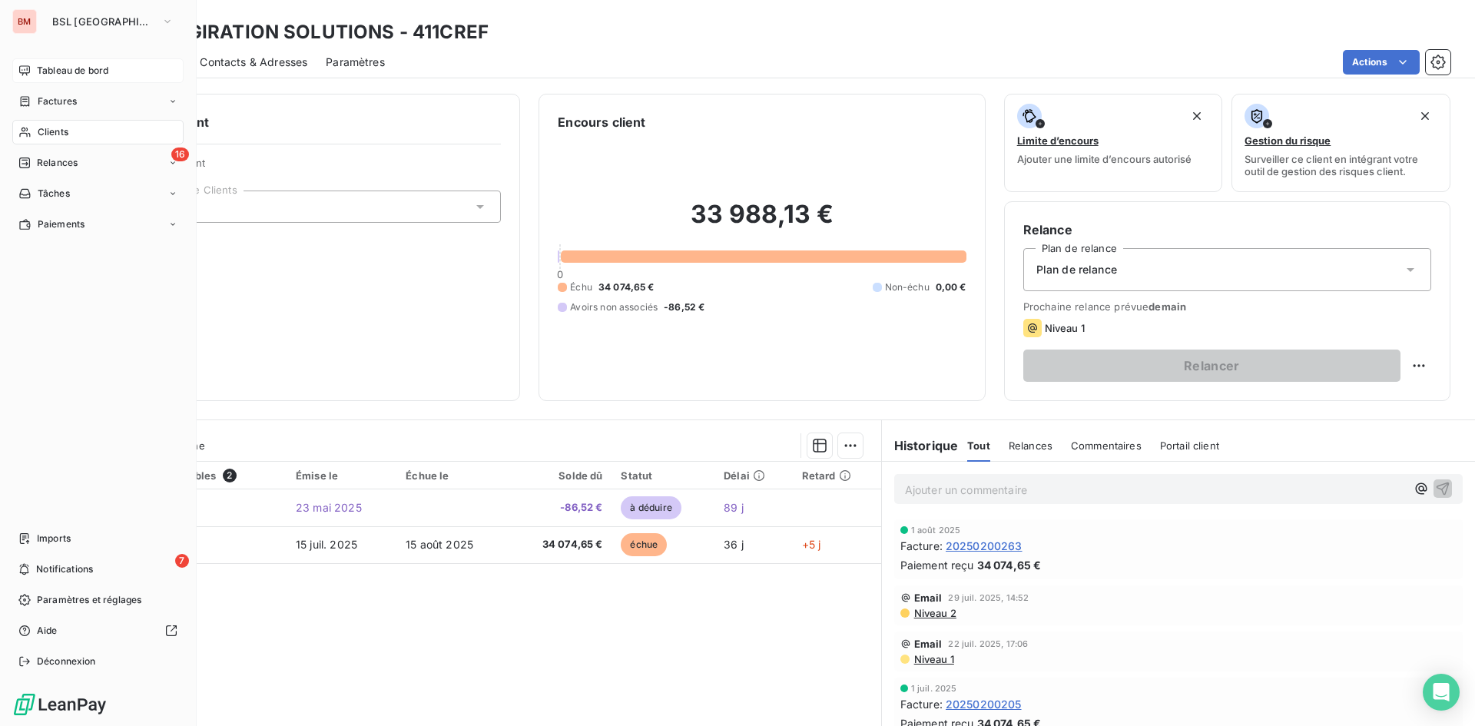
click at [53, 61] on div "Tableau de bord" at bounding box center [97, 70] width 171 height 25
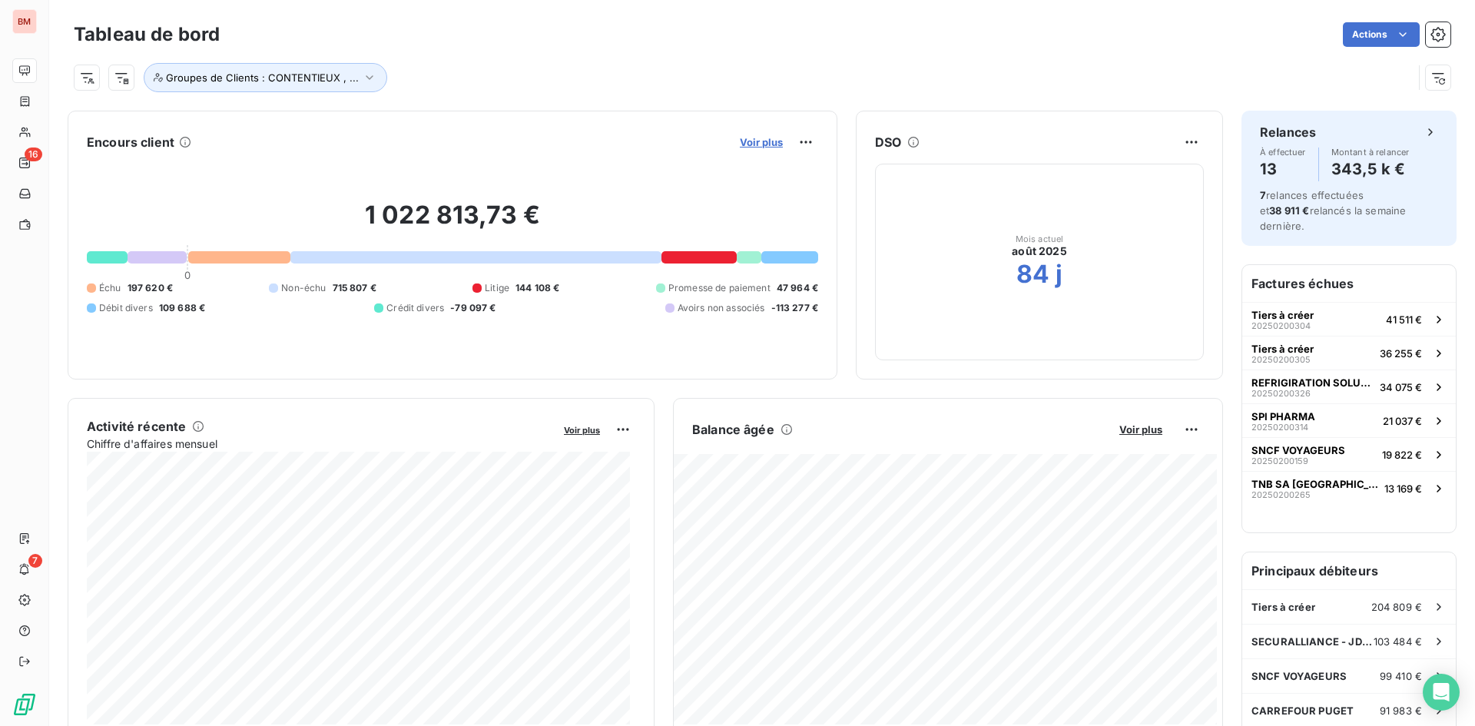
click at [748, 140] on span "Voir plus" at bounding box center [761, 142] width 43 height 12
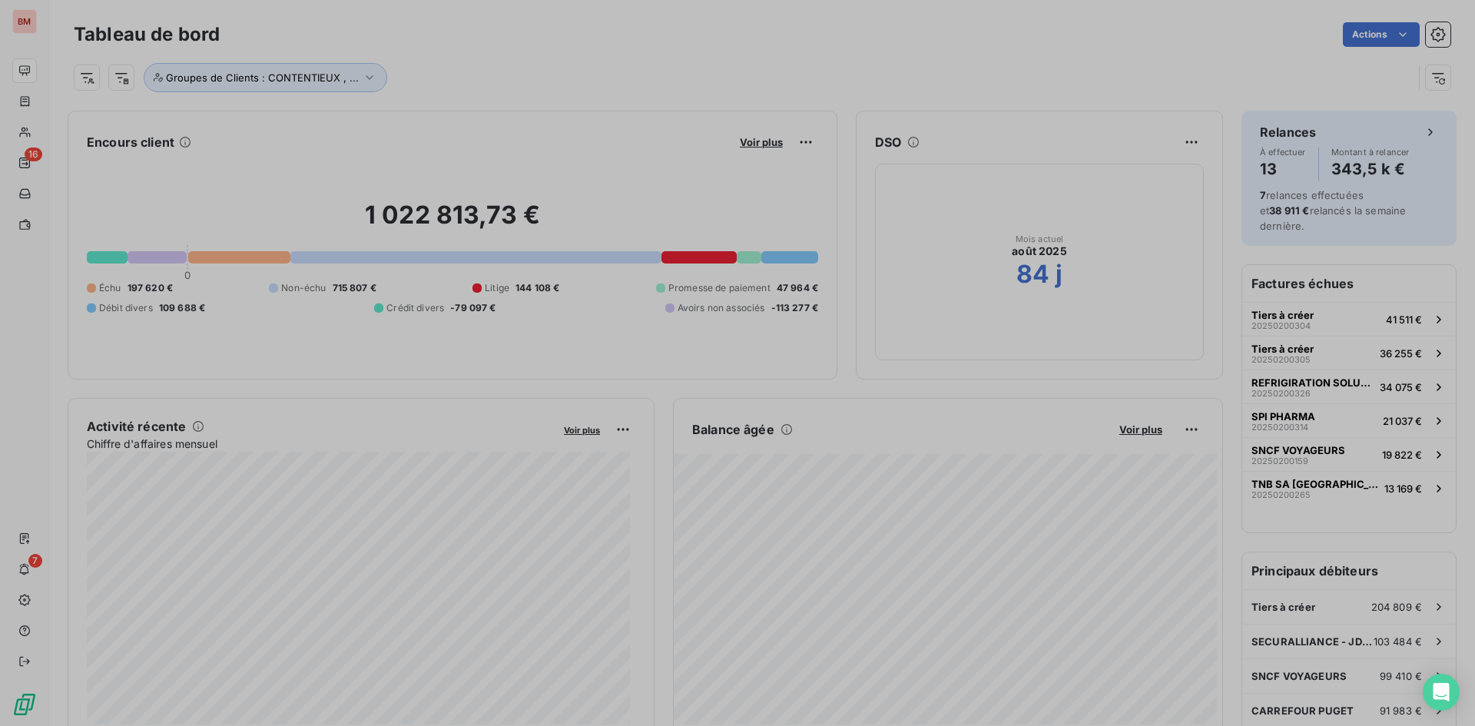
scroll to position [715, 579]
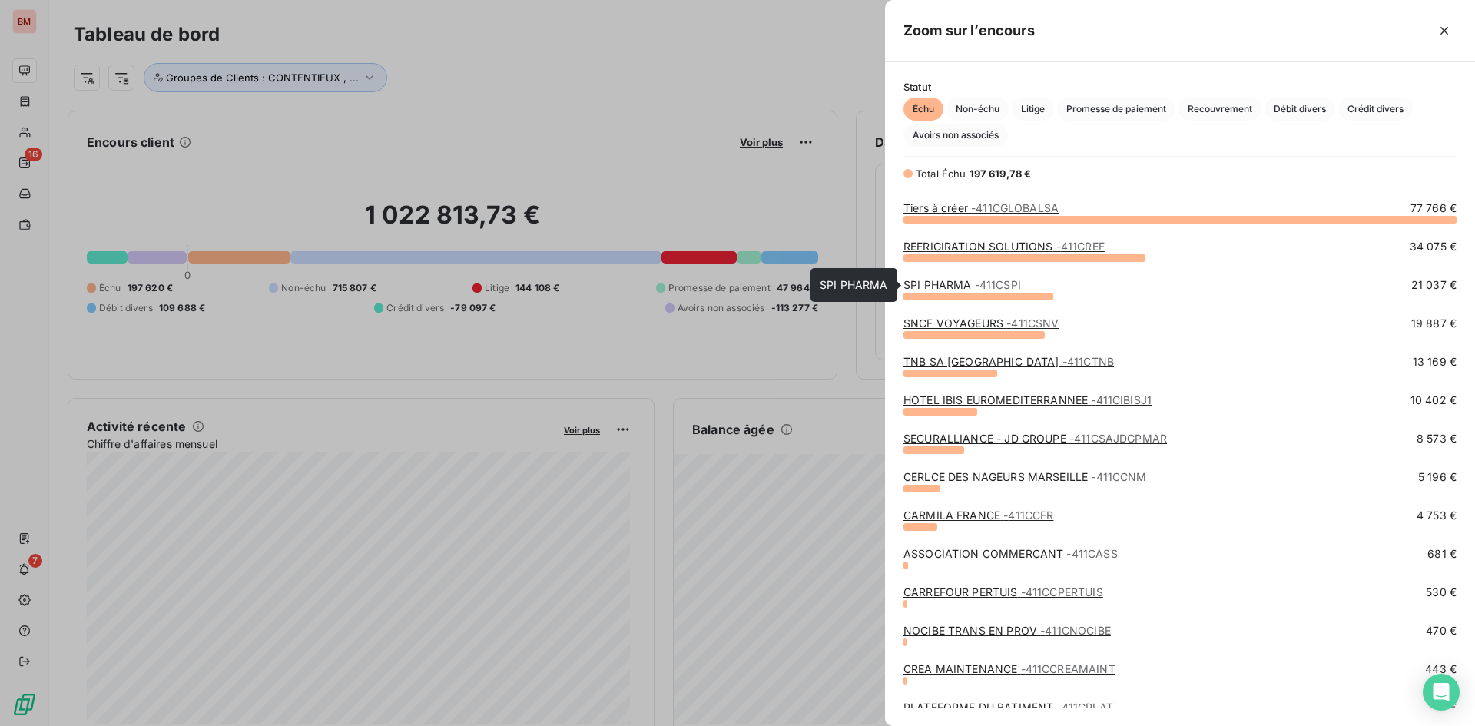
click at [977, 287] on span "- 411CSPI" at bounding box center [998, 284] width 46 height 13
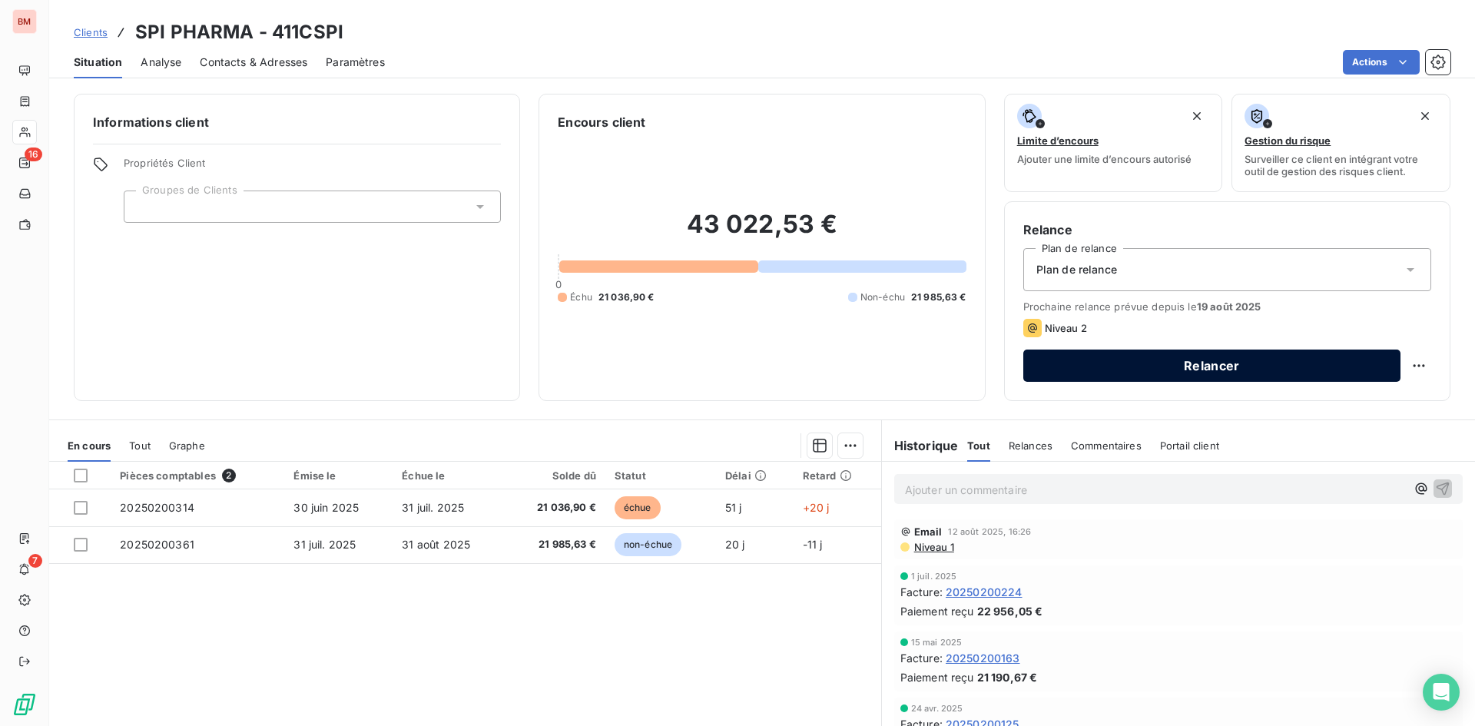
click at [1170, 365] on button "Relancer" at bounding box center [1212, 366] width 377 height 32
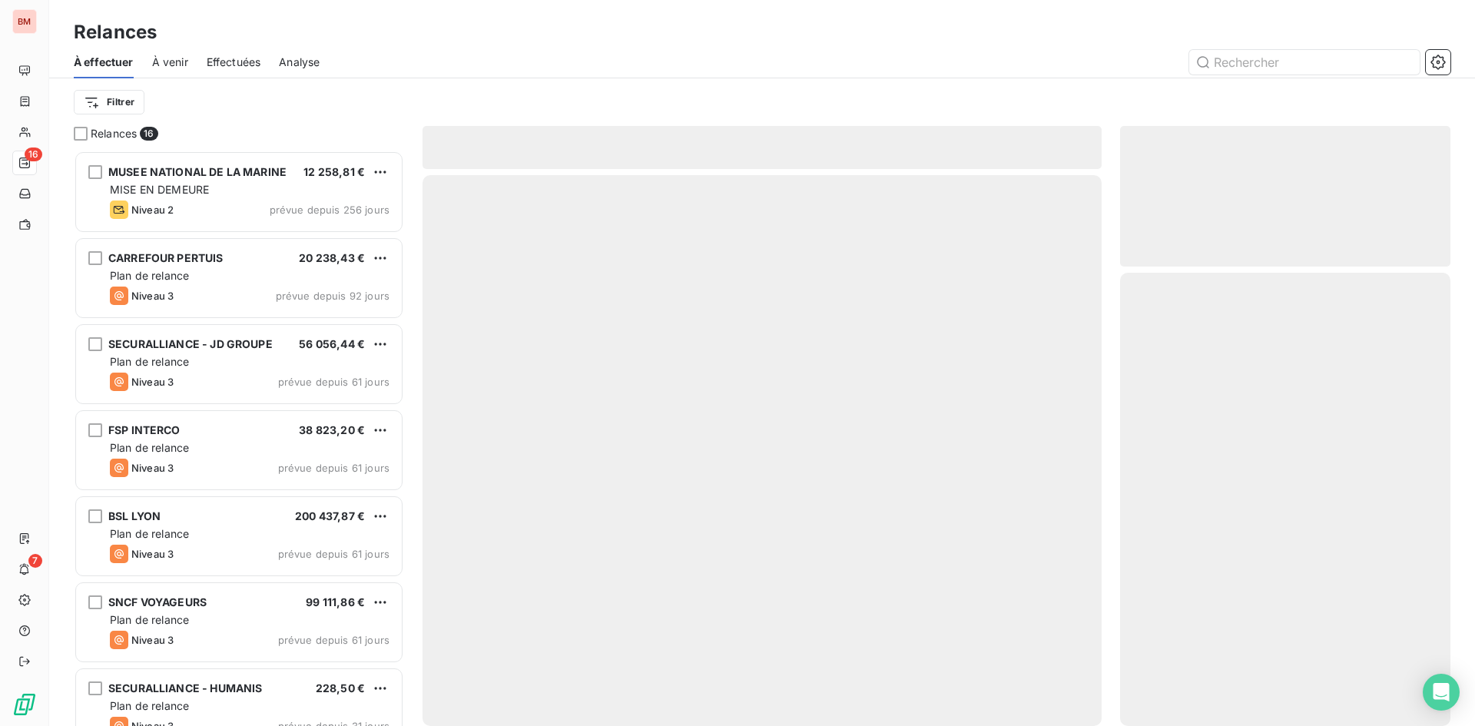
scroll to position [564, 319]
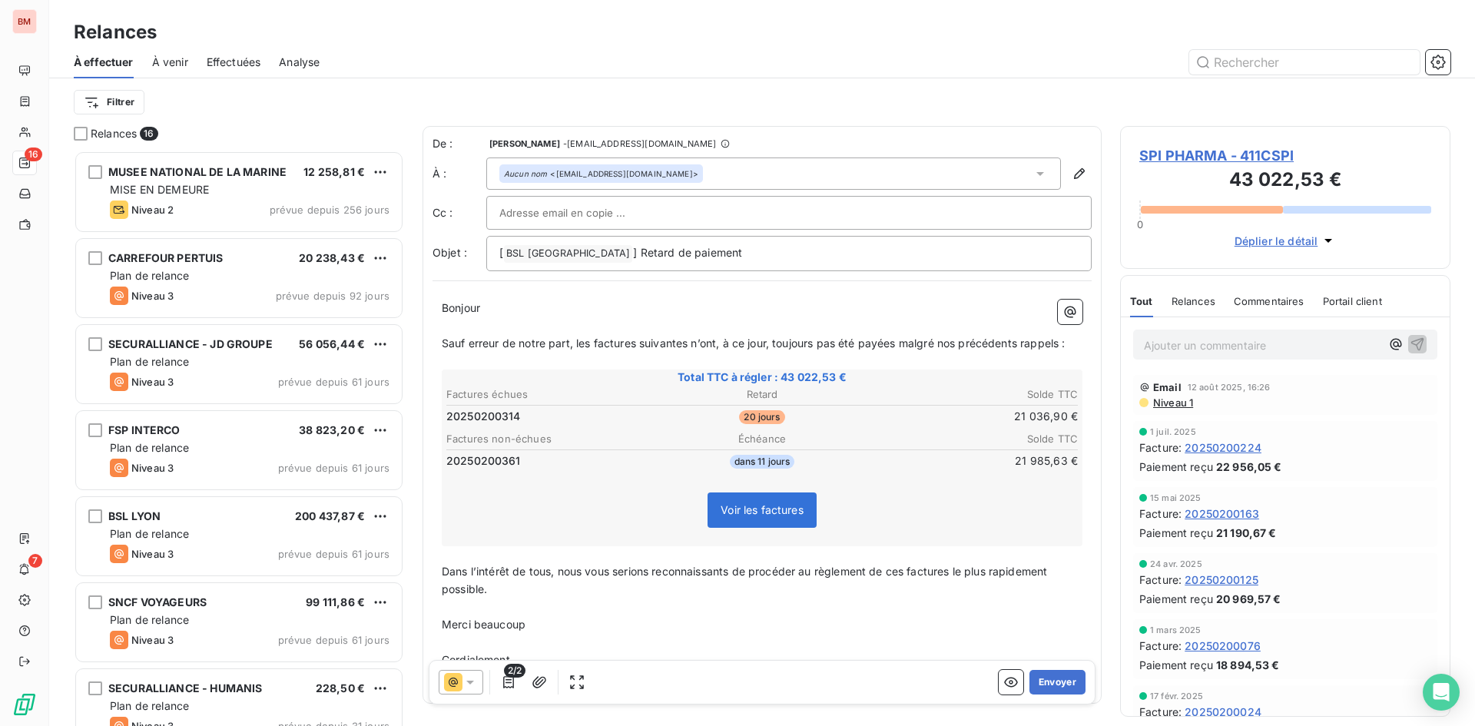
click at [659, 206] on div at bounding box center [788, 212] width 579 height 23
paste input "commercial@groupebsl.com"
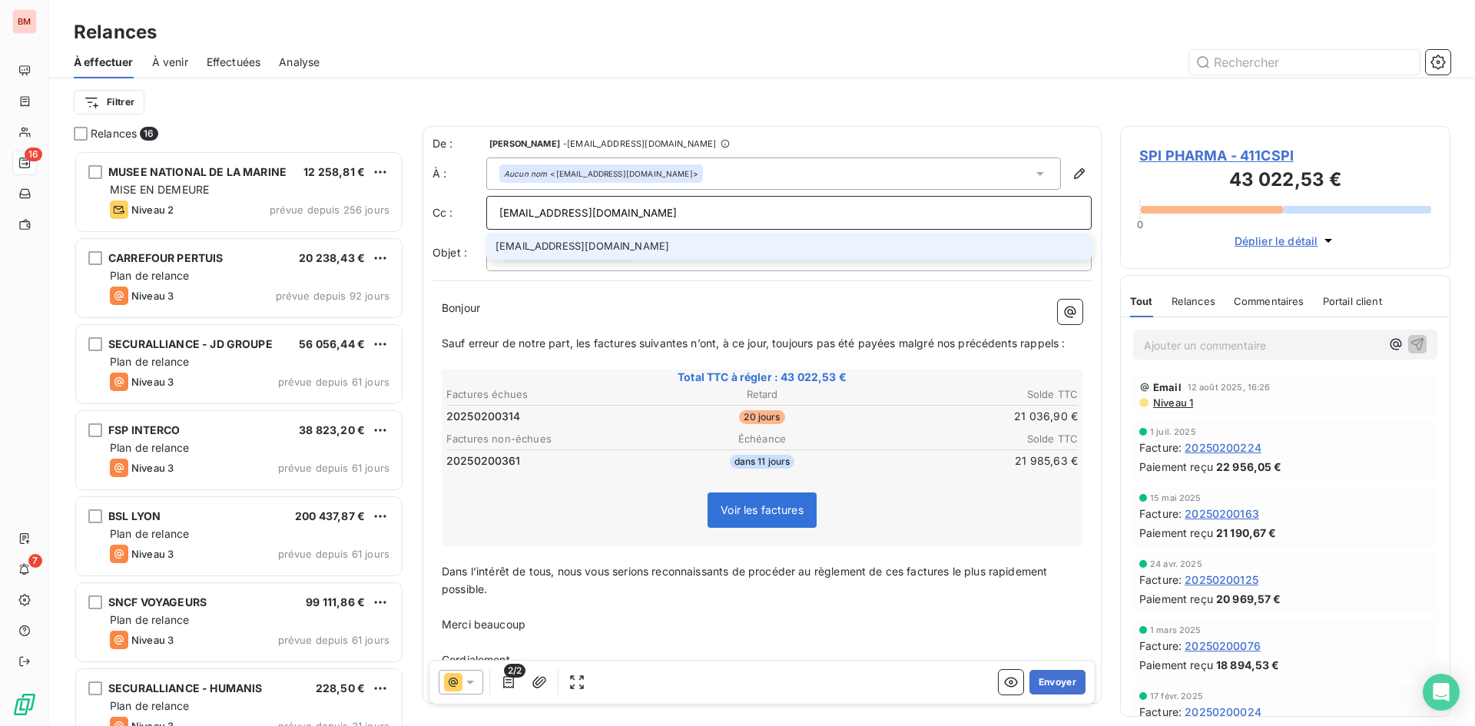
type input "commercial@groupebsl.com"
click at [653, 243] on li "commercial@groupebsl.com" at bounding box center [789, 246] width 606 height 27
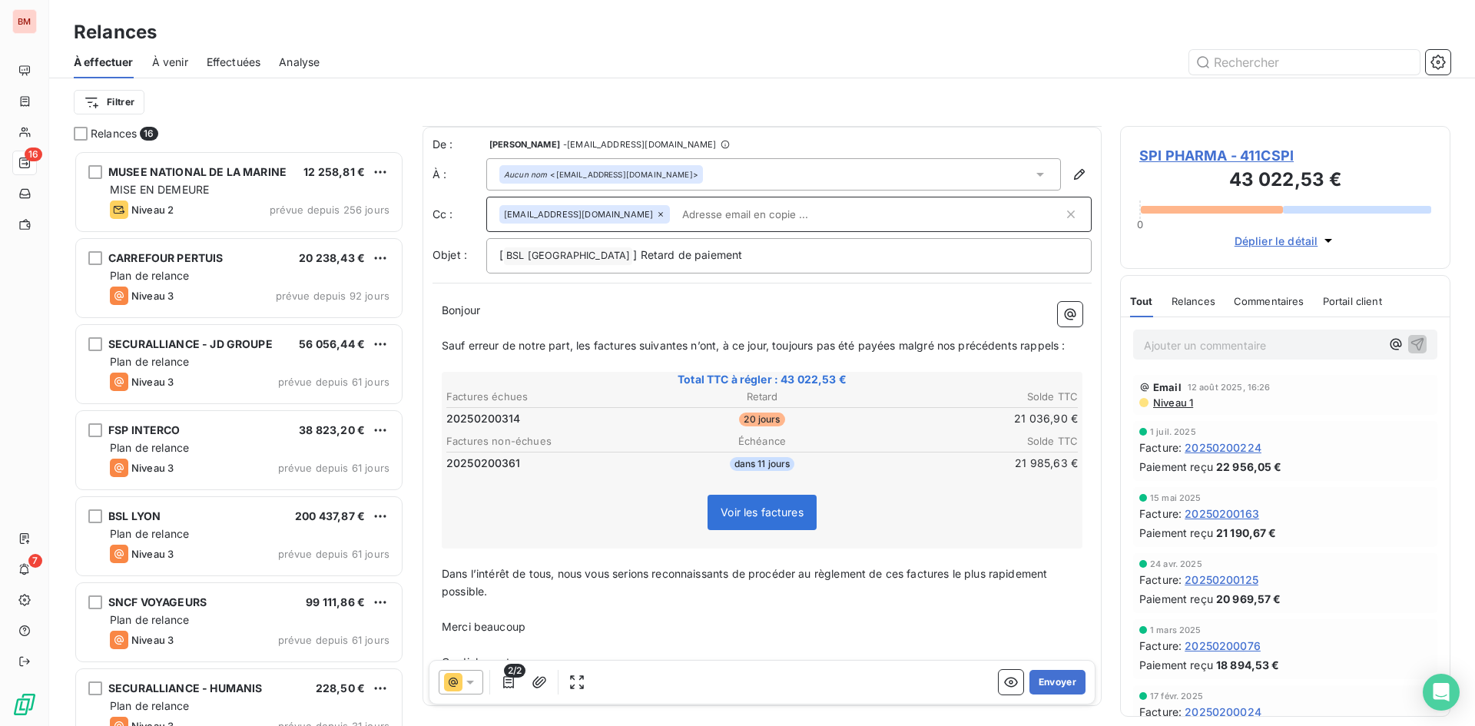
scroll to position [55, 0]
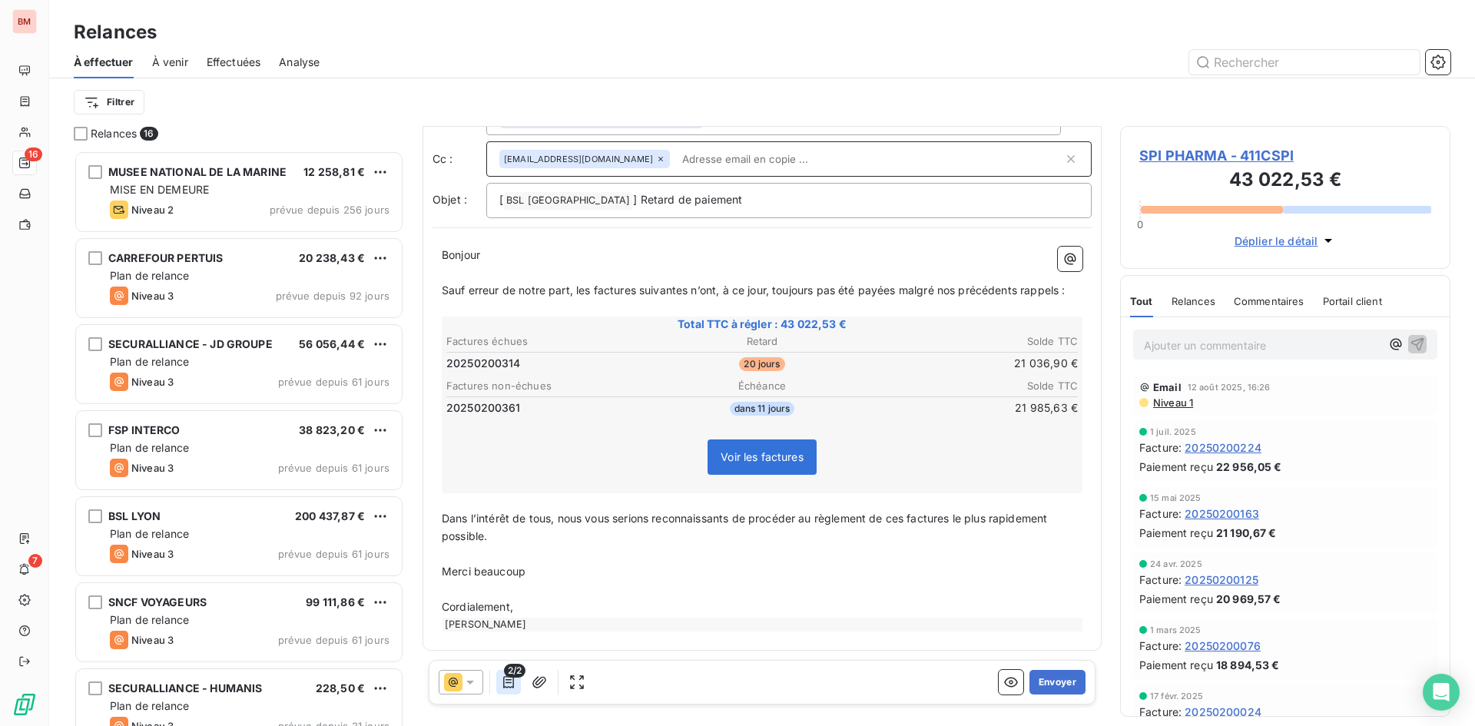
click at [509, 682] on icon "button" at bounding box center [508, 682] width 11 height 12
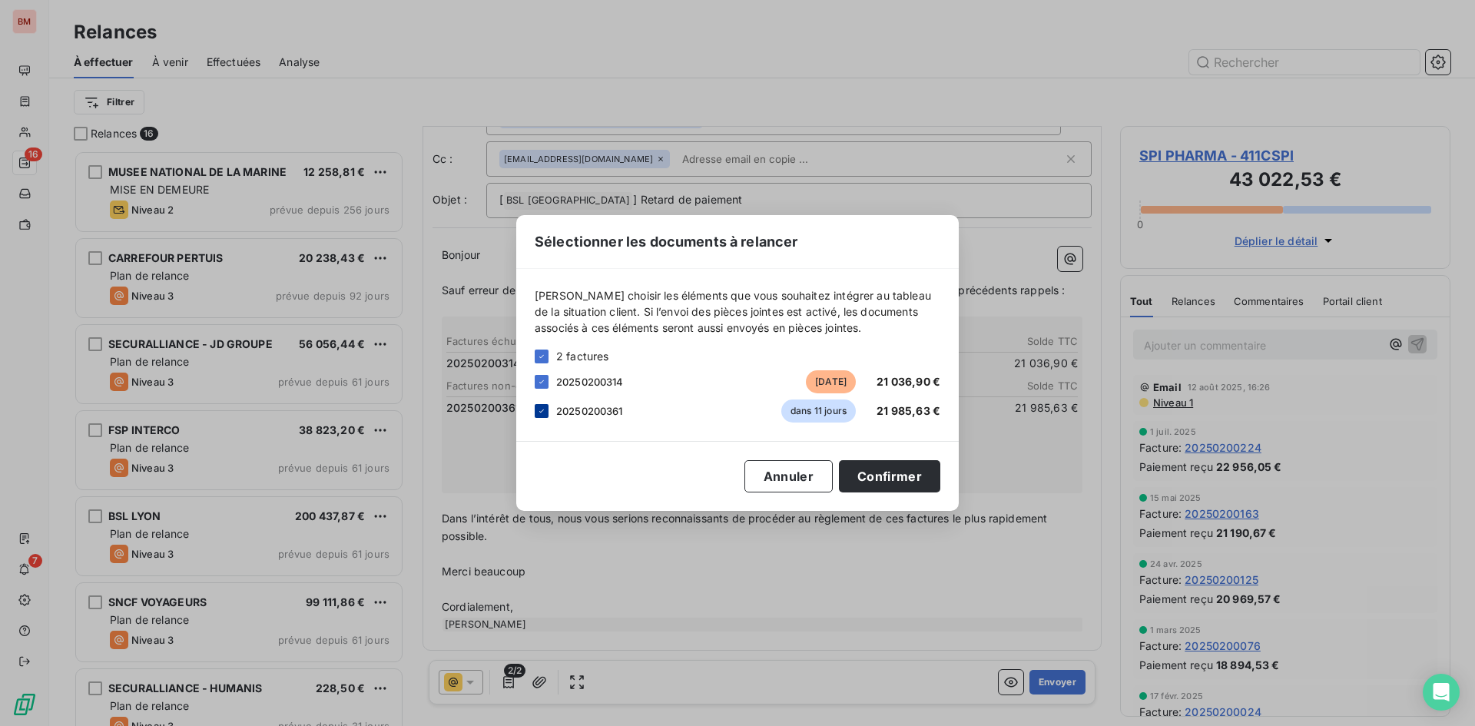
click at [546, 414] on icon at bounding box center [541, 411] width 9 height 9
click at [868, 480] on button "Confirmer" at bounding box center [889, 476] width 101 height 32
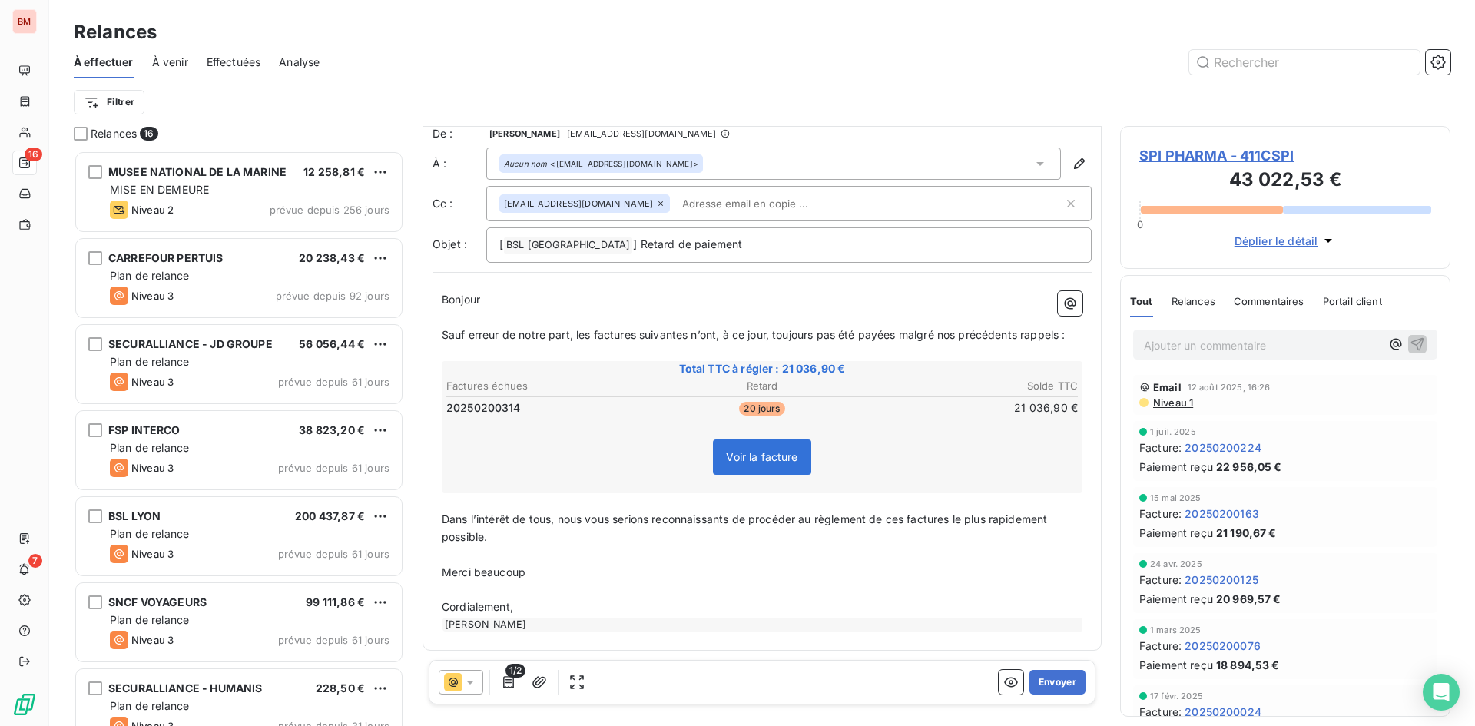
scroll to position [11, 0]
click at [541, 617] on div "REOUVEN TAPIERO" at bounding box center [762, 623] width 641 height 15
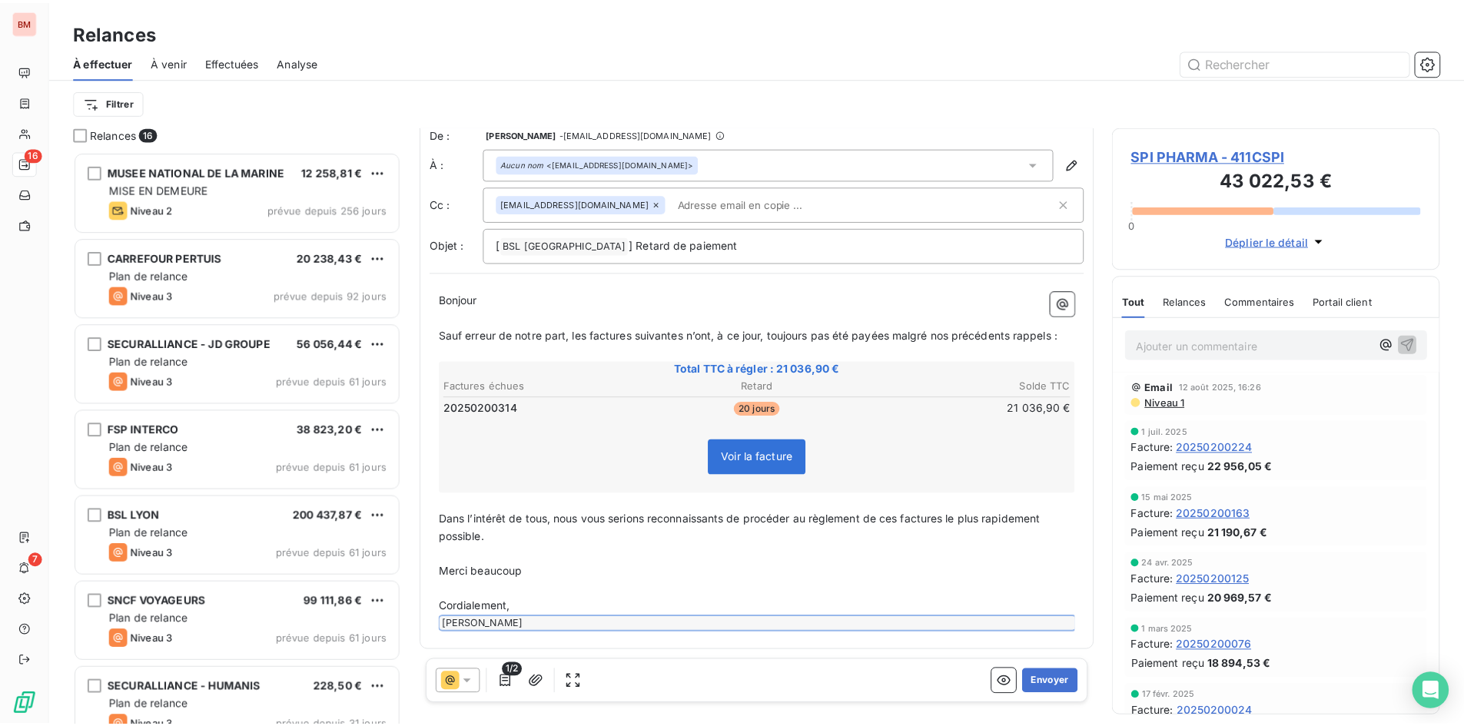
scroll to position [0, 0]
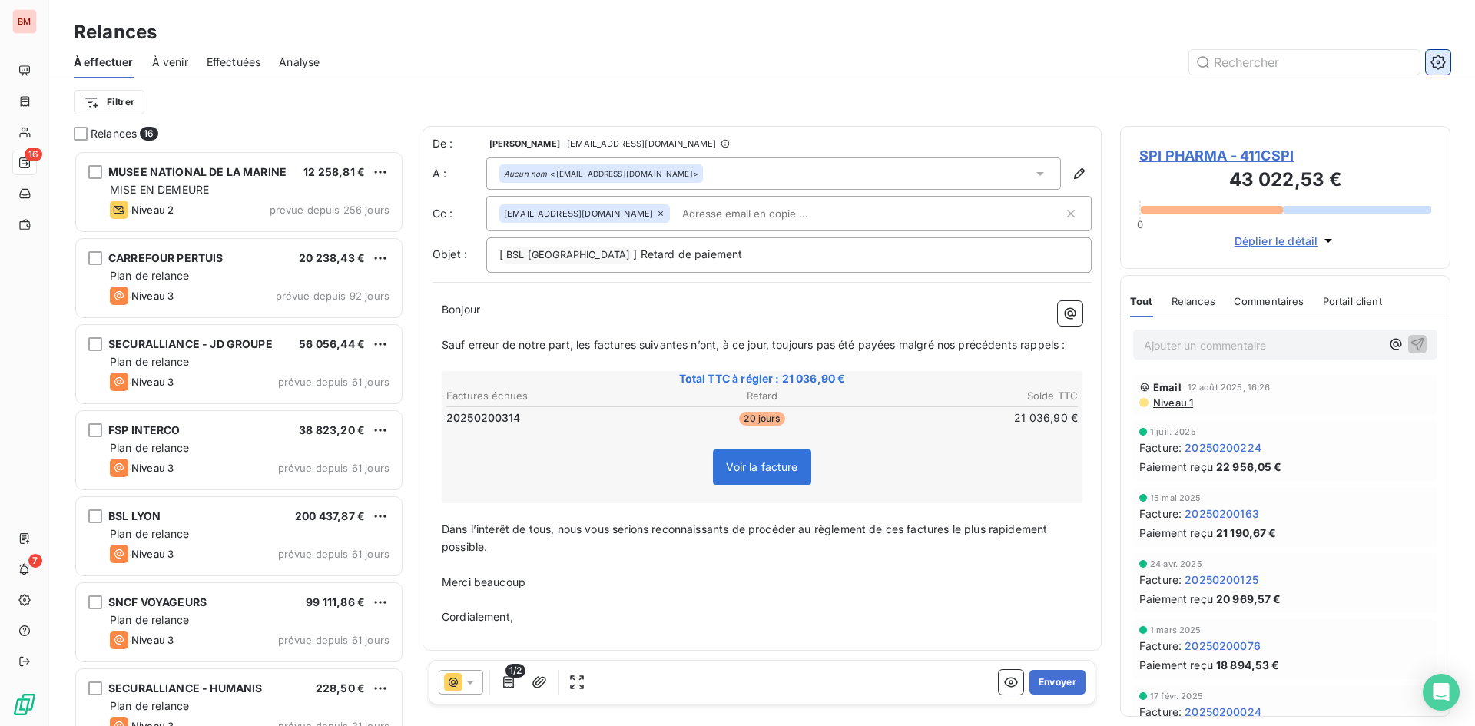
click at [1442, 63] on icon "button" at bounding box center [1438, 62] width 15 height 15
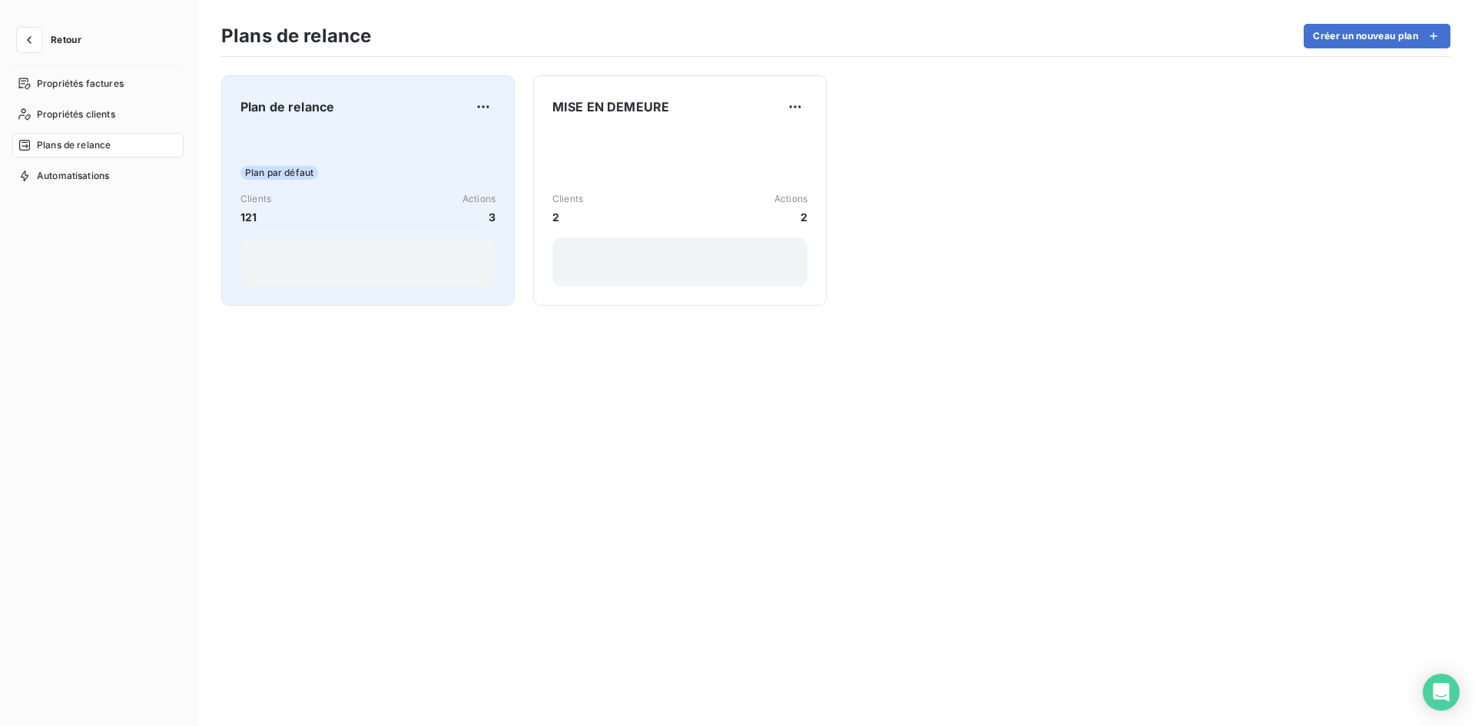
click at [355, 174] on div "Plan par défaut" at bounding box center [368, 173] width 255 height 14
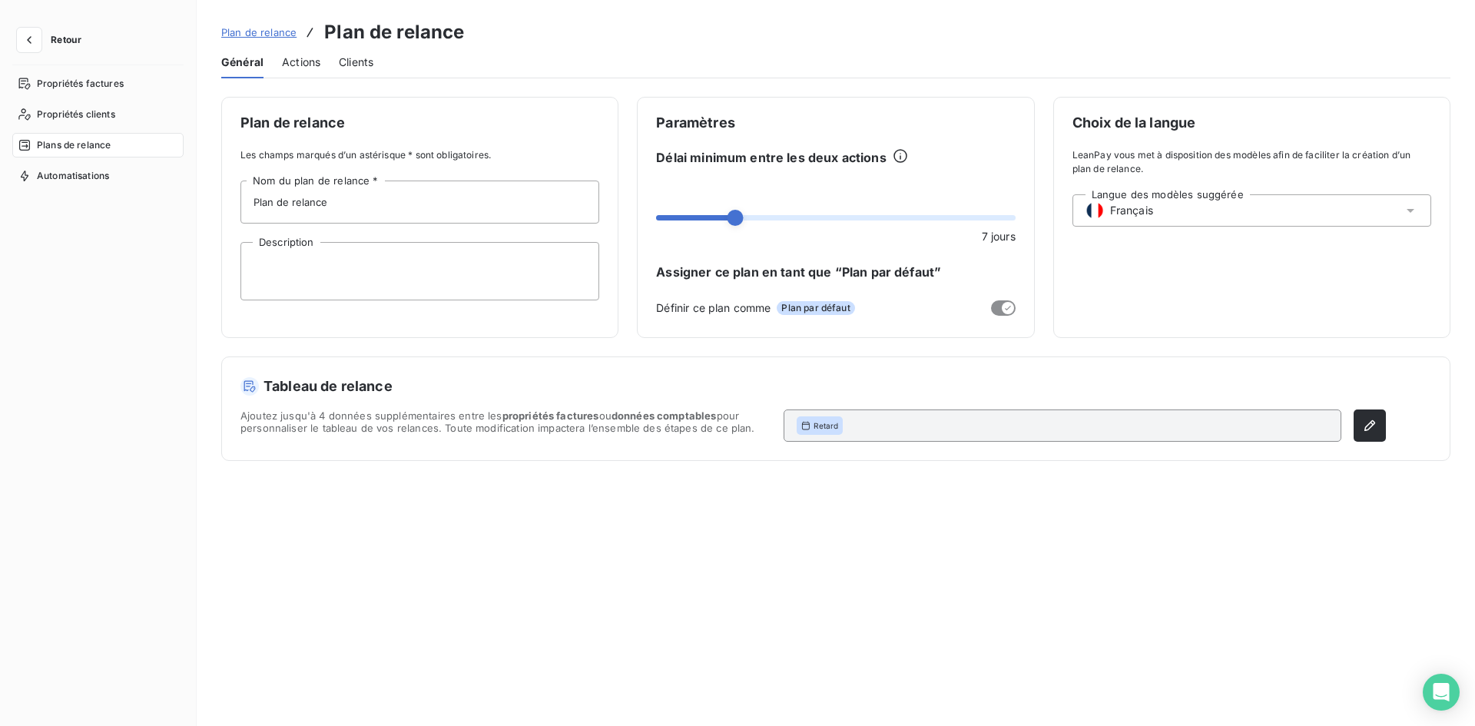
click at [304, 63] on span "Actions" at bounding box center [301, 62] width 38 height 15
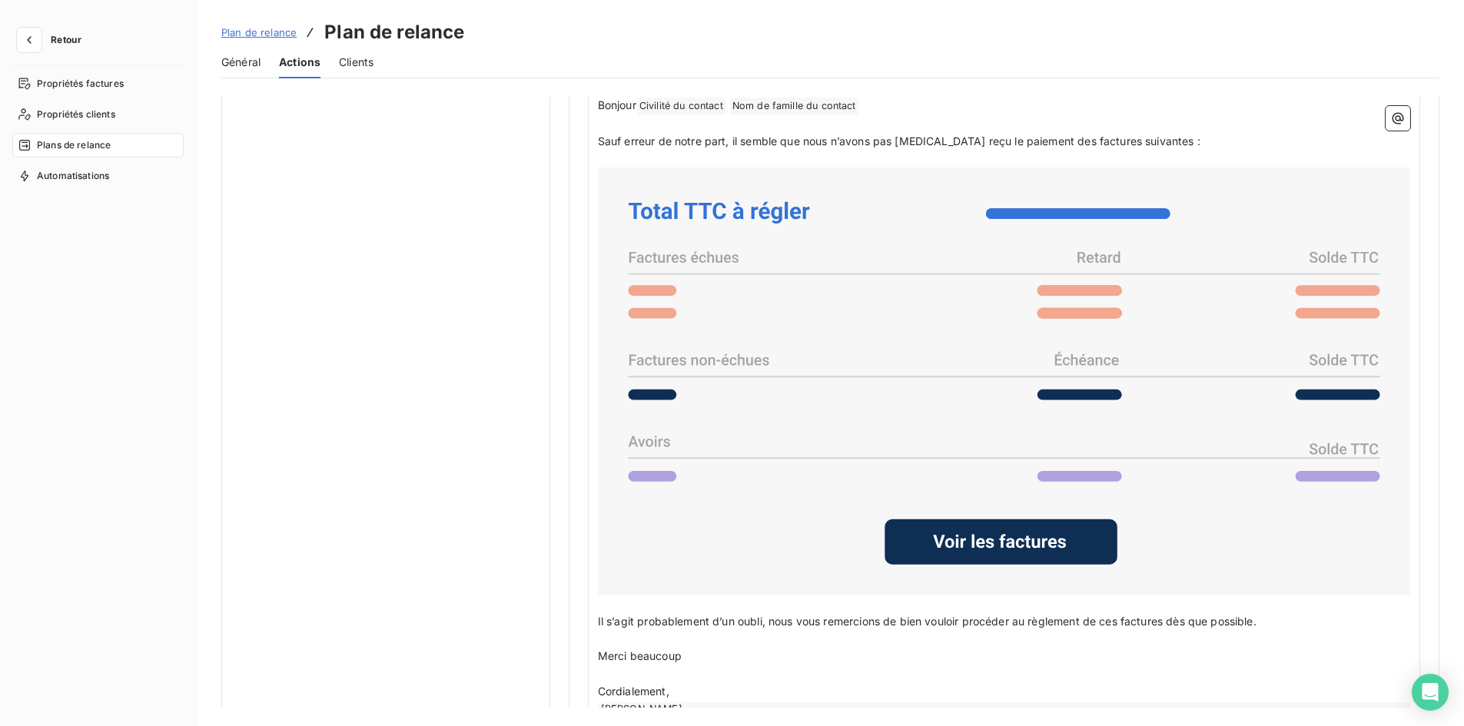
scroll to position [1110, 0]
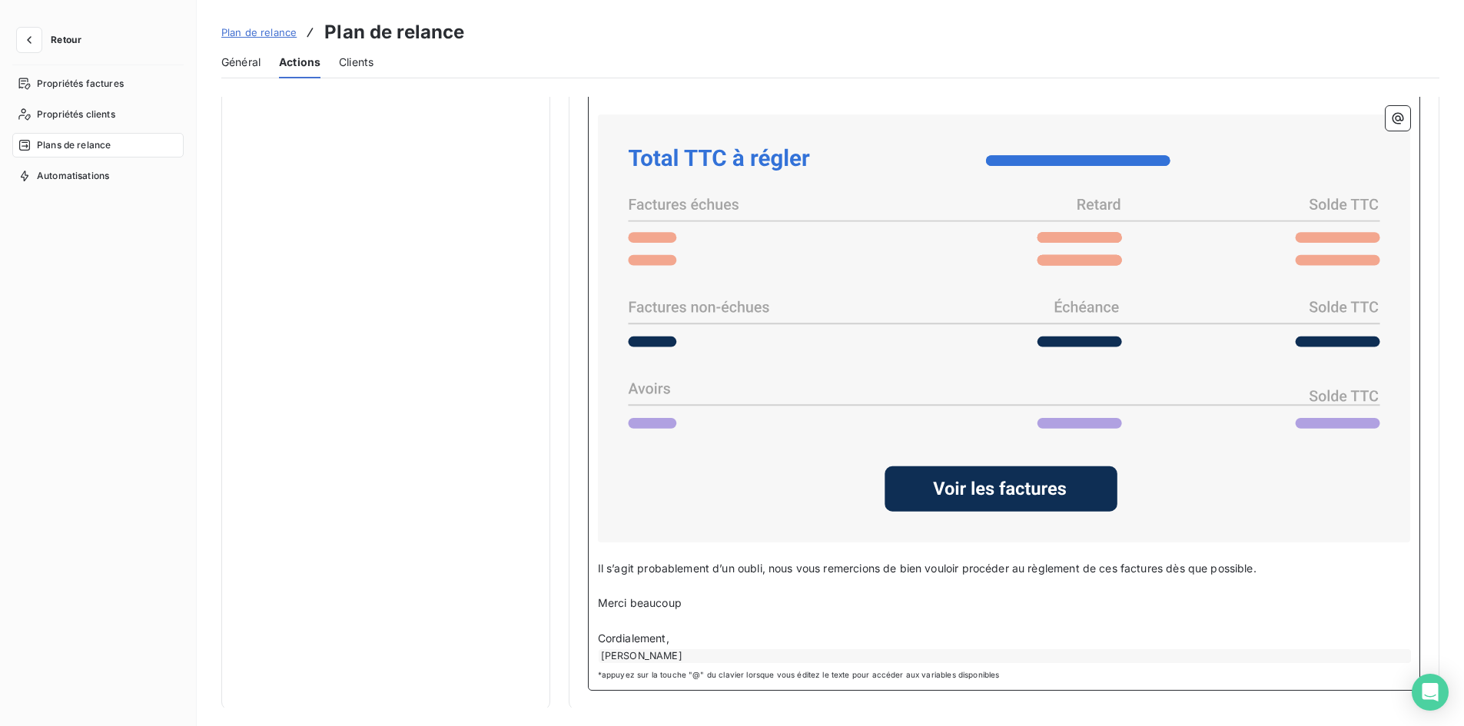
click at [685, 652] on div "REOUVEN TAPIERO" at bounding box center [1005, 656] width 812 height 14
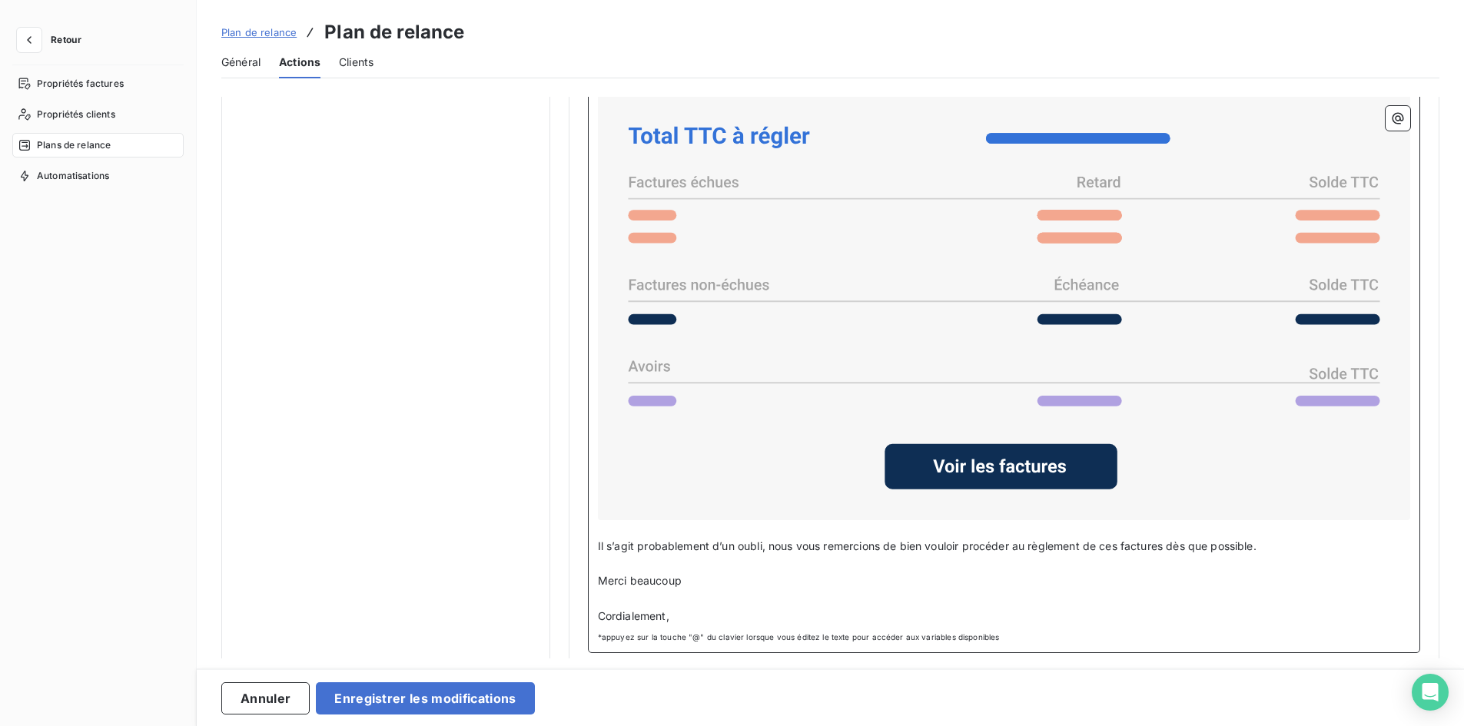
scroll to position [1143, 0]
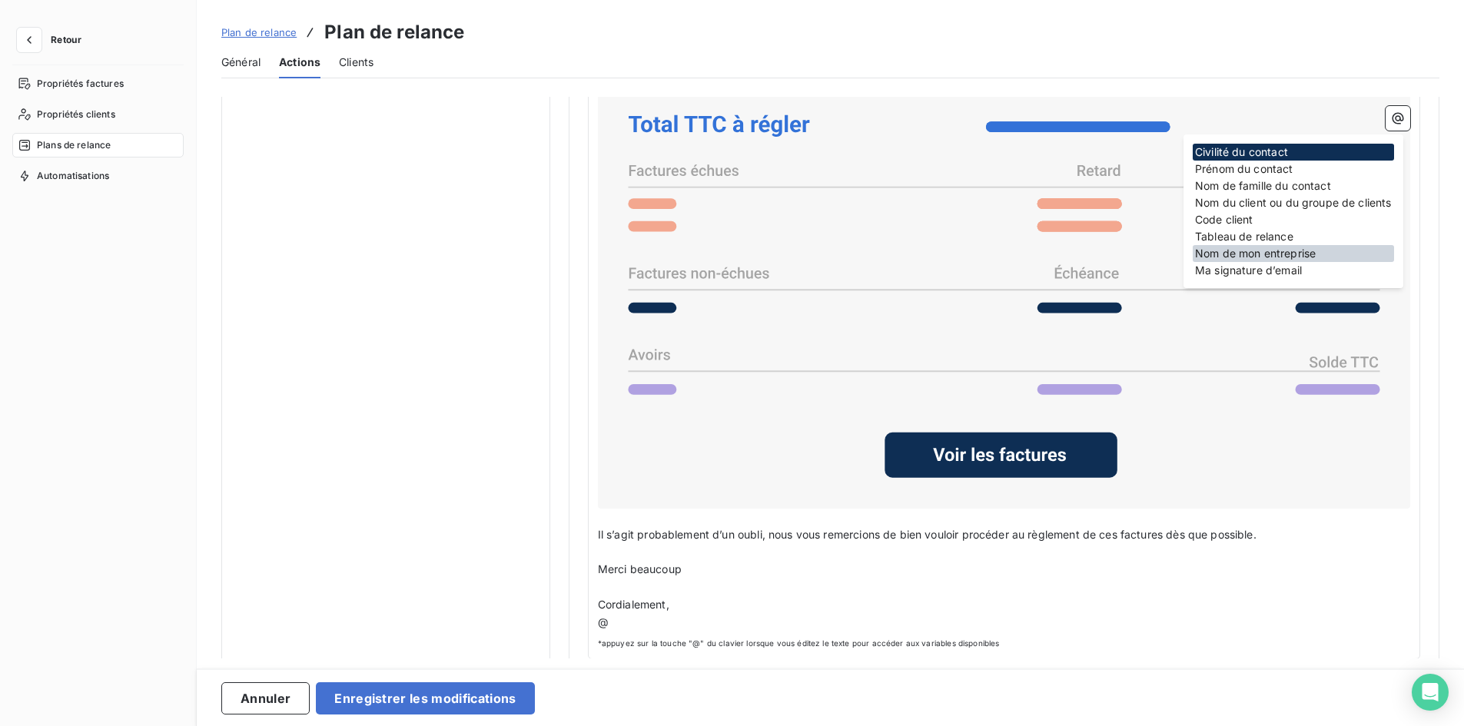
click at [1315, 259] on div "Nom de mon entreprise" at bounding box center [1293, 253] width 201 height 17
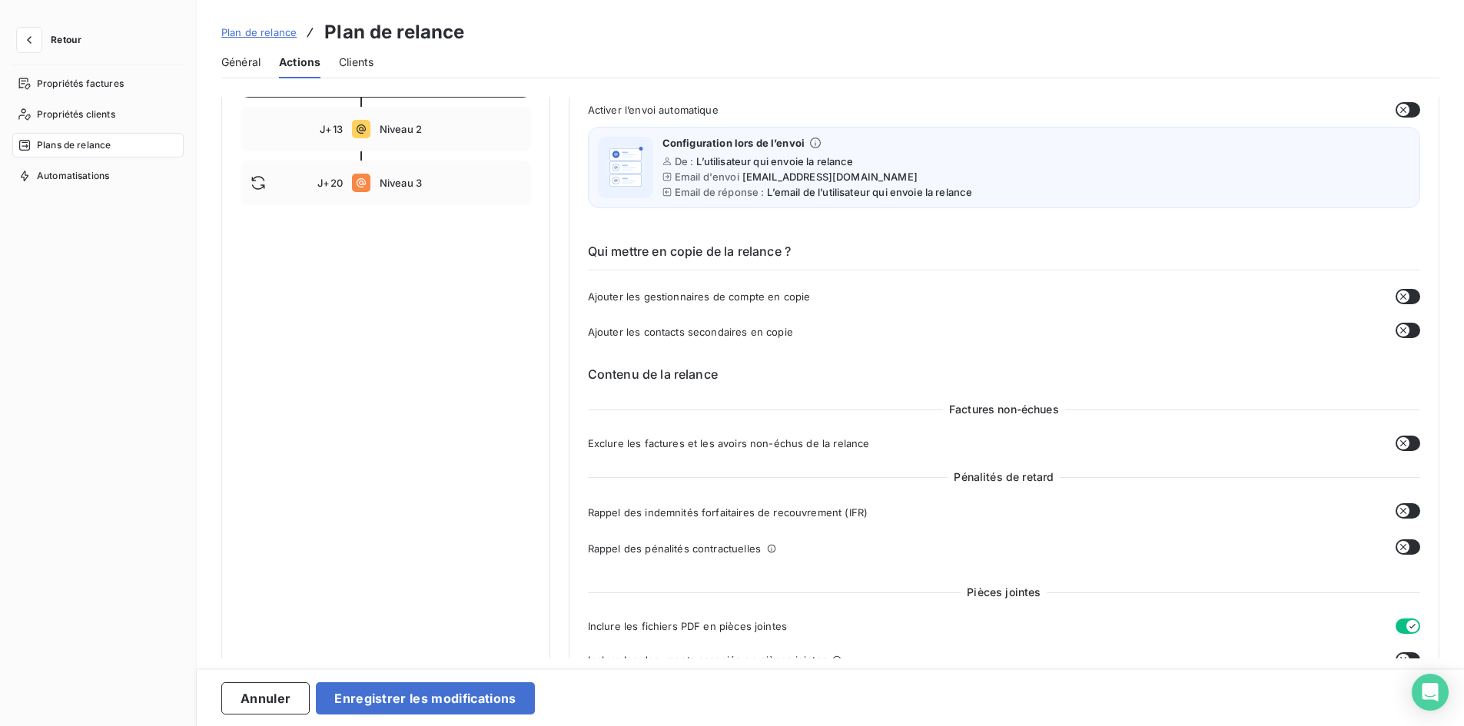
scroll to position [0, 0]
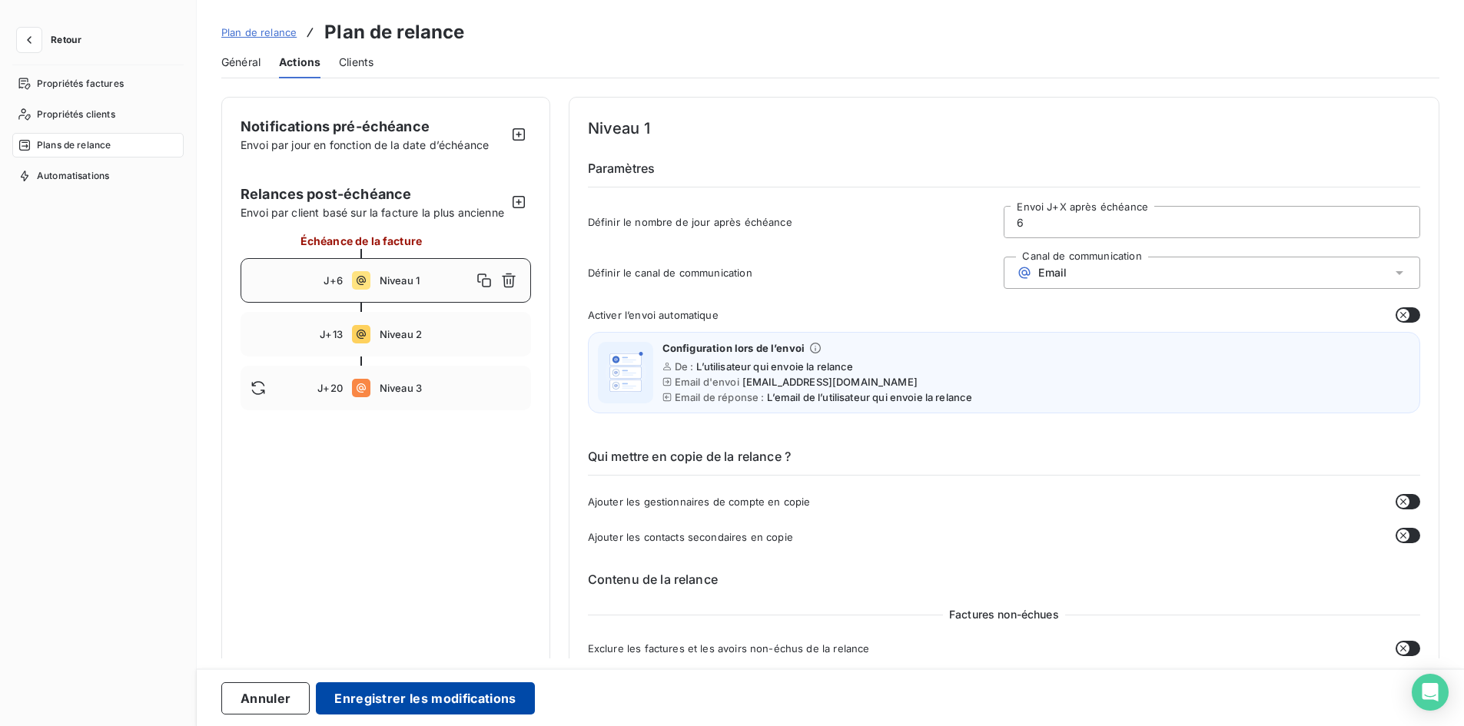
click at [416, 702] on button "Enregistrer les modifications" at bounding box center [425, 698] width 218 height 32
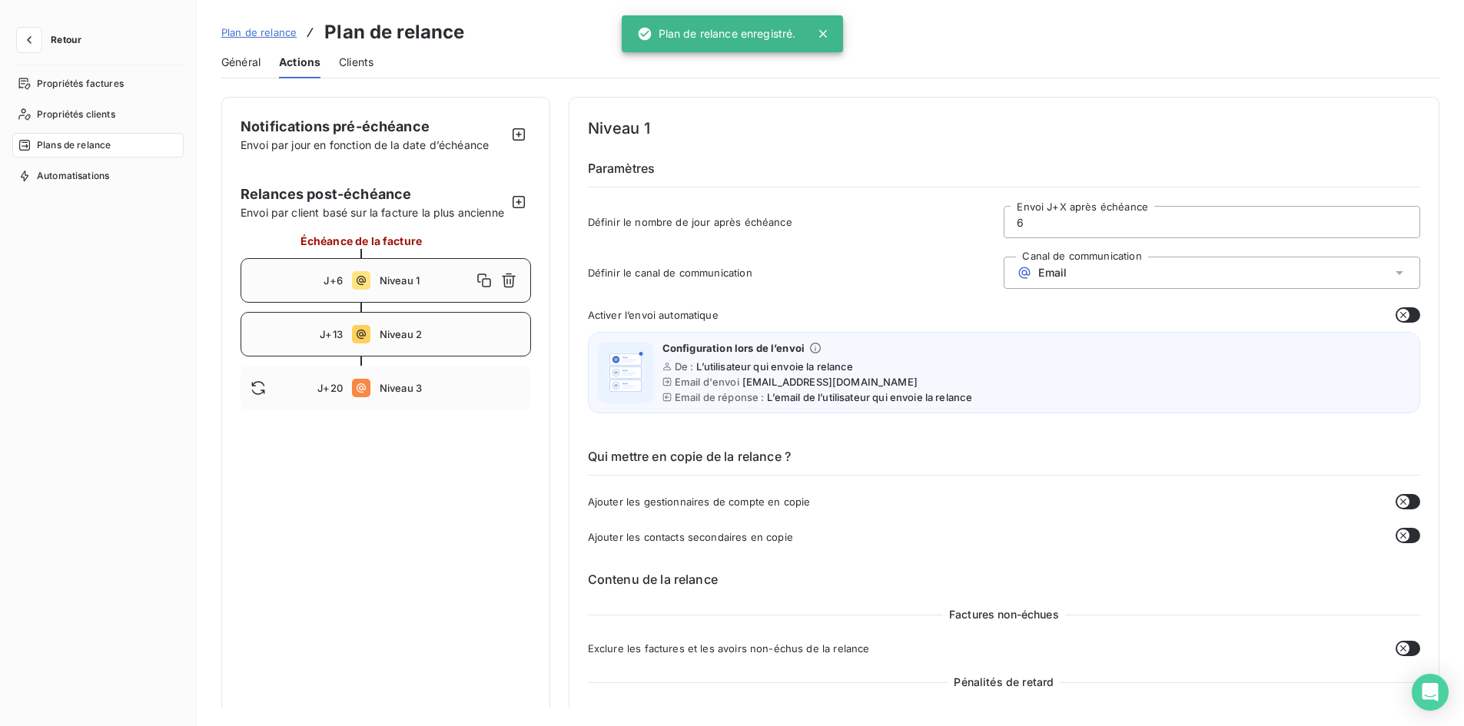
click at [418, 340] on span "Niveau 2" at bounding box center [450, 334] width 141 height 12
type input "13"
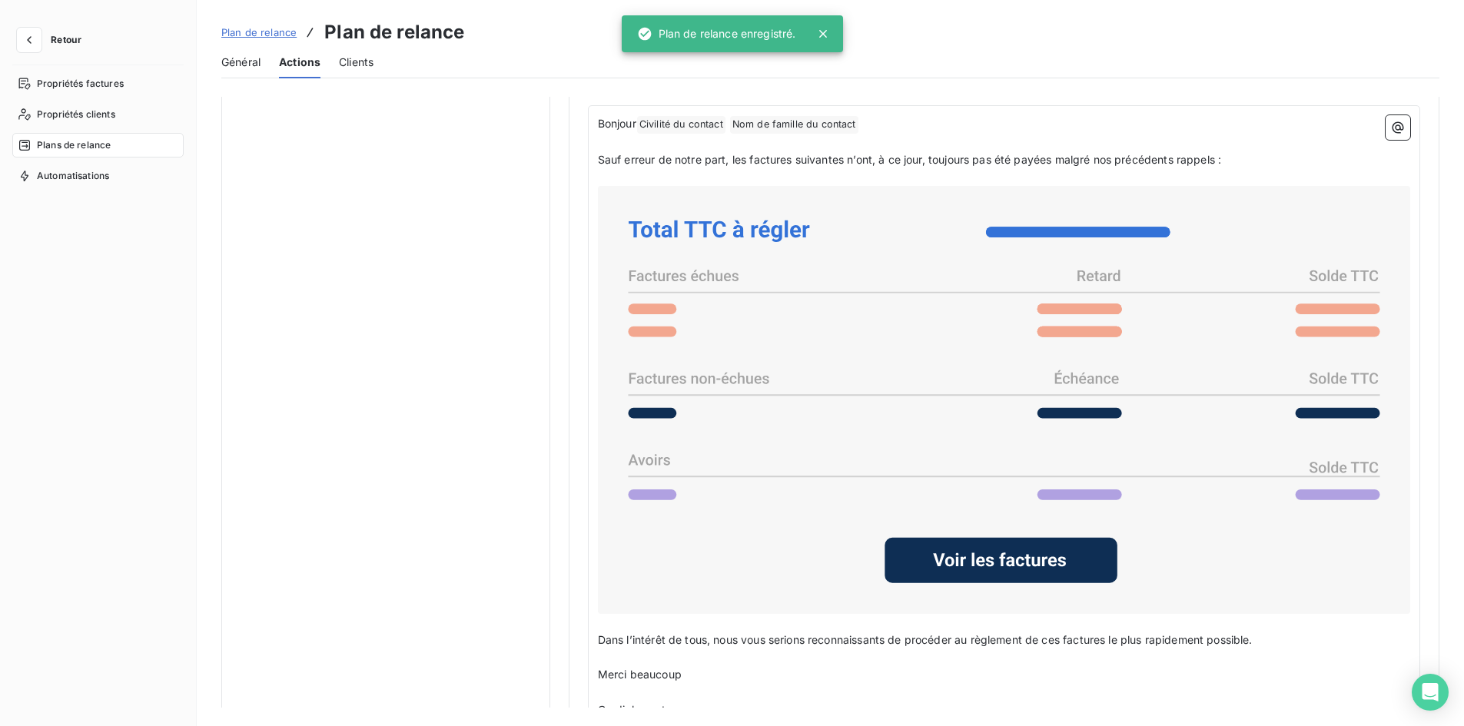
scroll to position [1110, 0]
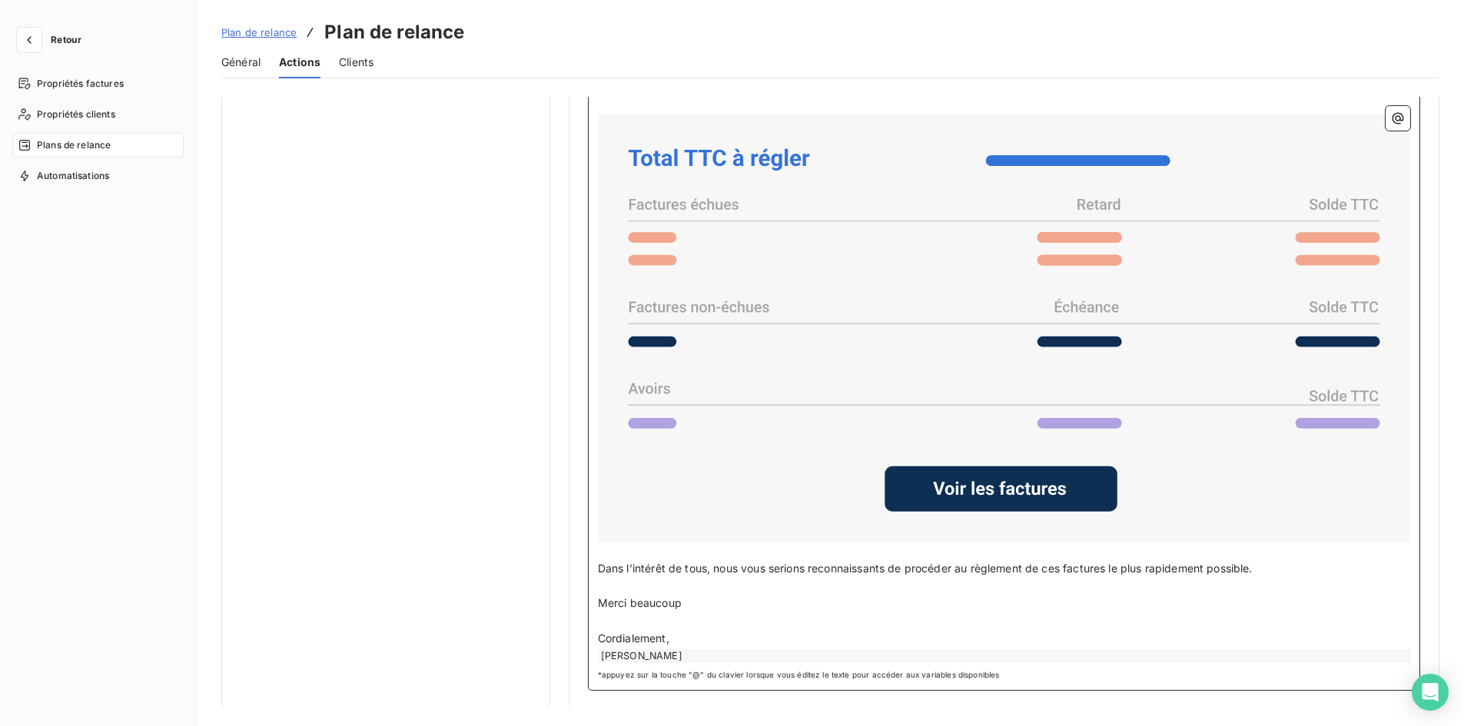
click at [697, 656] on div "REOUVEN TAPIERO" at bounding box center [1005, 656] width 812 height 14
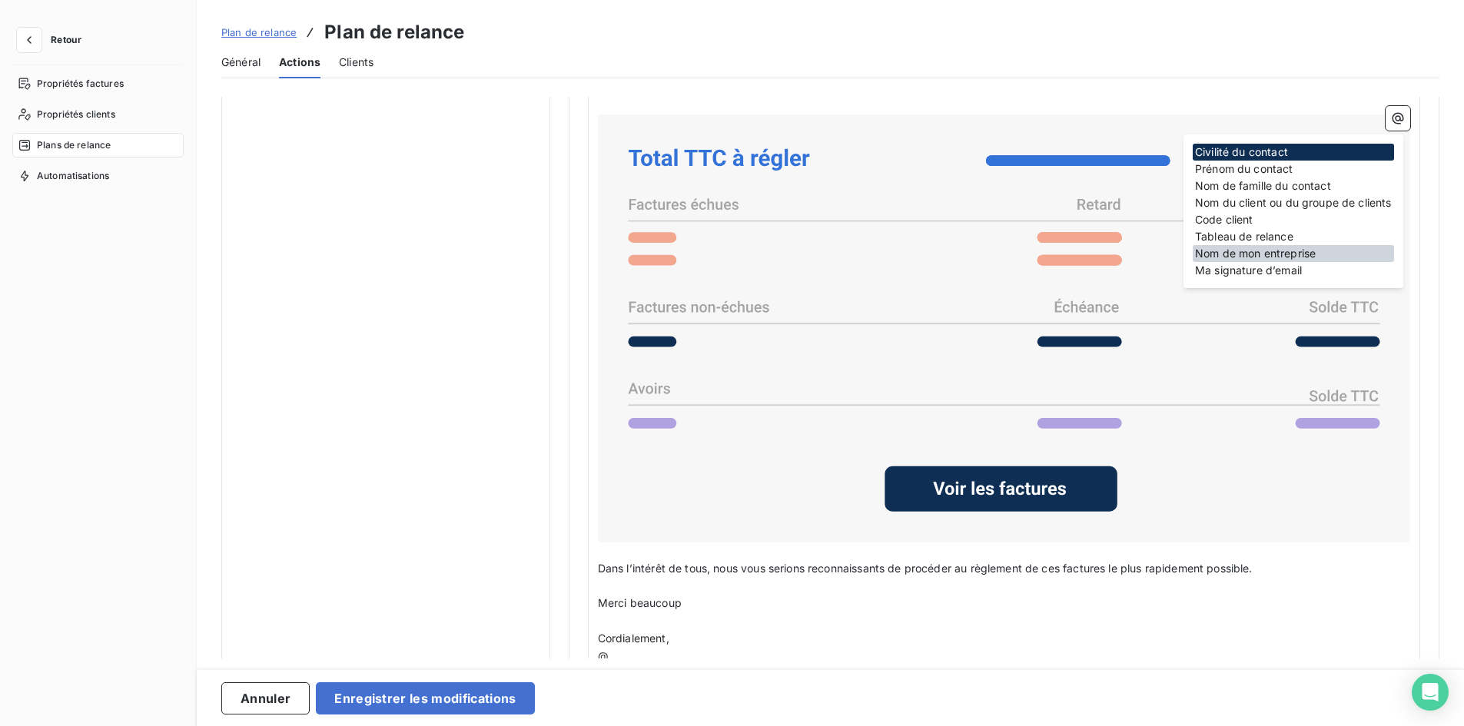
click at [1271, 254] on div "Nom de mon entreprise" at bounding box center [1293, 253] width 201 height 17
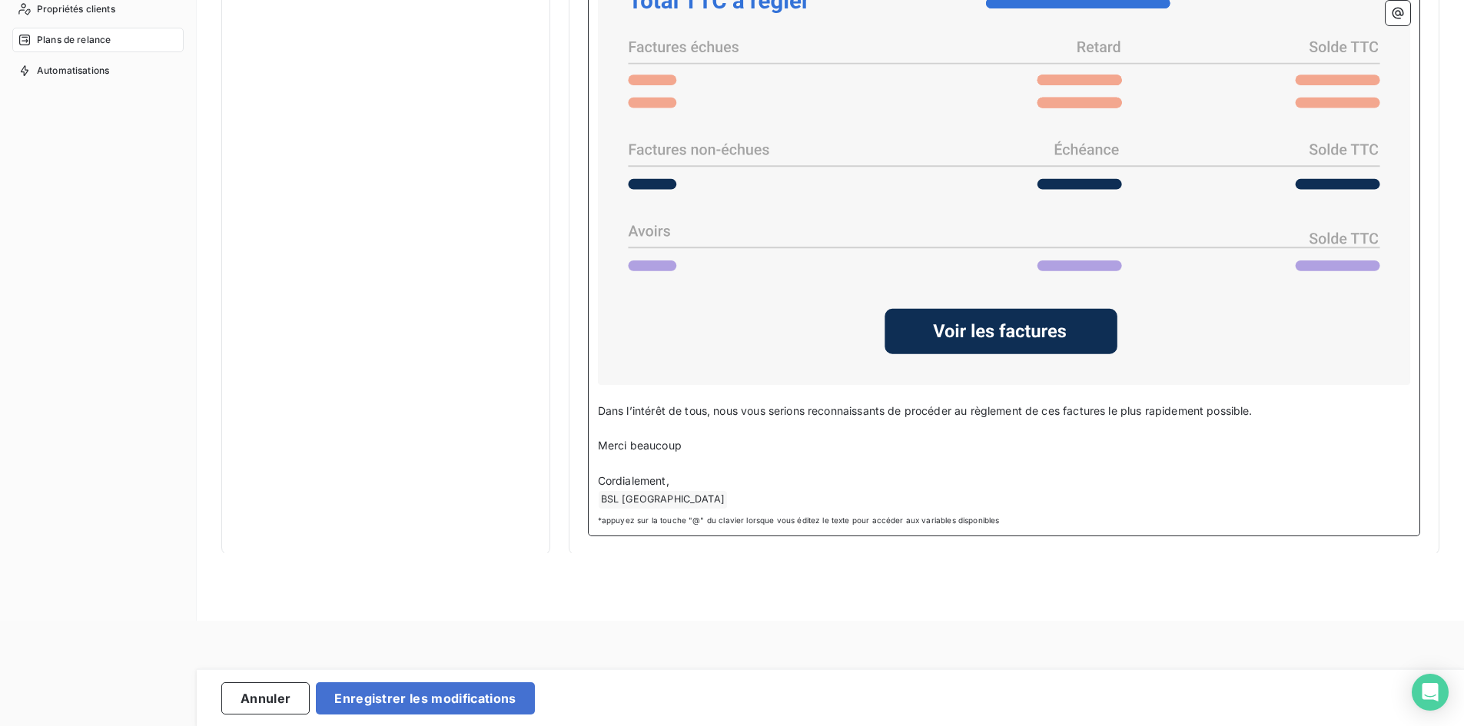
scroll to position [184, 0]
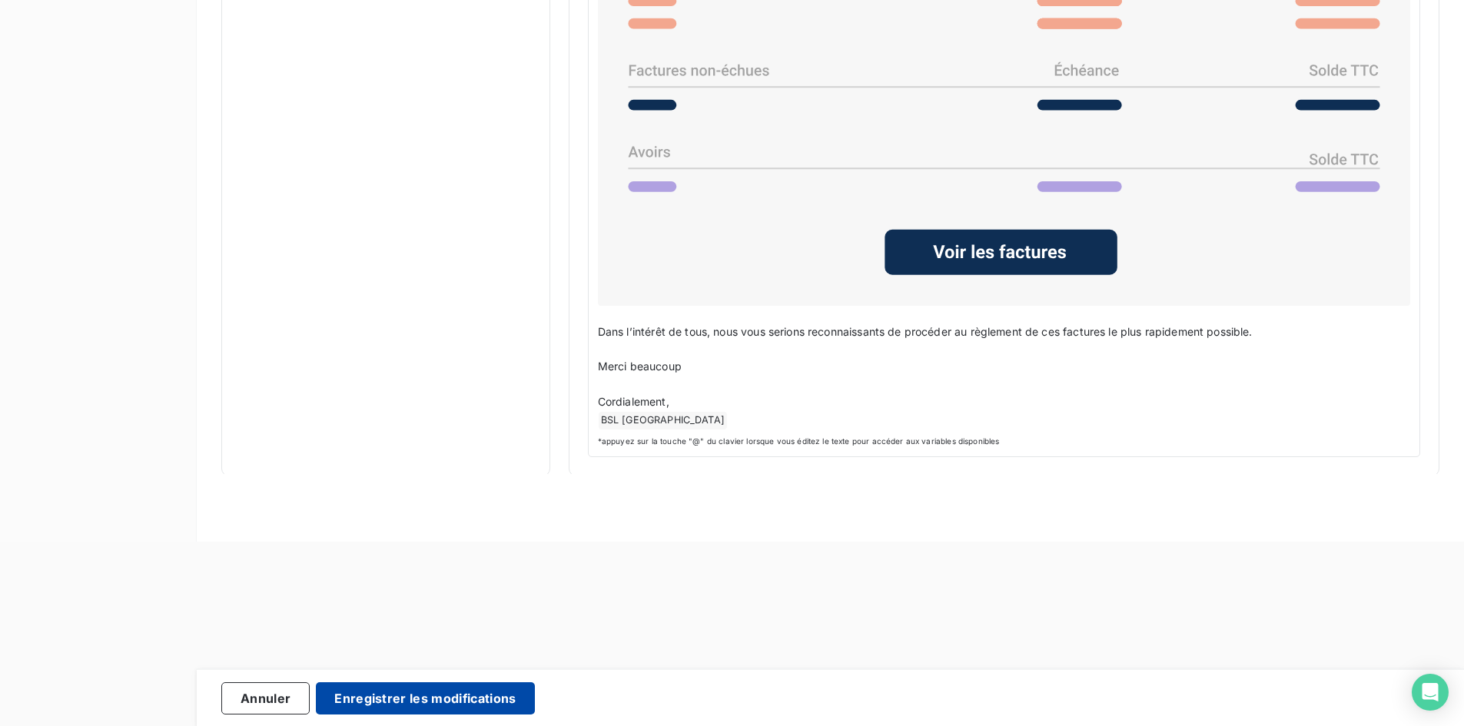
click at [446, 697] on button "Enregistrer les modifications" at bounding box center [425, 698] width 218 height 32
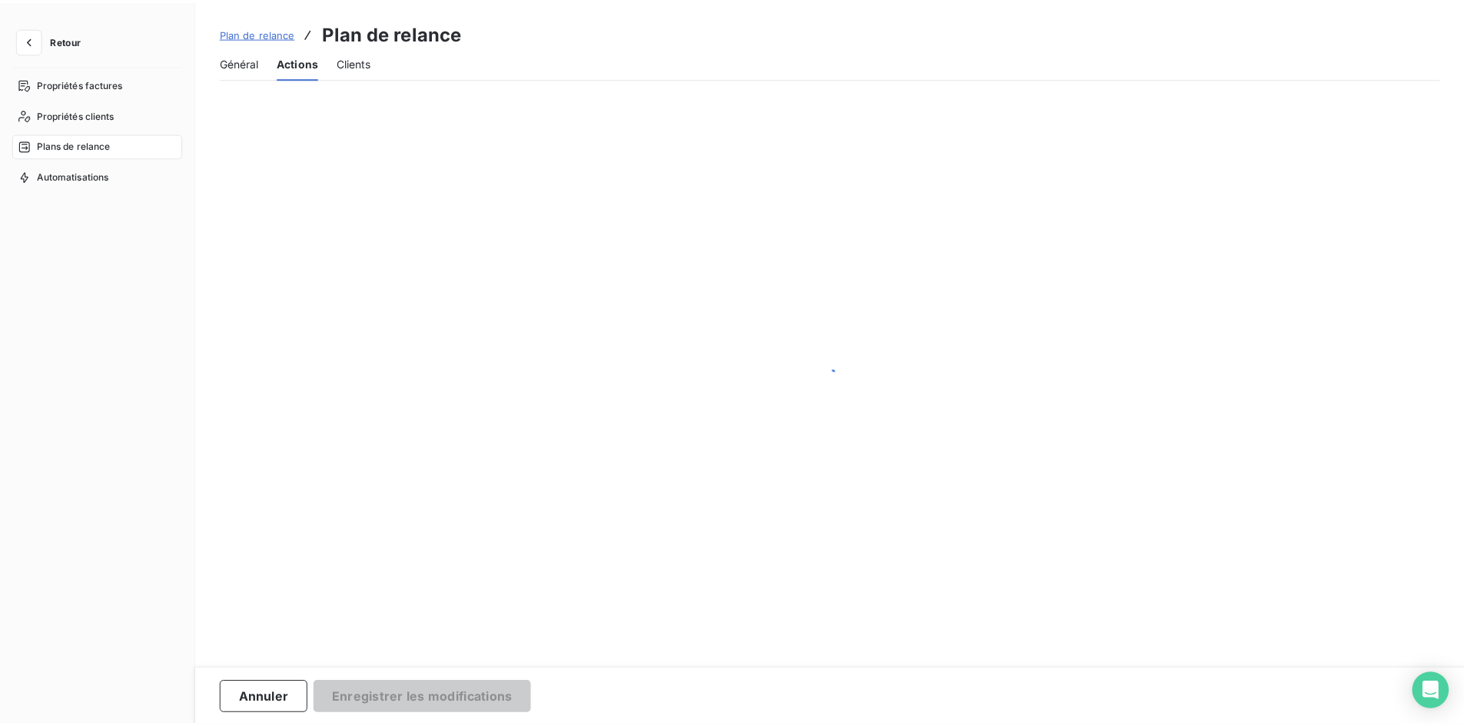
scroll to position [0, 0]
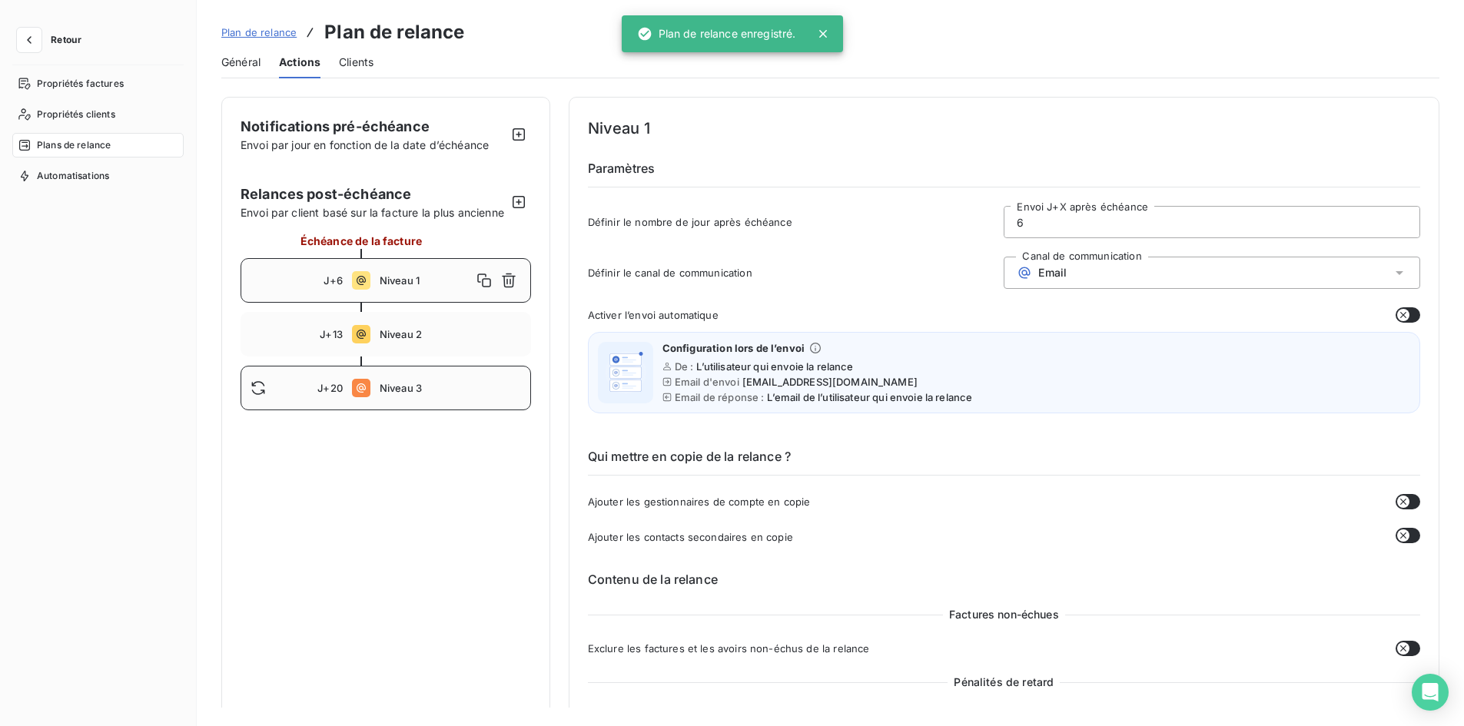
click at [390, 394] on span "Niveau 3" at bounding box center [450, 388] width 141 height 12
type input "20"
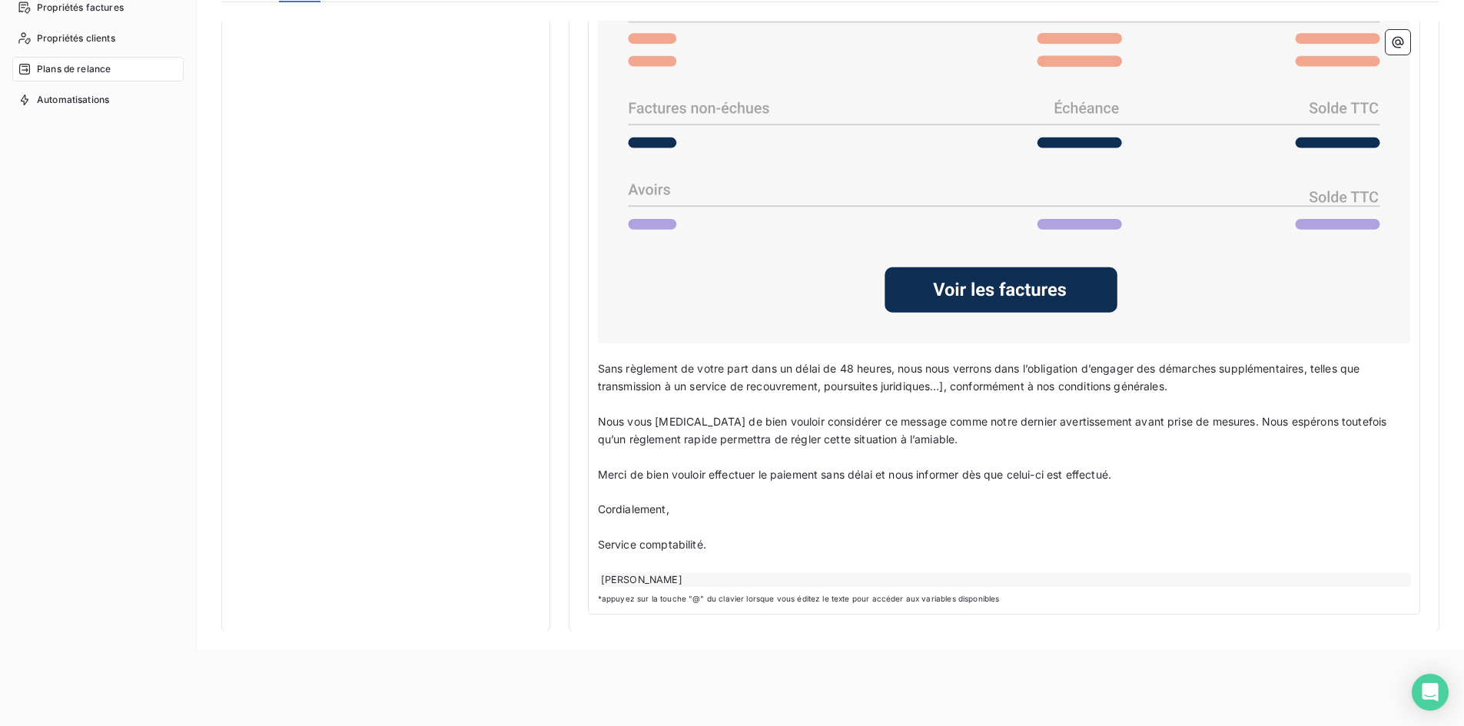
scroll to position [184, 0]
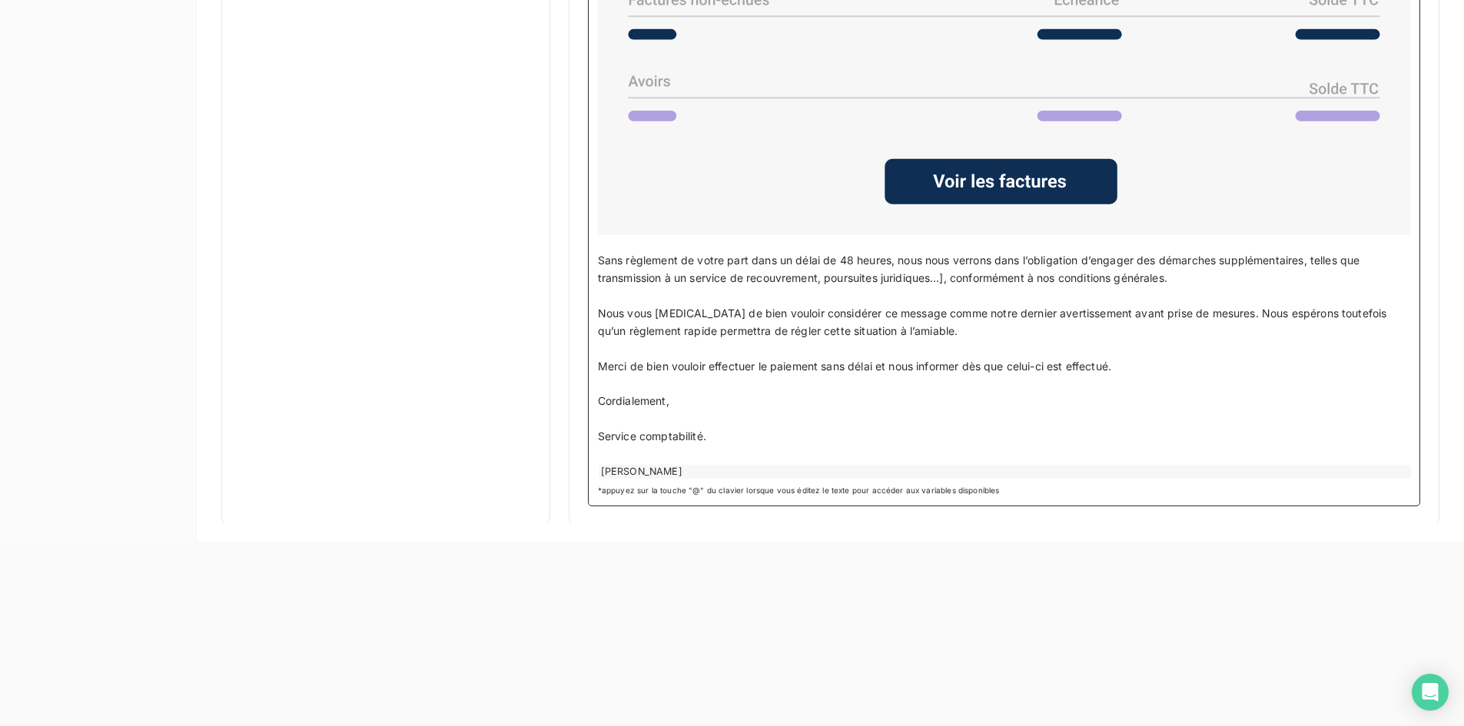
click at [692, 467] on div "REOUVEN TAPIERO" at bounding box center [1005, 472] width 812 height 14
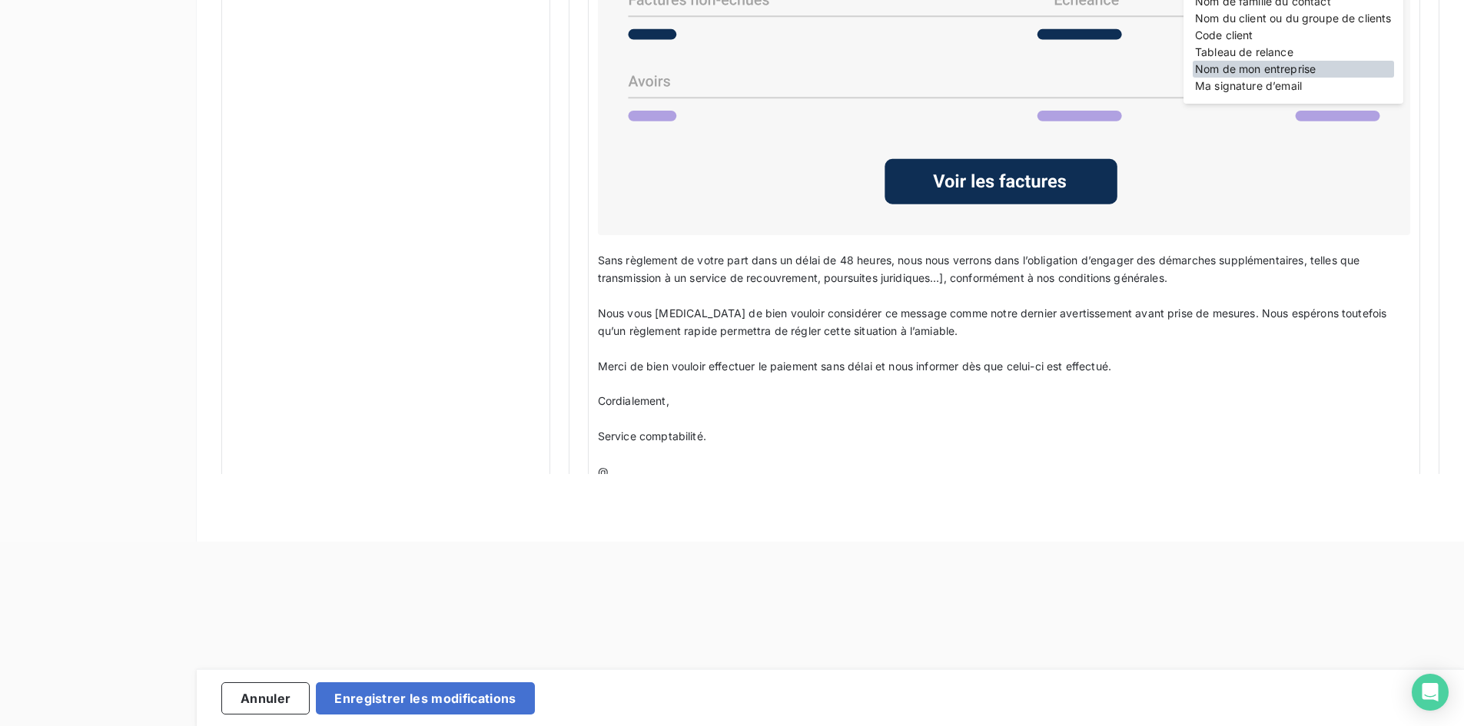
click at [1283, 65] on div "Nom de mon entreprise" at bounding box center [1293, 69] width 201 height 17
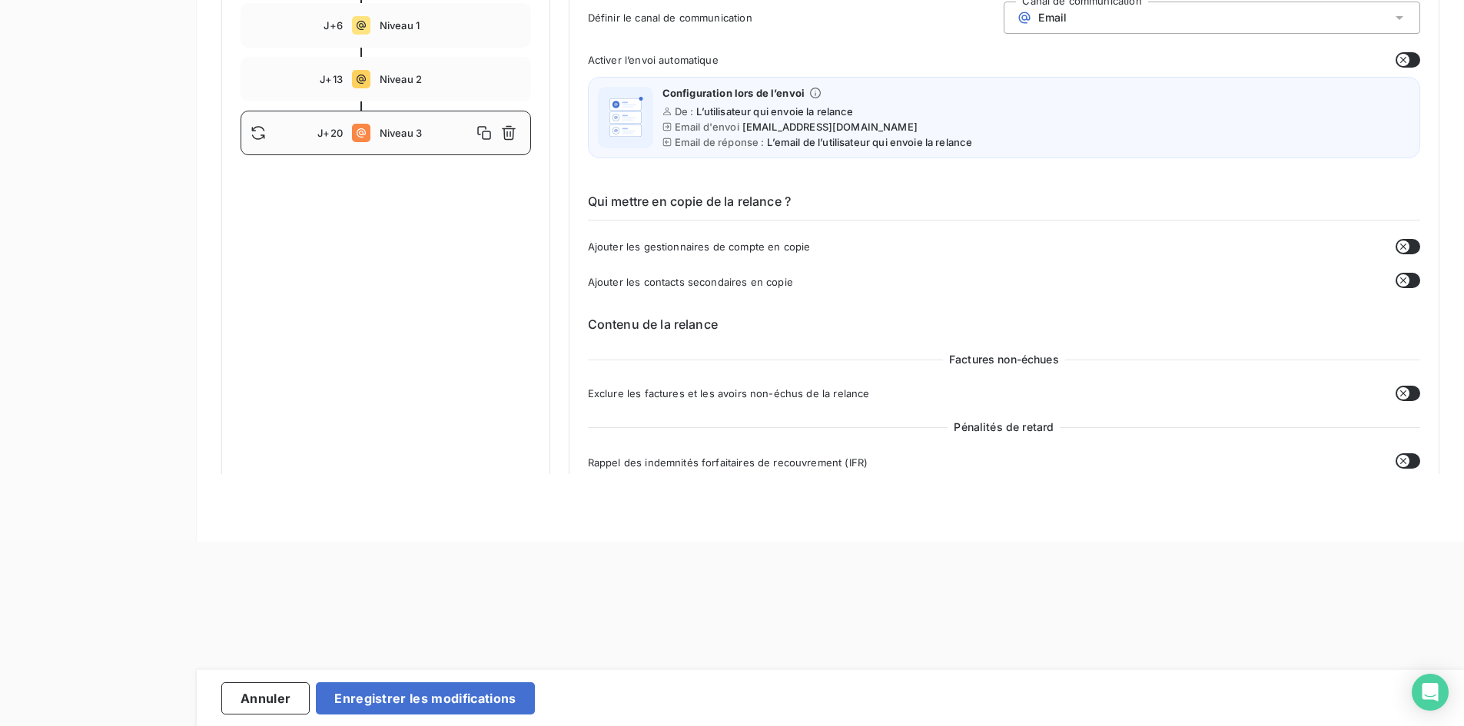
scroll to position [0, 0]
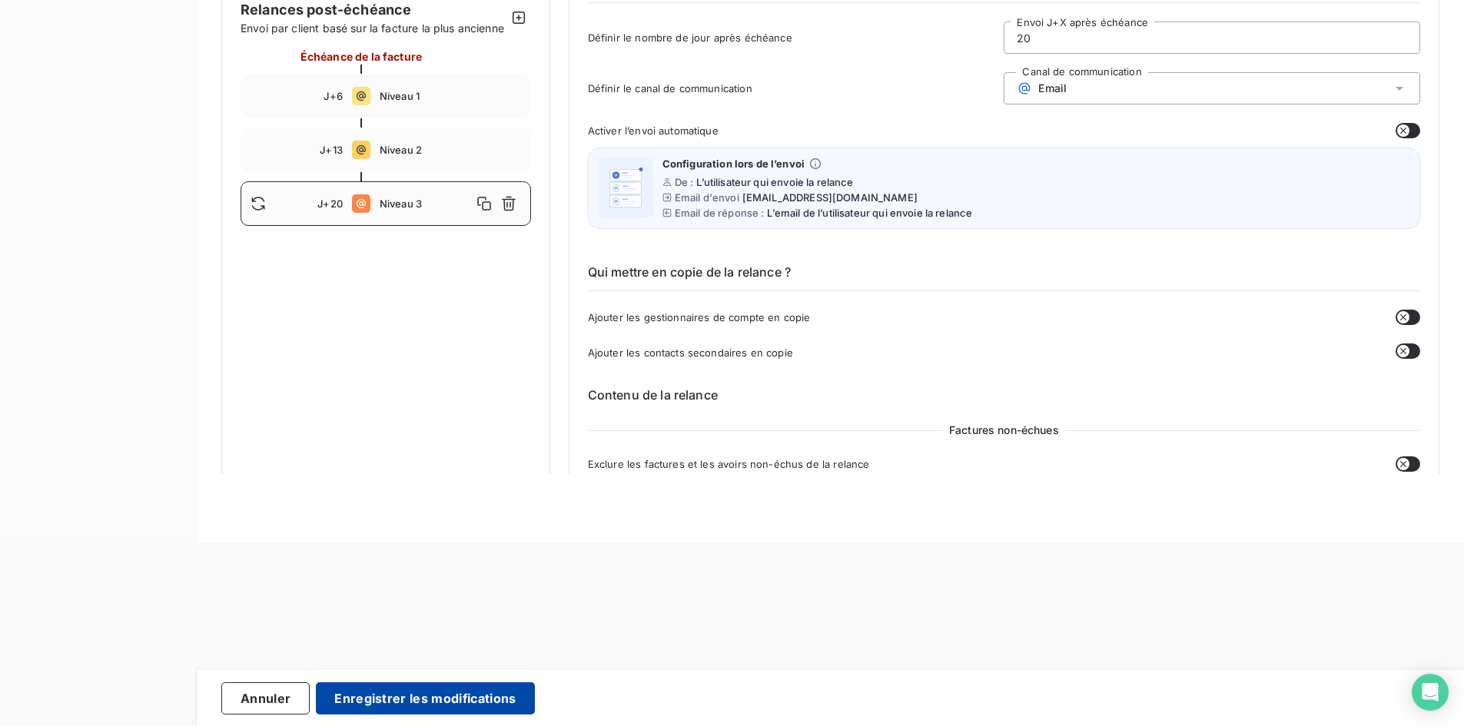
click at [397, 693] on button "Enregistrer les modifications" at bounding box center [425, 698] width 218 height 32
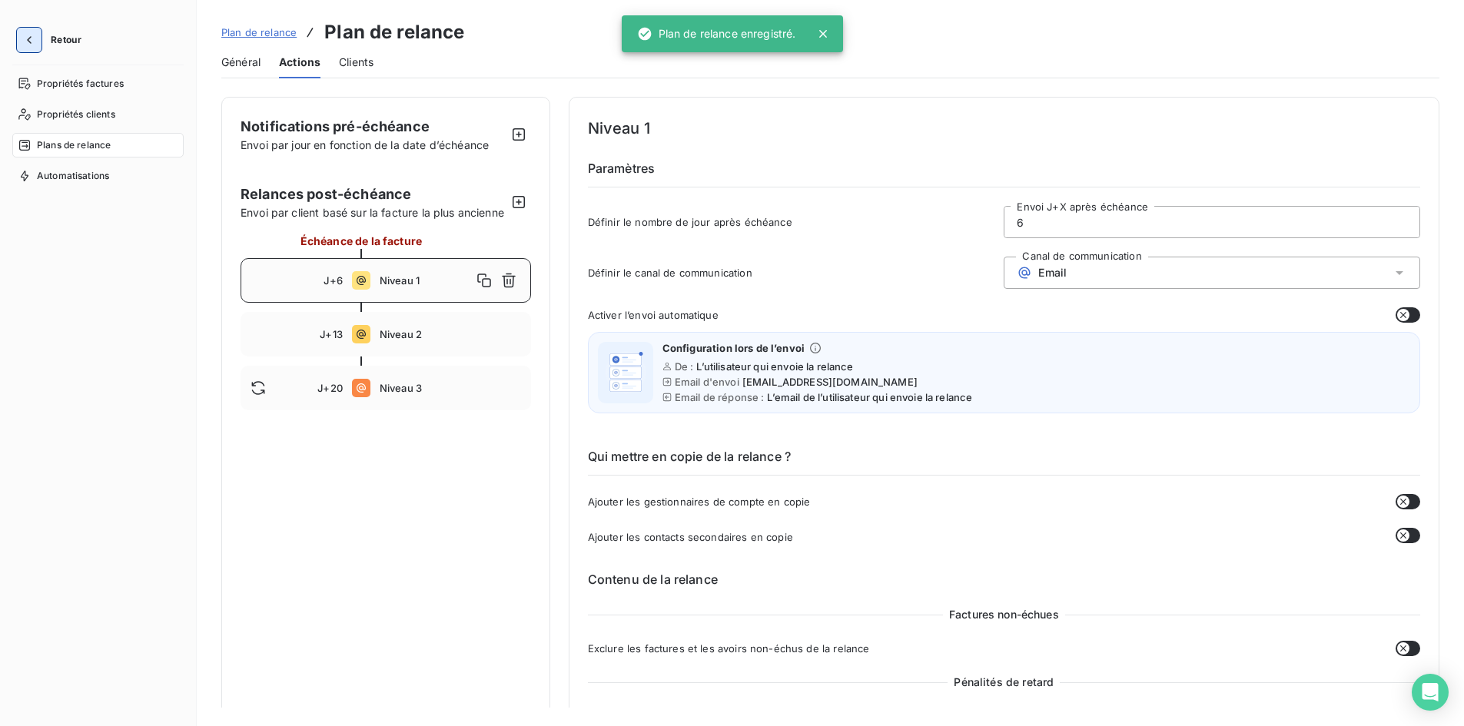
click at [28, 40] on icon "button" at bounding box center [29, 40] width 5 height 8
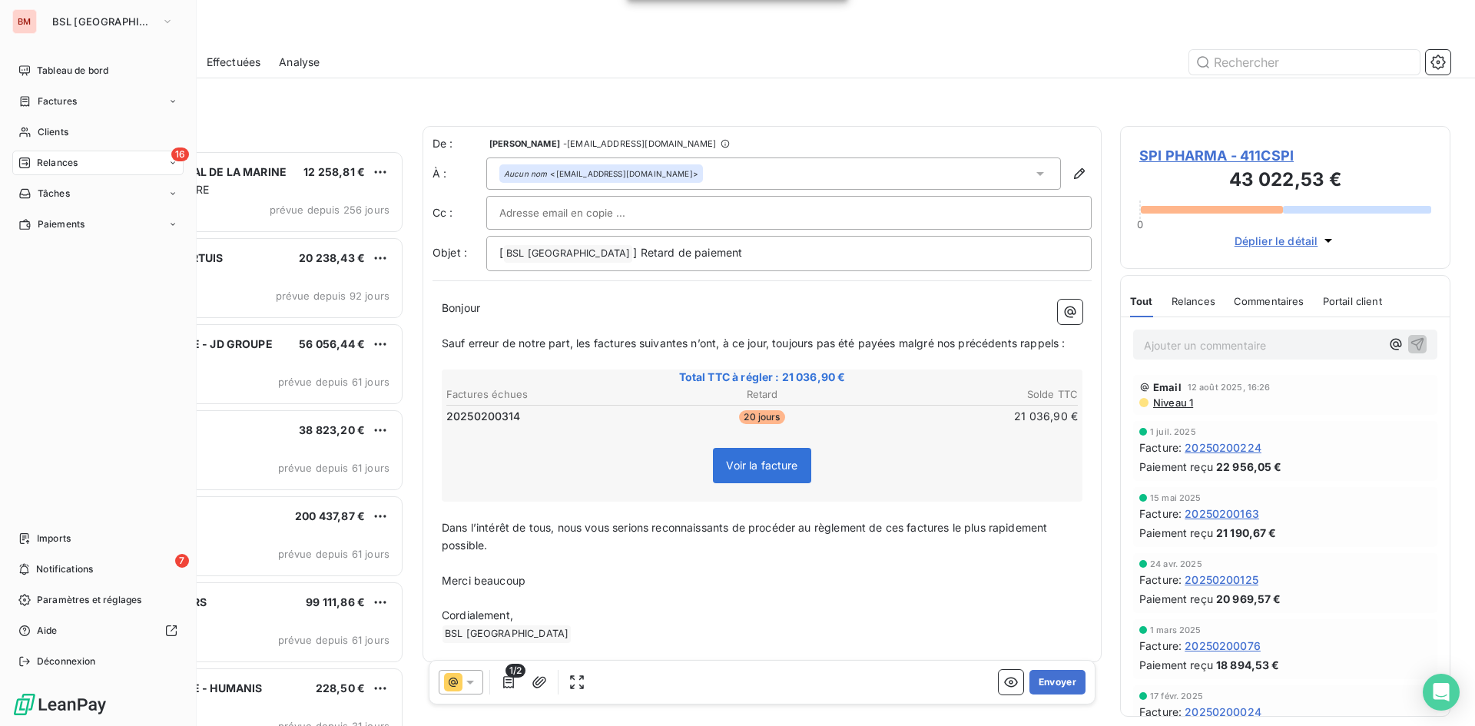
scroll to position [564, 319]
drag, startPoint x: 78, startPoint y: 65, endPoint x: 87, endPoint y: 63, distance: 9.5
click at [78, 65] on span "Tableau de bord" at bounding box center [72, 71] width 71 height 14
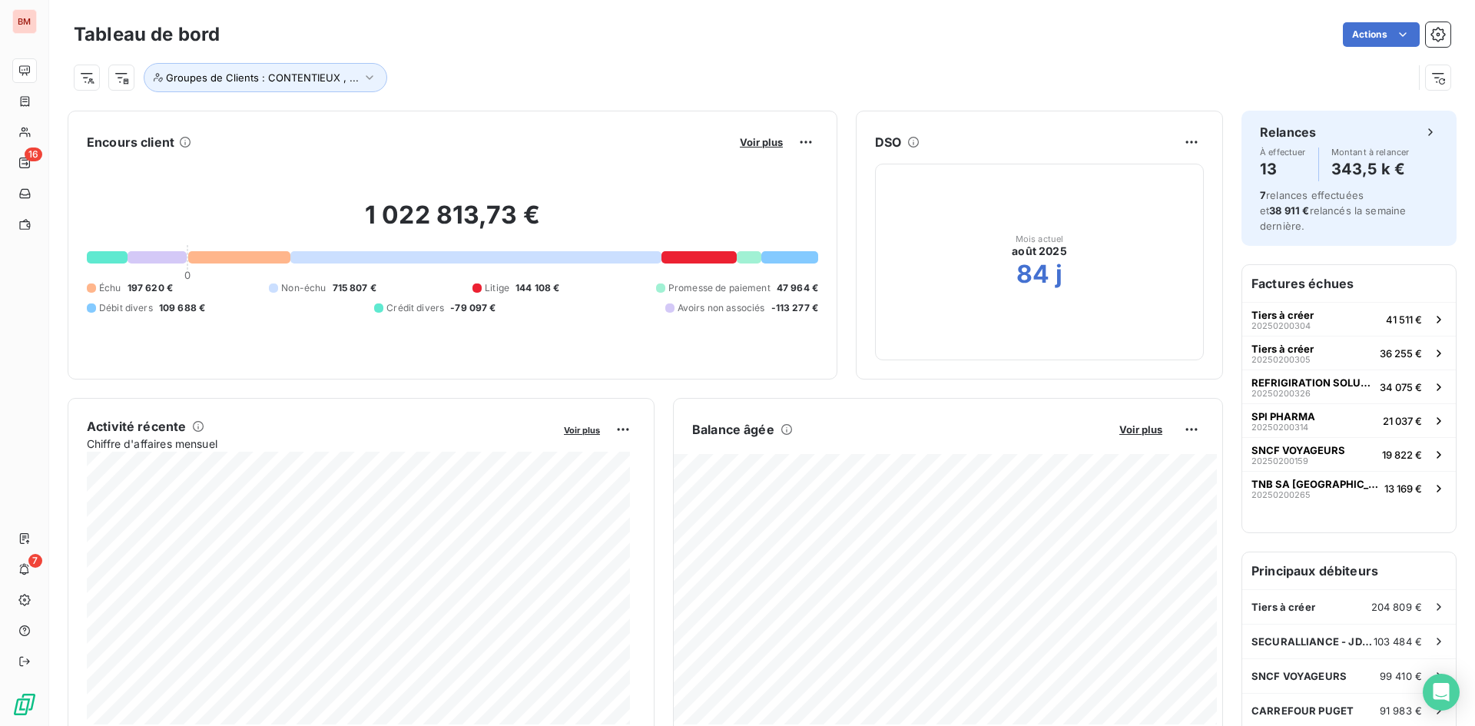
click at [761, 135] on button "Voir plus" at bounding box center [761, 142] width 52 height 14
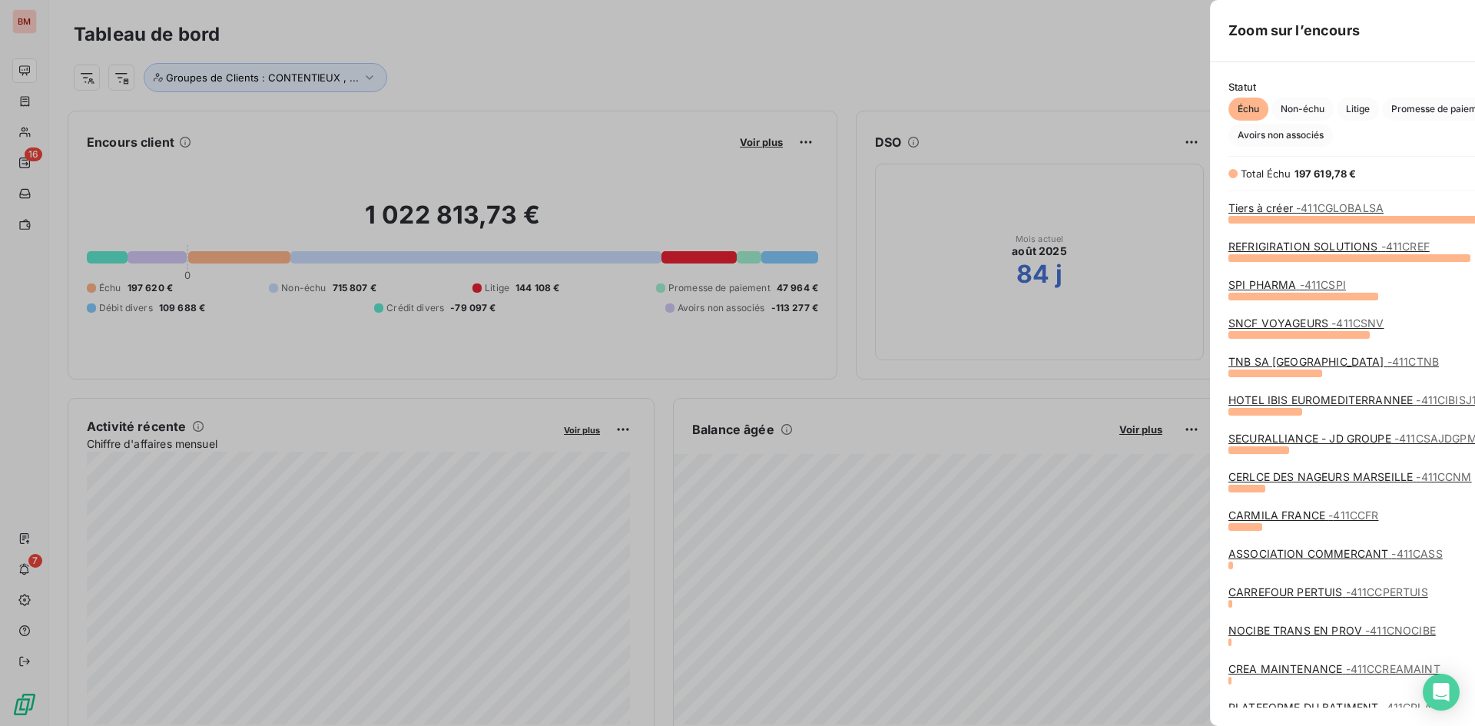
scroll to position [715, 579]
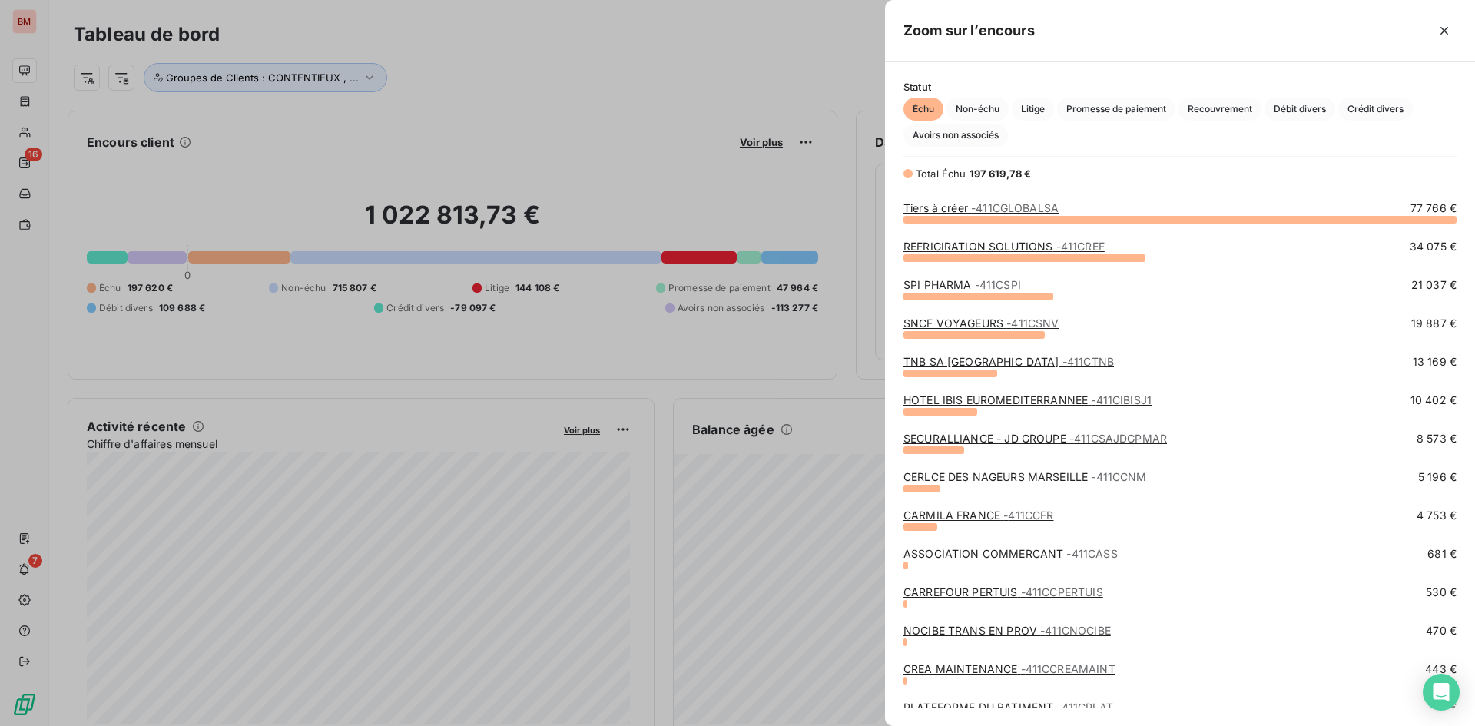
click at [954, 285] on link "SPI PHARMA - 411CSPI" at bounding box center [963, 284] width 118 height 13
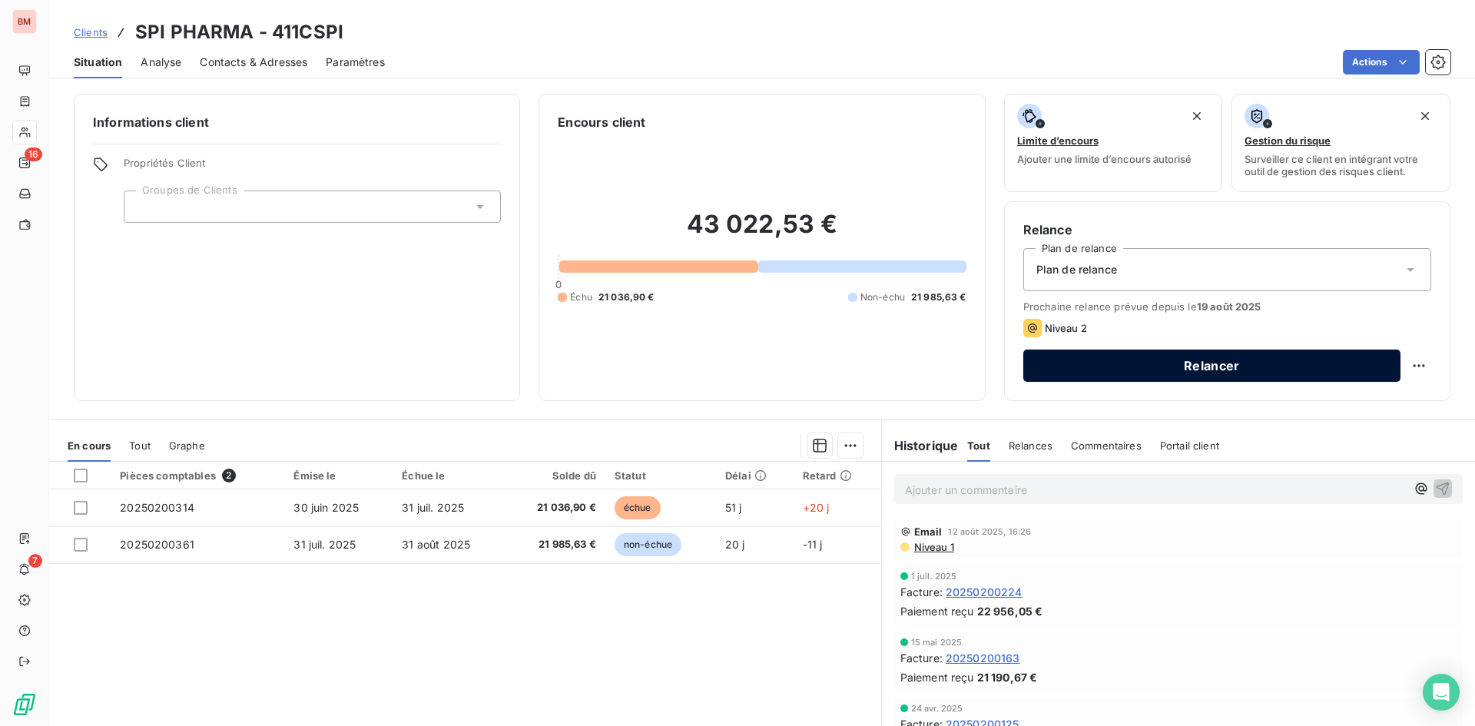
click at [1143, 374] on button "Relancer" at bounding box center [1212, 366] width 377 height 32
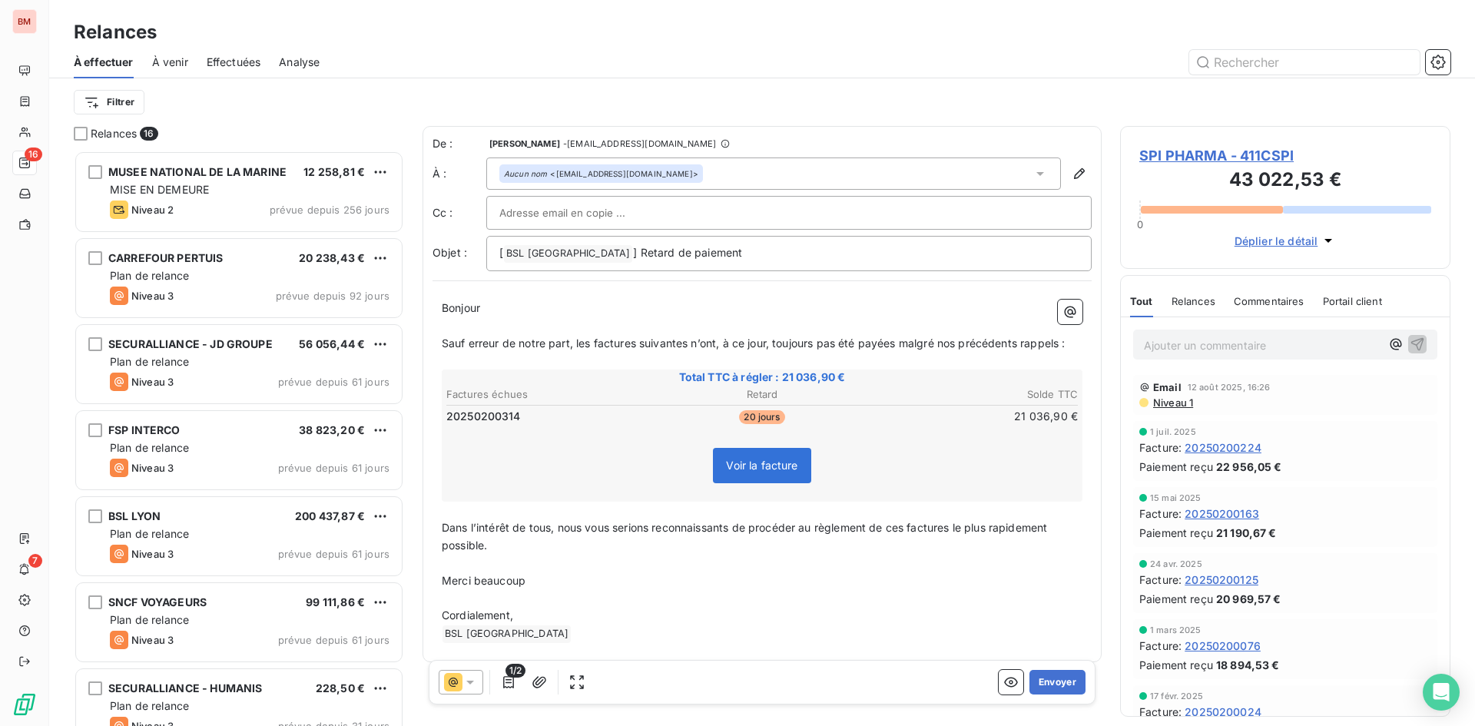
scroll to position [564, 319]
click at [610, 214] on input "text" at bounding box center [581, 212] width 165 height 23
paste input "commercial@groupebsl.com"
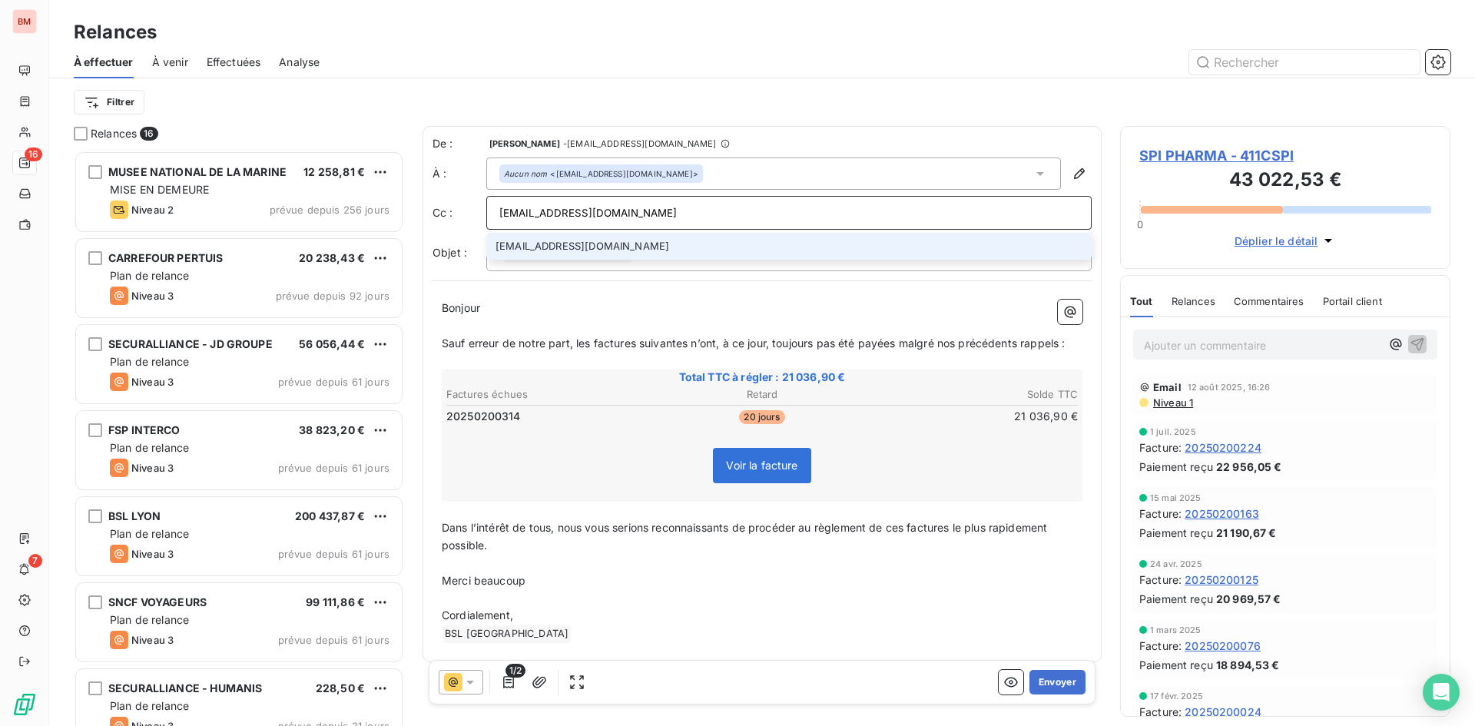
type input "commercial@groupebsl.com"
click at [622, 243] on li "commercial@groupebsl.com" at bounding box center [789, 246] width 606 height 27
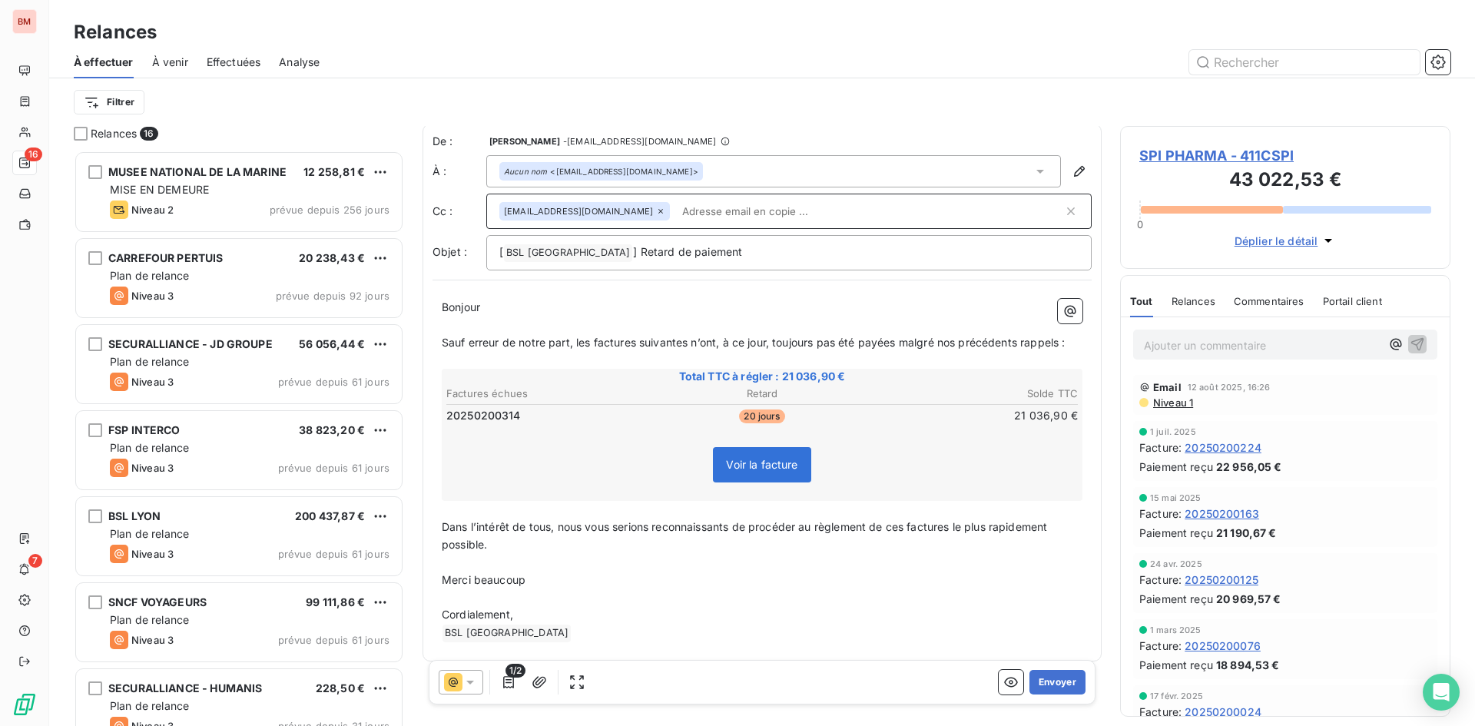
scroll to position [0, 0]
click at [1059, 684] on button "Envoyer" at bounding box center [1058, 682] width 56 height 25
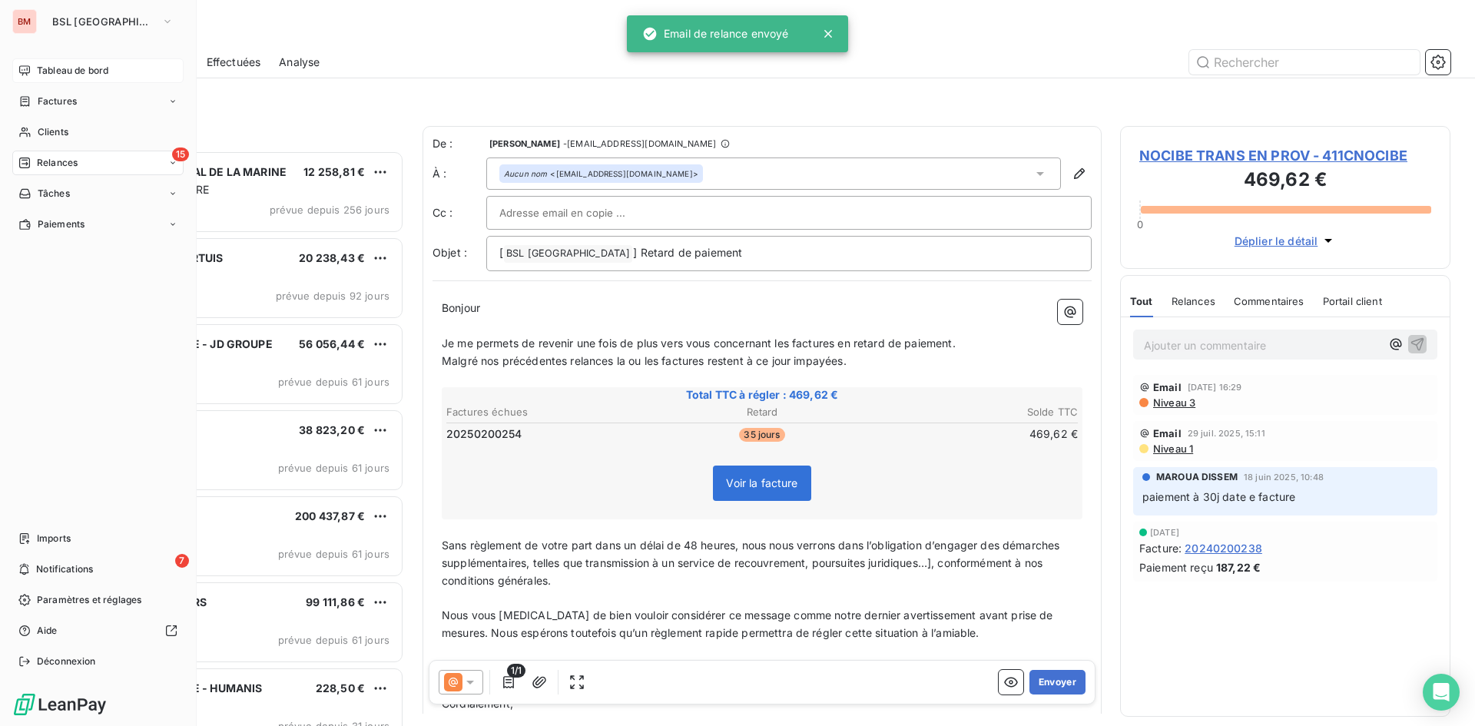
click at [71, 69] on span "Tableau de bord" at bounding box center [72, 71] width 71 height 14
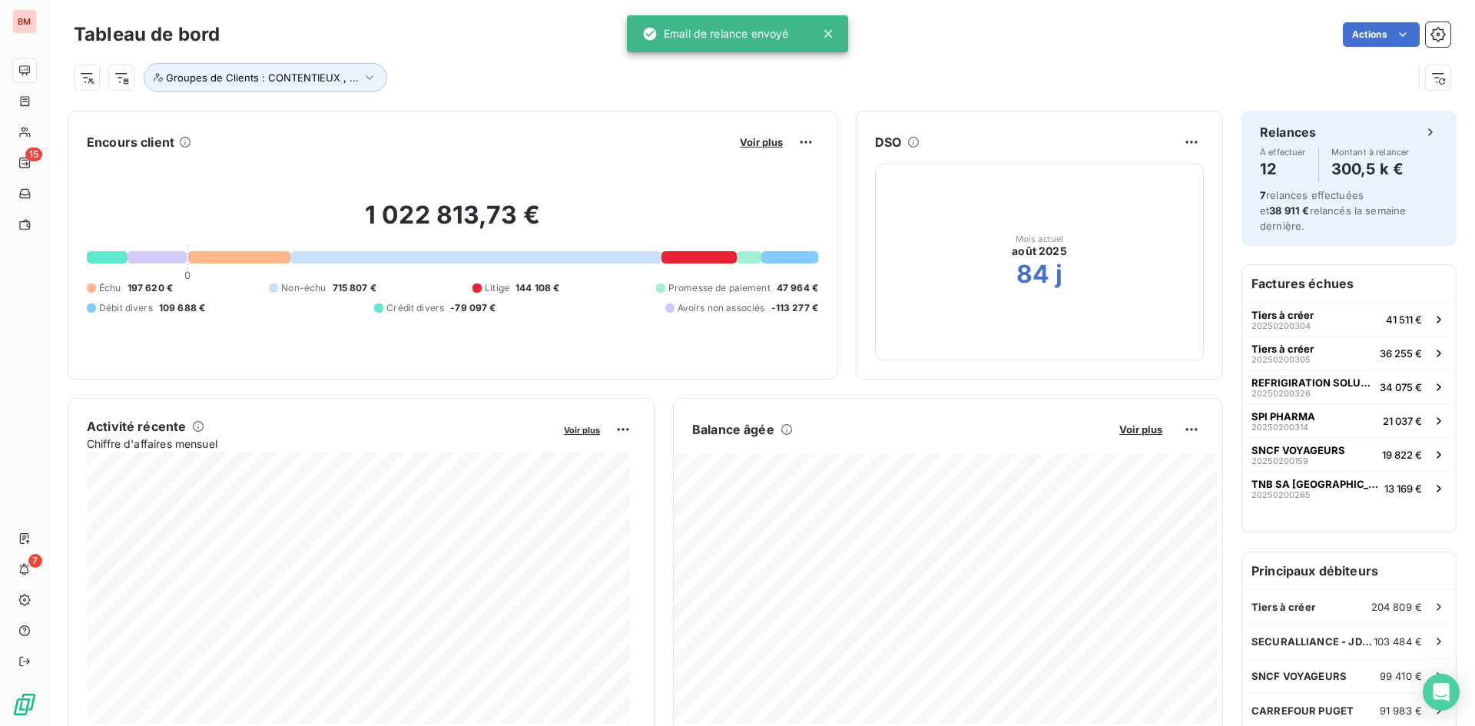
click at [745, 149] on div "Voir plus" at bounding box center [776, 142] width 83 height 25
click at [770, 139] on span "Voir plus" at bounding box center [761, 142] width 43 height 12
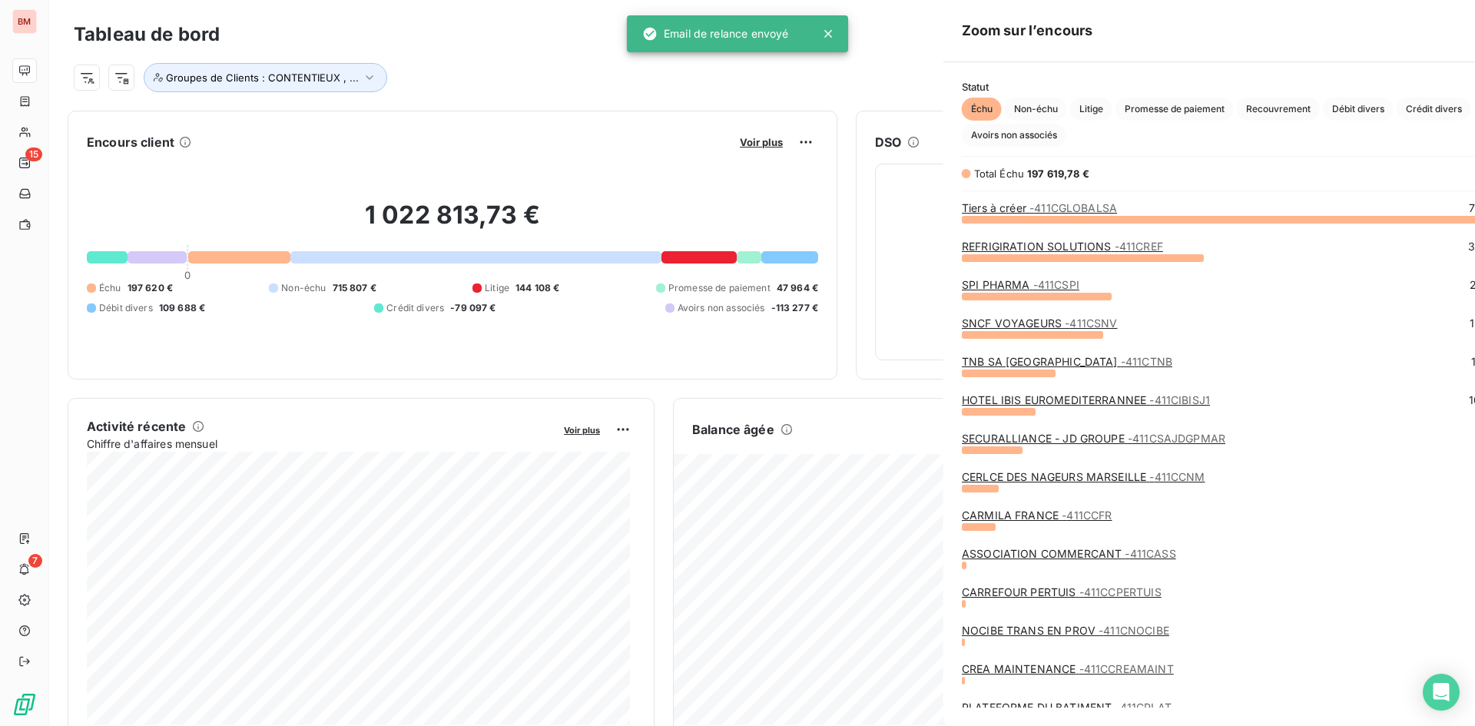
scroll to position [715, 579]
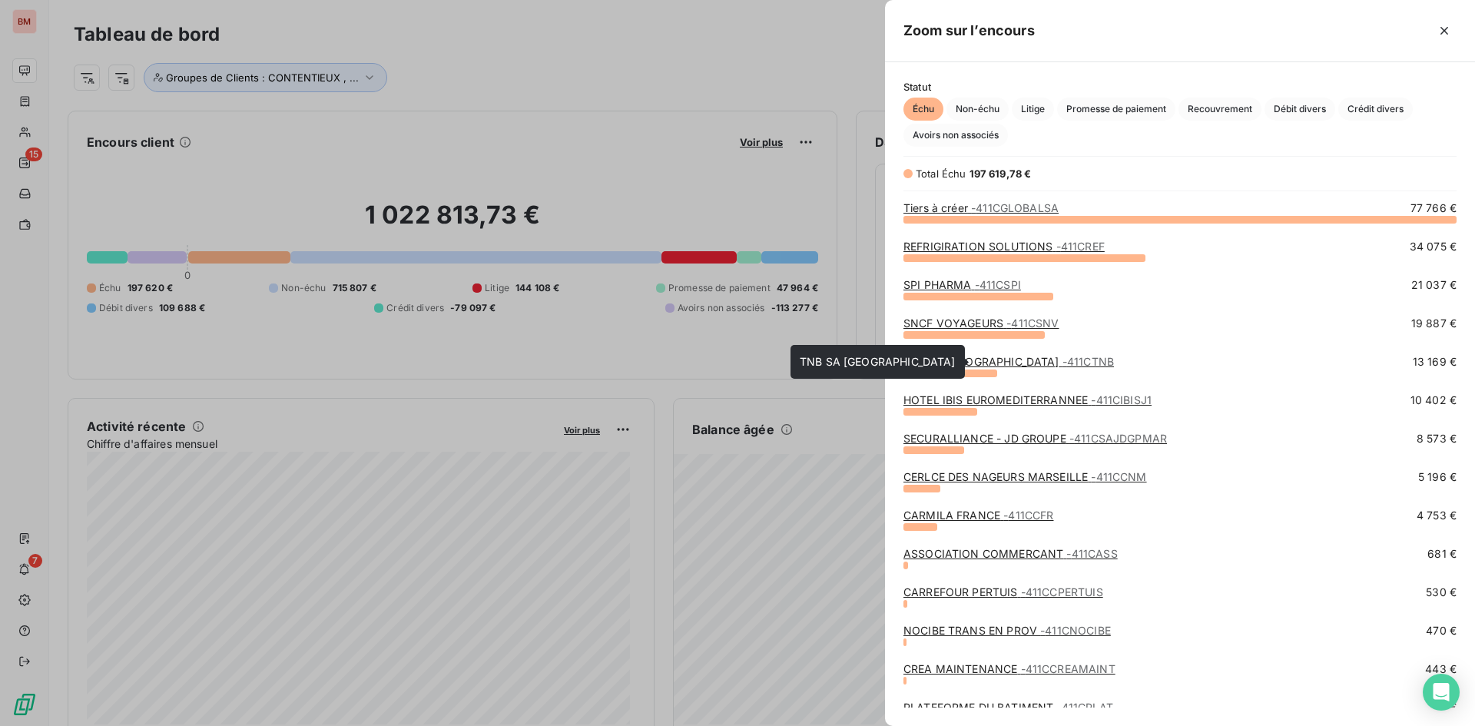
click at [951, 360] on link "TNB SA FRANCE - 411CTNB" at bounding box center [1009, 361] width 211 height 13
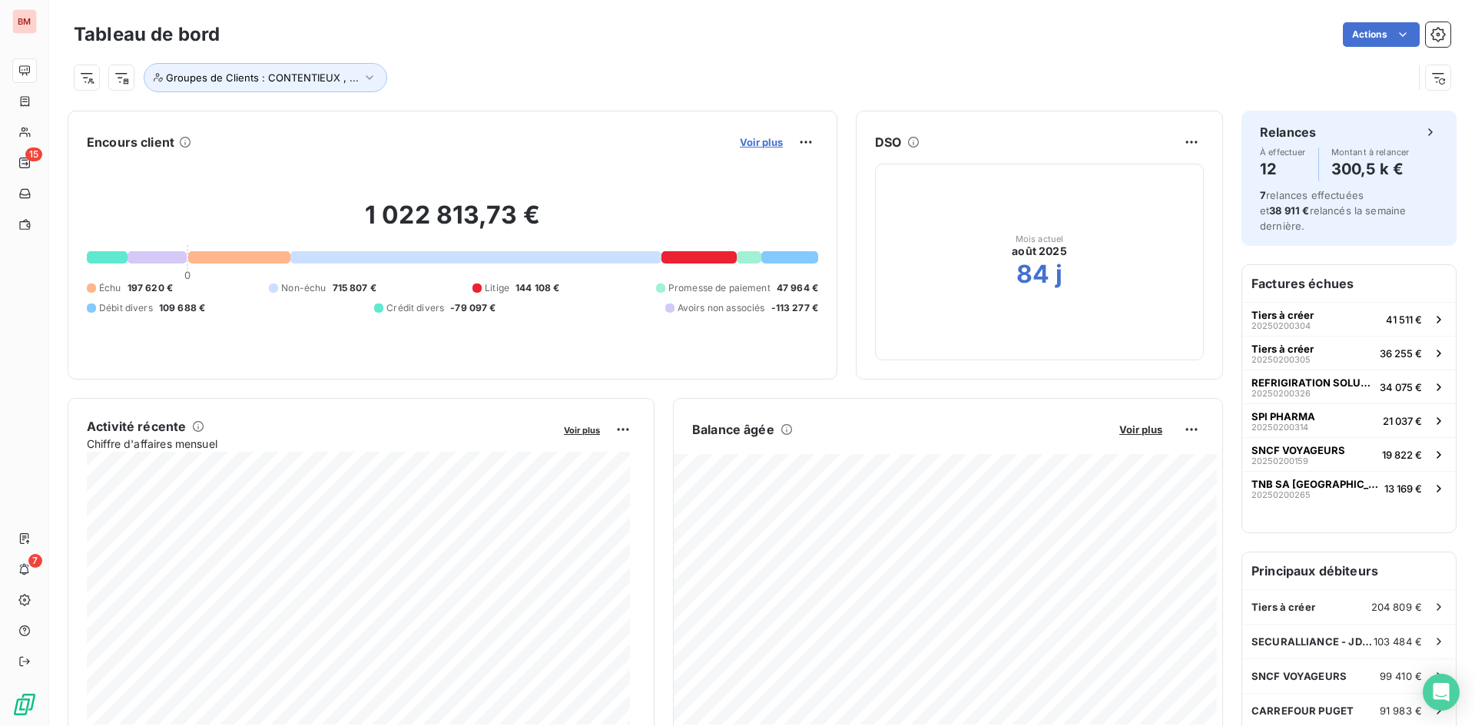
click at [752, 141] on span "Voir plus" at bounding box center [761, 142] width 43 height 12
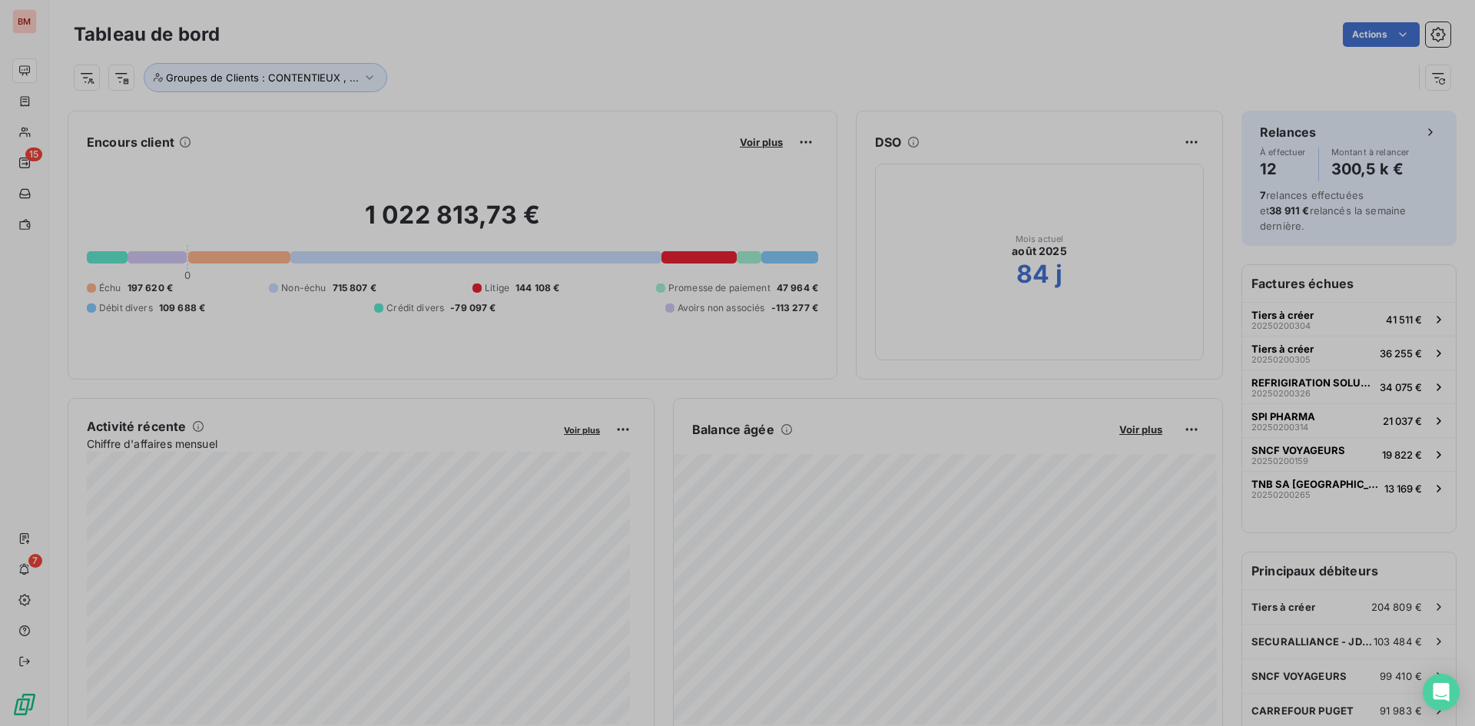
scroll to position [715, 579]
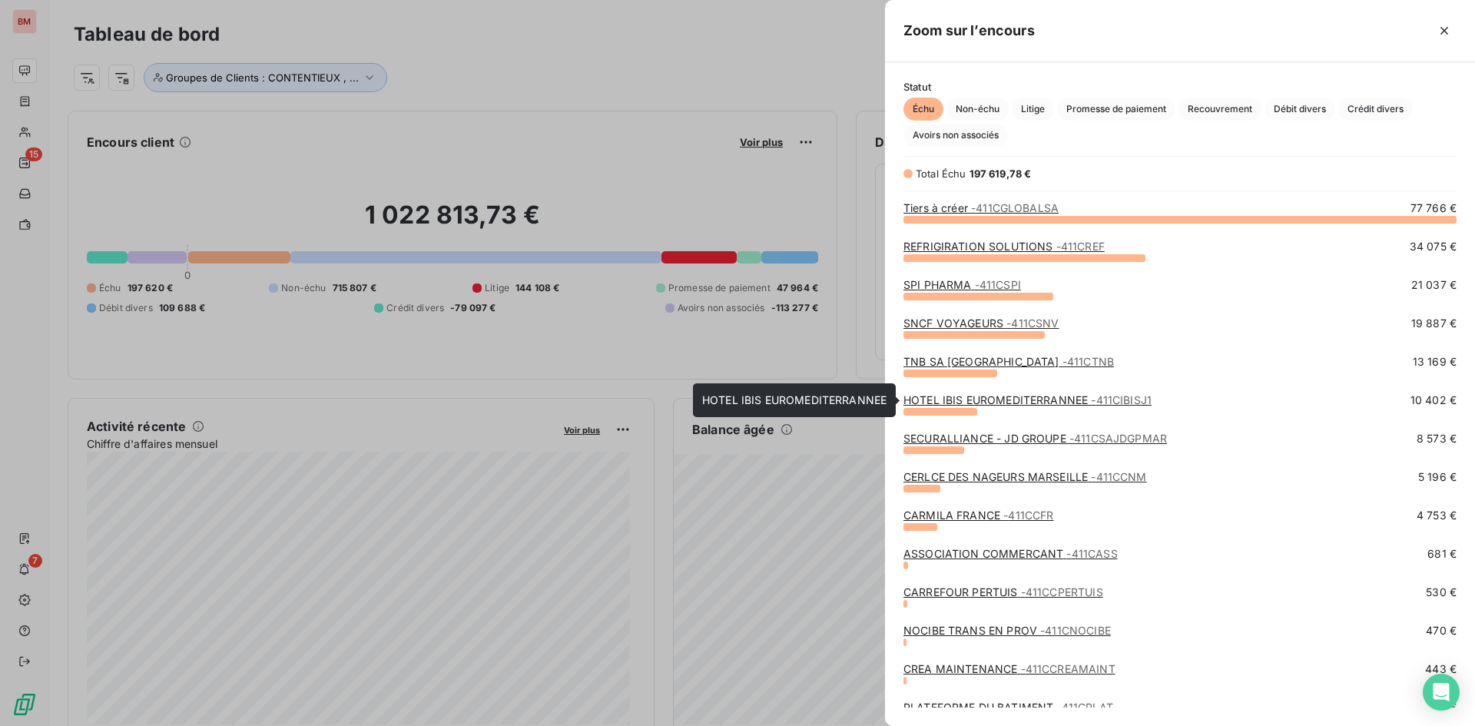
click at [991, 403] on link "HOTEL IBIS EUROMEDITERRANNEE - 411CIBISJ1" at bounding box center [1028, 399] width 248 height 13
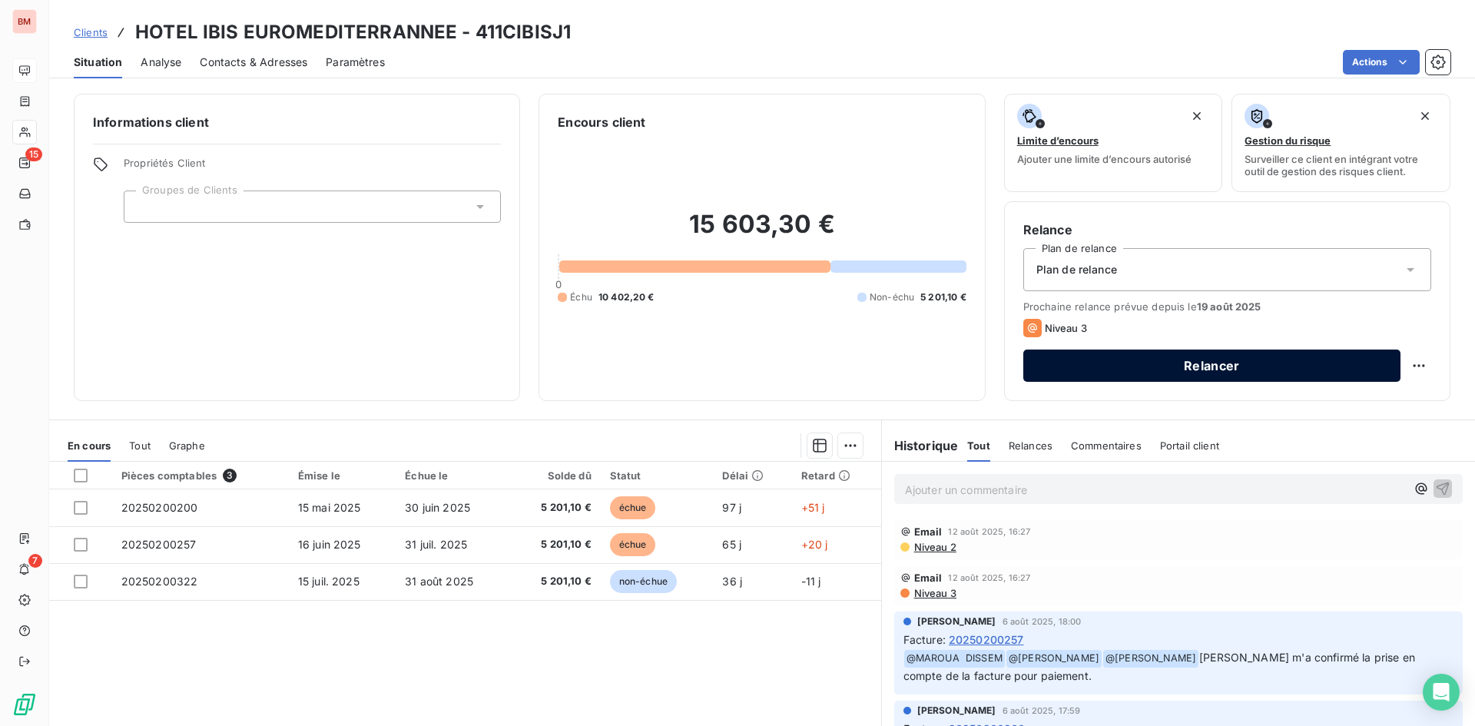
click at [1119, 366] on button "Relancer" at bounding box center [1212, 366] width 377 height 32
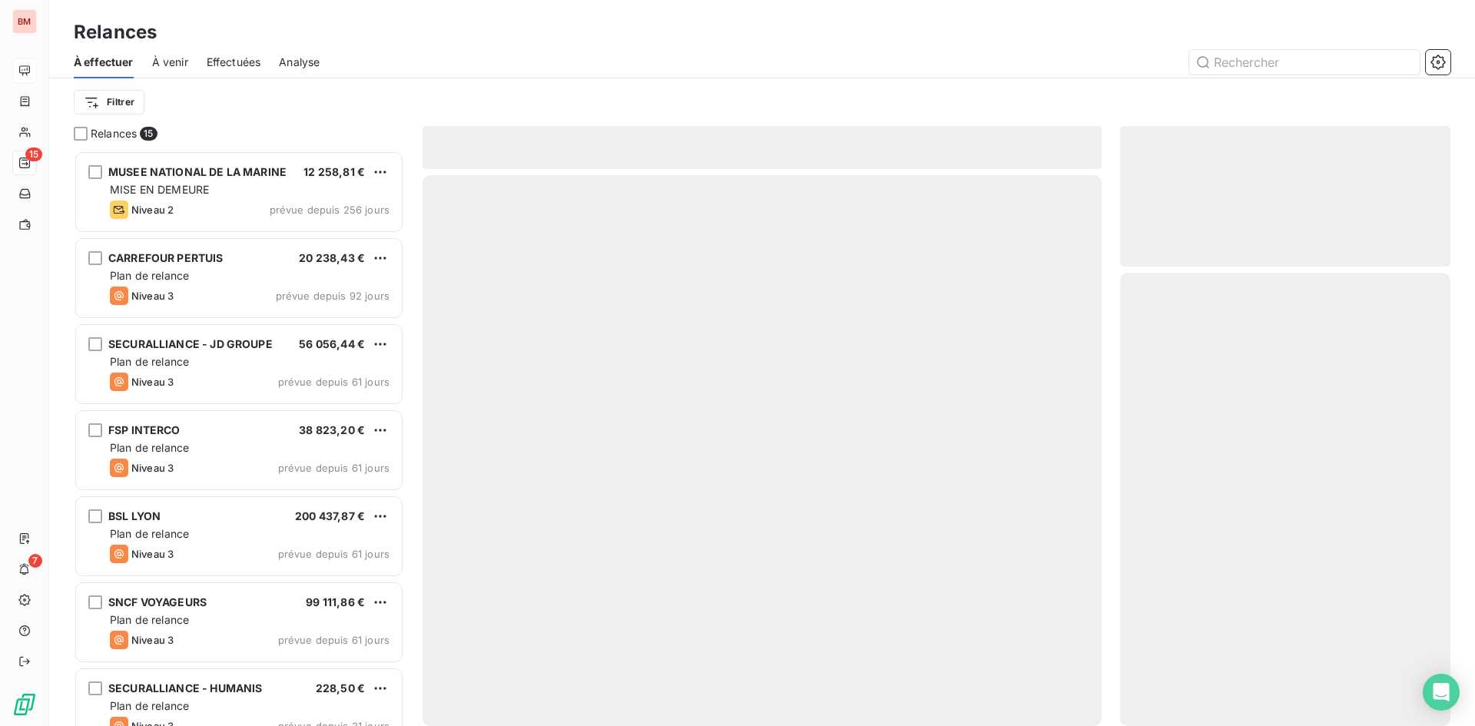
scroll to position [564, 319]
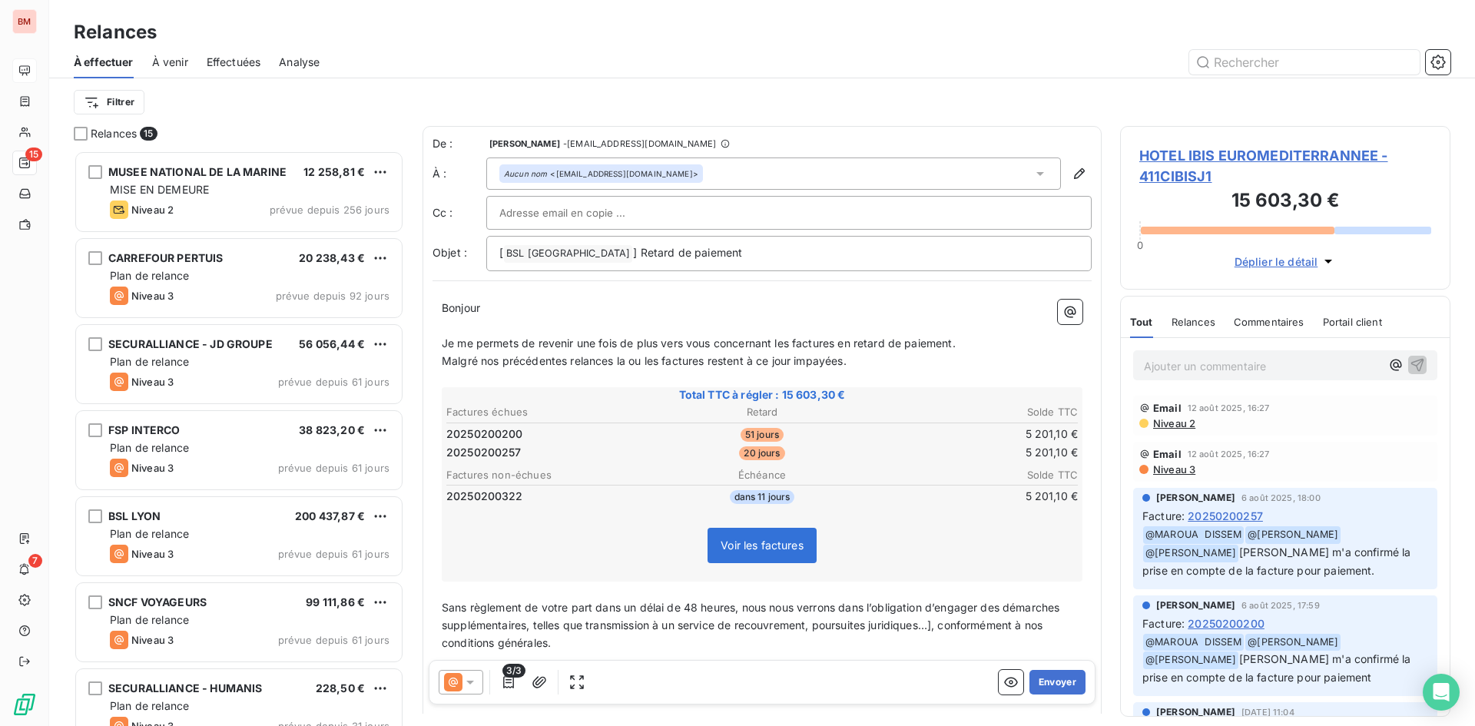
click at [618, 213] on input "text" at bounding box center [581, 212] width 165 height 23
paste input "commercial@groupebsl.com"
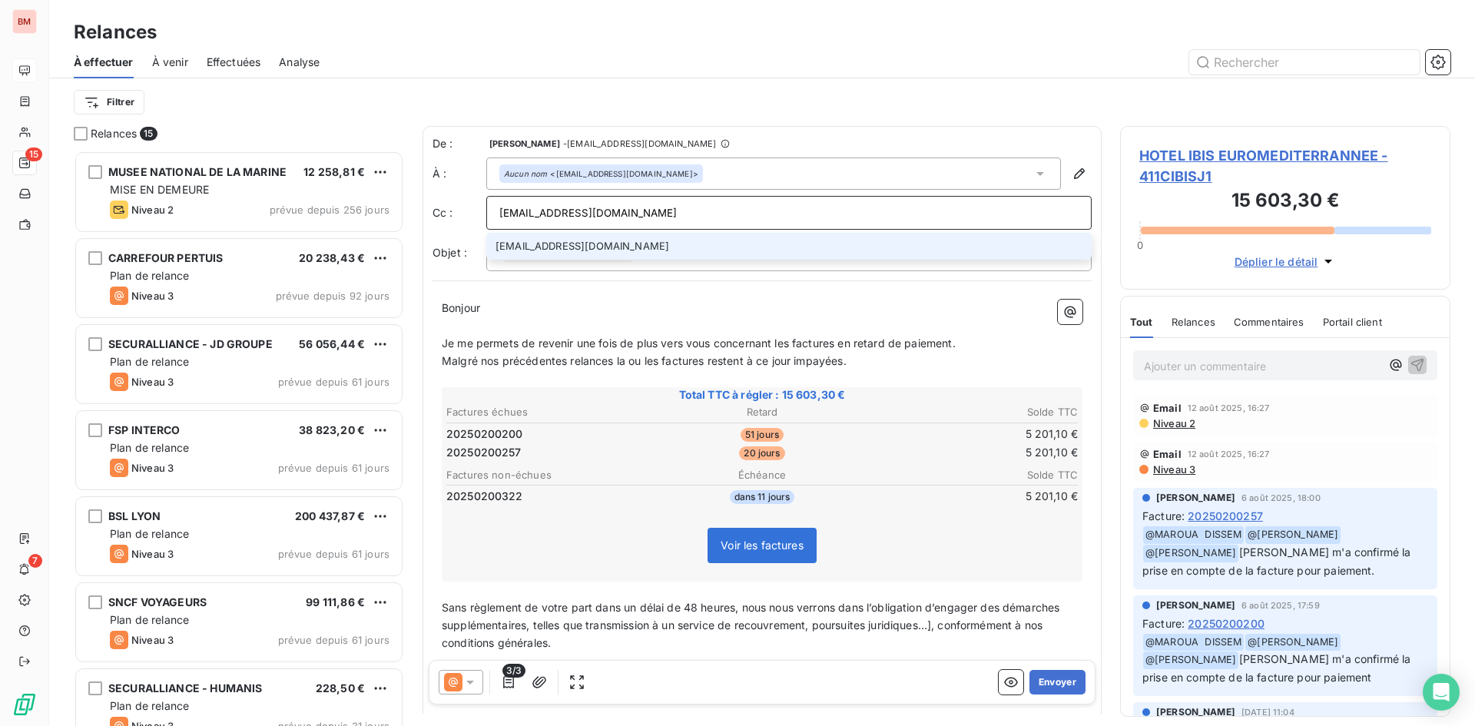
type input "commercial@groupebsl.com"
click at [653, 234] on li "commercial@groupebsl.com" at bounding box center [789, 246] width 606 height 27
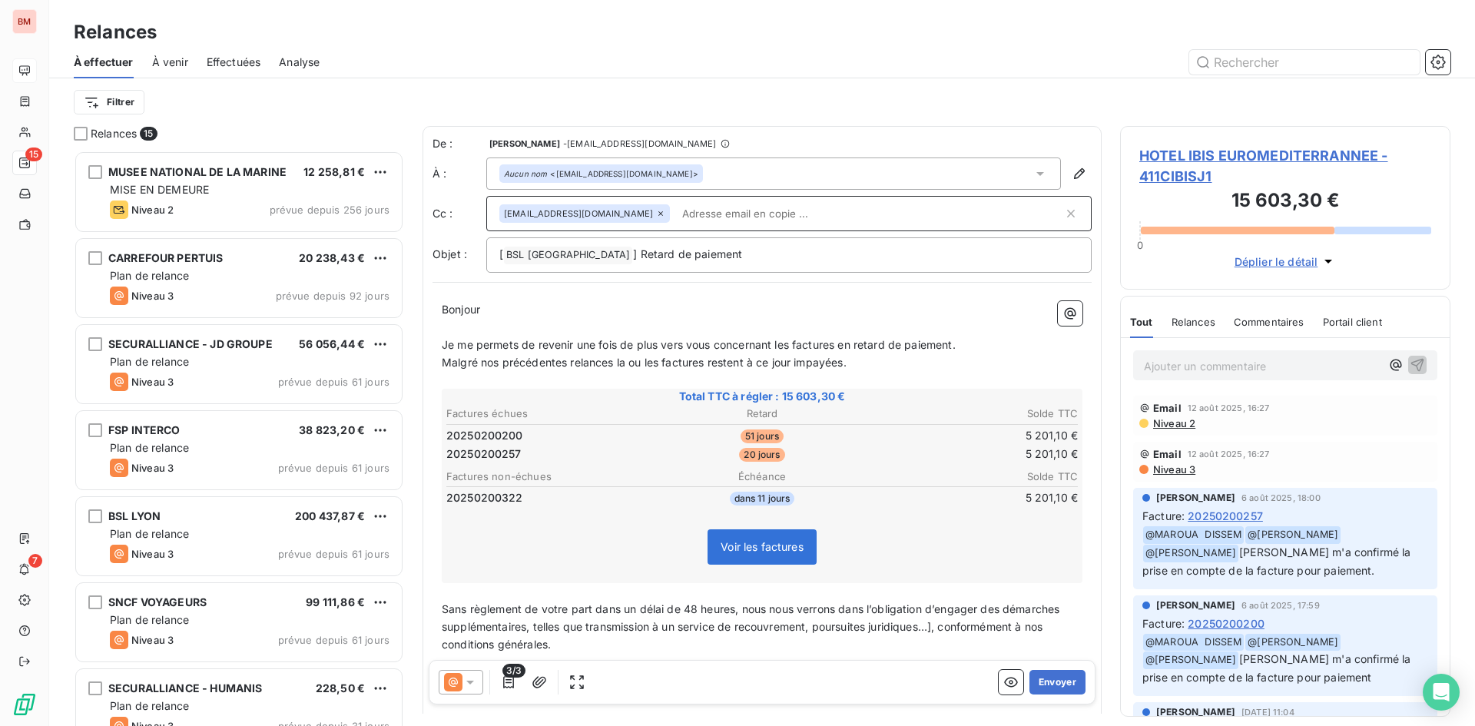
click at [475, 684] on icon at bounding box center [470, 682] width 15 height 15
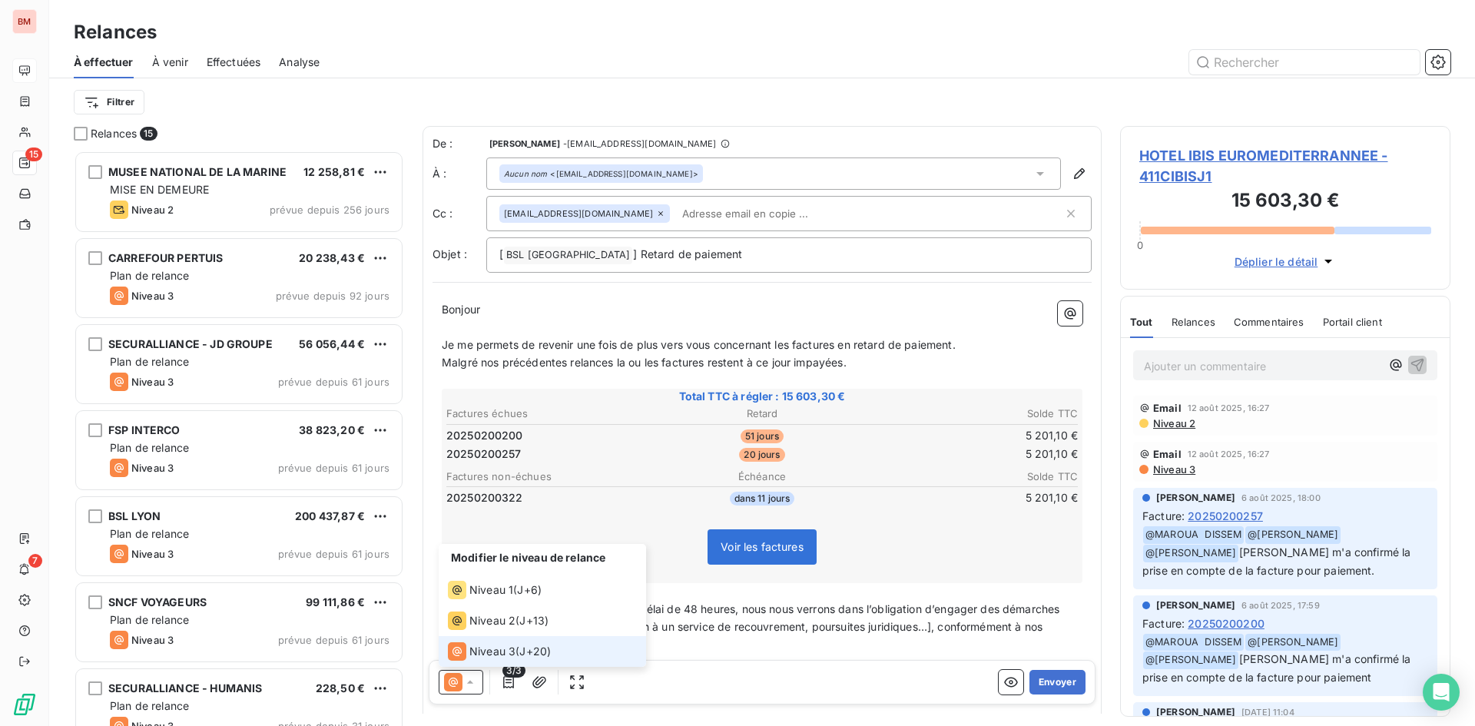
click at [476, 685] on icon at bounding box center [470, 682] width 15 height 15
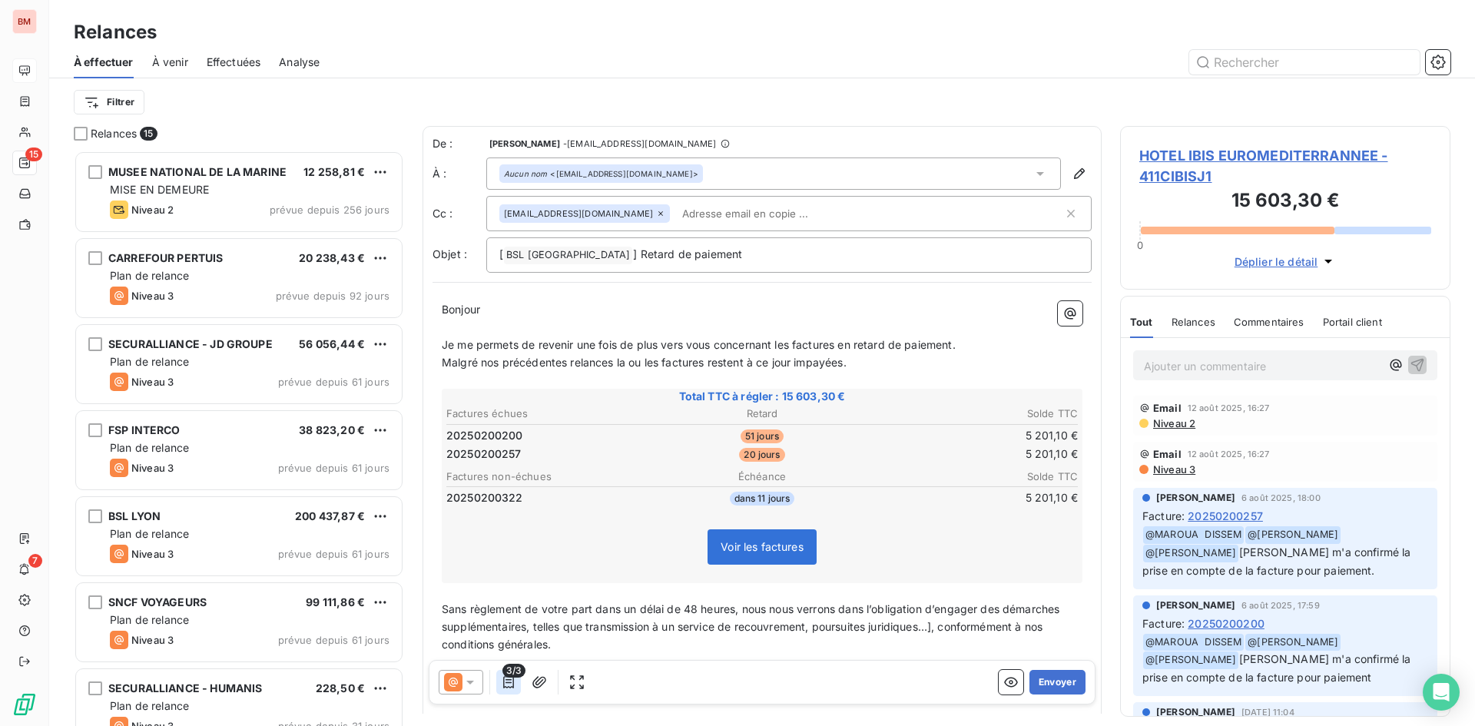
click at [499, 680] on button "button" at bounding box center [508, 682] width 25 height 25
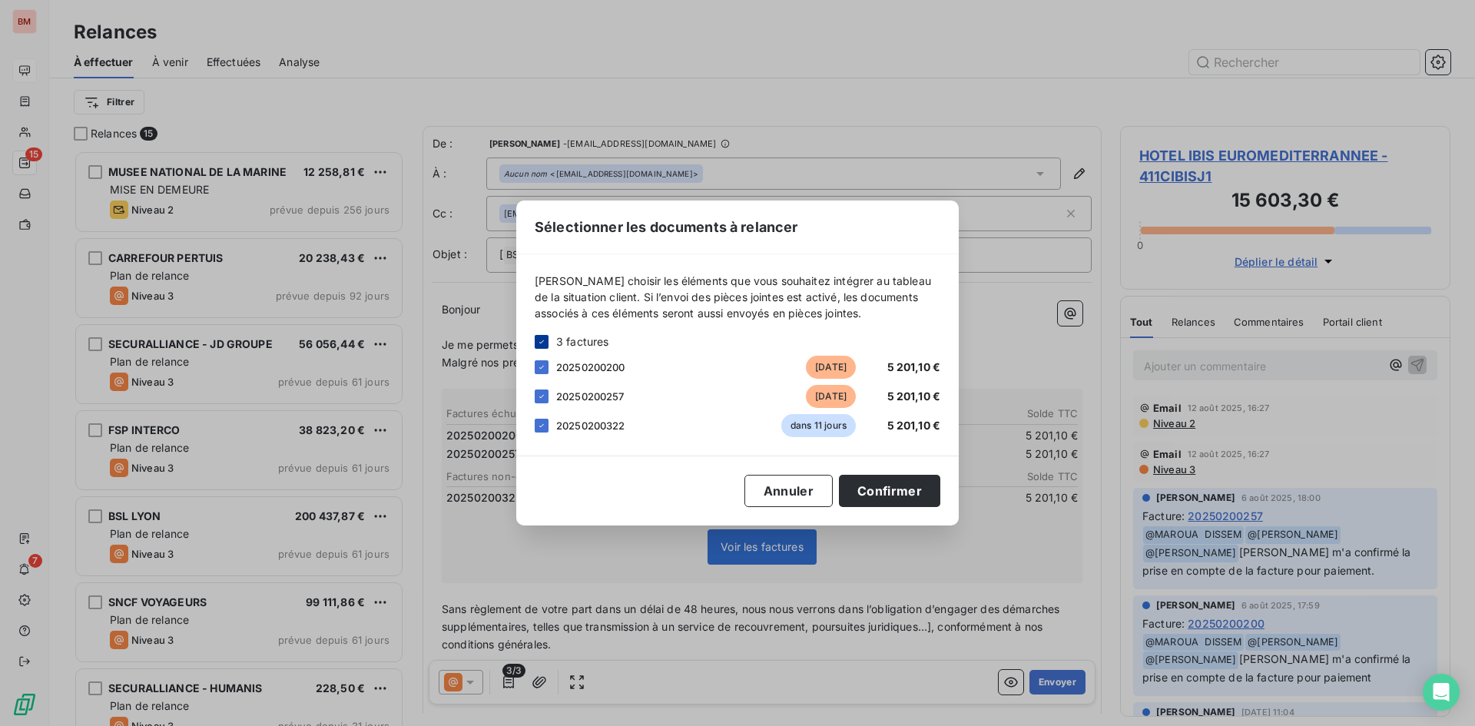
click at [541, 344] on icon at bounding box center [541, 341] width 9 height 9
click at [540, 367] on div at bounding box center [542, 367] width 14 height 14
click at [543, 400] on div at bounding box center [542, 397] width 14 height 14
click at [902, 489] on button "Confirmer" at bounding box center [889, 491] width 101 height 32
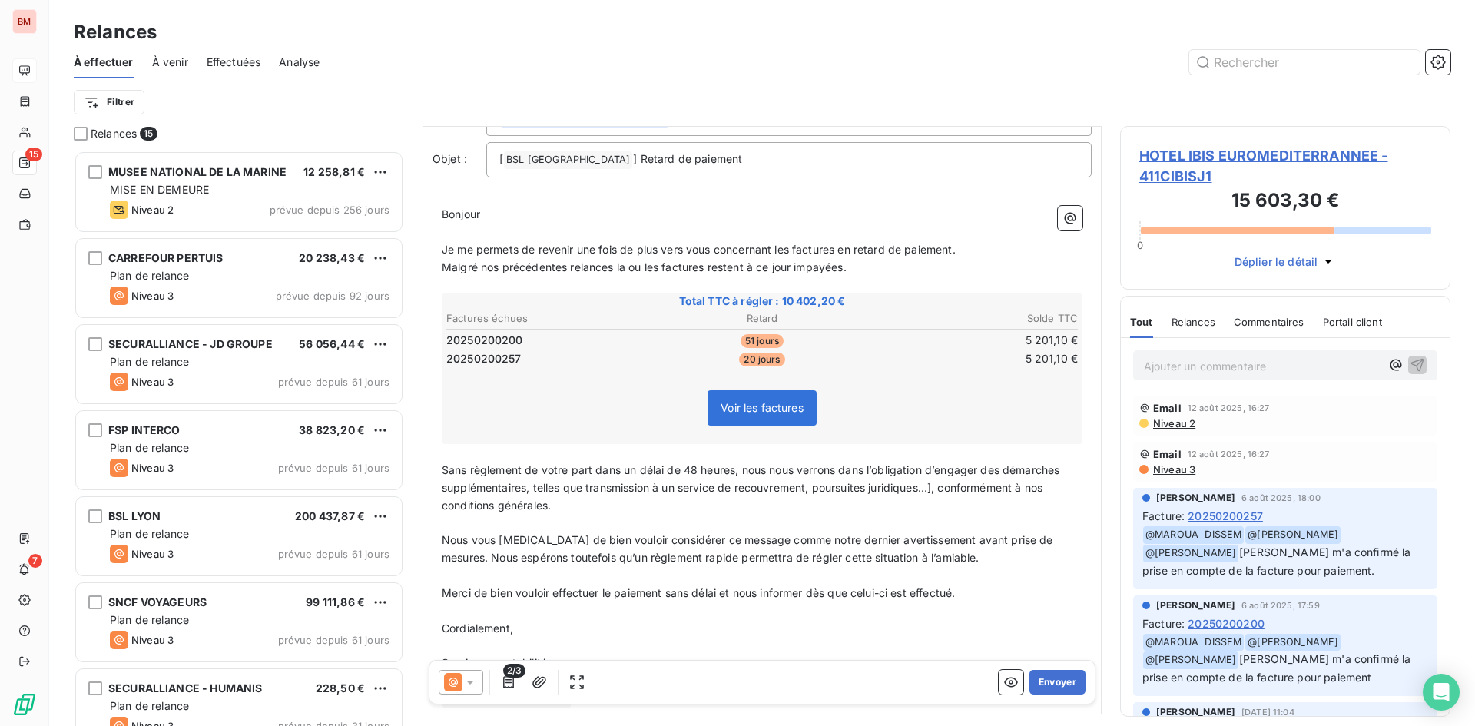
scroll to position [173, 0]
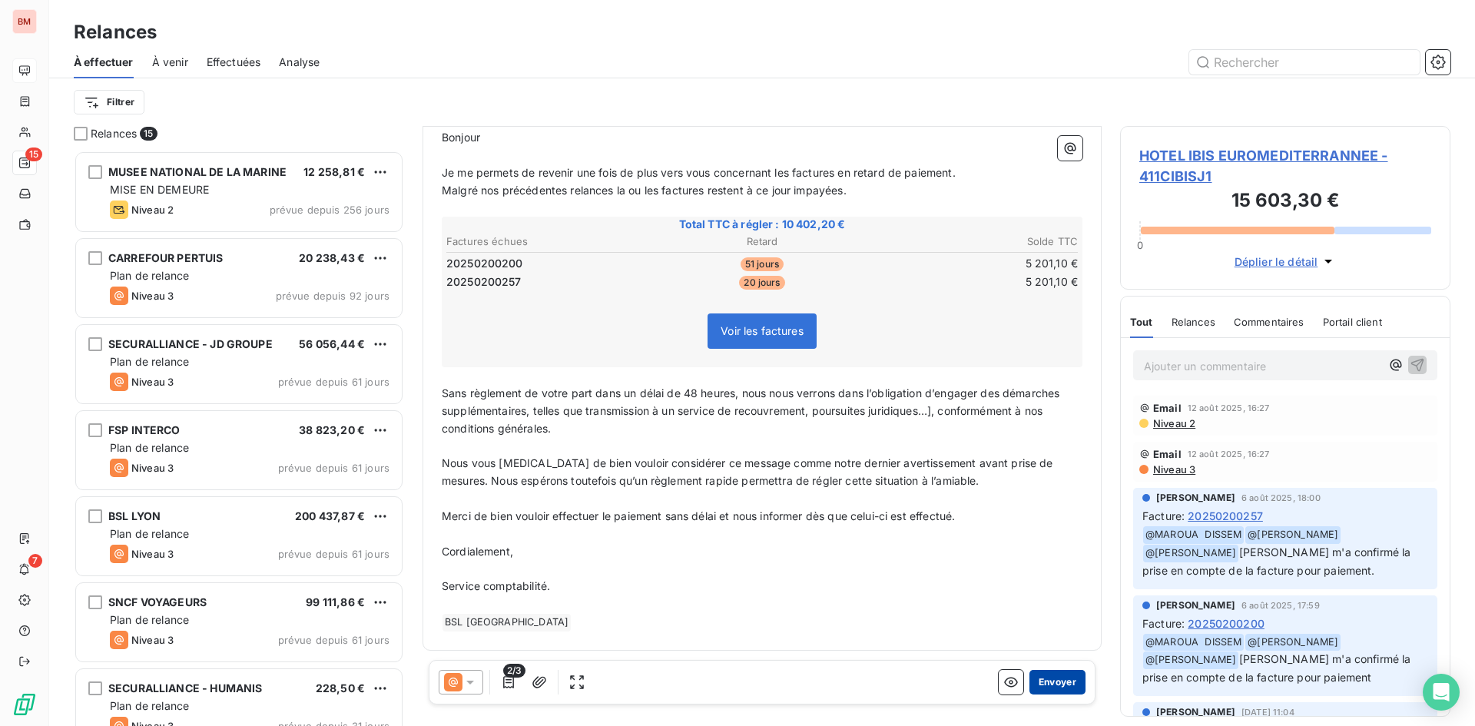
click at [1044, 685] on button "Envoyer" at bounding box center [1058, 682] width 56 height 25
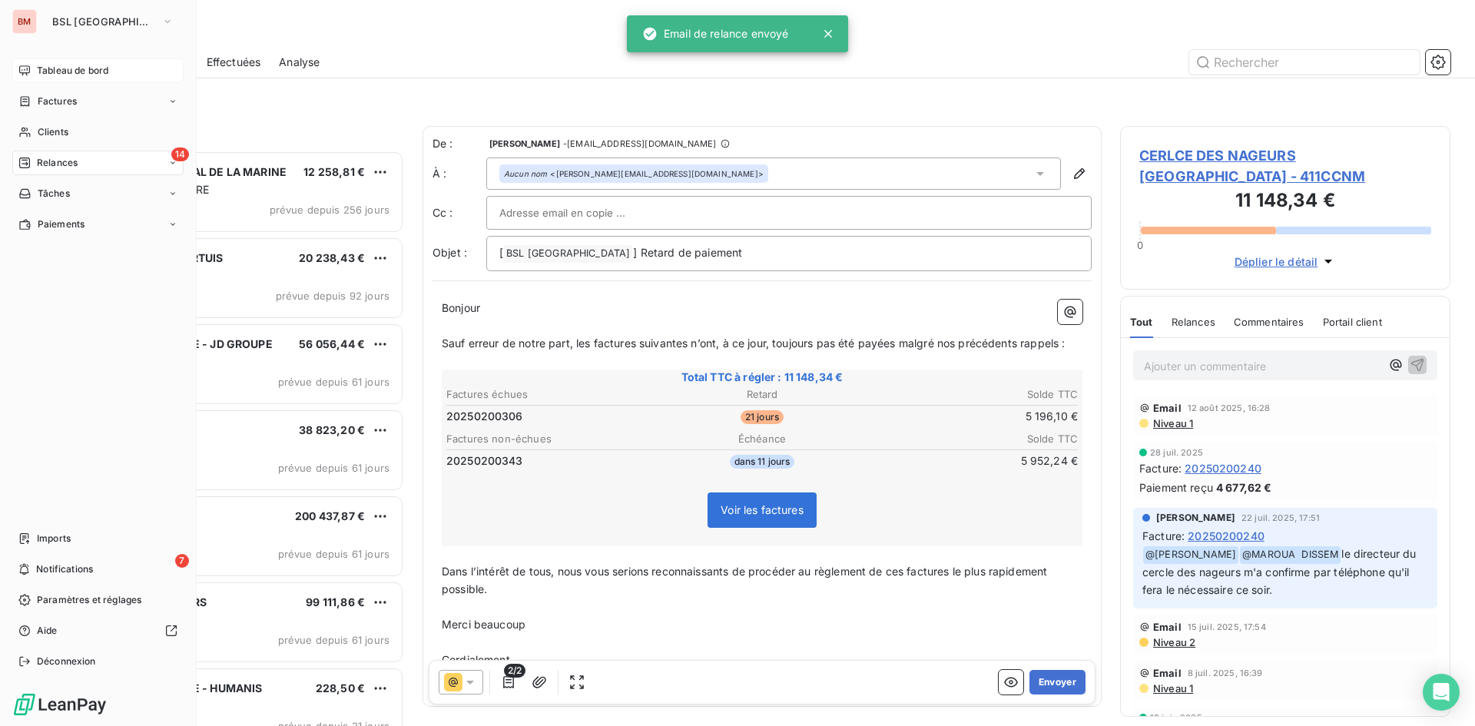
drag, startPoint x: 45, startPoint y: 70, endPoint x: 117, endPoint y: 65, distance: 72.4
click at [47, 69] on span "Tableau de bord" at bounding box center [72, 71] width 71 height 14
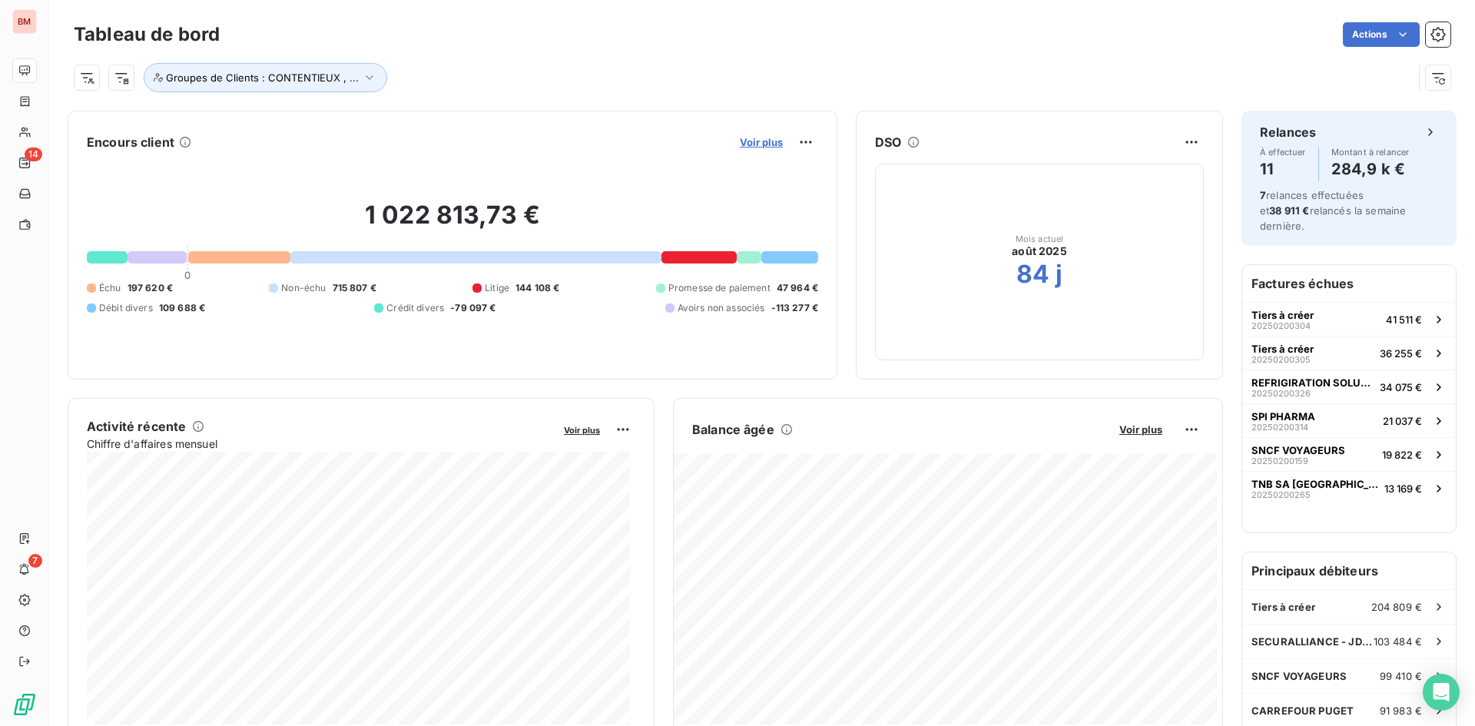
click at [752, 134] on div "Voir plus" at bounding box center [776, 142] width 83 height 25
click at [754, 140] on span "Voir plus" at bounding box center [761, 142] width 43 height 12
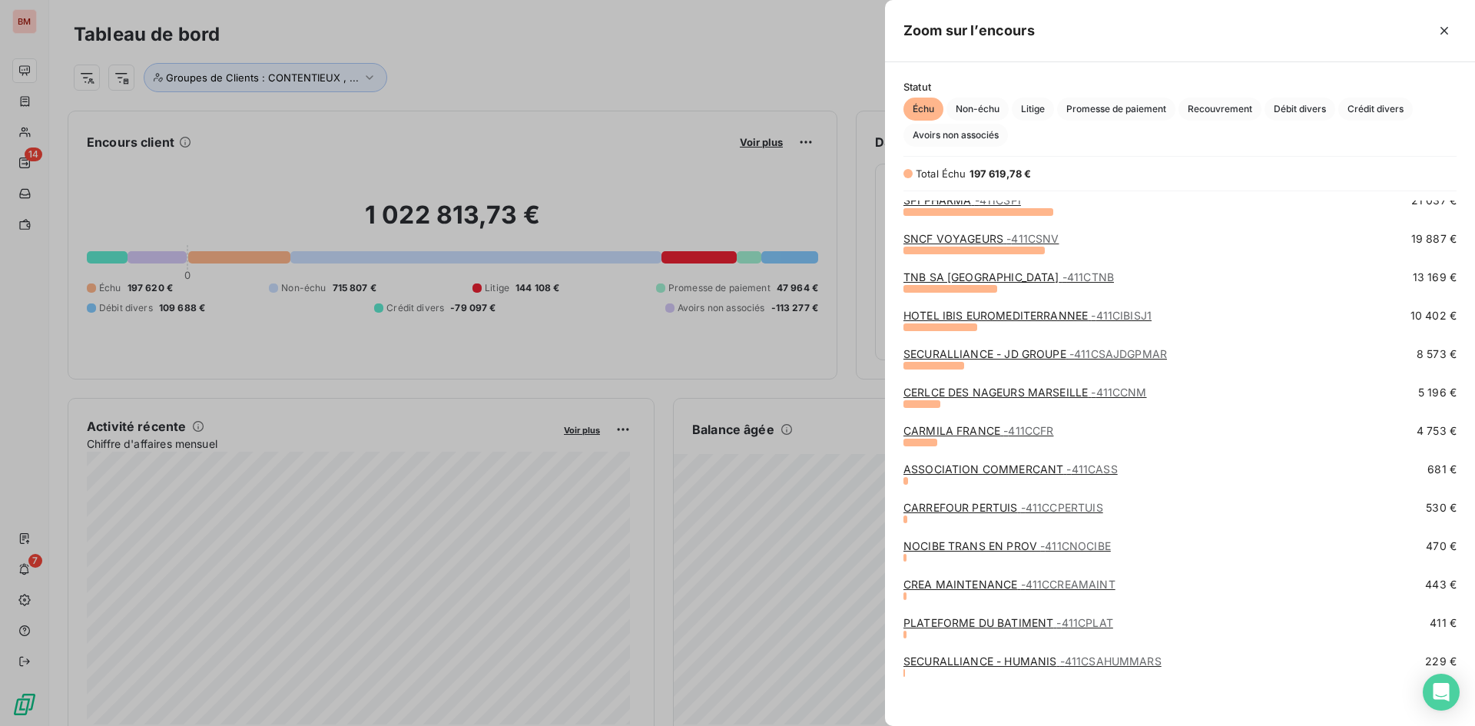
scroll to position [88, 0]
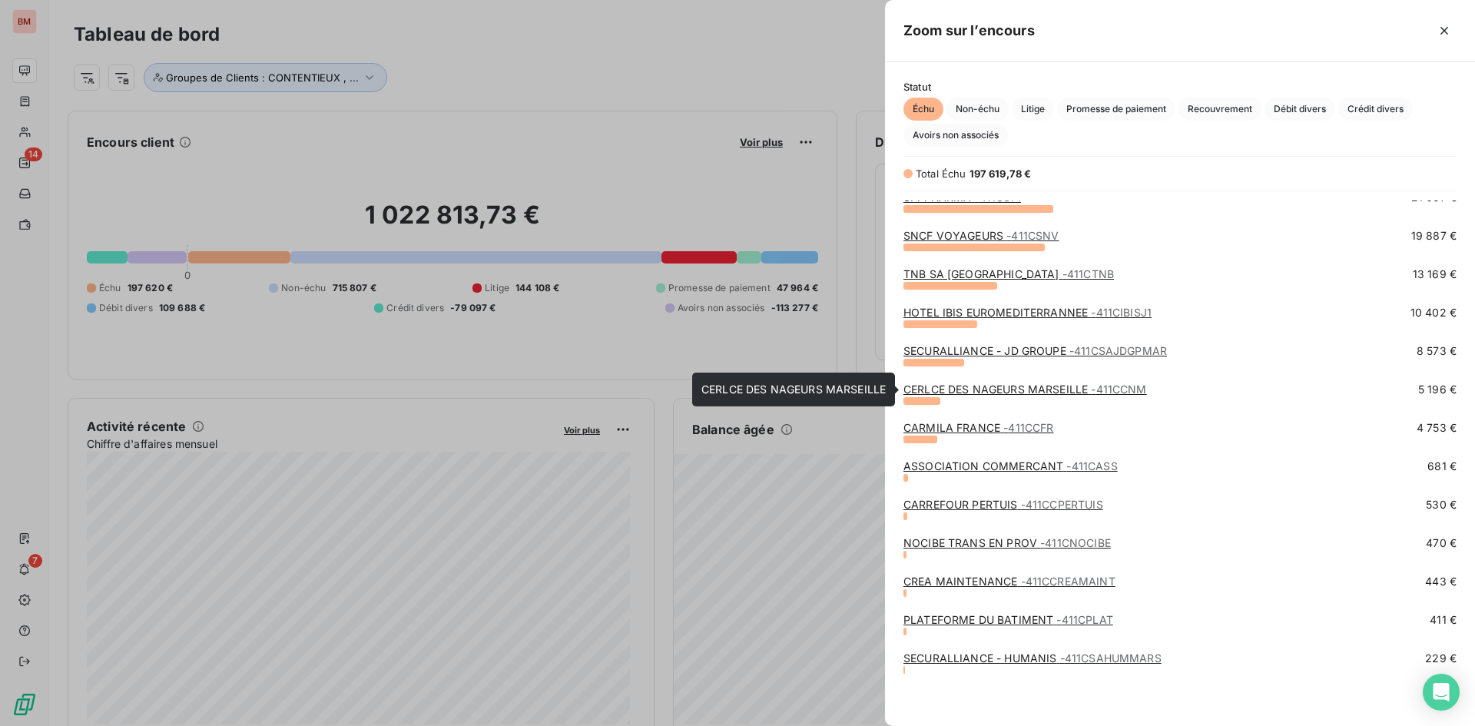
click at [1136, 393] on span "- 411CCNM" at bounding box center [1118, 389] width 55 height 13
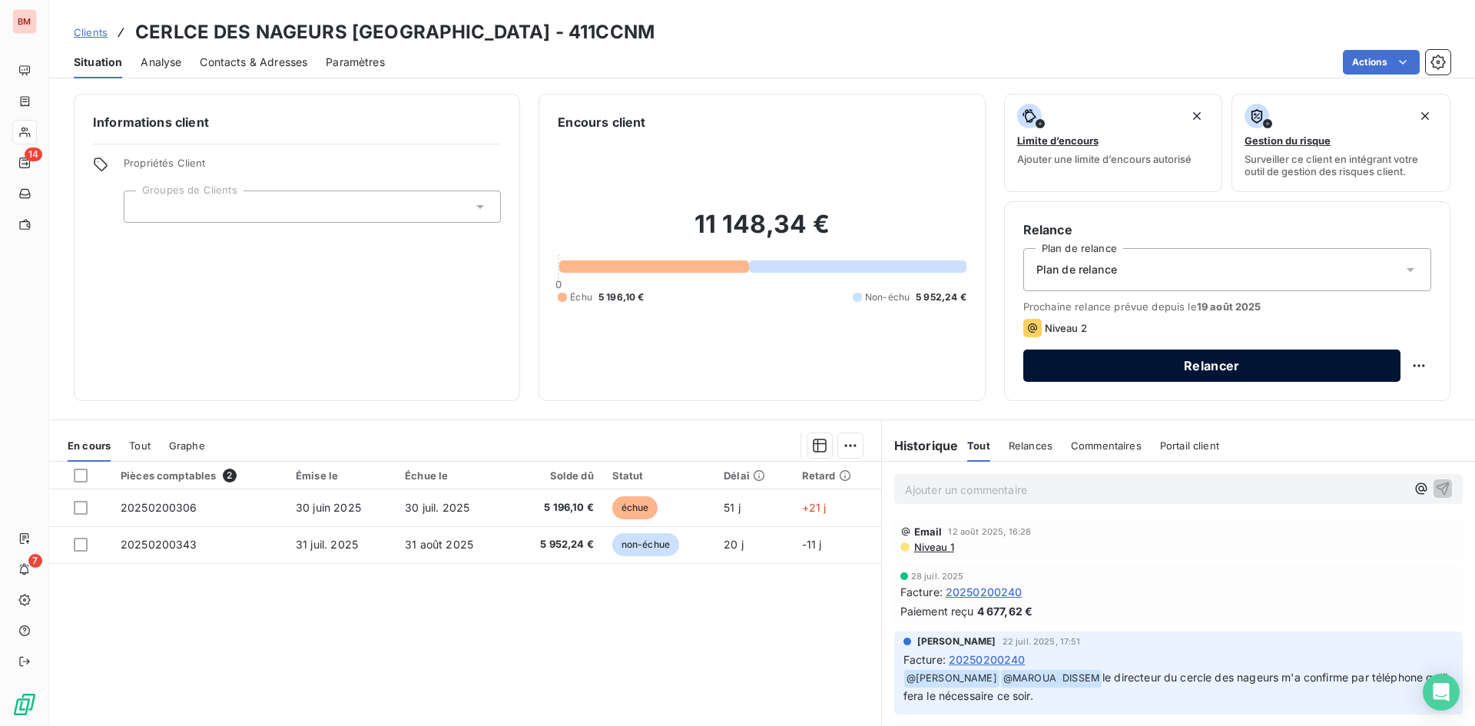
click at [1155, 364] on button "Relancer" at bounding box center [1212, 366] width 377 height 32
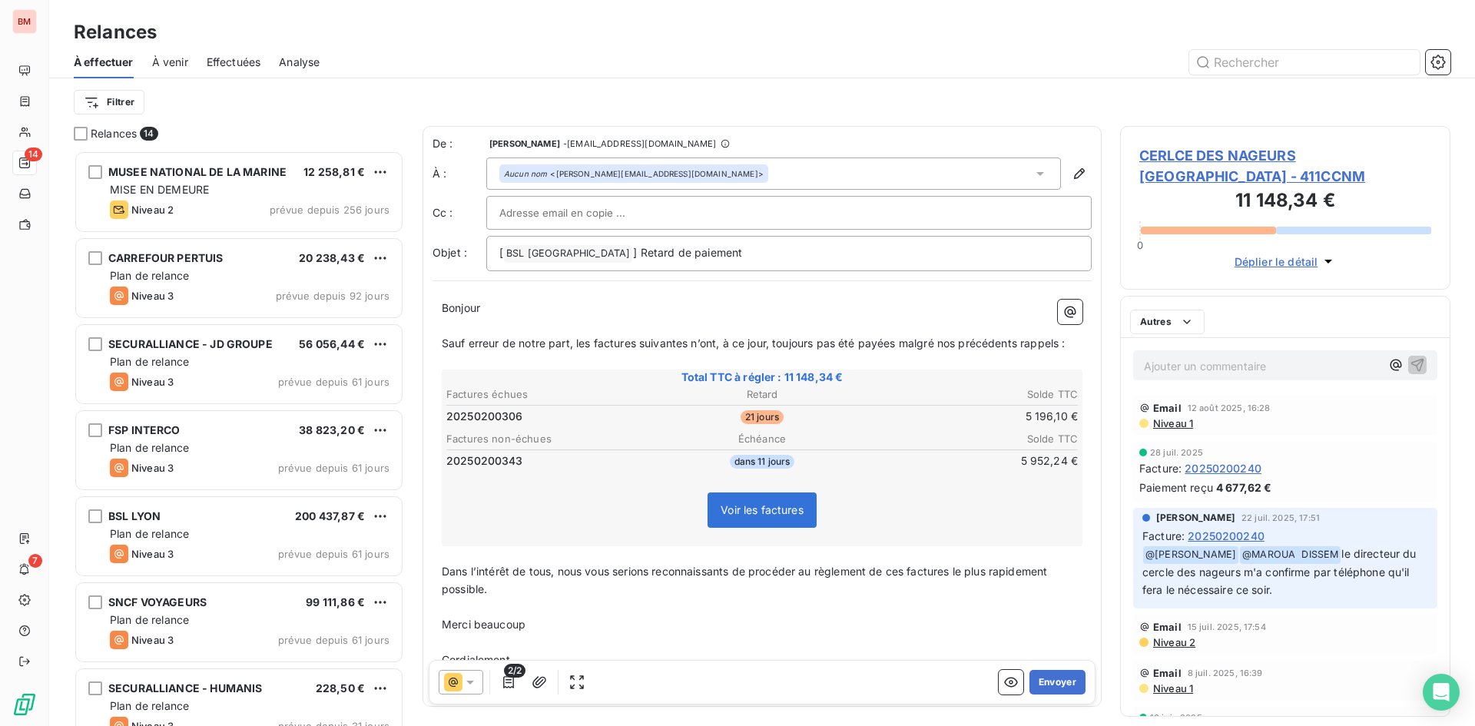
scroll to position [564, 319]
click at [639, 194] on div "De : REOUVEN TAPIERO - rappels@leanpay.io À : Aucun nom <f.audon@cnmarseille.co…" at bounding box center [762, 203] width 659 height 135
click at [635, 214] on div at bounding box center [788, 212] width 579 height 23
paste input "commercial@groupebsl.com"
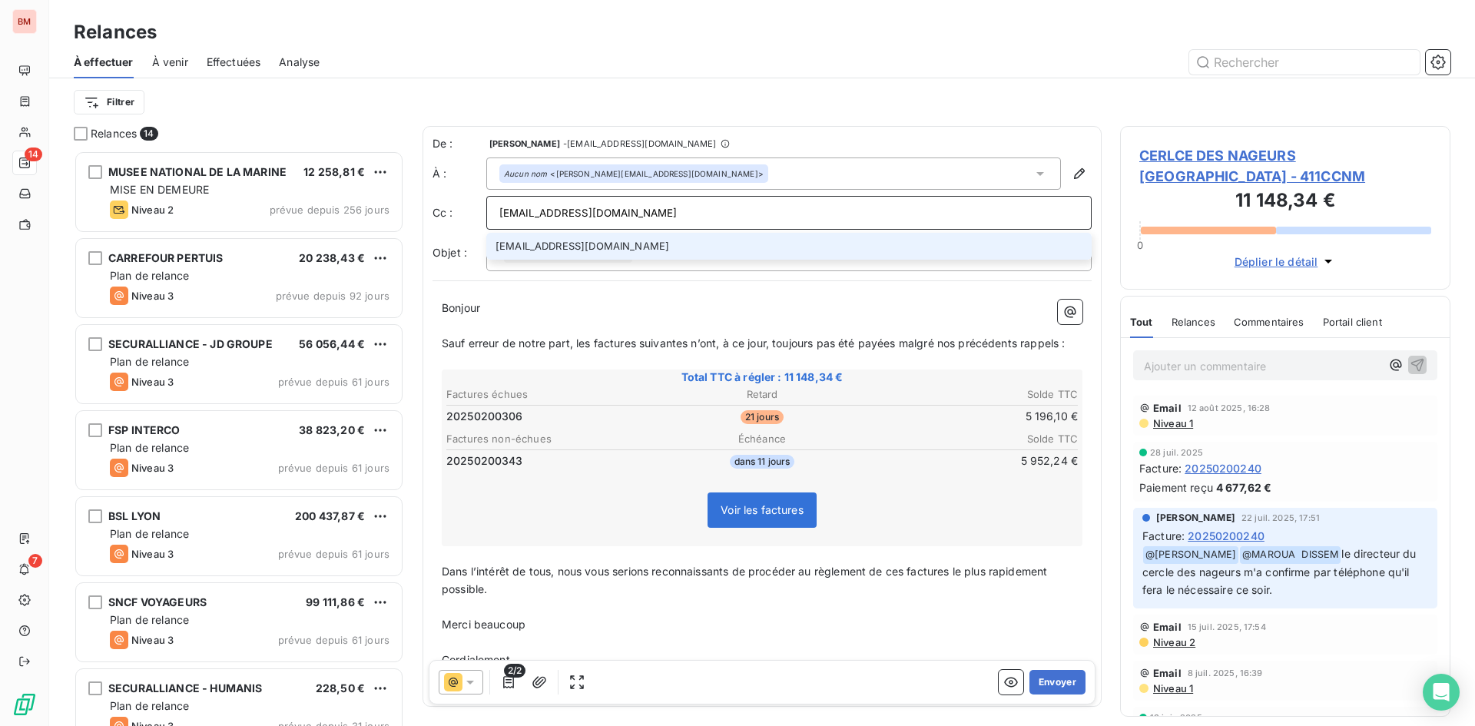
type input "commercial@groupebsl.com"
click at [600, 244] on li "commercial@groupebsl.com" at bounding box center [789, 246] width 606 height 27
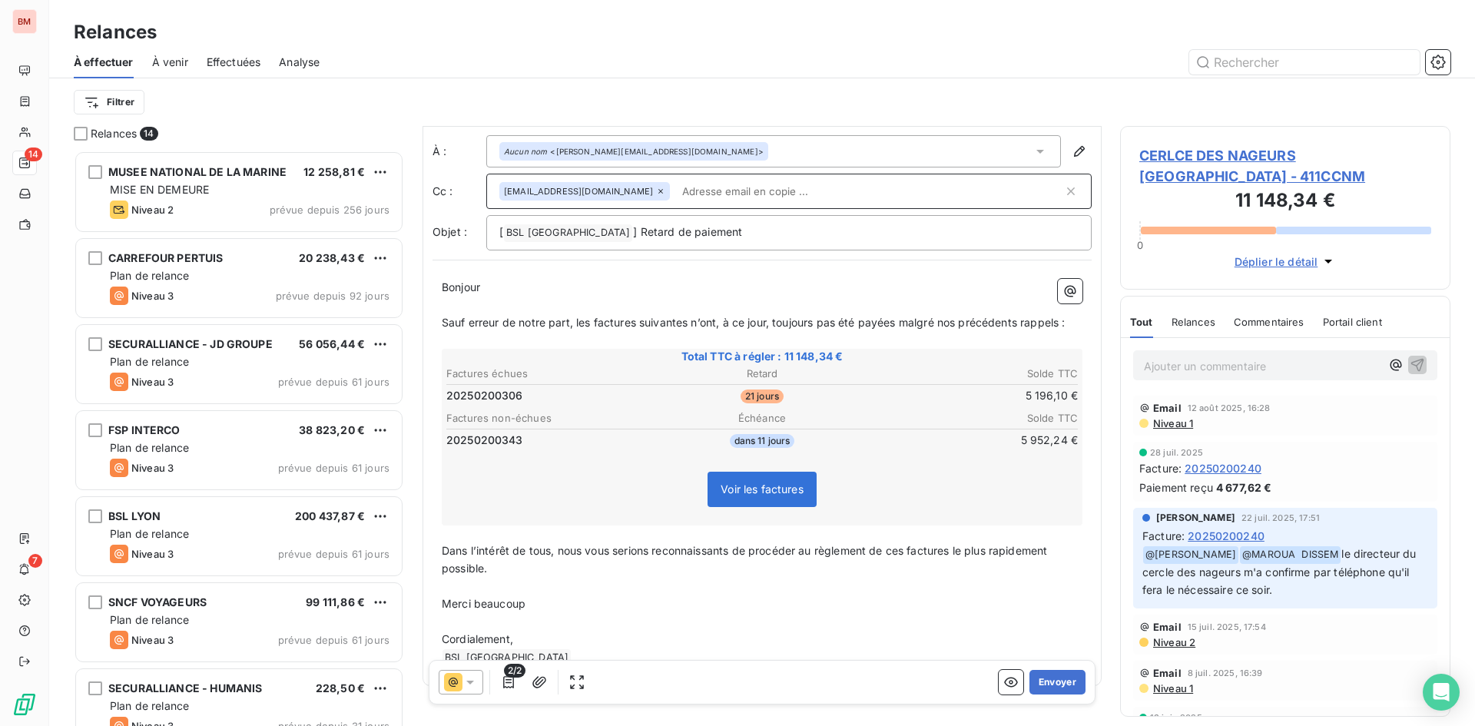
scroll to position [58, 0]
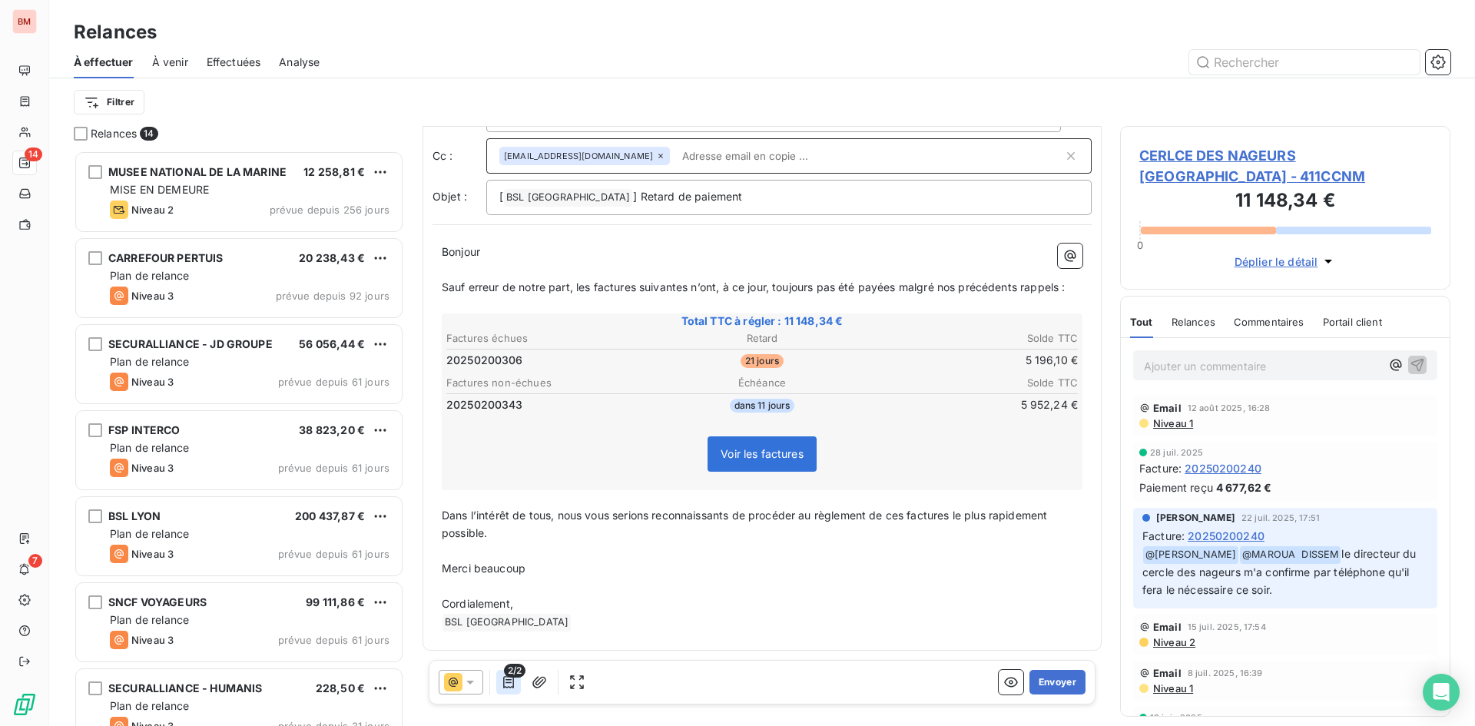
click at [500, 685] on button "button" at bounding box center [508, 682] width 25 height 25
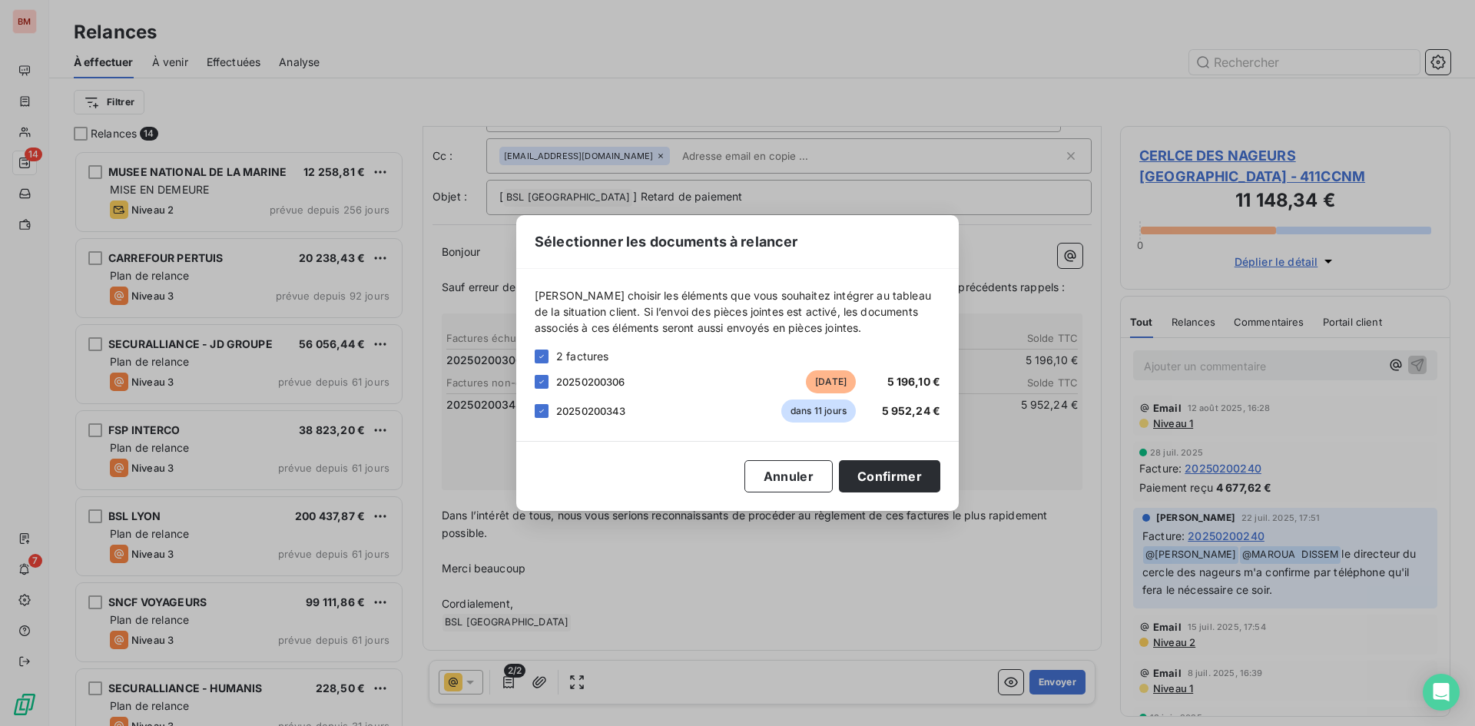
click at [551, 415] on div "20250200343 dans 11 jours 5 952,24 €" at bounding box center [738, 411] width 406 height 23
click at [539, 410] on icon at bounding box center [541, 411] width 9 height 9
click at [930, 470] on button "Confirmer" at bounding box center [889, 476] width 101 height 32
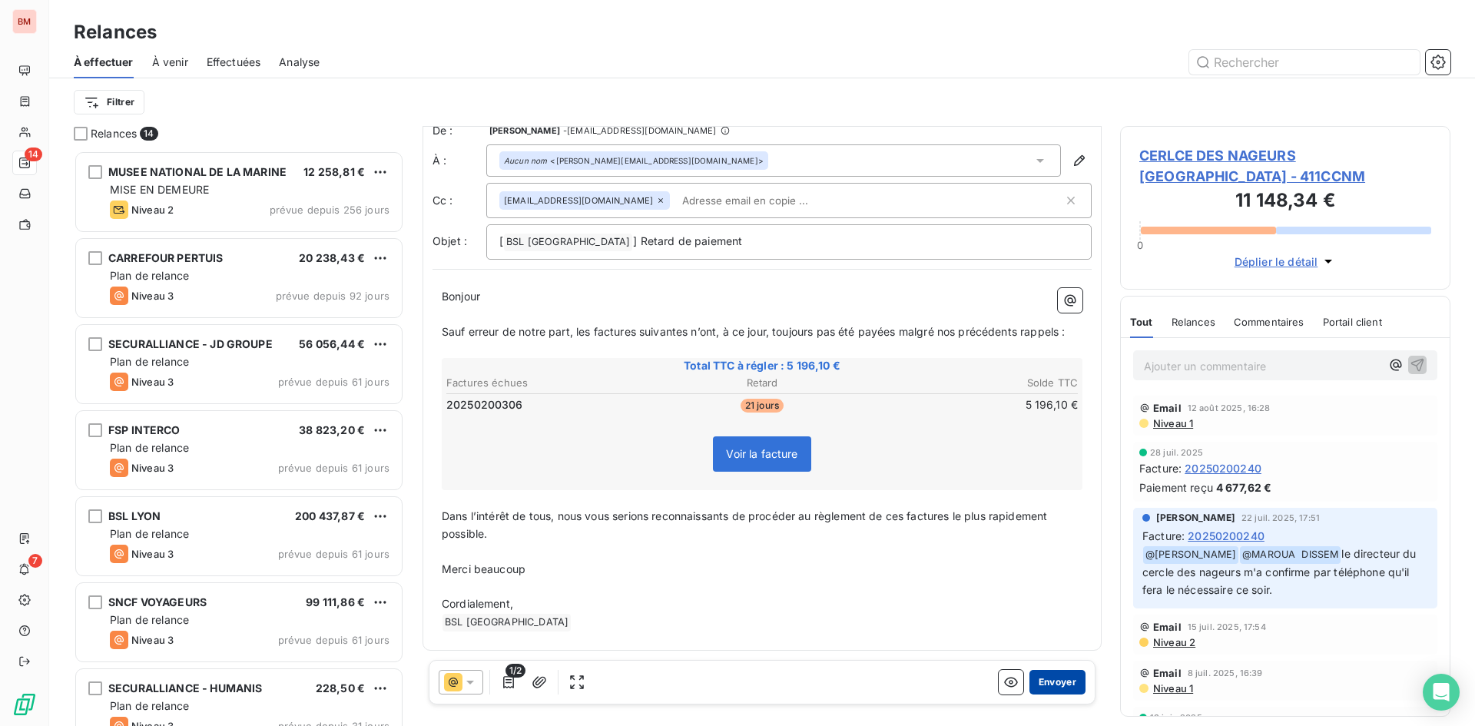
click at [1055, 684] on button "Envoyer" at bounding box center [1058, 682] width 56 height 25
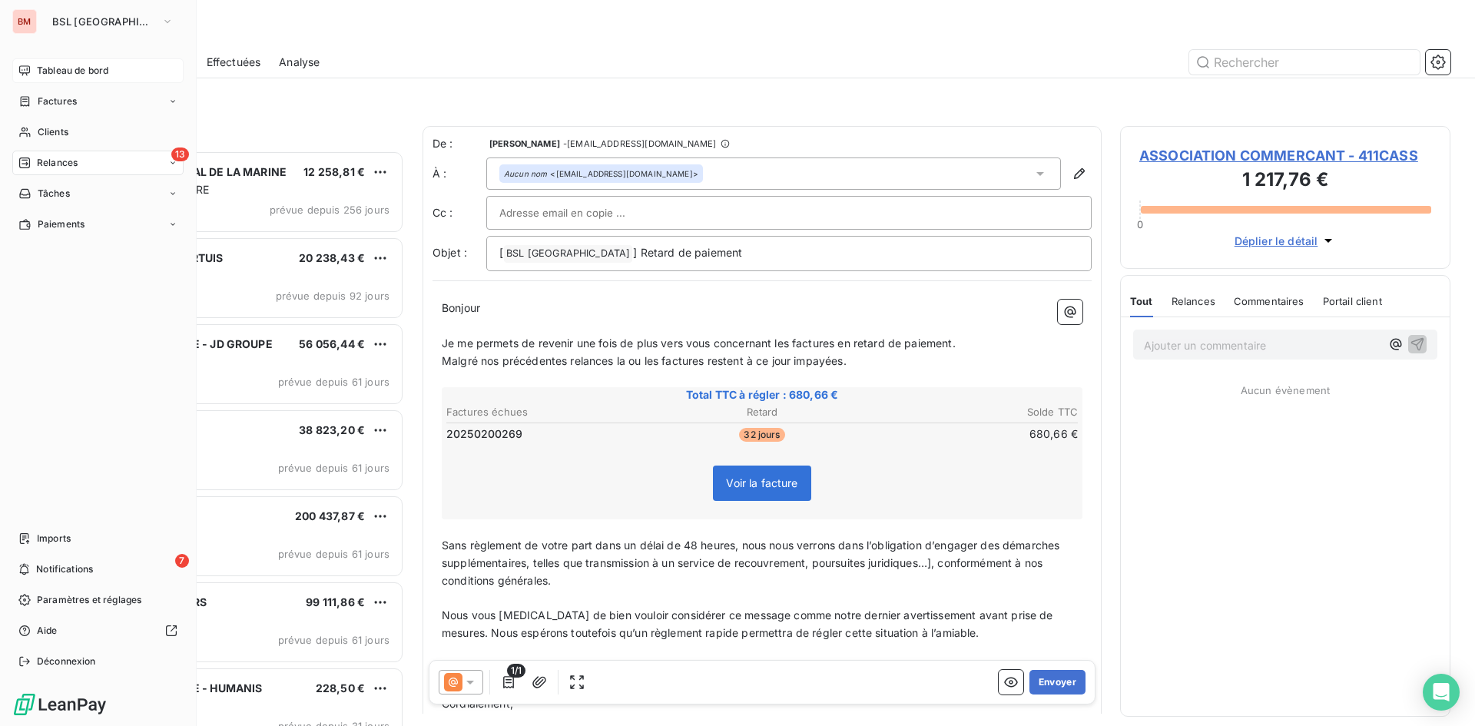
click at [46, 72] on span "Tableau de bord" at bounding box center [72, 71] width 71 height 14
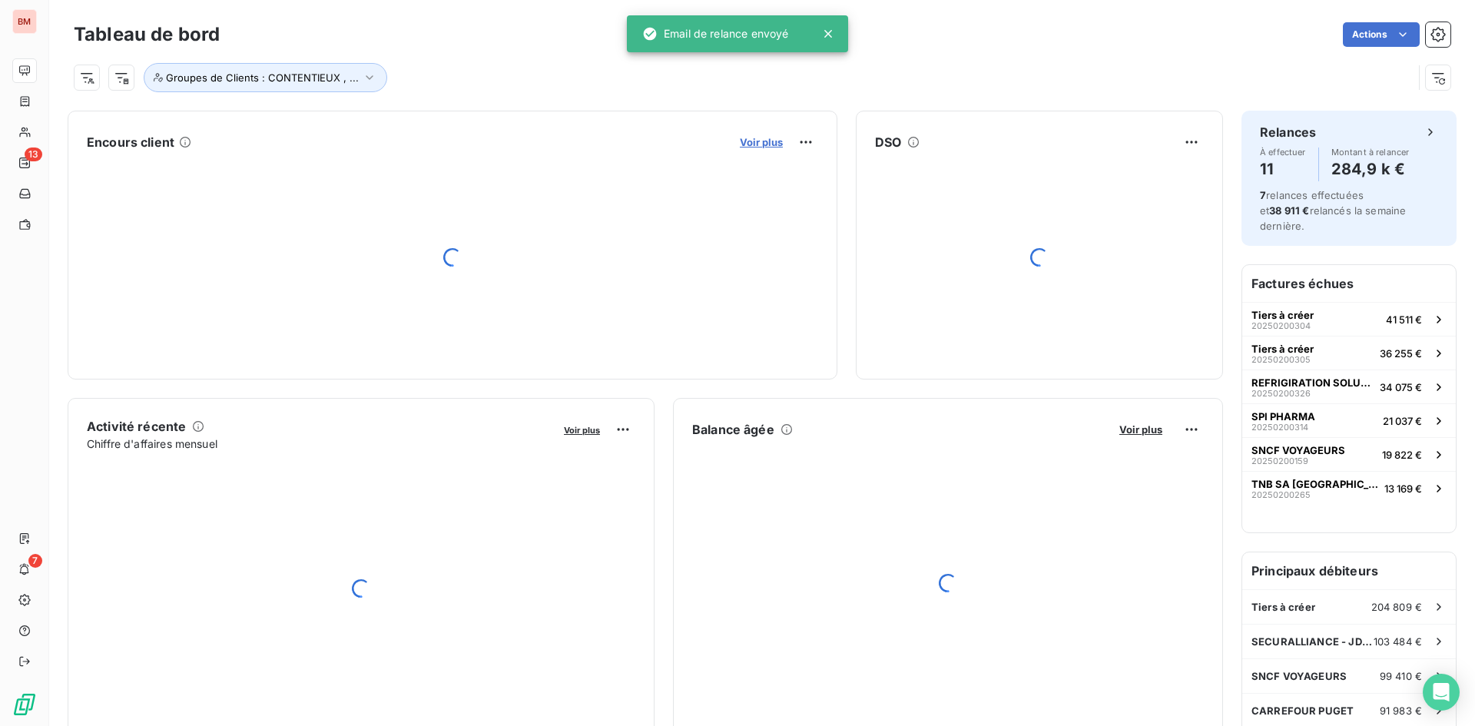
click at [745, 139] on span "Voir plus" at bounding box center [761, 142] width 43 height 12
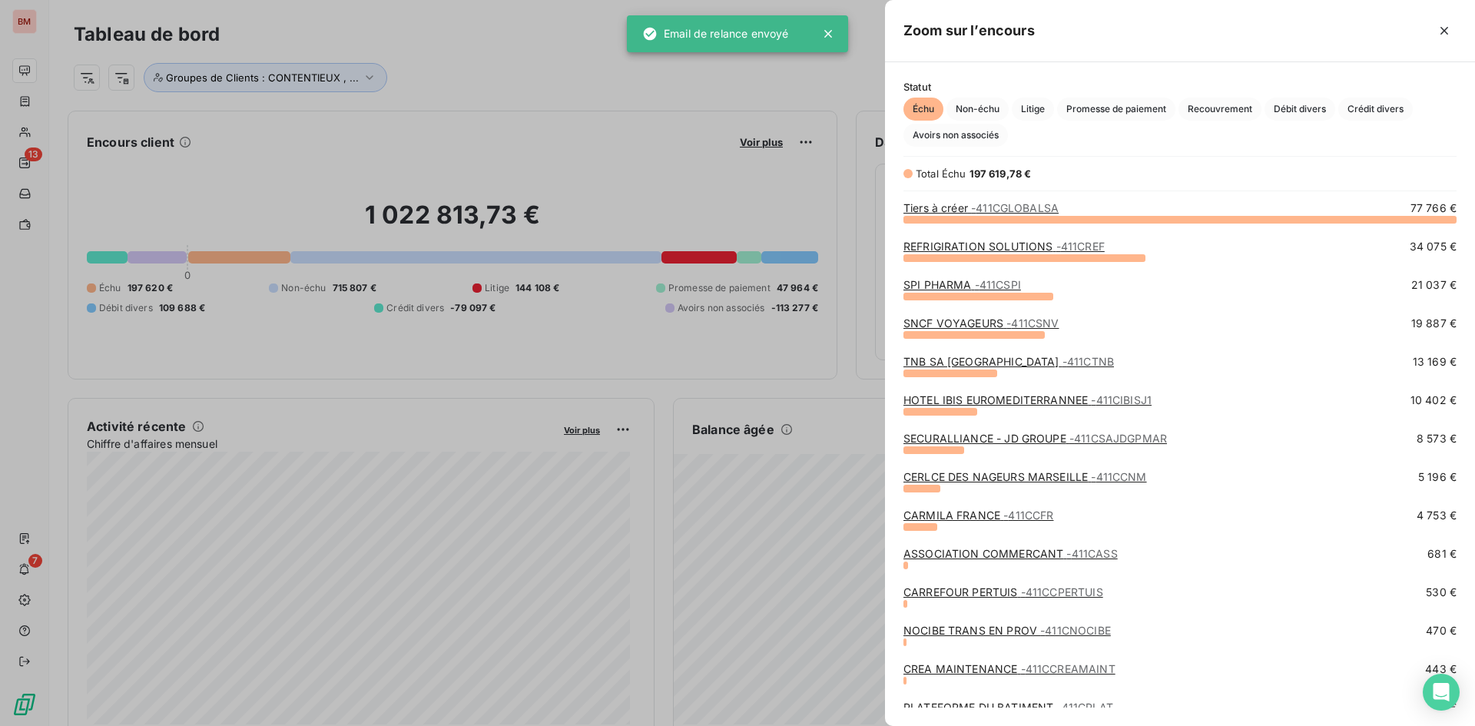
scroll to position [88, 0]
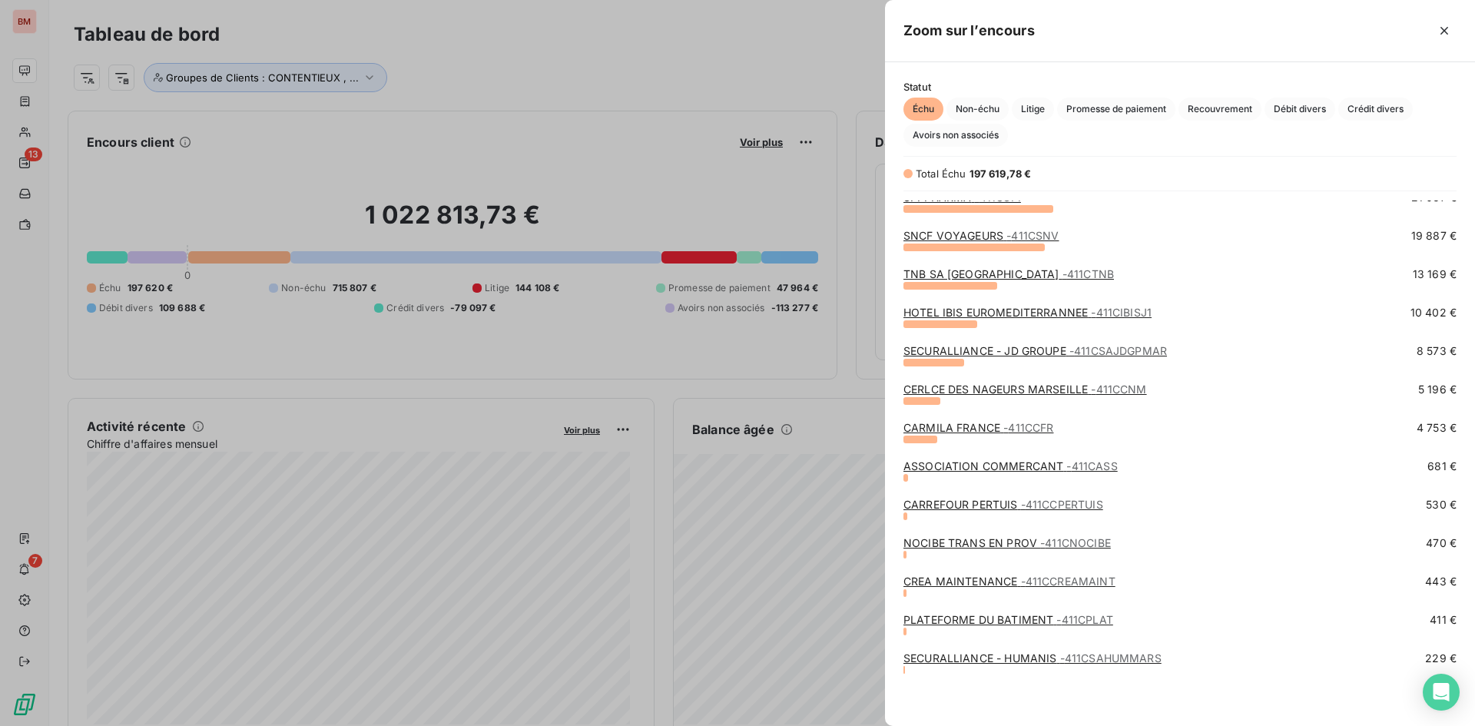
click at [1029, 462] on link "ASSOCIATION COMMERCANT - 411CASS" at bounding box center [1011, 466] width 214 height 13
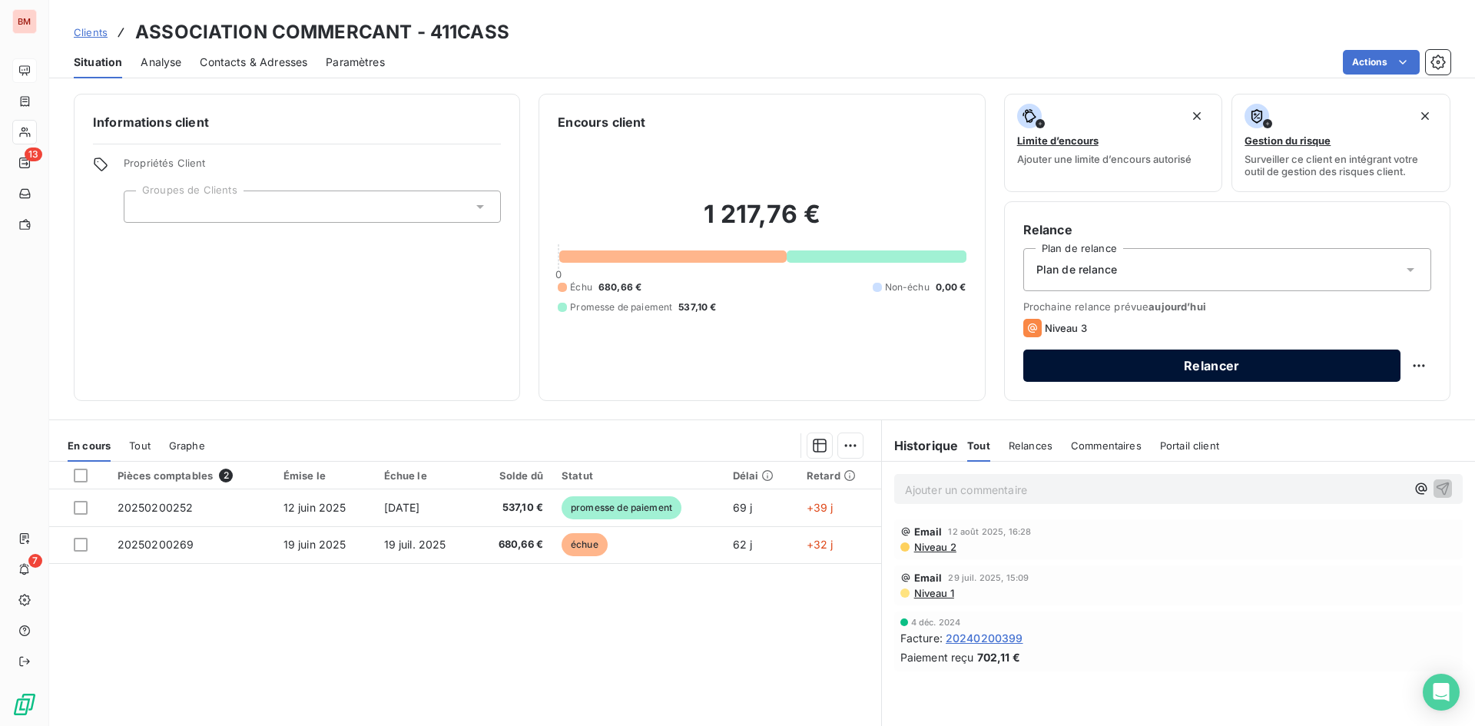
click at [1243, 363] on button "Relancer" at bounding box center [1212, 366] width 377 height 32
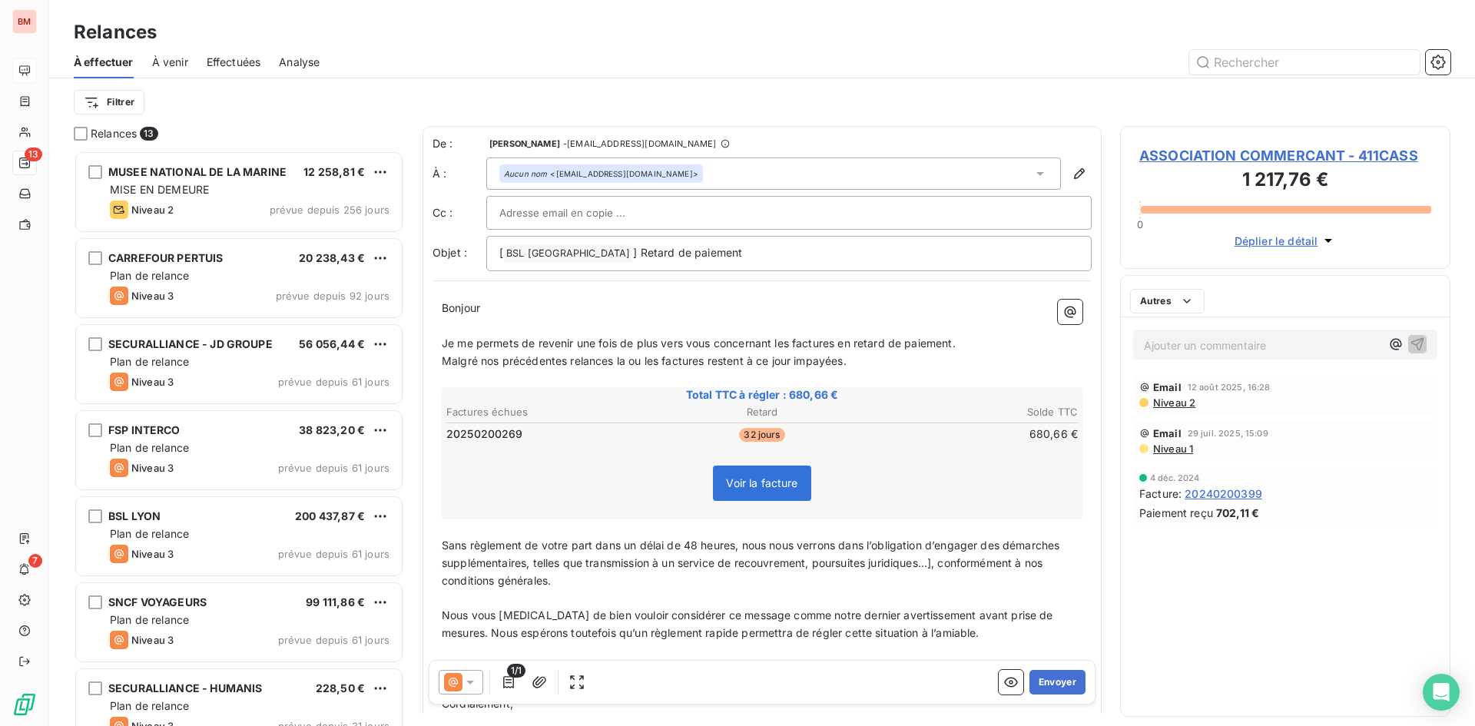
scroll to position [564, 319]
click at [562, 211] on input "text" at bounding box center [581, 212] width 165 height 23
paste input "commercial@groupebsl.com"
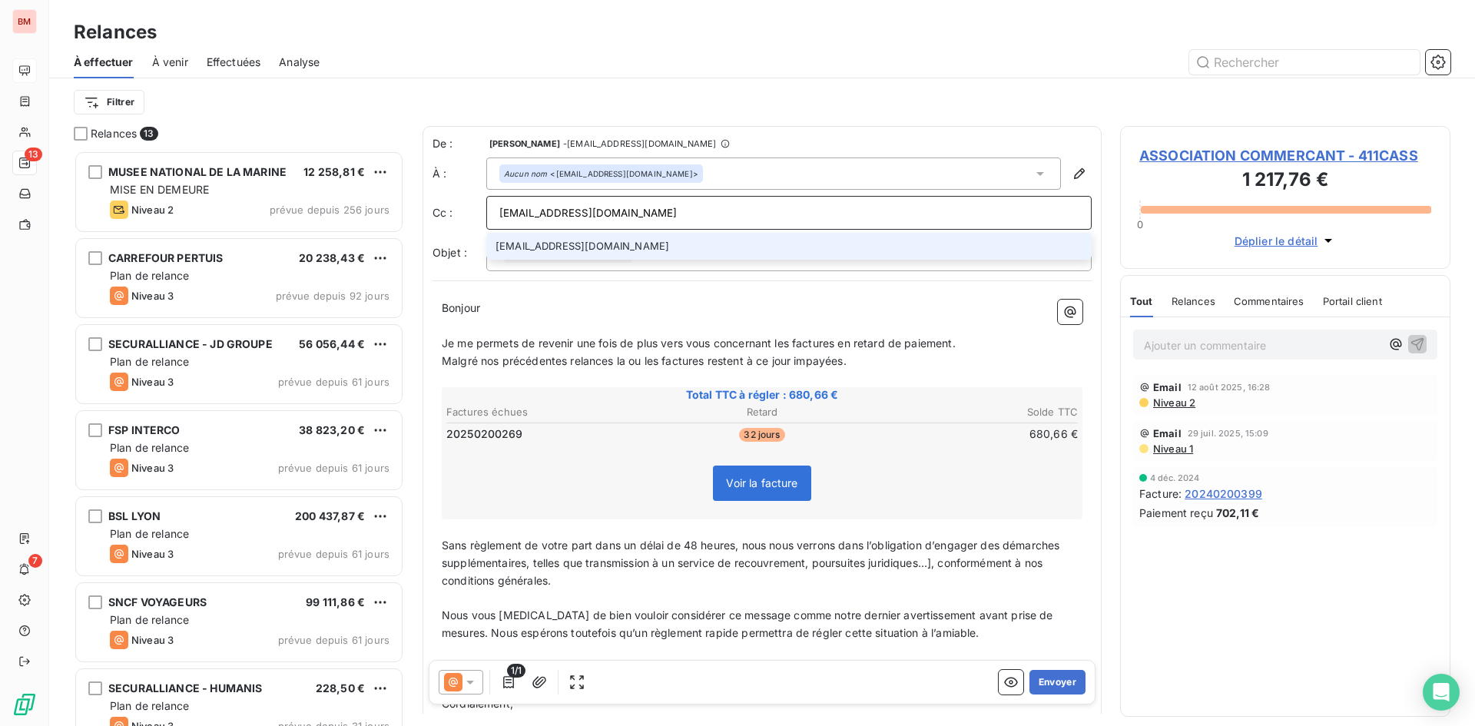
type input "commercial@groupebsl.com"
click at [622, 244] on li "commercial@groupebsl.com" at bounding box center [789, 246] width 606 height 27
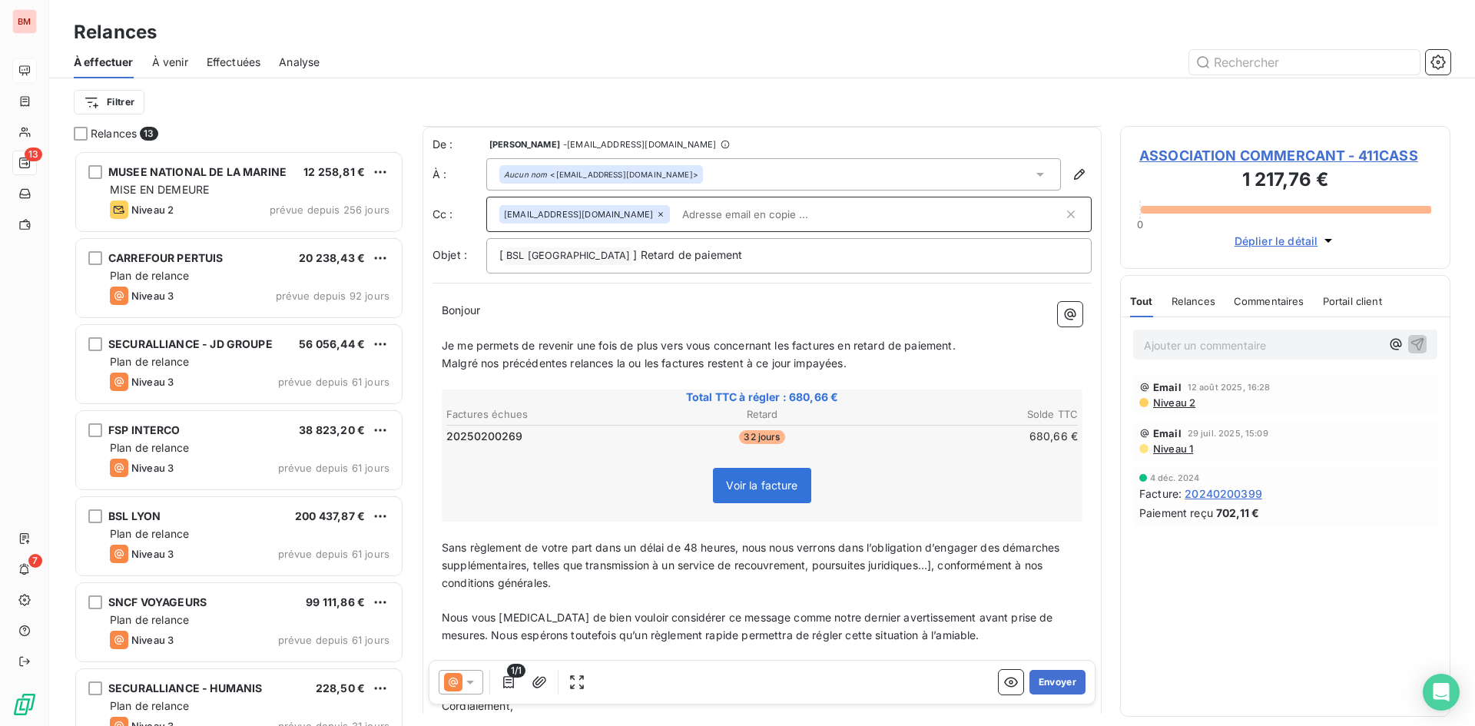
scroll to position [154, 0]
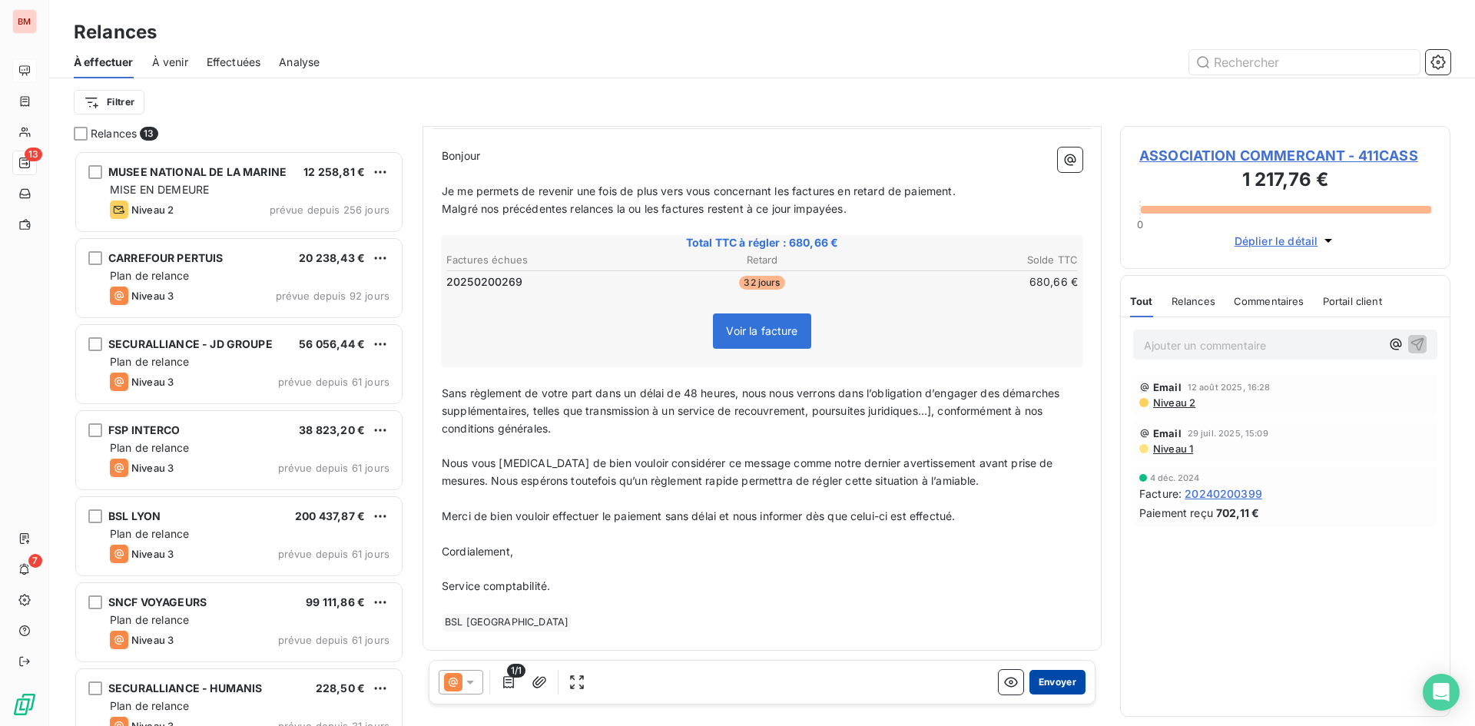
click at [1050, 684] on button "Envoyer" at bounding box center [1058, 682] width 56 height 25
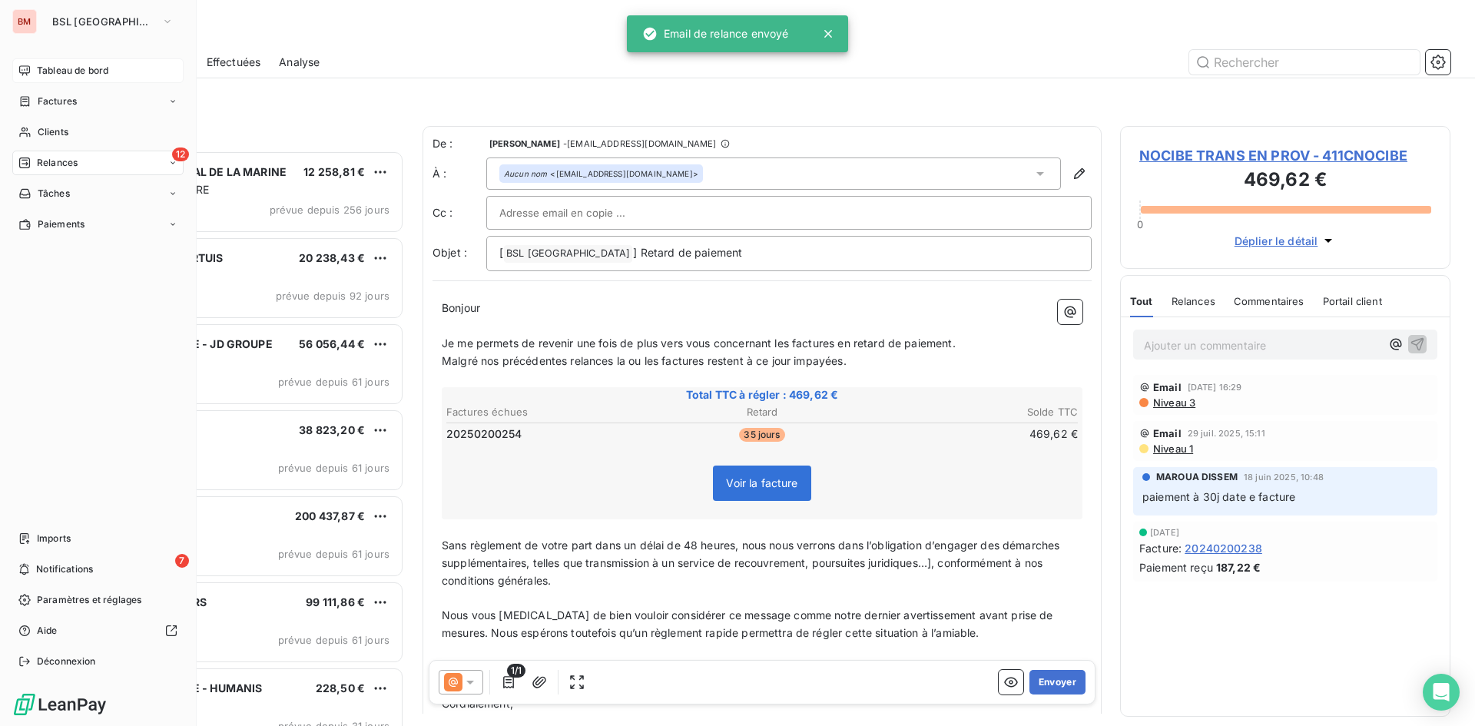
click at [51, 71] on span "Tableau de bord" at bounding box center [72, 71] width 71 height 14
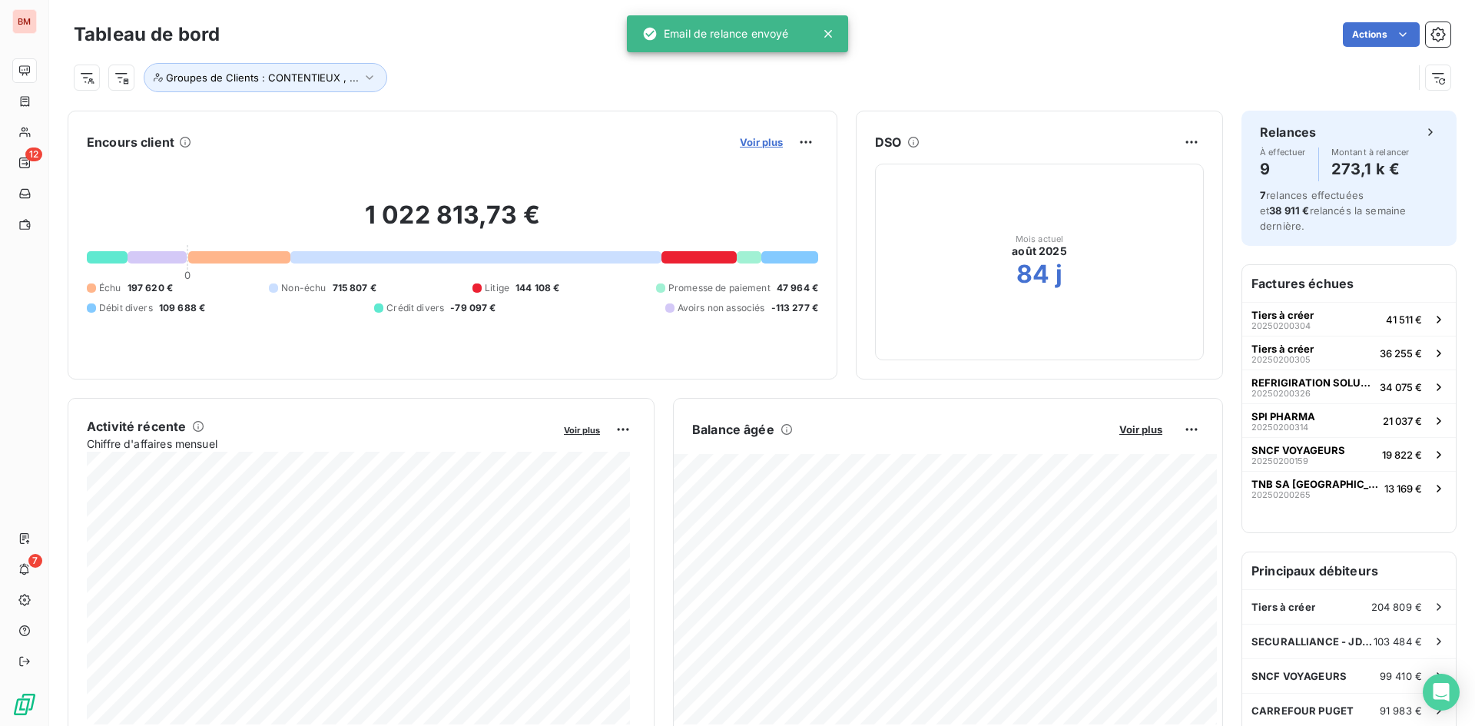
click at [748, 141] on span "Voir plus" at bounding box center [761, 142] width 43 height 12
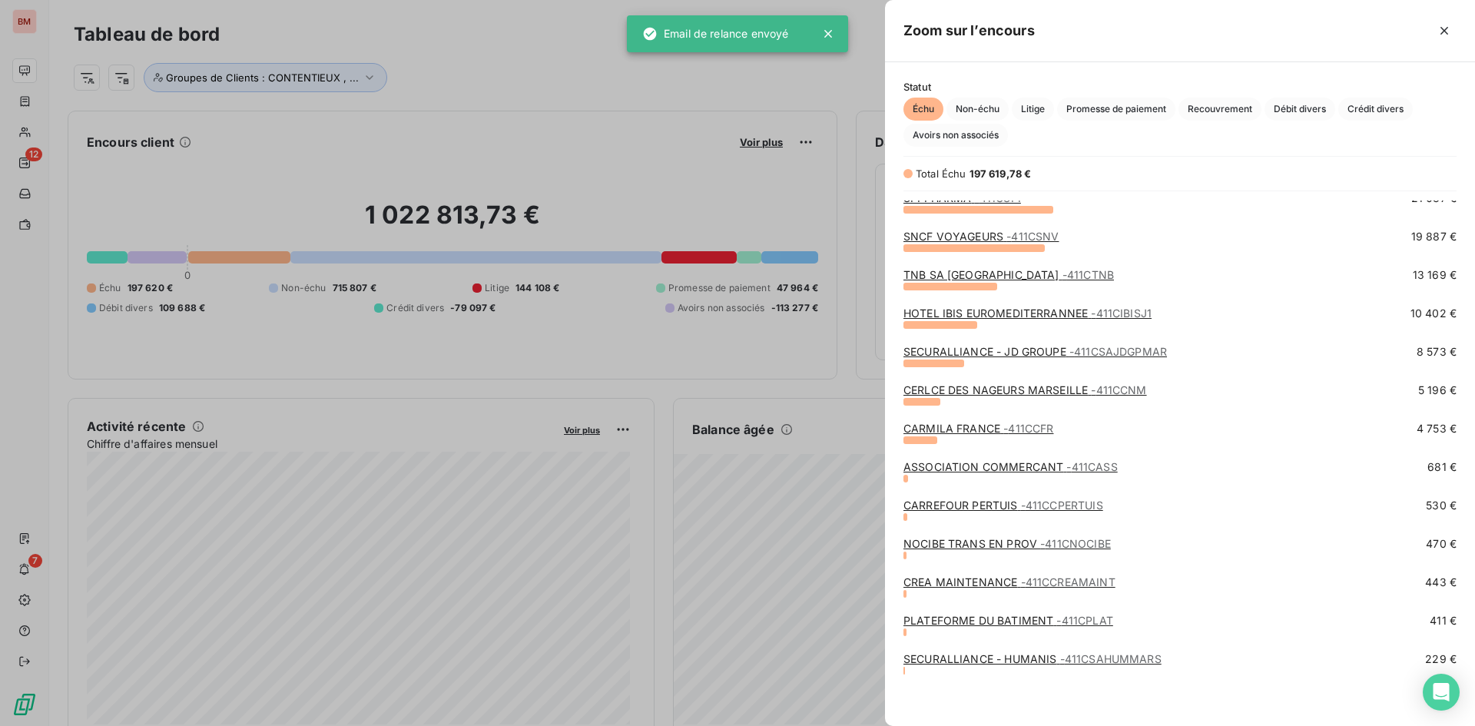
scroll to position [88, 0]
click at [1078, 545] on span "- 411CNOCIBE" at bounding box center [1075, 542] width 71 height 13
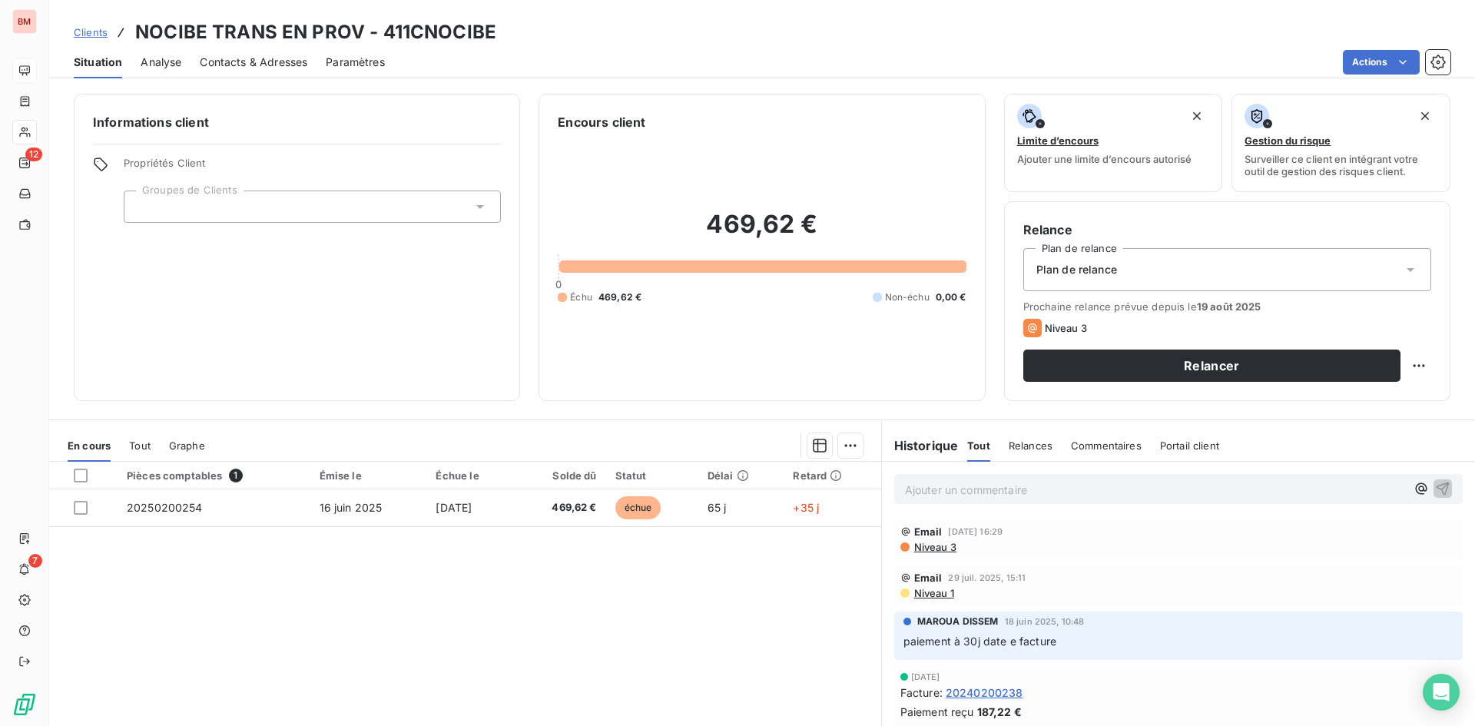
click at [943, 491] on p "Ajouter un commentaire ﻿" at bounding box center [1155, 489] width 501 height 19
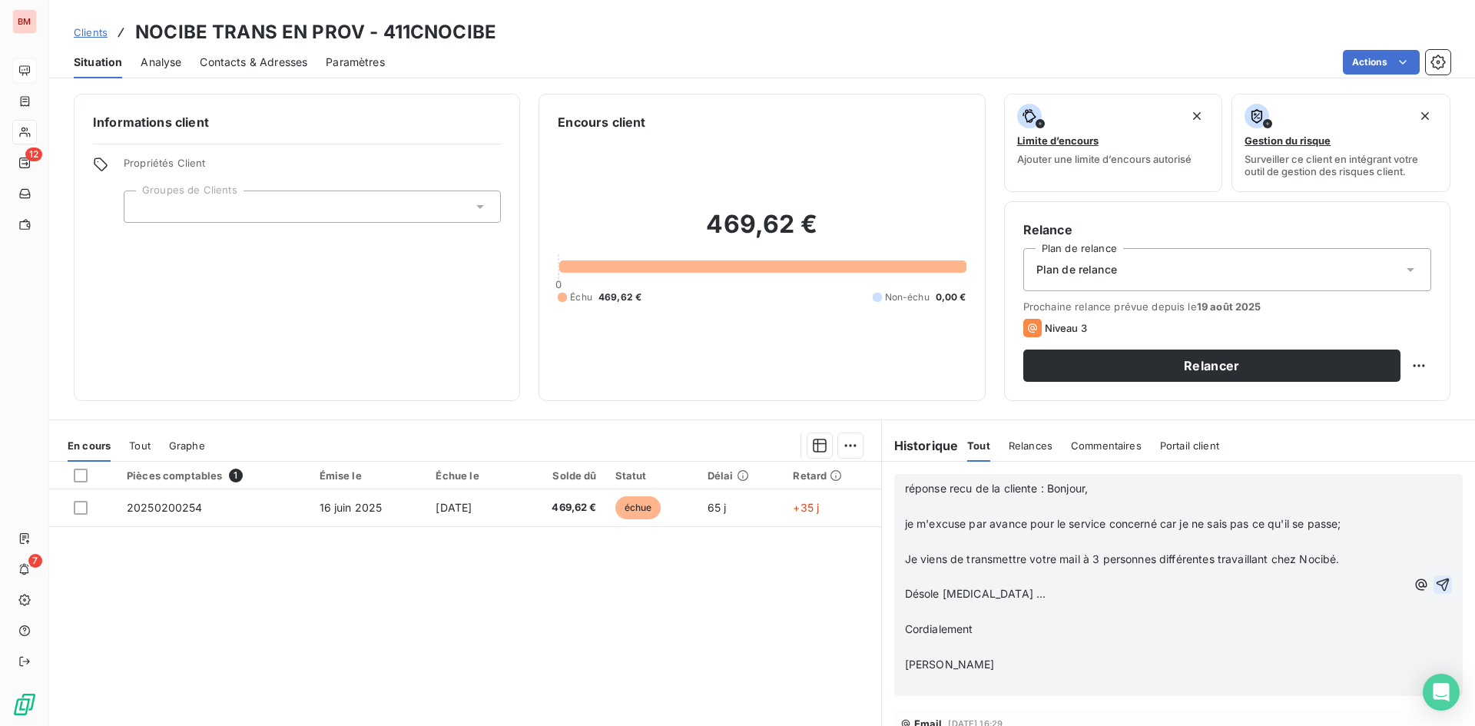
click at [1435, 586] on icon "button" at bounding box center [1442, 584] width 15 height 15
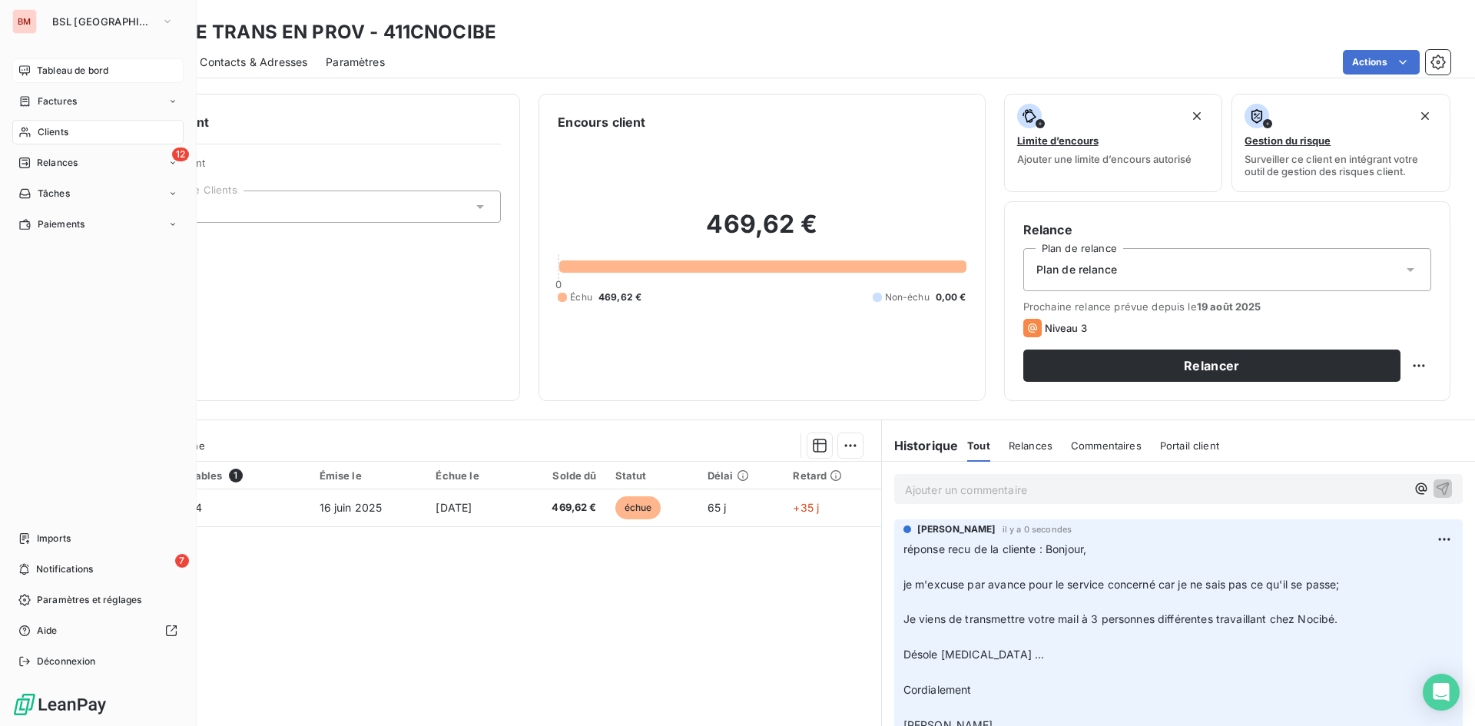
click at [35, 71] on div "Tableau de bord" at bounding box center [97, 70] width 171 height 25
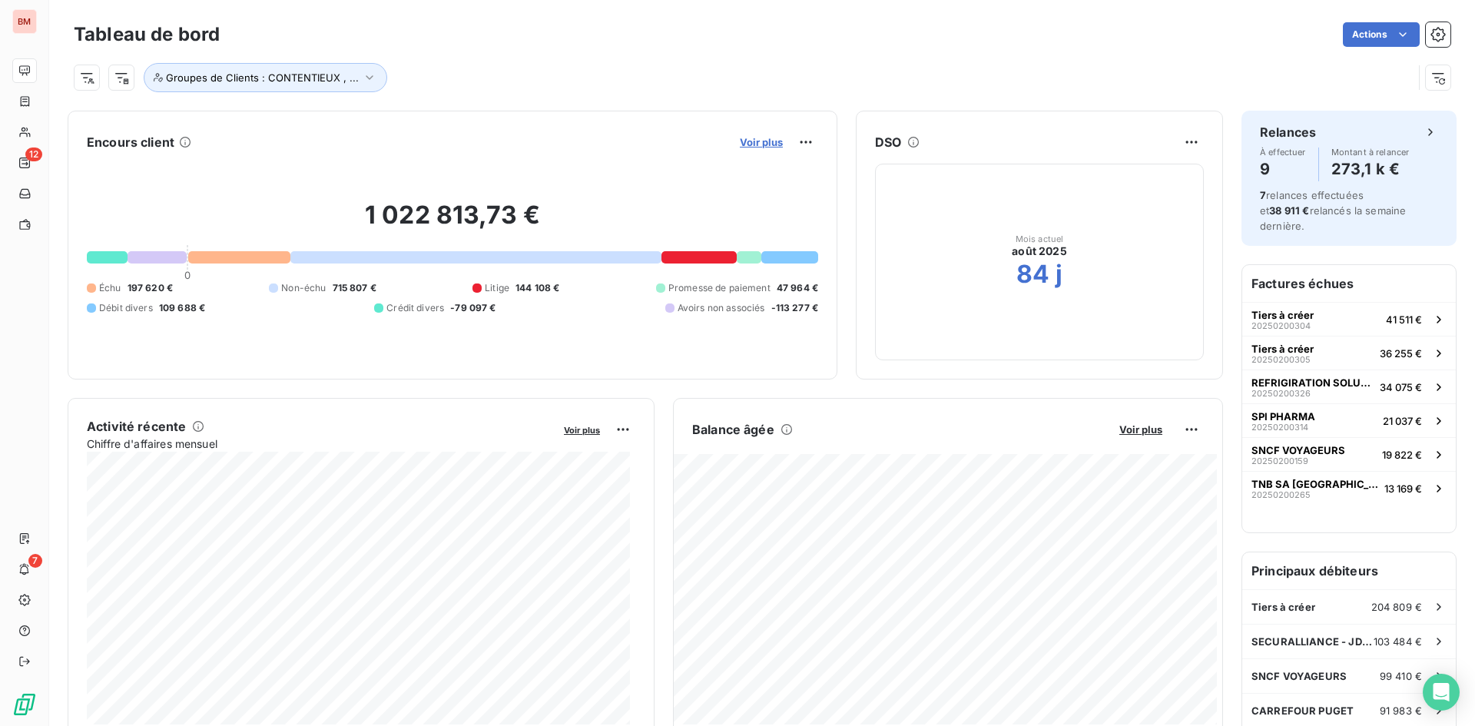
click at [746, 143] on span "Voir plus" at bounding box center [761, 142] width 43 height 12
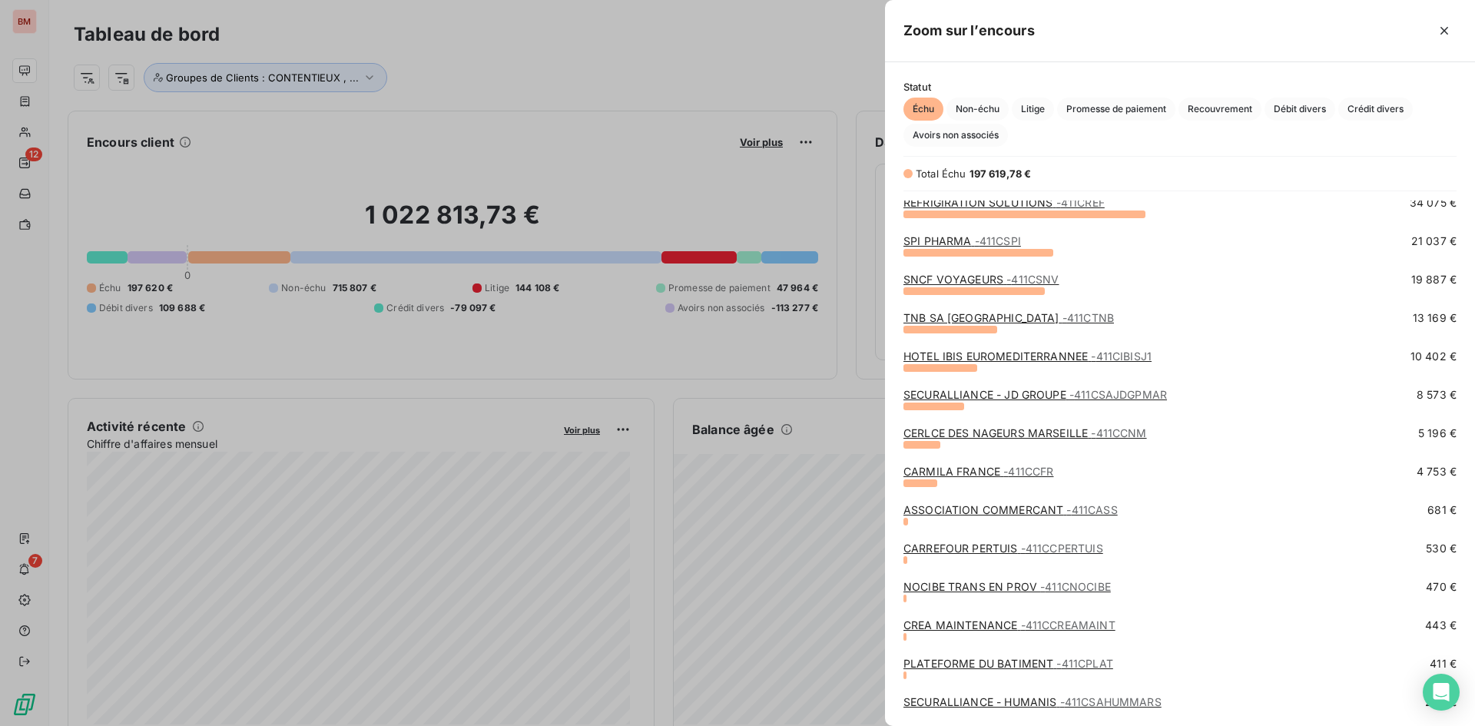
scroll to position [88, 0]
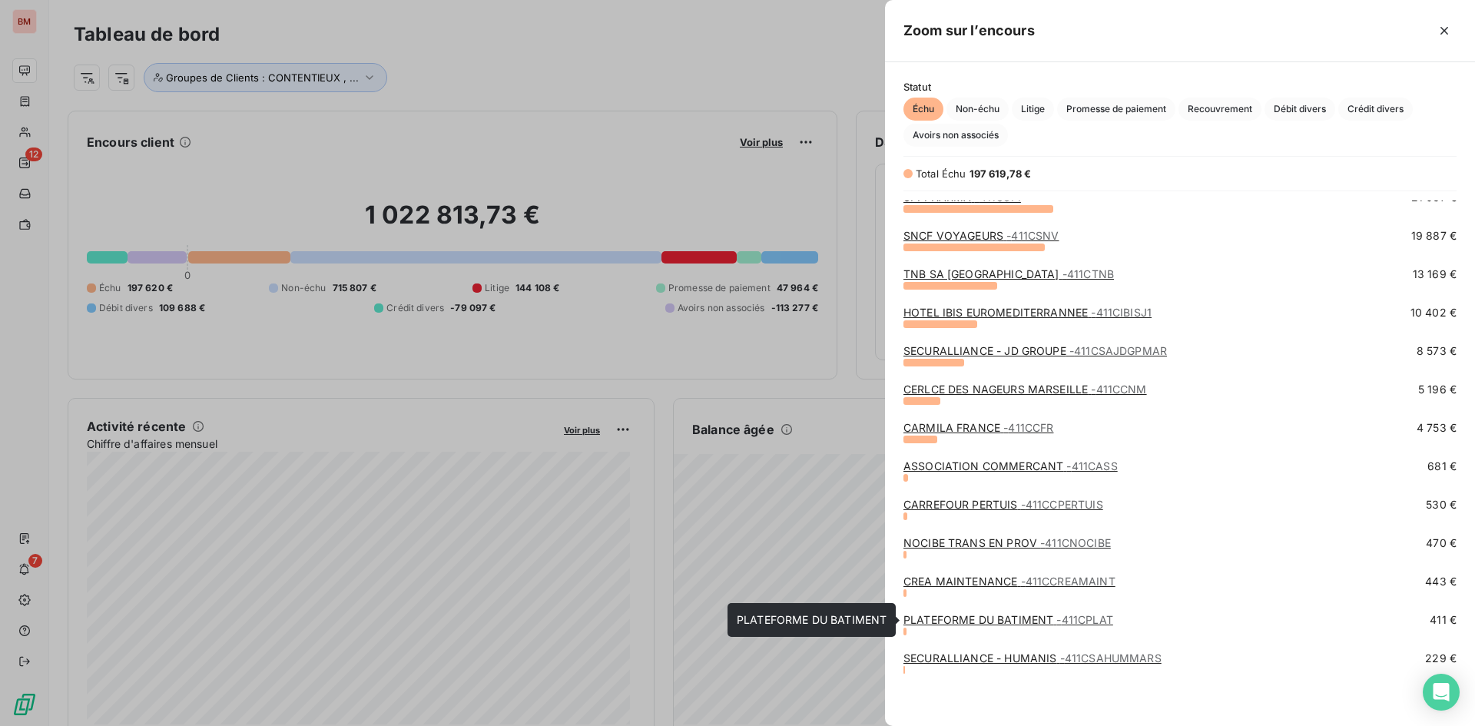
click at [1041, 619] on link "PLATEFORME DU BATIMENT - 411CPLAT" at bounding box center [1009, 619] width 210 height 13
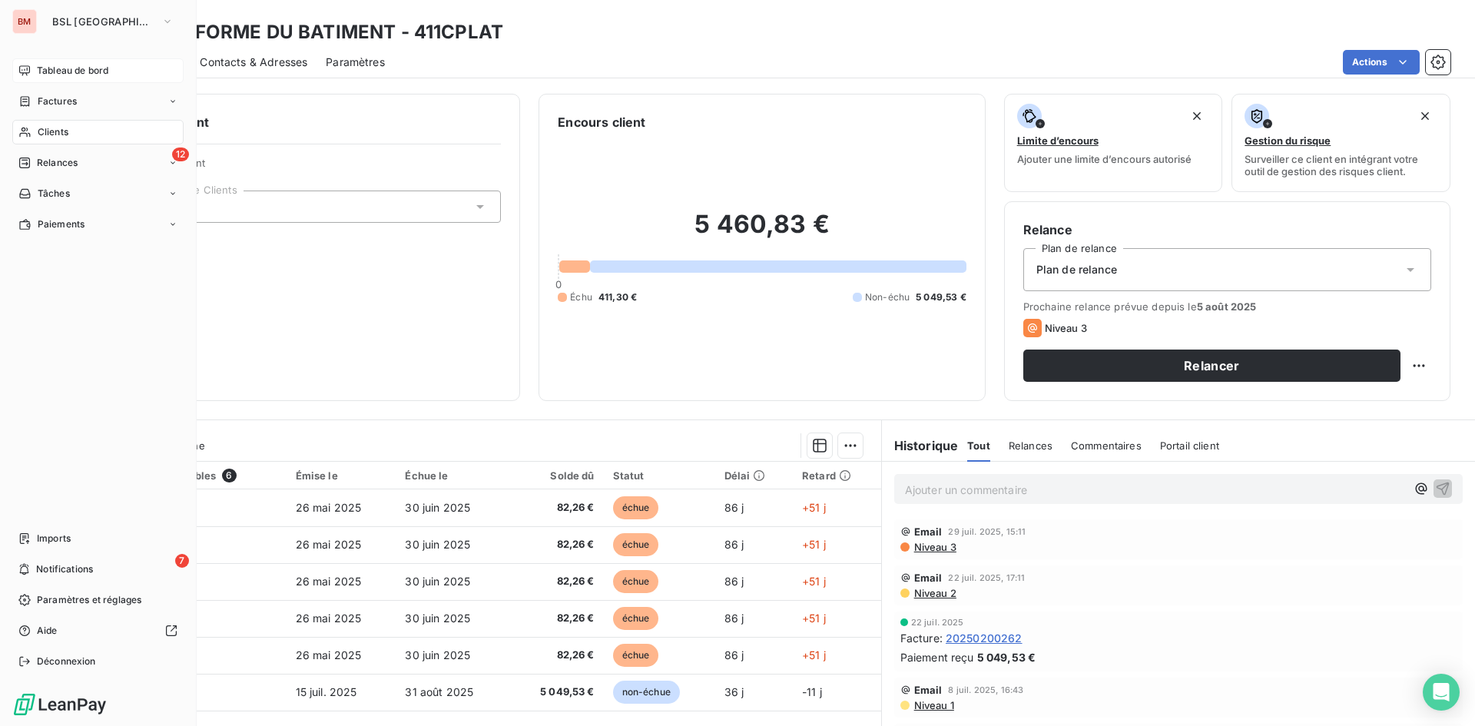
click at [71, 74] on span "Tableau de bord" at bounding box center [72, 71] width 71 height 14
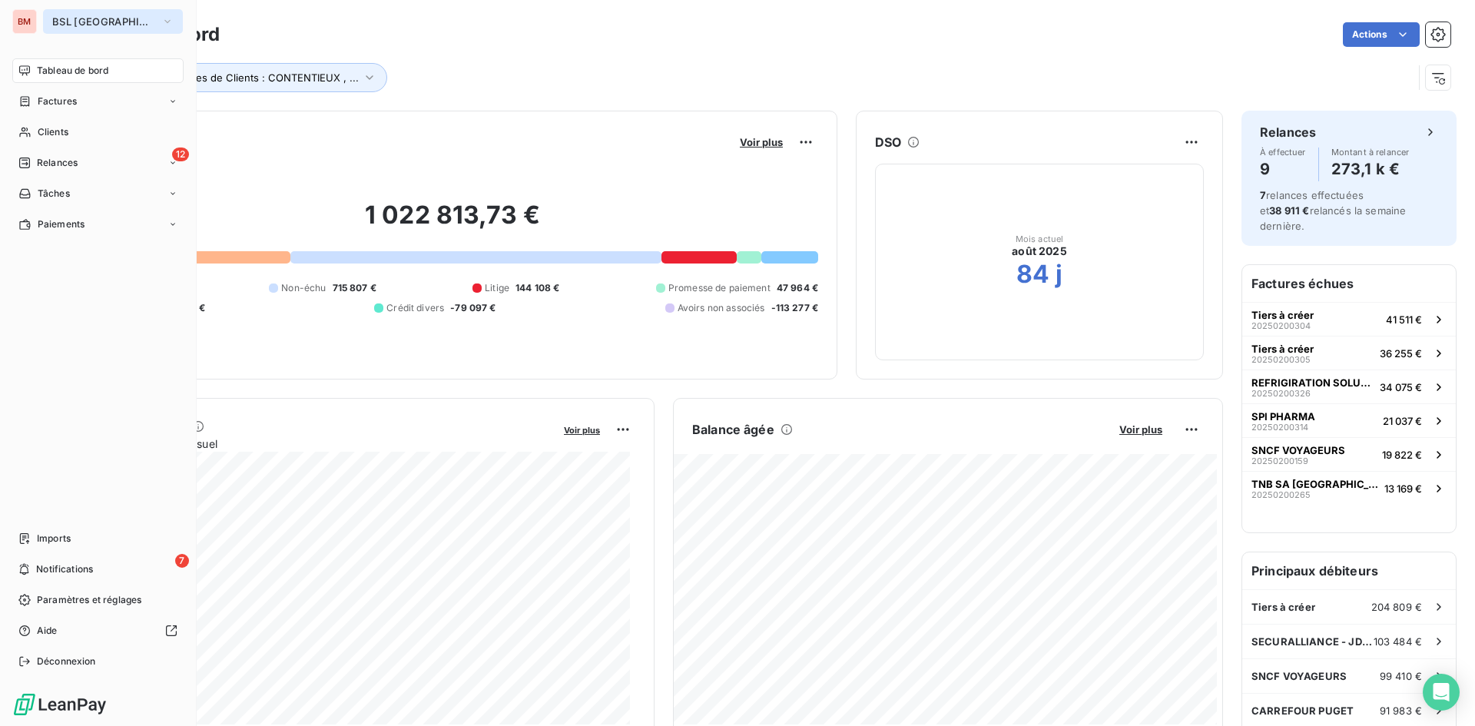
click at [161, 26] on icon "button" at bounding box center [167, 21] width 12 height 15
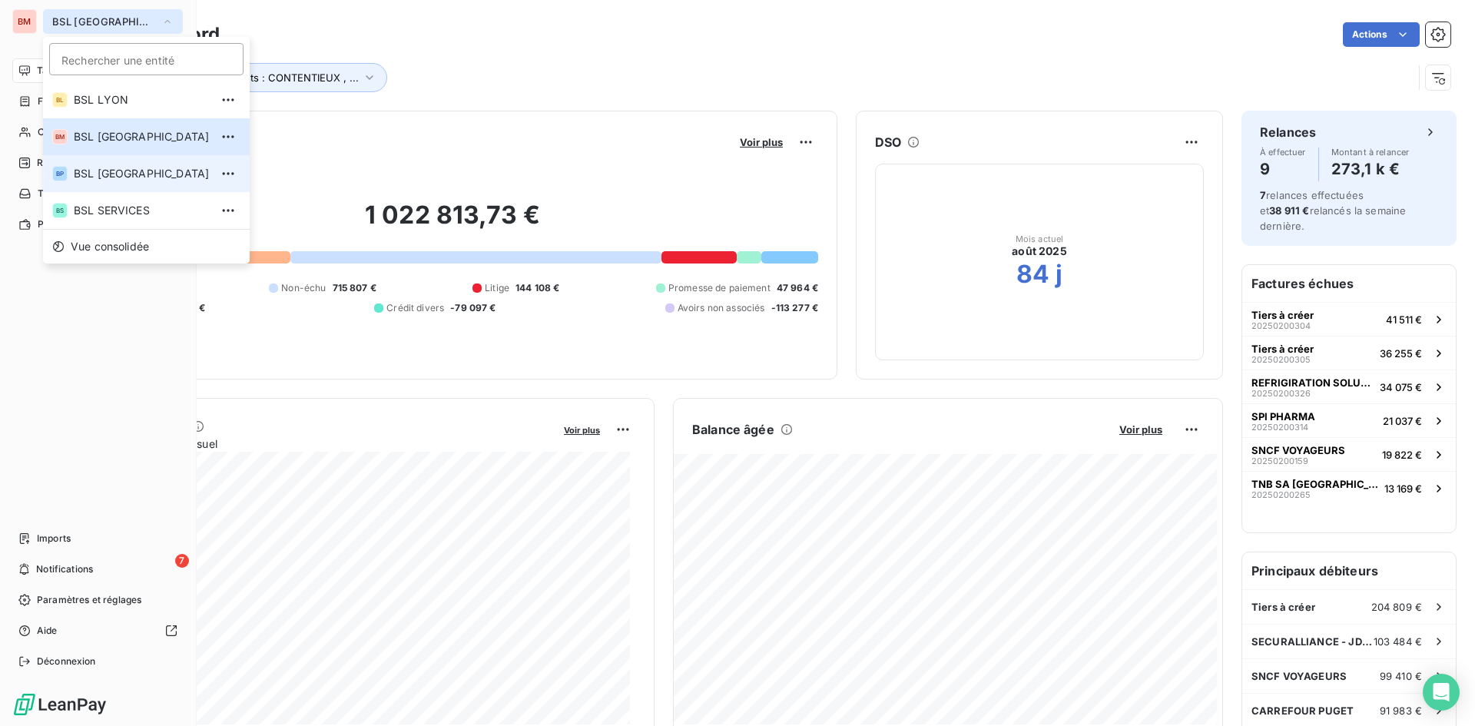
click at [158, 165] on li "BP BSL [GEOGRAPHIC_DATA]" at bounding box center [146, 173] width 207 height 37
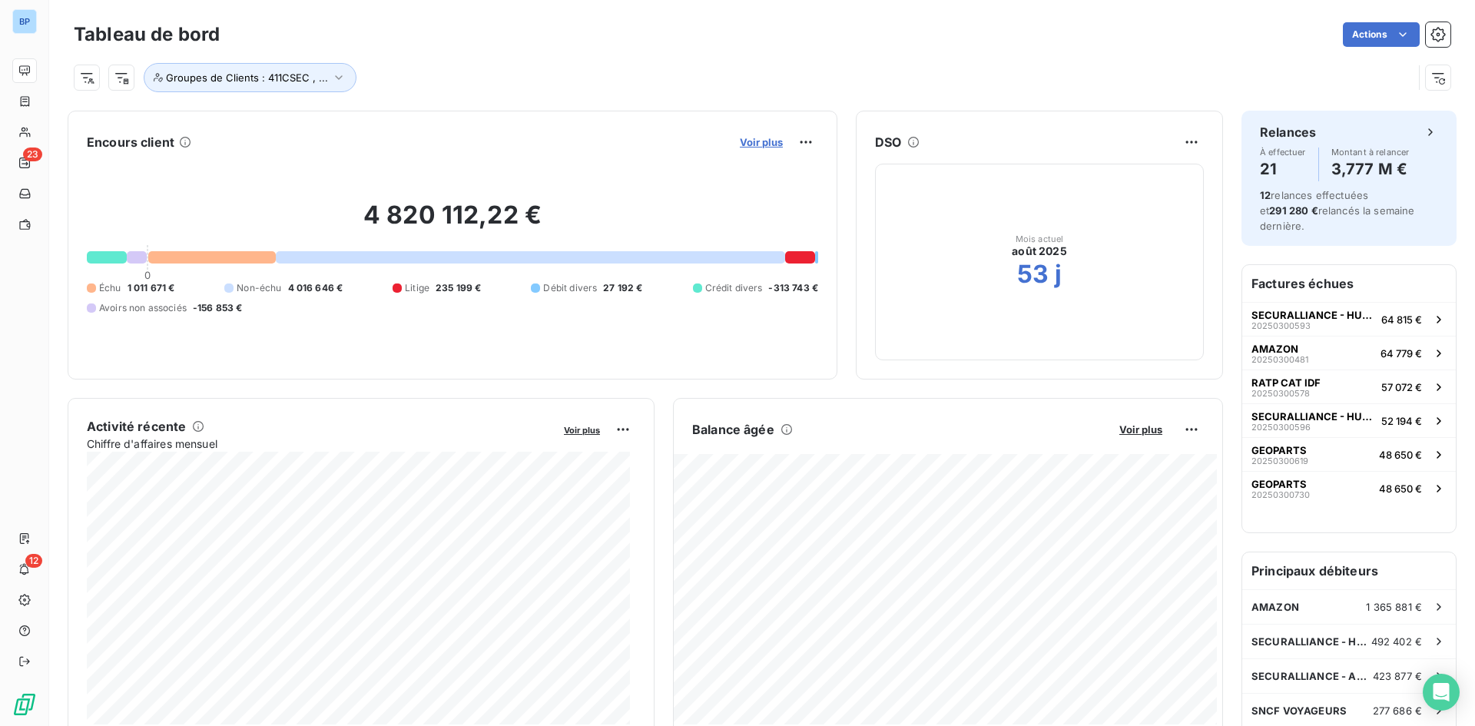
click at [748, 142] on span "Voir plus" at bounding box center [761, 142] width 43 height 12
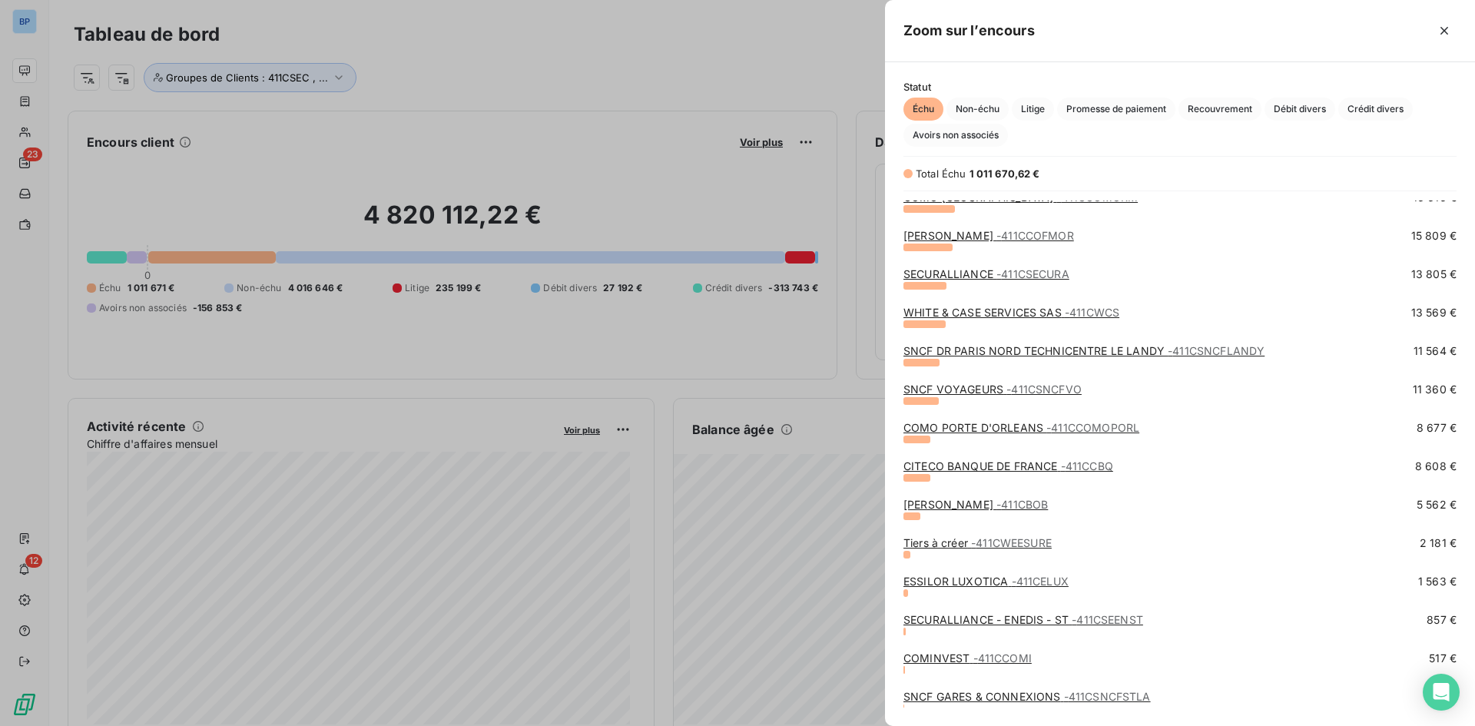
scroll to position [587, 0]
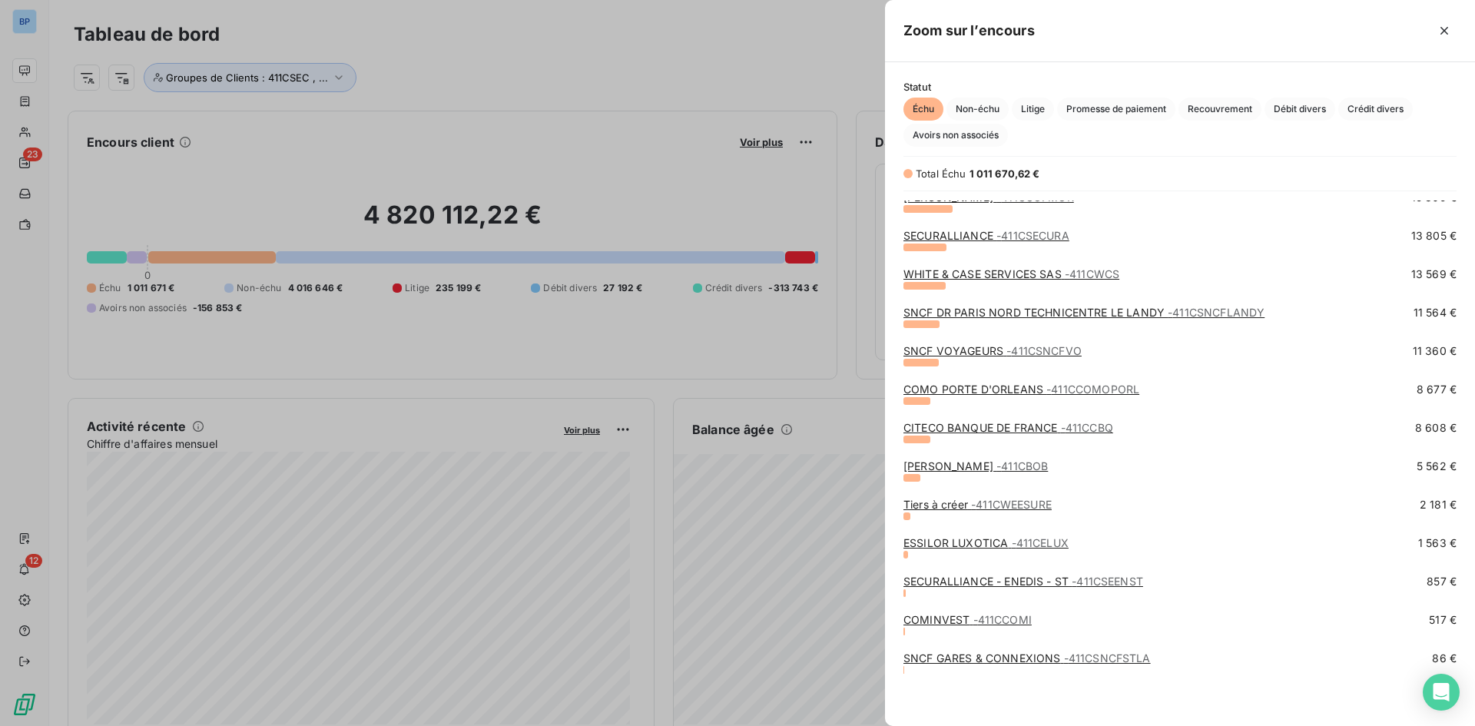
drag, startPoint x: 503, startPoint y: 178, endPoint x: 476, endPoint y: 160, distance: 32.6
click at [503, 178] on div at bounding box center [737, 363] width 1475 height 726
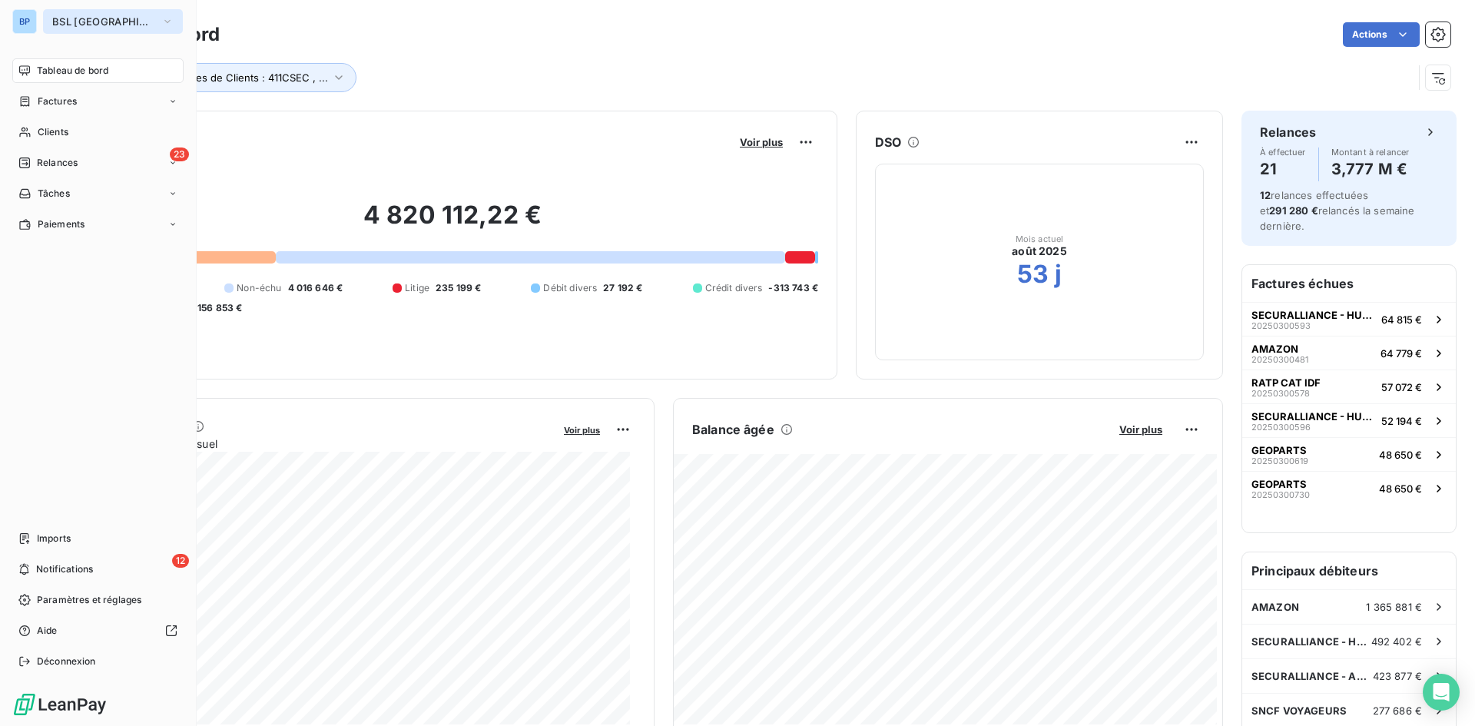
click at [127, 21] on button "BSL [GEOGRAPHIC_DATA]" at bounding box center [113, 21] width 140 height 25
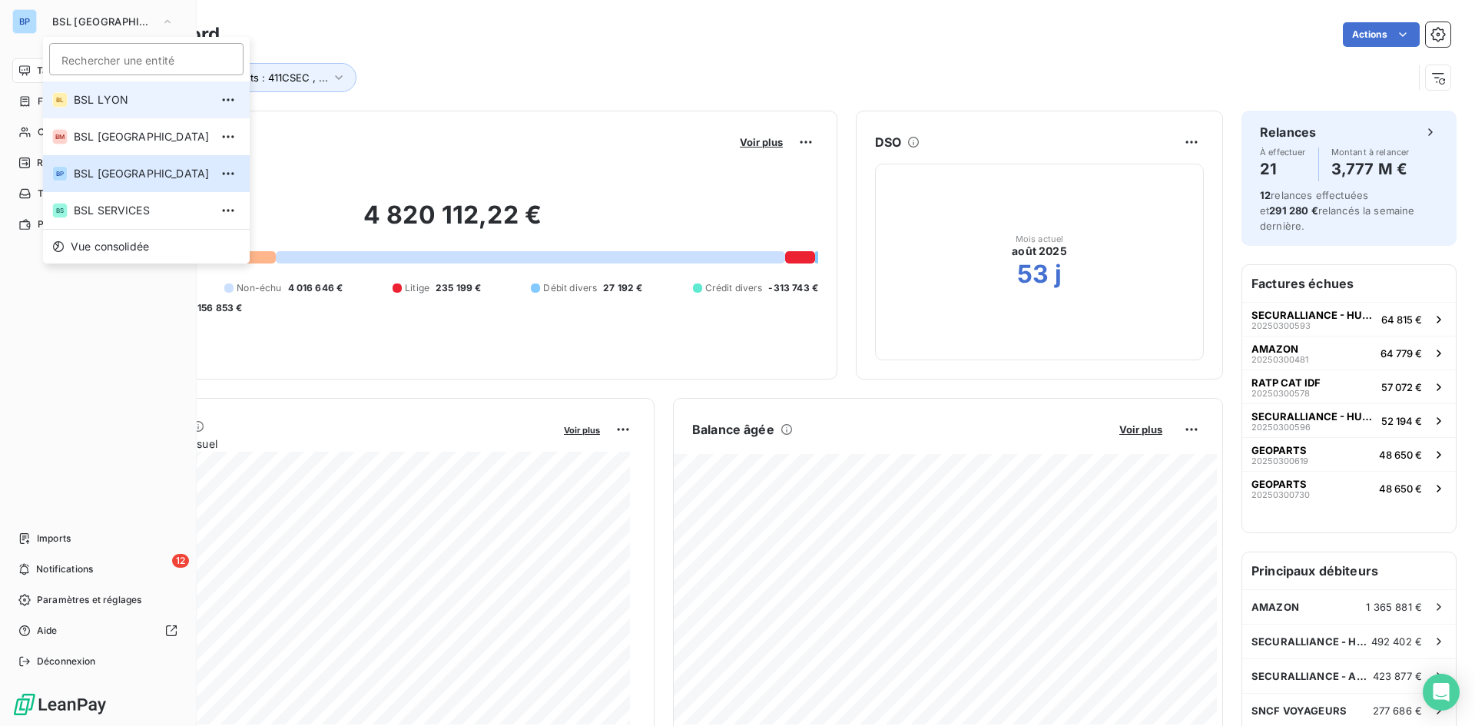
click at [85, 100] on span "BSL LYON" at bounding box center [142, 99] width 136 height 15
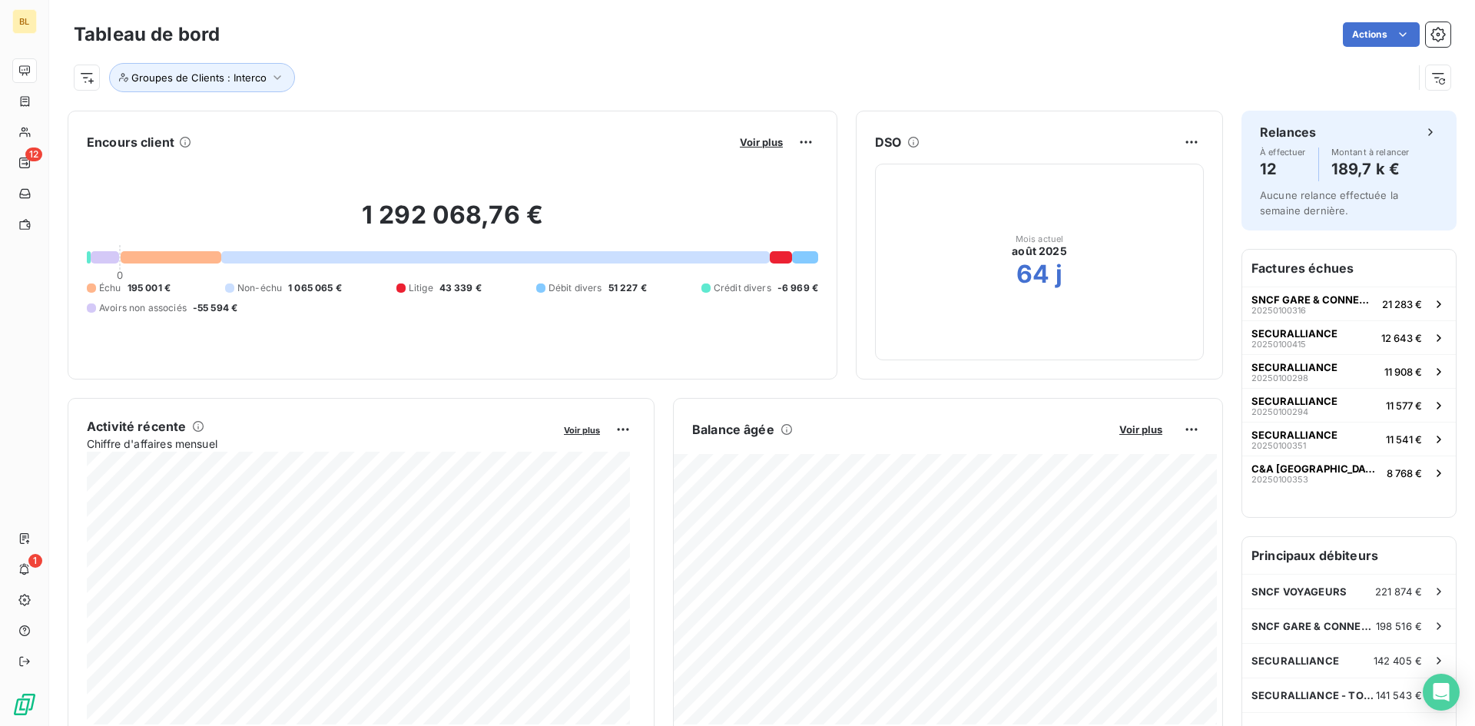
click at [760, 150] on div "Voir plus" at bounding box center [776, 142] width 83 height 25
click at [764, 141] on span "Voir plus" at bounding box center [761, 142] width 43 height 12
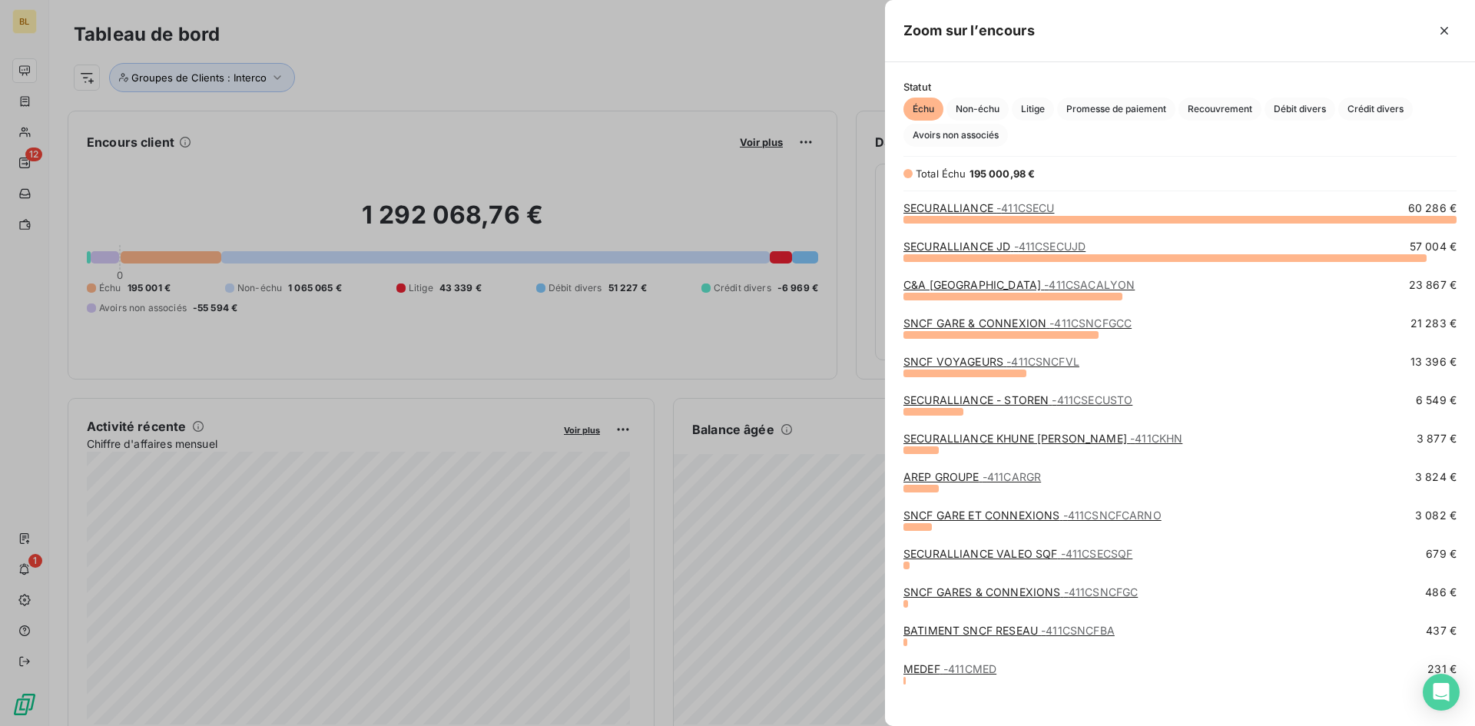
click at [496, 98] on div at bounding box center [737, 363] width 1475 height 726
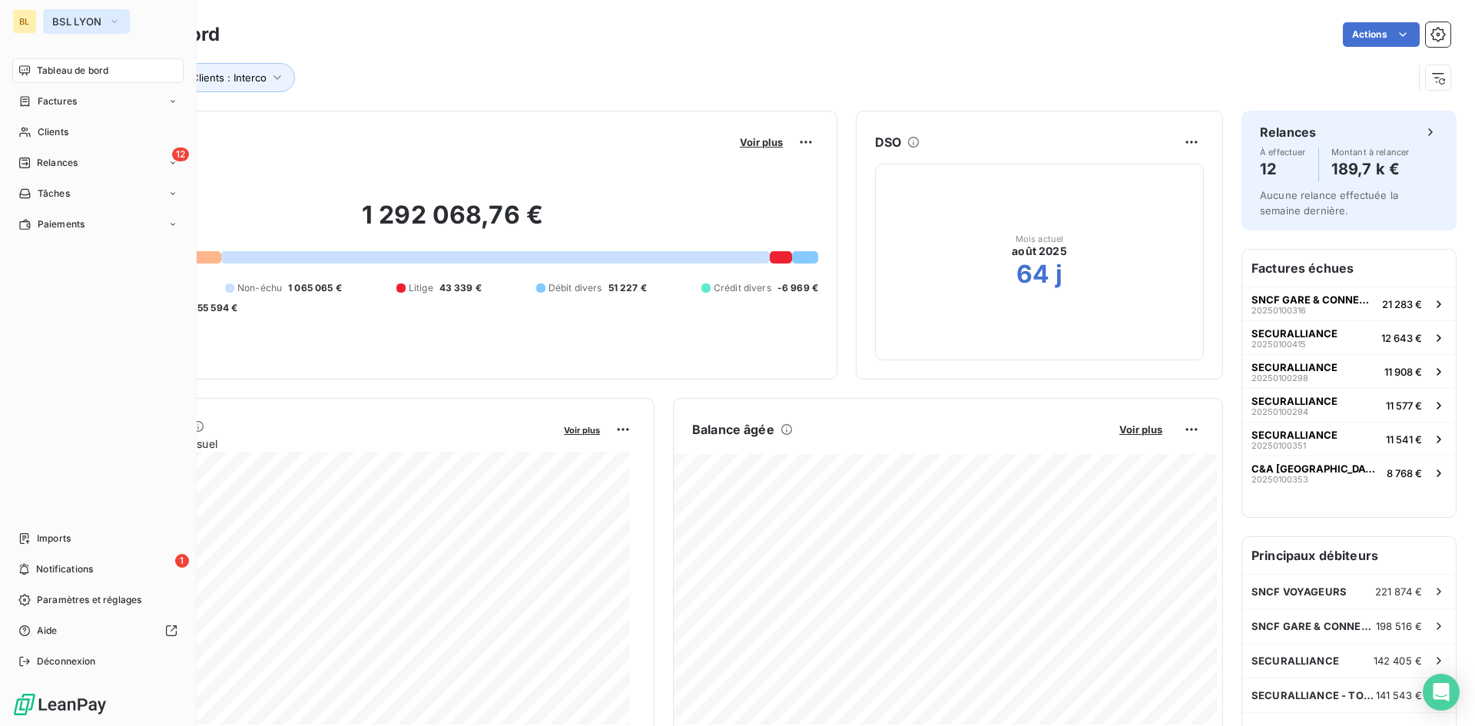
click at [98, 19] on span "BSL LYON" at bounding box center [77, 21] width 50 height 12
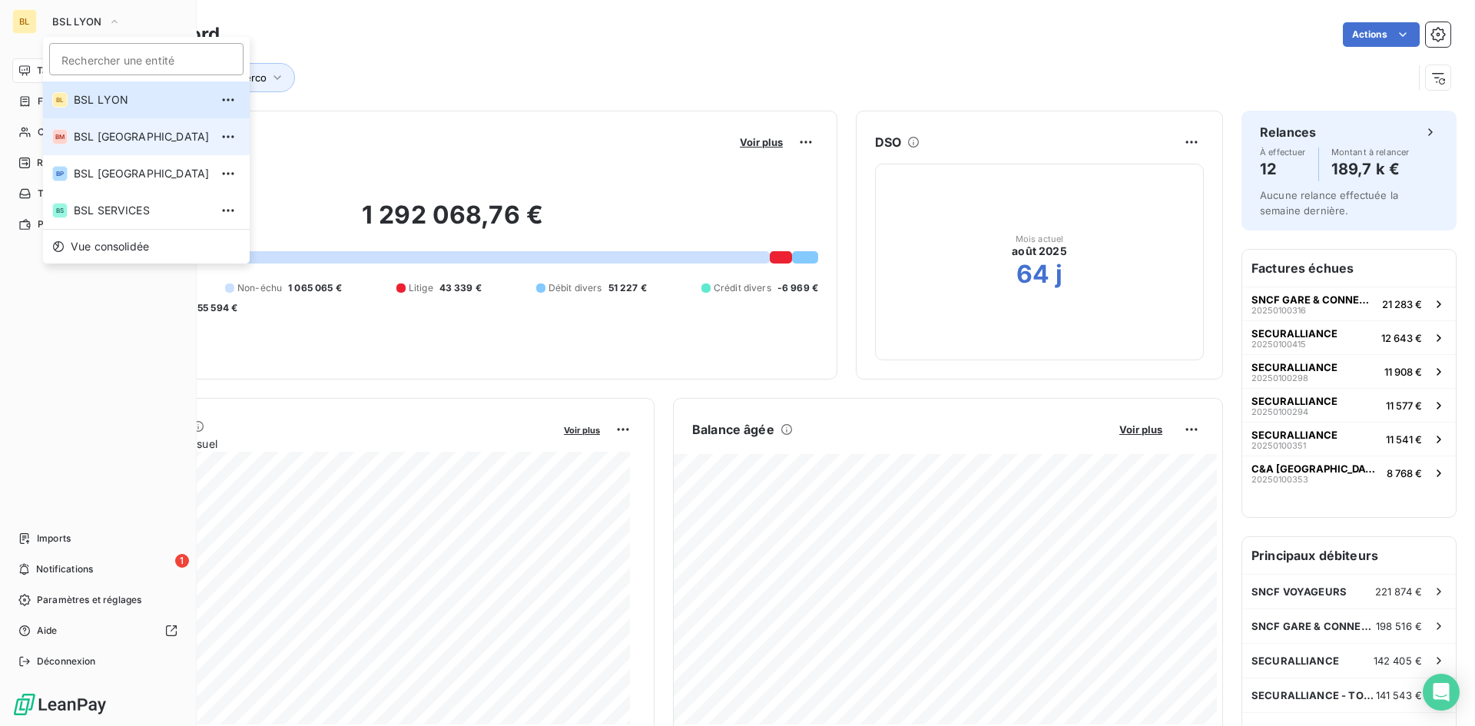
click at [154, 131] on span "BSL [GEOGRAPHIC_DATA]" at bounding box center [142, 136] width 136 height 15
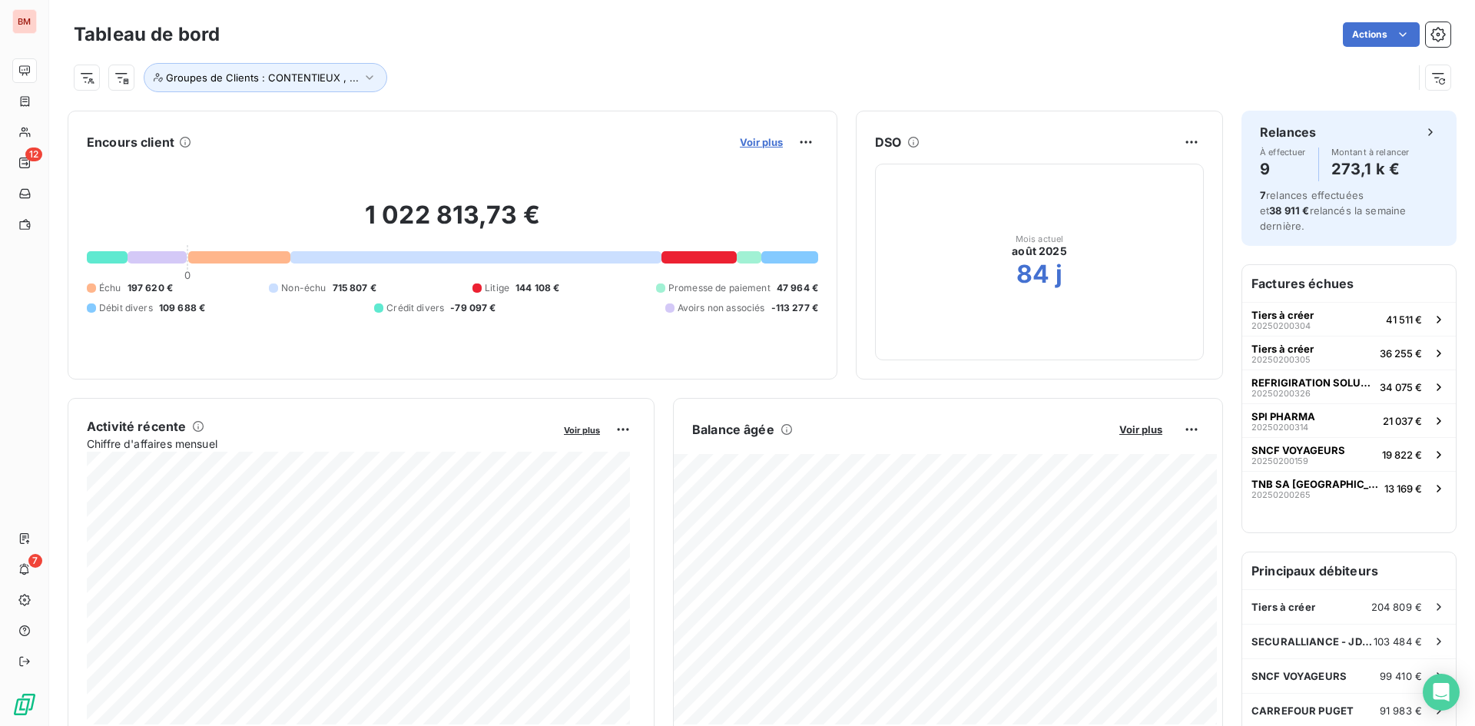
click at [762, 144] on span "Voir plus" at bounding box center [761, 142] width 43 height 12
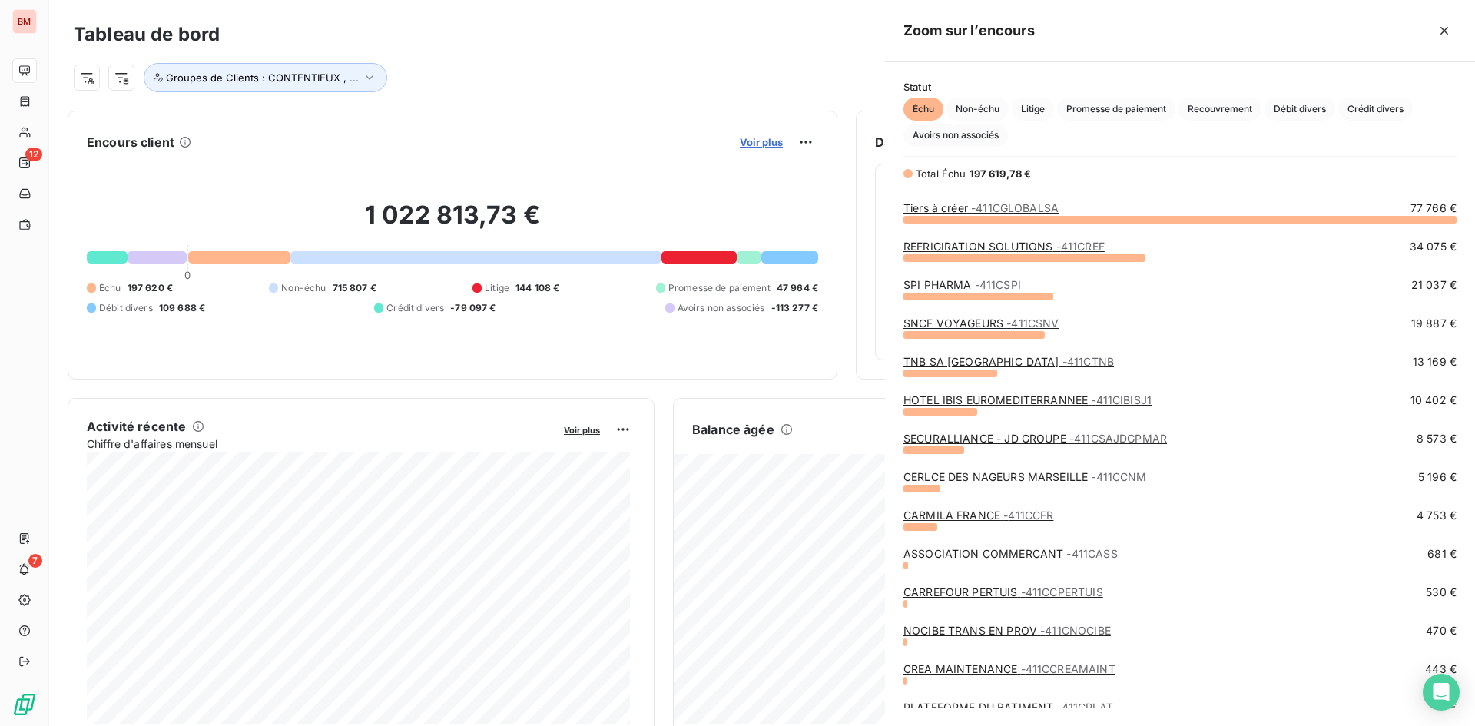
scroll to position [496, 579]
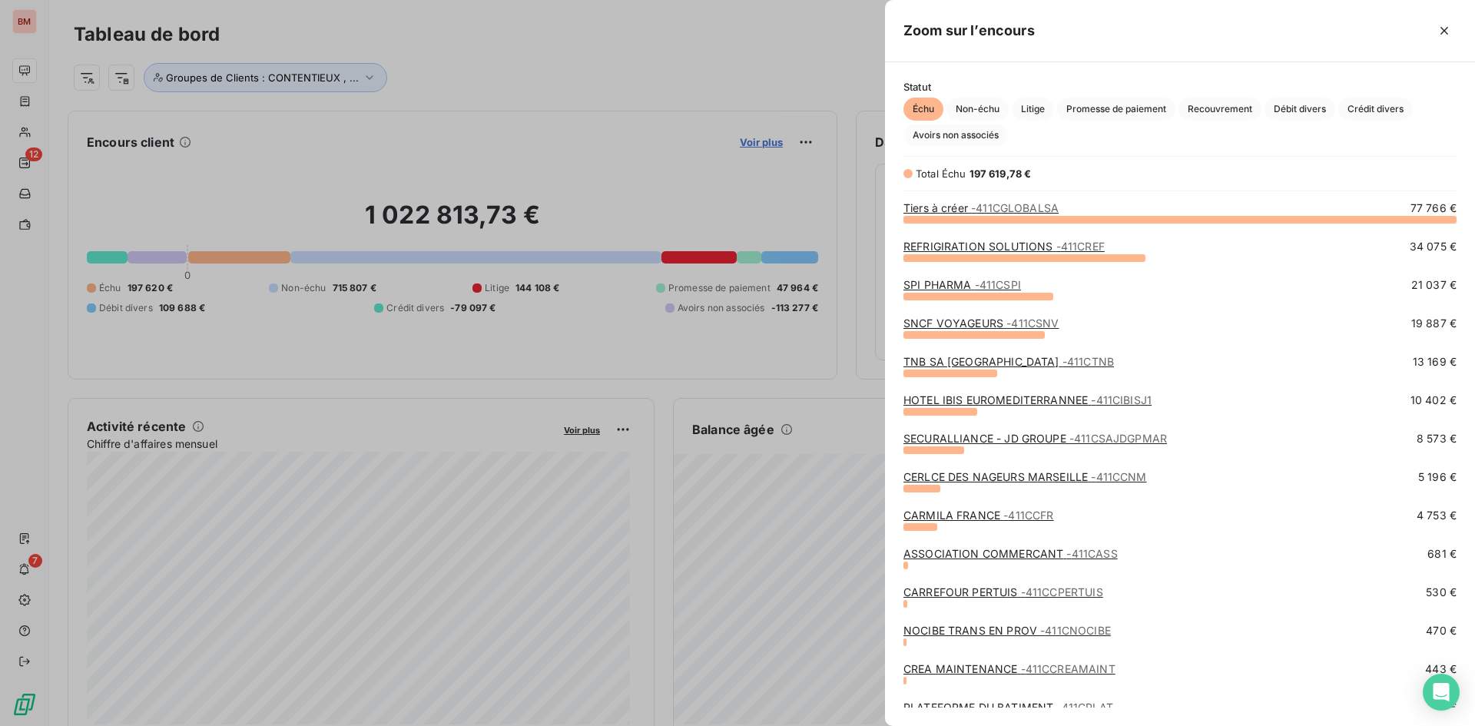
click at [762, 144] on div at bounding box center [737, 363] width 1475 height 726
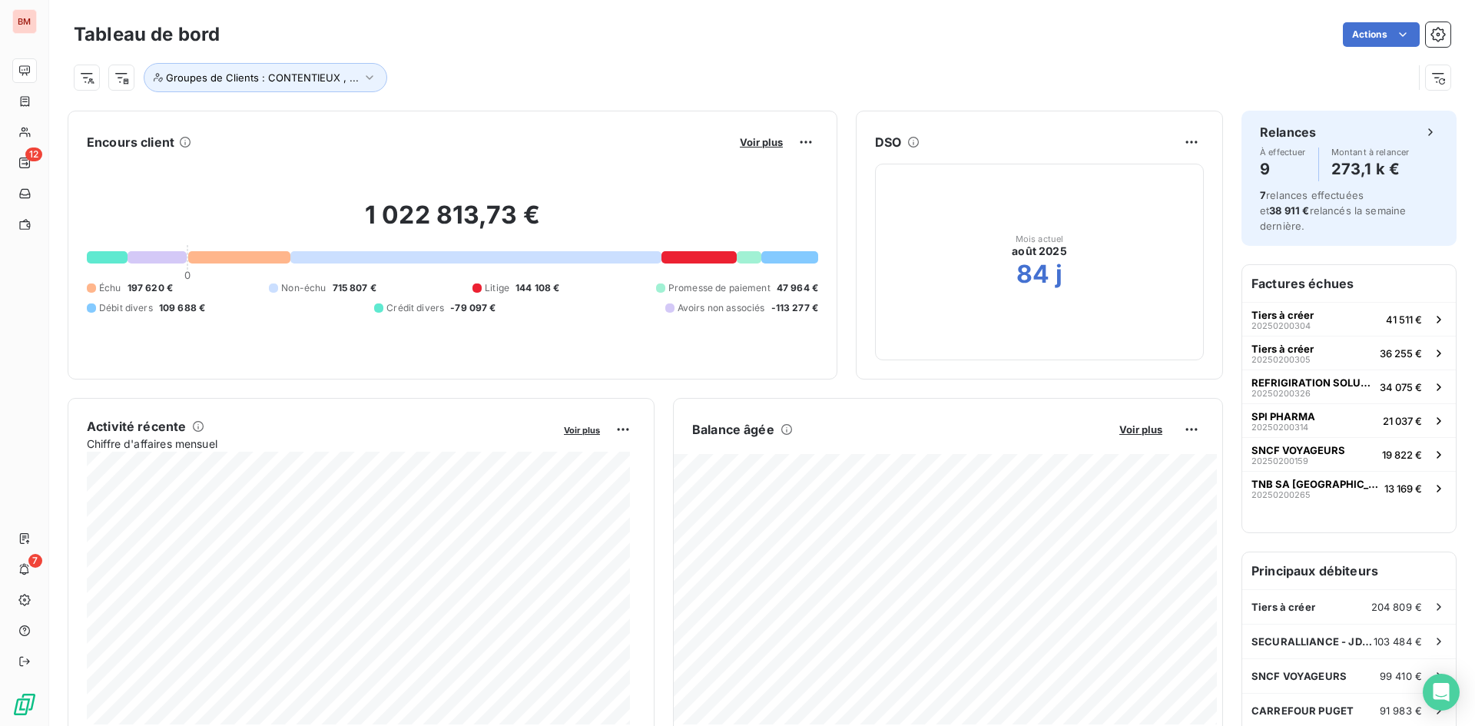
drag, startPoint x: 587, startPoint y: 81, endPoint x: 134, endPoint y: 29, distance: 455.6
click at [572, 81] on div "Groupes de Clients : CONTENTIEUX , ..." at bounding box center [743, 77] width 1339 height 29
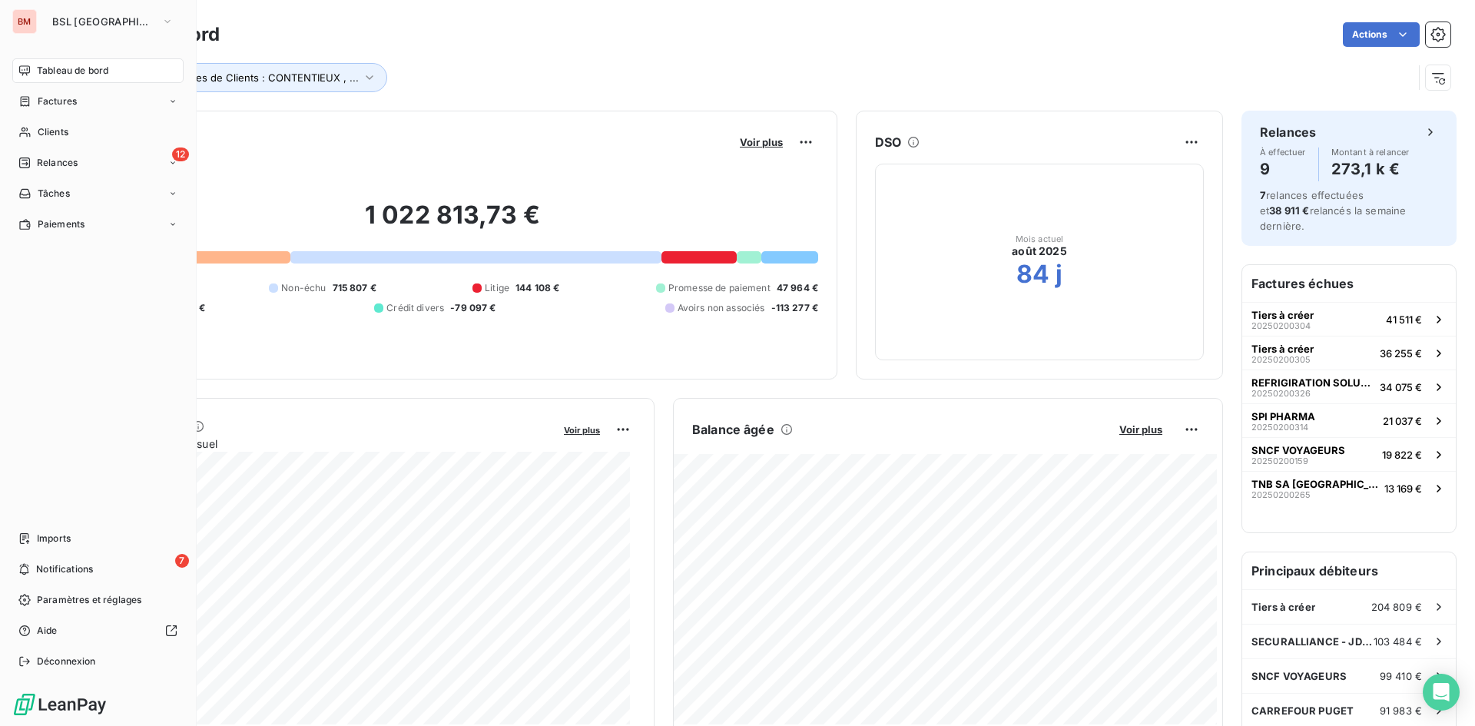
click at [59, 69] on span "Tableau de bord" at bounding box center [72, 71] width 71 height 14
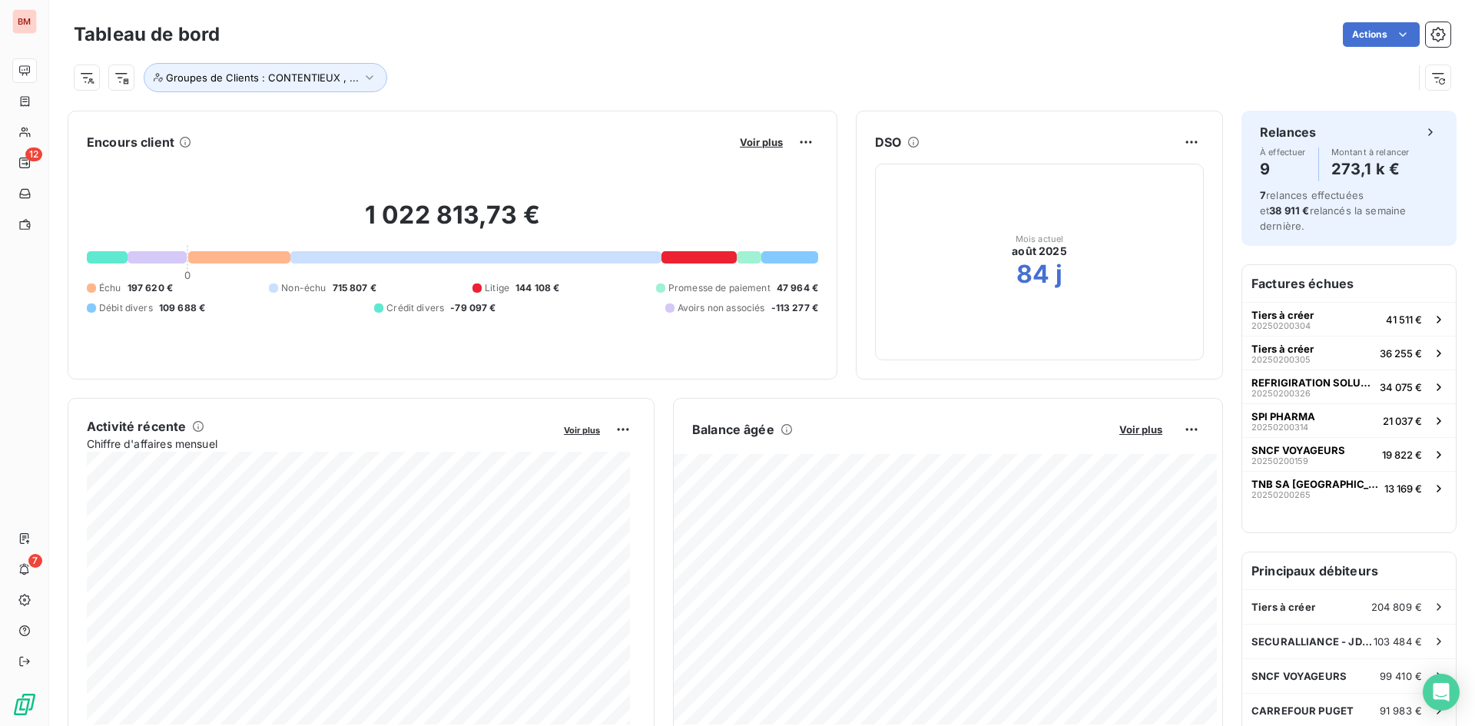
click at [682, 75] on div "Groupes de Clients : CONTENTIEUX , ..." at bounding box center [743, 77] width 1339 height 29
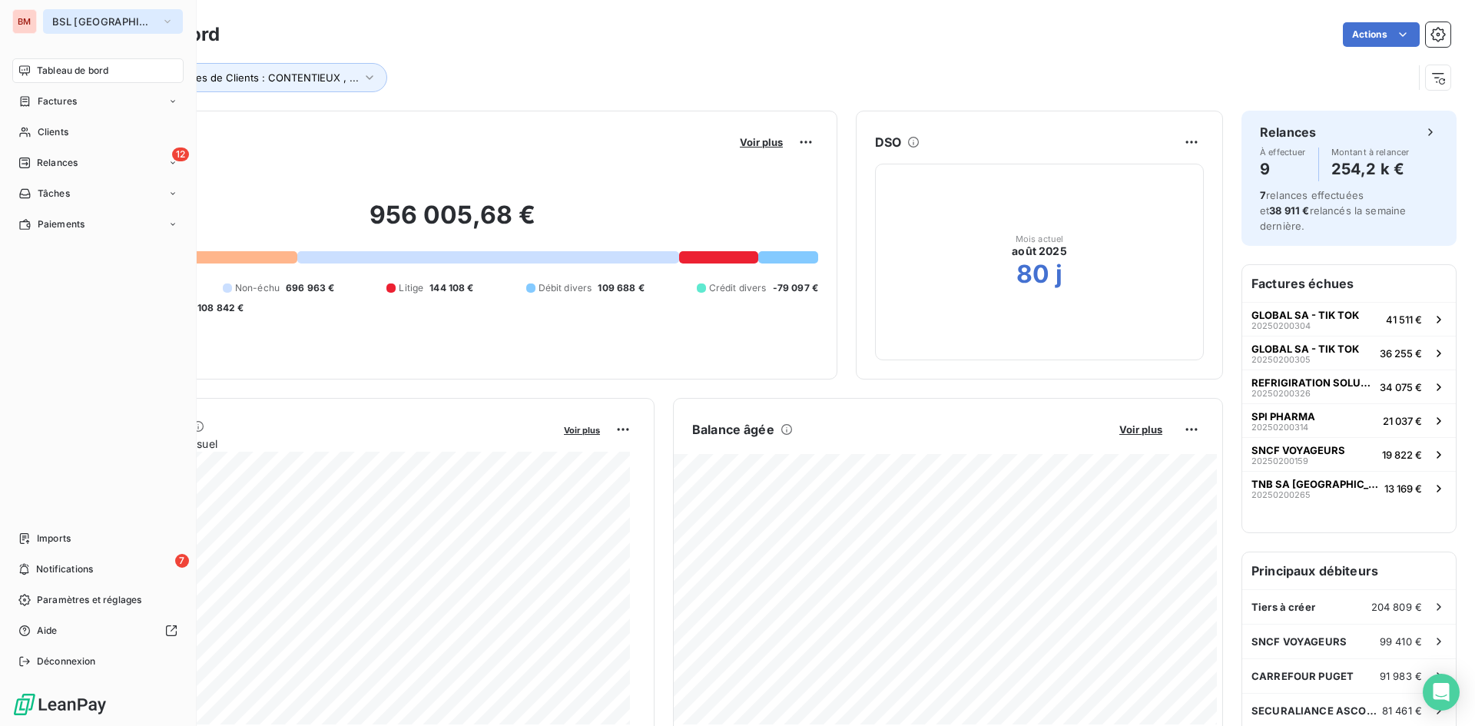
click at [159, 23] on button "BSL [GEOGRAPHIC_DATA]" at bounding box center [113, 21] width 140 height 25
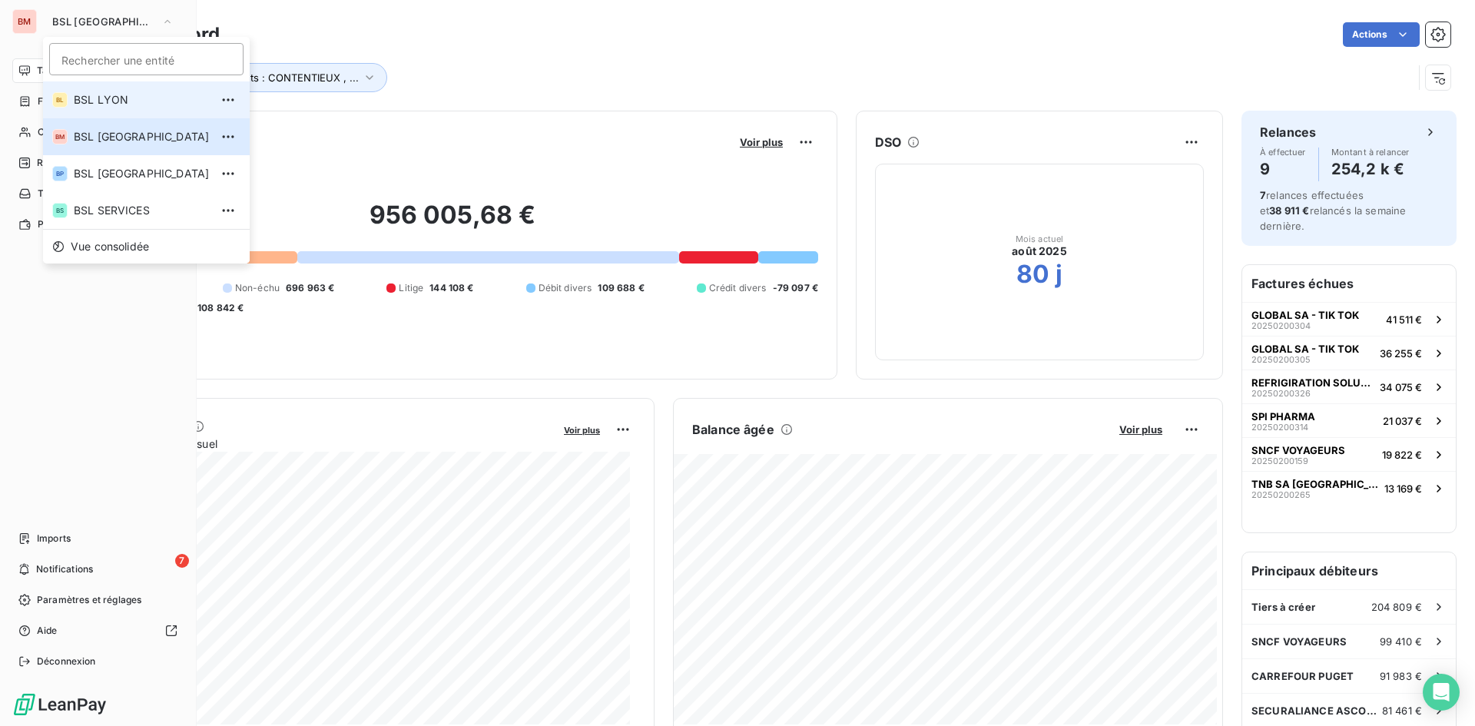
click at [106, 98] on span "BSL LYON" at bounding box center [142, 99] width 136 height 15
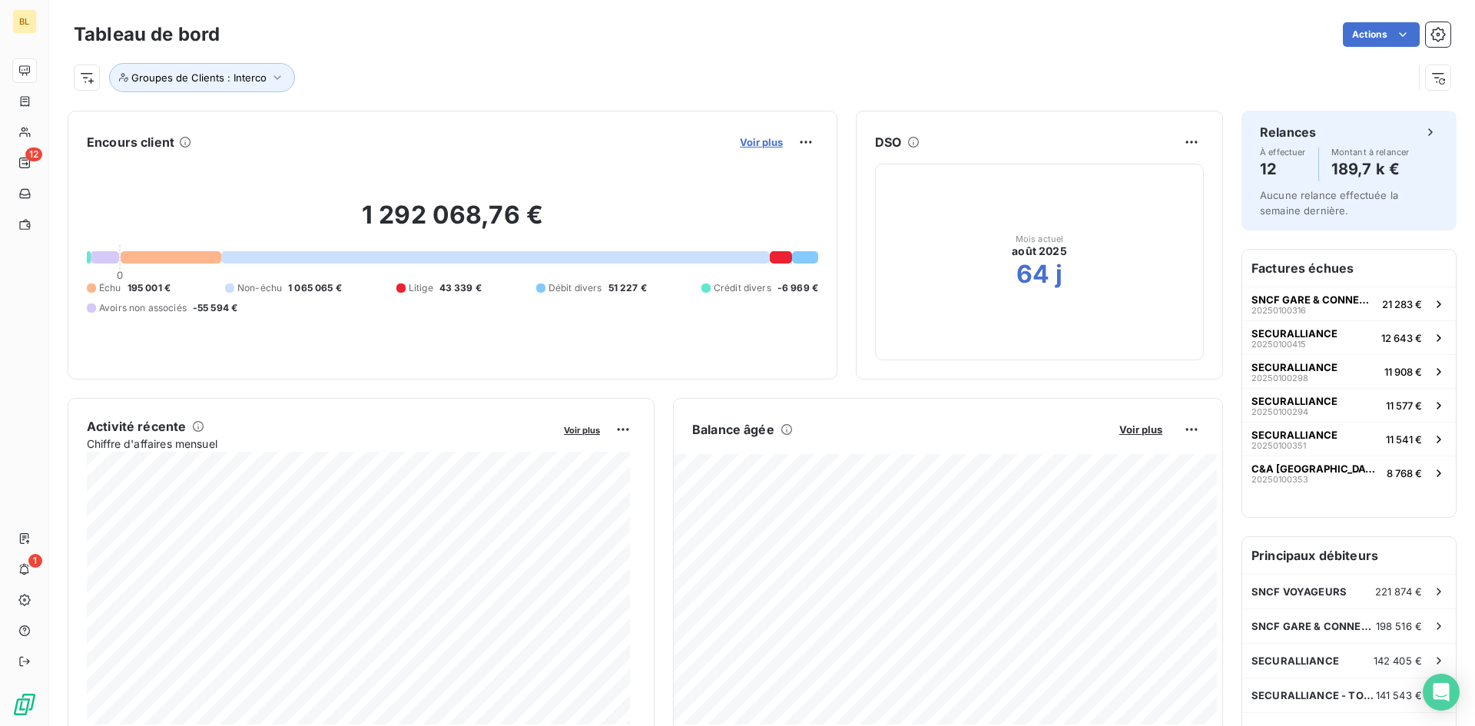
click at [765, 144] on span "Voir plus" at bounding box center [761, 142] width 43 height 12
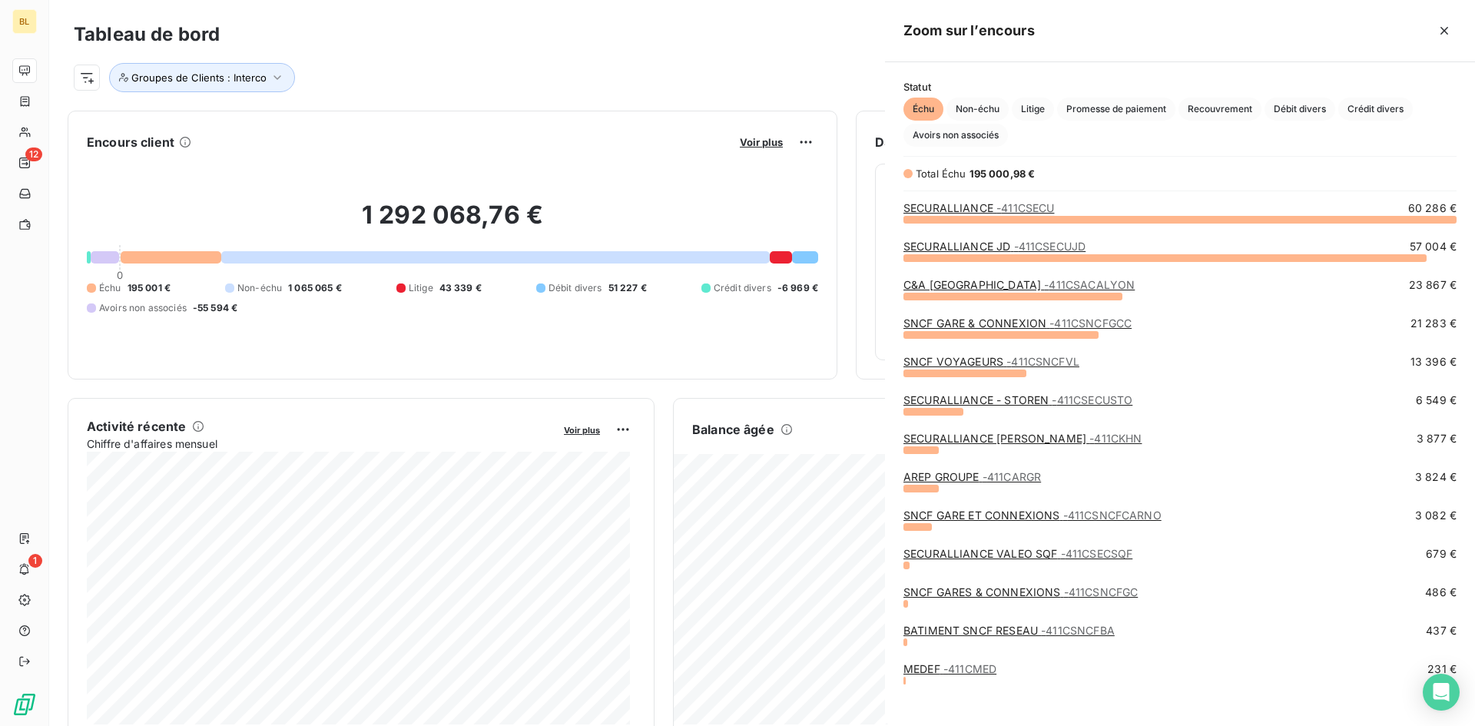
scroll to position [496, 579]
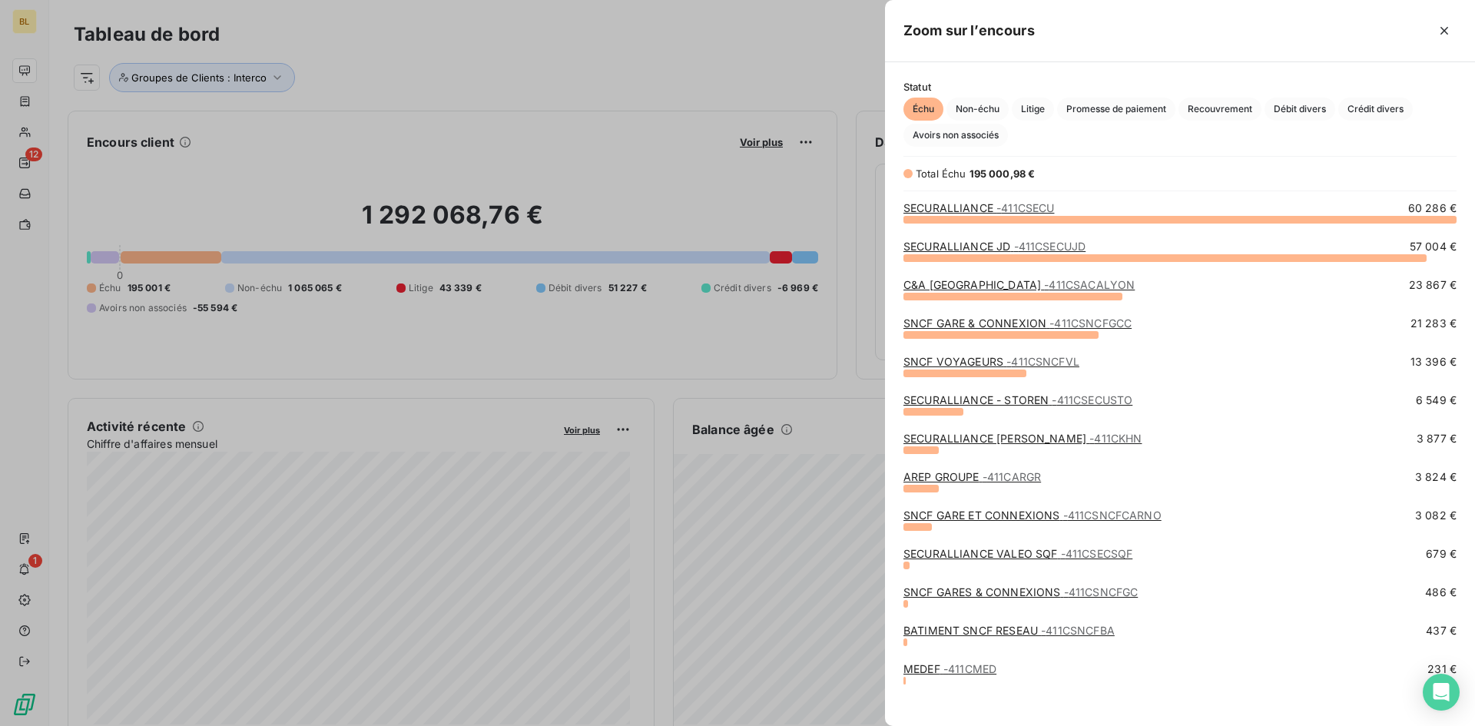
click at [393, 188] on div at bounding box center [737, 363] width 1475 height 726
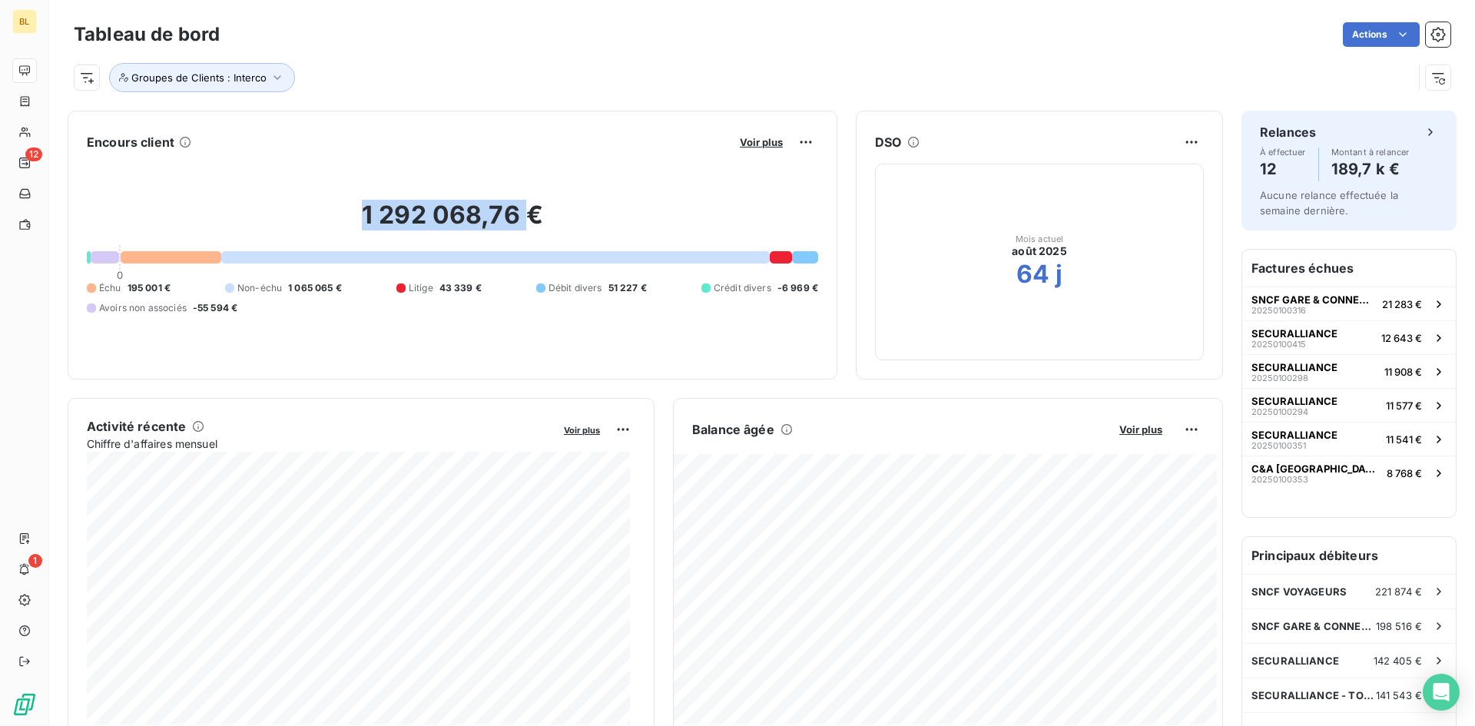
drag, startPoint x: 314, startPoint y: 191, endPoint x: 526, endPoint y: 228, distance: 214.6
click at [526, 228] on div "1 292 068,76 € 0 Échu 195 001 € Non-échu 1 065 065 € Litige 43 339 € Débit dive…" at bounding box center [453, 257] width 732 height 206
click at [547, 228] on h2 "1 292 068,76 €" at bounding box center [453, 223] width 732 height 46
drag, startPoint x: 531, startPoint y: 210, endPoint x: 338, endPoint y: 204, distance: 193.0
click at [338, 204] on h2 "1 292 068,76 €" at bounding box center [453, 223] width 732 height 46
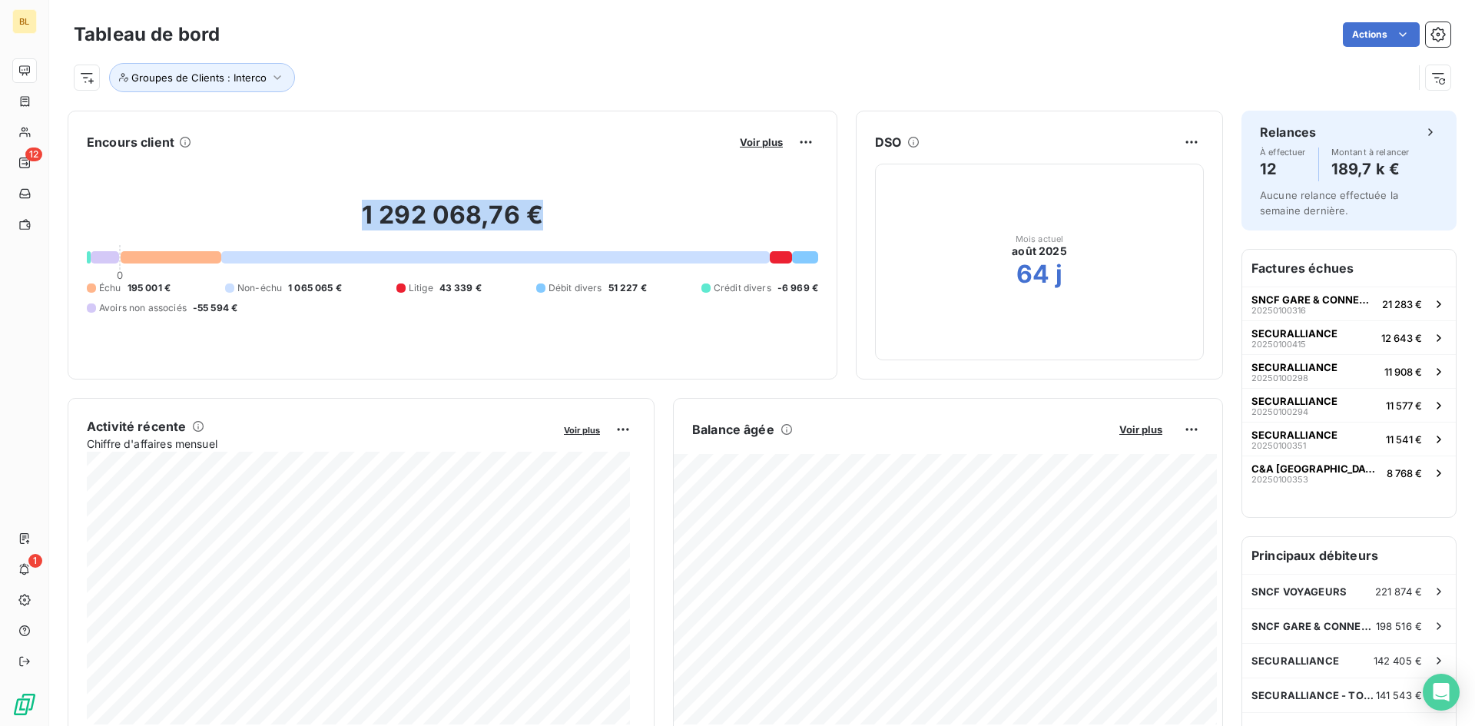
click at [327, 204] on h2 "1 292 068,76 €" at bounding box center [453, 223] width 732 height 46
drag, startPoint x: 205, startPoint y: 141, endPoint x: 69, endPoint y: 145, distance: 136.1
click at [69, 145] on div "Encours client Voir plus 1 292 068,76 € 0 Échu 195 001 € Non-échu 1 065 065 € L…" at bounding box center [453, 245] width 770 height 269
click at [85, 144] on div "Encours client Voir plus 1 292 068,76 € 0 Échu 195 001 € Non-échu 1 065 065 € L…" at bounding box center [453, 245] width 770 height 269
drag, startPoint x: 85, startPoint y: 144, endPoint x: 818, endPoint y: 272, distance: 744.1
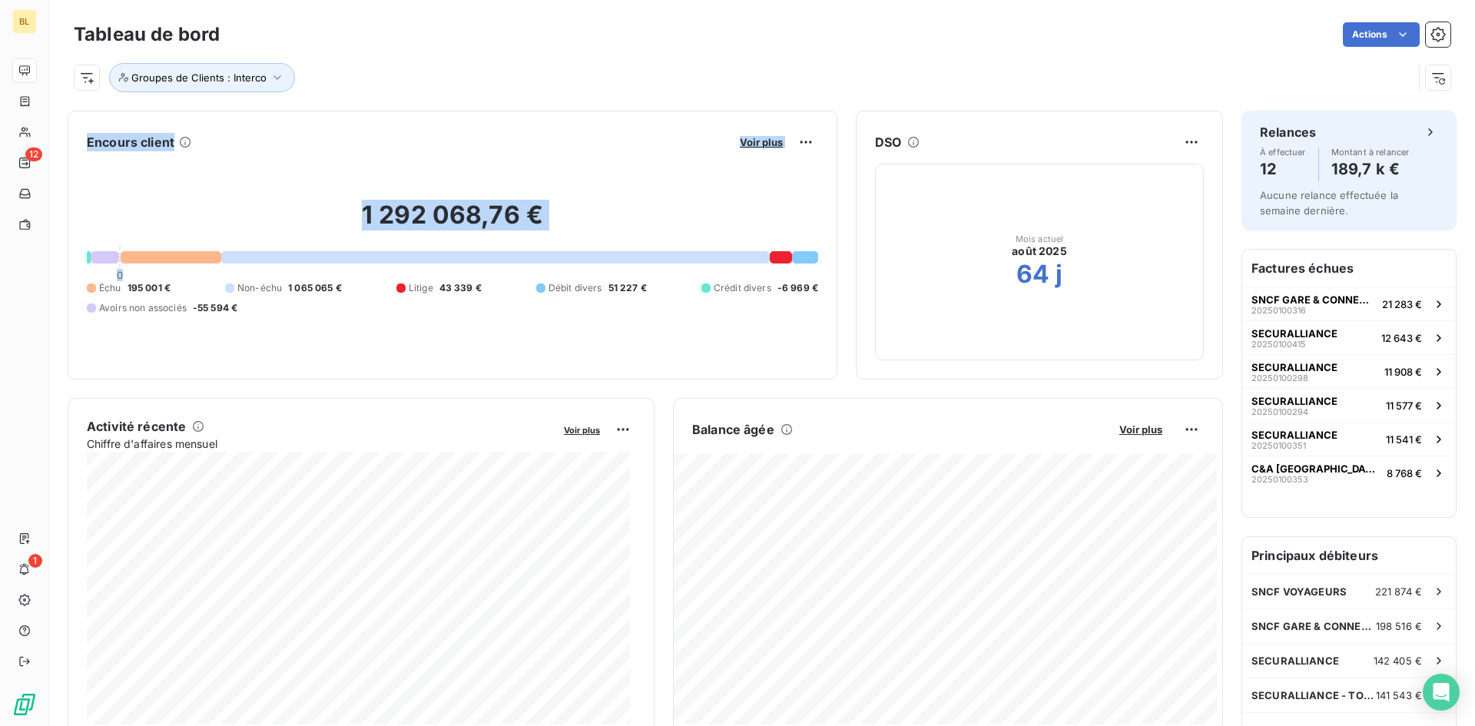
click at [818, 272] on div "Encours client Voir plus 1 292 068,76 € 0 Échu 195 001 € Non-échu 1 065 065 € L…" at bounding box center [453, 245] width 770 height 269
click at [967, 63] on div "Groupes de Clients : Interco" at bounding box center [743, 77] width 1339 height 29
click at [744, 142] on span "Voir plus" at bounding box center [761, 142] width 43 height 12
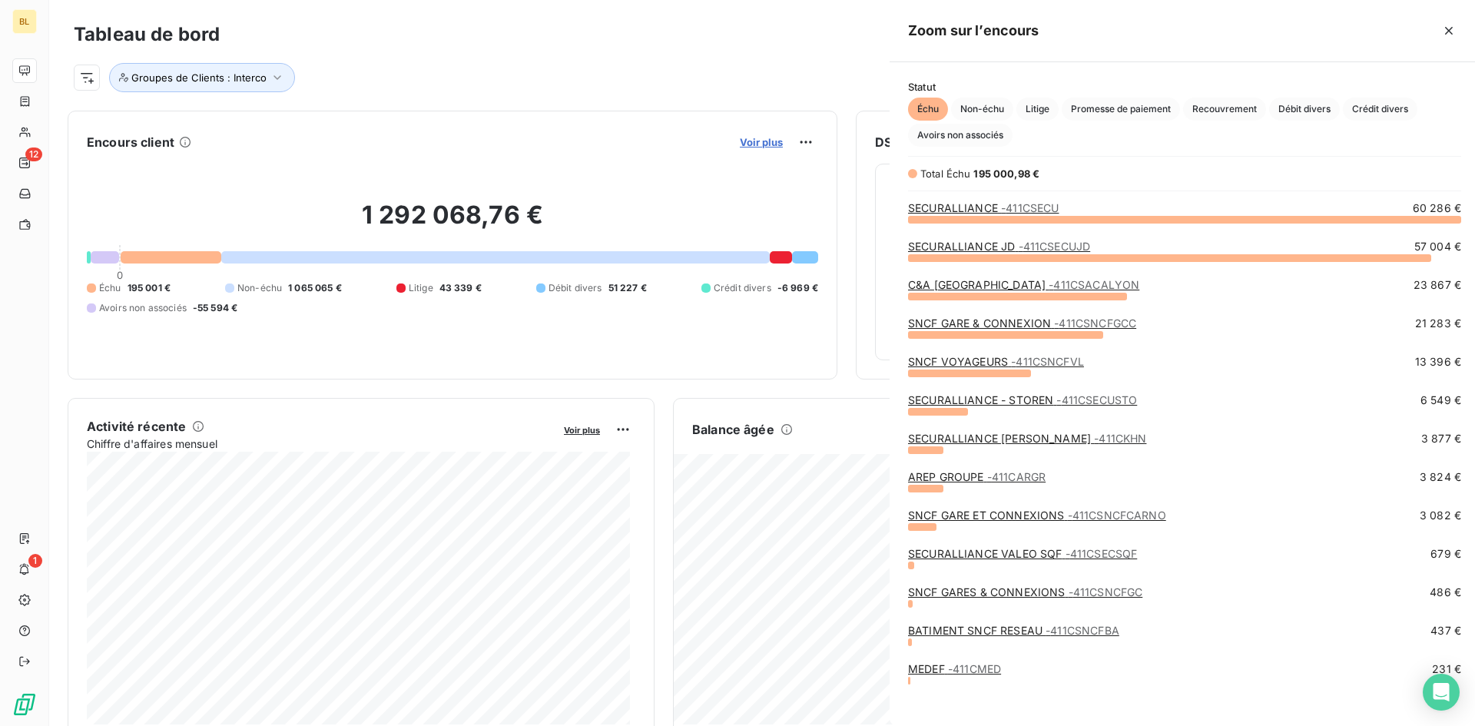
scroll to position [715, 579]
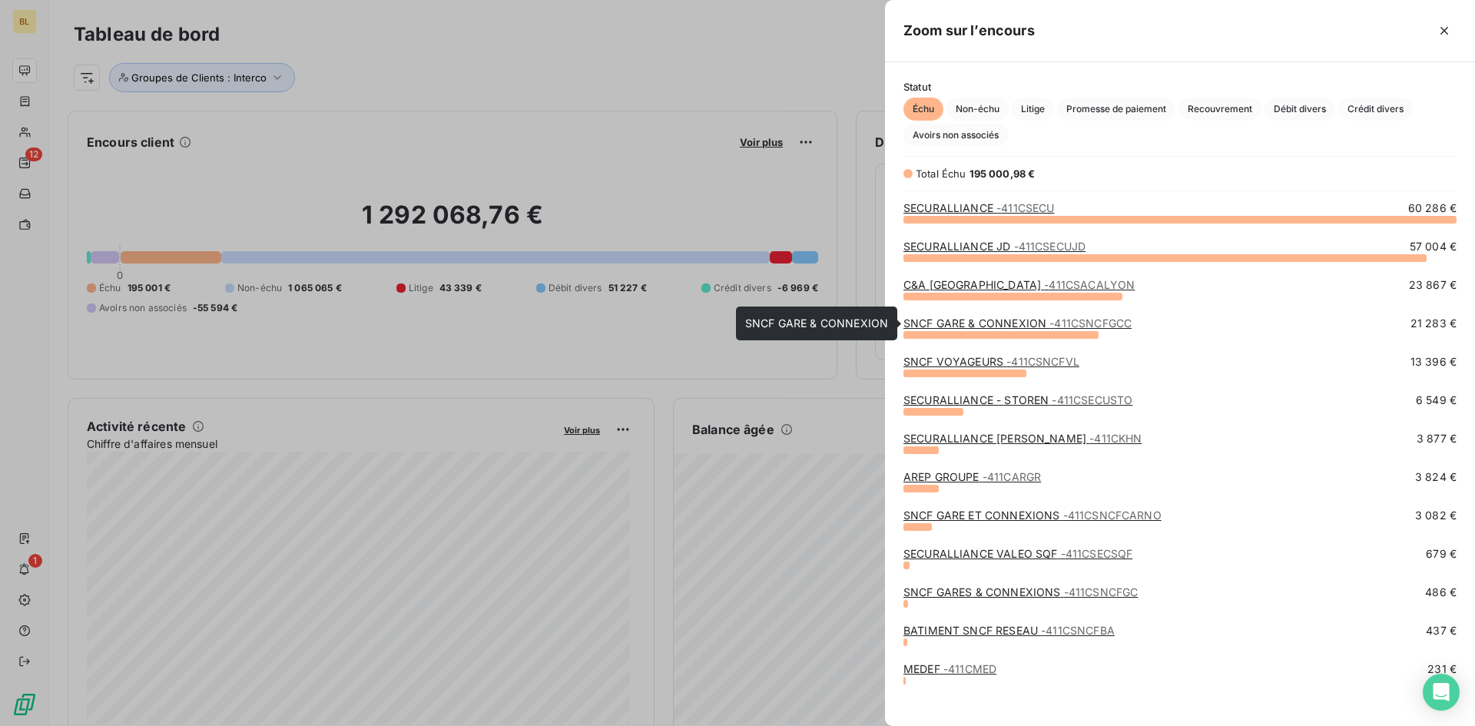
click at [1002, 328] on link "SNCF GARE & CONNEXION - 411CSNCFGCC" at bounding box center [1018, 323] width 228 height 13
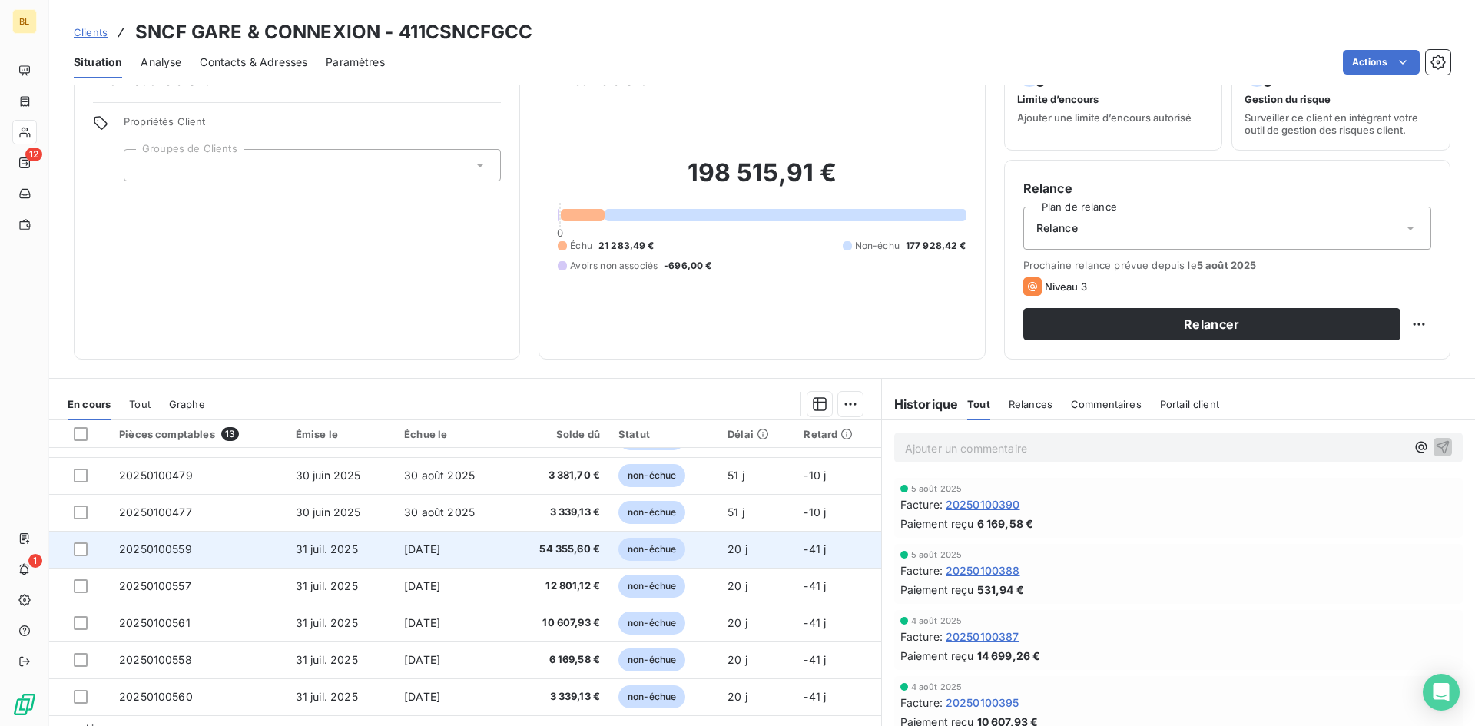
scroll to position [78, 0]
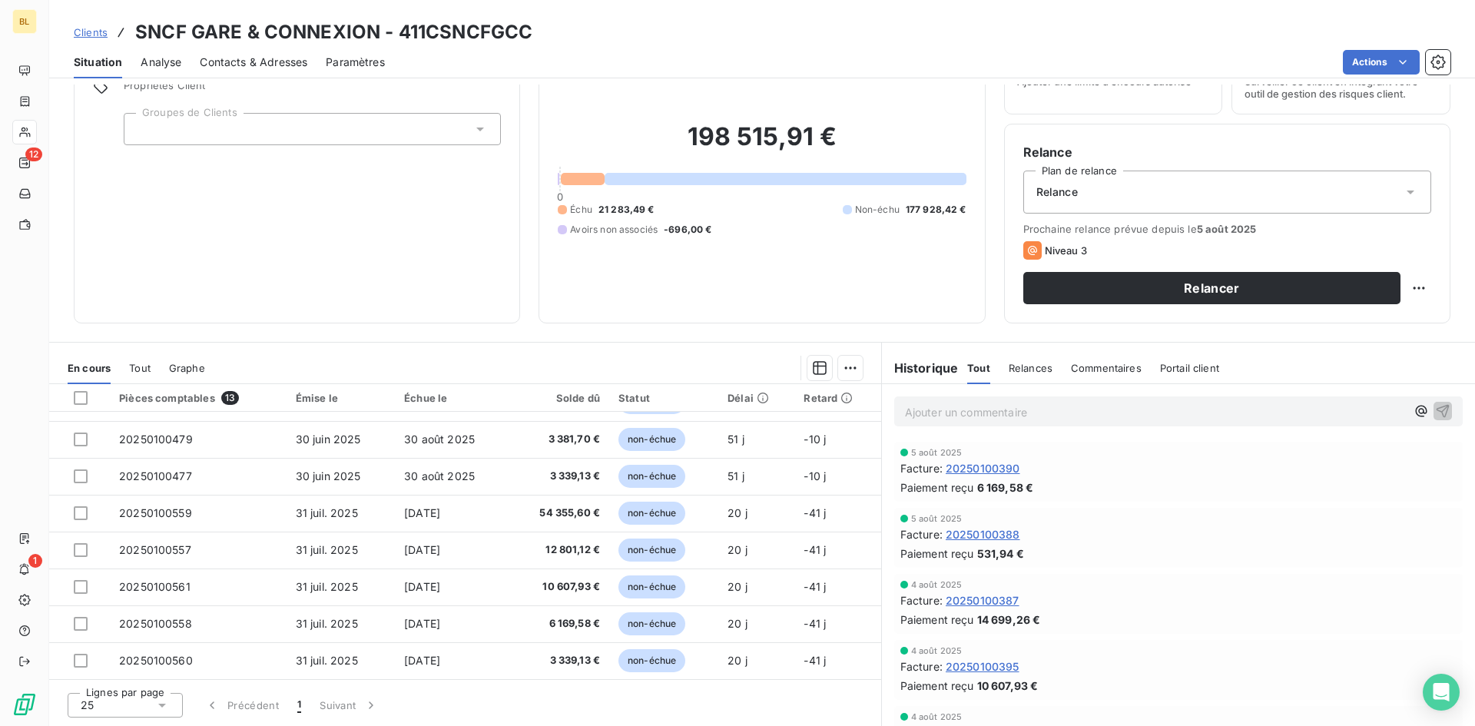
click at [133, 715] on div "25" at bounding box center [125, 705] width 115 height 25
click at [131, 678] on li "100" at bounding box center [125, 676] width 115 height 28
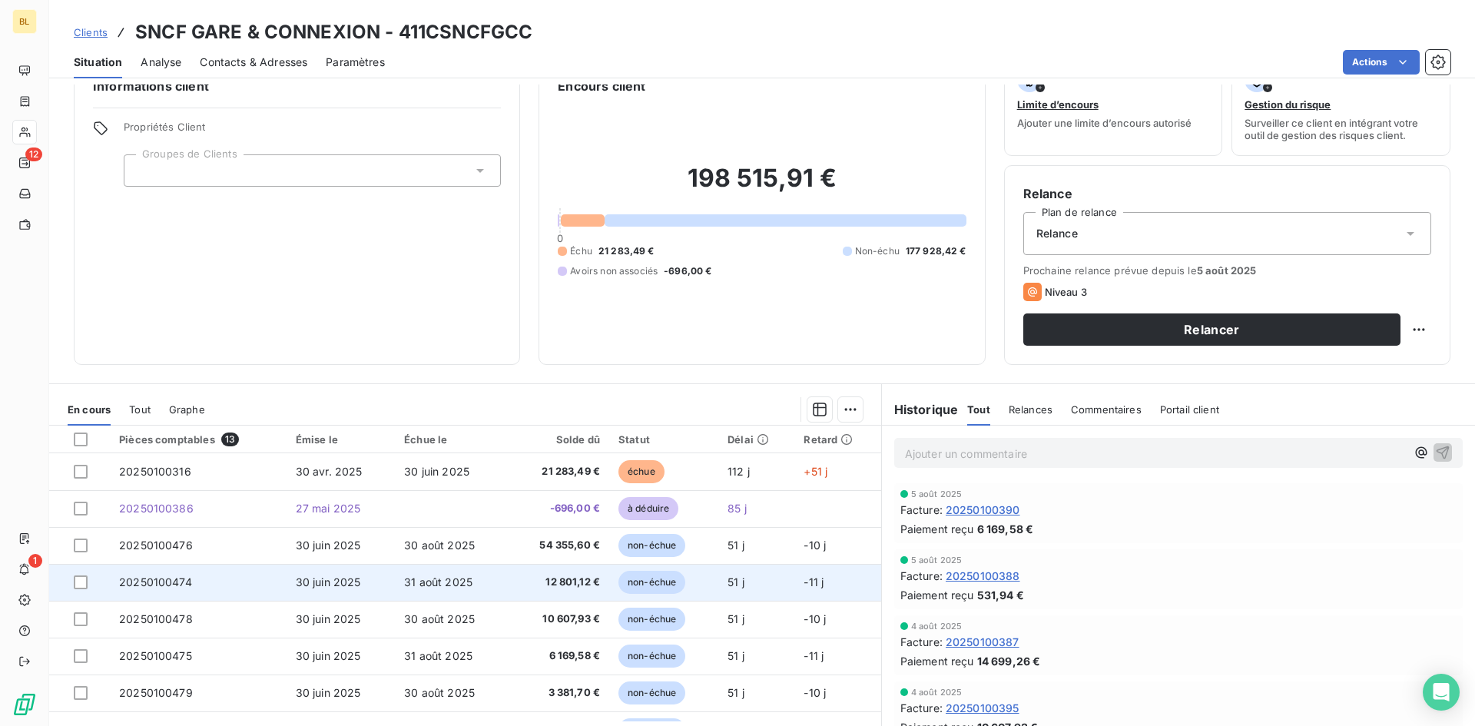
scroll to position [0, 0]
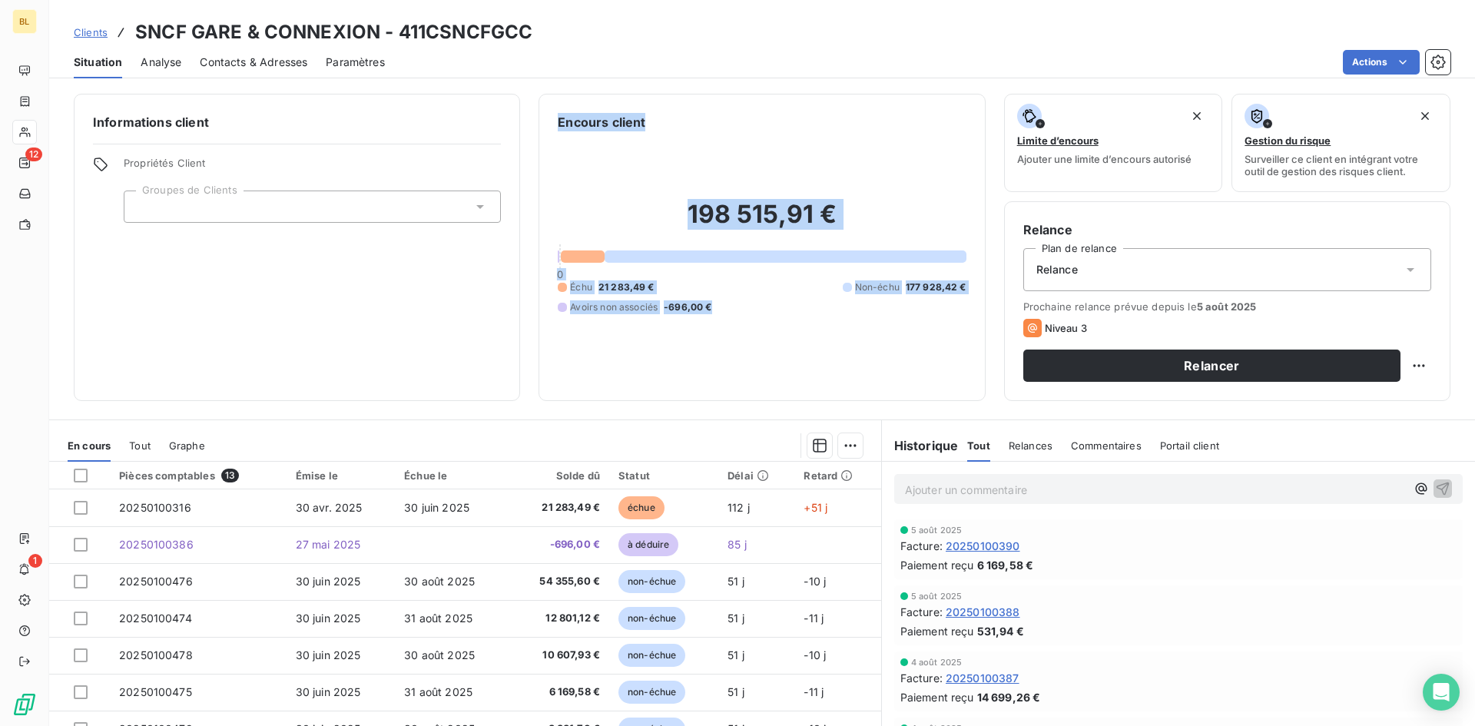
drag, startPoint x: 717, startPoint y: 310, endPoint x: 506, endPoint y: 277, distance: 213.1
click at [506, 277] on div "Informations client Propriétés Client Groupes de Clients Encours client 198 515…" at bounding box center [762, 247] width 1426 height 307
drag, startPoint x: 664, startPoint y: 307, endPoint x: 647, endPoint y: 308, distance: 16.9
click at [665, 308] on span "-696,00 €" at bounding box center [688, 307] width 48 height 14
click at [571, 284] on span "Échu" at bounding box center [581, 287] width 22 height 14
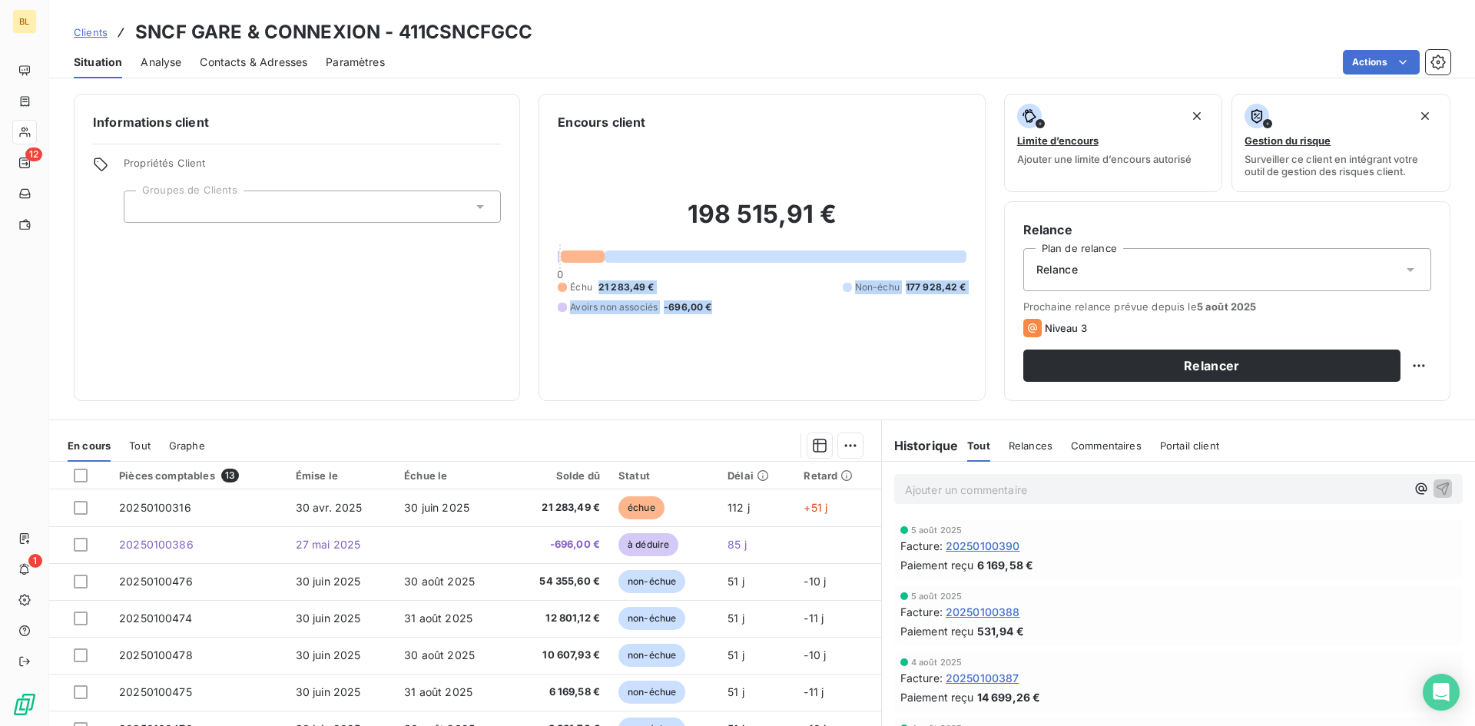
drag, startPoint x: 596, startPoint y: 287, endPoint x: 707, endPoint y: 314, distance: 113.9
click at [707, 314] on div "Échu 21 283,49 € Non-échu 177 928,42 € Avoirs non associés -696,00 €" at bounding box center [762, 297] width 408 height 34
click at [707, 314] on span "-696,00 €" at bounding box center [688, 307] width 48 height 14
drag, startPoint x: 711, startPoint y: 313, endPoint x: 535, endPoint y: 242, distance: 189.6
click at [539, 242] on div "Encours client 198 515,91 € 0 Échu 21 283,49 € Non-échu 177 928,42 € Avoirs non…" at bounding box center [762, 247] width 446 height 307
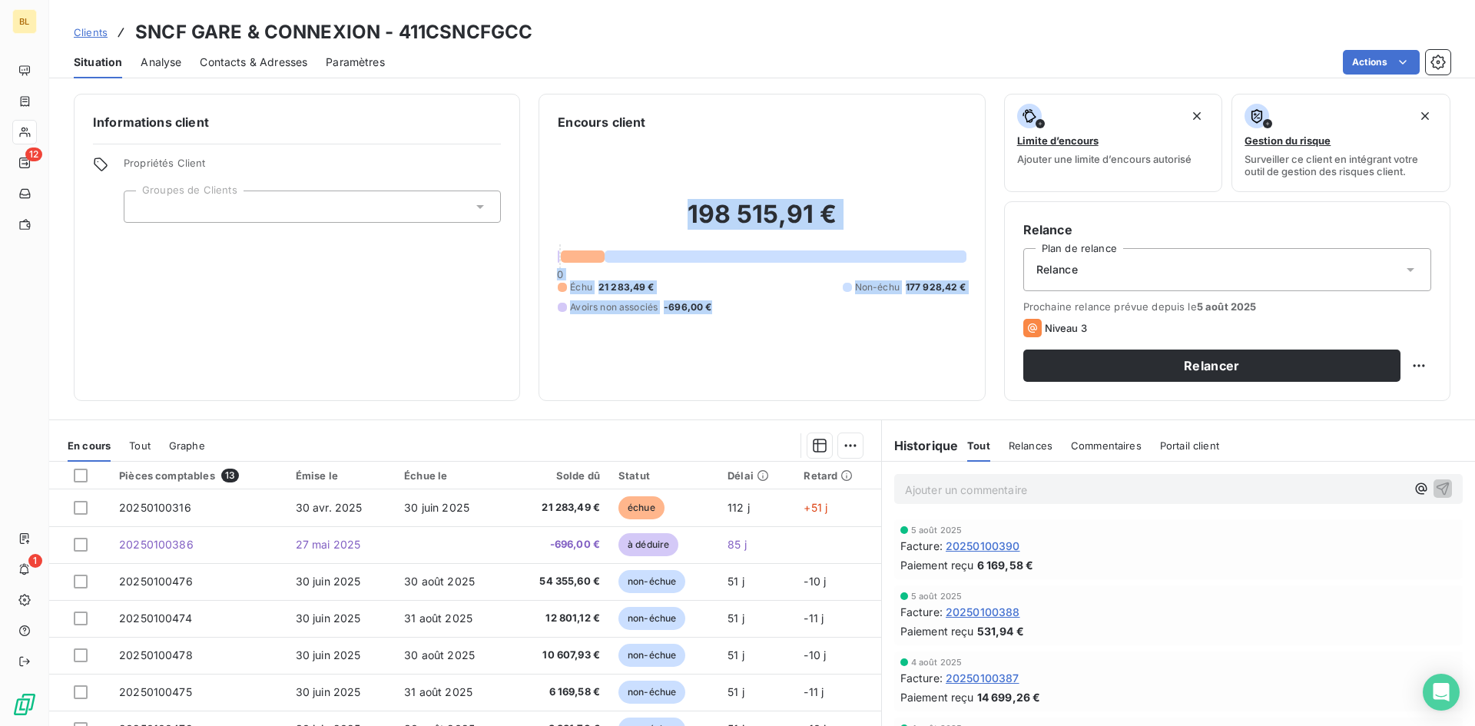
click at [630, 153] on div "198 515,91 € 0 Échu 21 283,49 € Non-échu 177 928,42 € Avoirs non associés -696,…" at bounding box center [762, 256] width 408 height 251
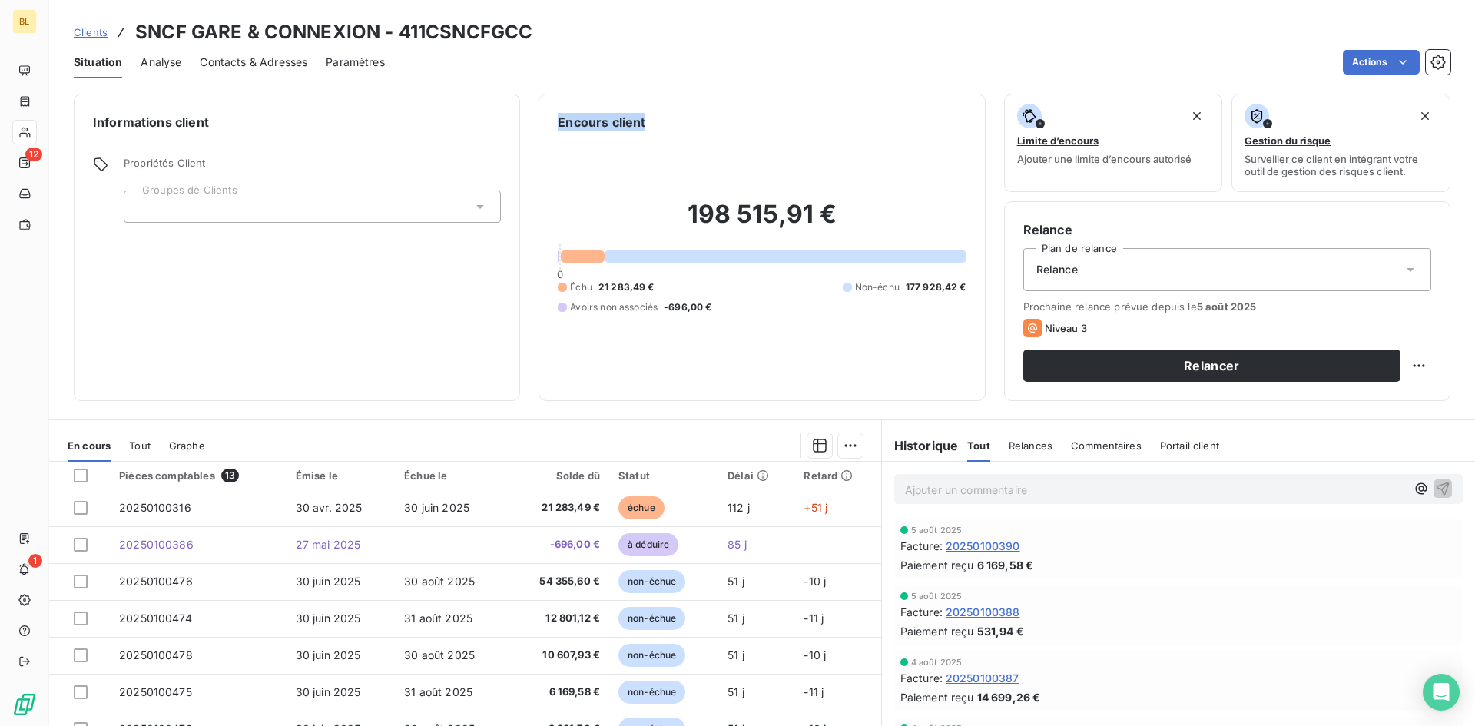
drag, startPoint x: 642, startPoint y: 110, endPoint x: 543, endPoint y: 121, distance: 100.5
click at [545, 120] on div "Encours client 198 515,91 € 0 Échu 21 283,49 € Non-échu 177 928,42 € Avoirs non…" at bounding box center [762, 247] width 446 height 307
click at [264, 134] on div "Informations client Propriétés Client Groupes de Clients" at bounding box center [297, 247] width 446 height 307
click at [158, 125] on h6 "Informations client" at bounding box center [297, 122] width 408 height 18
click at [209, 211] on div at bounding box center [312, 207] width 377 height 32
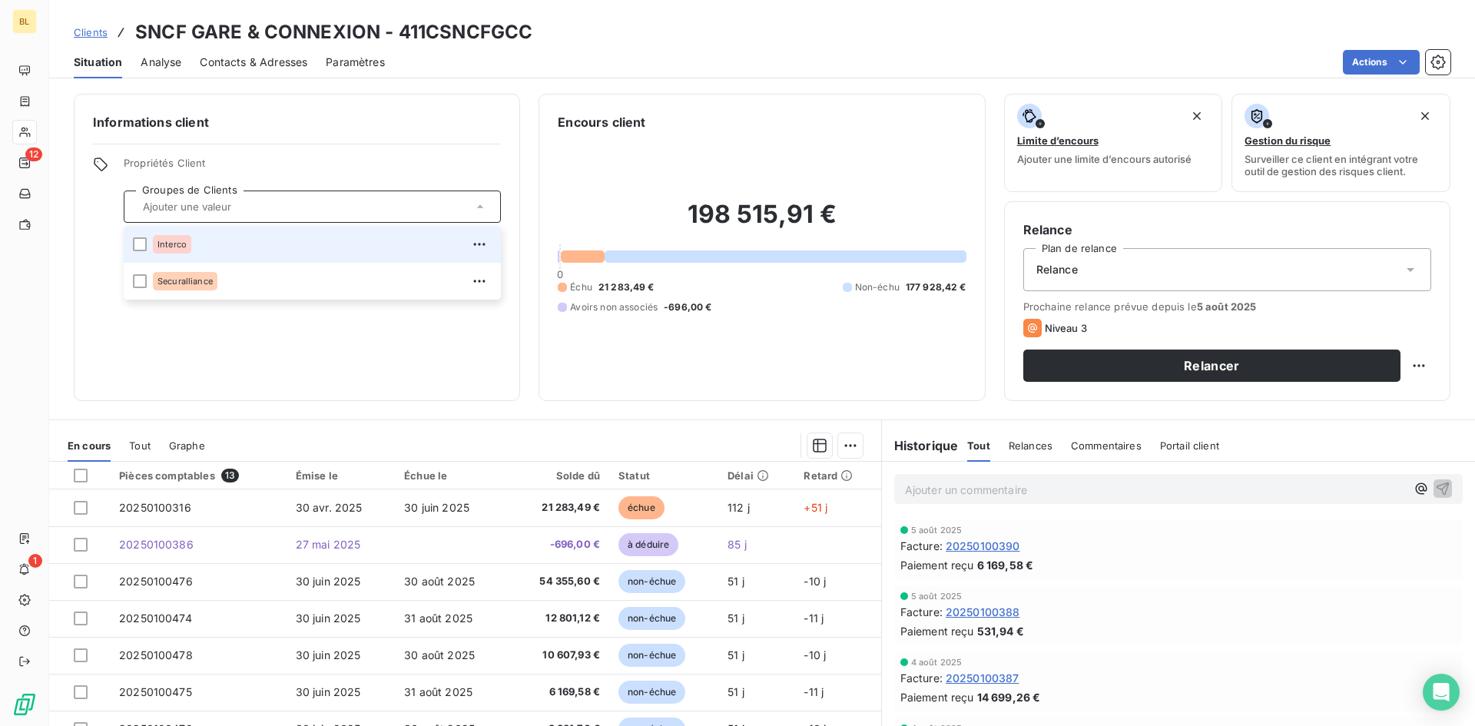
click at [333, 138] on div "Informations client Propriétés Client Groupes de Clients Interco Securalliance" at bounding box center [297, 247] width 446 height 307
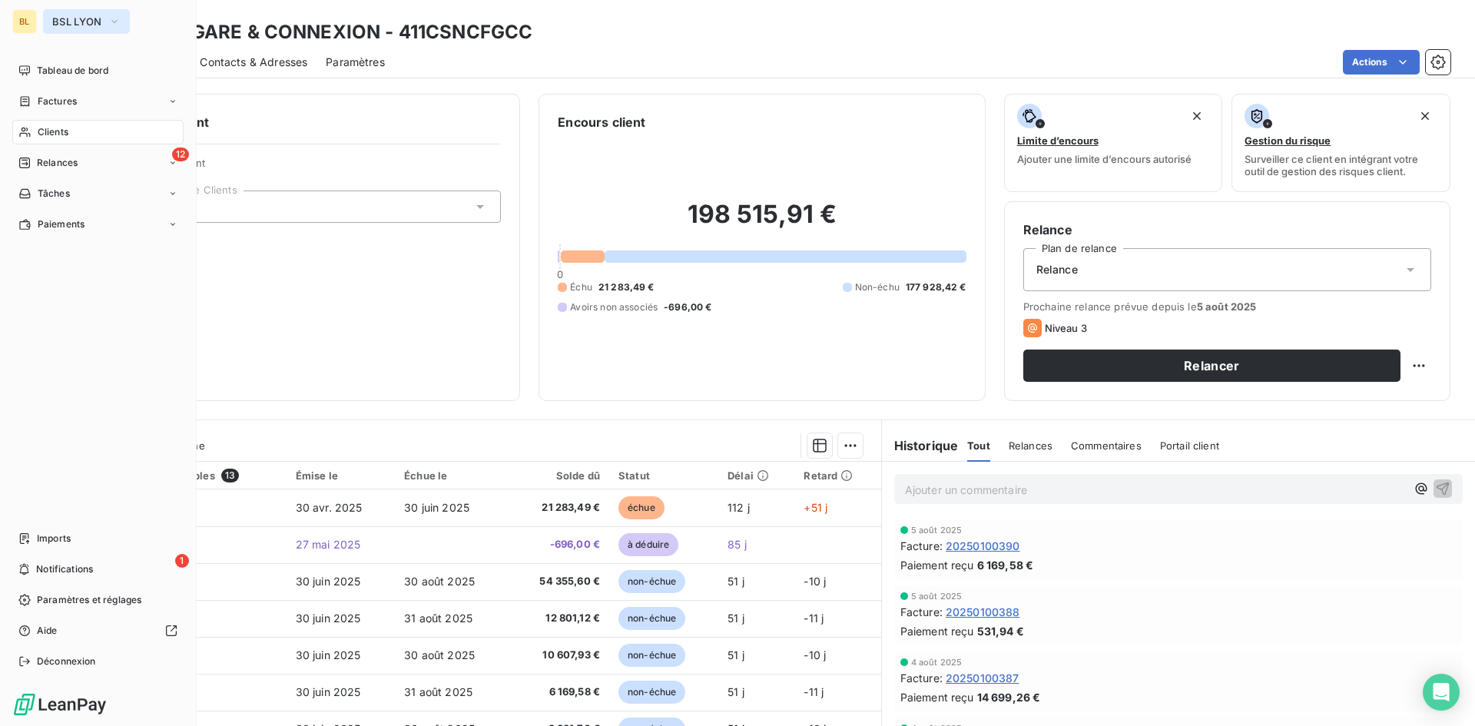
click at [111, 17] on icon "button" at bounding box center [114, 21] width 12 height 15
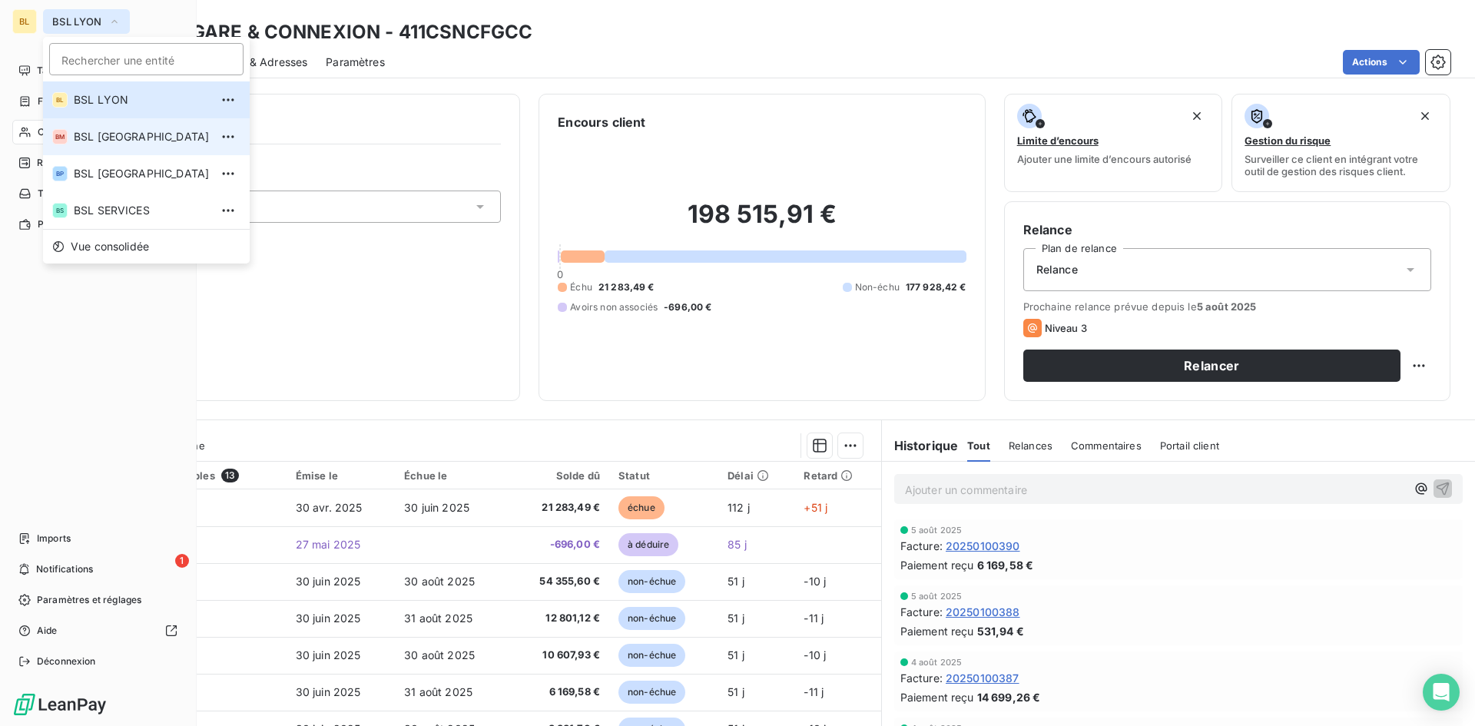
click at [102, 144] on span "BSL [GEOGRAPHIC_DATA]" at bounding box center [142, 136] width 136 height 15
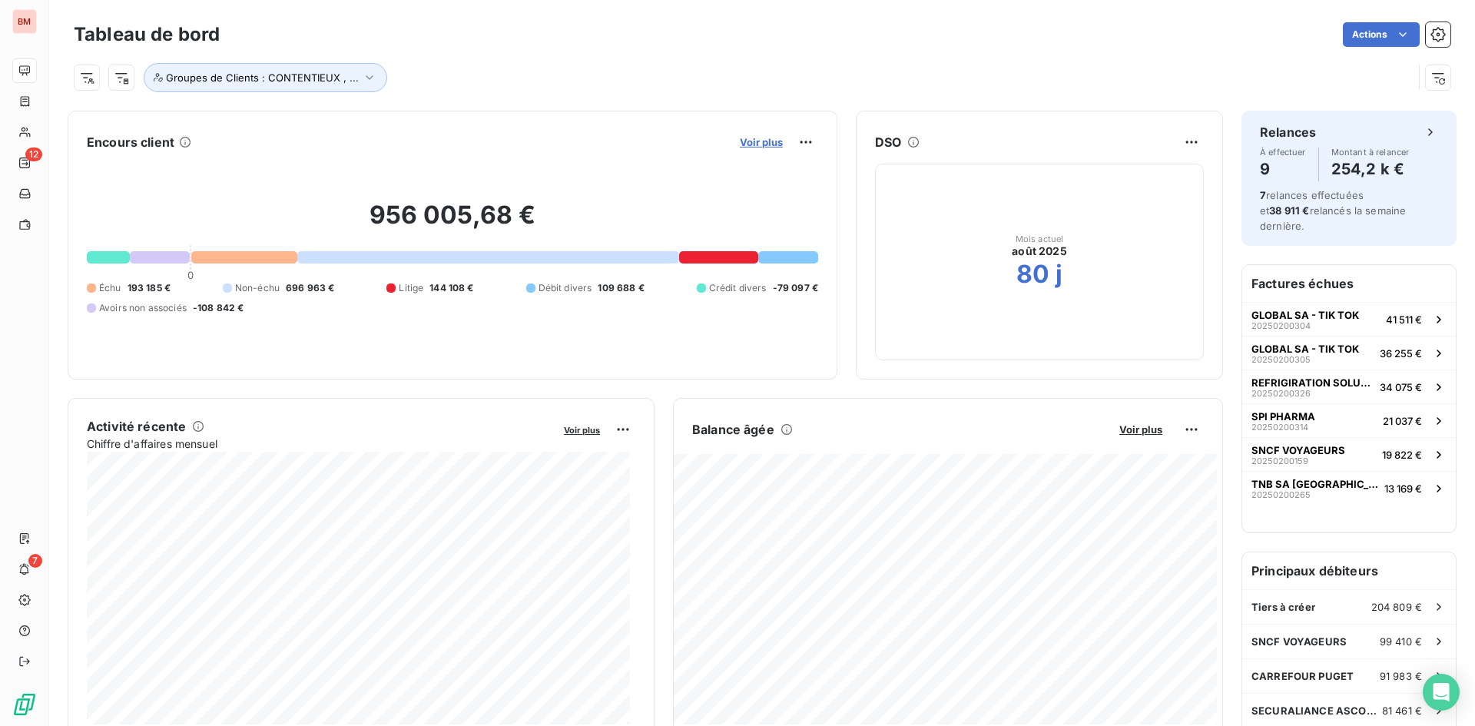
click at [758, 144] on span "Voir plus" at bounding box center [761, 142] width 43 height 12
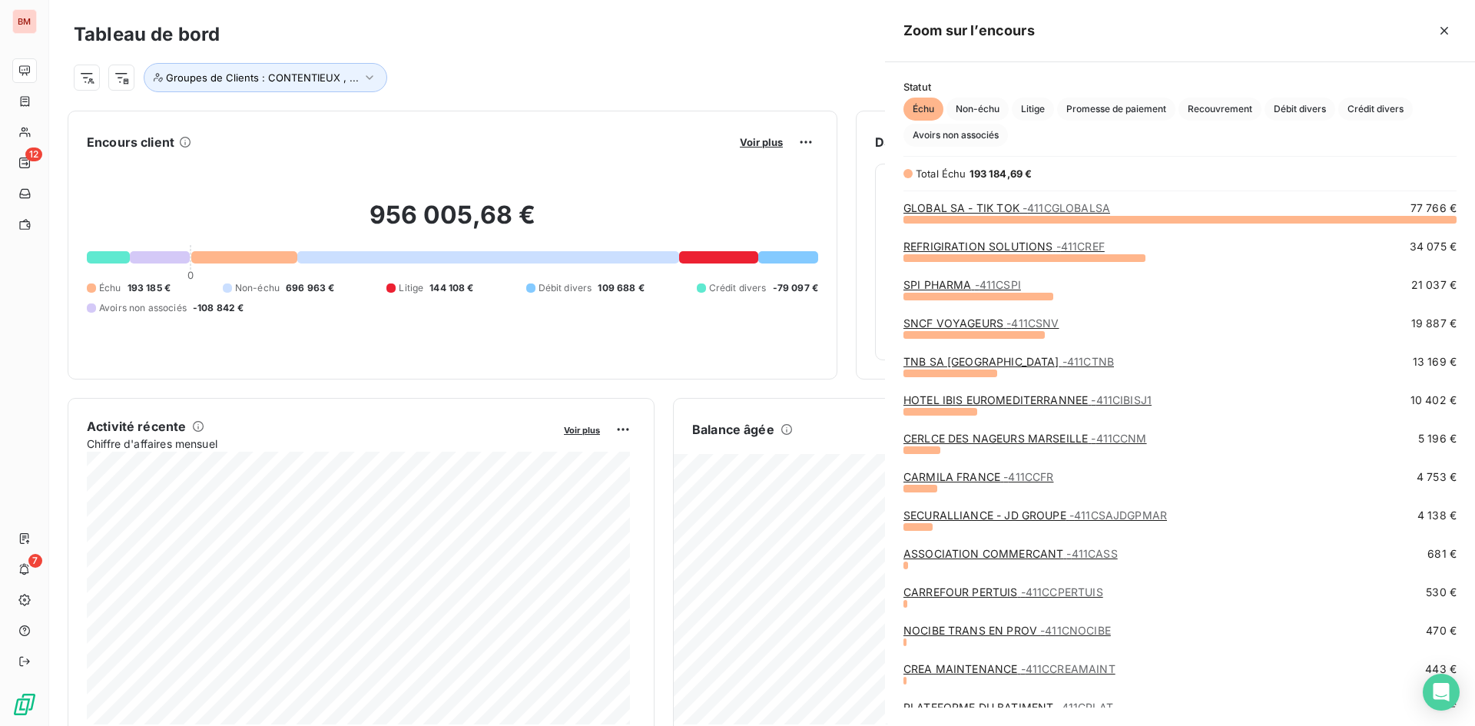
scroll to position [496, 579]
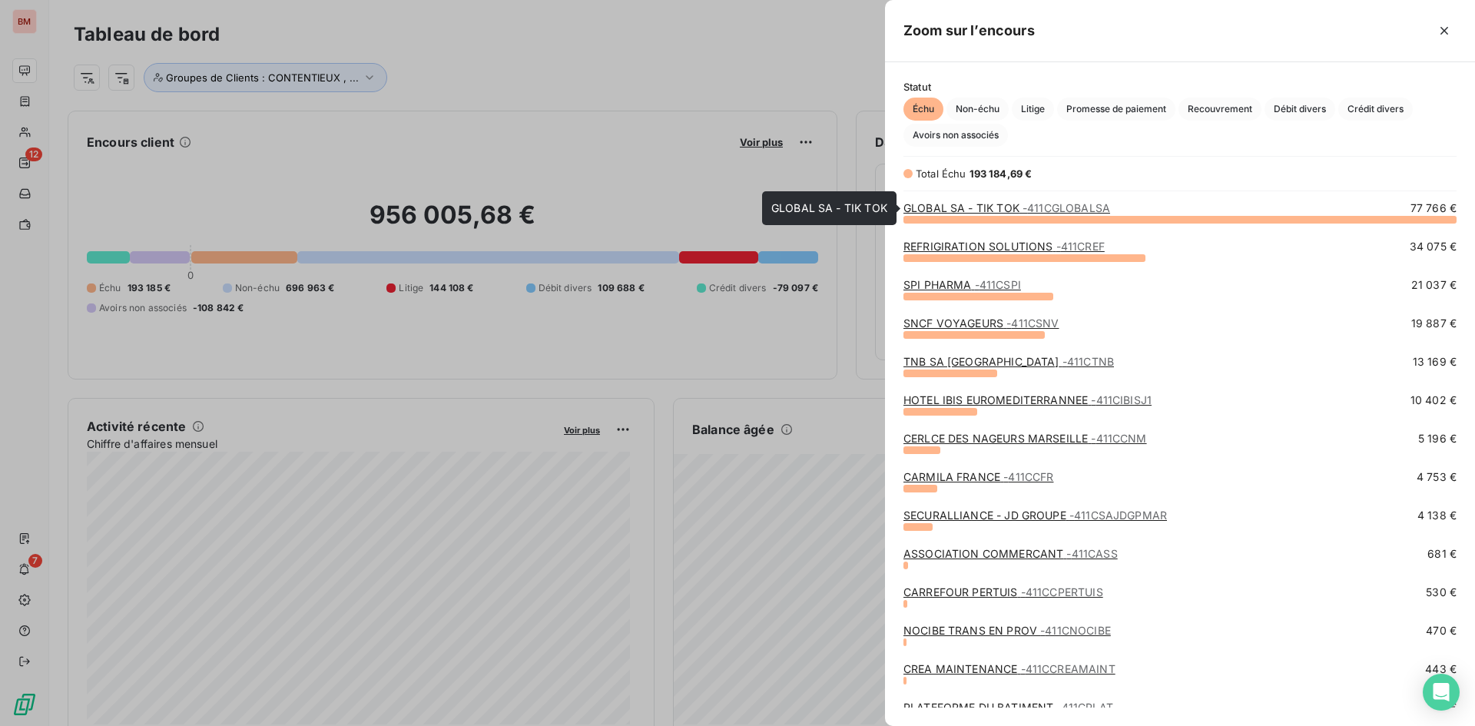
click at [1000, 203] on link "GLOBAL SA - TIK TOK - 411CGLOBALSA" at bounding box center [1007, 207] width 207 height 13
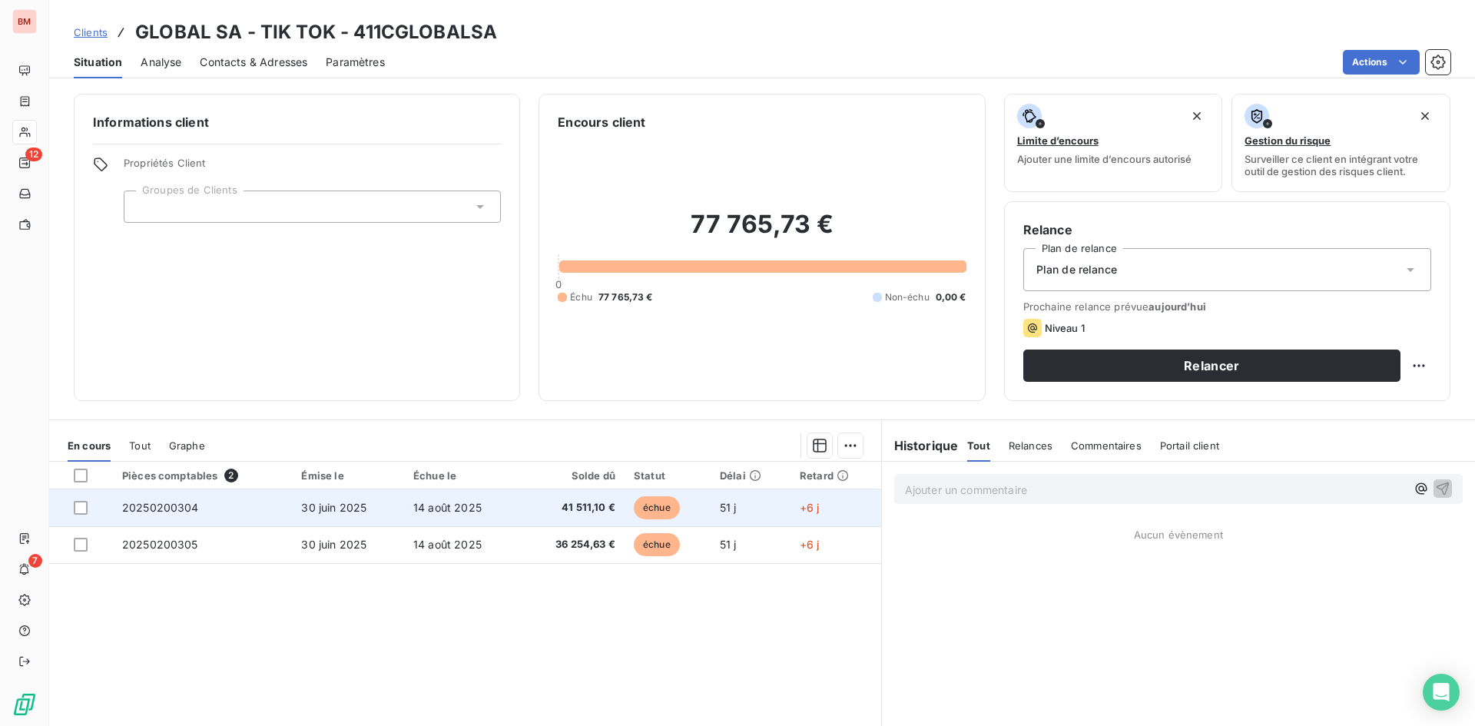
click at [565, 512] on span "41 511,10 €" at bounding box center [572, 507] width 86 height 15
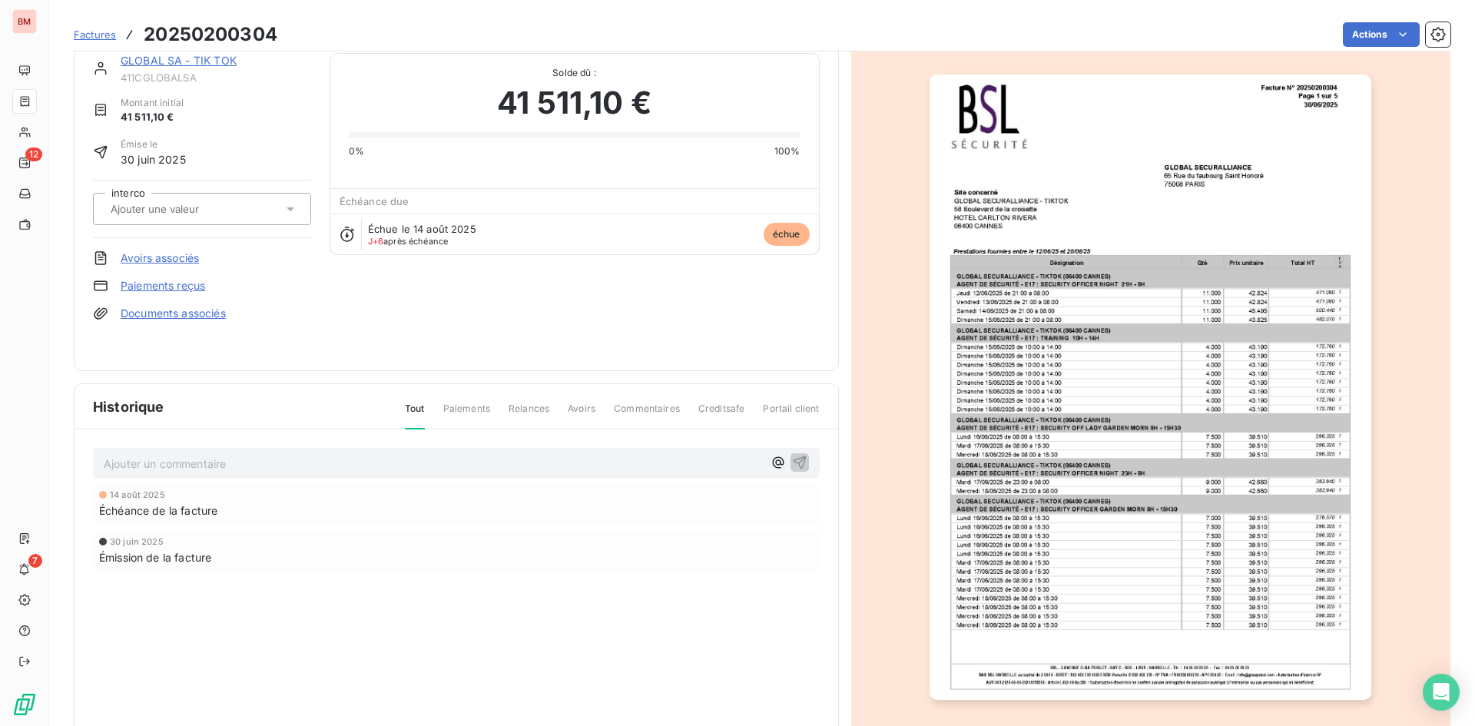
scroll to position [66, 0]
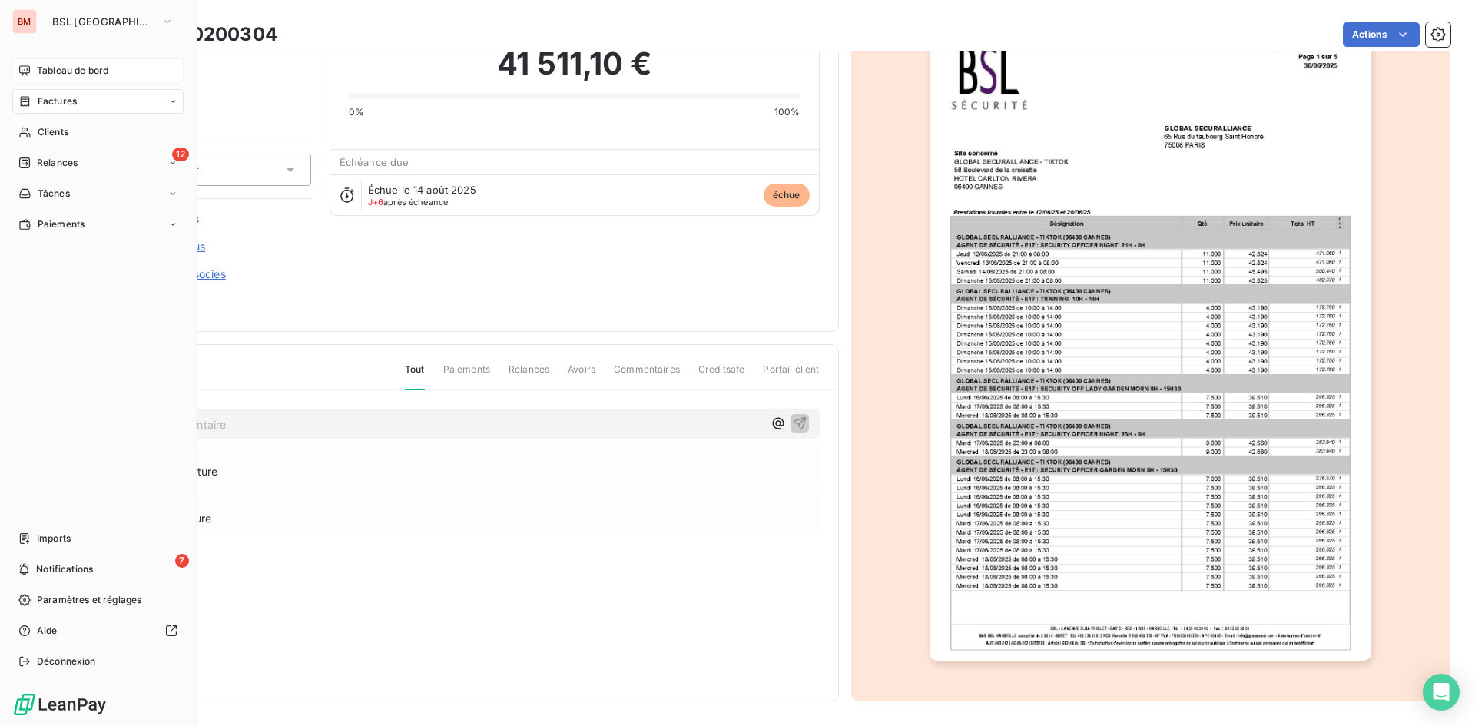
click at [45, 67] on span "Tableau de bord" at bounding box center [72, 71] width 71 height 14
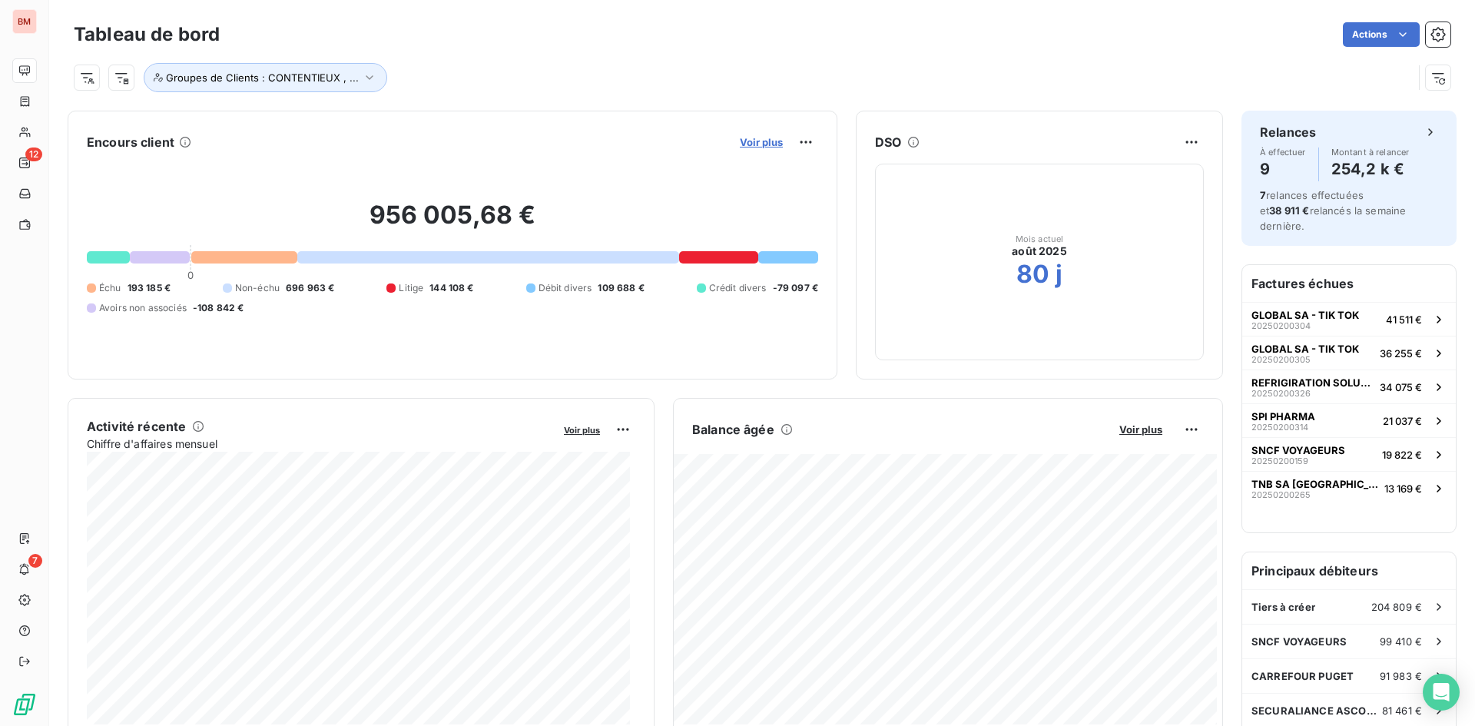
click at [751, 143] on span "Voir plus" at bounding box center [761, 142] width 43 height 12
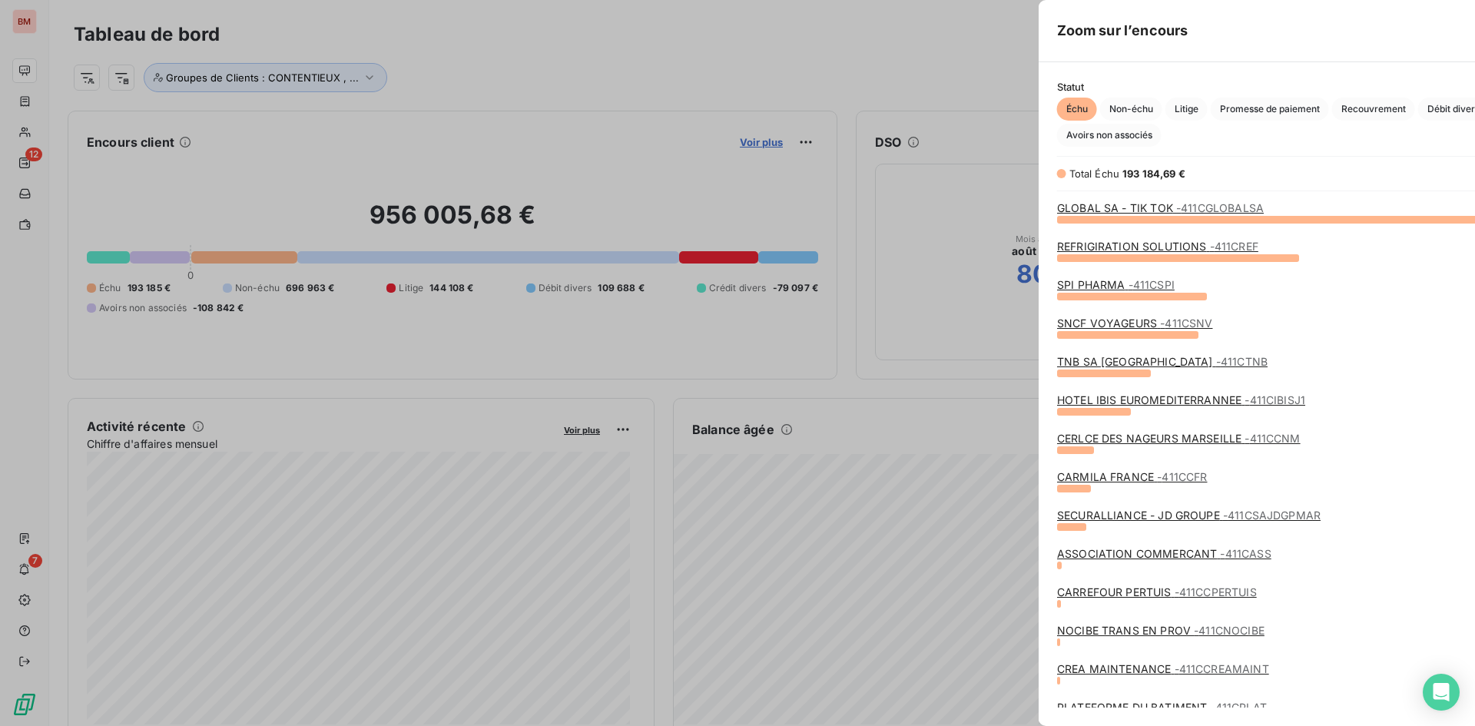
scroll to position [715, 579]
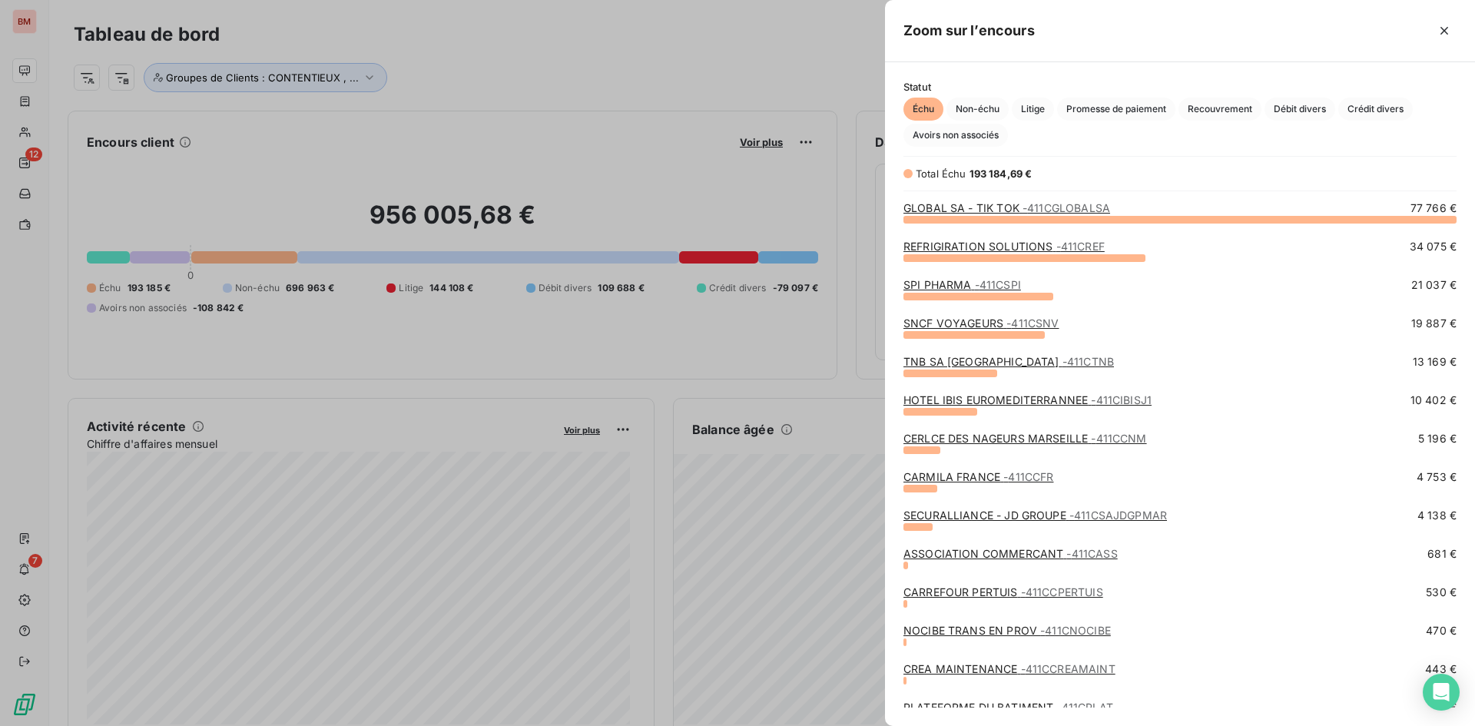
click at [505, 49] on div at bounding box center [737, 363] width 1475 height 726
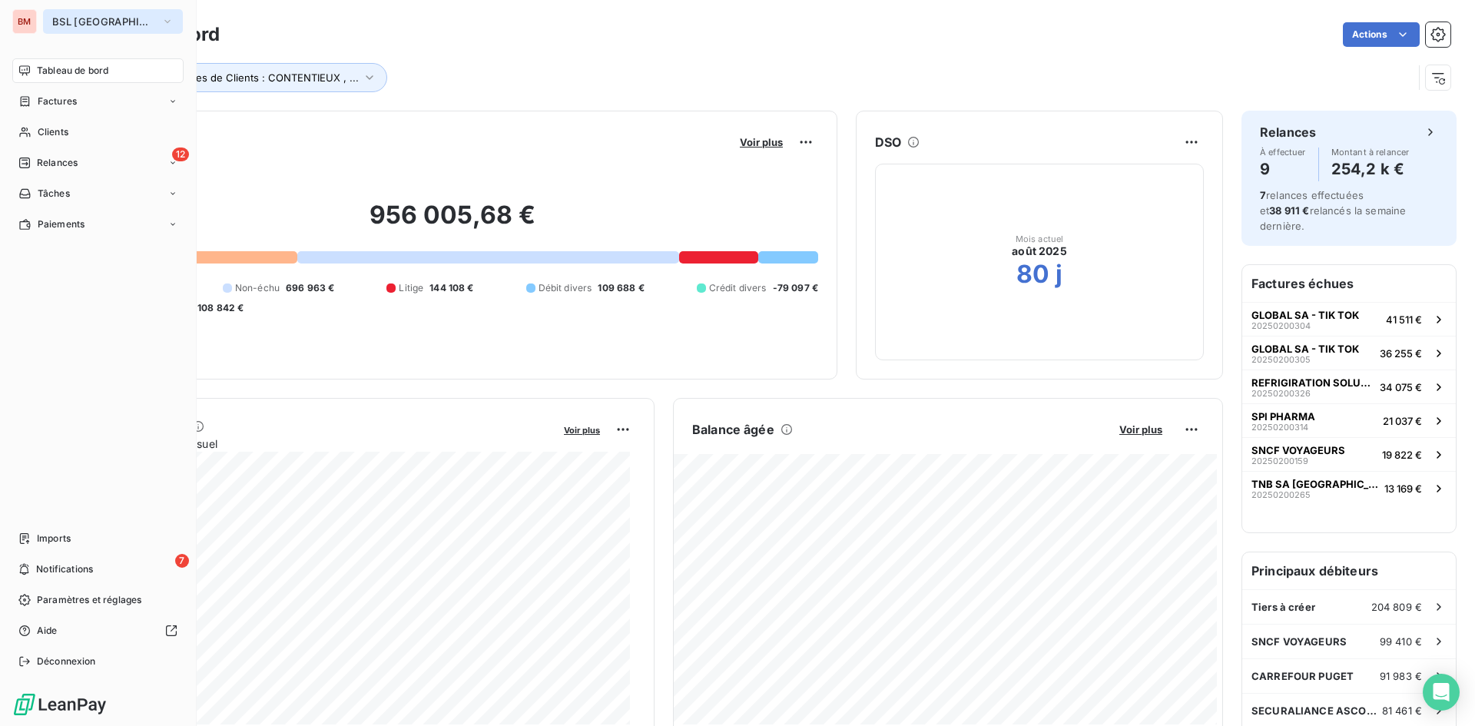
click at [133, 28] on button "BSL MARSEILLE" at bounding box center [113, 21] width 140 height 25
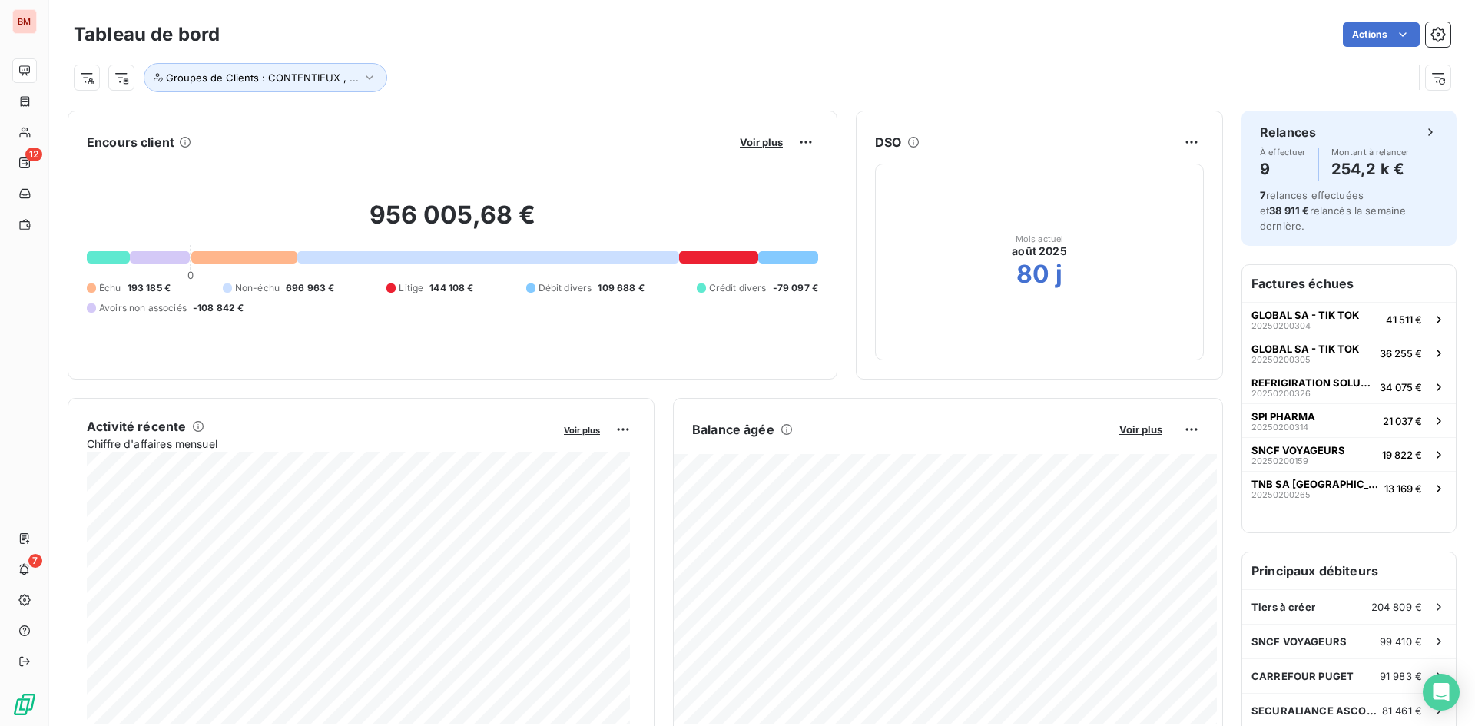
click at [463, 82] on div "Groupes de Clients : CONTENTIEUX , ..." at bounding box center [743, 77] width 1339 height 29
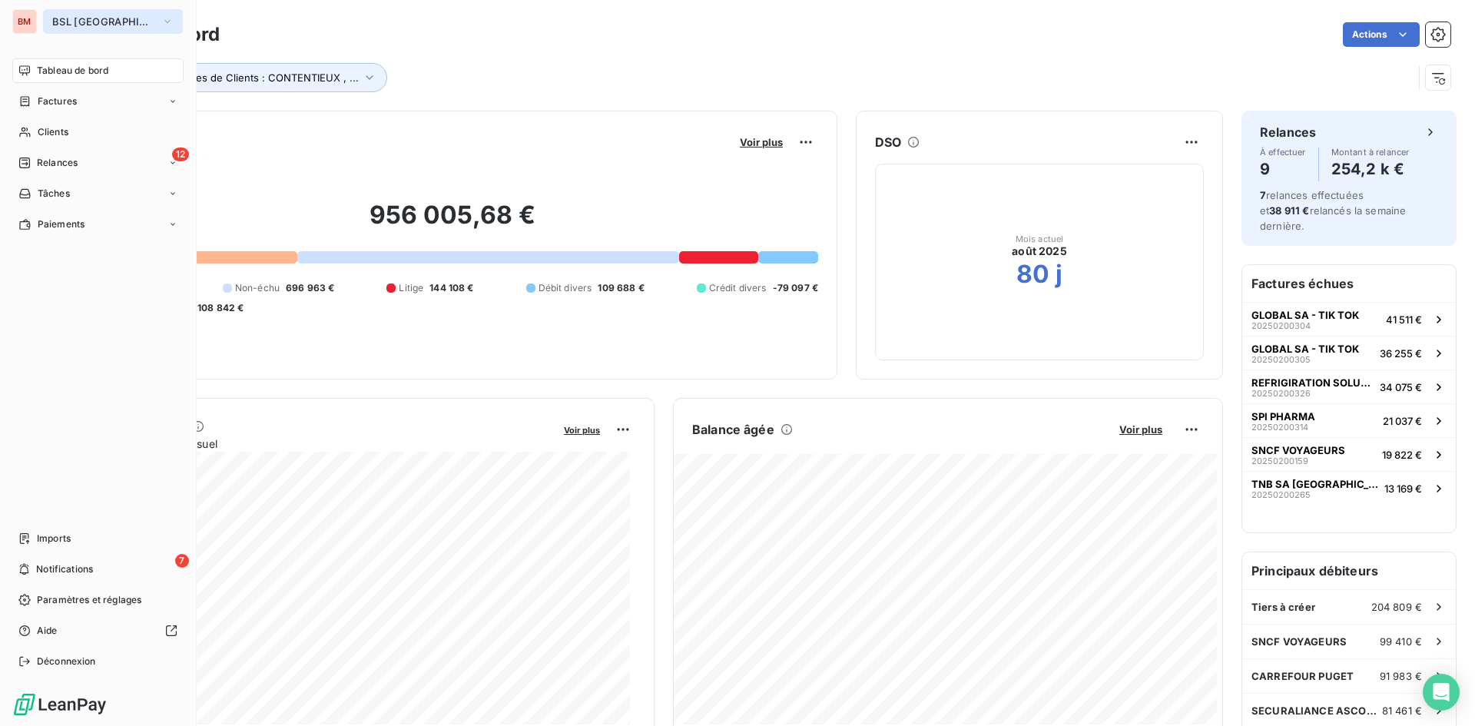
click at [135, 17] on button "BSL MARSEILLE" at bounding box center [113, 21] width 140 height 25
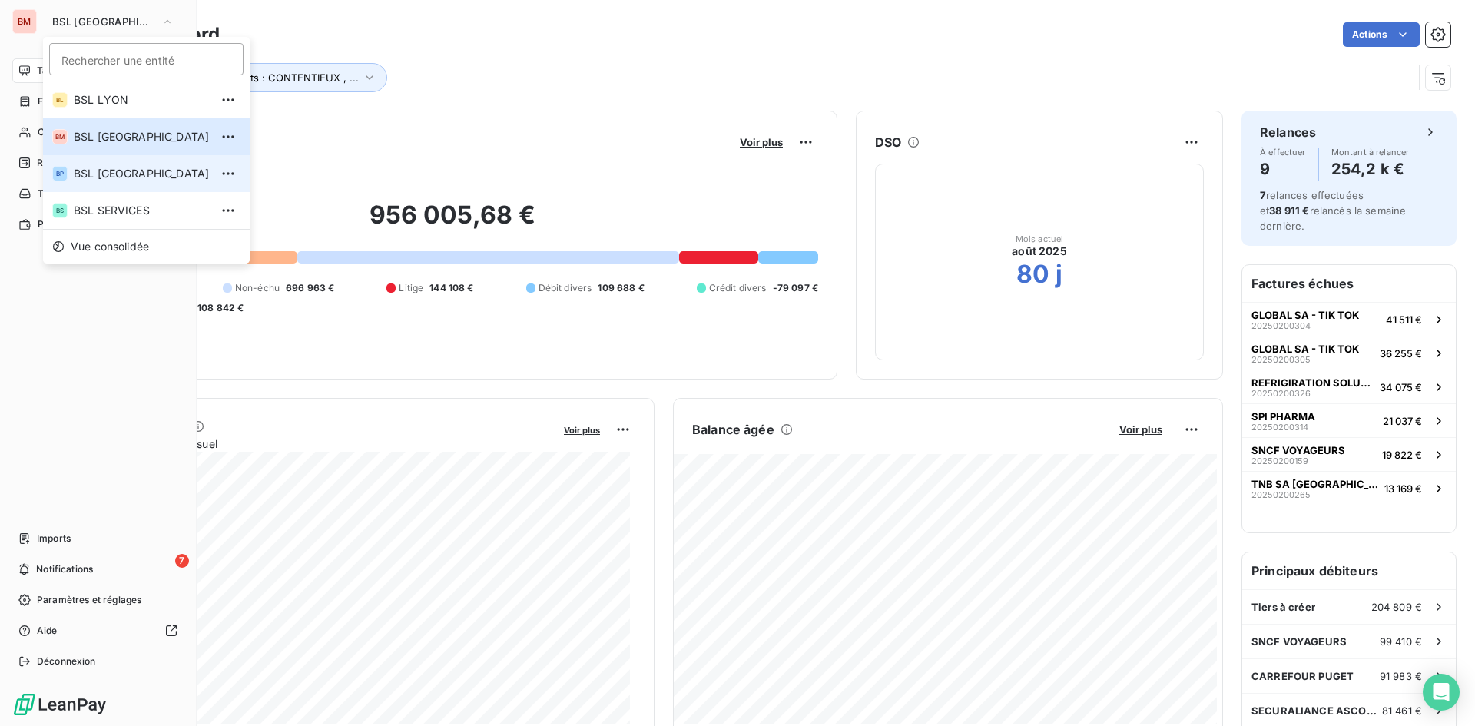
click at [121, 171] on span "BSL [GEOGRAPHIC_DATA]" at bounding box center [142, 173] width 136 height 15
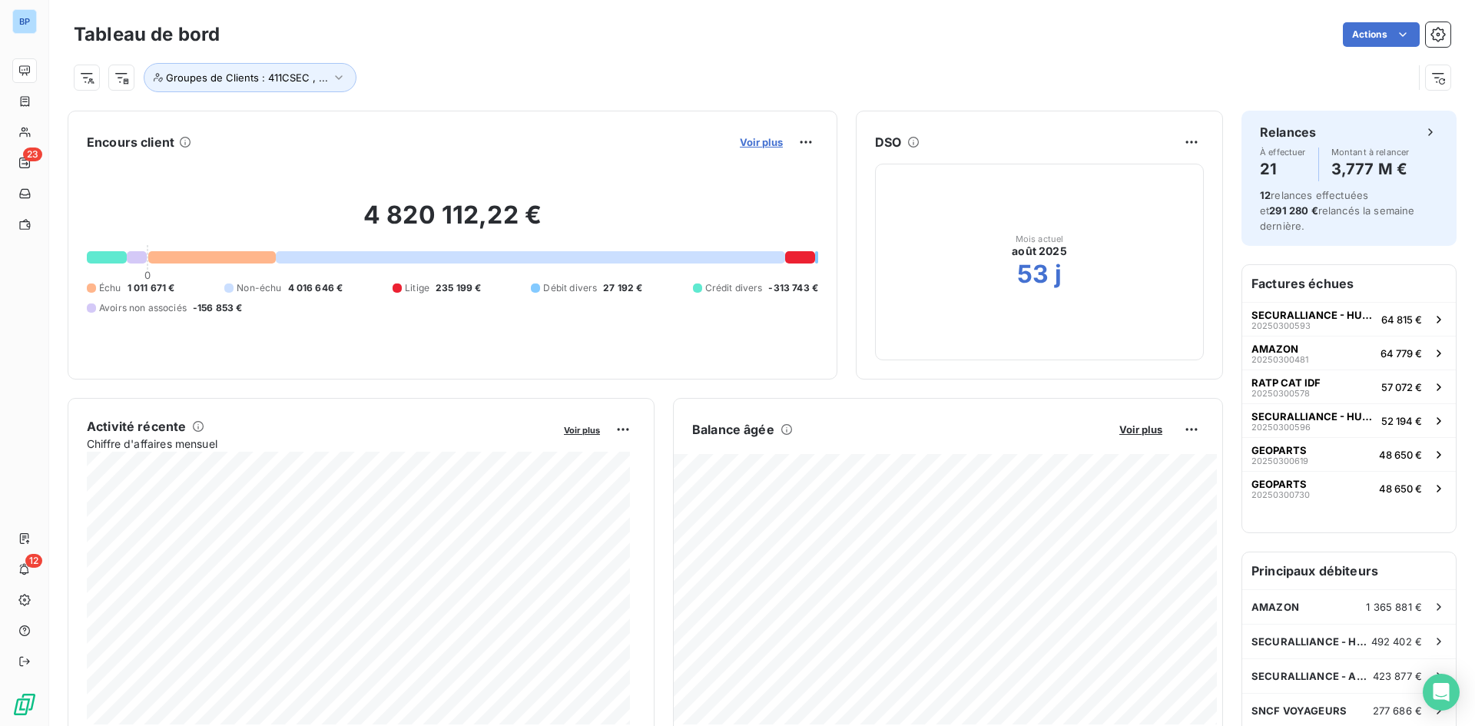
click at [740, 138] on span "Voir plus" at bounding box center [761, 142] width 43 height 12
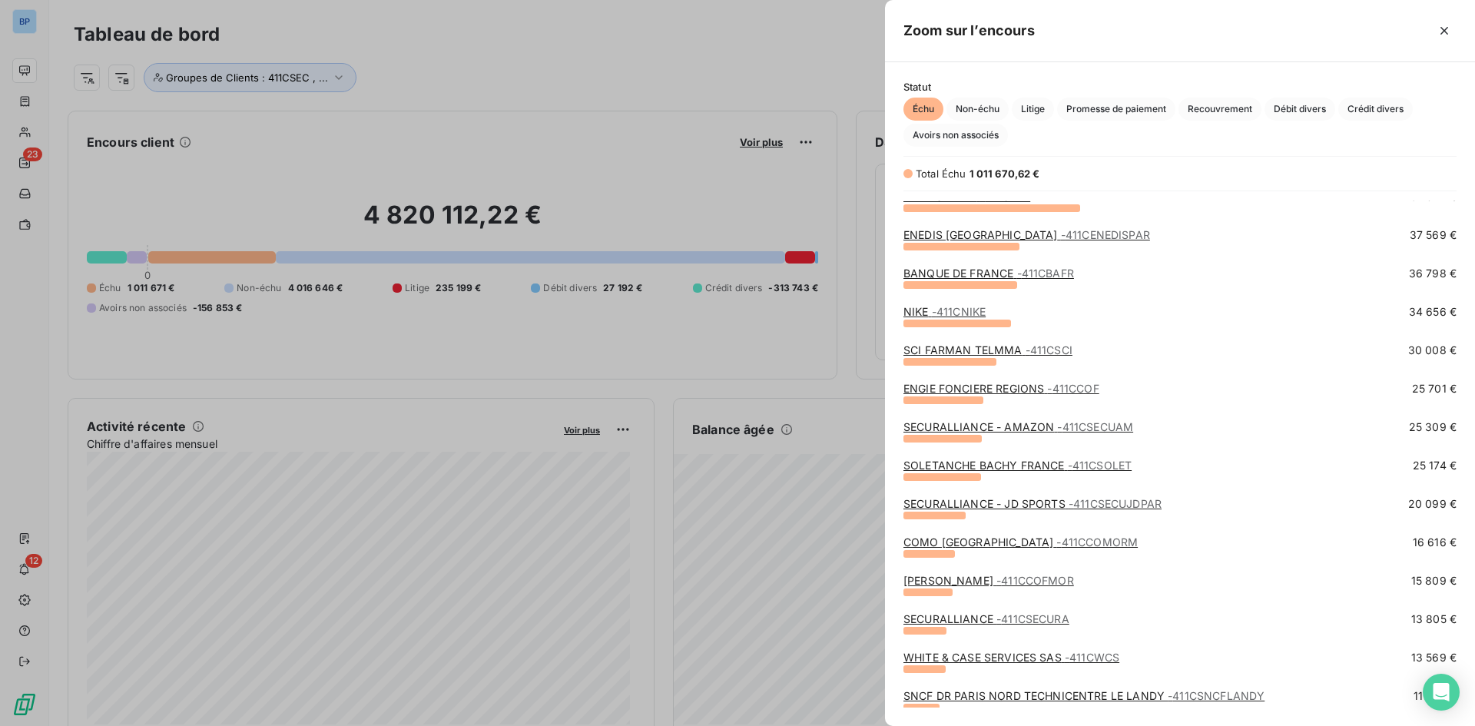
scroll to position [231, 0]
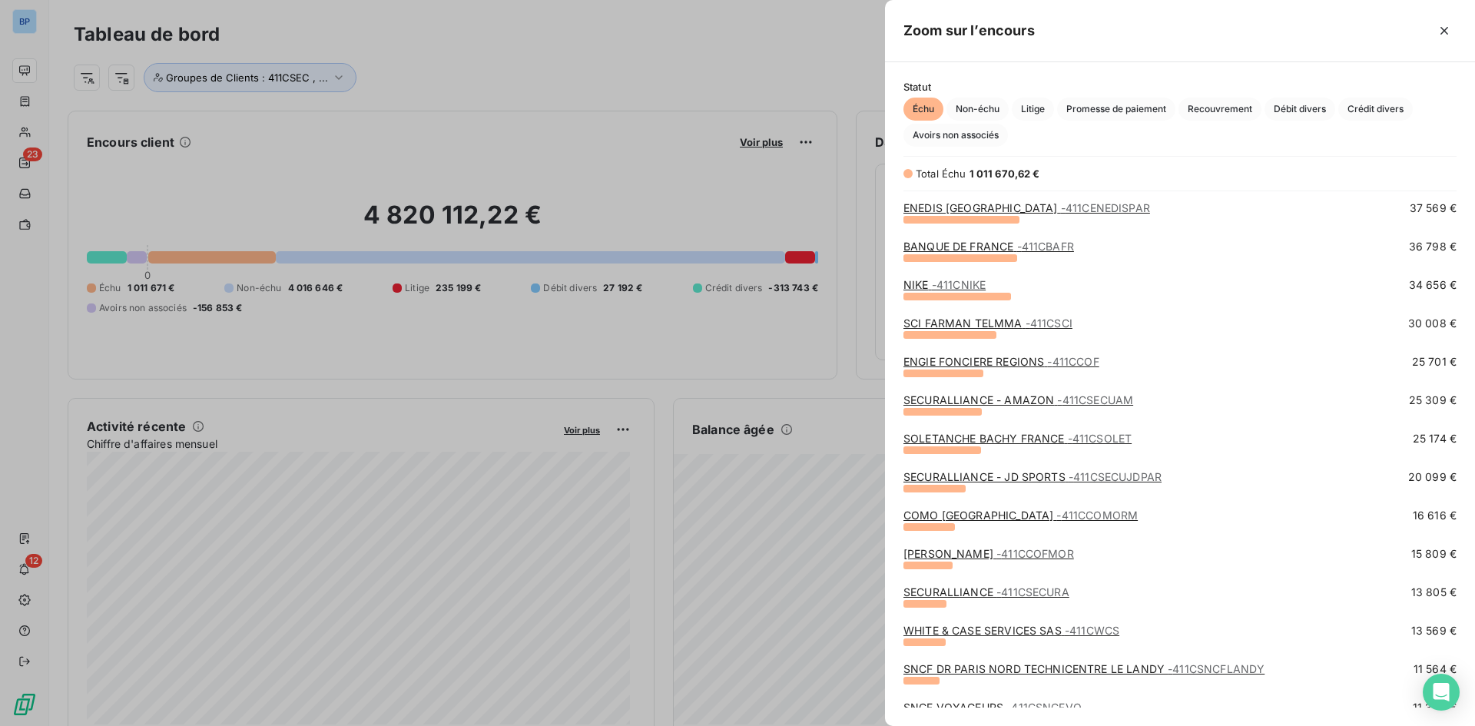
click at [1048, 331] on div "SCI FARMAN TELMMA - 411CSCI" at bounding box center [988, 323] width 169 height 15
click at [1046, 325] on span "- 411CSCI" at bounding box center [1049, 323] width 47 height 13
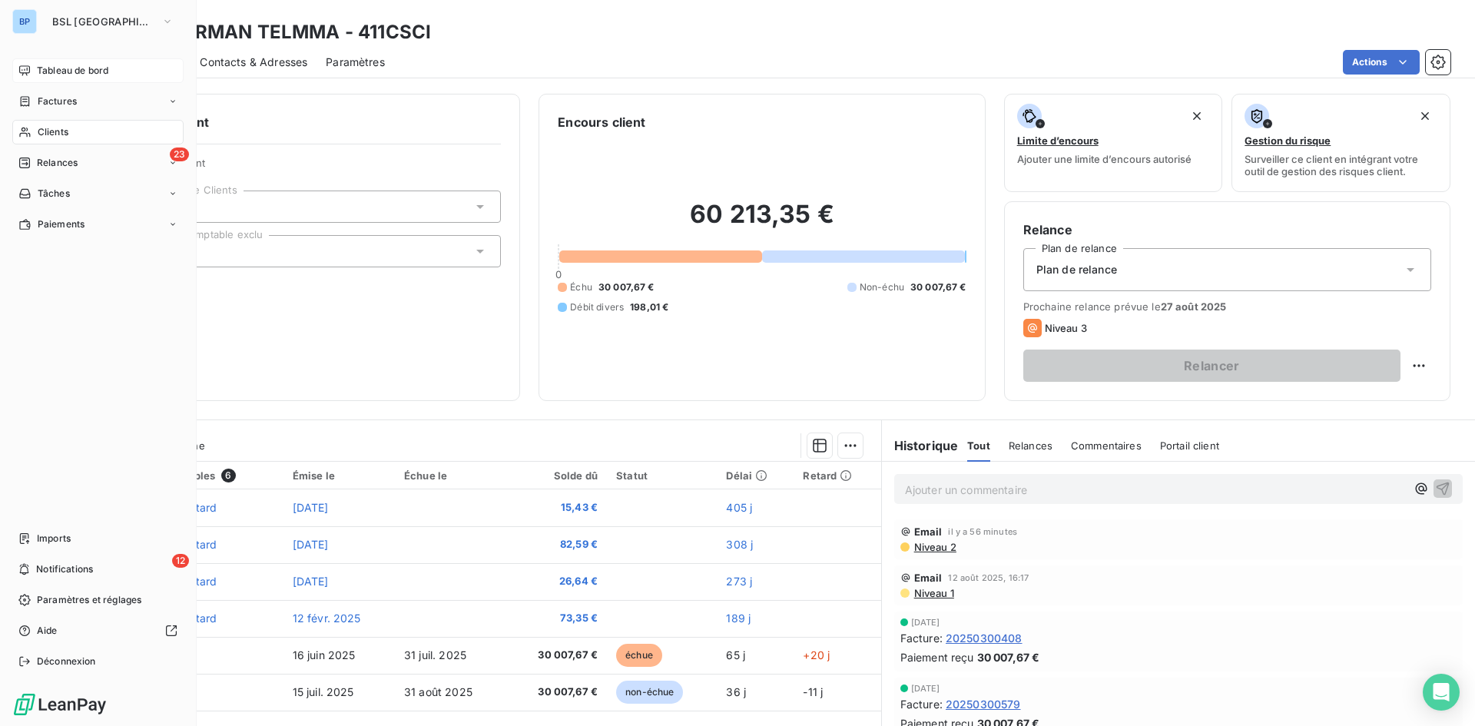
click at [69, 81] on div "Tableau de bord" at bounding box center [97, 70] width 171 height 25
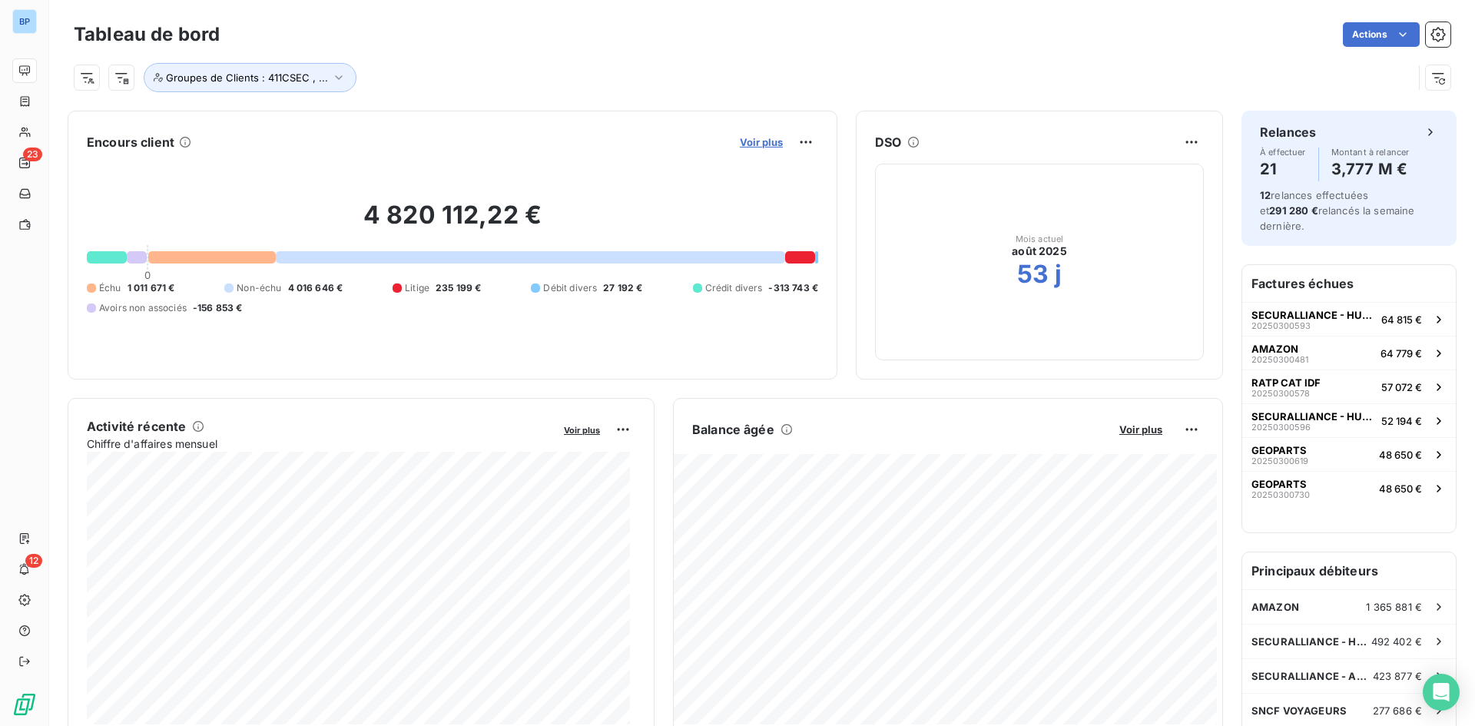
click at [748, 138] on span "Voir plus" at bounding box center [761, 142] width 43 height 12
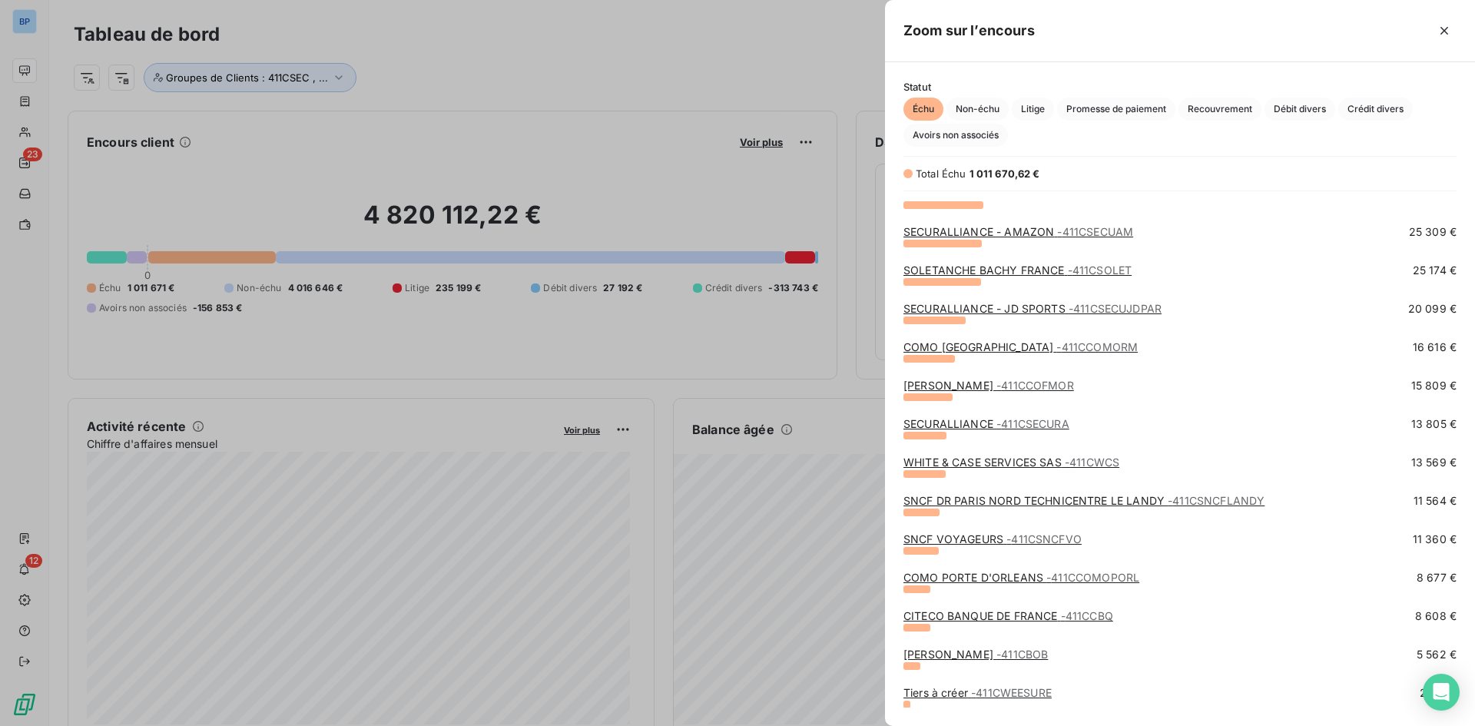
scroll to position [357, 0]
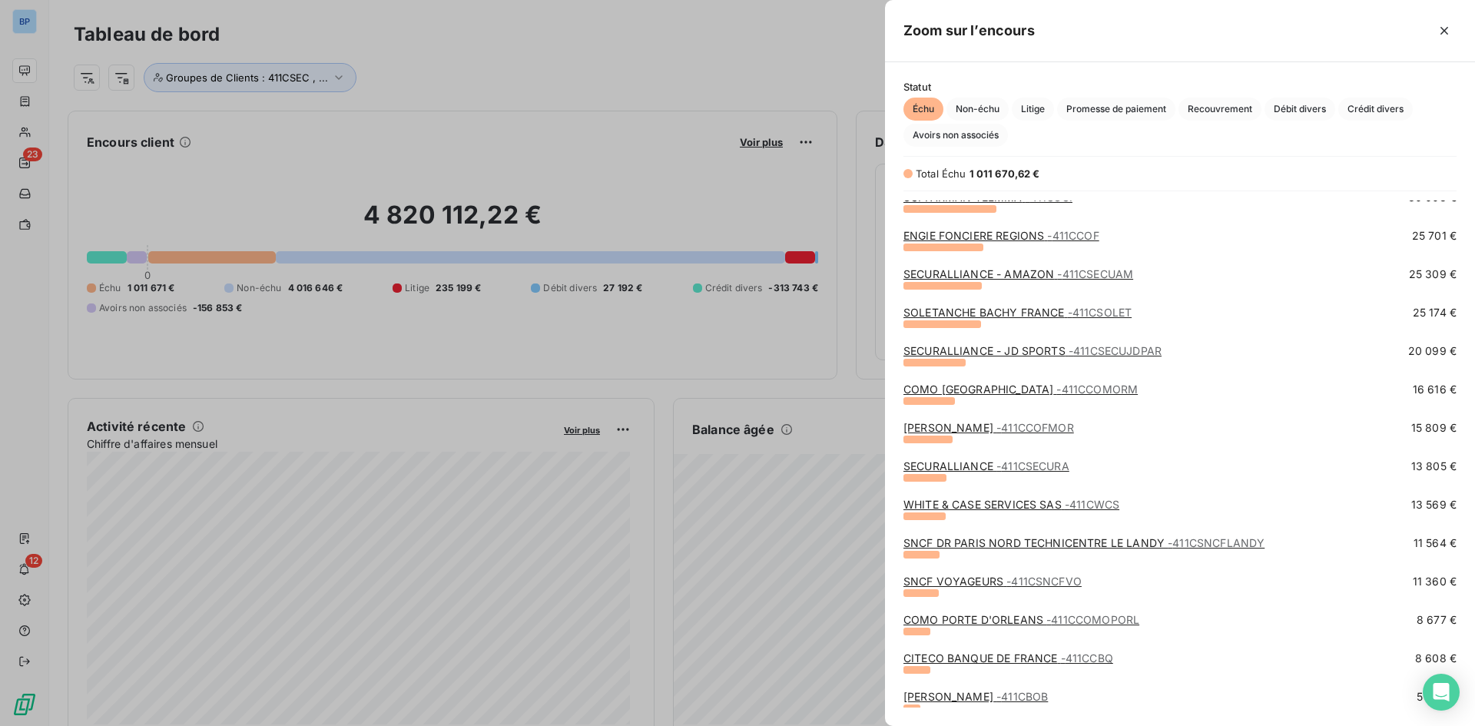
drag, startPoint x: 607, startPoint y: 78, endPoint x: 96, endPoint y: 3, distance: 516.4
click at [602, 78] on div at bounding box center [737, 363] width 1475 height 726
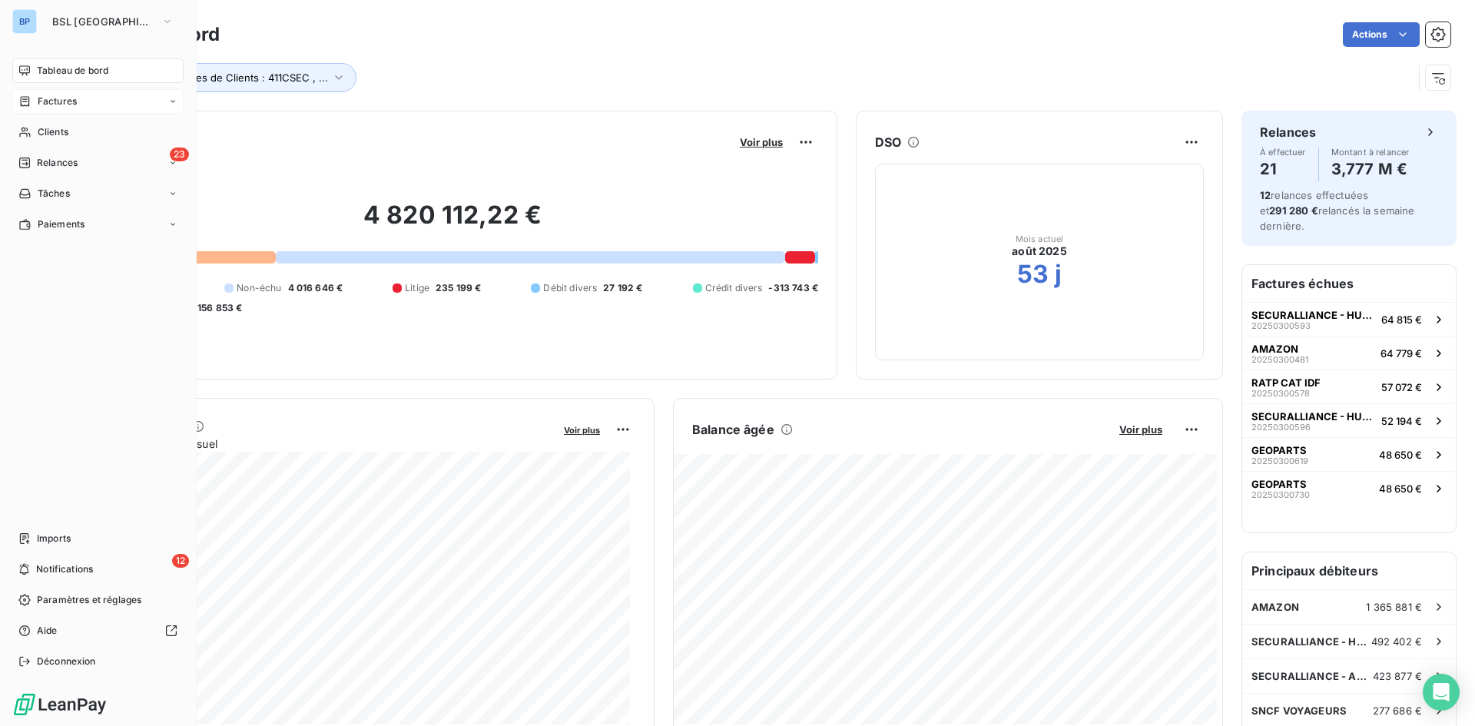
click at [30, 98] on icon at bounding box center [24, 101] width 13 height 12
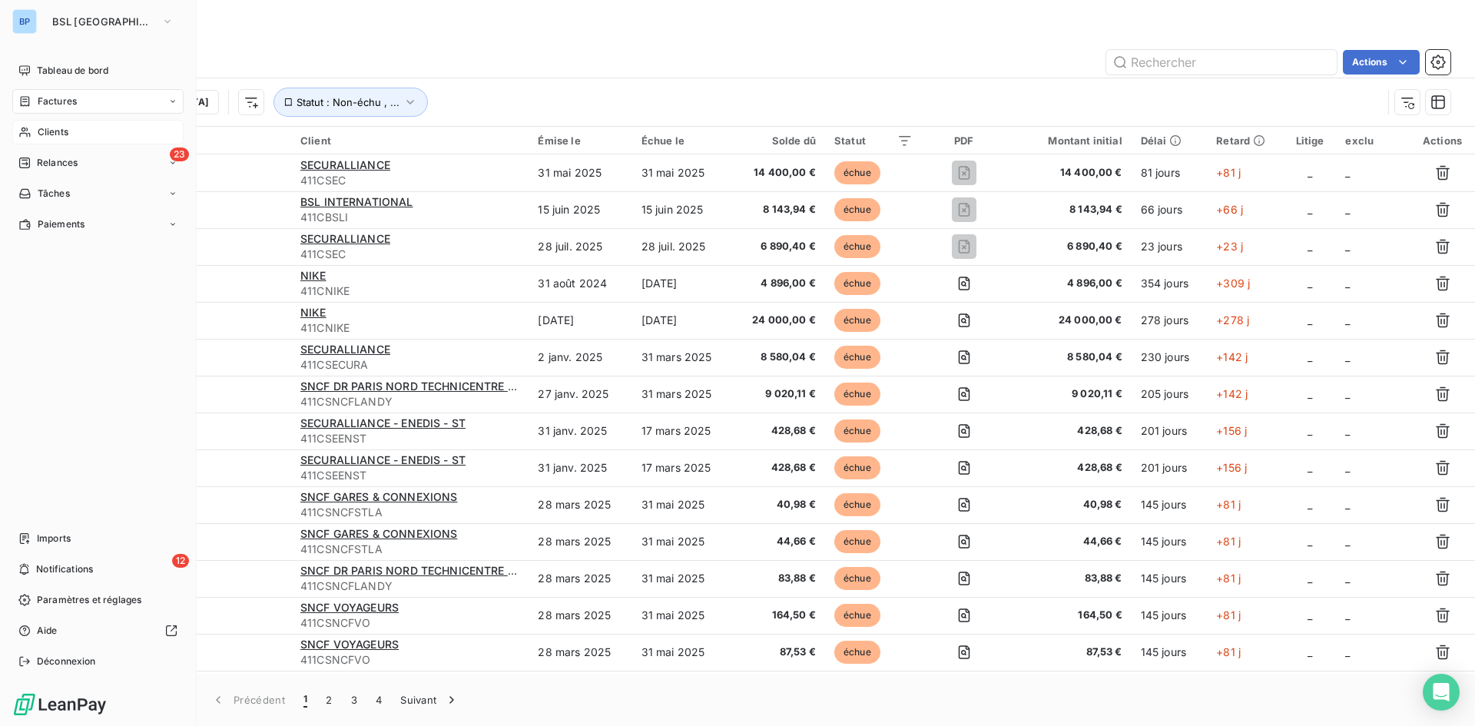
click at [57, 136] on span "Clients" at bounding box center [53, 132] width 31 height 14
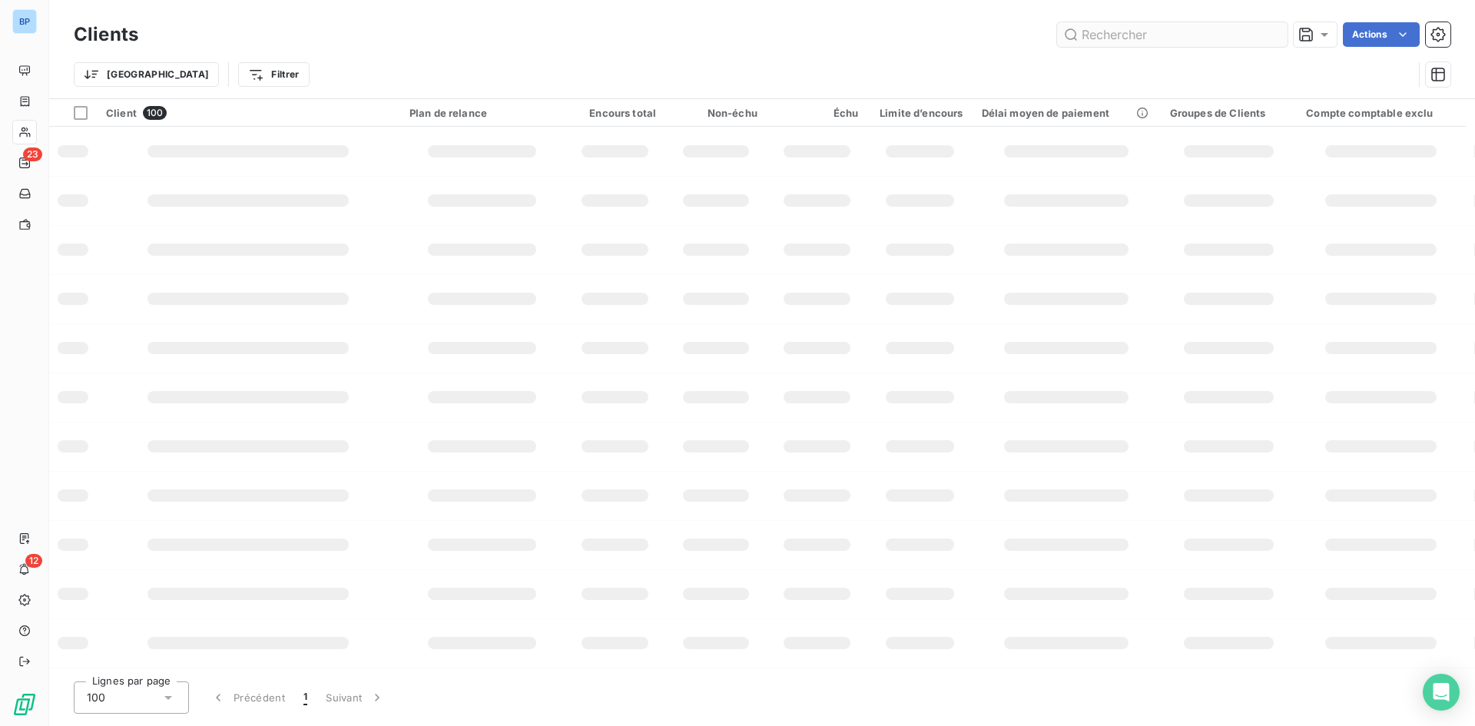
click at [1135, 32] on input "text" at bounding box center [1172, 34] width 231 height 25
type input "w"
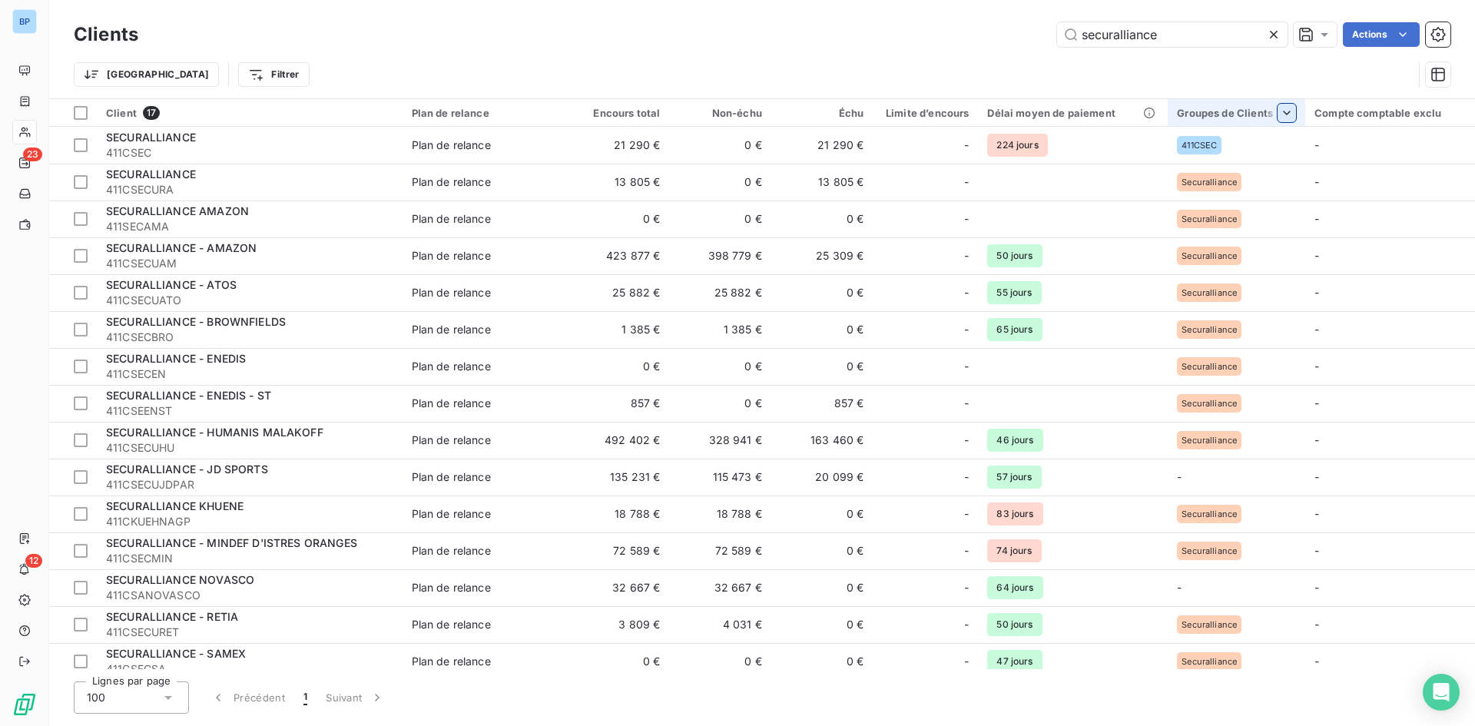
type input "securalliance"
click at [1286, 112] on html "BP 23 12 Clients securalliance Actions Trier Filtrer Client 17 Plan de relance …" at bounding box center [737, 363] width 1475 height 726
click at [831, 58] on html "BP 23 12 Clients securalliance Actions Trier Filtrer Client 17 Plan de relance …" at bounding box center [737, 363] width 1475 height 726
click at [824, 141] on span "Trier par ordre croissant" at bounding box center [776, 145] width 124 height 15
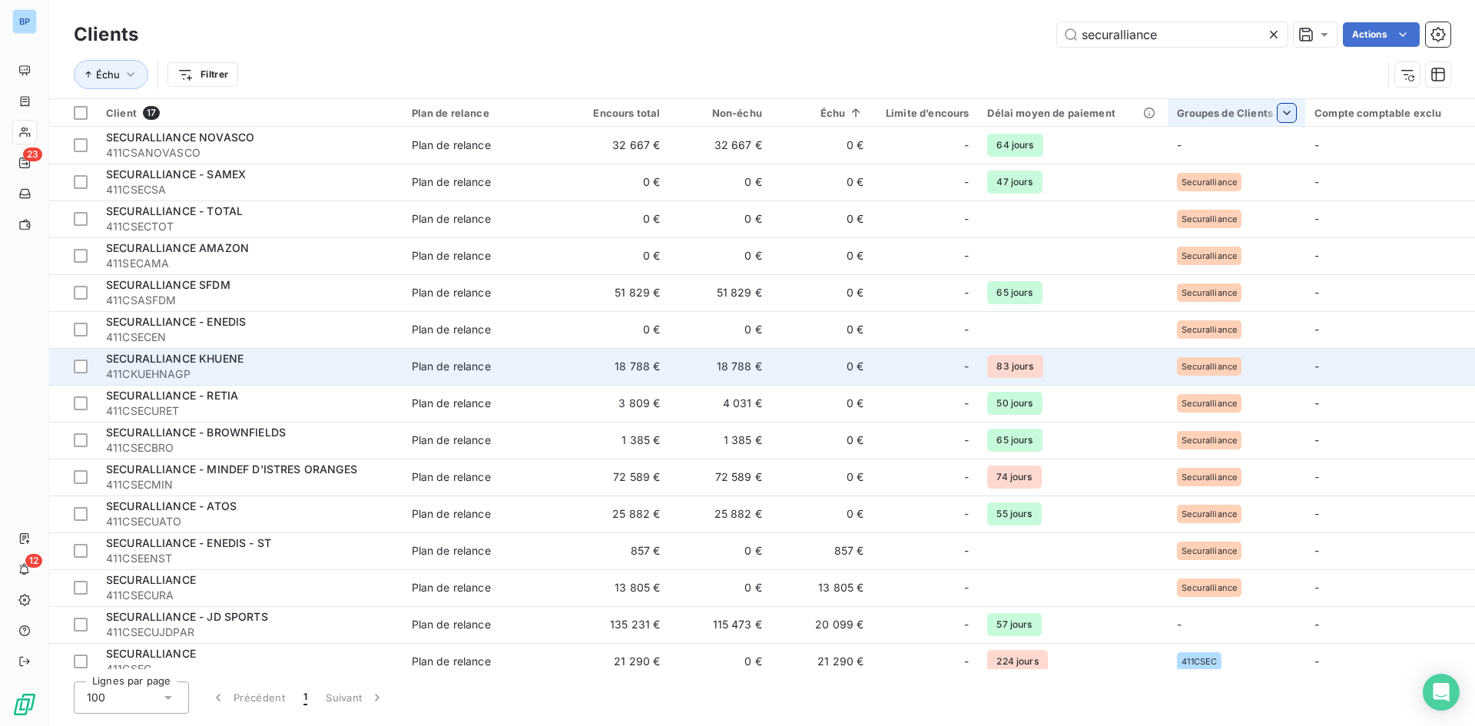
scroll to position [85, 0]
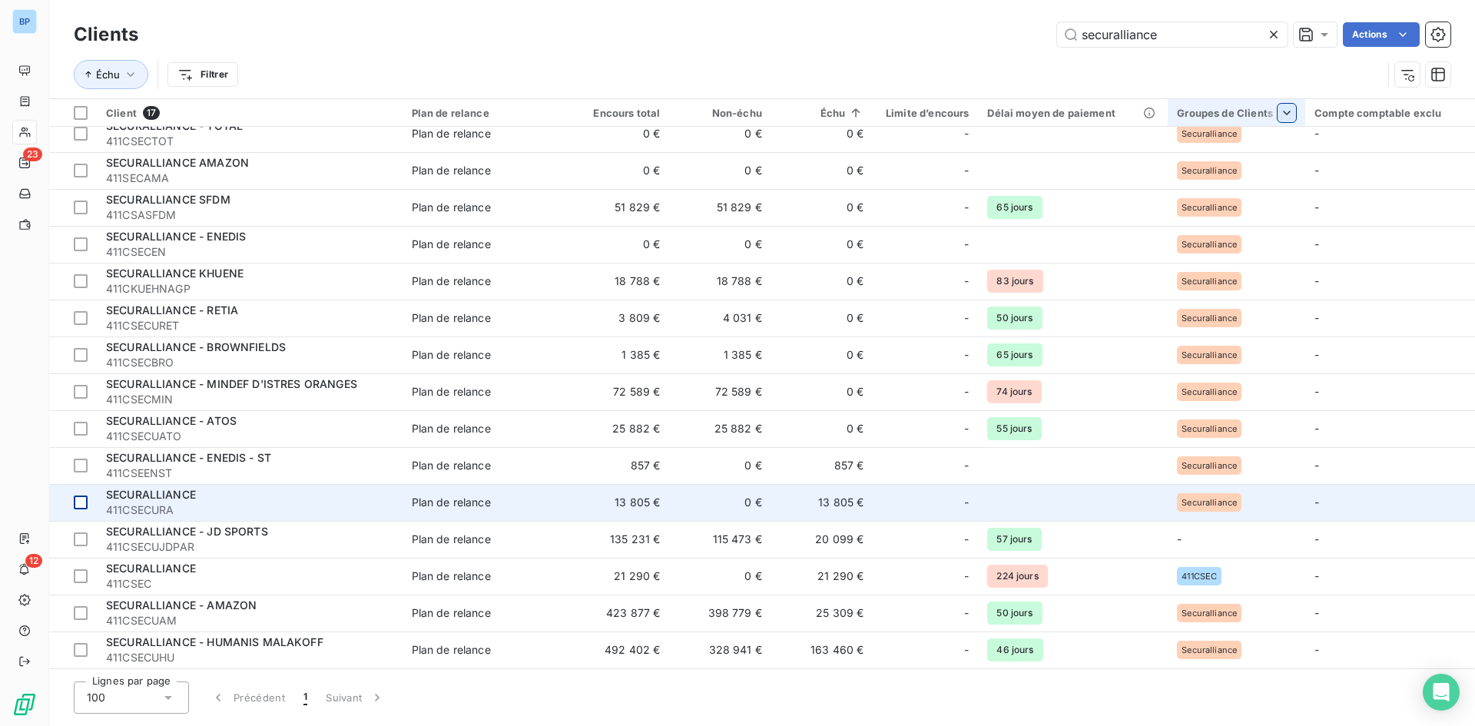
click at [85, 503] on div at bounding box center [81, 503] width 14 height 14
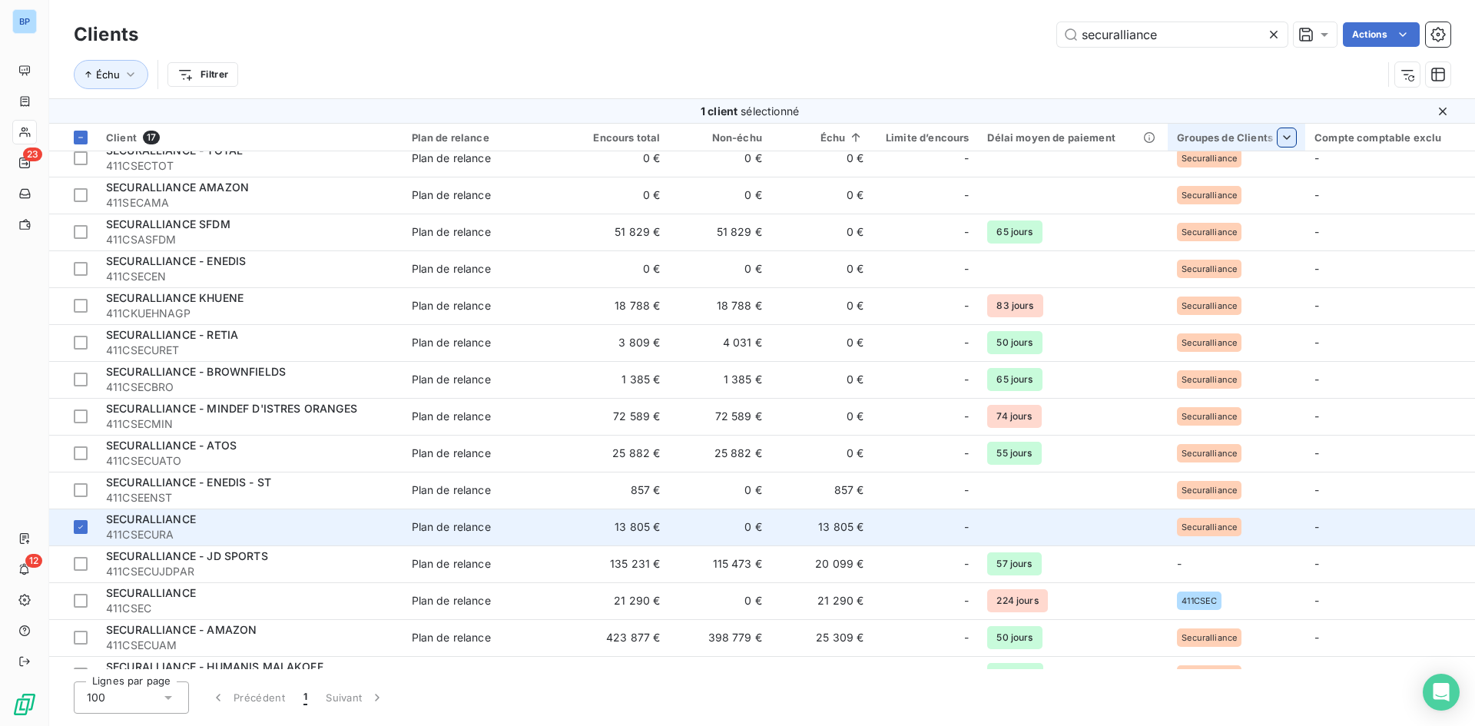
scroll to position [110, 0]
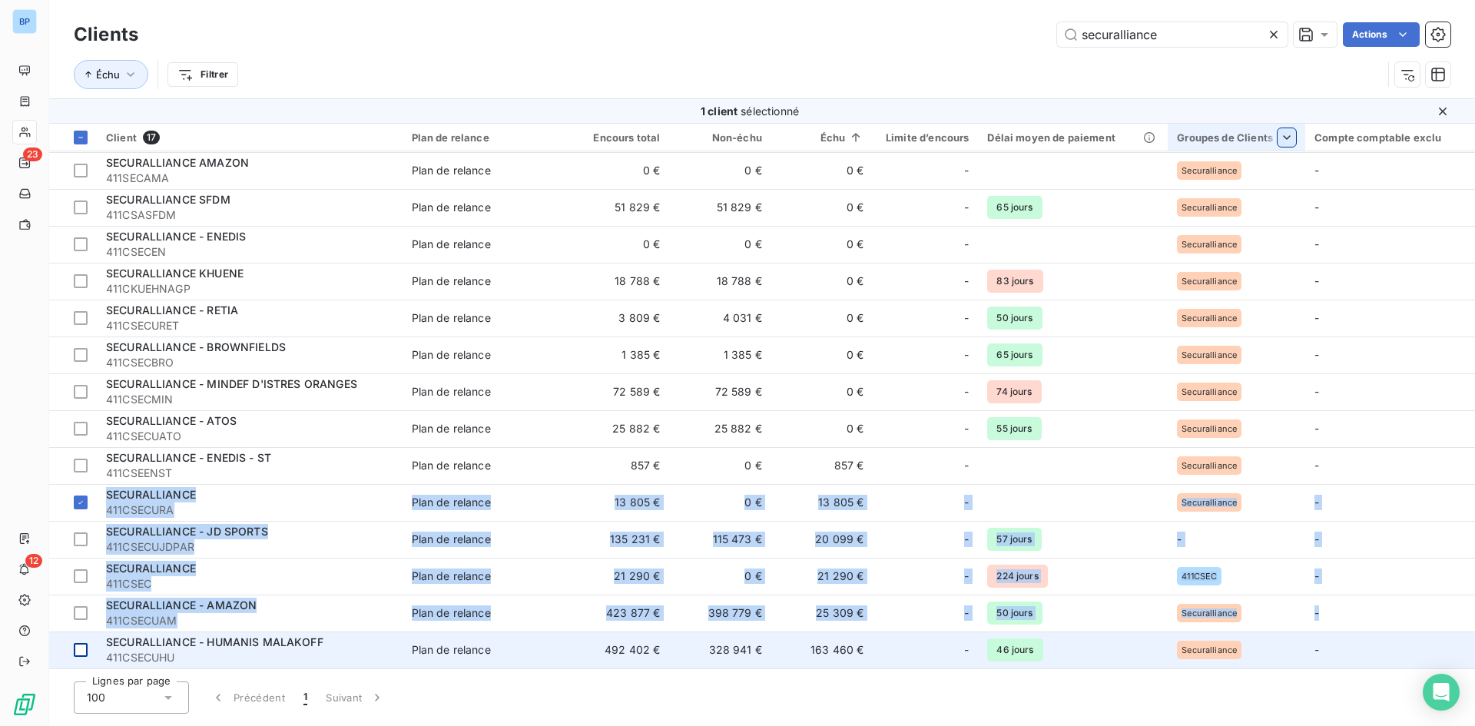
click at [78, 650] on div at bounding box center [81, 650] width 14 height 14
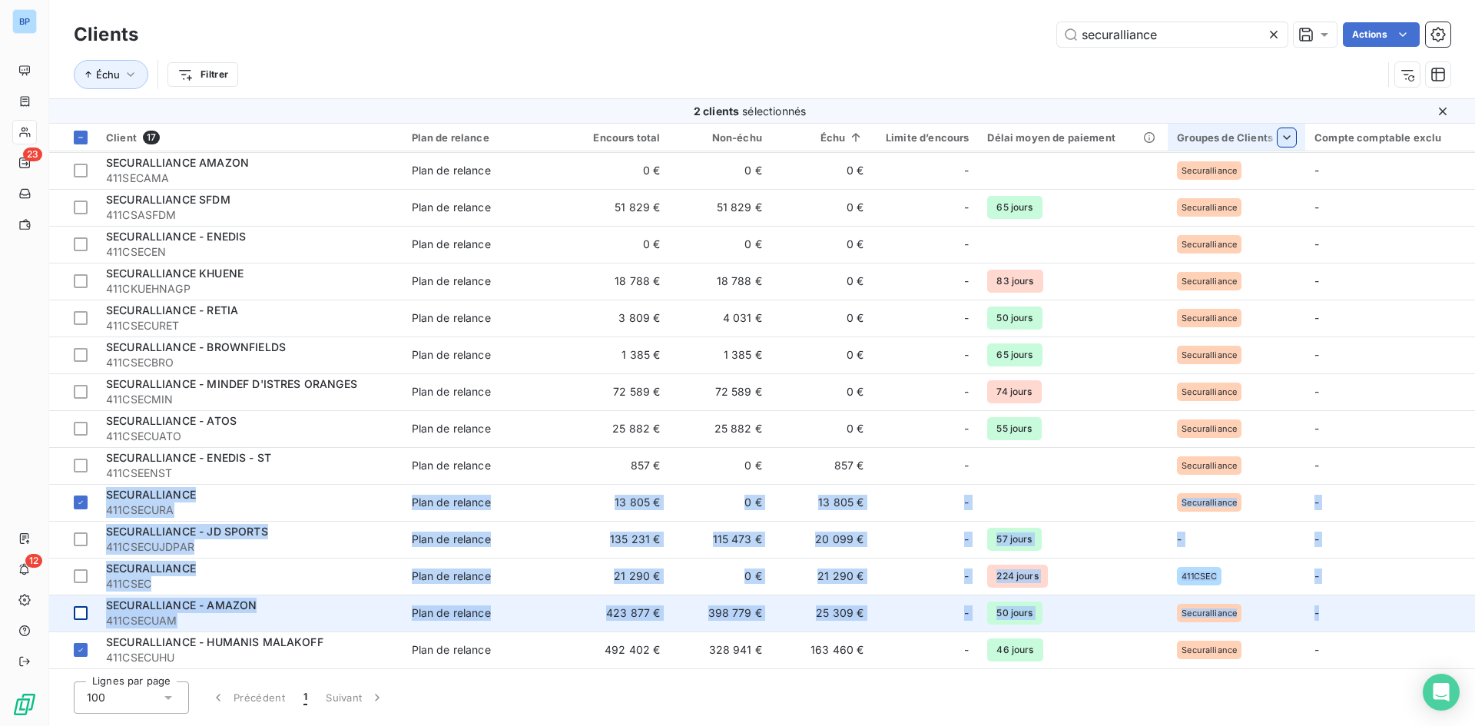
click at [80, 611] on div at bounding box center [81, 613] width 14 height 14
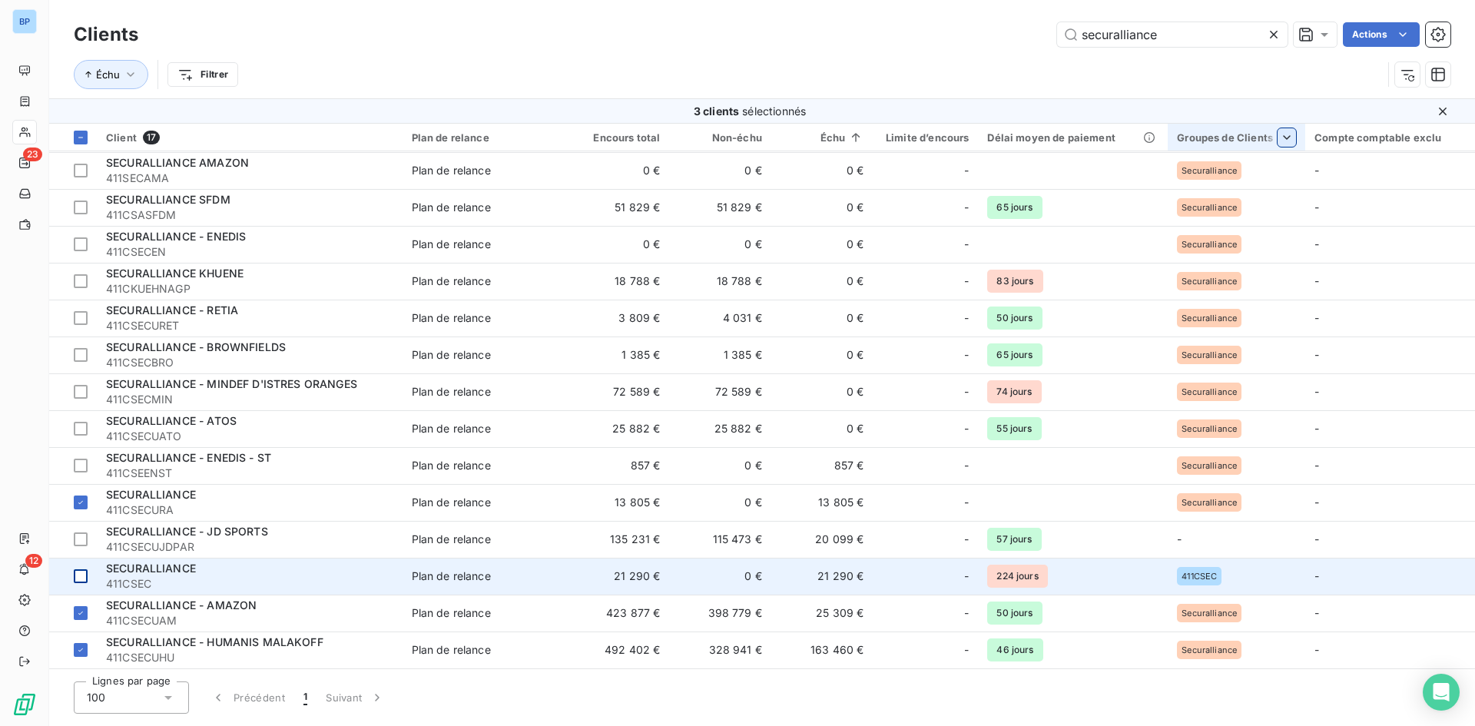
click at [79, 573] on div at bounding box center [81, 576] width 14 height 14
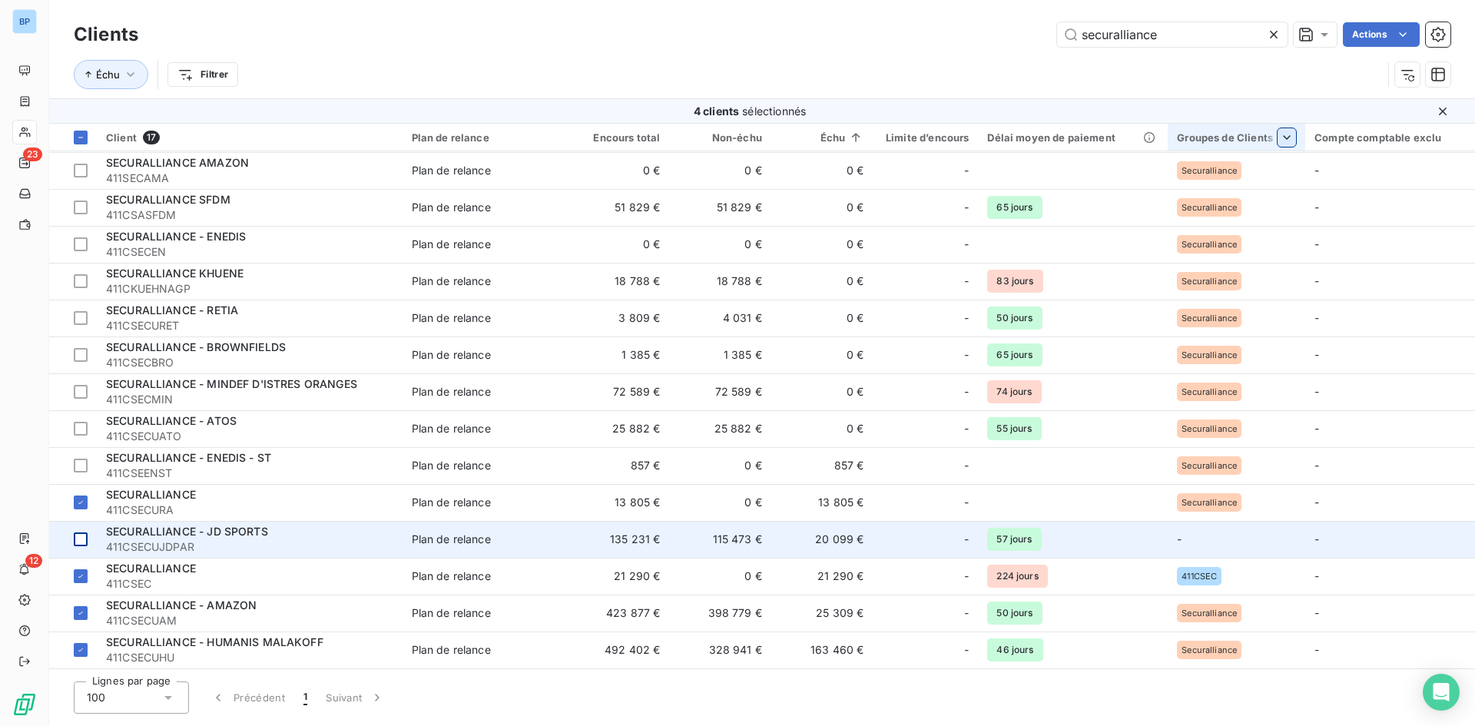
click at [82, 536] on div at bounding box center [81, 540] width 14 height 14
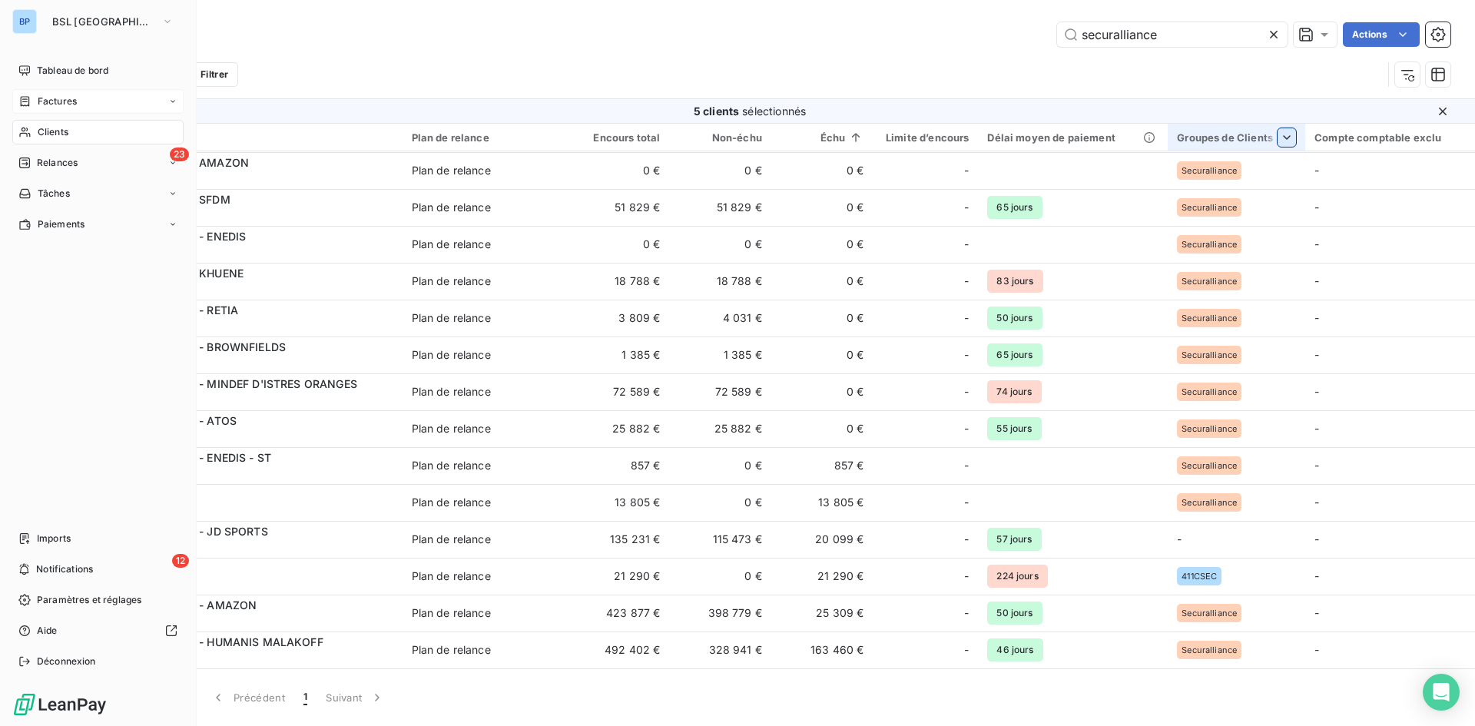
click at [69, 103] on span "Factures" at bounding box center [57, 102] width 39 height 14
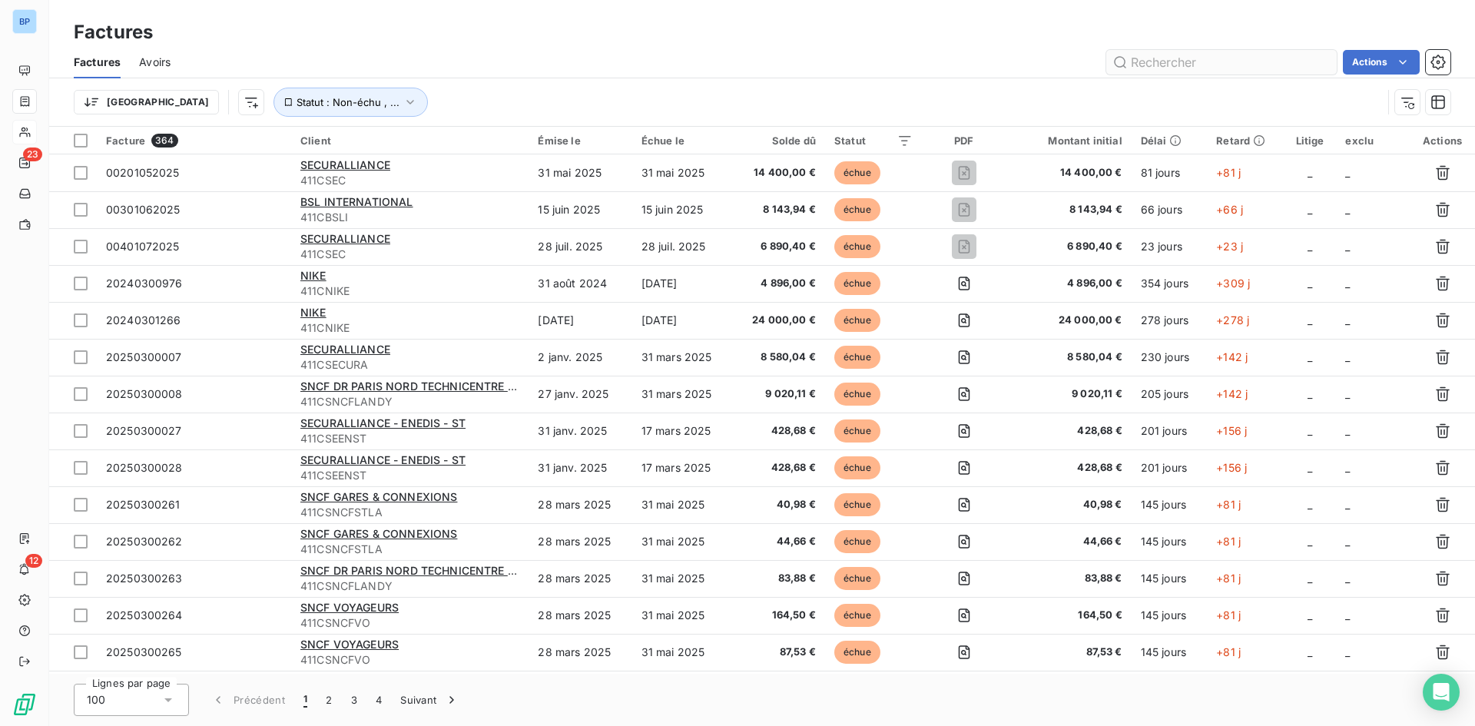
click at [1233, 61] on input "text" at bounding box center [1222, 62] width 231 height 25
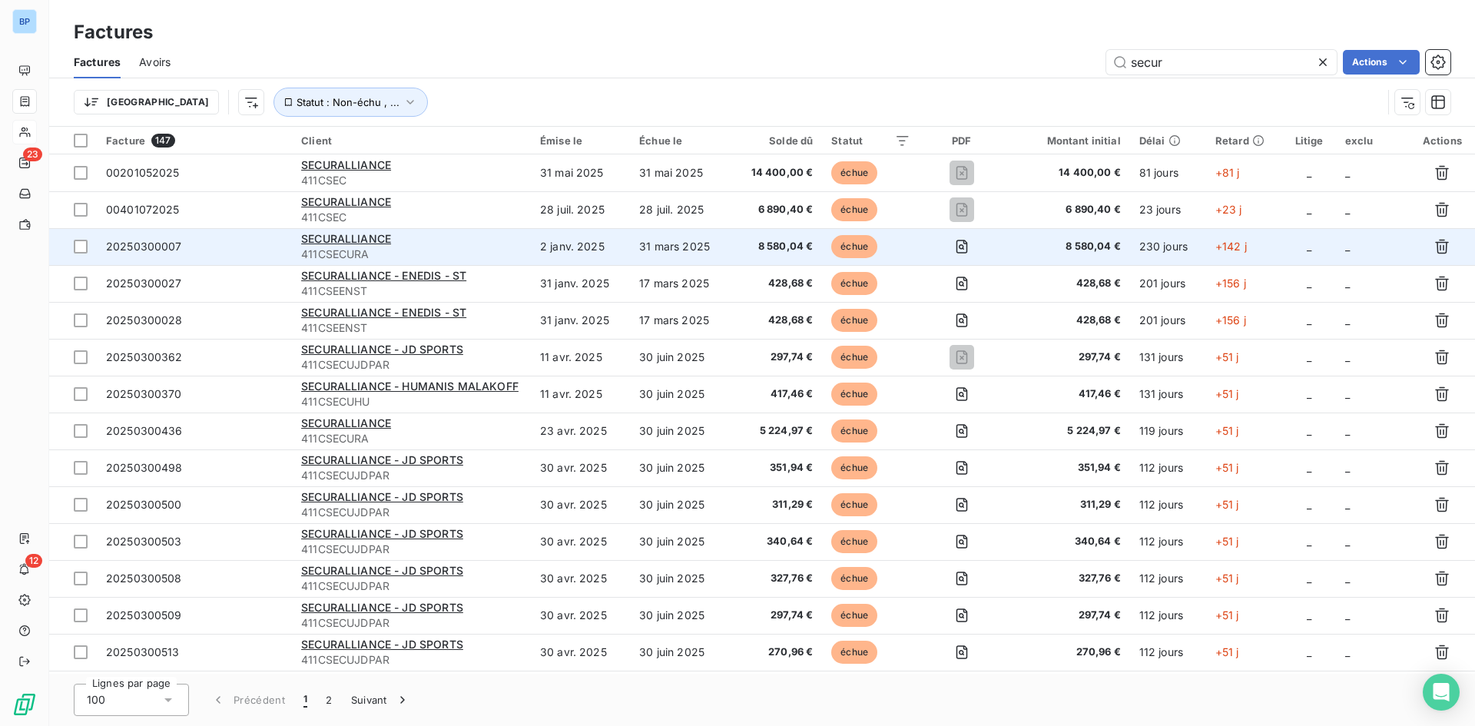
type input "secur"
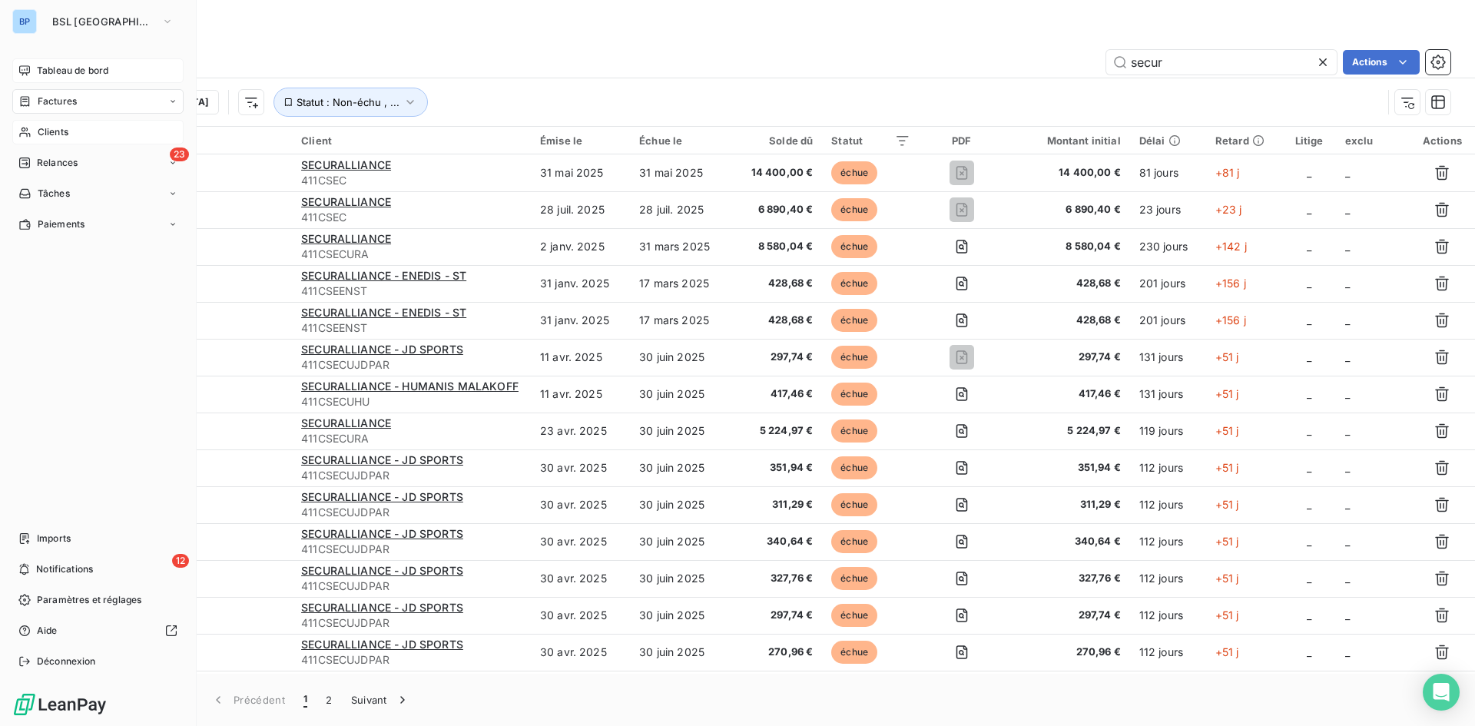
click at [58, 72] on span "Tableau de bord" at bounding box center [72, 71] width 71 height 14
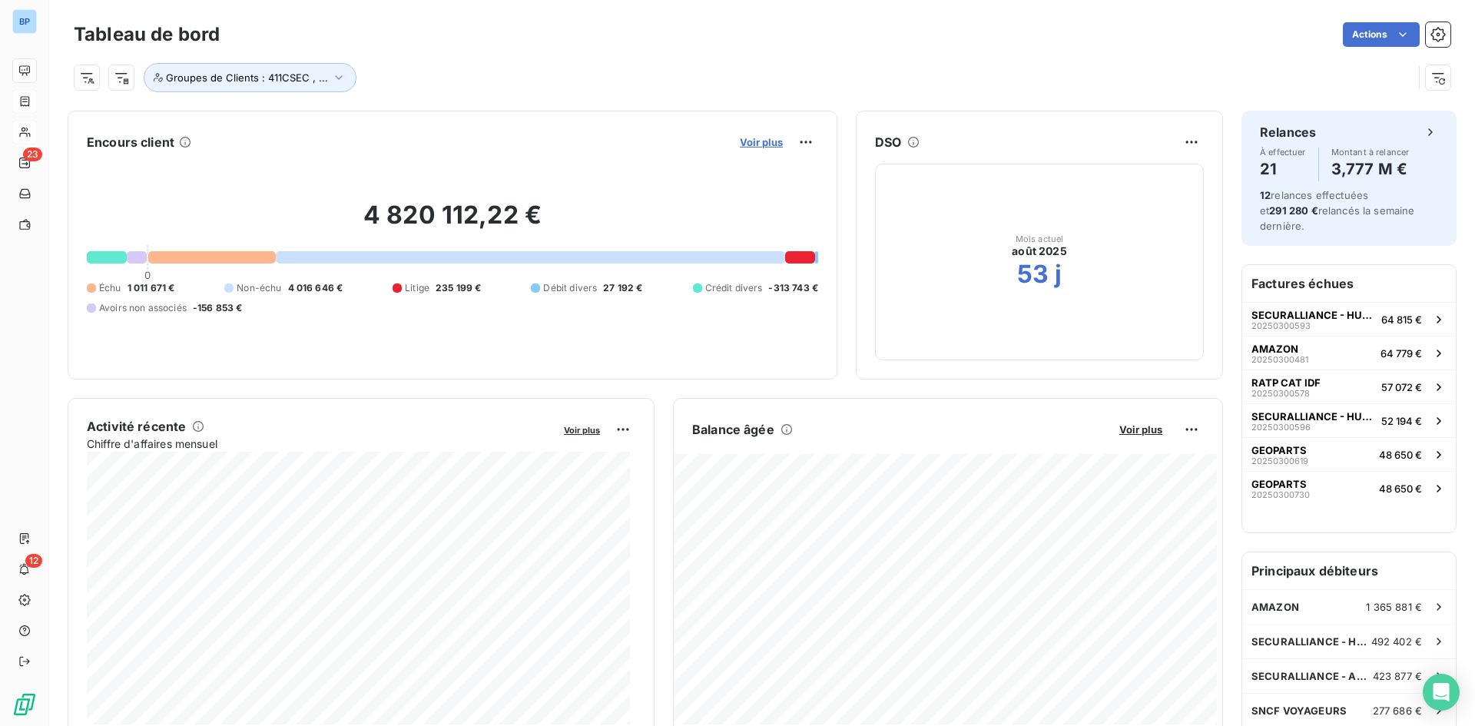
click at [765, 141] on span "Voir plus" at bounding box center [761, 142] width 43 height 12
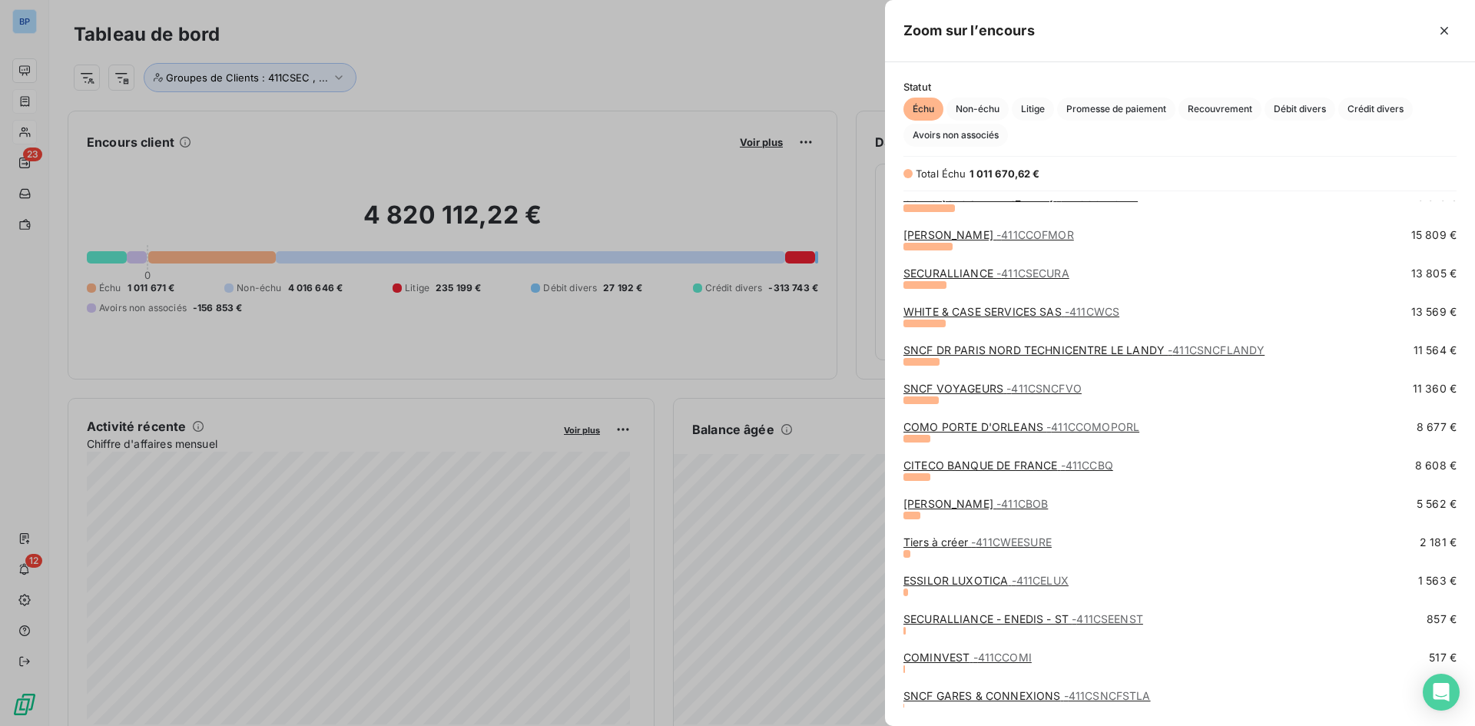
scroll to position [587, 0]
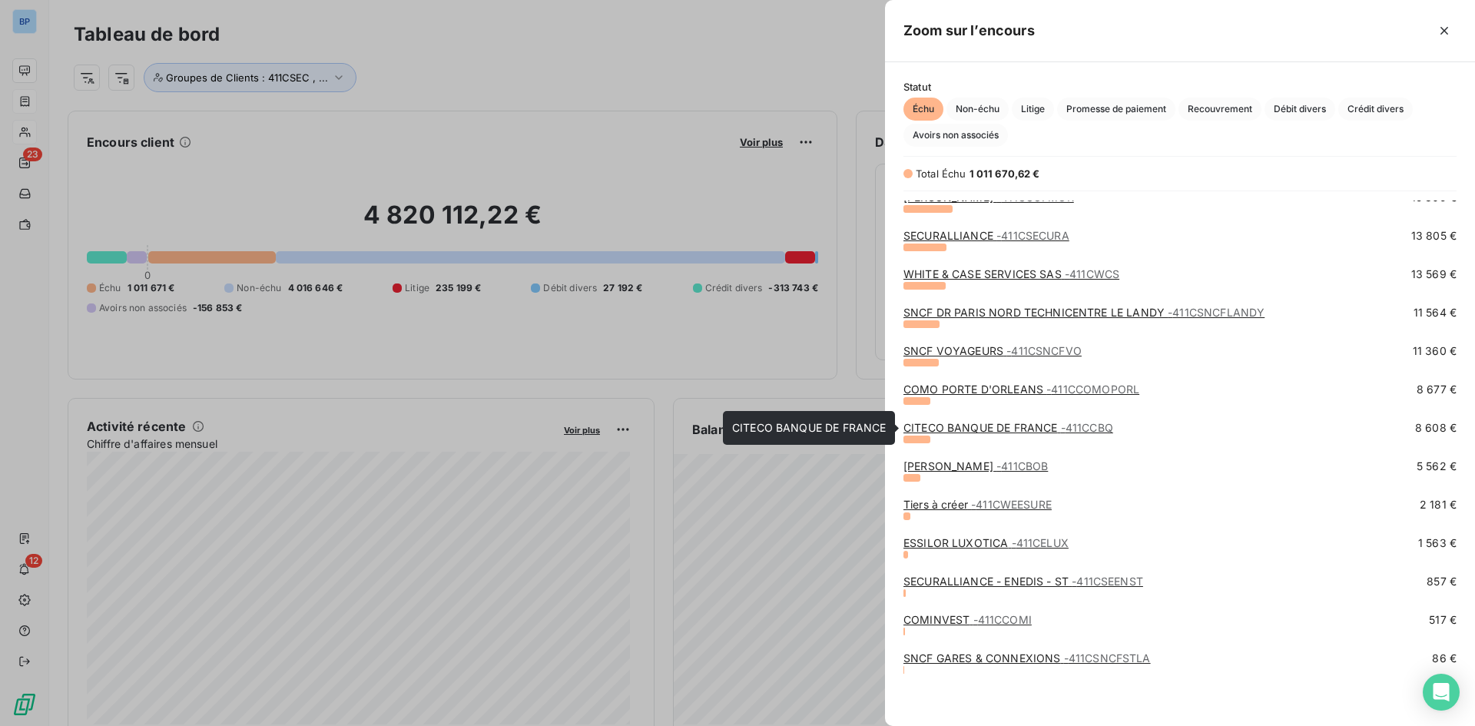
click at [957, 426] on link "CITECO BANQUE DE FRANCE - 411CCBQ" at bounding box center [1009, 427] width 210 height 13
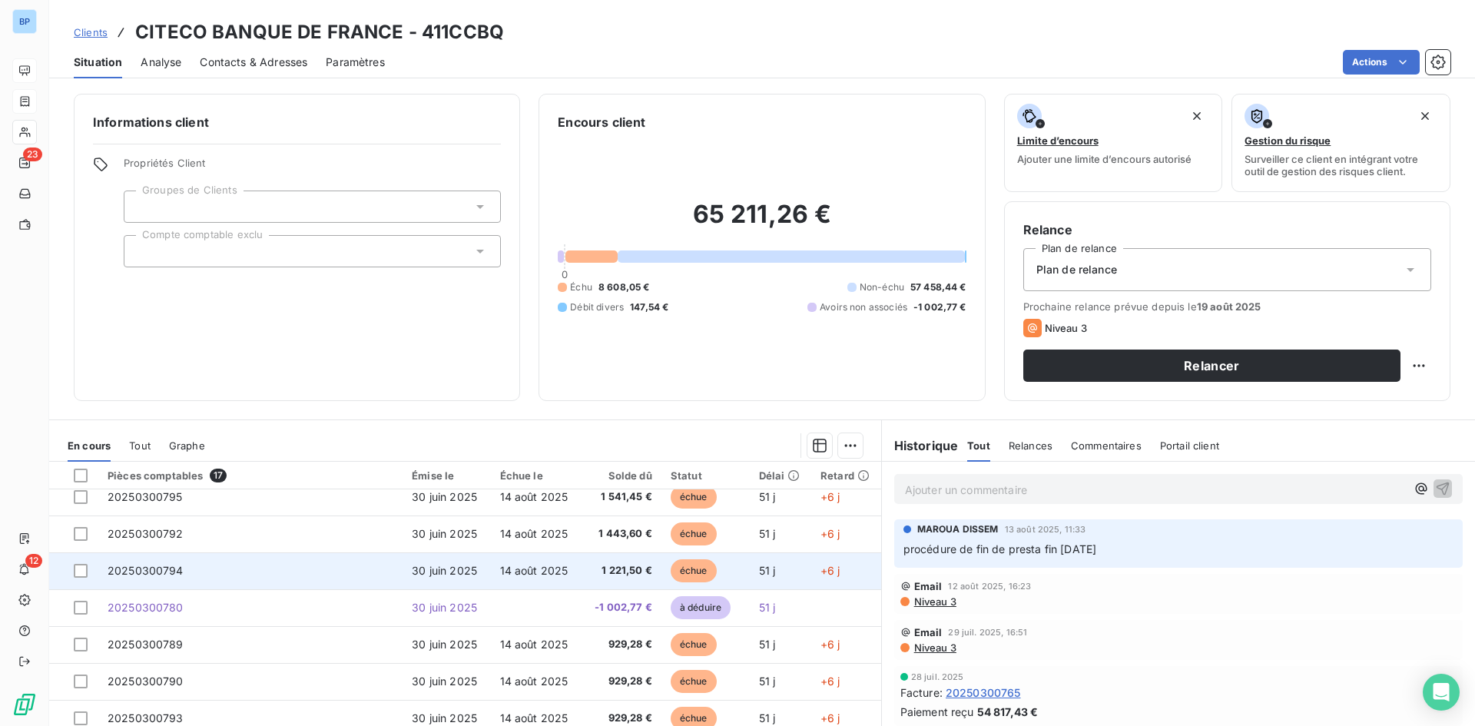
scroll to position [360, 0]
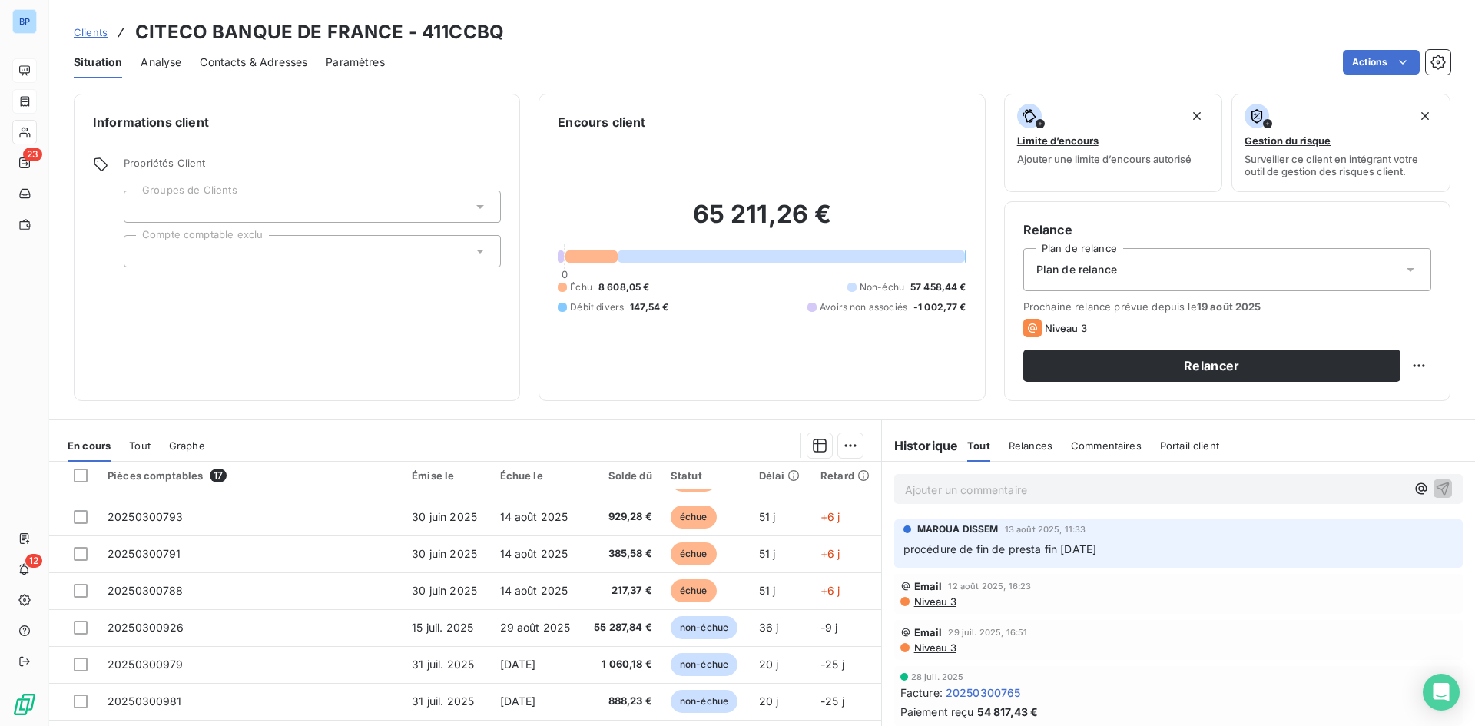
drag, startPoint x: 901, startPoint y: 550, endPoint x: 1122, endPoint y: 549, distance: 220.5
click at [1122, 549] on p "procédure de fin de presta fin [DATE]" at bounding box center [1179, 550] width 550 height 18
drag, startPoint x: 1127, startPoint y: 546, endPoint x: 1118, endPoint y: 546, distance: 9.3
click at [1127, 546] on p "procédure de fin de presta fin [DATE]" at bounding box center [1179, 550] width 550 height 18
click at [1107, 553] on p "procédure de fin de presta fin [DATE]" at bounding box center [1179, 550] width 550 height 18
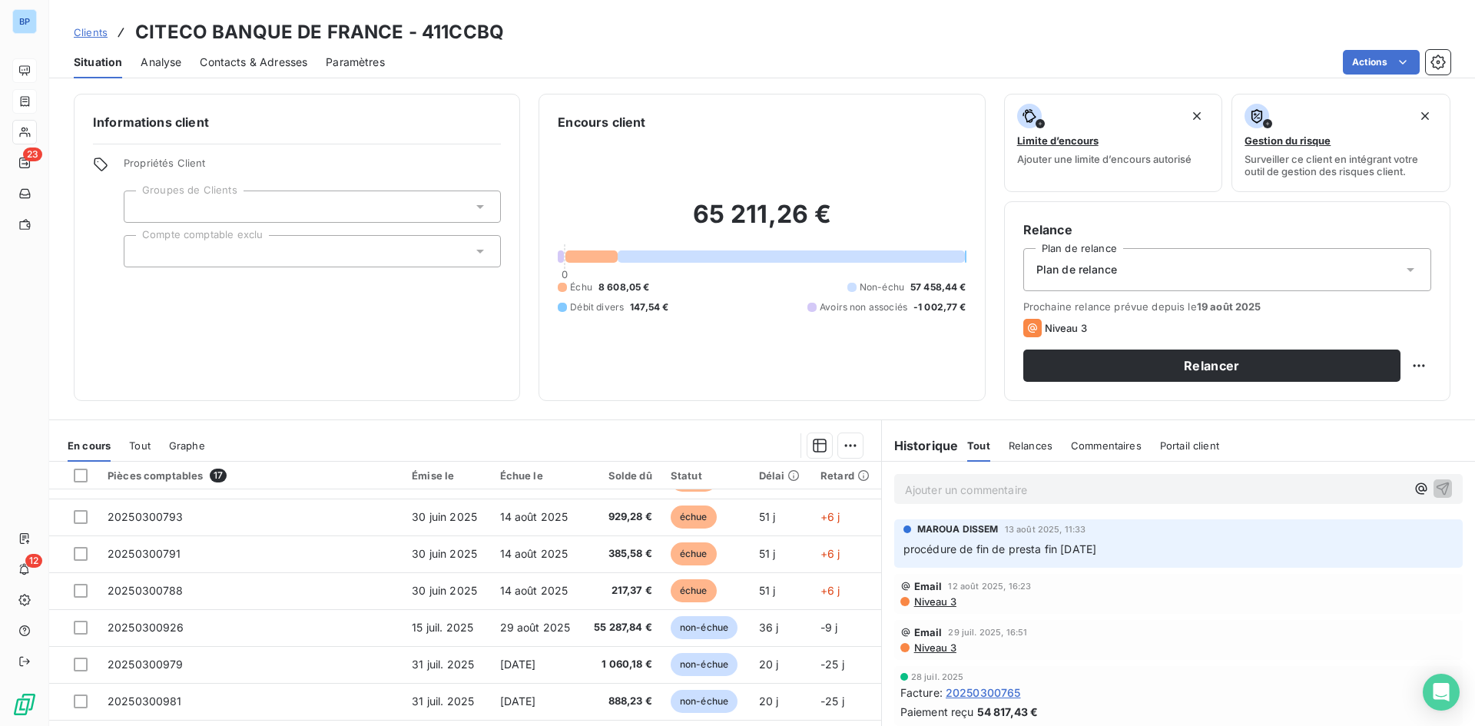
drag, startPoint x: 1110, startPoint y: 549, endPoint x: 881, endPoint y: 551, distance: 229.0
click at [882, 551] on div "MAROUA DISSEM 13 août 2025, 11:33 procédure de fin de presta fin aout 2025" at bounding box center [1178, 543] width 593 height 55
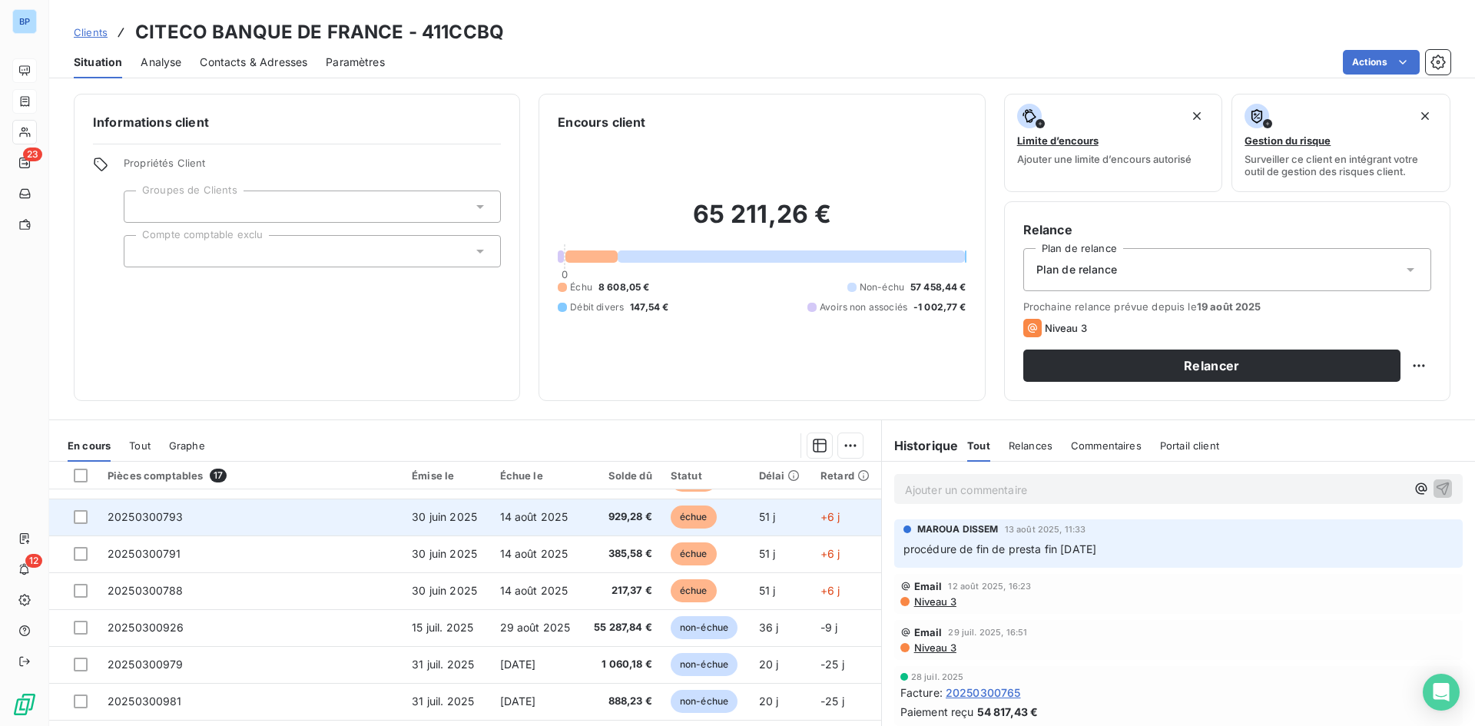
scroll to position [0, 0]
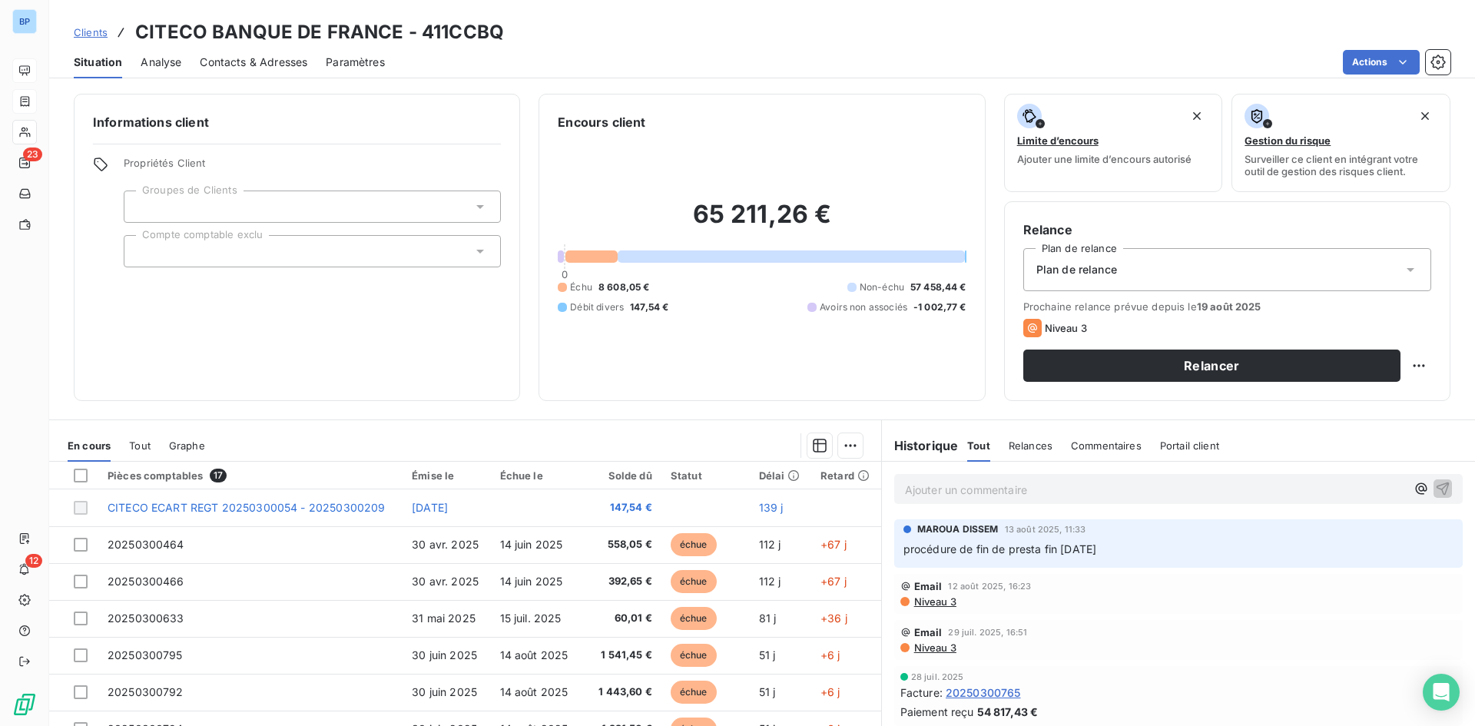
click at [728, 407] on div "Informations client Propriétés Client Groupes de Clients Compte comptable exclu…" at bounding box center [762, 406] width 1426 height 642
click at [1236, 277] on div "Plan de relance" at bounding box center [1228, 269] width 408 height 43
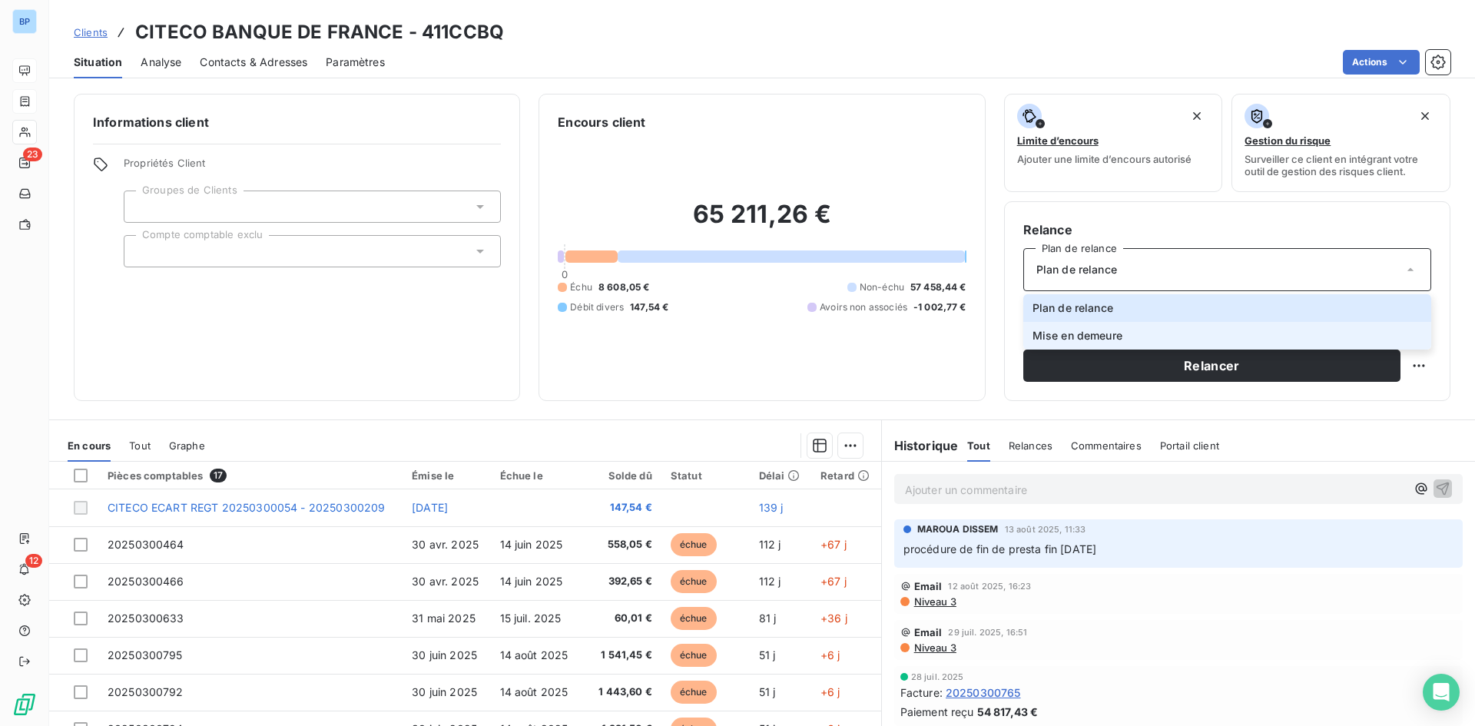
click at [1121, 335] on li "Mise en demeure" at bounding box center [1228, 336] width 408 height 28
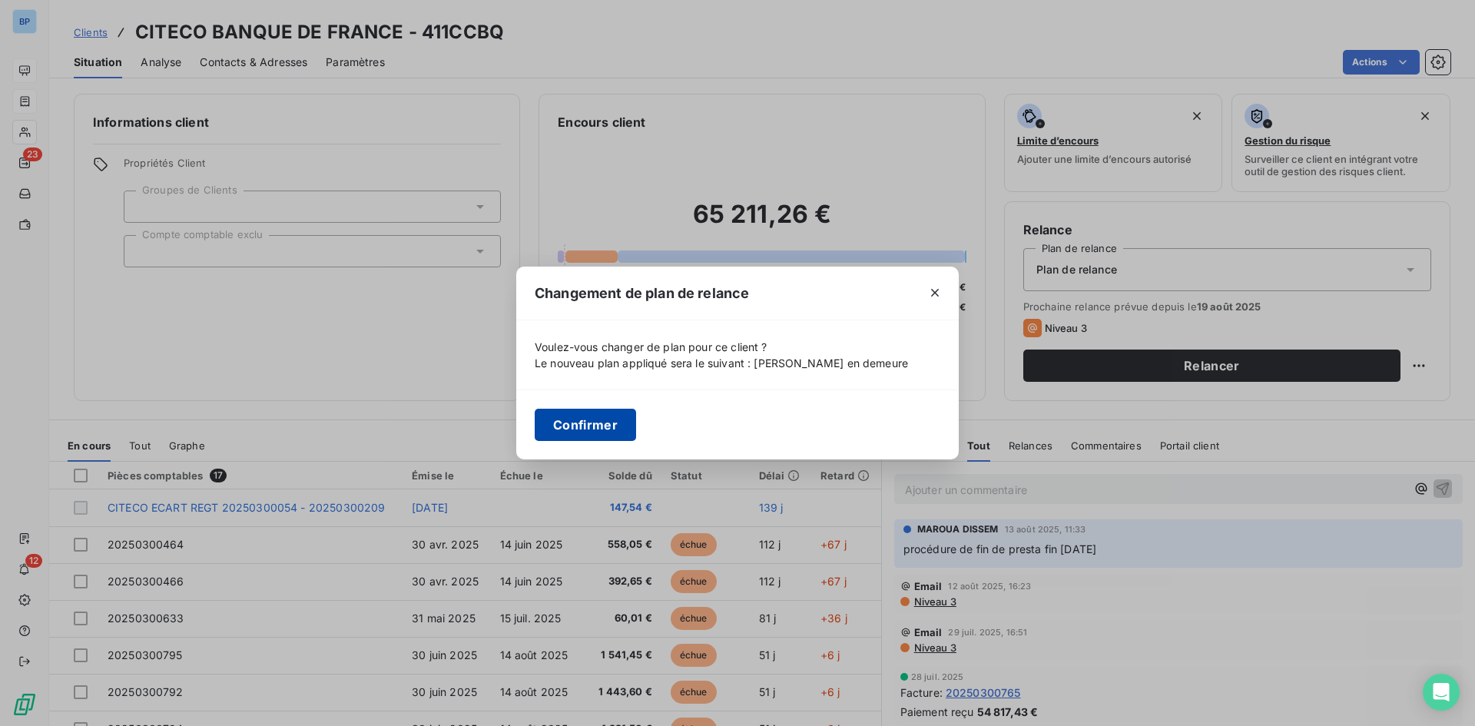
click at [566, 435] on button "Confirmer" at bounding box center [585, 425] width 101 height 32
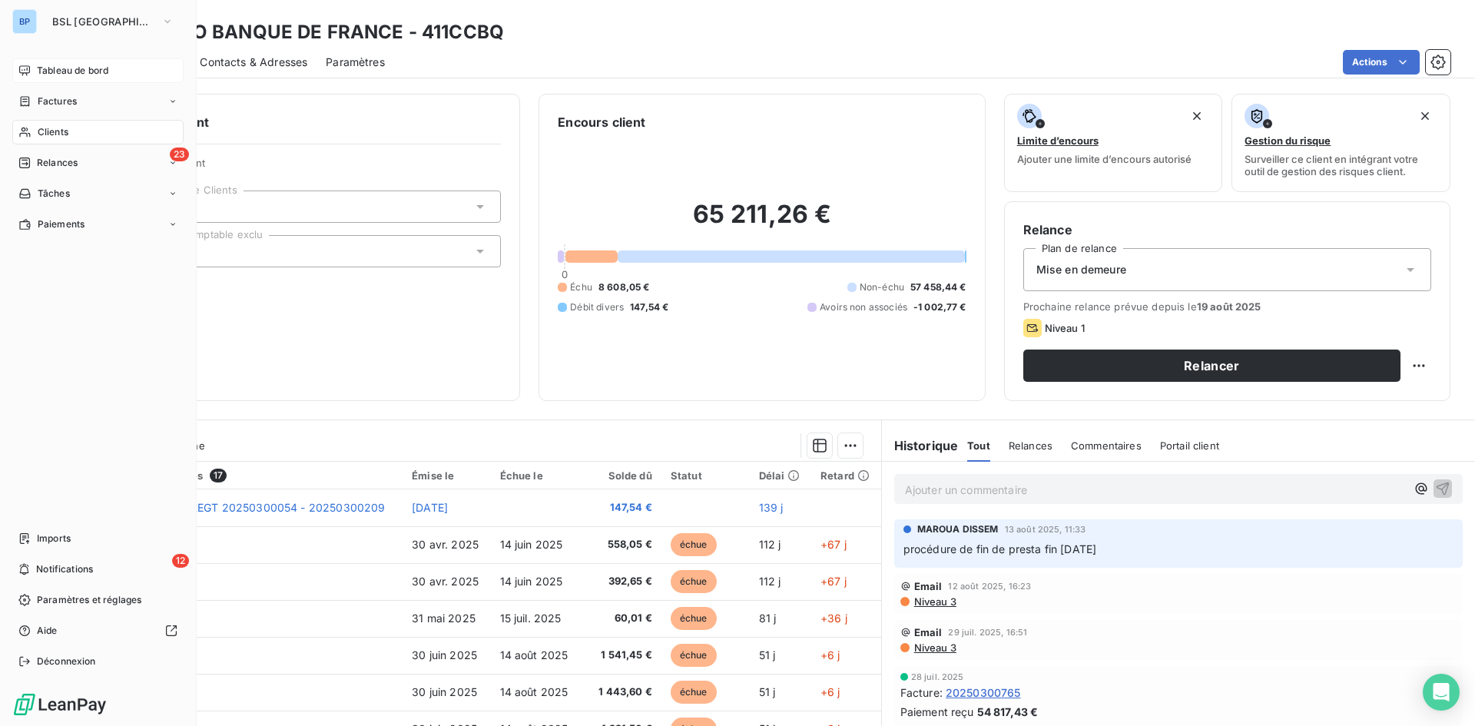
click at [61, 68] on span "Tableau de bord" at bounding box center [72, 71] width 71 height 14
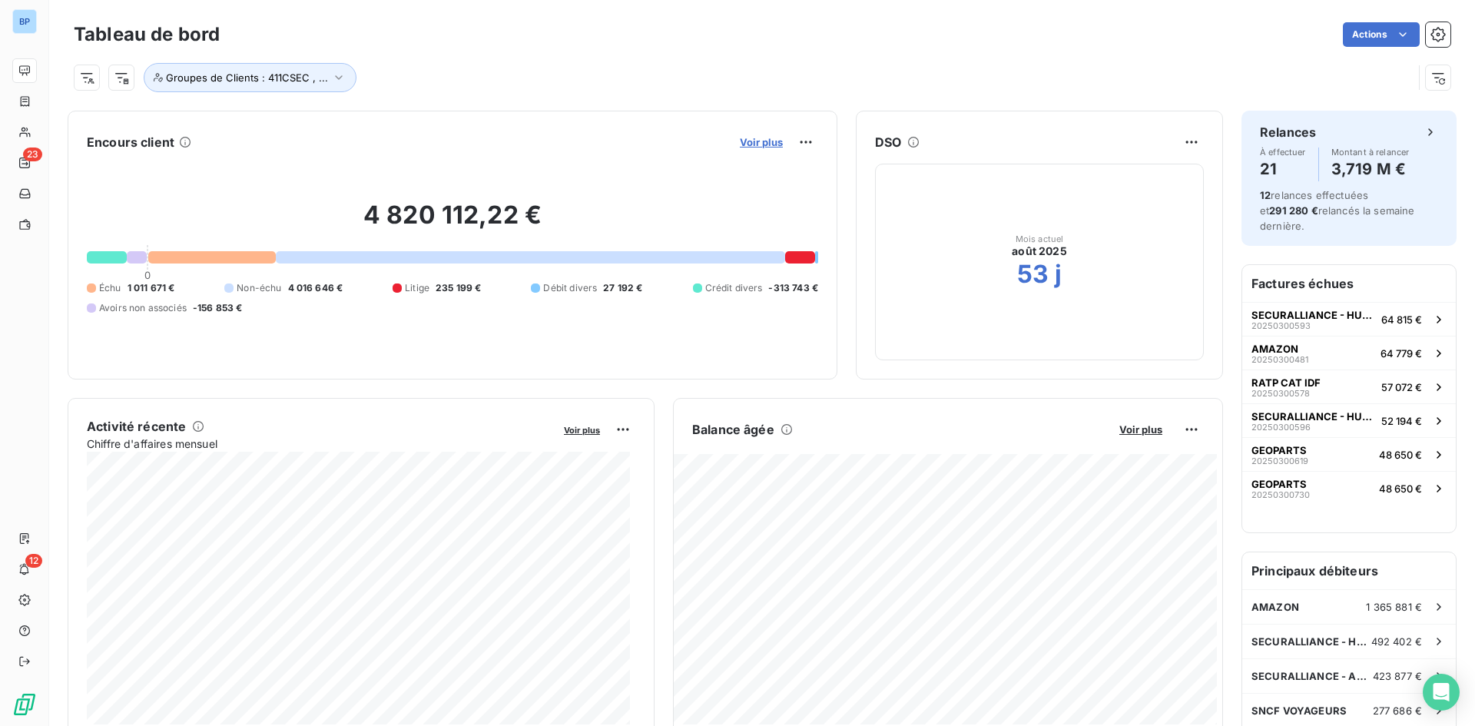
click at [760, 138] on span "Voir plus" at bounding box center [761, 142] width 43 height 12
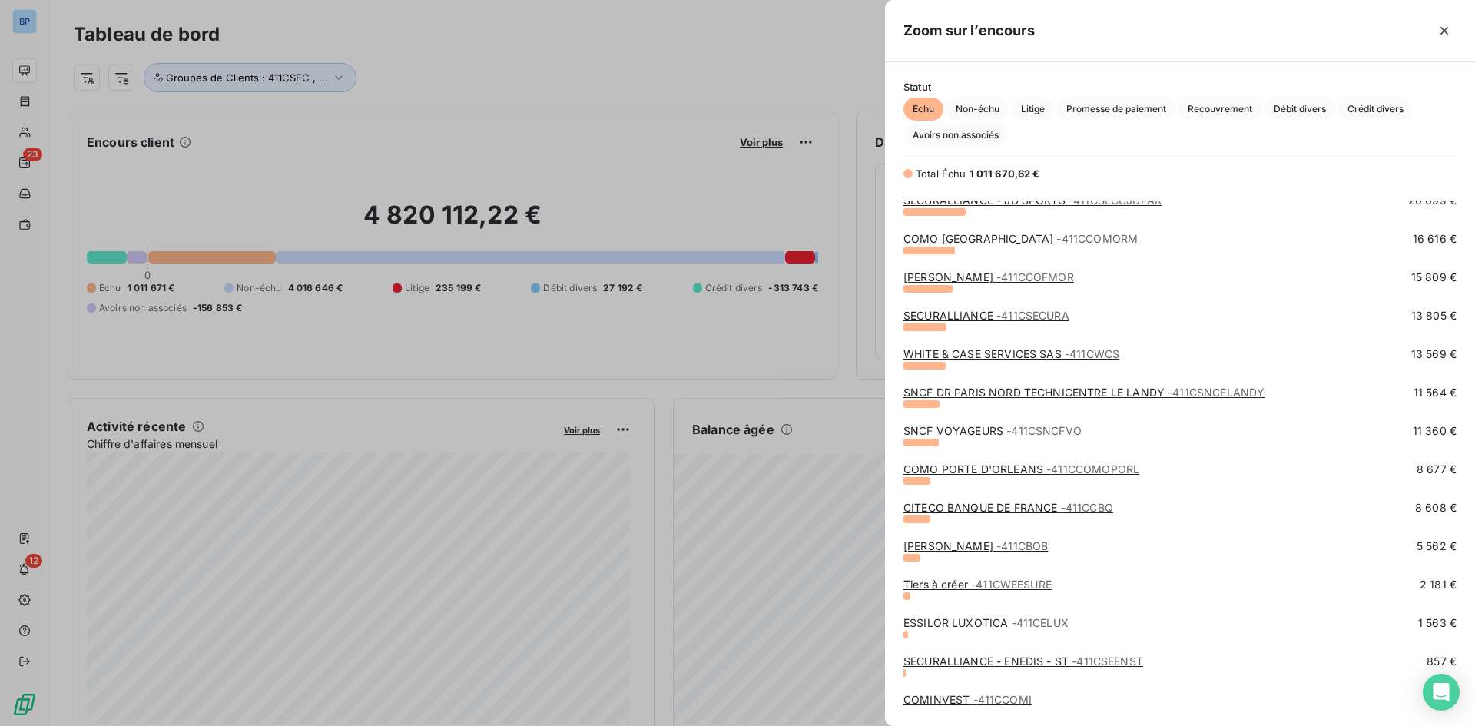
scroll to position [587, 0]
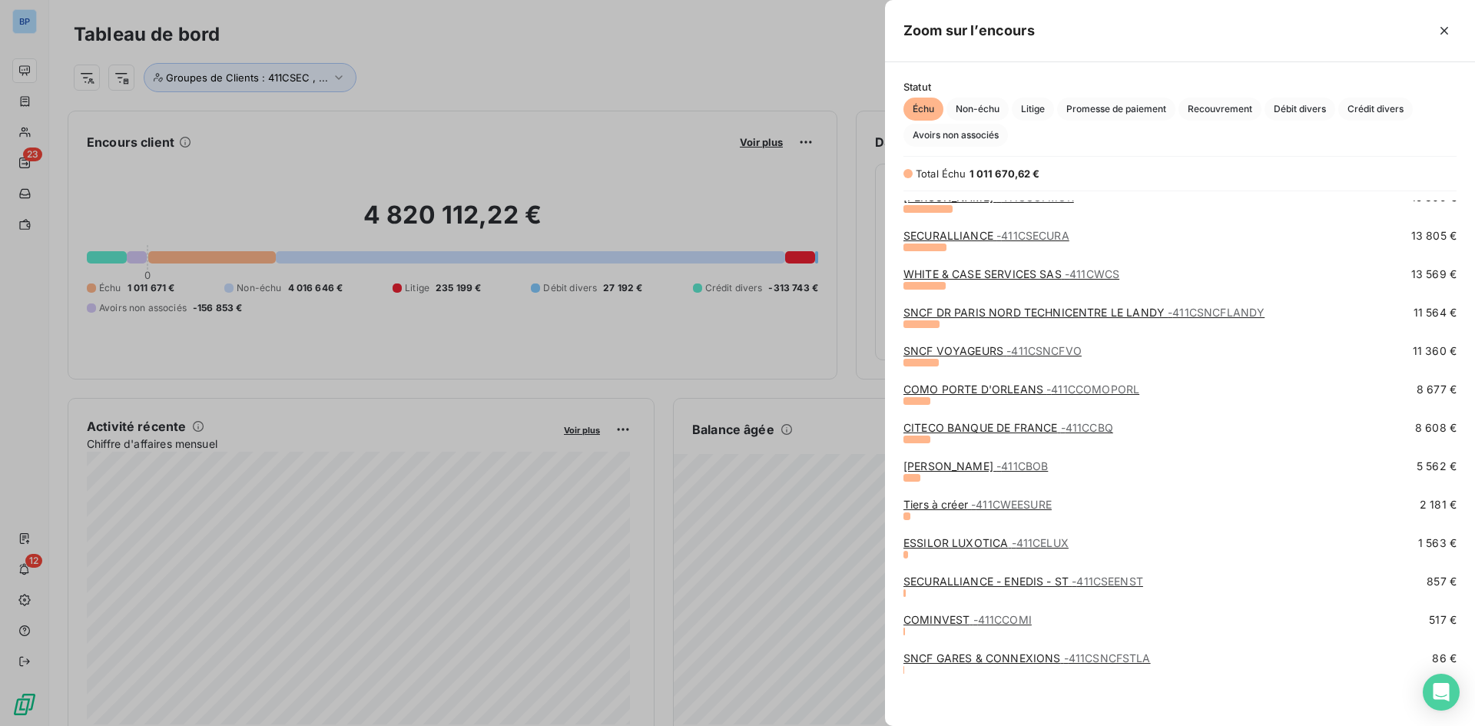
click at [961, 426] on link "CITECO BANQUE DE FRANCE - 411CCBQ" at bounding box center [1009, 427] width 210 height 13
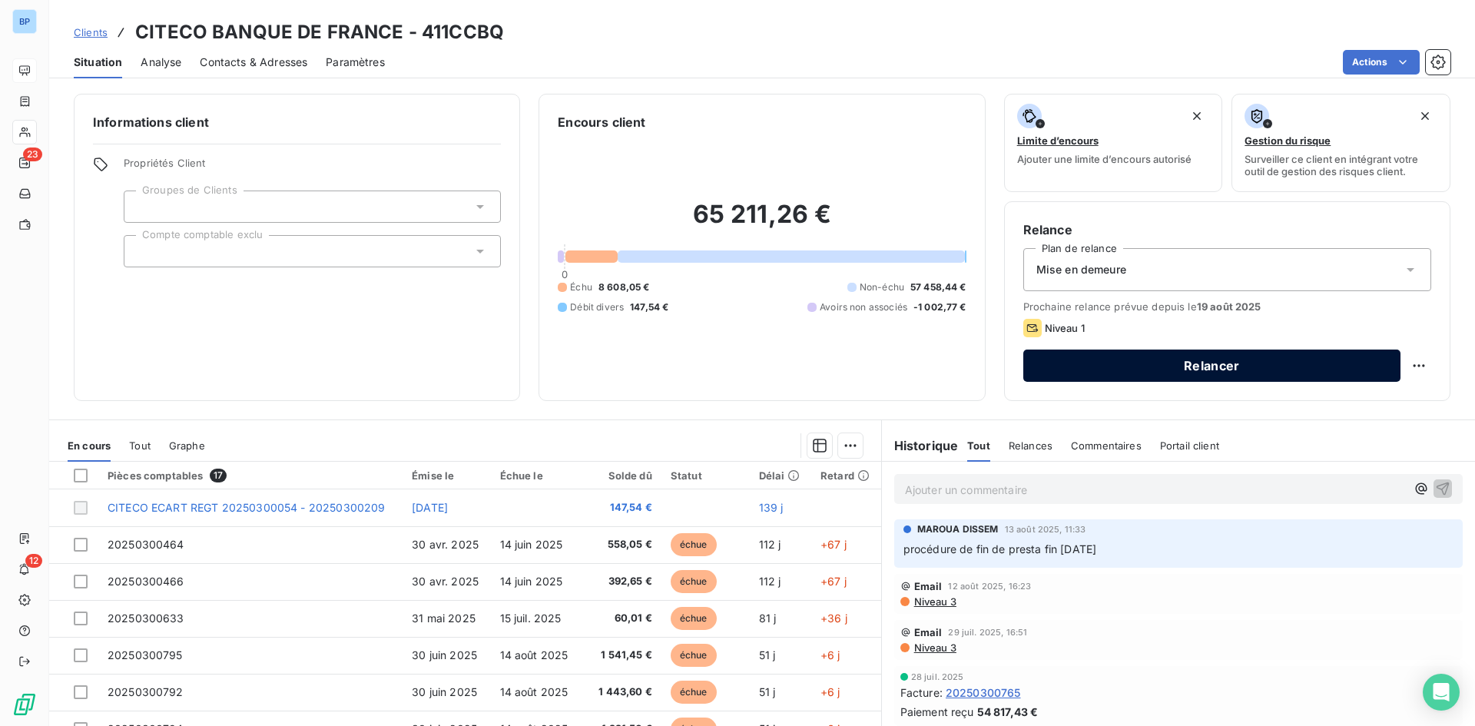
click at [1216, 367] on button "Relancer" at bounding box center [1212, 366] width 377 height 32
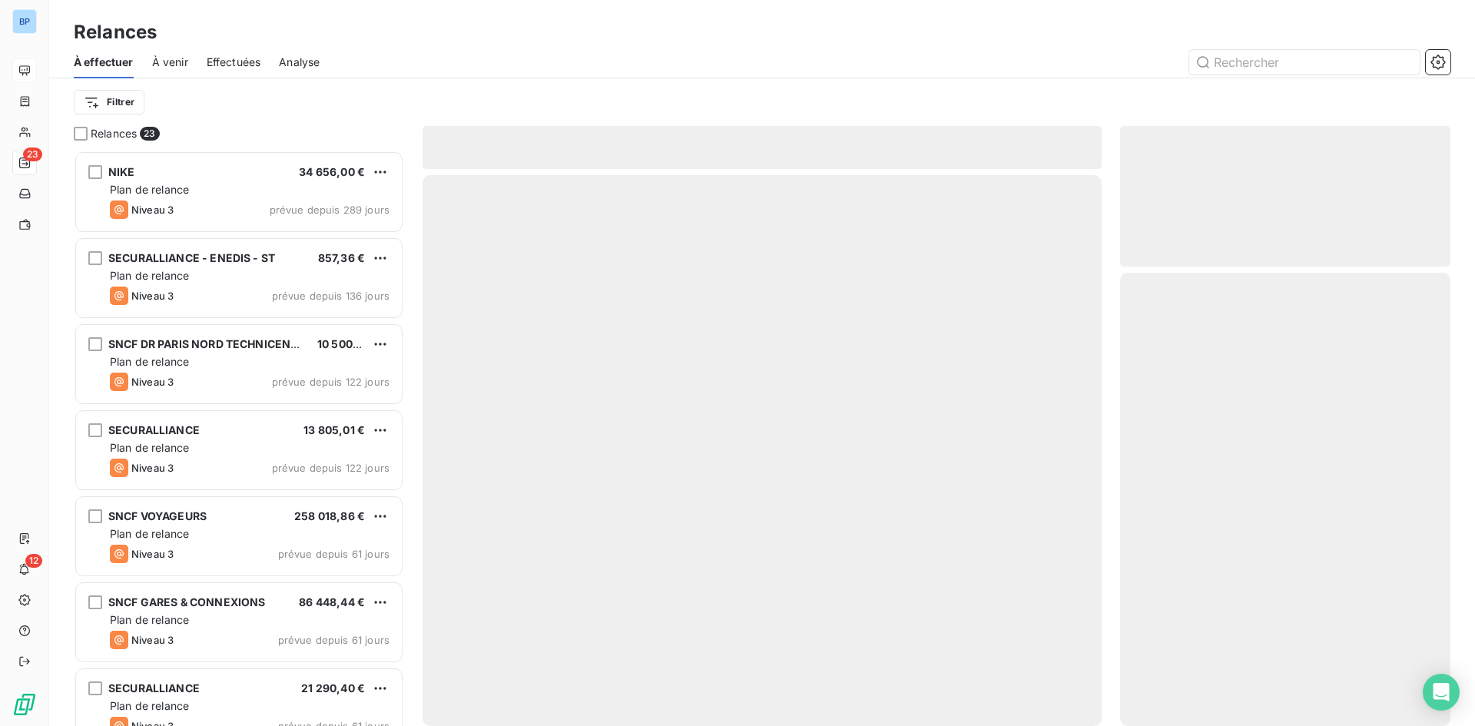
scroll to position [564, 319]
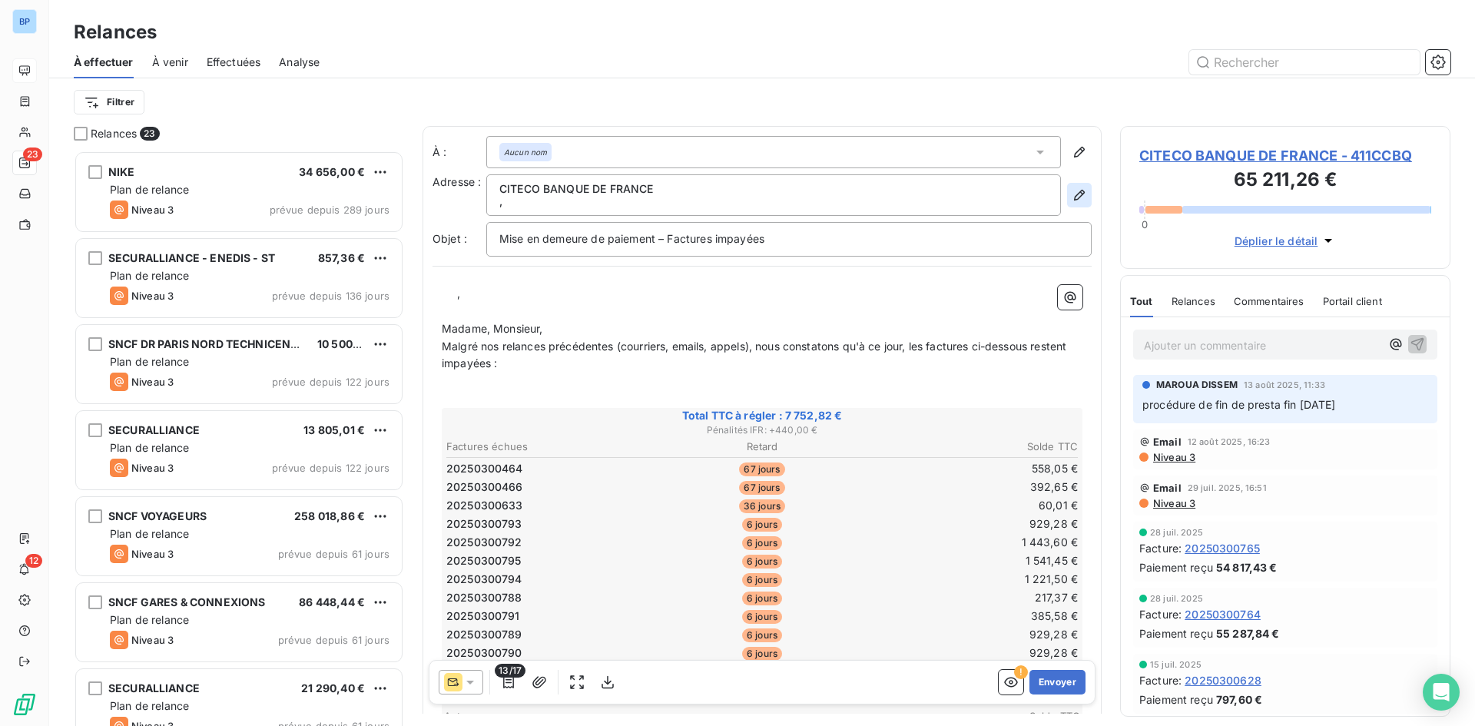
click at [1072, 193] on icon "button" at bounding box center [1079, 194] width 15 height 15
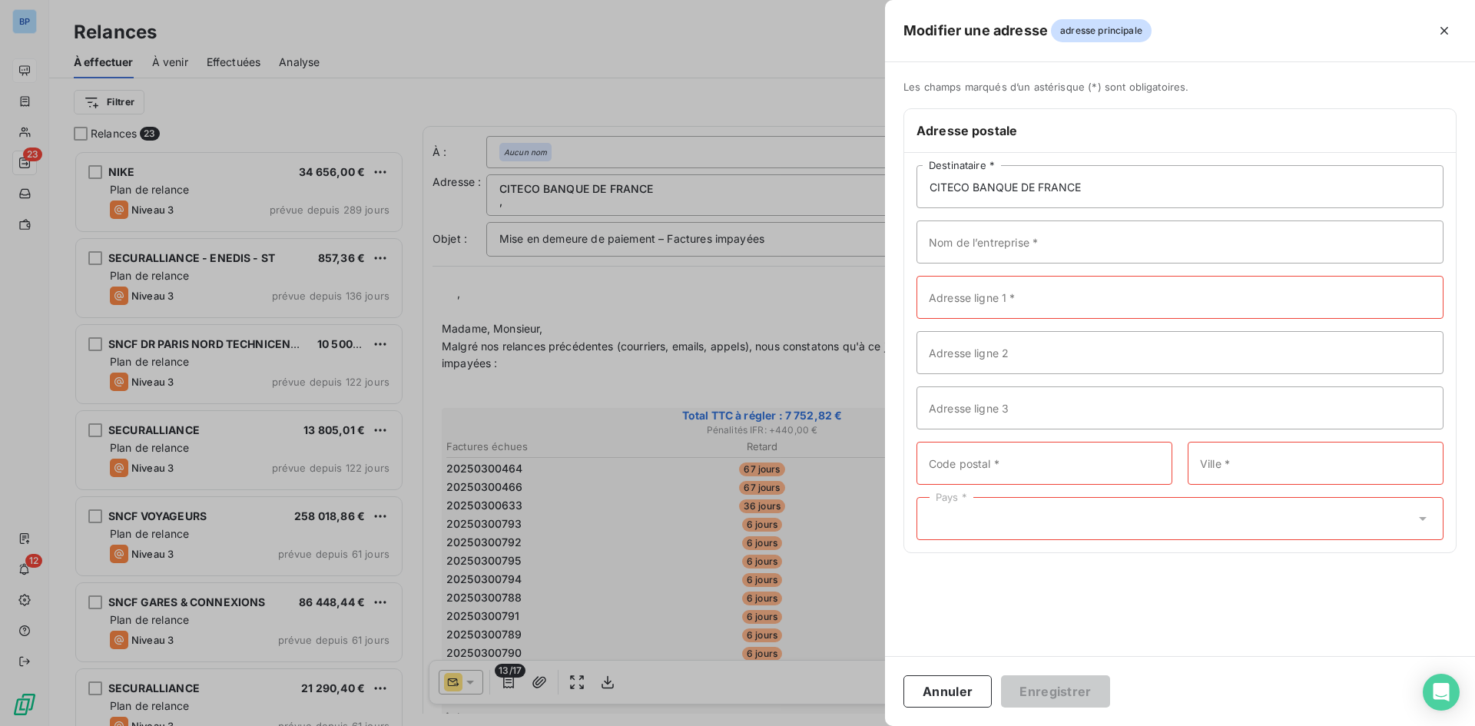
click at [593, 220] on div at bounding box center [737, 363] width 1475 height 726
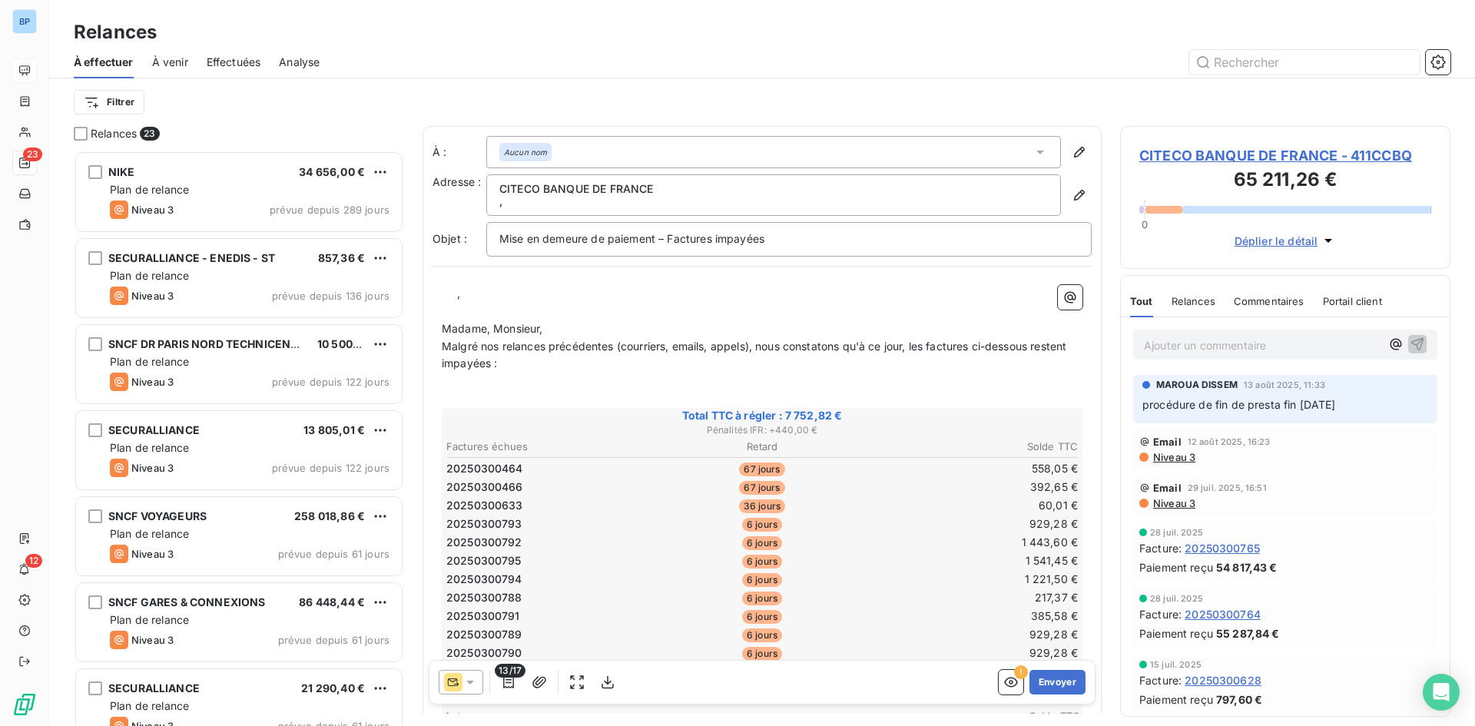
click at [571, 204] on p "," at bounding box center [773, 201] width 549 height 12
click at [543, 207] on p "," at bounding box center [773, 201] width 549 height 12
click at [562, 151] on div "Aucun nom" at bounding box center [773, 152] width 575 height 32
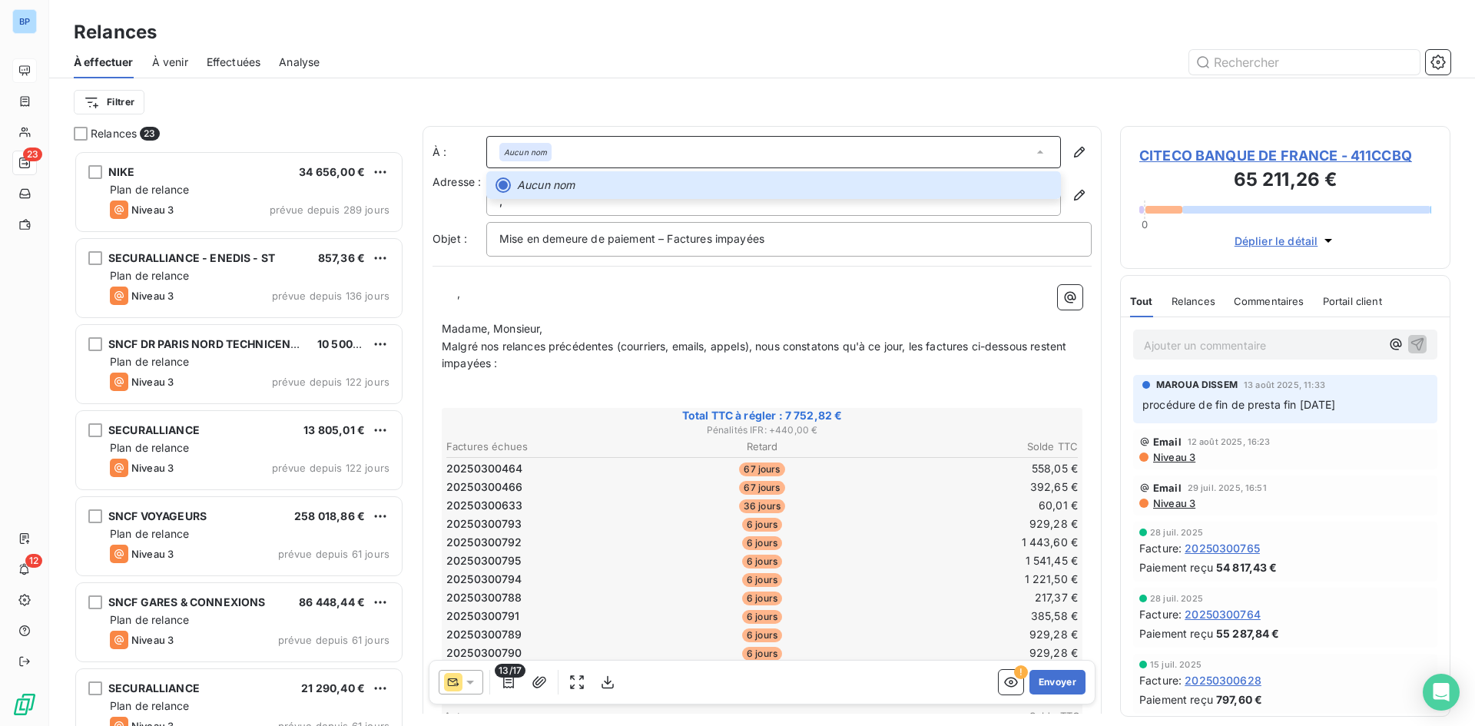
click at [568, 291] on p "﻿ ﻿ ﻿ ," at bounding box center [762, 294] width 641 height 18
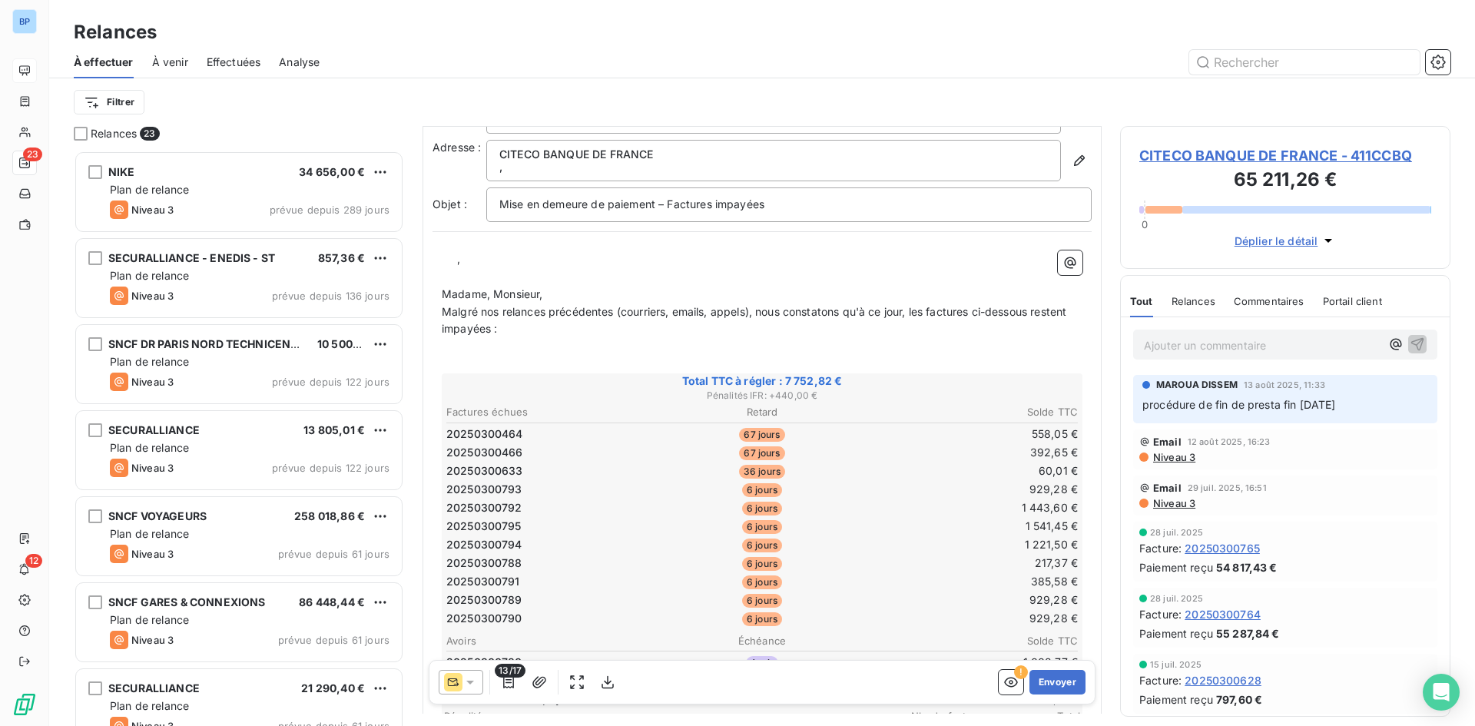
scroll to position [0, 0]
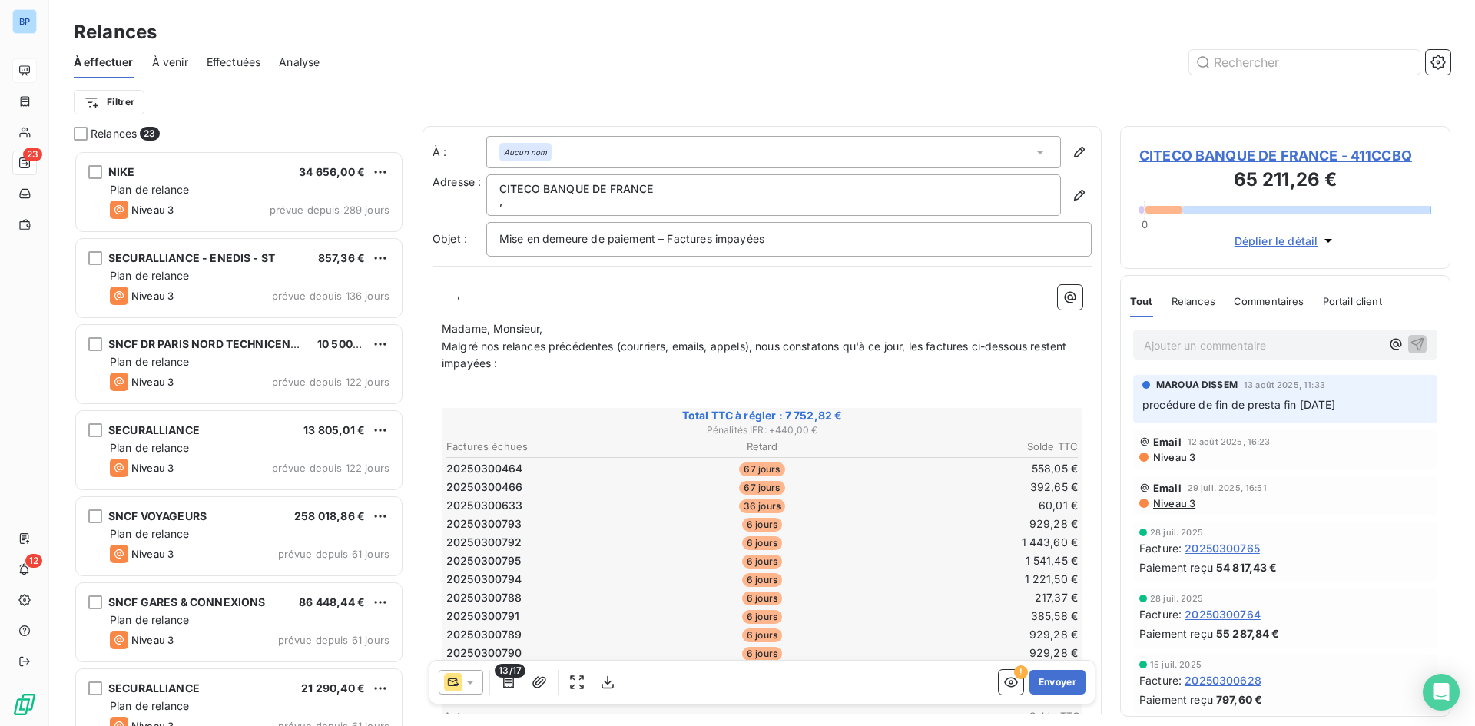
click at [442, 318] on p "﻿" at bounding box center [762, 312] width 641 height 18
click at [442, 327] on span "Madame, Monsieur," at bounding box center [492, 328] width 101 height 13
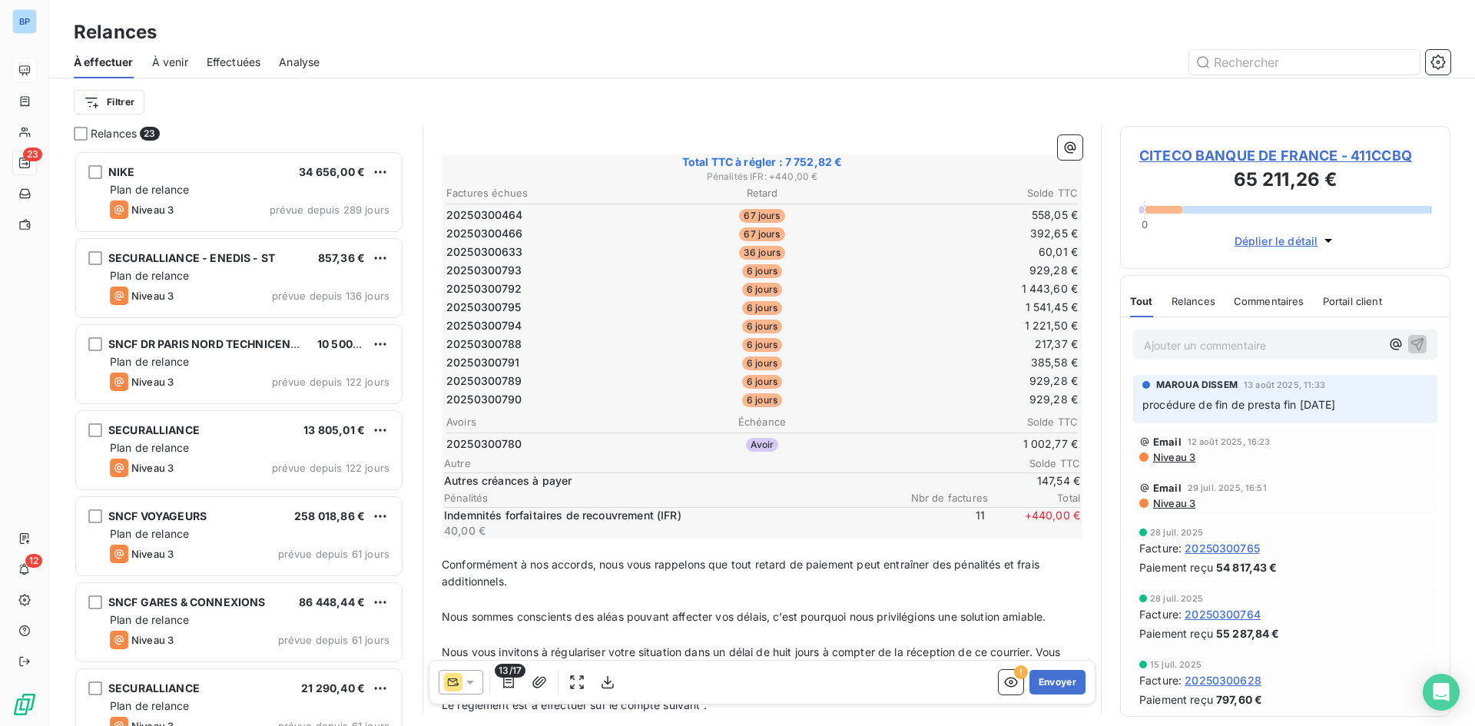
scroll to position [457, 0]
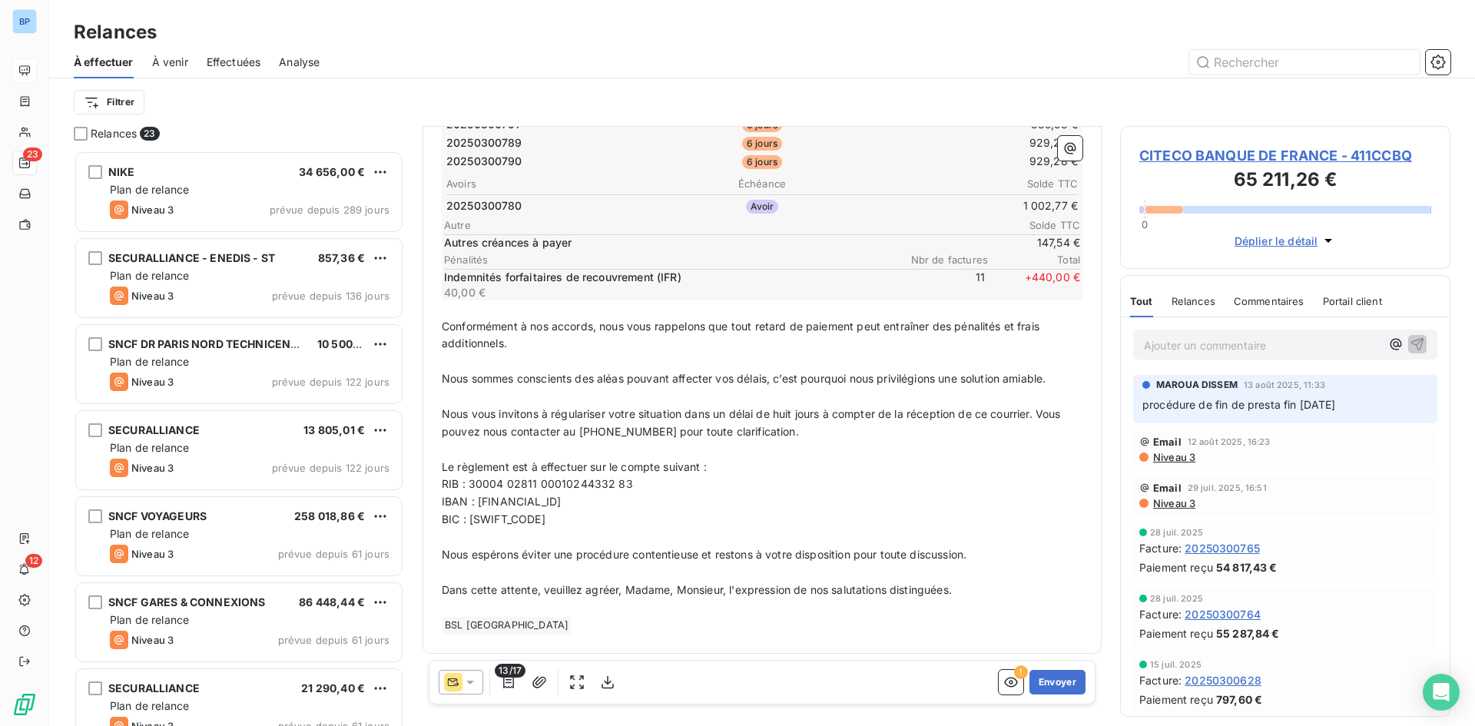
click at [542, 525] on span "BIC : [SWIFT_CODE]" at bounding box center [494, 519] width 104 height 13
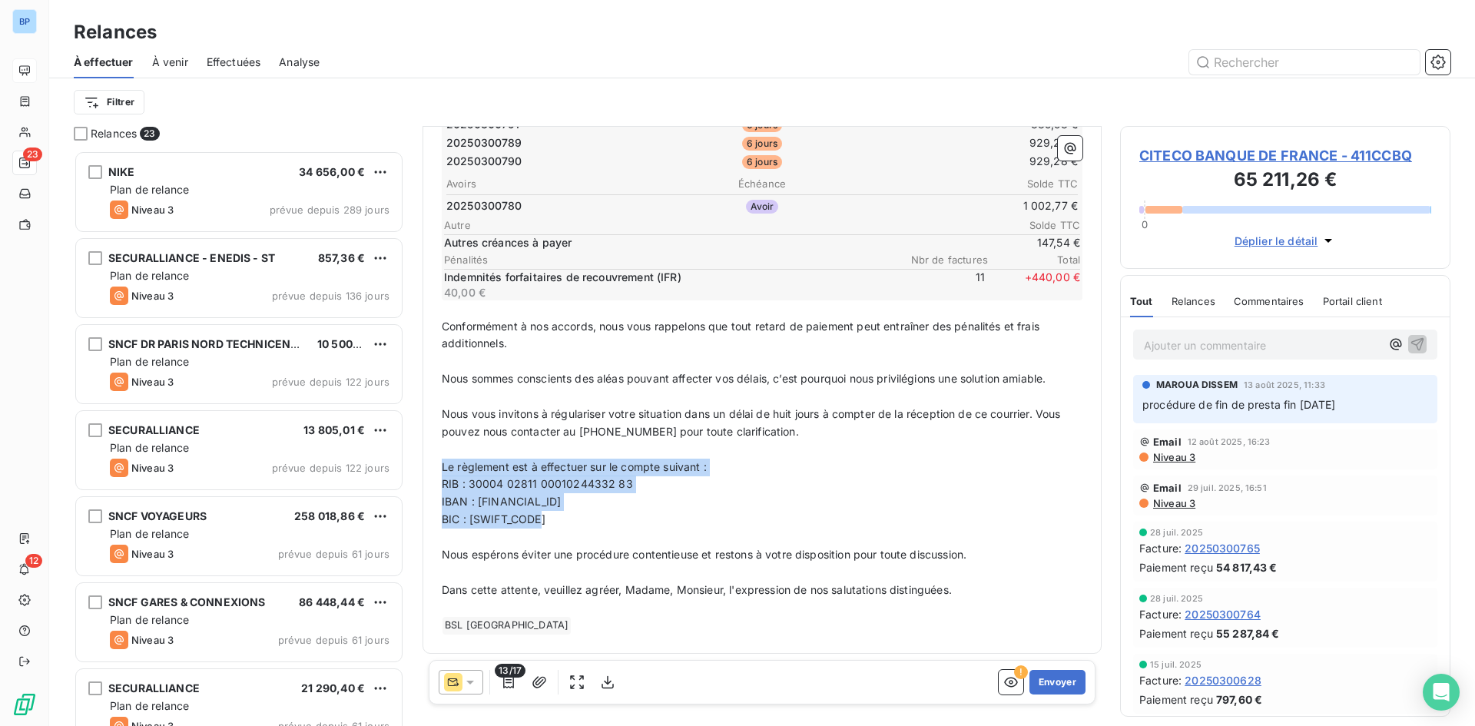
drag, startPoint x: 547, startPoint y: 518, endPoint x: 430, endPoint y: 465, distance: 129.0
click at [430, 465] on div "À : Aucun nom Adresse : CITECO BANQUE DE FRANCE , Objet : Mise en demeure de pa…" at bounding box center [762, 162] width 679 height 984
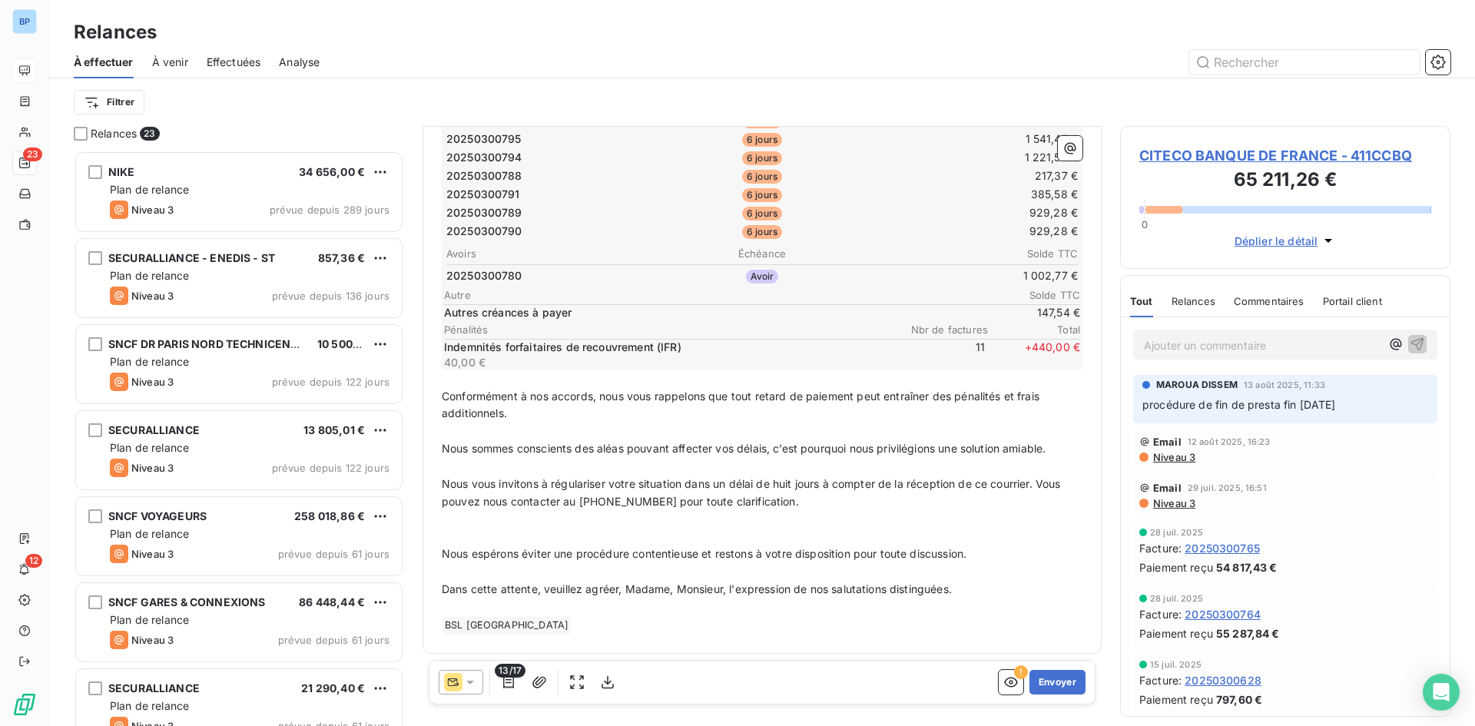
scroll to position [0, 0]
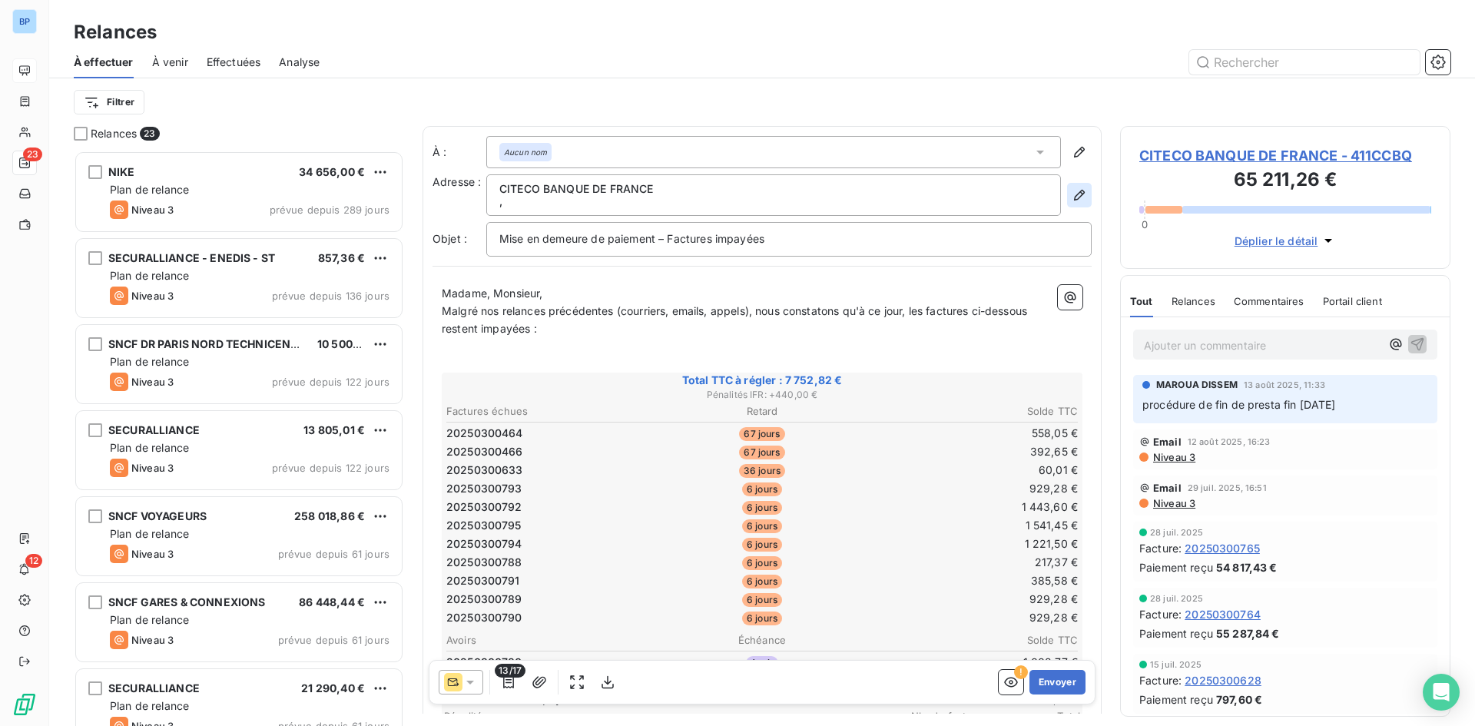
click at [1074, 194] on icon "button" at bounding box center [1079, 195] width 11 height 11
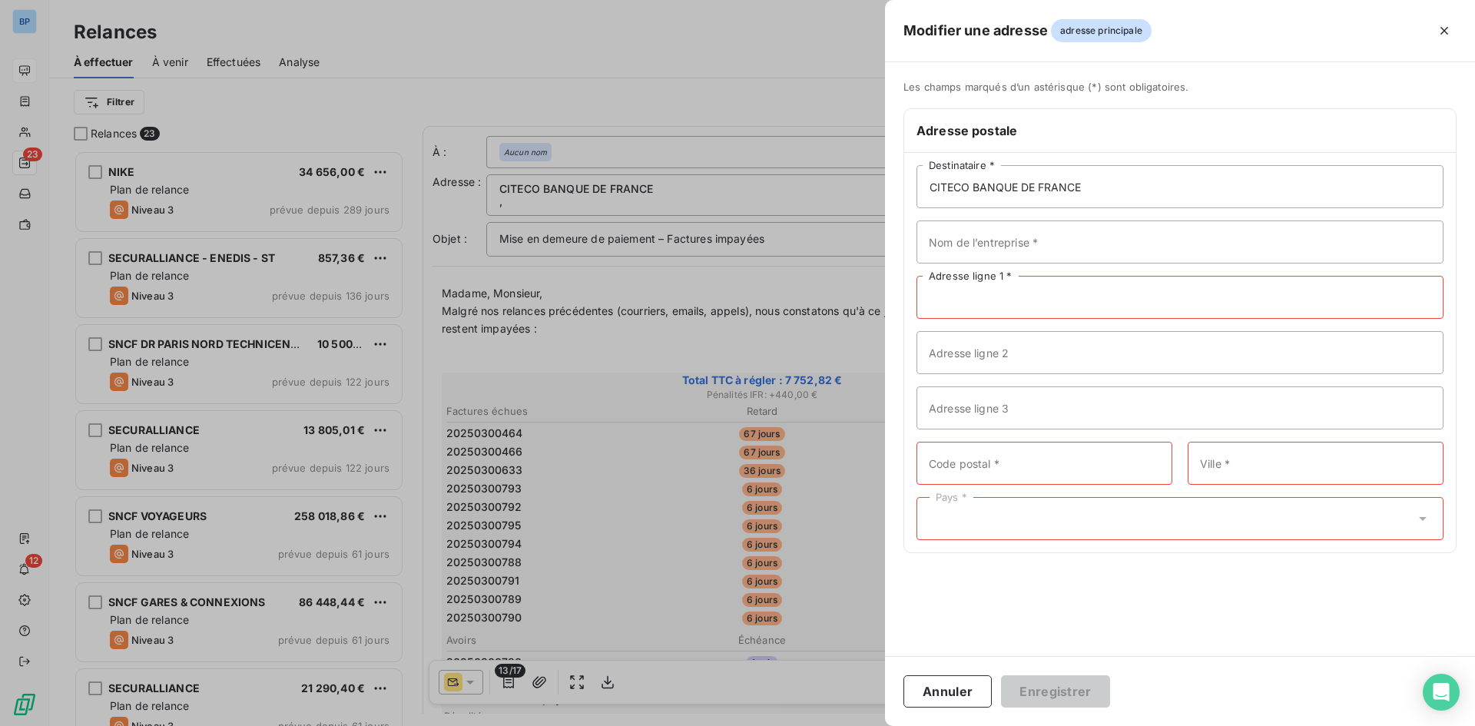
click at [971, 289] on input "Adresse ligne 1 *" at bounding box center [1180, 297] width 527 height 43
paste input "[STREET_ADDRESS][PERSON_NAME]"
type input "[STREET_ADDRESS][PERSON_NAME]"
click at [994, 459] on input "Code postal *" at bounding box center [1045, 463] width 256 height 43
paste input "75017"
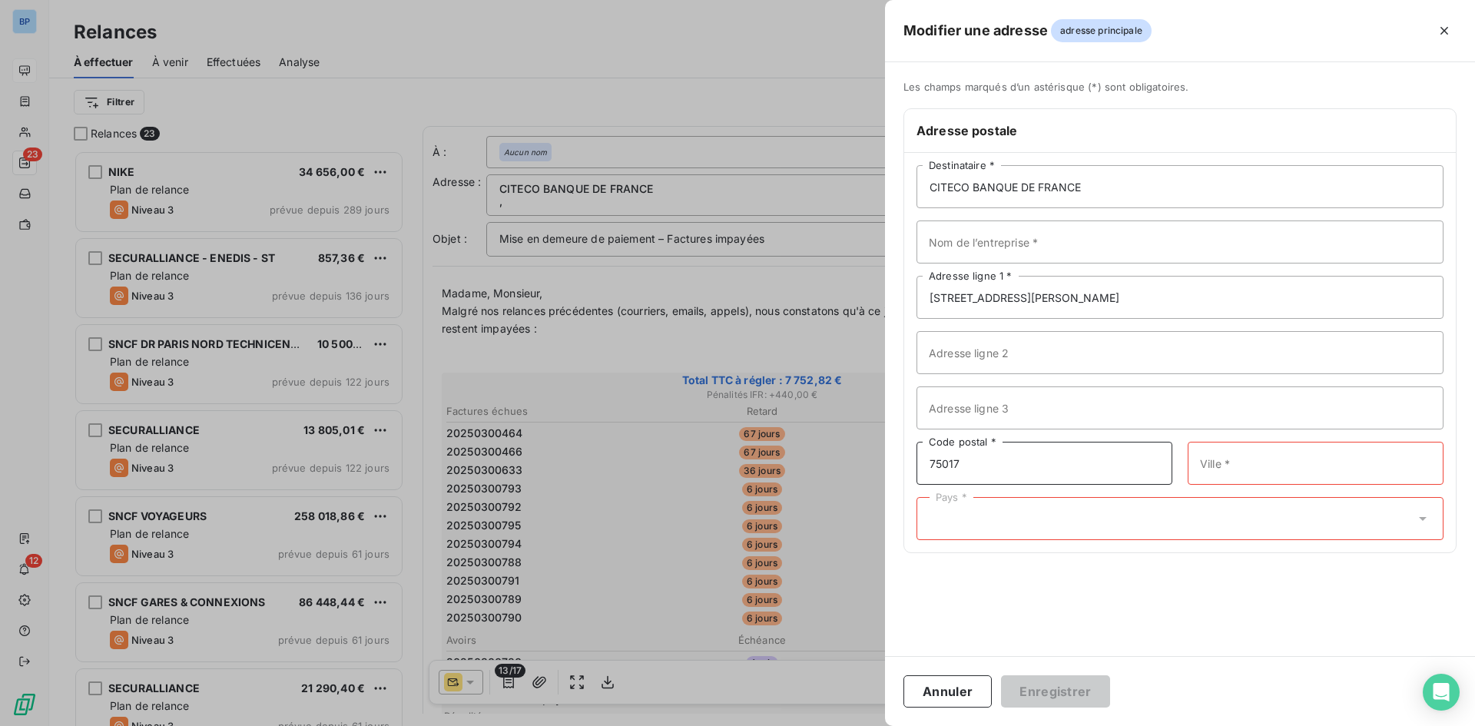
type input "75017"
click at [1204, 464] on input "Ville *" at bounding box center [1316, 463] width 256 height 43
paste input "[GEOGRAPHIC_DATA]"
type input "[GEOGRAPHIC_DATA]"
click at [1130, 518] on div "Pays *" at bounding box center [1180, 518] width 527 height 43
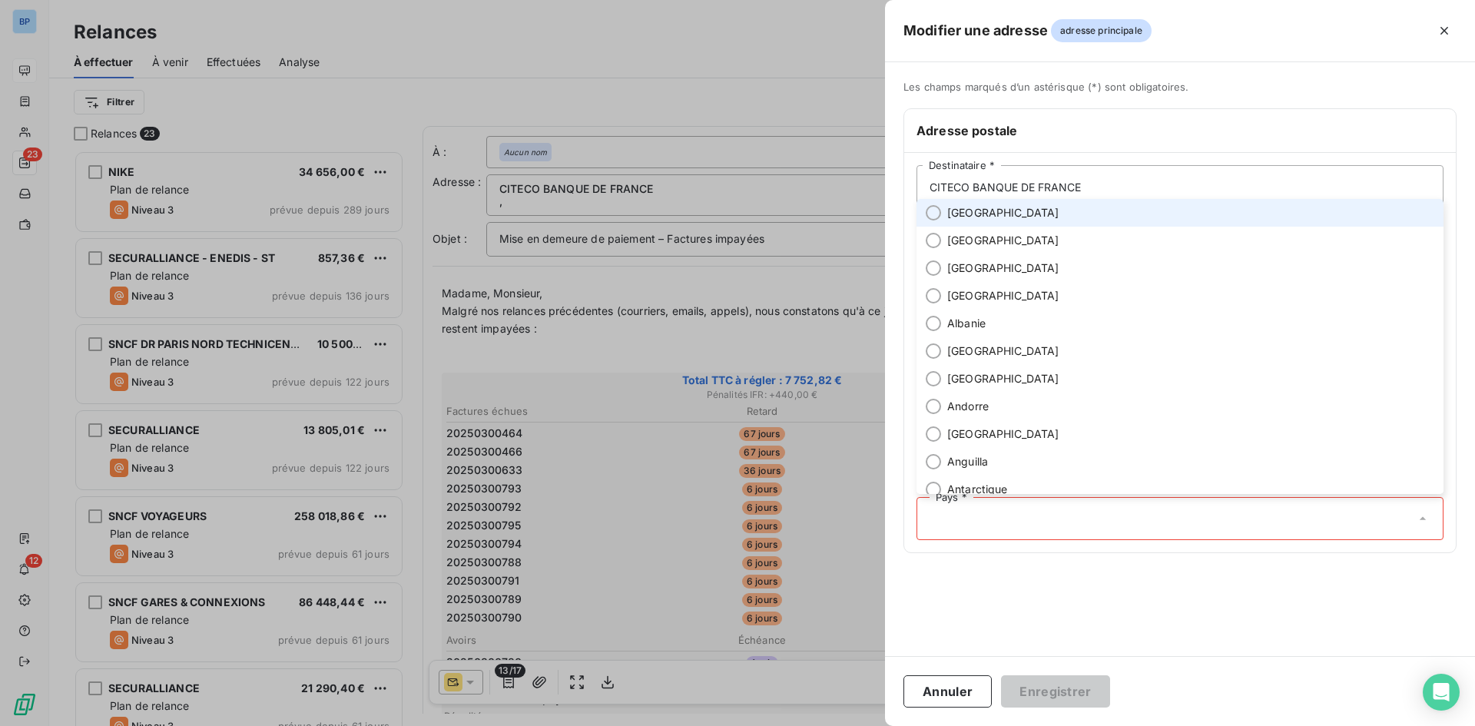
click at [943, 218] on li "[GEOGRAPHIC_DATA]" at bounding box center [1180, 213] width 527 height 28
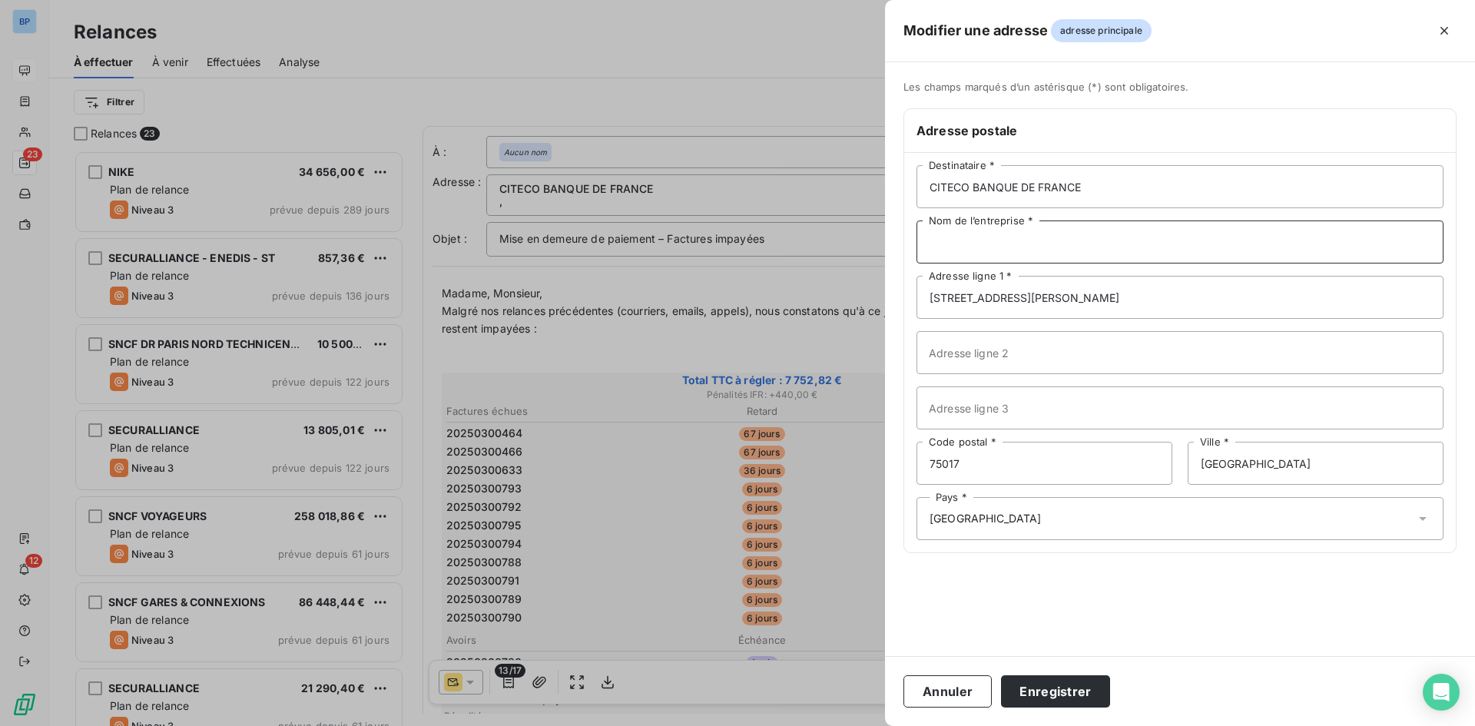
click at [1016, 251] on input "Nom de l’entreprise *" at bounding box center [1180, 242] width 527 height 43
drag, startPoint x: 1093, startPoint y: 182, endPoint x: 722, endPoint y: 151, distance: 372.5
click at [722, 725] on div "Modifier une adresse adresse principale Les champs marqués d’un [DEMOGRAPHIC_DA…" at bounding box center [737, 726] width 1475 height 0
click at [994, 249] on input "Nom de l’entreprise *" at bounding box center [1180, 242] width 527 height 43
paste input "CITECO BANQUE DE FRANCE"
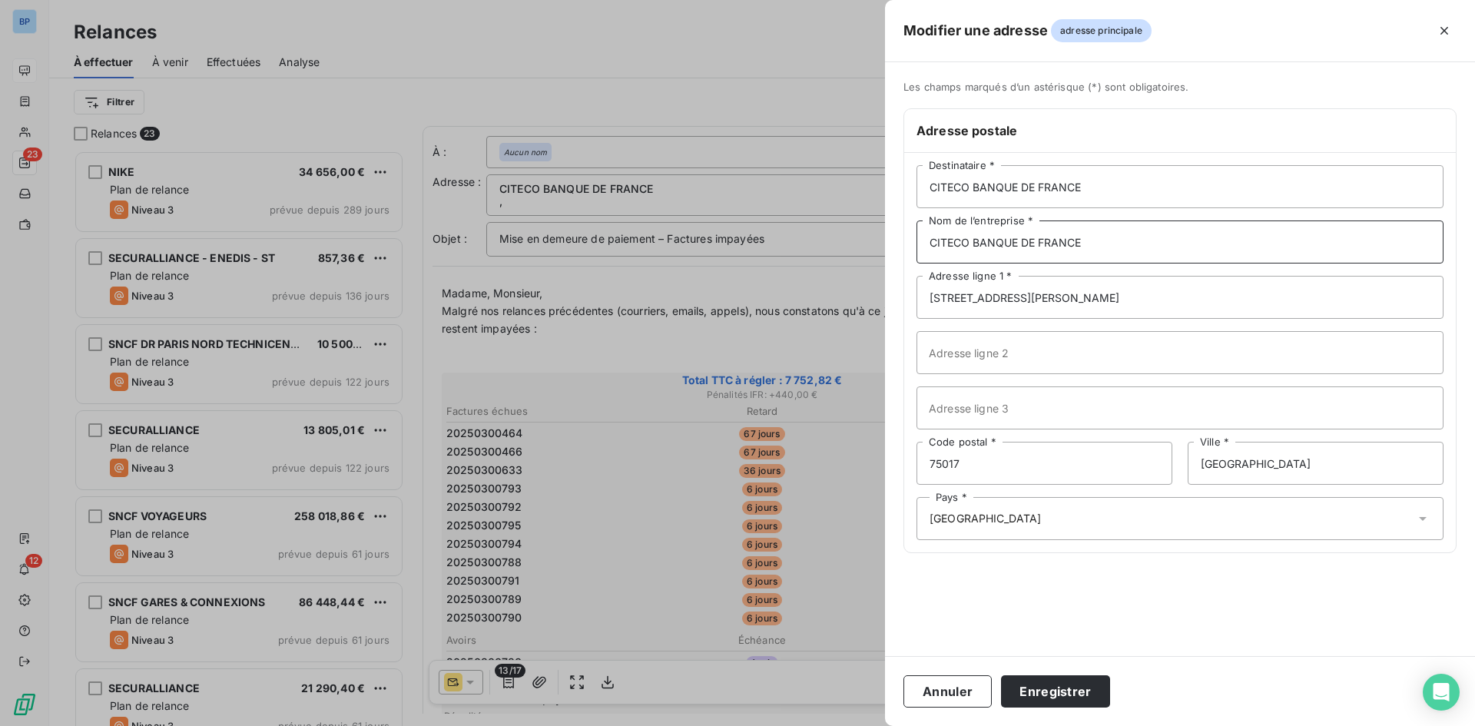
type input "CITECO BANQUE DE FRANCE"
drag, startPoint x: 1135, startPoint y: 186, endPoint x: 705, endPoint y: 131, distance: 433.9
click at [706, 725] on div "Modifier une adresse adresse principale Les champs marqués d’un [DEMOGRAPHIC_DA…" at bounding box center [737, 726] width 1475 height 0
click at [1103, 240] on input "CITECO BANQUE DE FRANCE" at bounding box center [1180, 242] width 527 height 43
drag, startPoint x: 968, startPoint y: 240, endPoint x: 865, endPoint y: 244, distance: 103.1
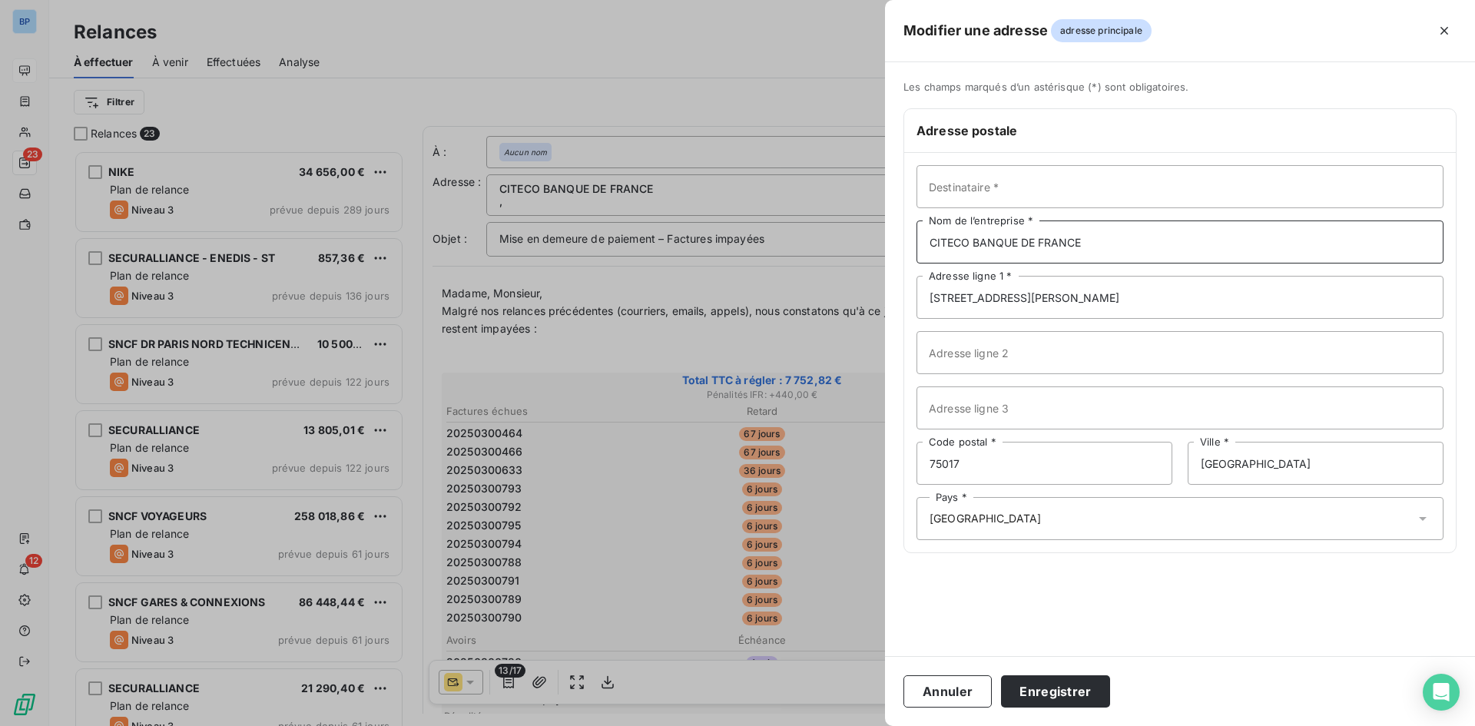
click at [865, 725] on div "Modifier une adresse adresse principale Les champs marqués d’un [DEMOGRAPHIC_DA…" at bounding box center [737, 726] width 1475 height 0
click at [983, 194] on input "Destinataire *" at bounding box center [1180, 186] width 527 height 43
paste input "CITECO"
type input "CITECO"
click at [1033, 348] on input "Adresse ligne 2" at bounding box center [1180, 352] width 527 height 43
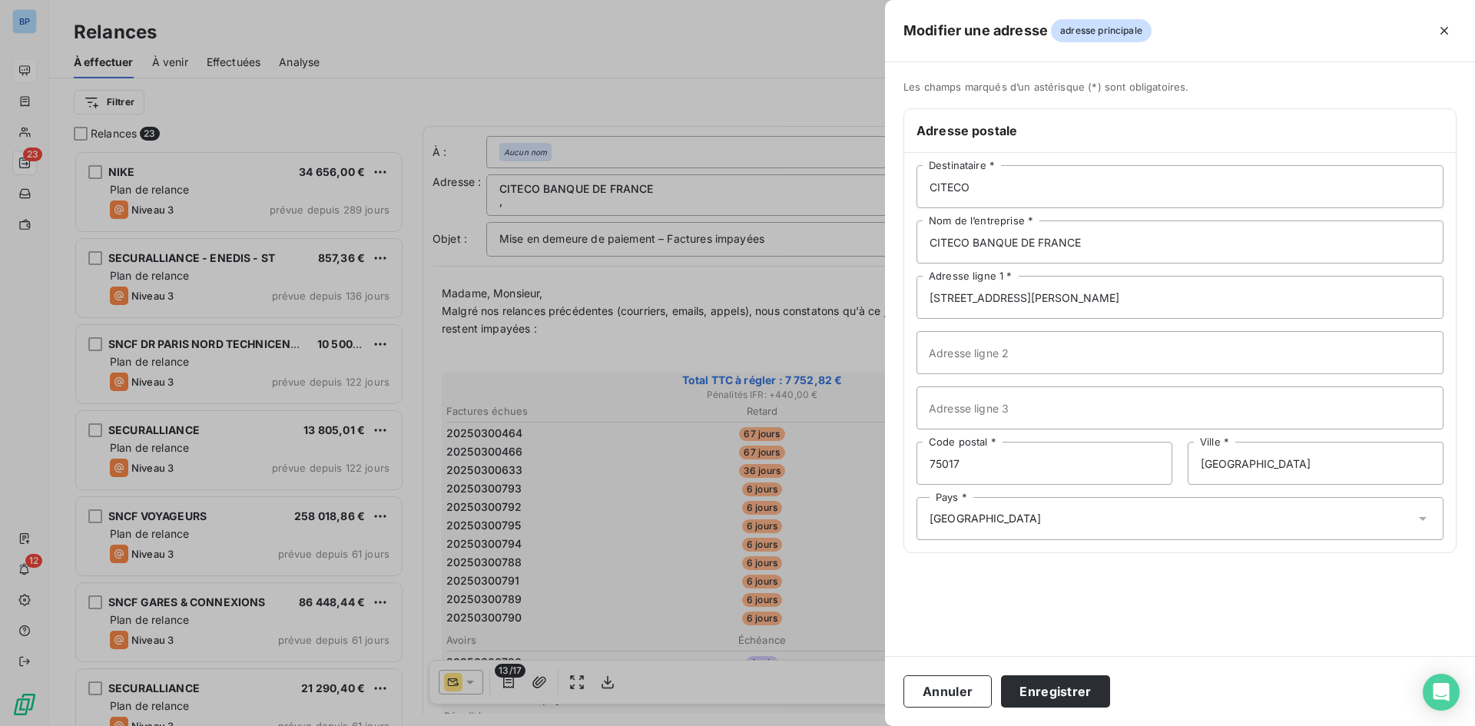
drag, startPoint x: 1031, startPoint y: 384, endPoint x: 1040, endPoint y: 407, distance: 24.1
click at [1031, 385] on div "CITECO Destinataire * CITECO BANQUE DE FRANCE Nom de l’entreprise * [STREET_ADD…" at bounding box center [1180, 353] width 552 height 400
drag, startPoint x: 1068, startPoint y: 473, endPoint x: 1296, endPoint y: 475, distance: 228.2
click at [1077, 473] on input "75017" at bounding box center [1045, 463] width 256 height 43
click at [1304, 475] on input "[GEOGRAPHIC_DATA]" at bounding box center [1316, 463] width 256 height 43
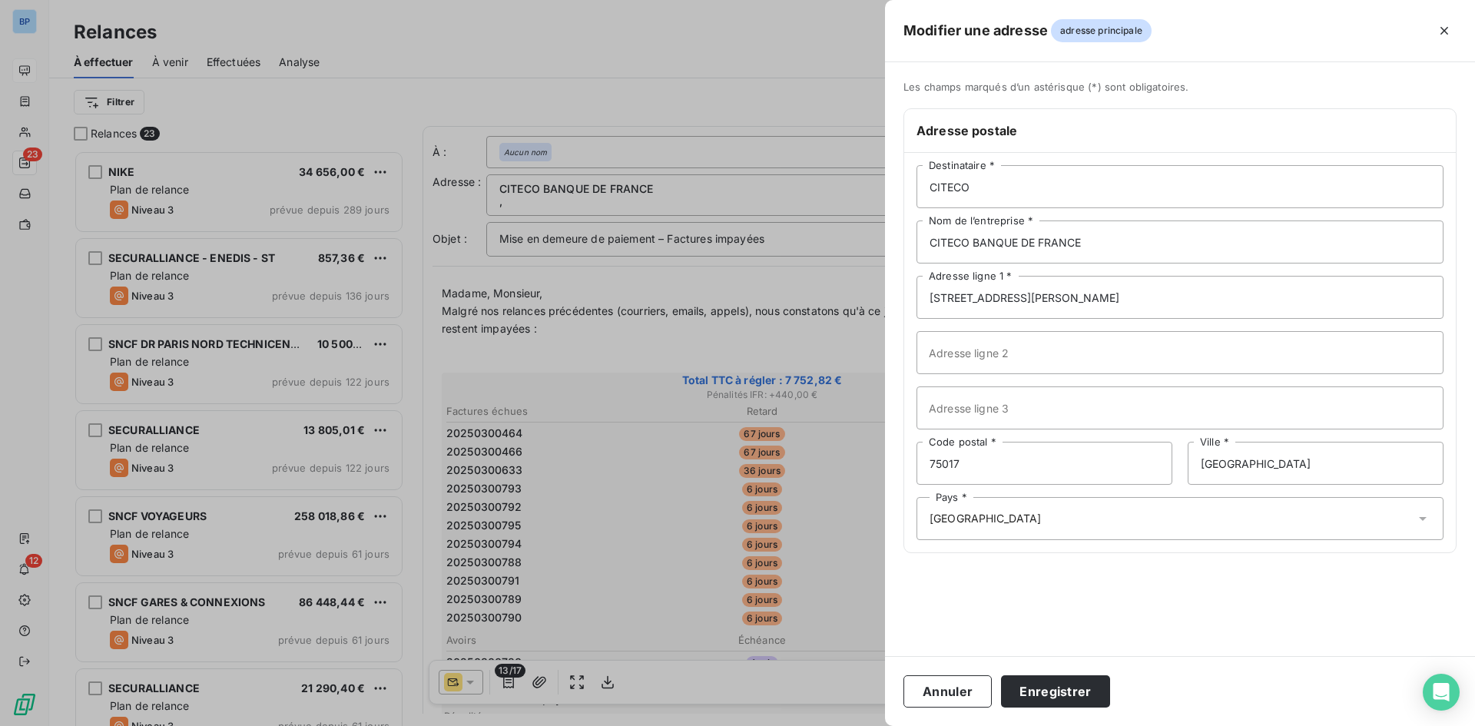
click at [1054, 502] on div "Pays * [GEOGRAPHIC_DATA]" at bounding box center [1180, 518] width 527 height 43
click at [1065, 584] on div "Les champs marqués d’un astérisque (*) sont obligatoires. Adresse postale CITEC…" at bounding box center [1180, 359] width 590 height 594
click at [1050, 686] on button "Enregistrer" at bounding box center [1055, 691] width 109 height 32
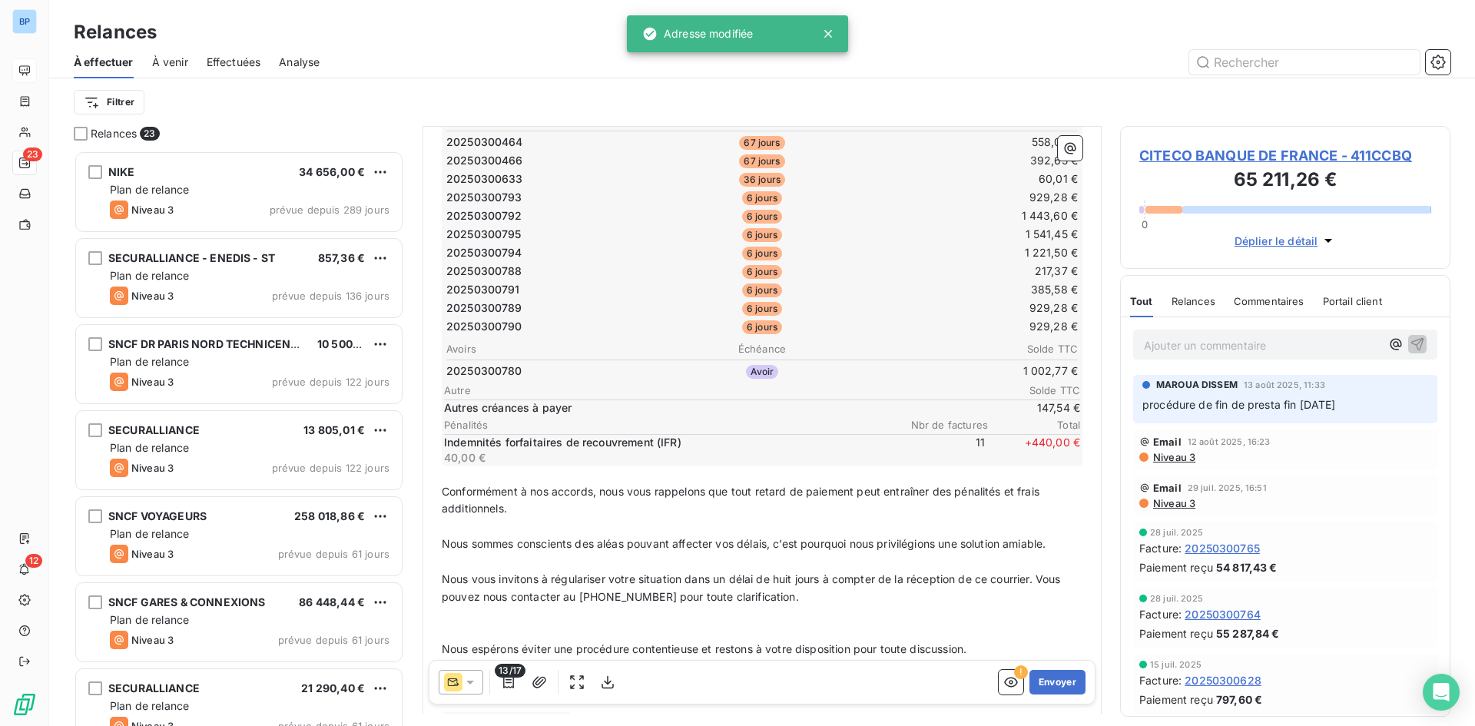
scroll to position [412, 0]
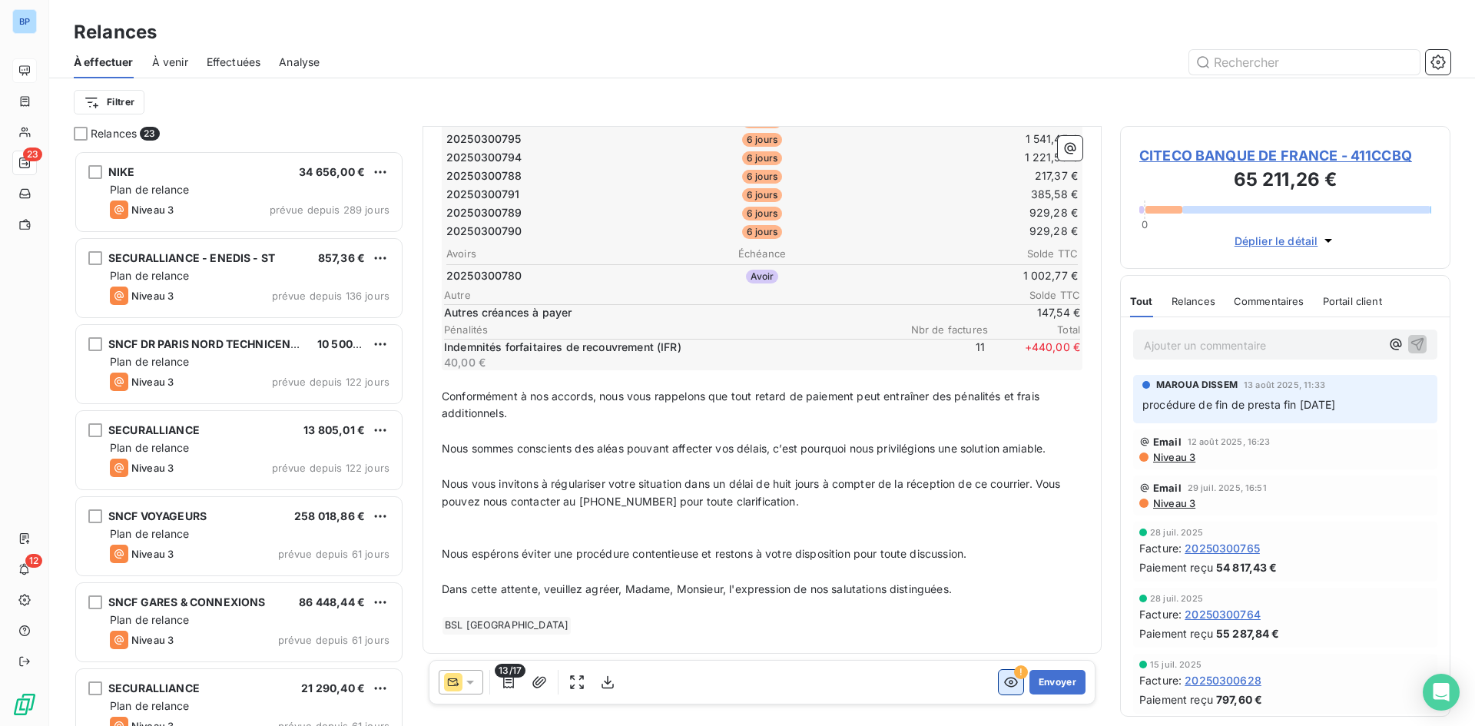
click at [1004, 684] on icon "button" at bounding box center [1011, 682] width 15 height 15
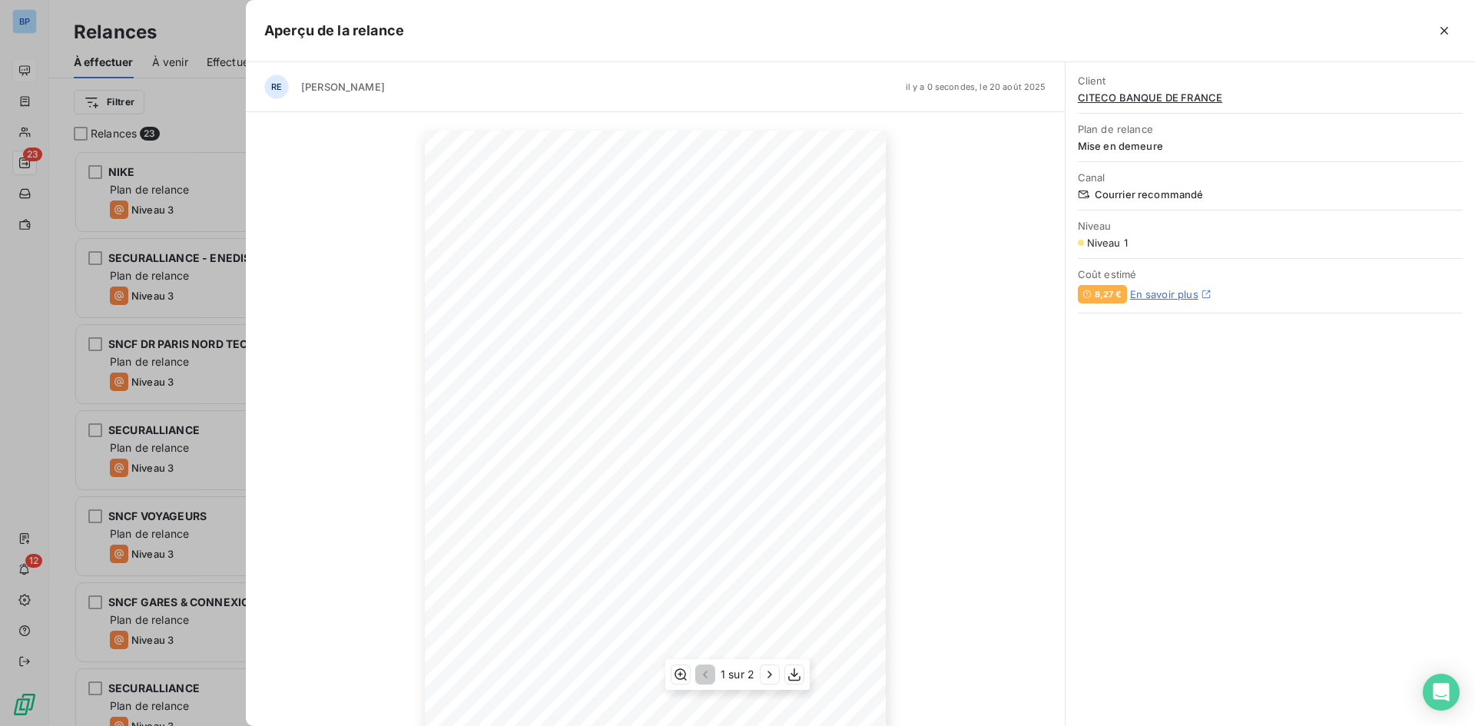
scroll to position [75, 0]
click at [768, 676] on icon "button" at bounding box center [769, 674] width 15 height 15
click at [709, 673] on icon "button" at bounding box center [703, 674] width 15 height 15
drag, startPoint x: 186, startPoint y: 111, endPoint x: 209, endPoint y: 119, distance: 24.6
click at [186, 111] on div at bounding box center [737, 363] width 1475 height 726
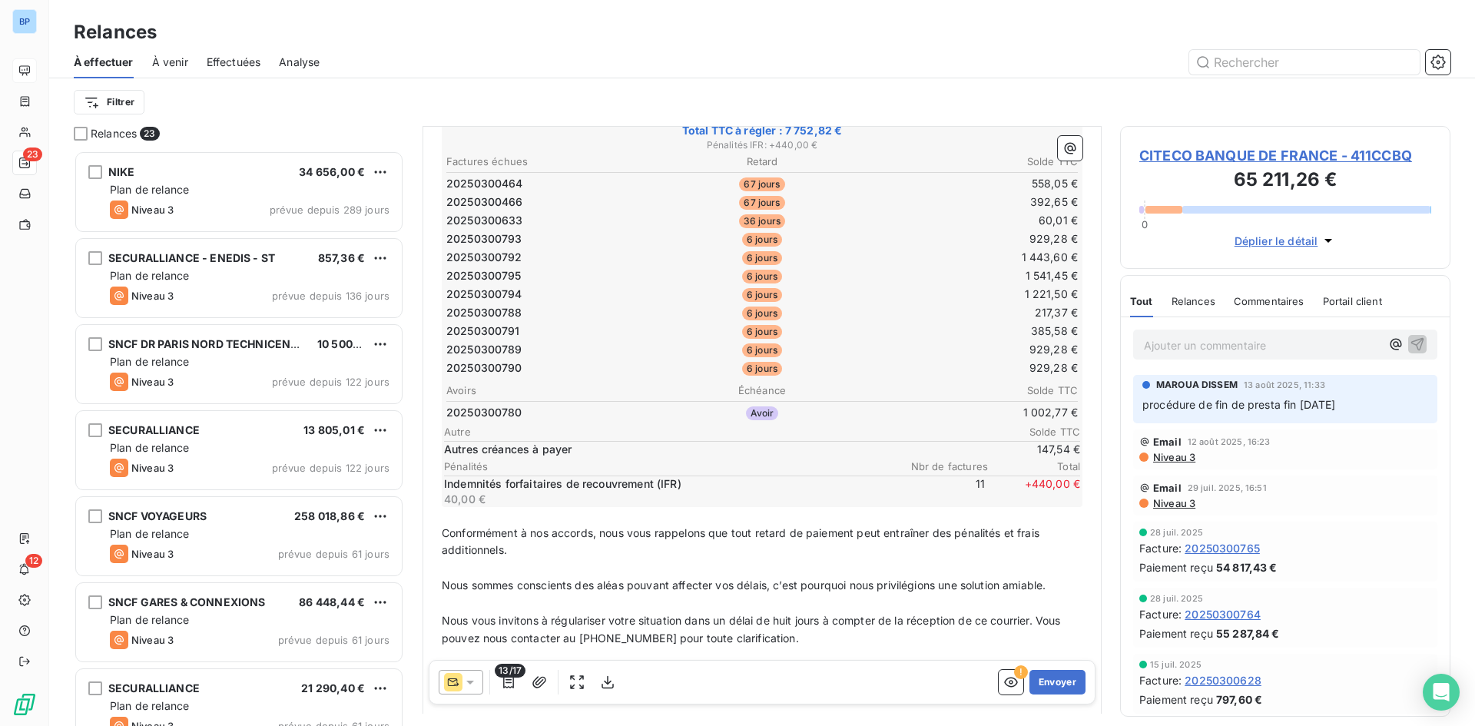
scroll to position [412, 0]
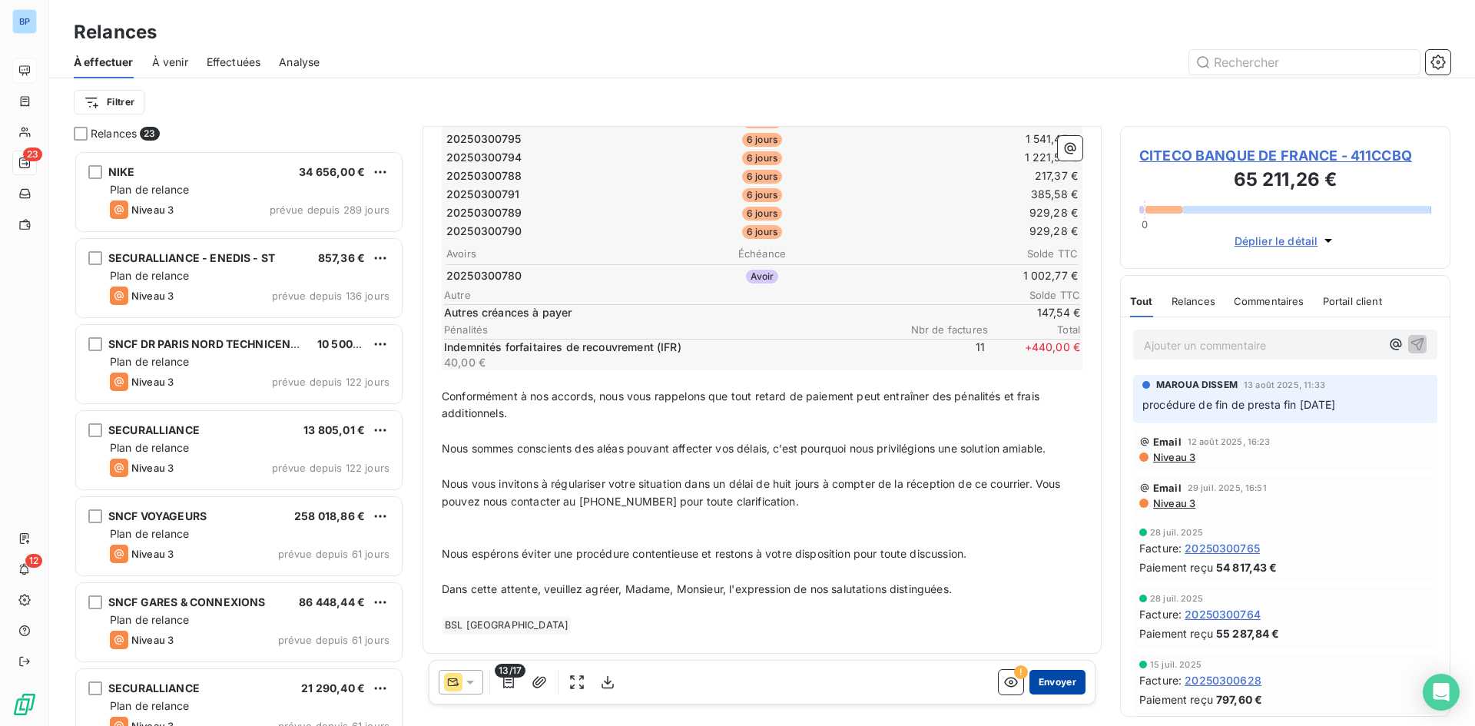
click at [1039, 683] on button "Envoyer" at bounding box center [1058, 682] width 56 height 25
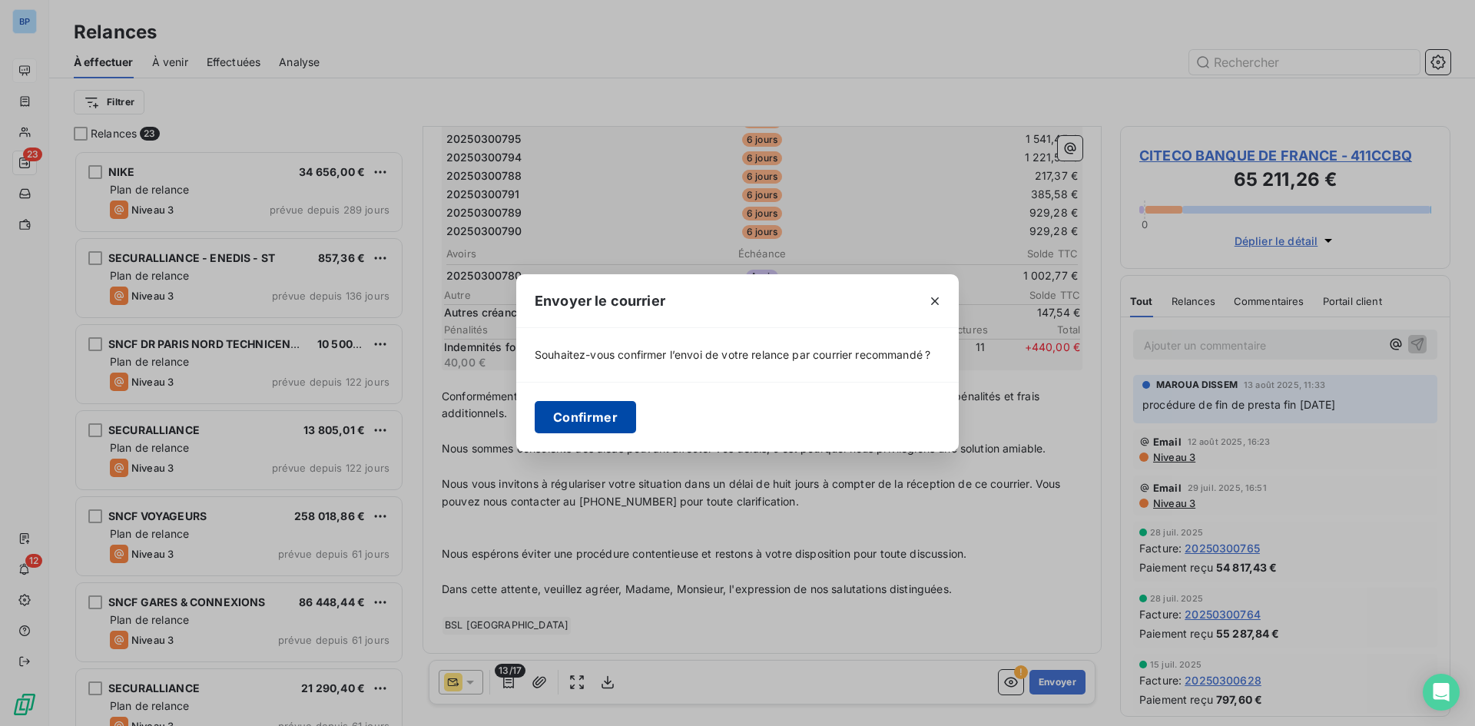
click at [613, 420] on button "Confirmer" at bounding box center [585, 417] width 101 height 32
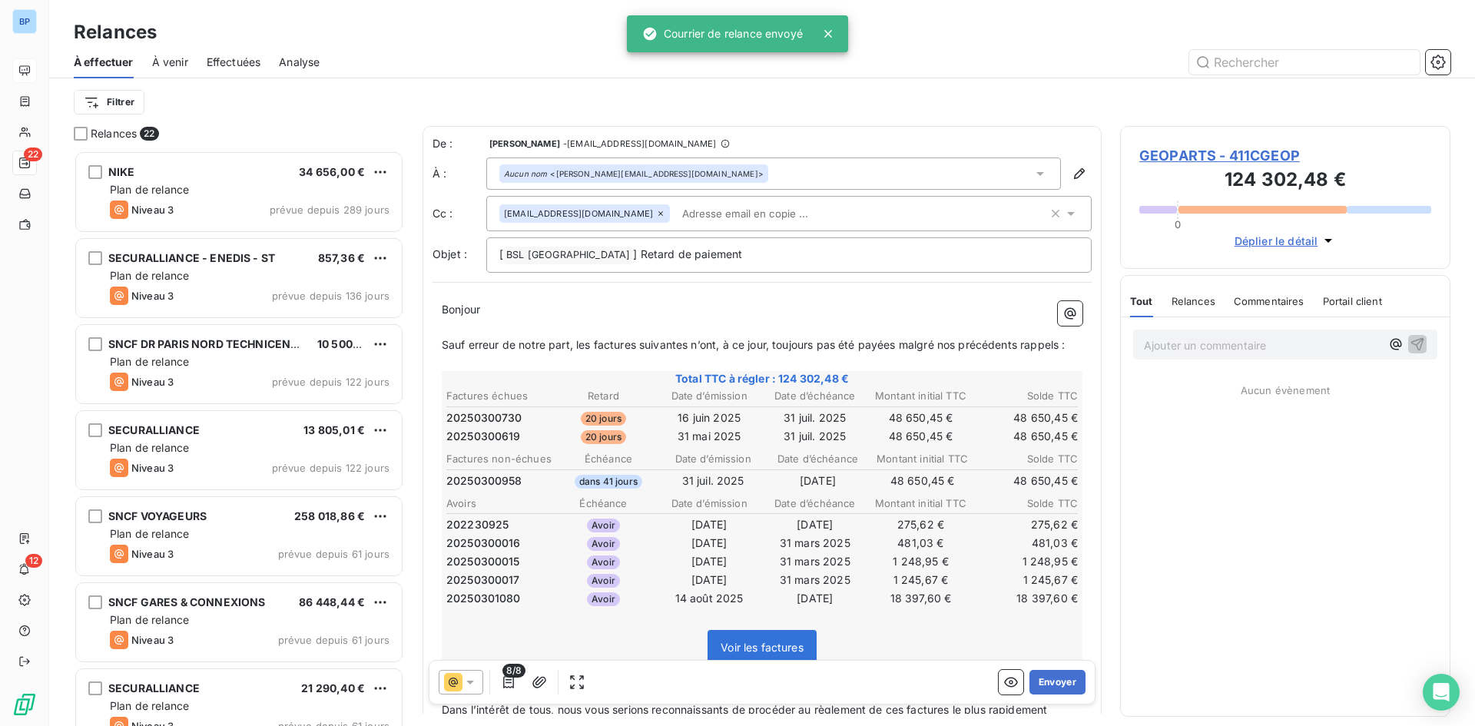
scroll to position [564, 319]
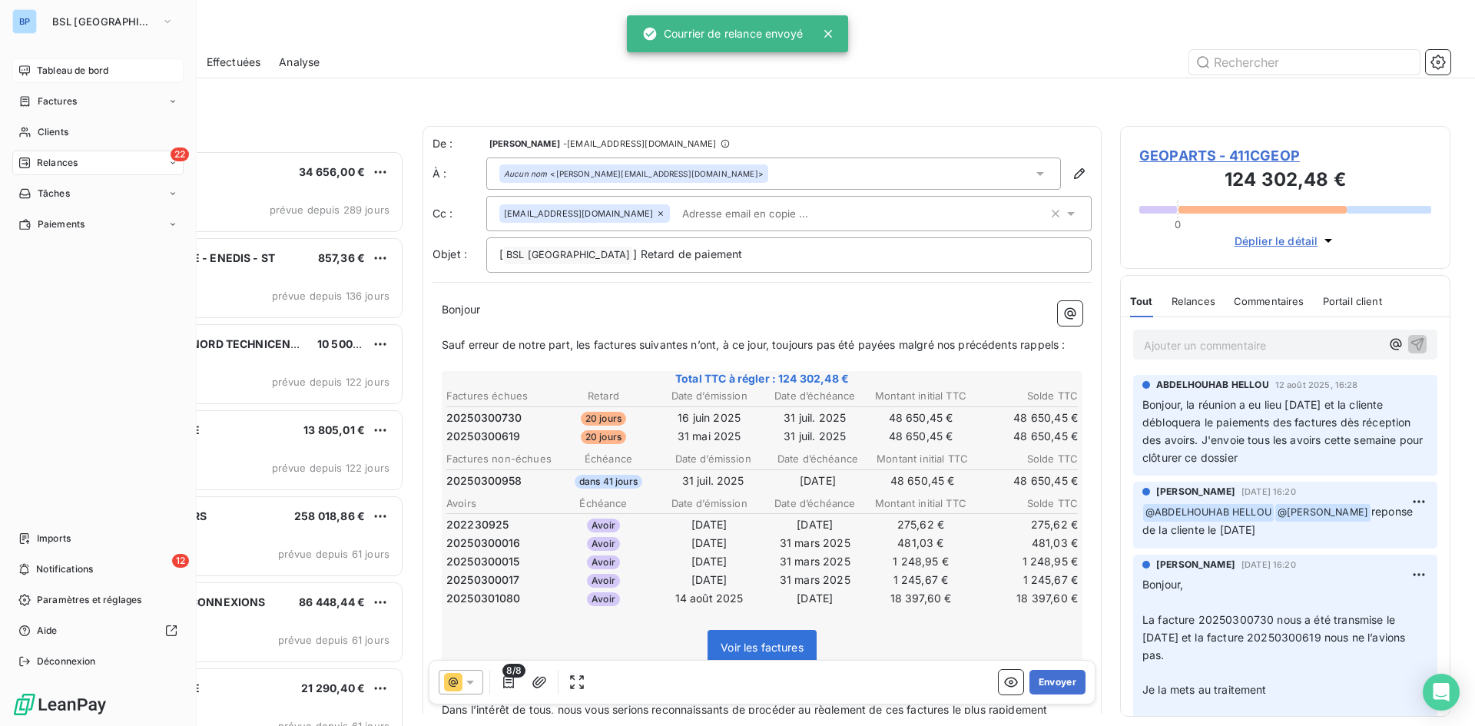
drag, startPoint x: 71, startPoint y: 71, endPoint x: 143, endPoint y: 71, distance: 71.5
click at [71, 71] on span "Tableau de bord" at bounding box center [72, 71] width 71 height 14
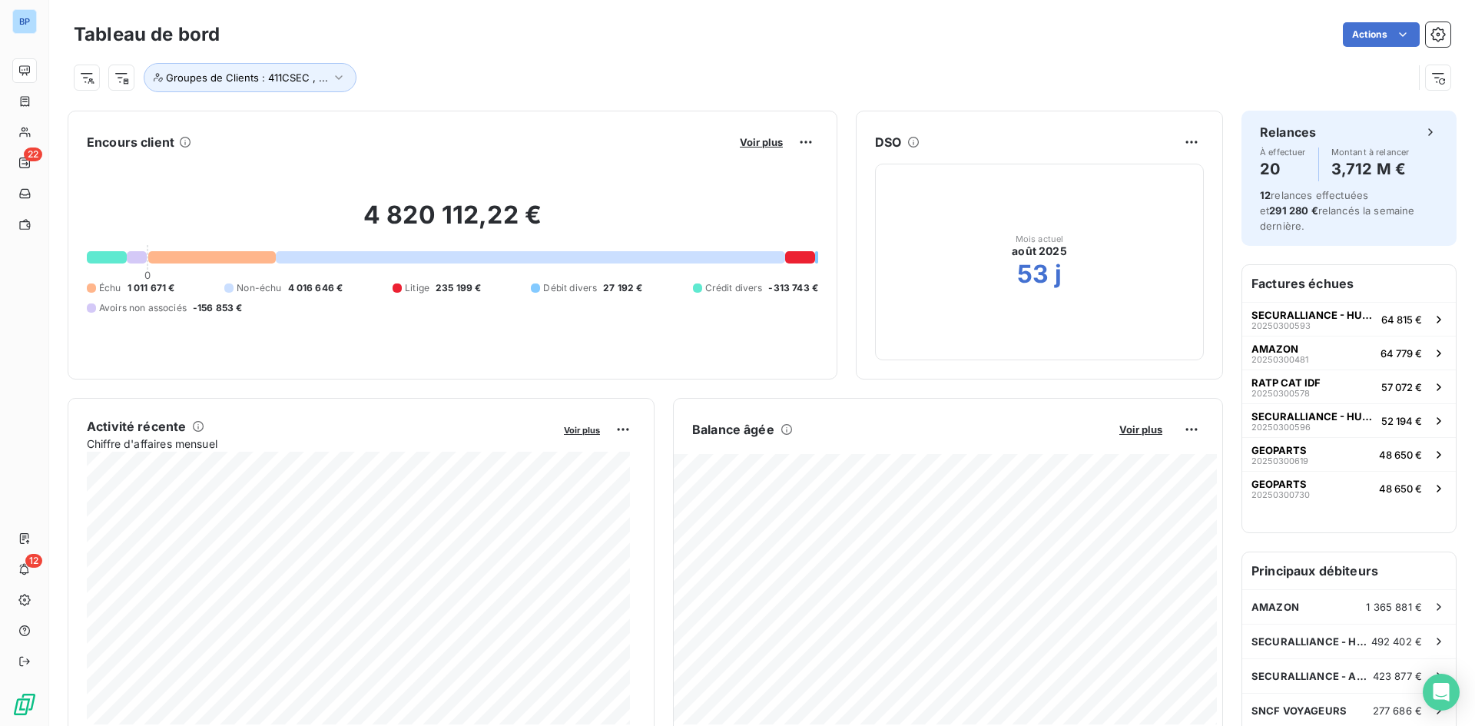
click at [785, 145] on div "Voir plus" at bounding box center [776, 142] width 83 height 25
click at [752, 147] on span "Voir plus" at bounding box center [761, 142] width 43 height 12
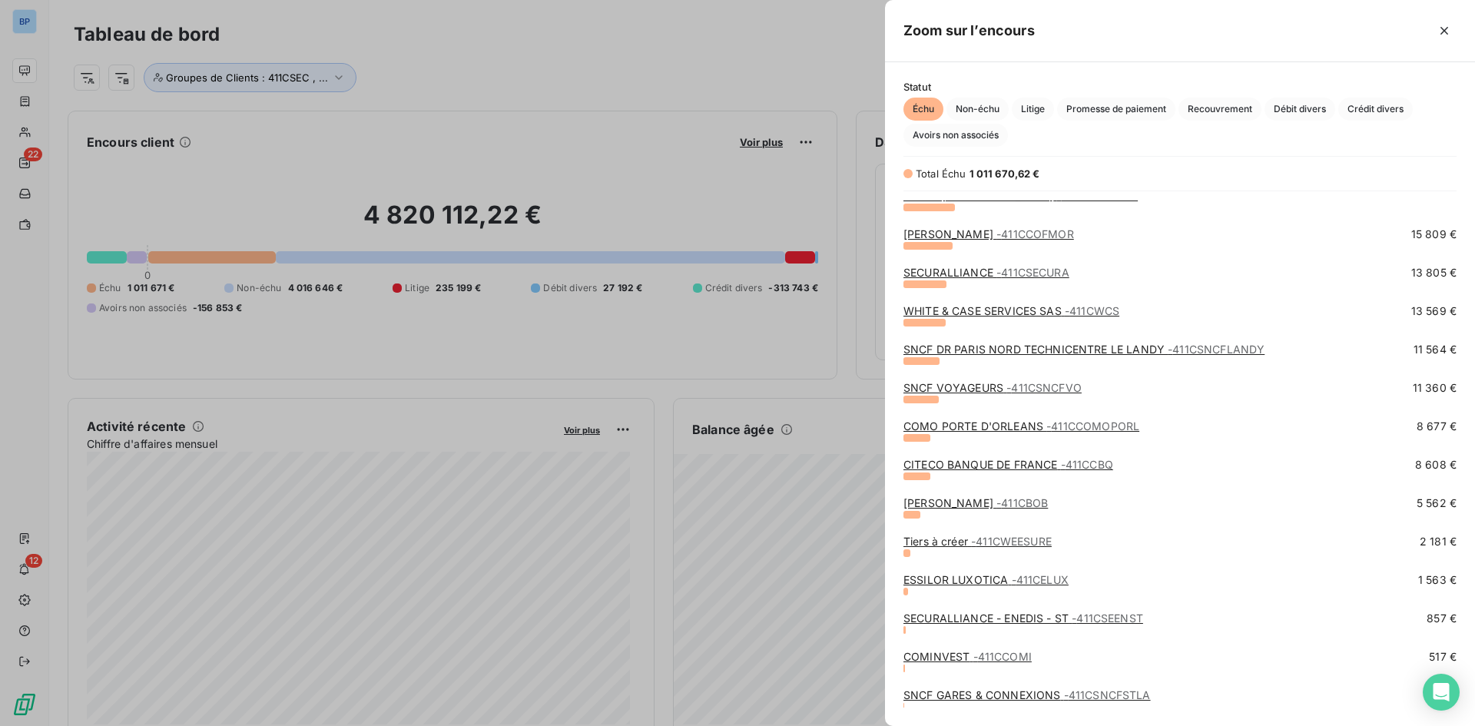
scroll to position [587, 0]
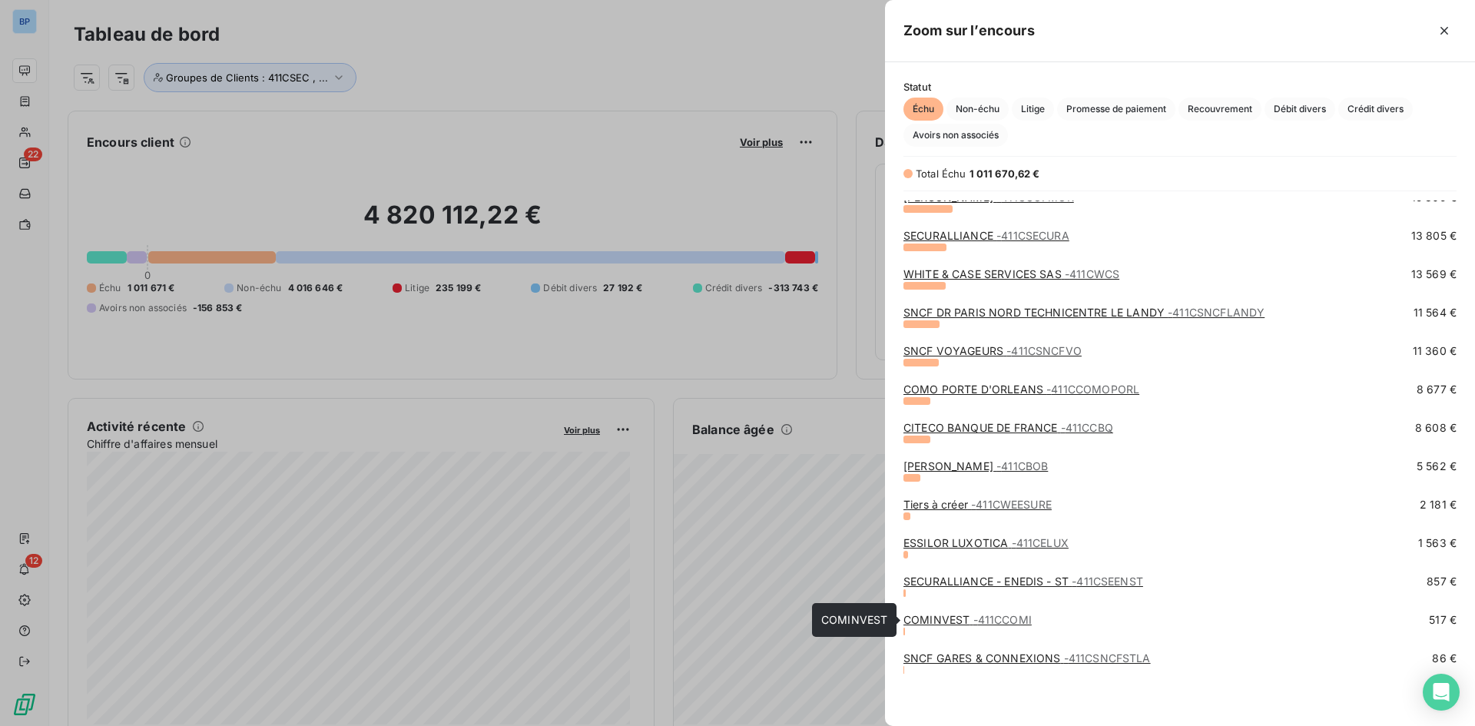
click at [989, 614] on span "- 411CCOMI" at bounding box center [1003, 619] width 58 height 13
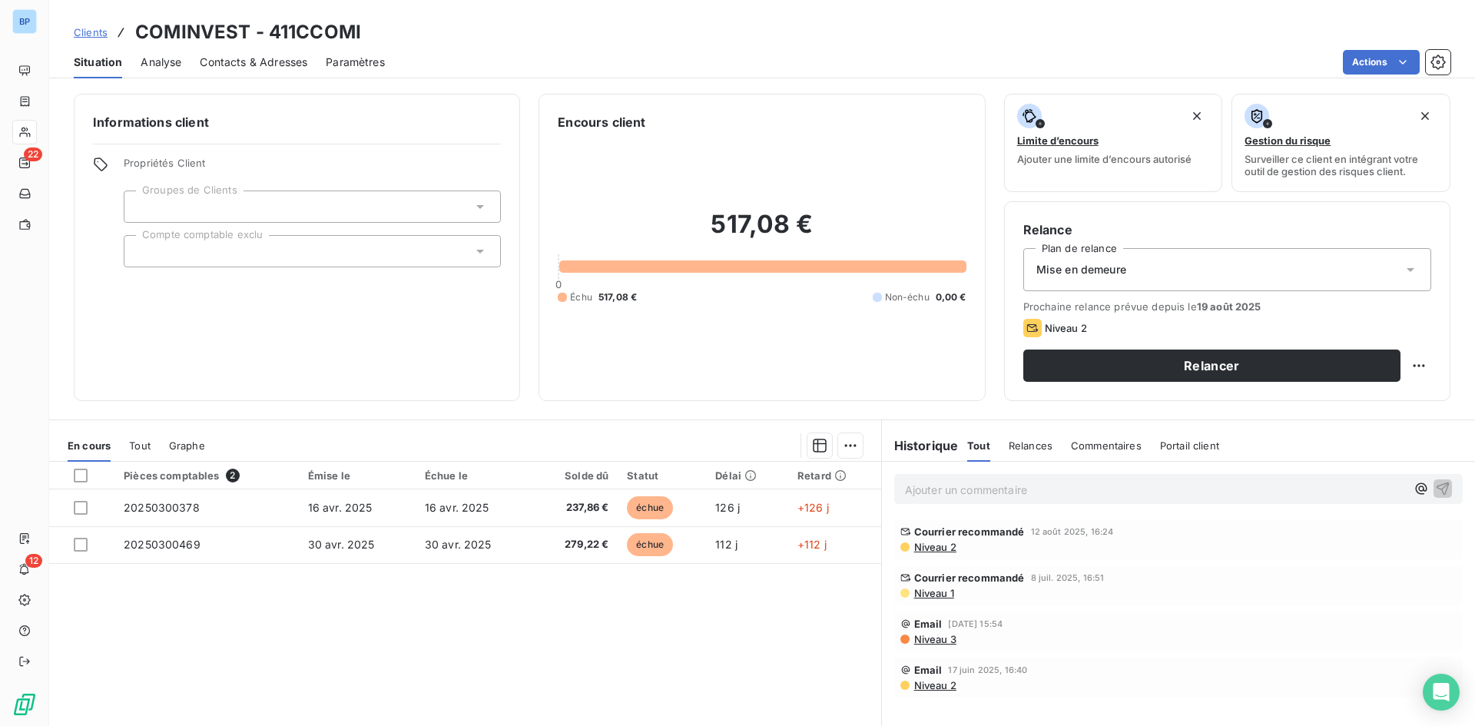
click at [920, 548] on span "Niveau 2" at bounding box center [935, 547] width 44 height 12
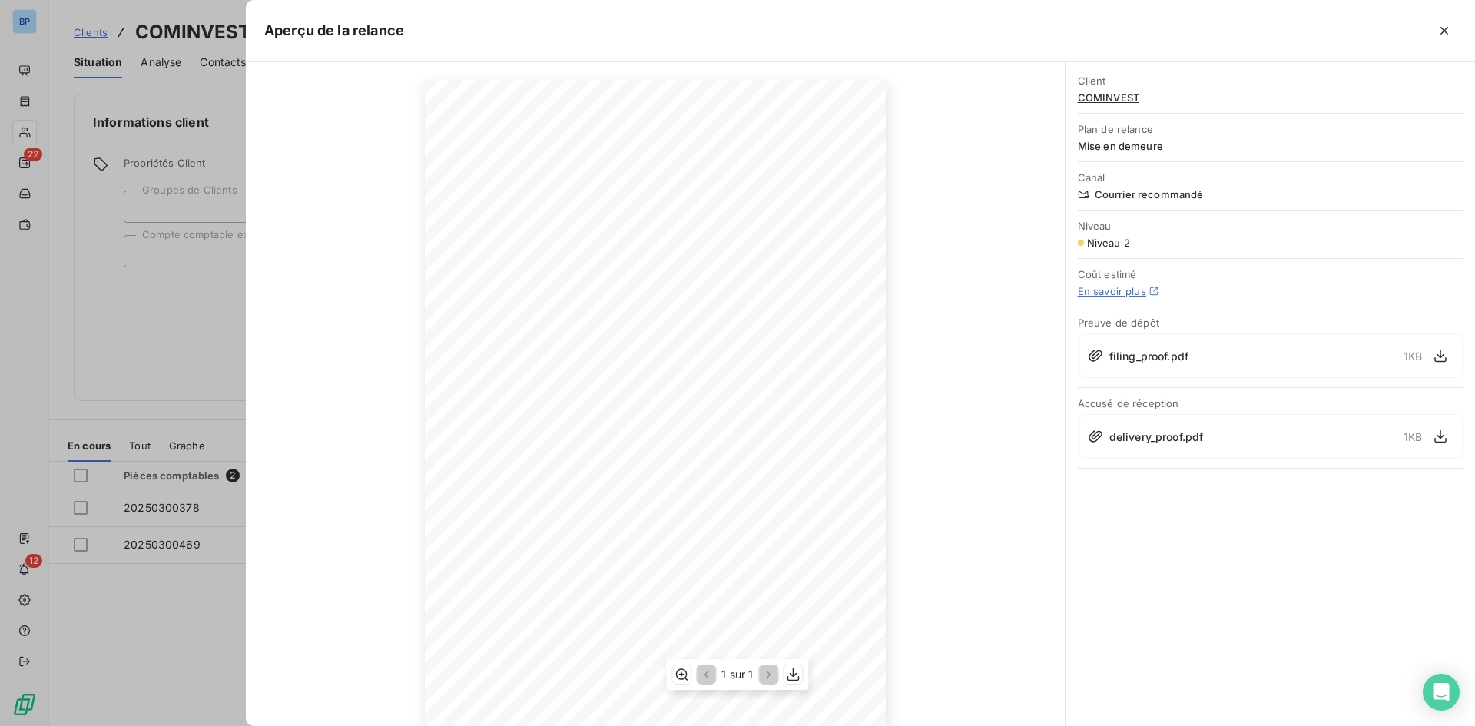
scroll to position [78, 0]
click at [430, 281] on div "[DATE] Objet : [BSL [GEOGRAPHIC_DATA]] Retard de paiement Madame , Madame, Mons…" at bounding box center [655, 381] width 461 height 652
click at [481, 310] on span "Madame, Monsieur," at bounding box center [499, 307] width 60 height 7
click at [612, 343] on div "[DATE] Objet : [BSL [GEOGRAPHIC_DATA]] Retard de paiement Madame , Madame, Mons…" at bounding box center [655, 381] width 461 height 652
click at [1438, 437] on icon "button" at bounding box center [1440, 436] width 15 height 15
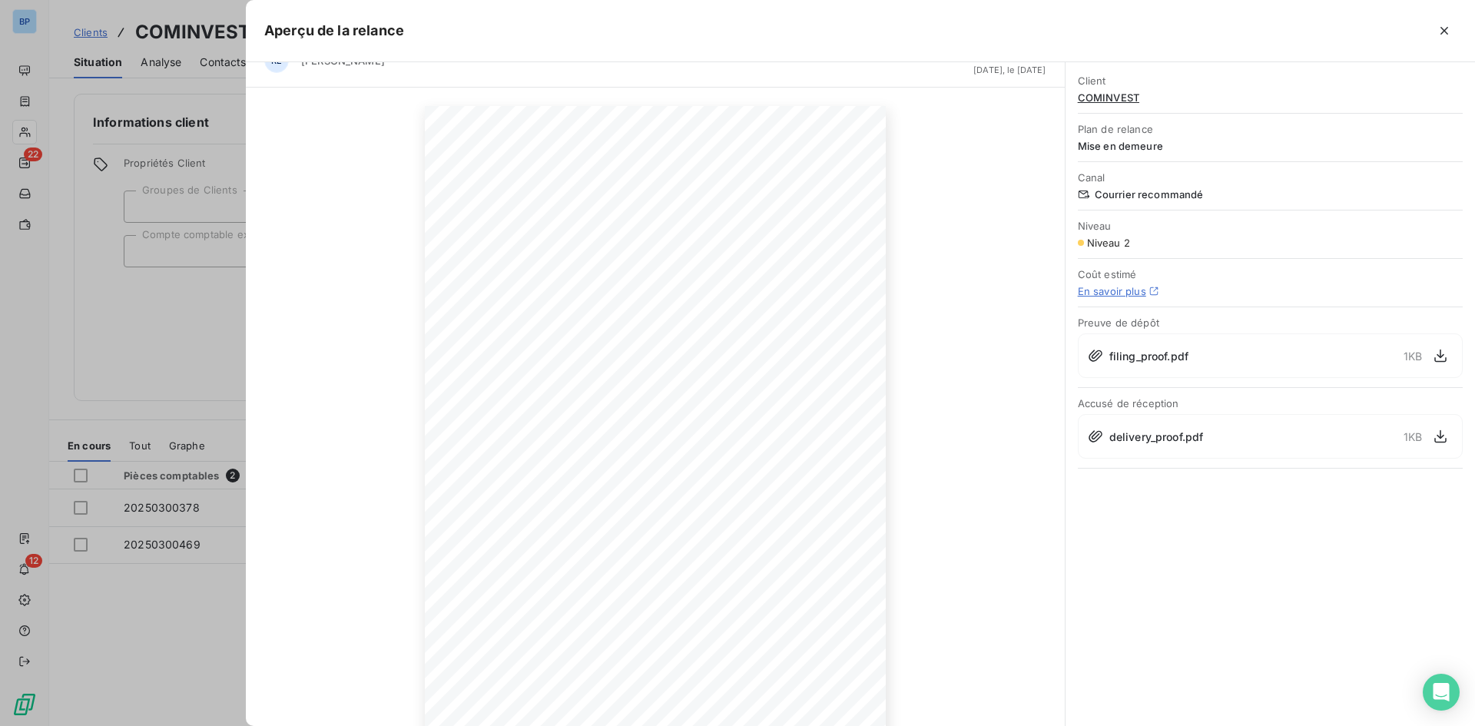
scroll to position [0, 0]
click at [1444, 24] on icon "button" at bounding box center [1444, 30] width 15 height 15
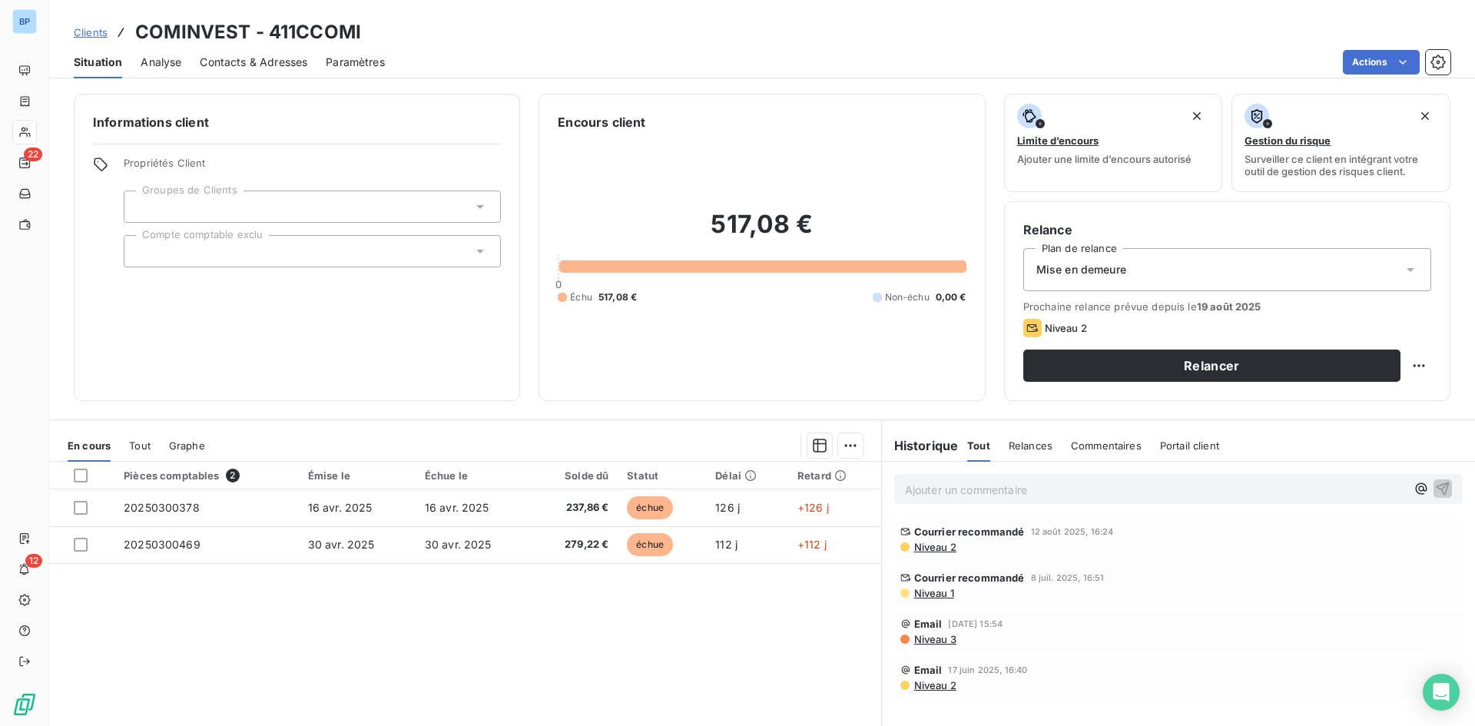
click at [485, 377] on div "Informations client Propriétés Client Groupes de Clients Compte comptable exclu" at bounding box center [297, 247] width 446 height 307
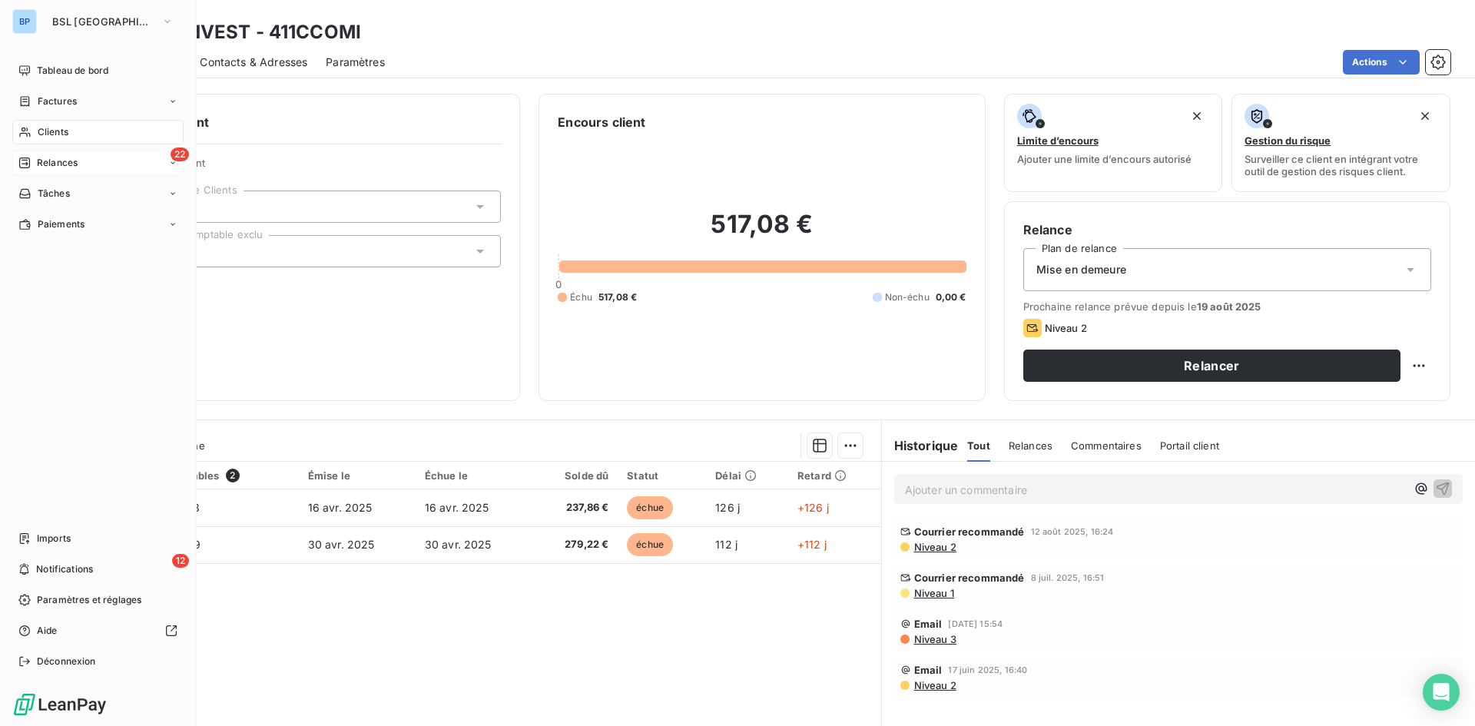
click at [54, 154] on div "22 Relances" at bounding box center [97, 163] width 171 height 25
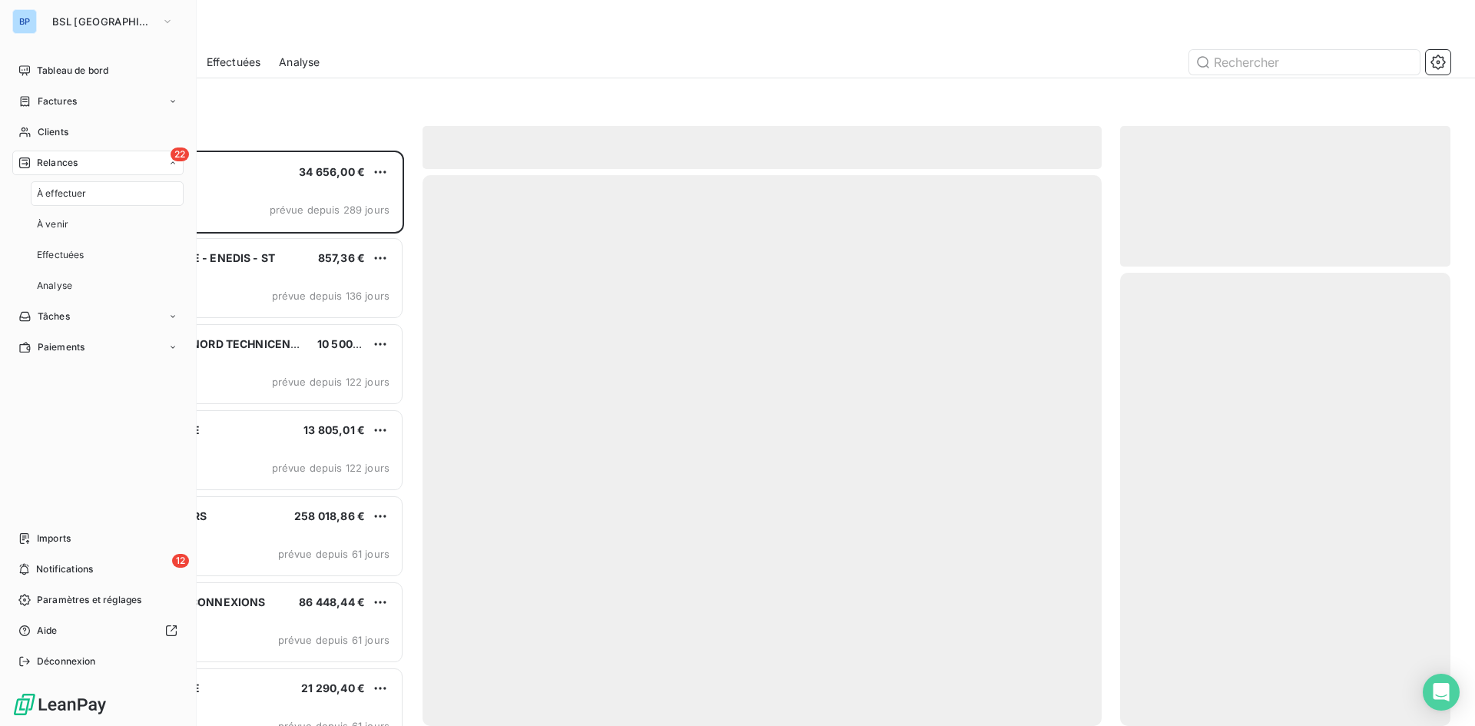
scroll to position [564, 319]
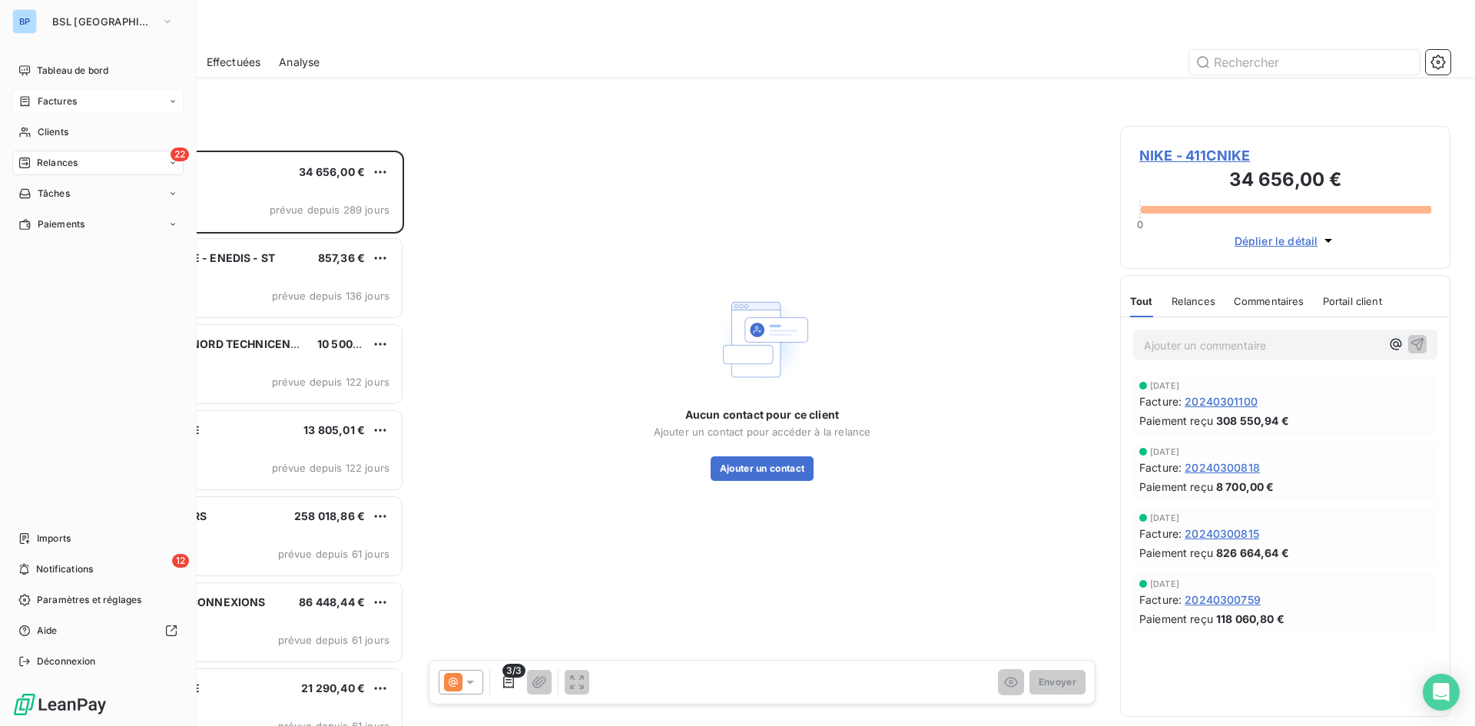
click at [68, 101] on span "Factures" at bounding box center [57, 102] width 39 height 14
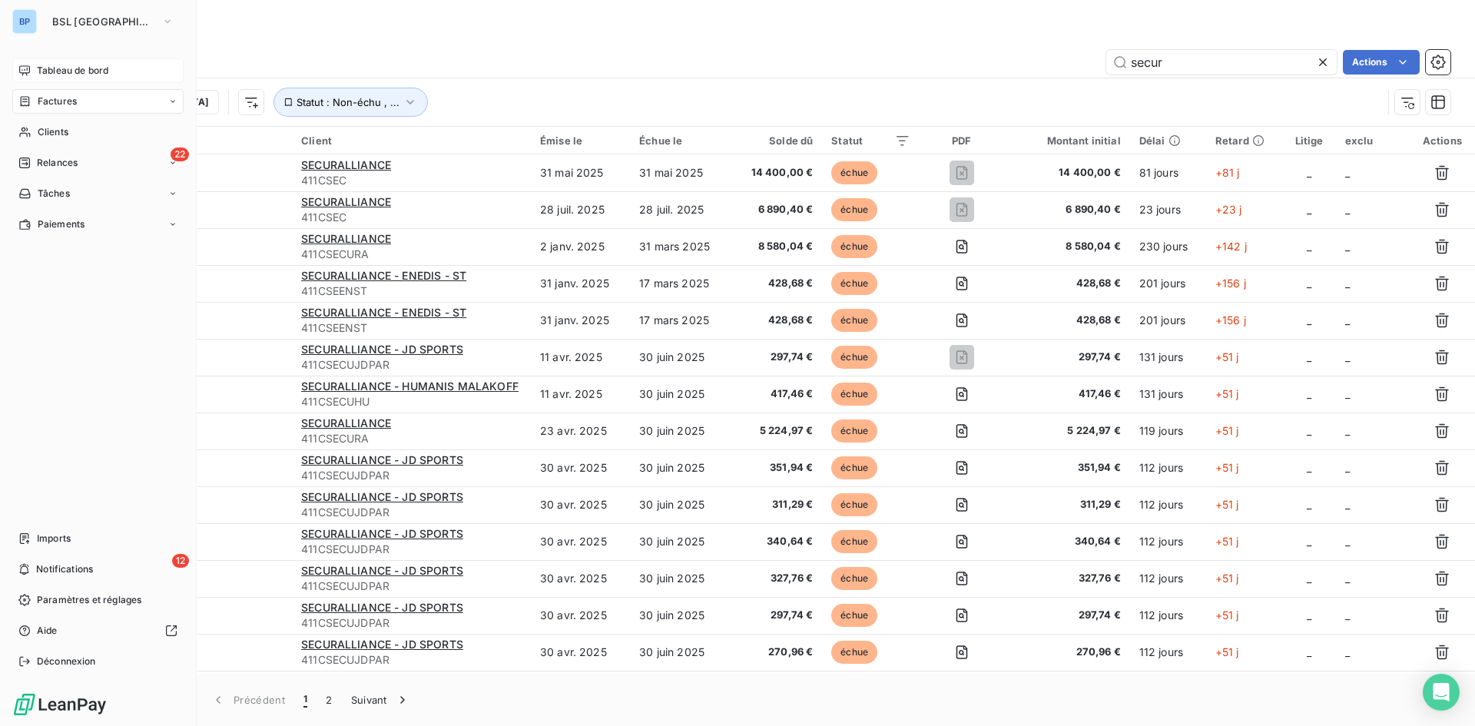
click at [65, 75] on span "Tableau de bord" at bounding box center [72, 71] width 71 height 14
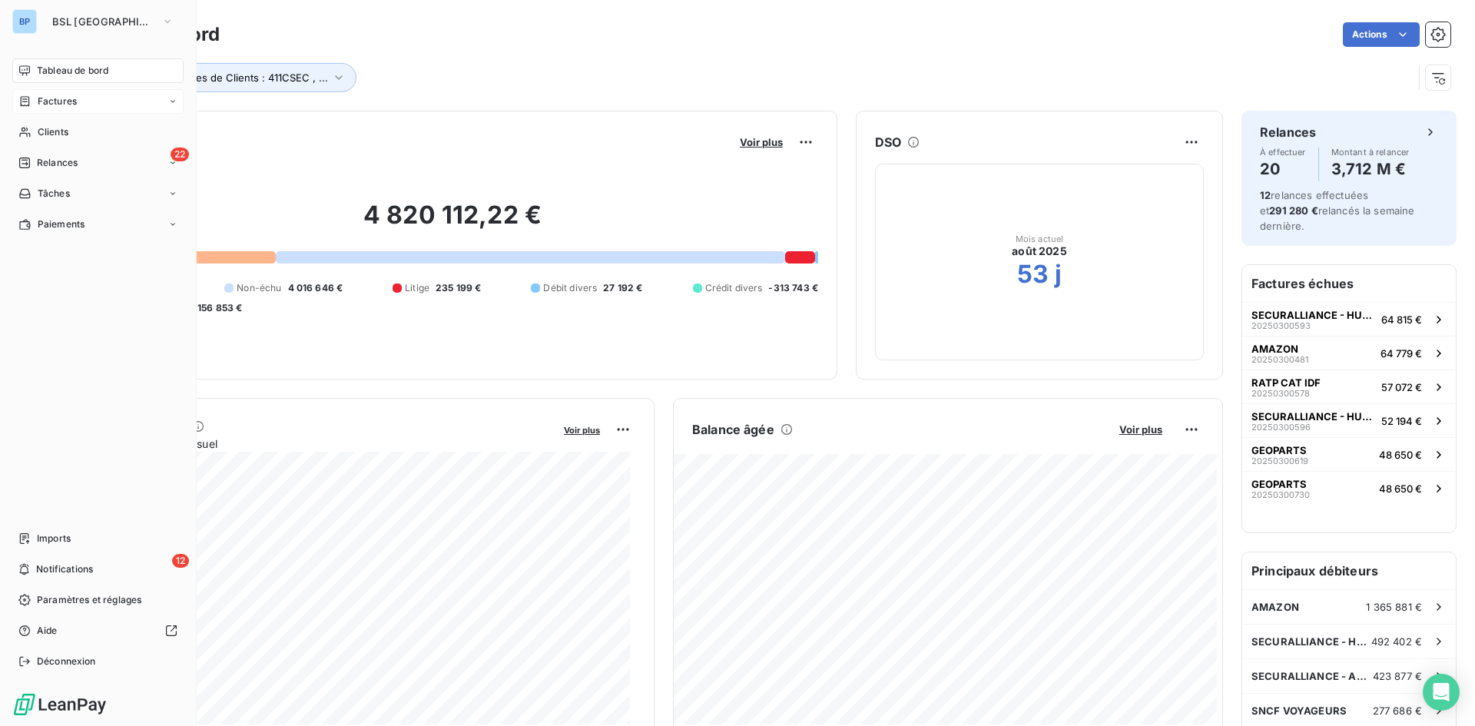
click at [68, 104] on span "Factures" at bounding box center [57, 102] width 39 height 14
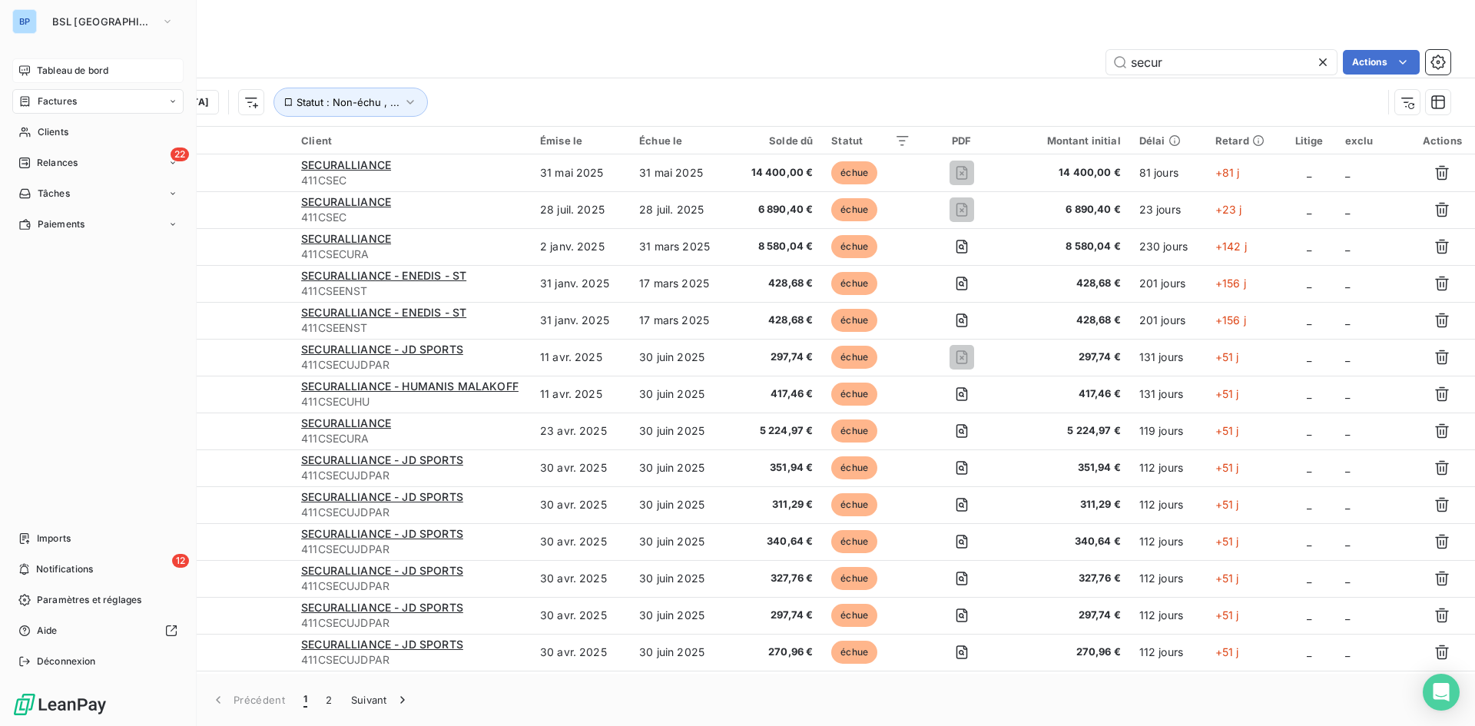
click at [51, 71] on span "Tableau de bord" at bounding box center [72, 71] width 71 height 14
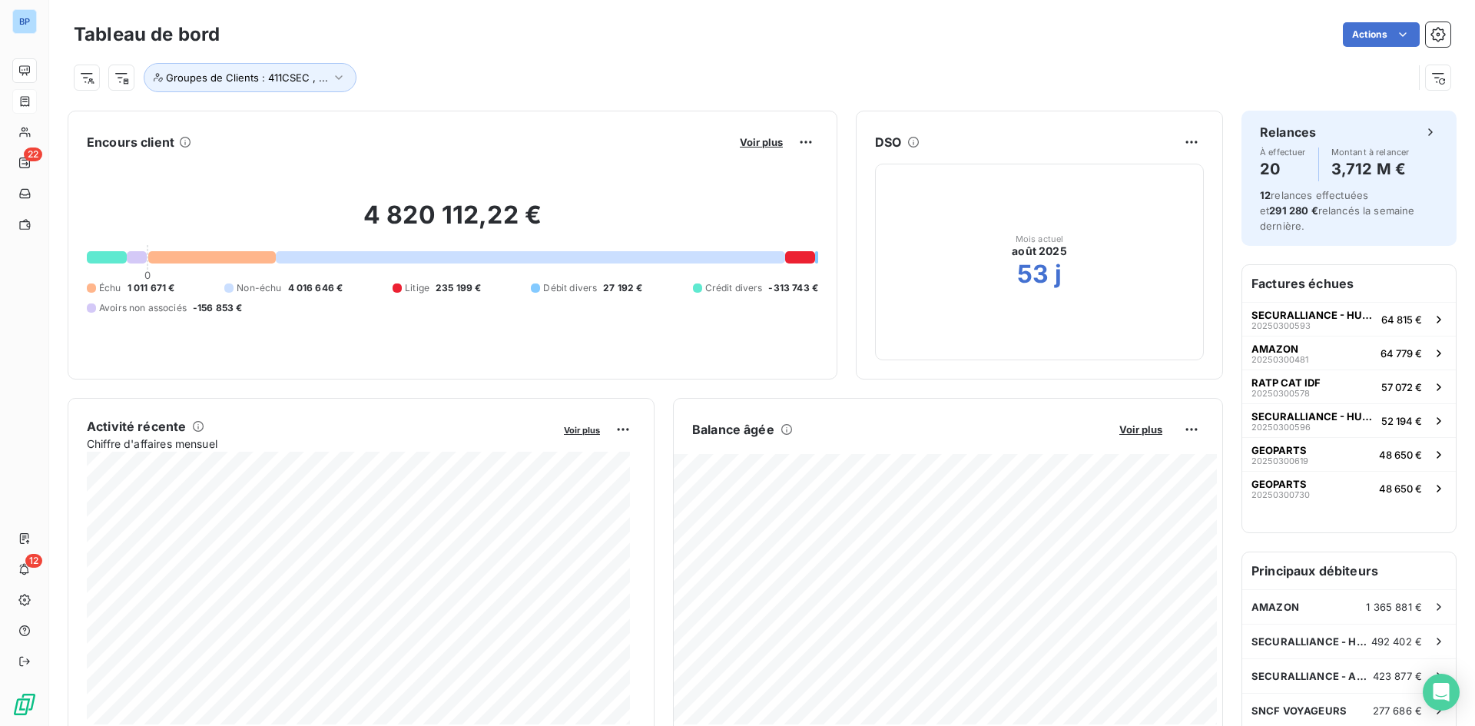
click at [742, 135] on button "Voir plus" at bounding box center [761, 142] width 52 height 14
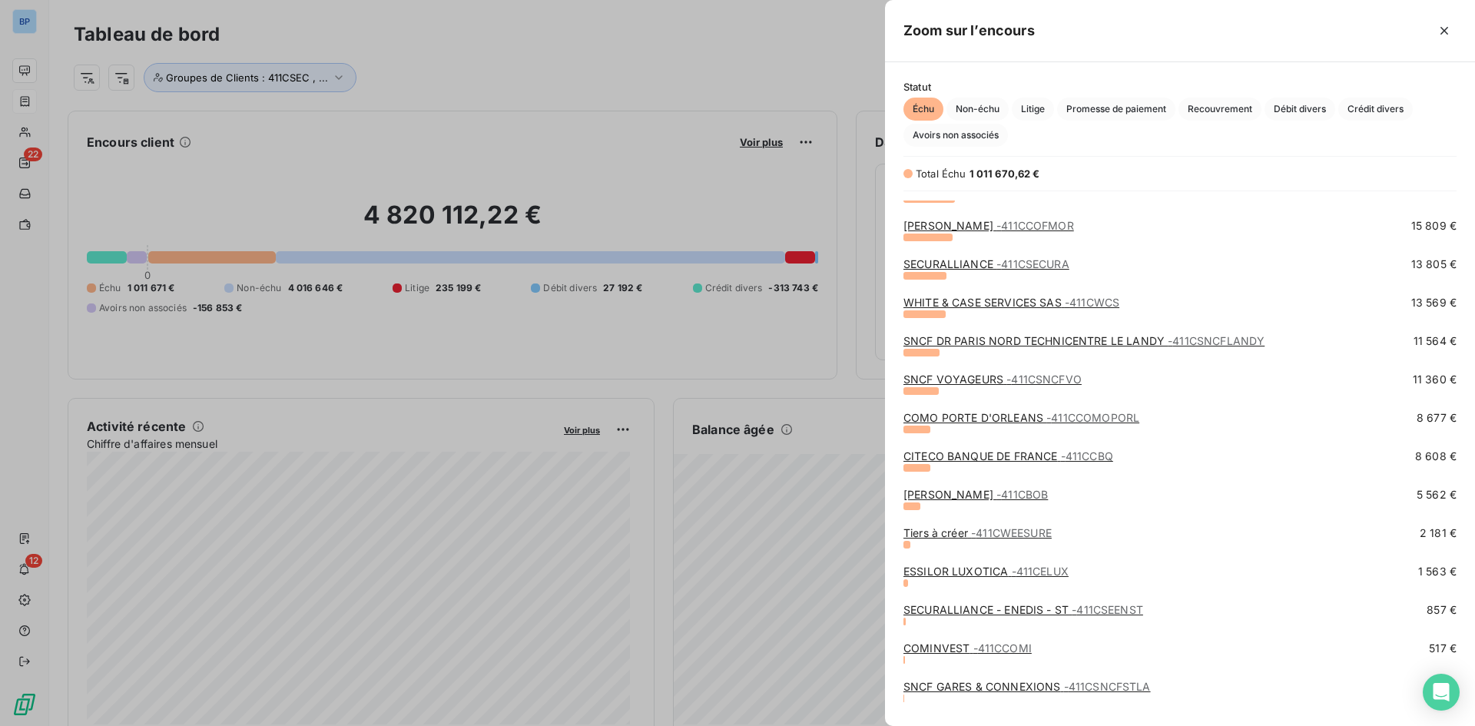
scroll to position [587, 0]
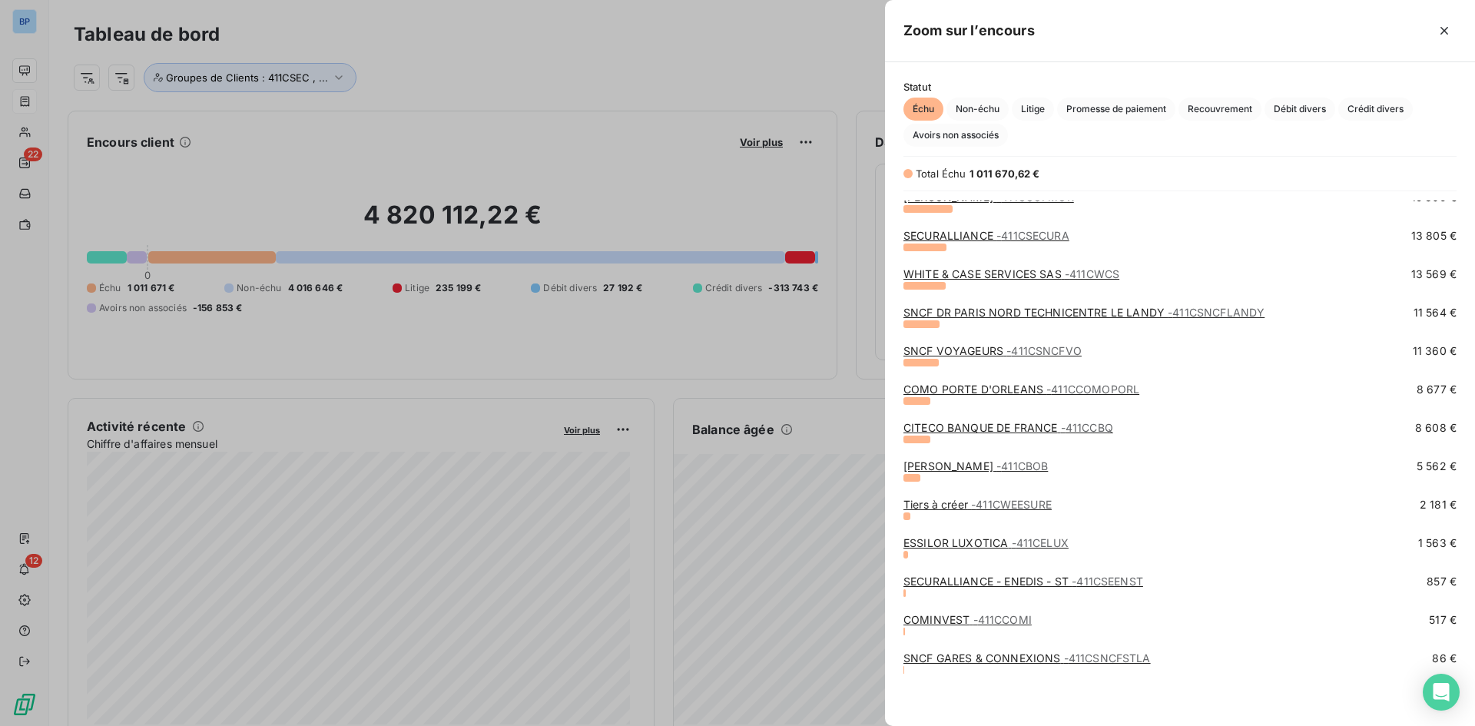
click at [557, 81] on div at bounding box center [737, 363] width 1475 height 726
